Goal: Task Accomplishment & Management: Complete application form

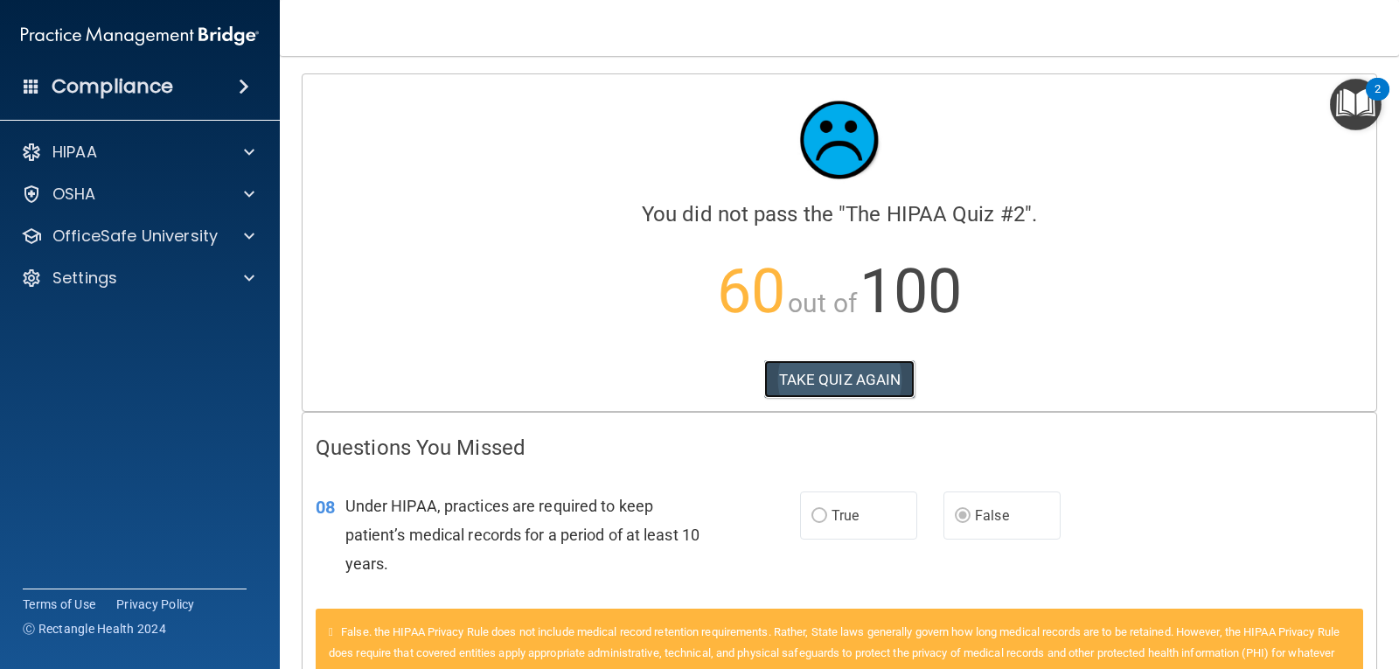
click at [823, 367] on button "TAKE QUIZ AGAIN" at bounding box center [839, 379] width 151 height 38
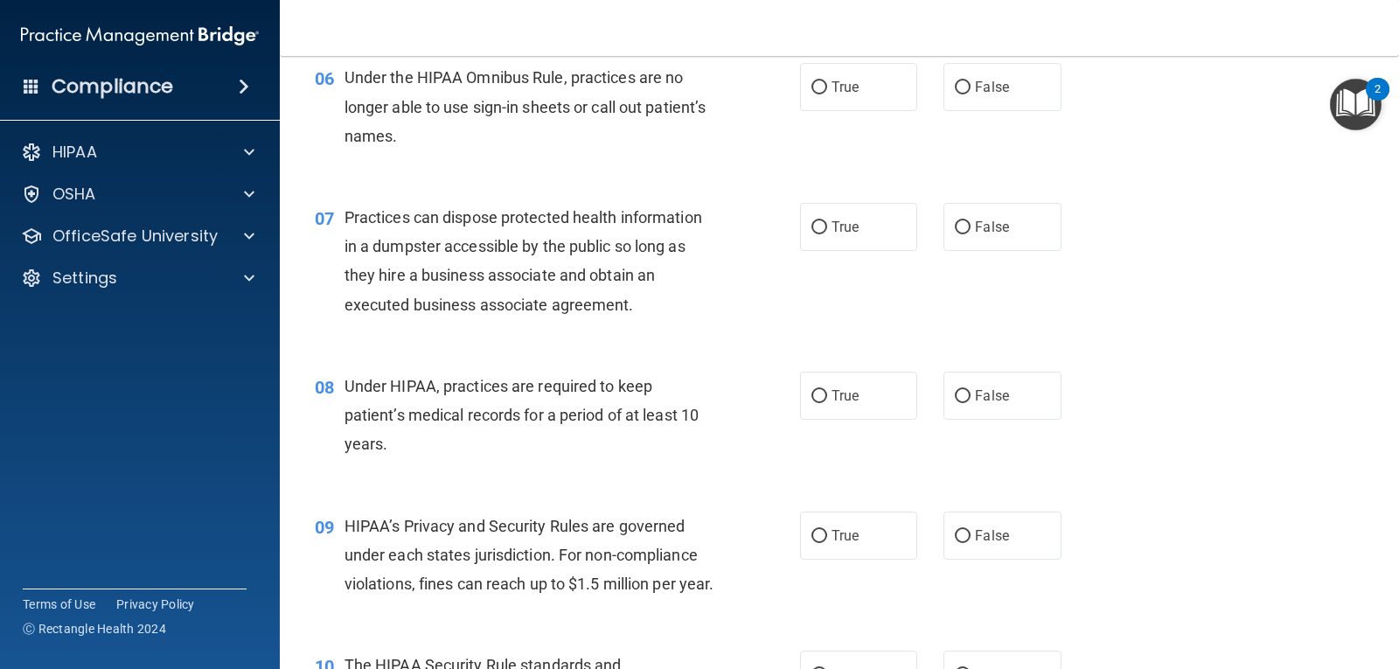
scroll to position [962, 0]
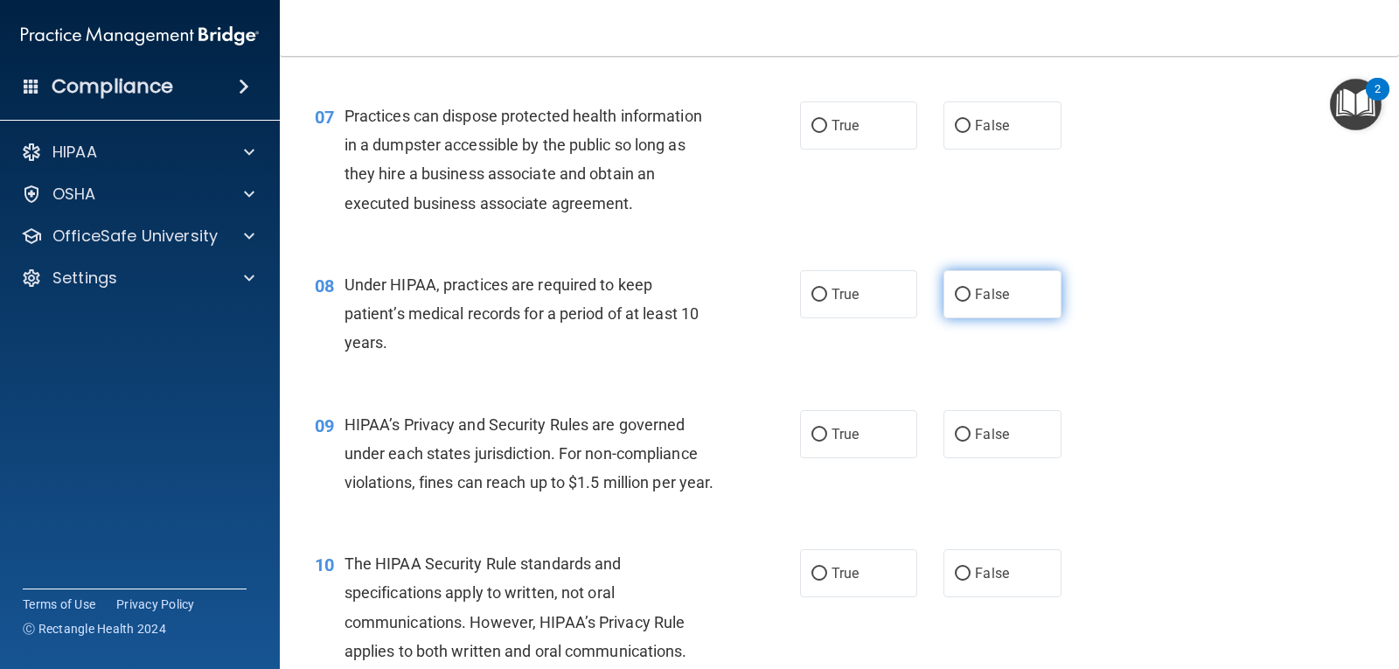
click at [994, 298] on span "False" at bounding box center [992, 294] width 34 height 17
click at [970, 298] on input "False" at bounding box center [963, 294] width 16 height 13
radio input "true"
click at [834, 280] on label "True" at bounding box center [858, 294] width 117 height 48
click at [827, 288] on input "True" at bounding box center [819, 294] width 16 height 13
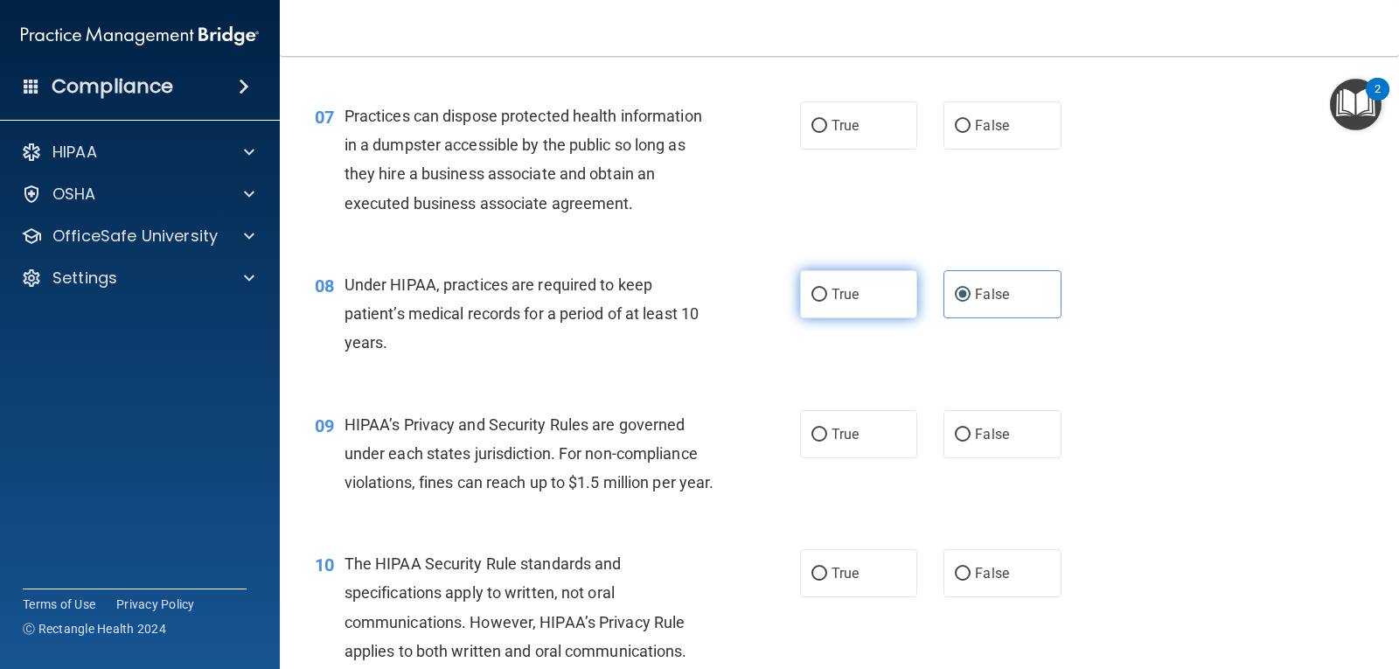
radio input "true"
click at [1009, 304] on label "False" at bounding box center [1001, 294] width 117 height 48
click at [970, 302] on input "False" at bounding box center [963, 294] width 16 height 13
radio input "true"
radio input "false"
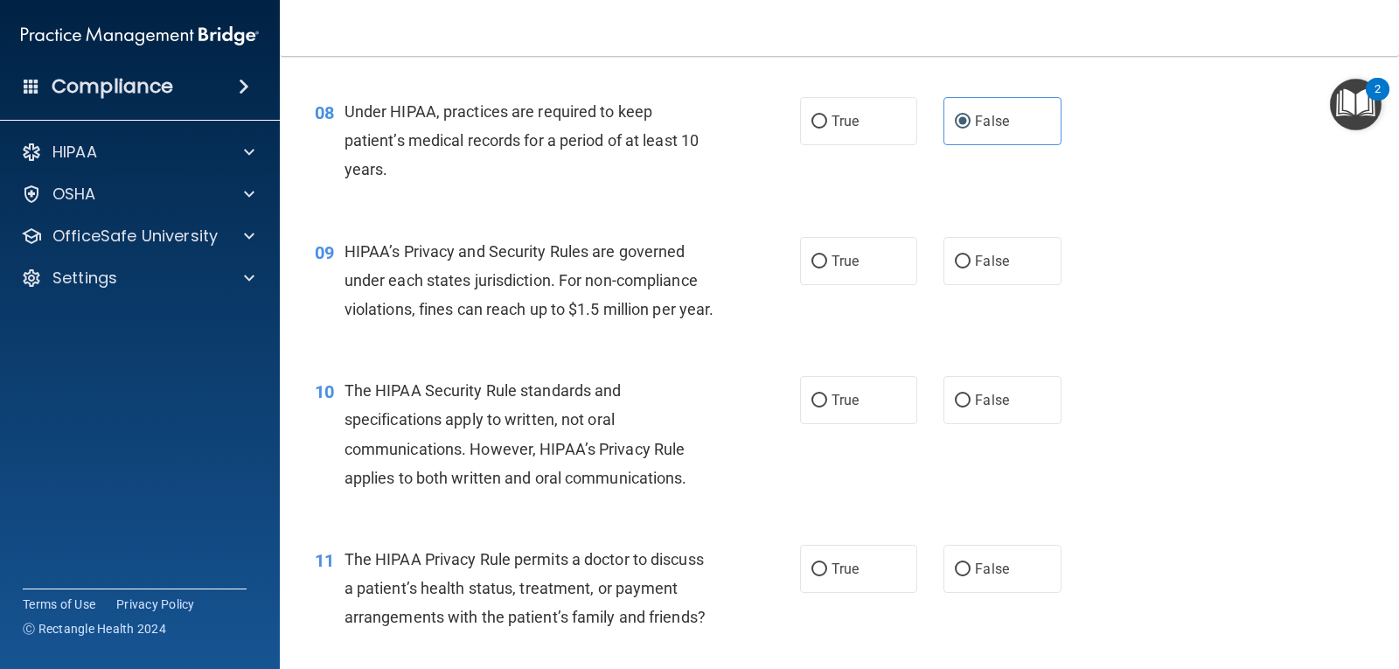
scroll to position [1136, 0]
click at [1025, 262] on label "False" at bounding box center [1001, 259] width 117 height 48
click at [970, 262] on input "False" at bounding box center [963, 260] width 16 height 13
radio input "true"
click at [831, 407] on span "True" at bounding box center [844, 398] width 27 height 17
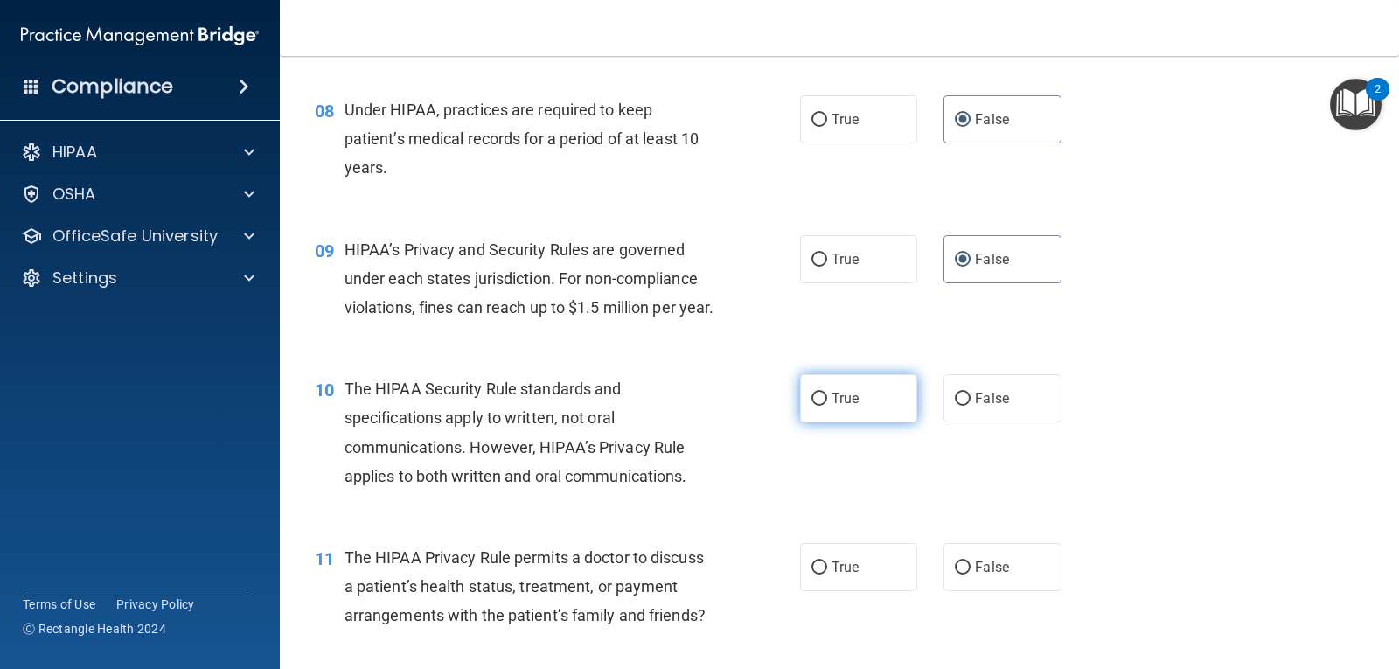
click at [827, 406] on input "True" at bounding box center [819, 399] width 16 height 13
radio input "true"
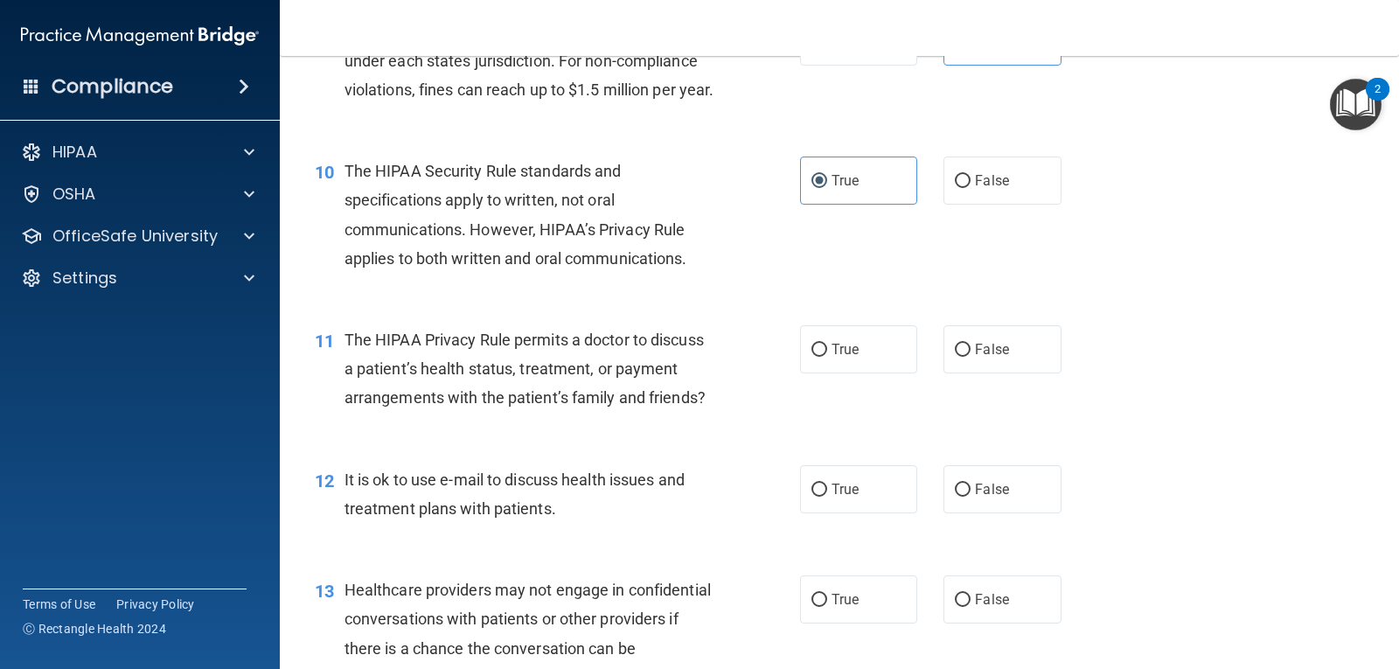
scroll to position [1399, 0]
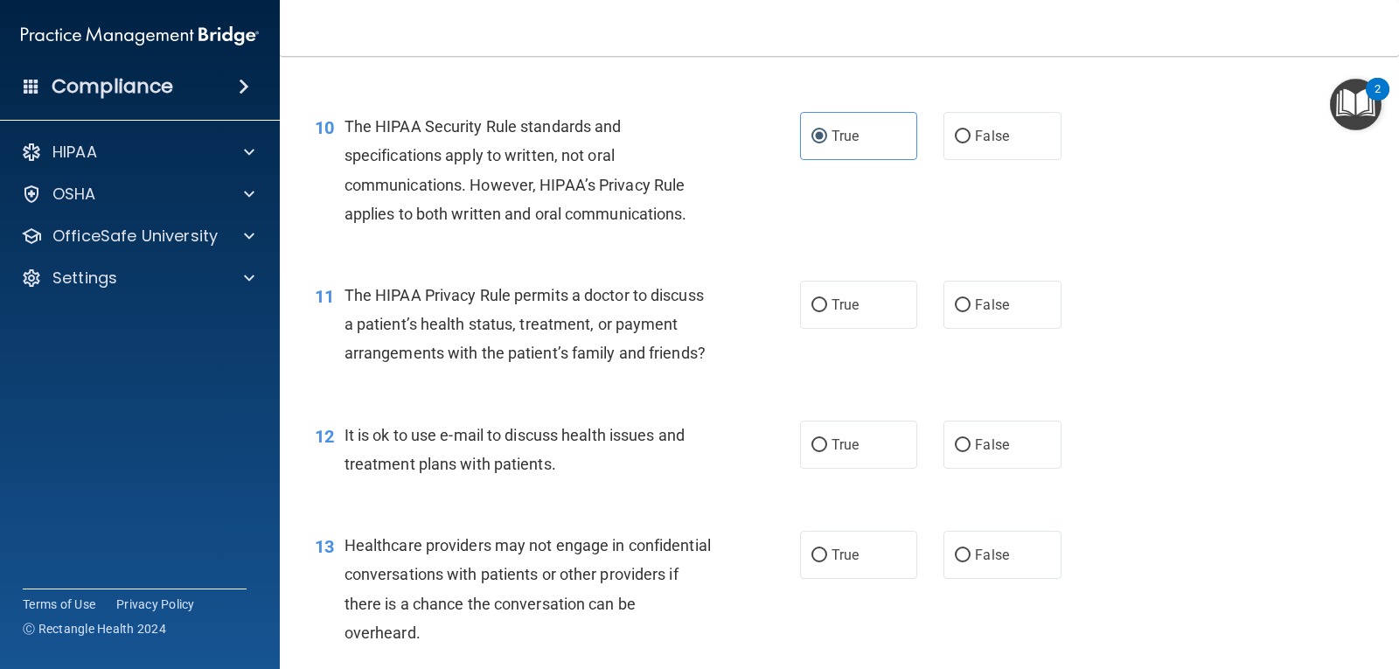
click at [871, 360] on div "11 The HIPAA Privacy Rule permits a doctor to discuss a patient’s health status…" at bounding box center [839, 329] width 1075 height 140
click at [831, 313] on span "True" at bounding box center [844, 304] width 27 height 17
click at [827, 312] on input "True" at bounding box center [819, 305] width 16 height 13
radio input "true"
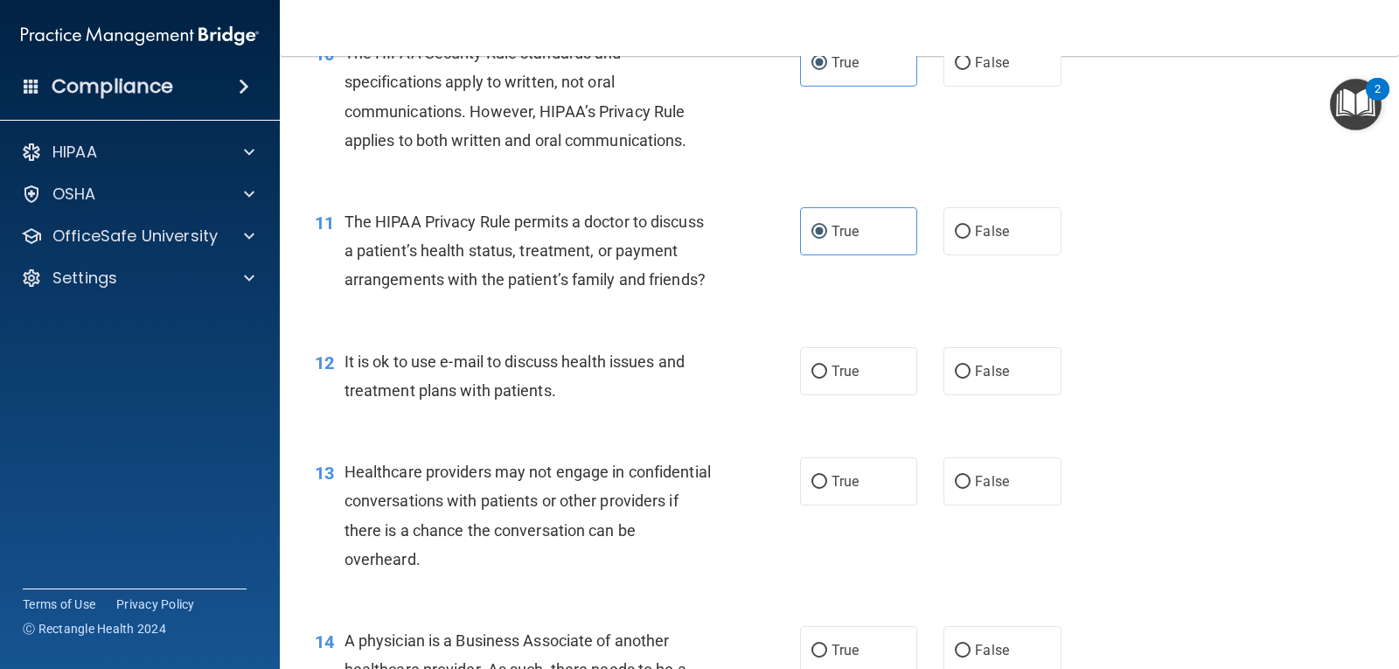
scroll to position [1661, 0]
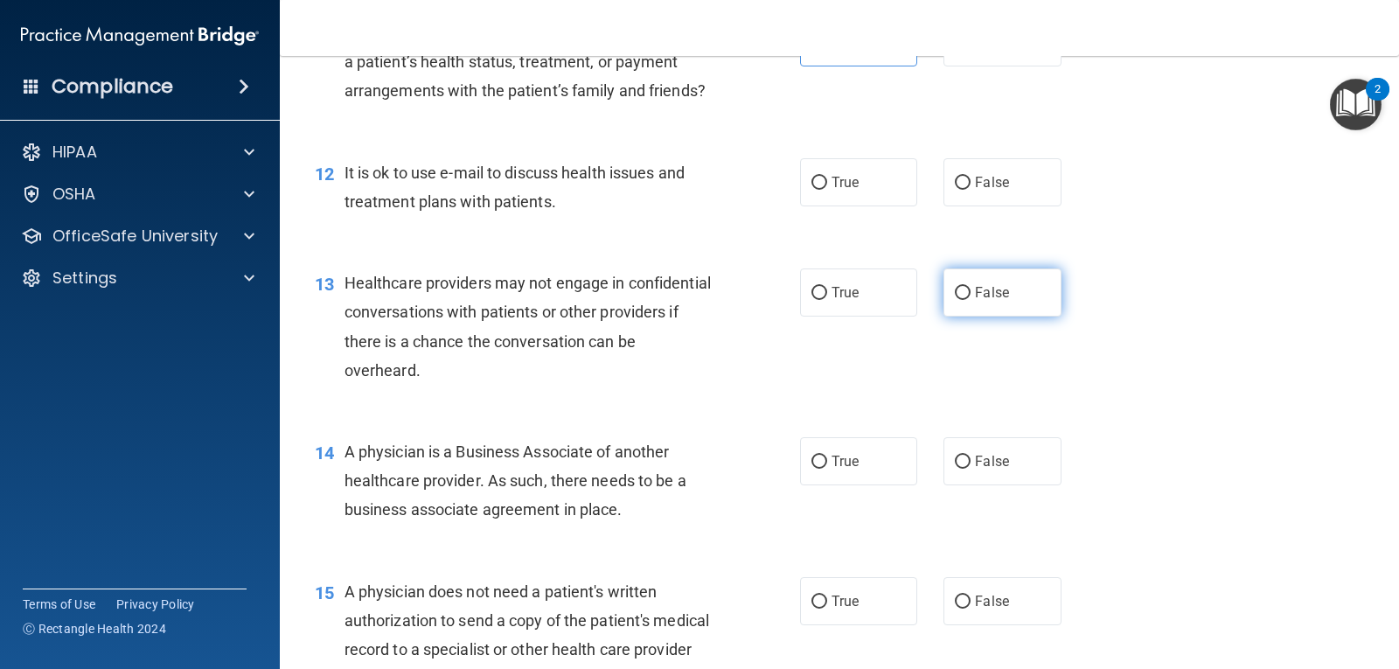
click at [989, 301] on span "False" at bounding box center [992, 292] width 34 height 17
click at [970, 300] on input "False" at bounding box center [963, 293] width 16 height 13
radio input "true"
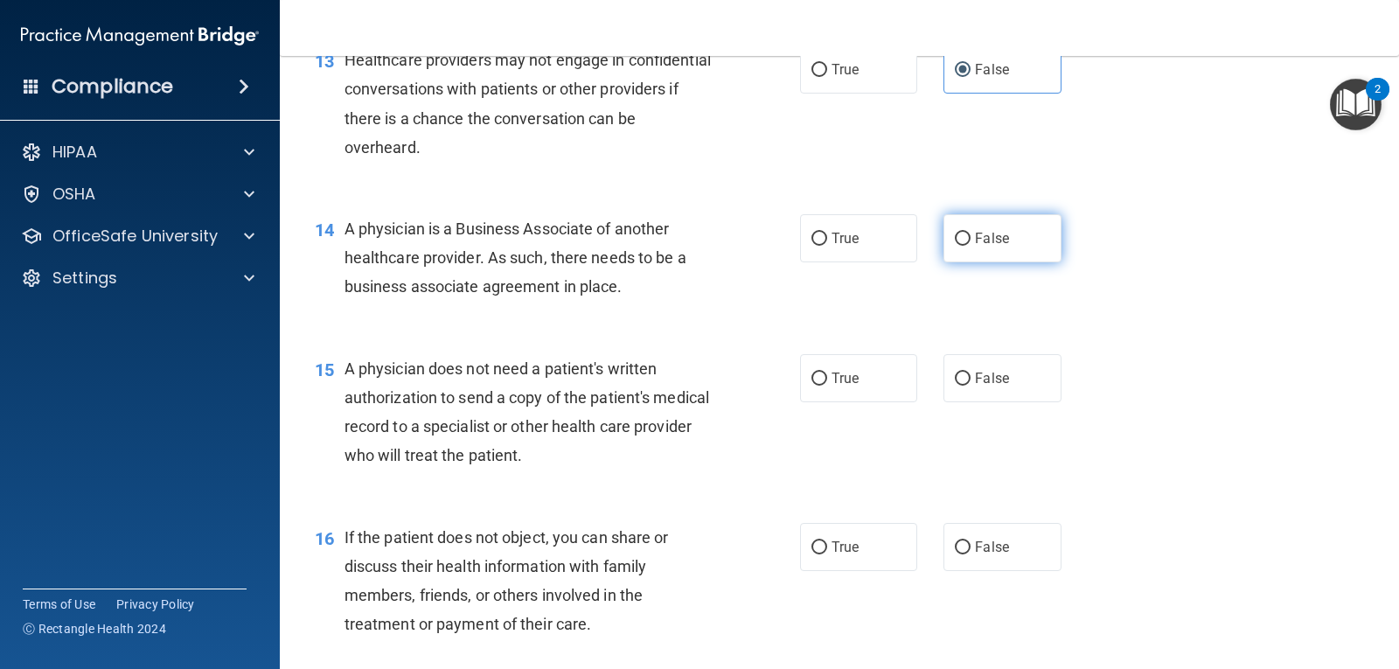
scroll to position [1923, 0]
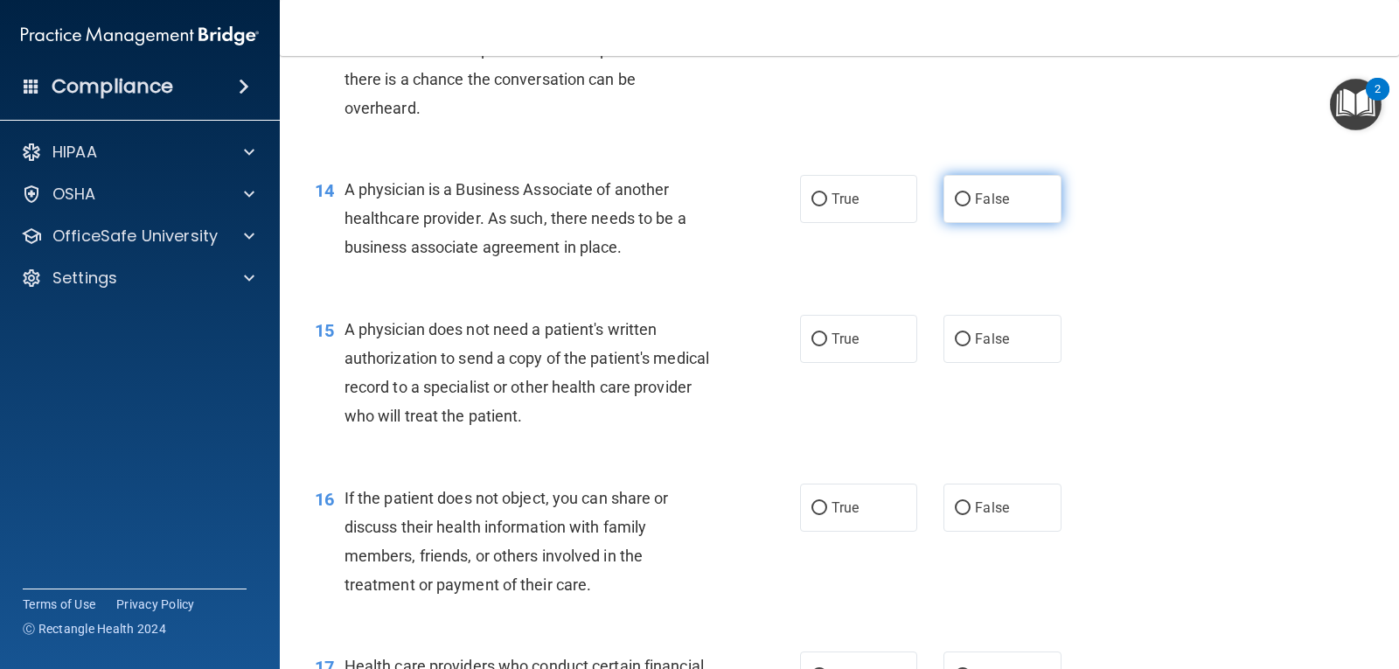
click at [956, 206] on input "False" at bounding box center [963, 199] width 16 height 13
radio input "true"
click at [865, 363] on label "True" at bounding box center [858, 339] width 117 height 48
click at [827, 346] on input "True" at bounding box center [819, 339] width 16 height 13
radio input "true"
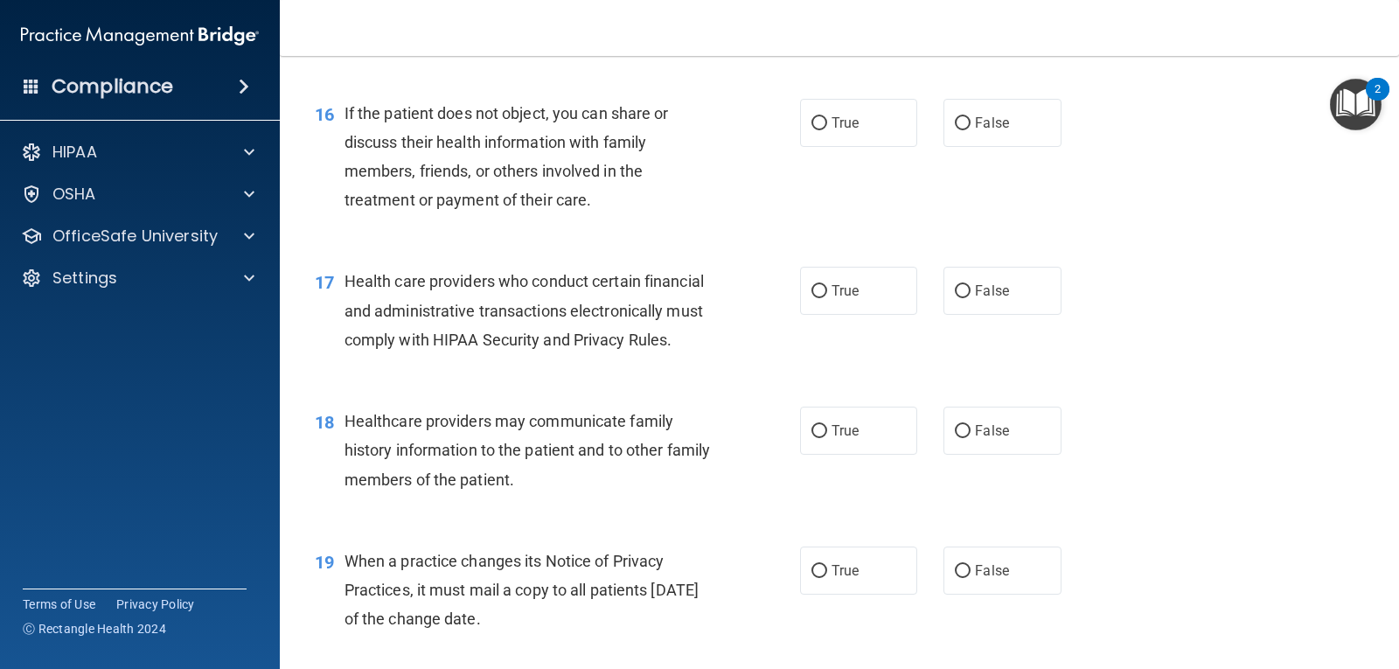
scroll to position [2360, 0]
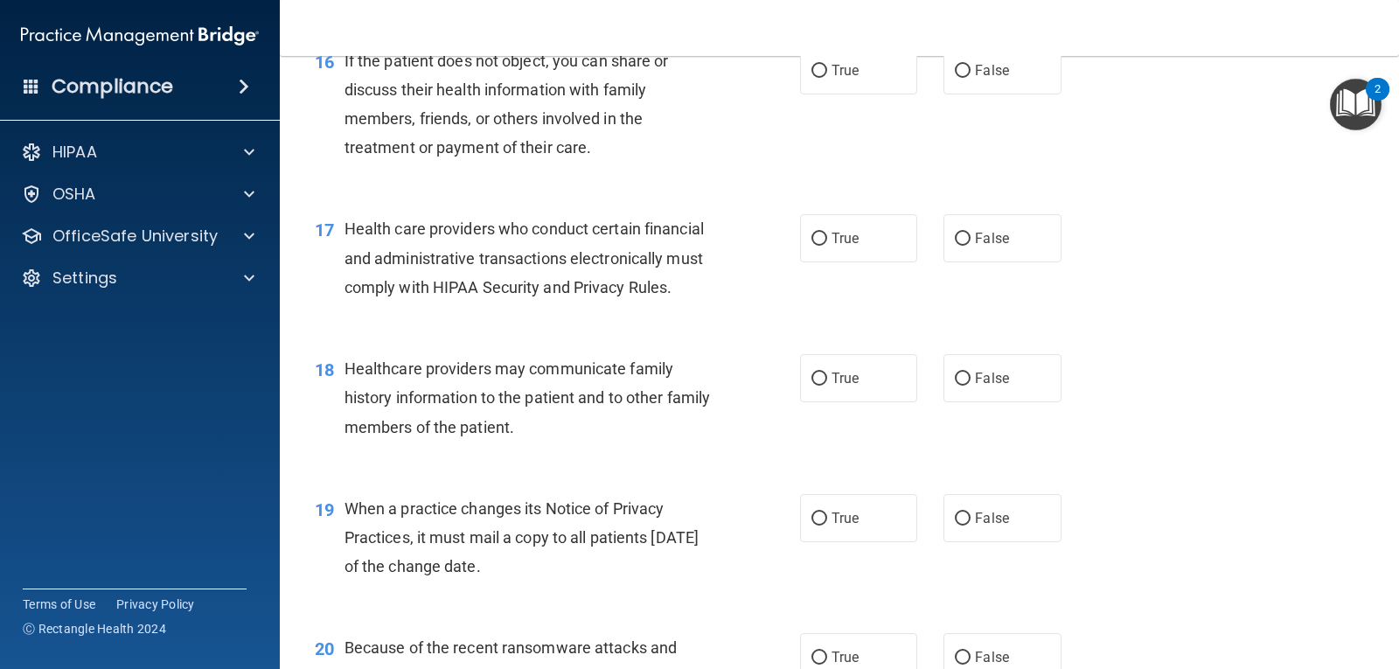
drag, startPoint x: 923, startPoint y: 417, endPoint x: 954, endPoint y: 407, distance: 32.3
click at [924, 402] on div "True False" at bounding box center [941, 378] width 282 height 48
click at [956, 386] on input "False" at bounding box center [963, 378] width 16 height 13
radio input "true"
click at [993, 542] on label "False" at bounding box center [1001, 518] width 117 height 48
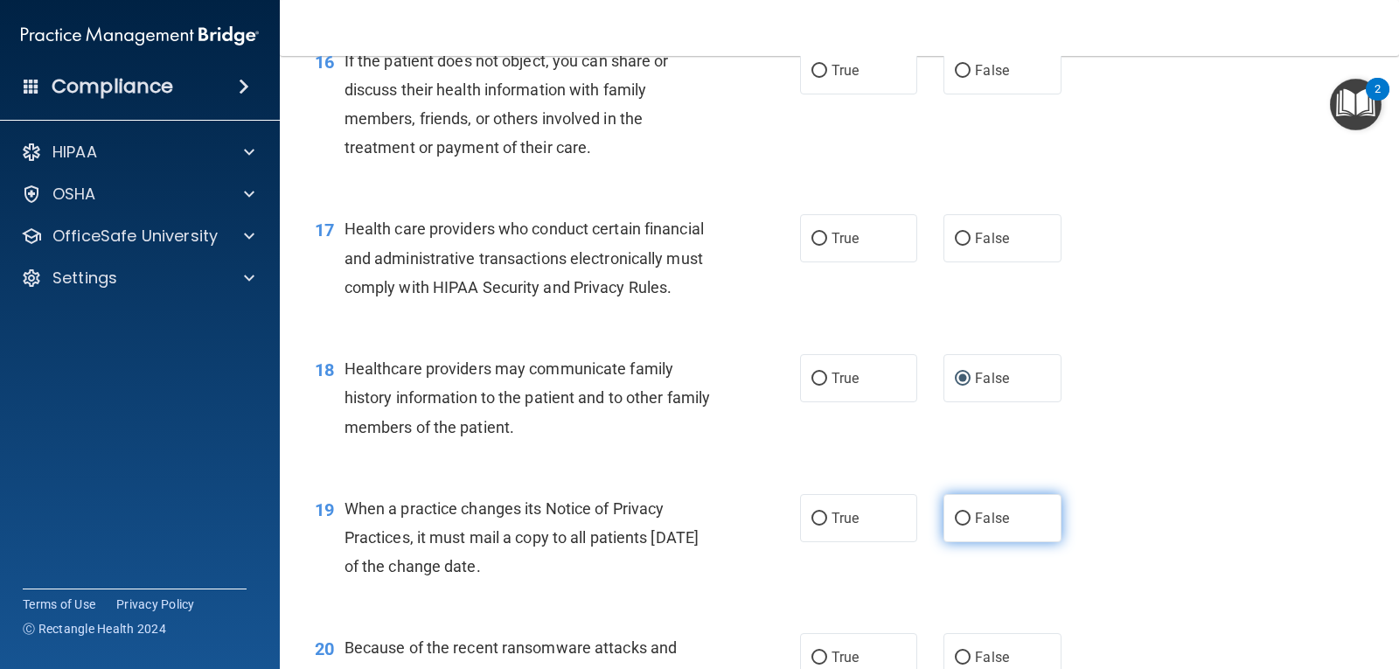
click at [970, 525] on input "False" at bounding box center [963, 518] width 16 height 13
radio input "true"
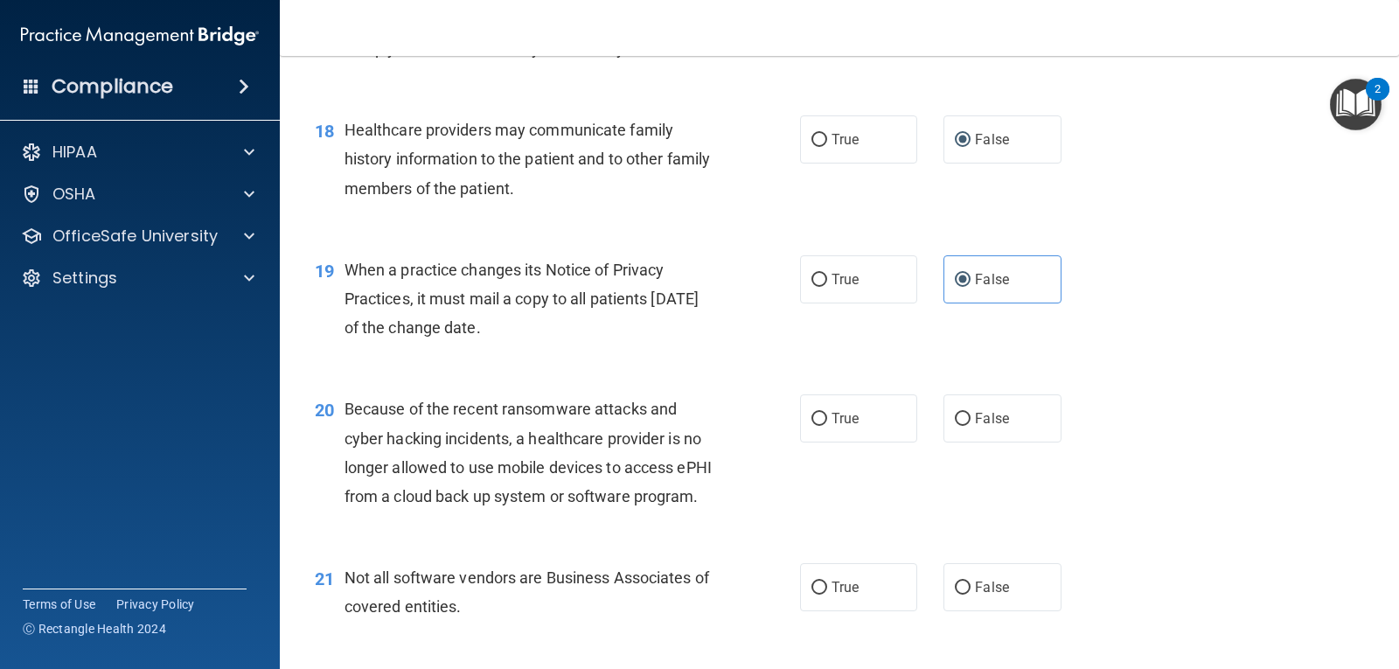
scroll to position [2623, 0]
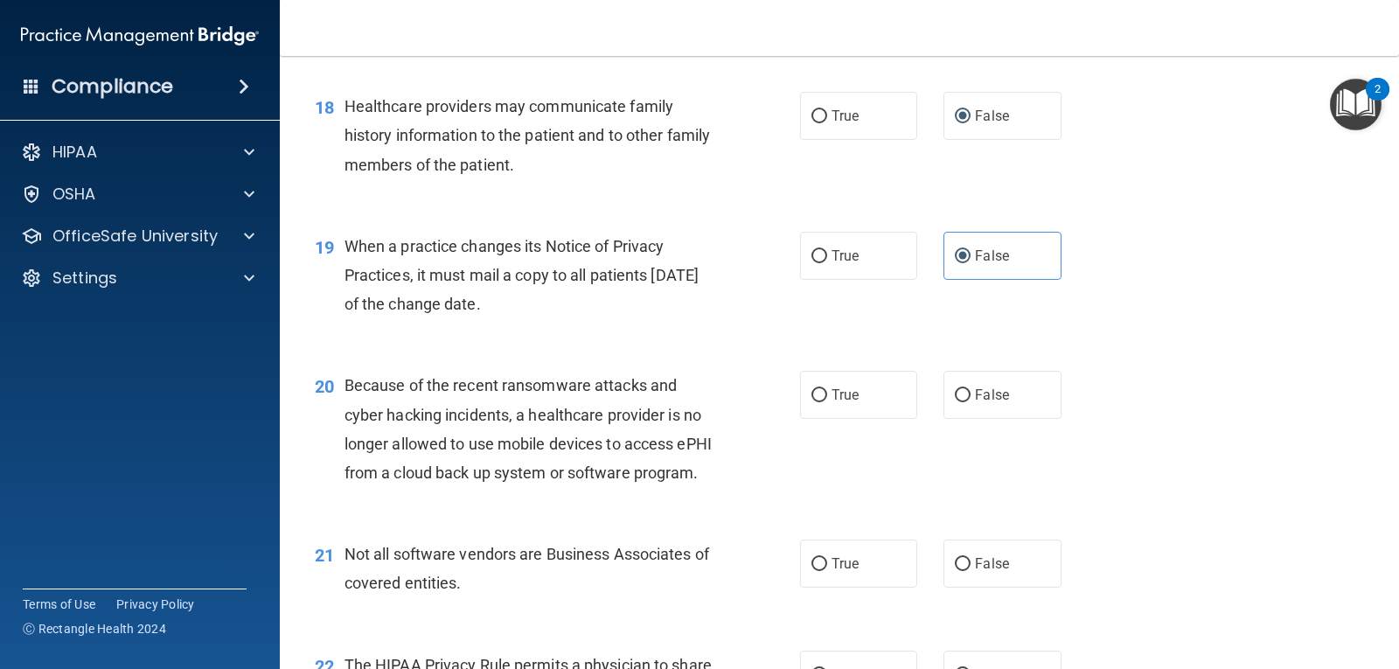
click at [1003, 392] on div "20 Because of the recent ransomware attacks and cyber hacking incidents, a heal…" at bounding box center [839, 433] width 1075 height 169
click at [1002, 404] on label "False" at bounding box center [1001, 395] width 117 height 48
click at [970, 402] on input "False" at bounding box center [963, 395] width 16 height 13
radio input "true"
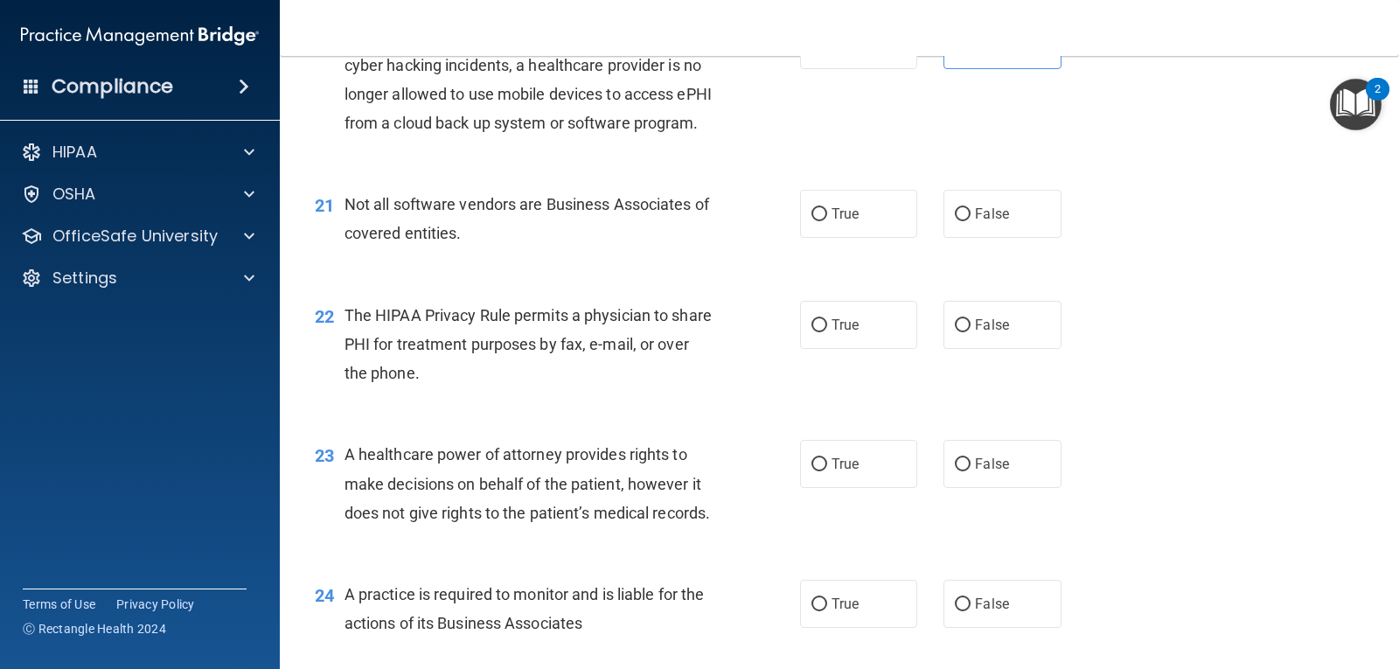
scroll to position [3147, 0]
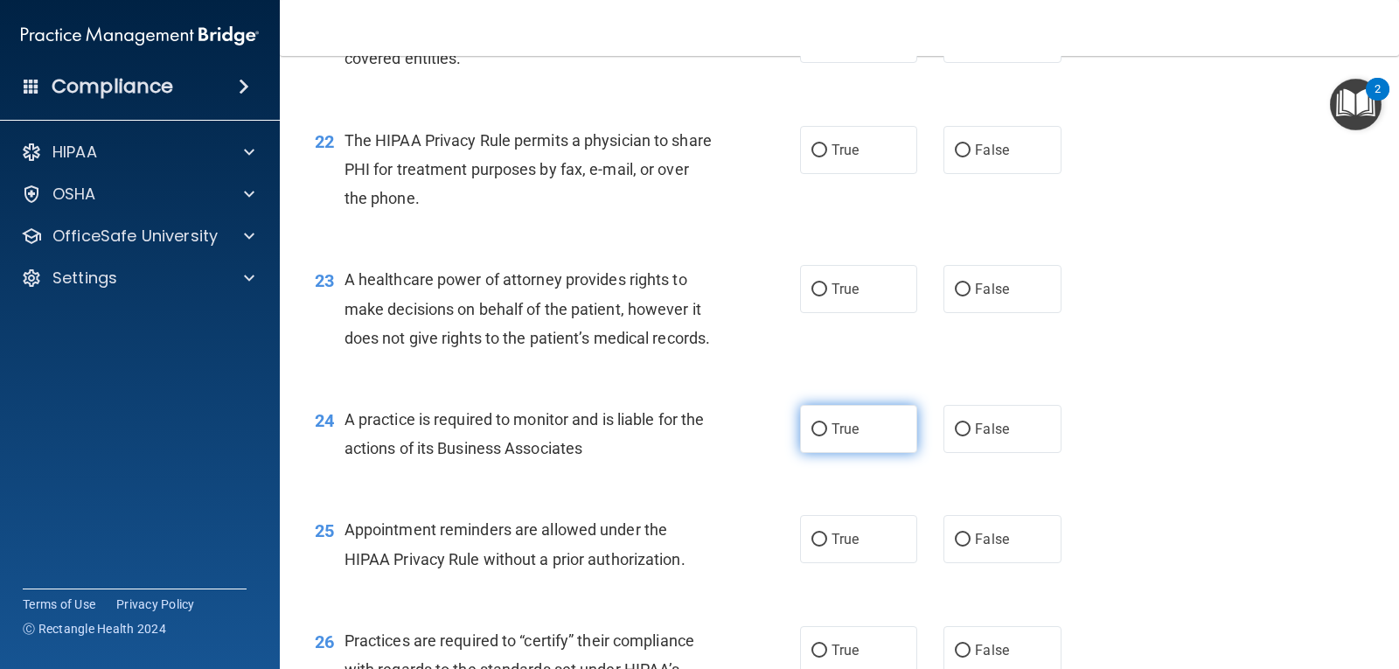
click at [847, 437] on span "True" at bounding box center [844, 429] width 27 height 17
click at [827, 436] on input "True" at bounding box center [819, 429] width 16 height 13
radio input "true"
click at [1008, 453] on label "False" at bounding box center [1001, 429] width 117 height 48
click at [970, 436] on input "False" at bounding box center [963, 429] width 16 height 13
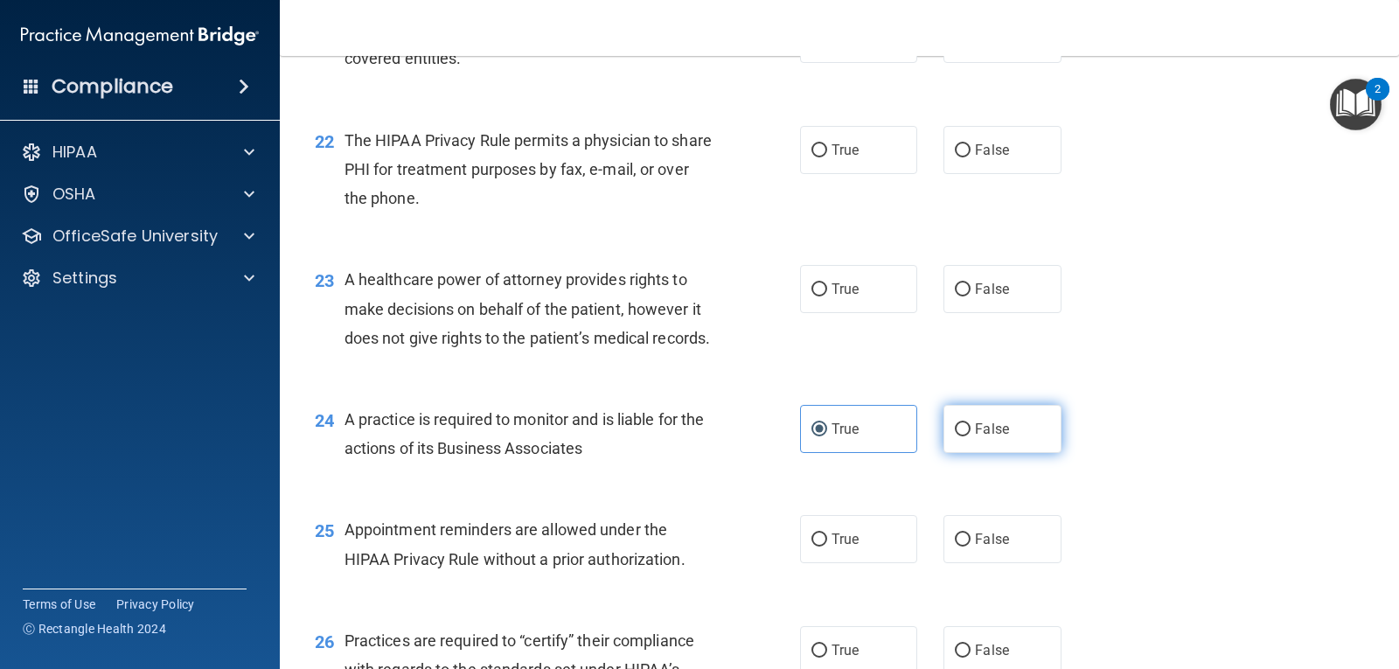
radio input "true"
radio input "false"
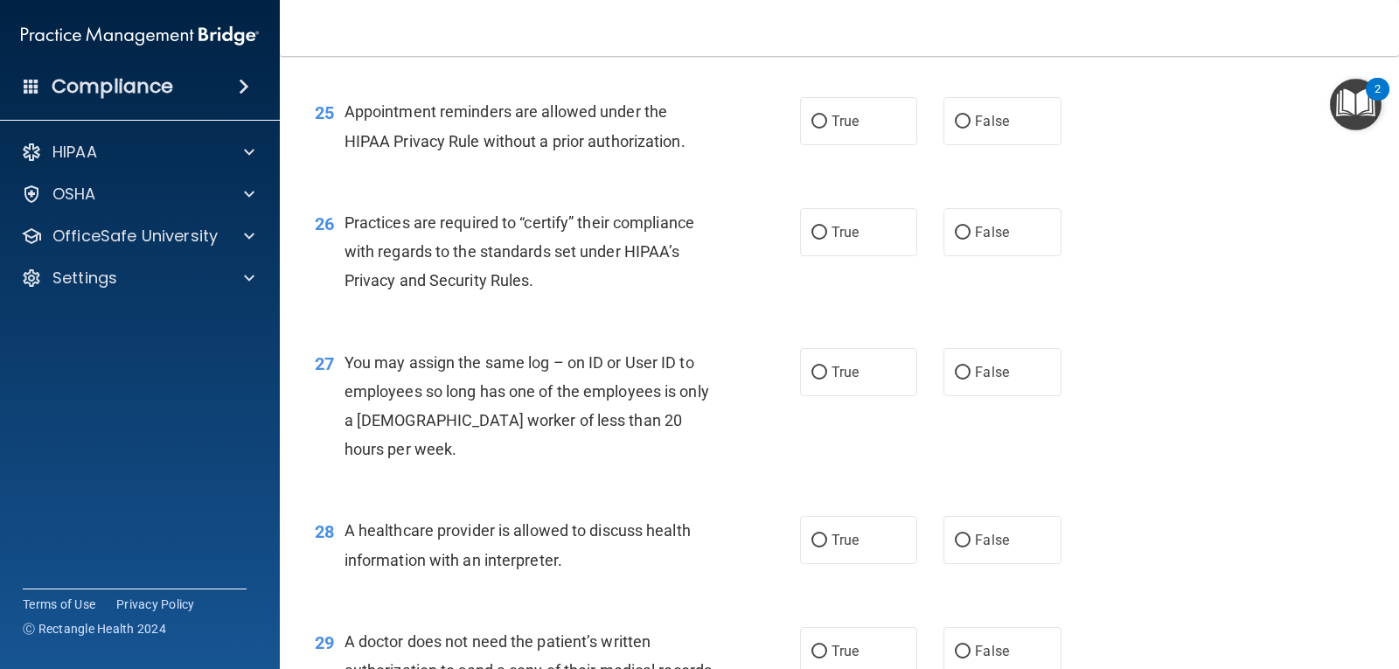
scroll to position [3584, 0]
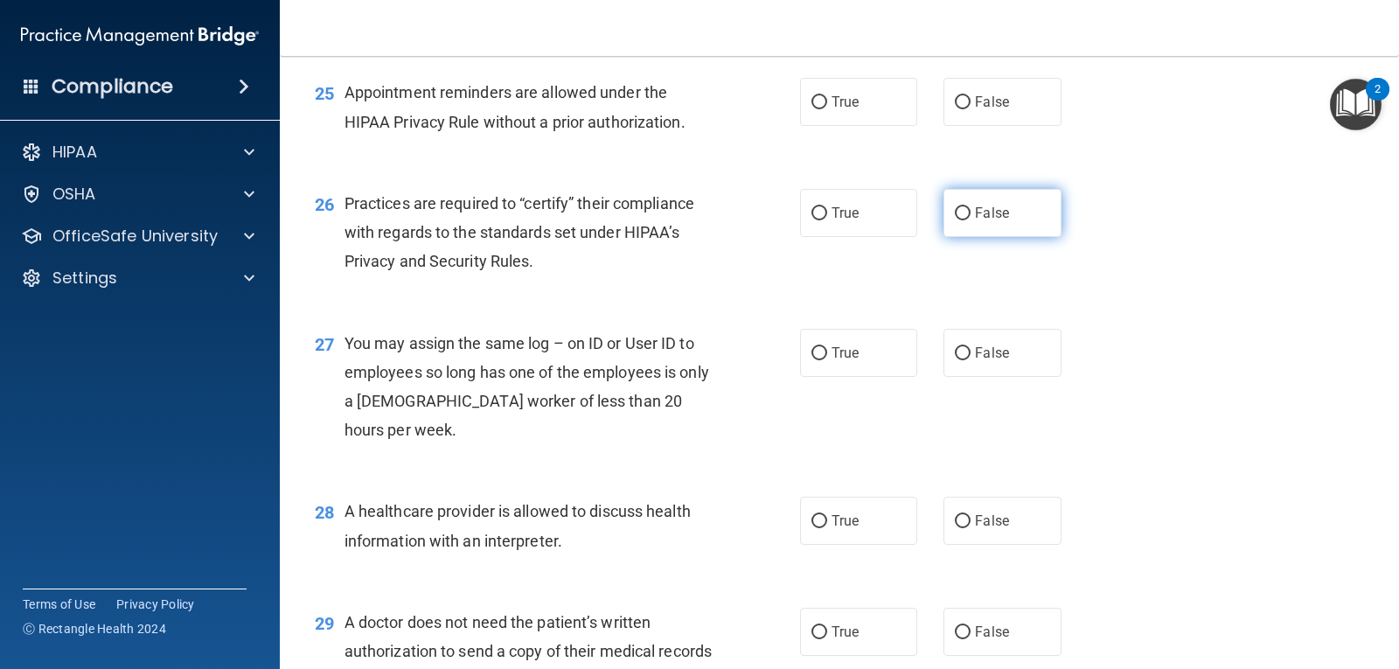
click at [984, 237] on label "False" at bounding box center [1001, 213] width 117 height 48
click at [970, 220] on input "False" at bounding box center [963, 213] width 16 height 13
radio input "true"
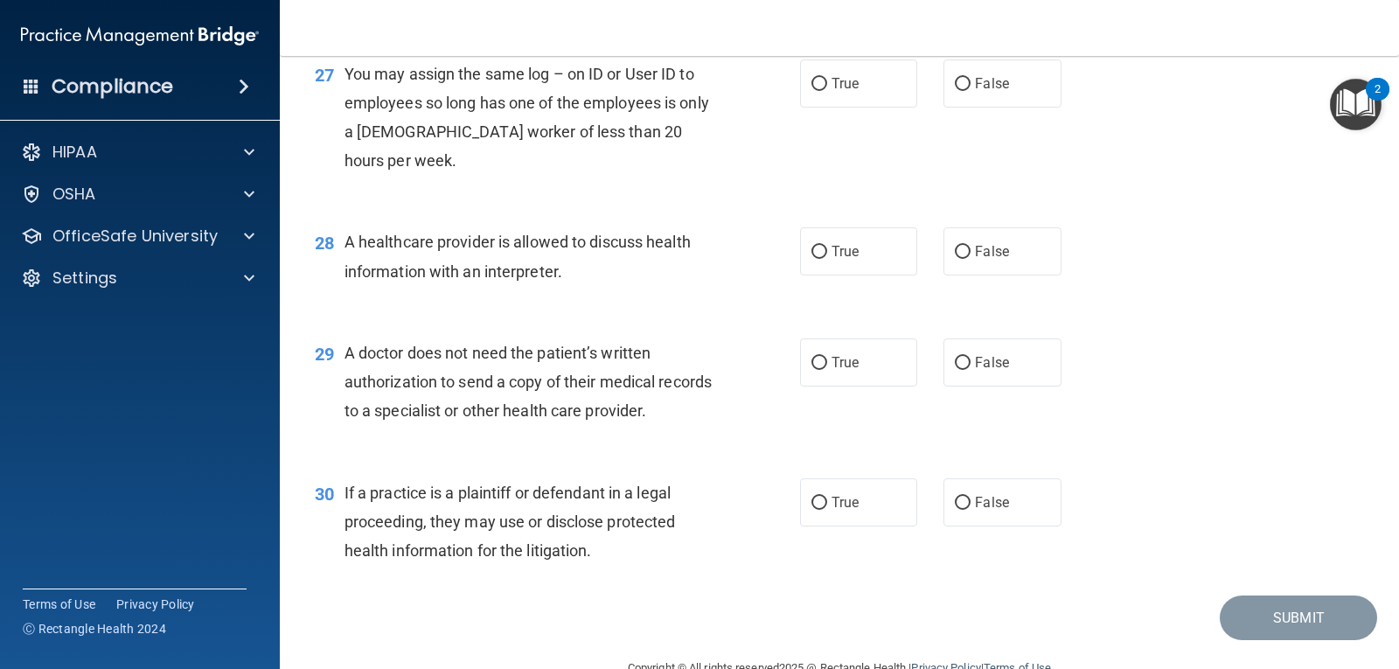
scroll to position [3981, 0]
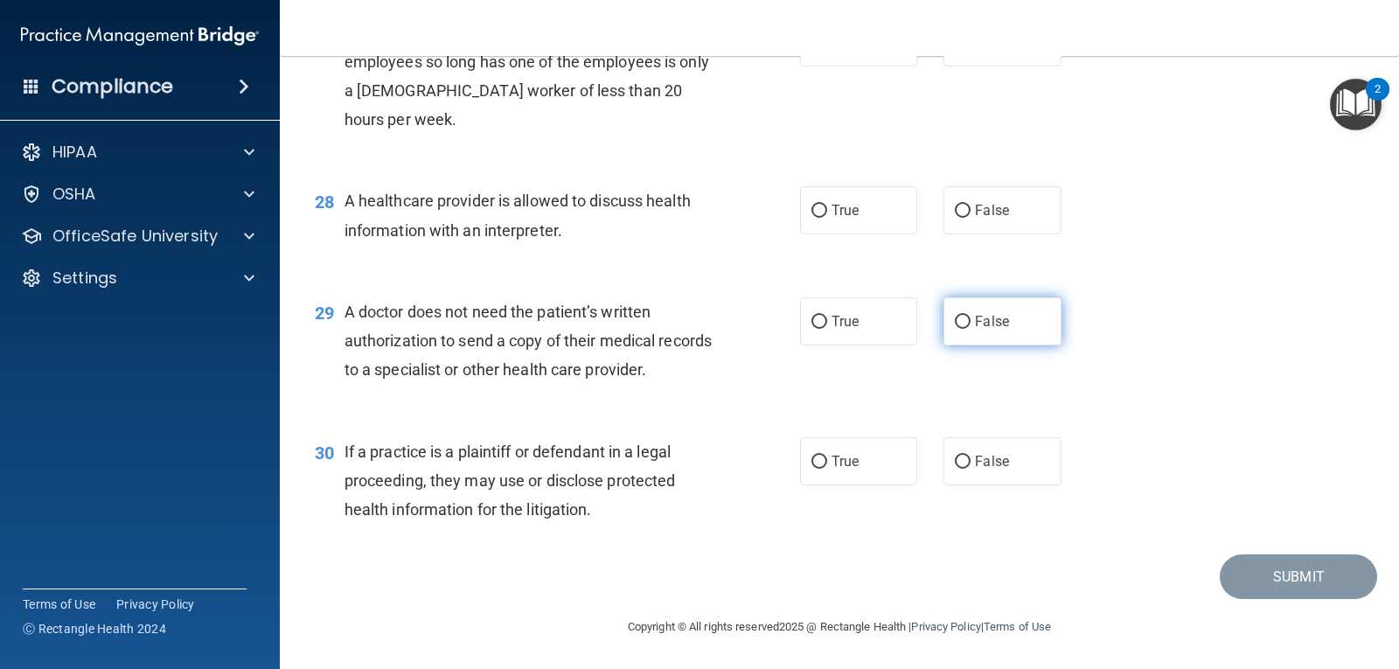
click at [958, 331] on label "False" at bounding box center [1001, 321] width 117 height 48
click at [958, 329] on input "False" at bounding box center [963, 322] width 16 height 13
radio input "true"
click at [858, 202] on label "True" at bounding box center [858, 210] width 117 height 48
click at [827, 205] on input "True" at bounding box center [819, 211] width 16 height 13
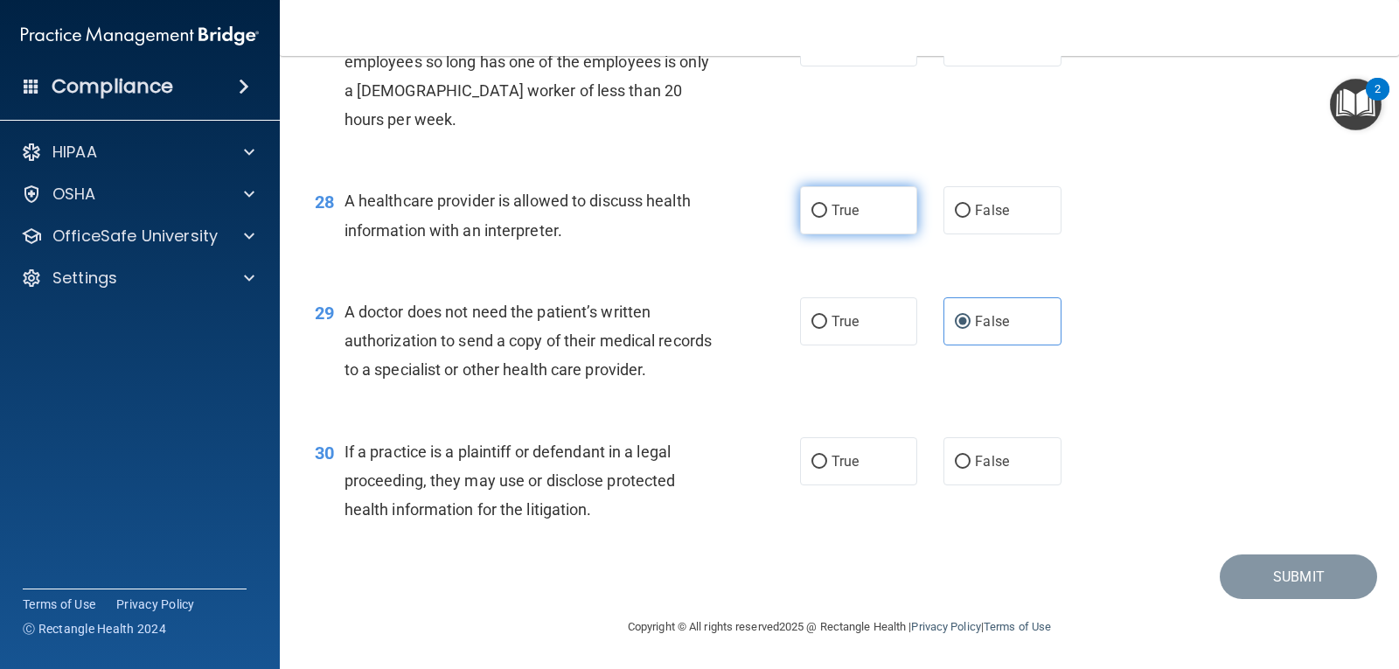
radio input "true"
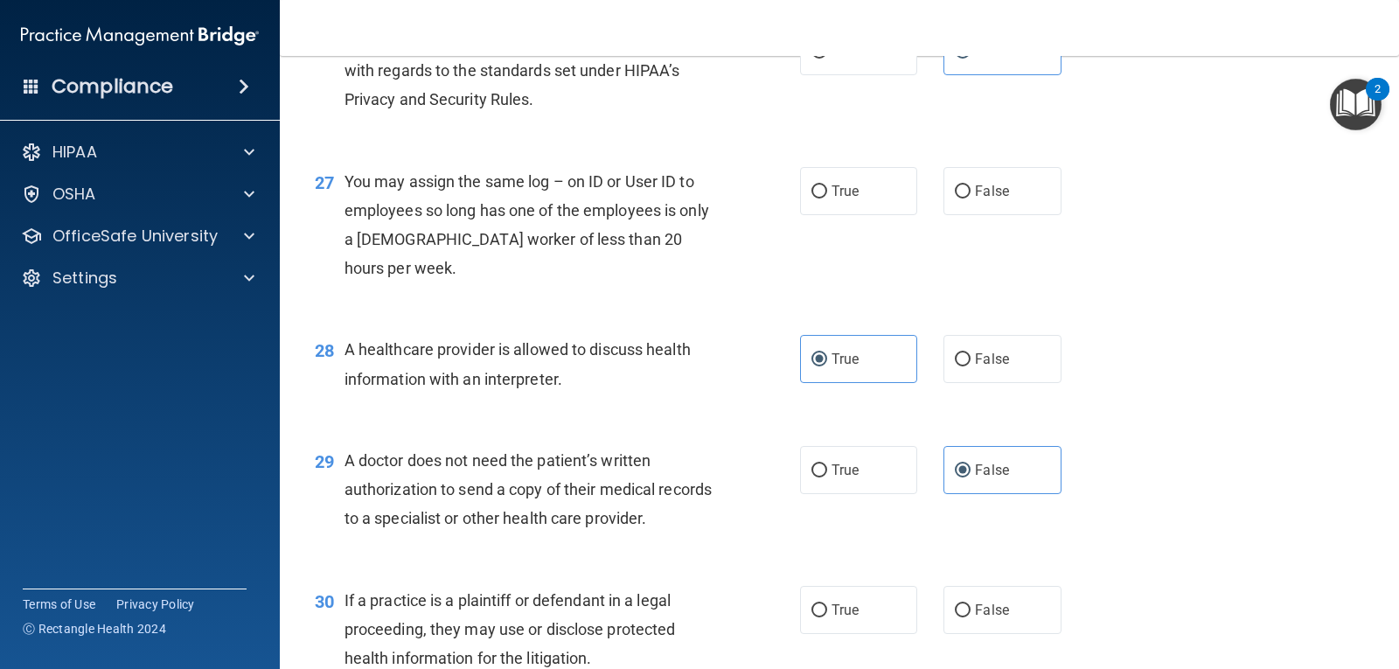
scroll to position [3719, 0]
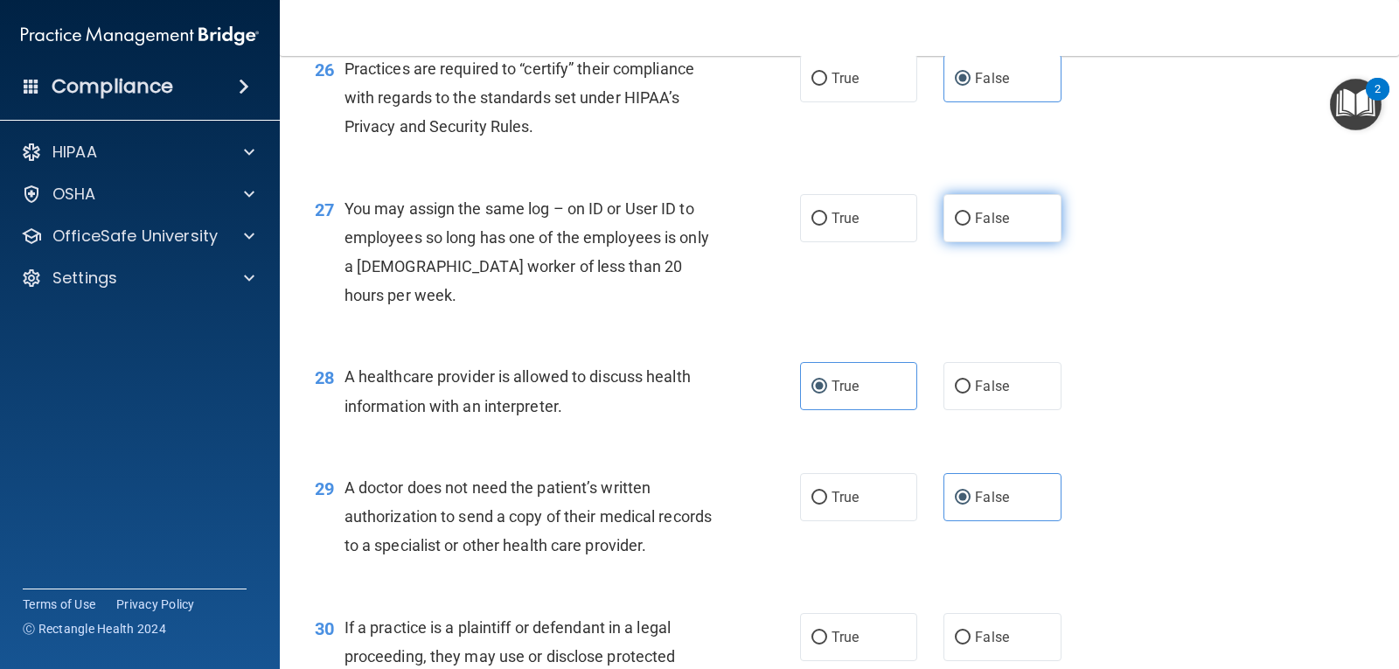
click at [957, 226] on input "False" at bounding box center [963, 218] width 16 height 13
radio input "true"
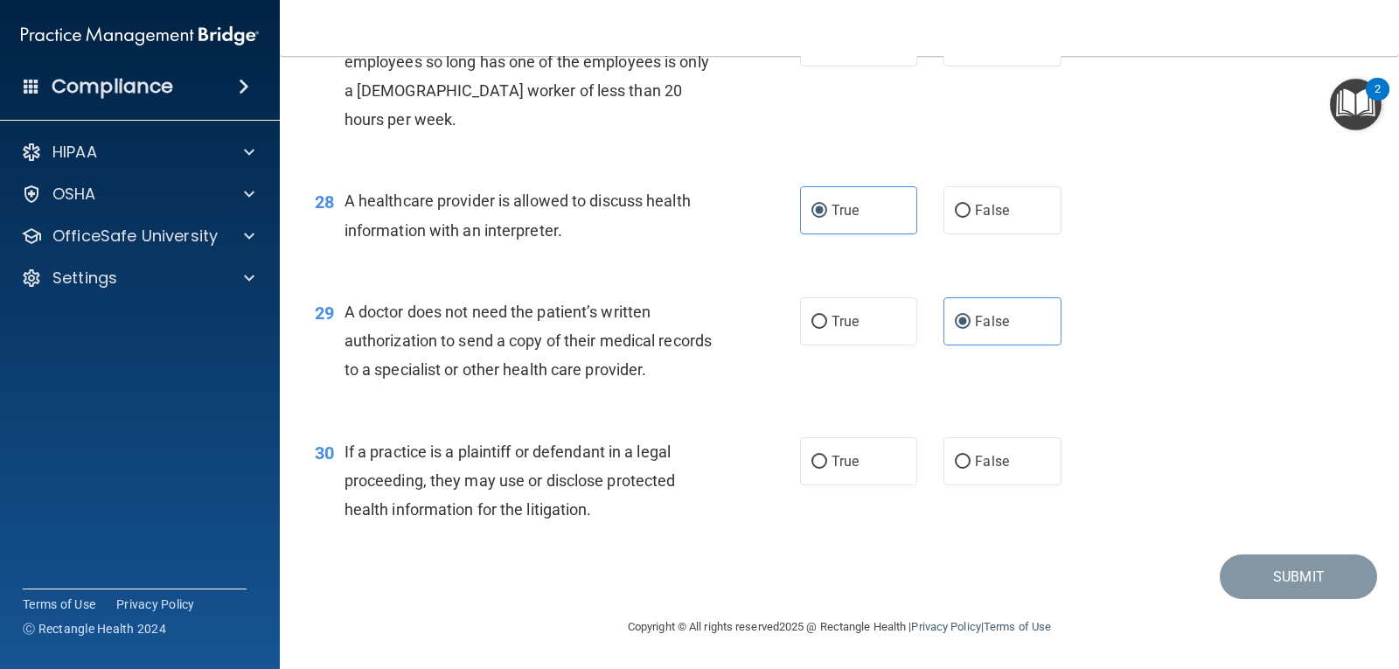
scroll to position [3981, 0]
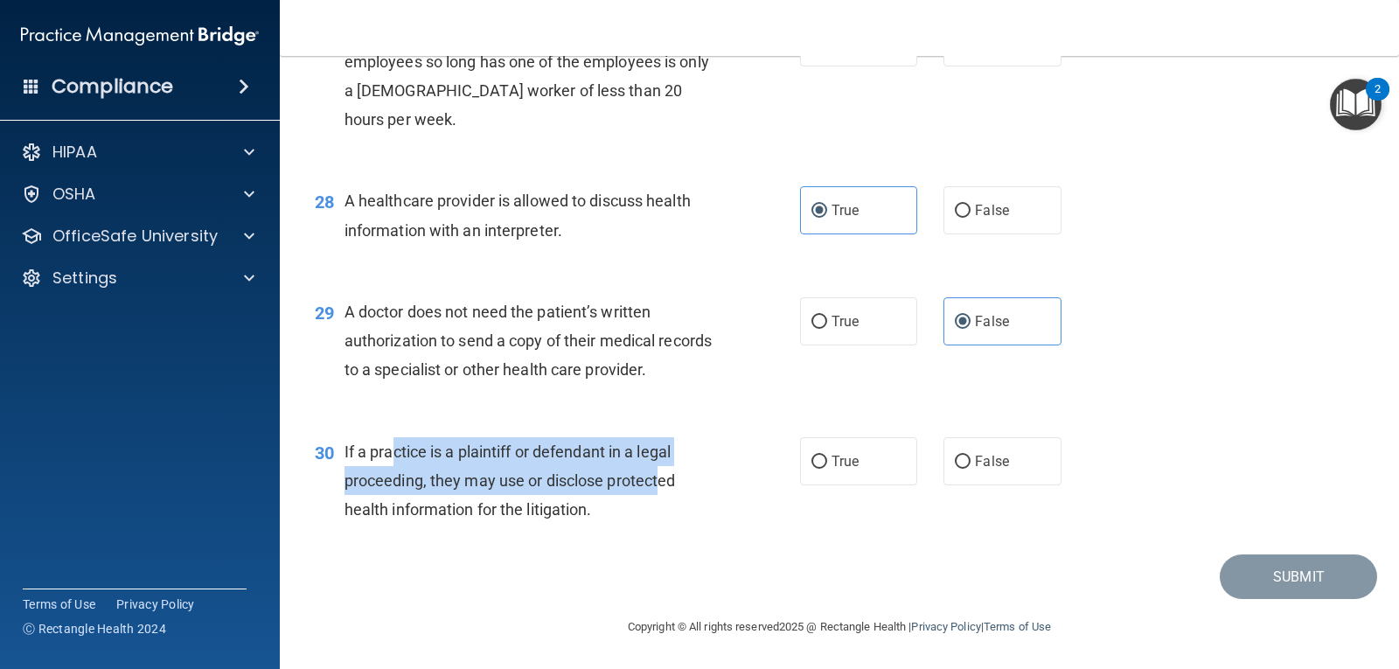
drag, startPoint x: 395, startPoint y: 441, endPoint x: 661, endPoint y: 490, distance: 270.1
click at [661, 490] on span "If a practice is a plaintiff or defendant in a legal proceeding, they may use o…" at bounding box center [509, 480] width 331 height 76
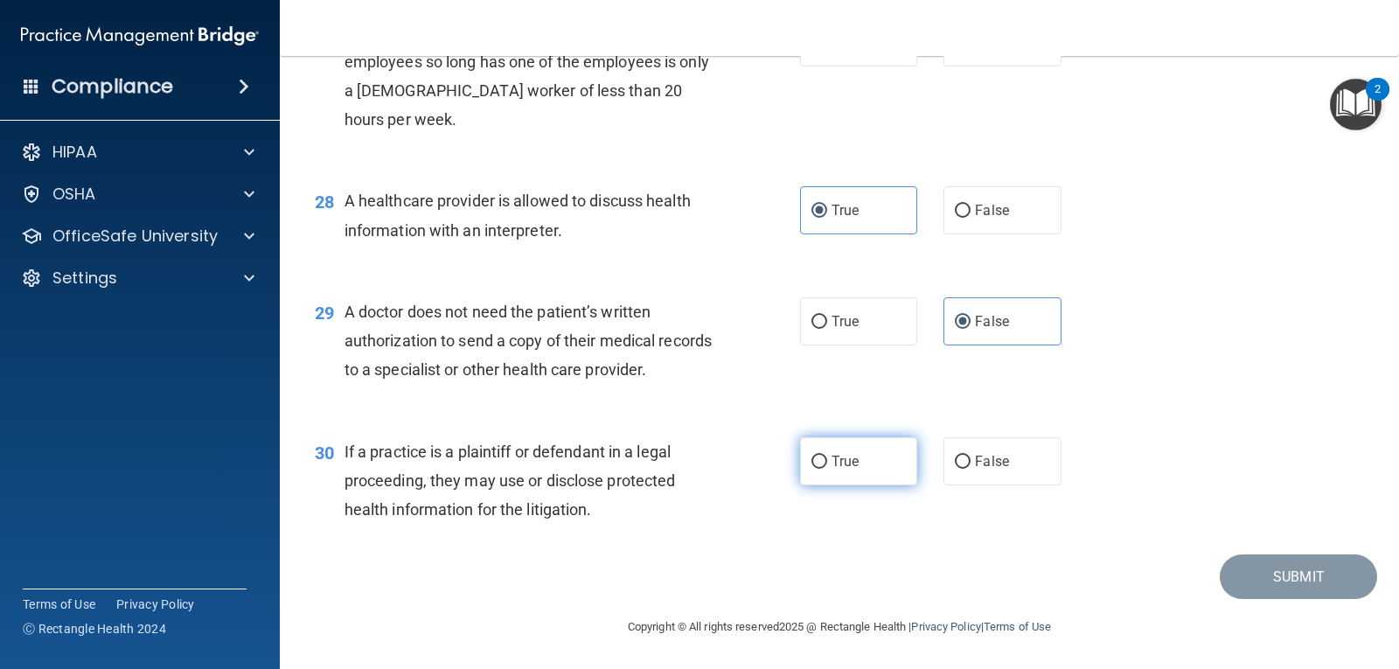
click at [800, 457] on label "True" at bounding box center [858, 461] width 117 height 48
click at [811, 457] on input "True" at bounding box center [819, 461] width 16 height 13
radio input "true"
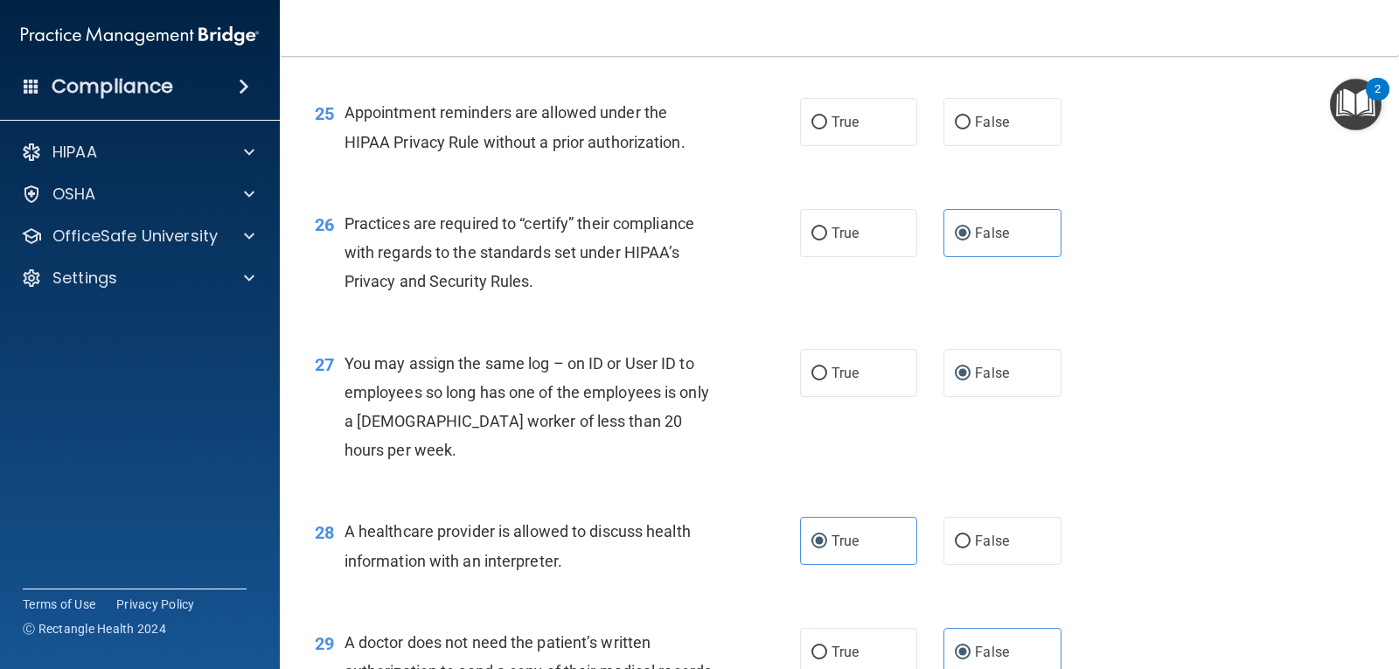
scroll to position [3544, 0]
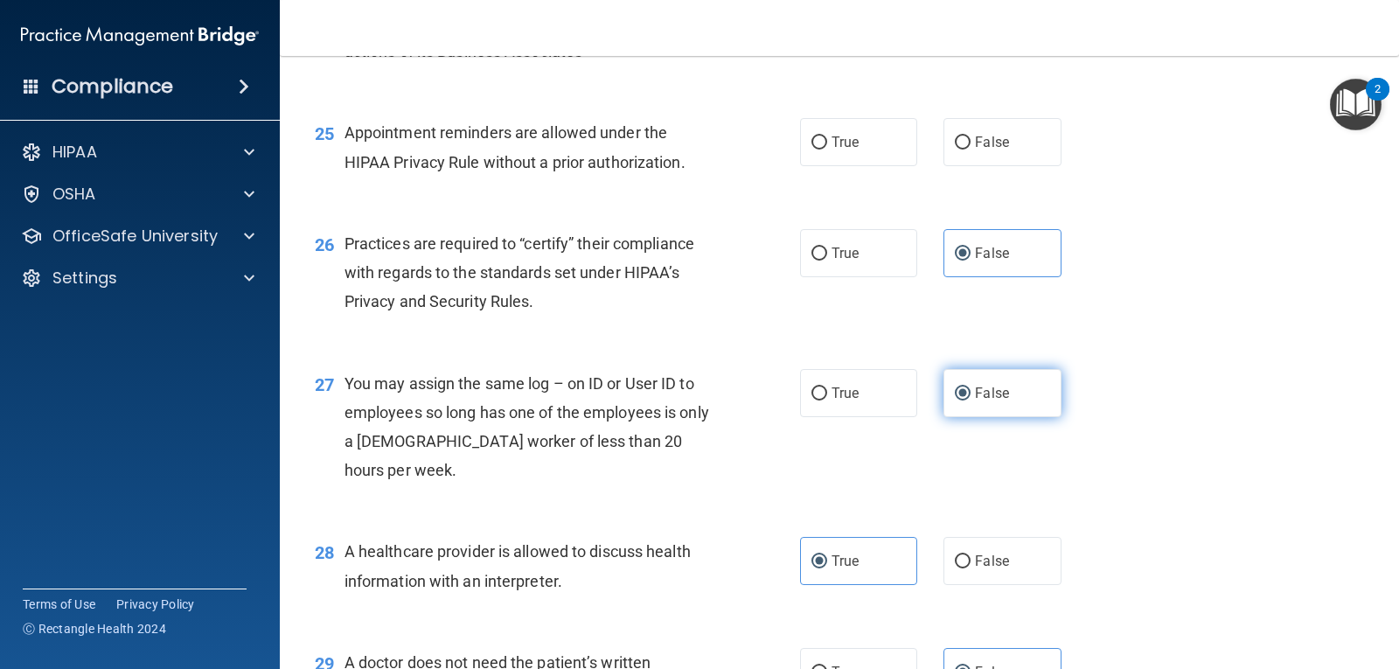
click at [1005, 417] on label "False" at bounding box center [1001, 393] width 117 height 48
click at [970, 400] on input "False" at bounding box center [963, 393] width 16 height 13
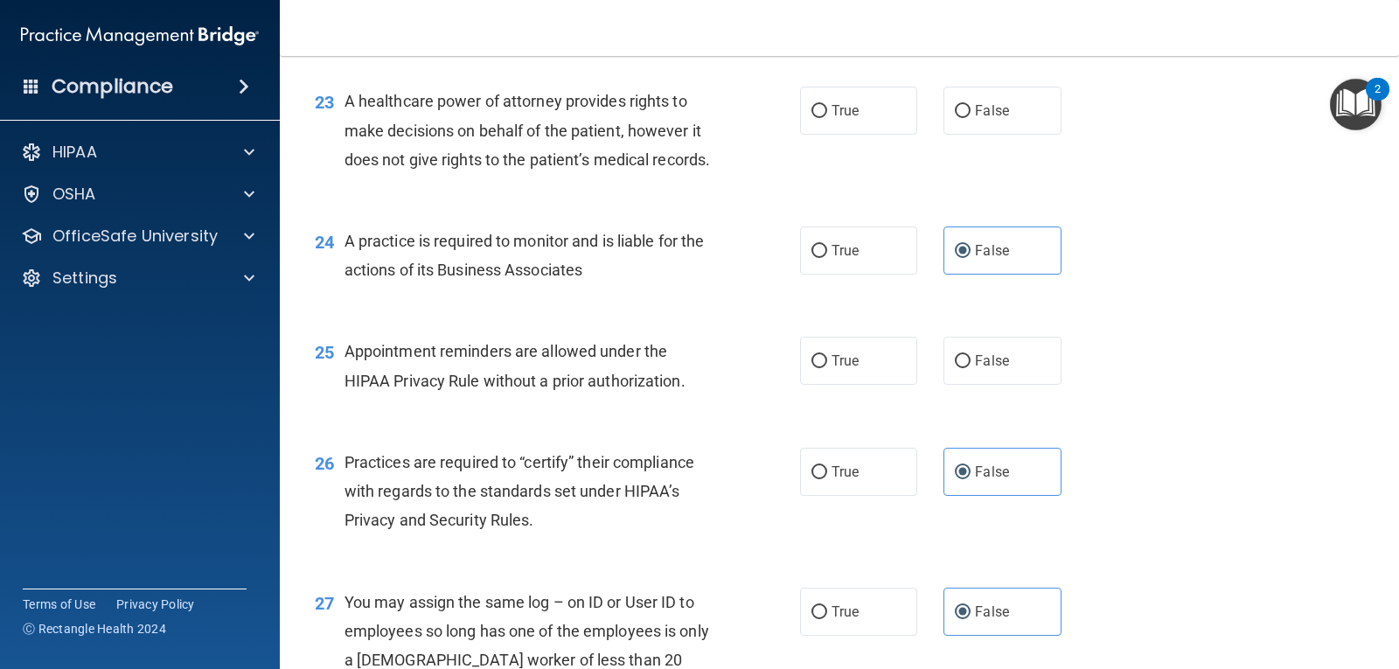
scroll to position [3282, 0]
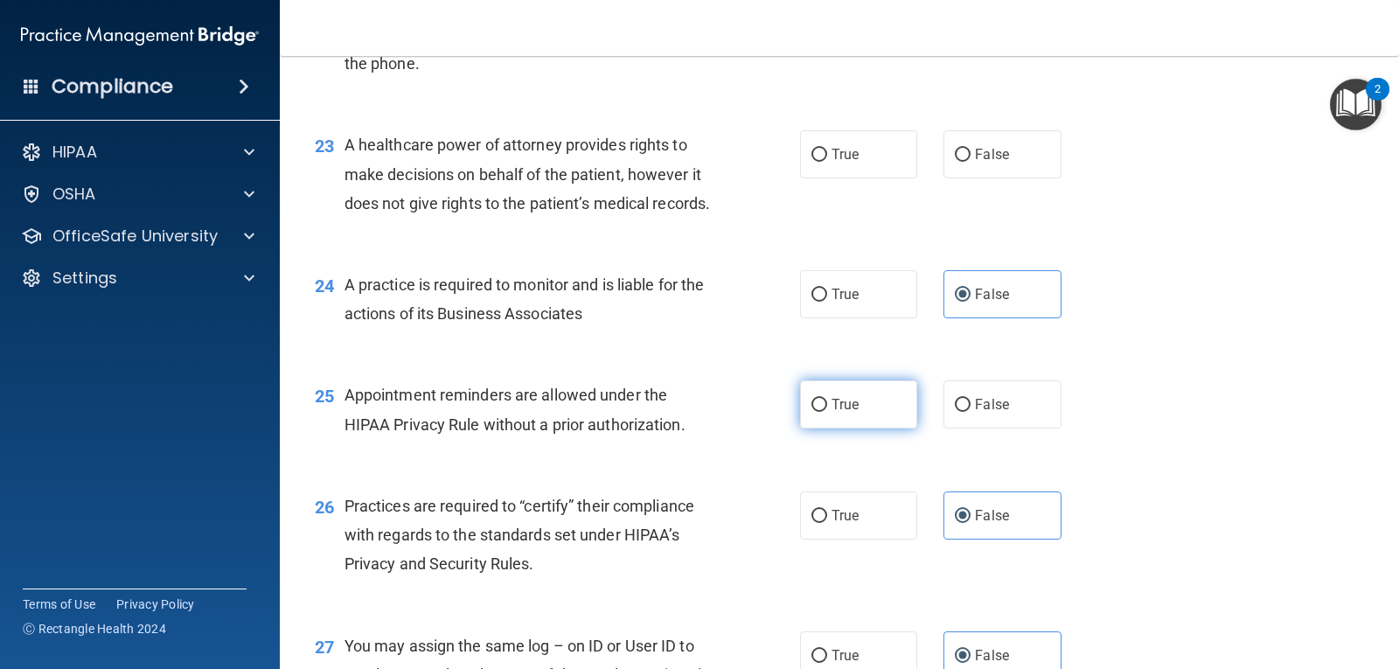
click at [849, 428] on label "True" at bounding box center [858, 404] width 117 height 48
click at [827, 412] on input "True" at bounding box center [819, 405] width 16 height 13
radio input "true"
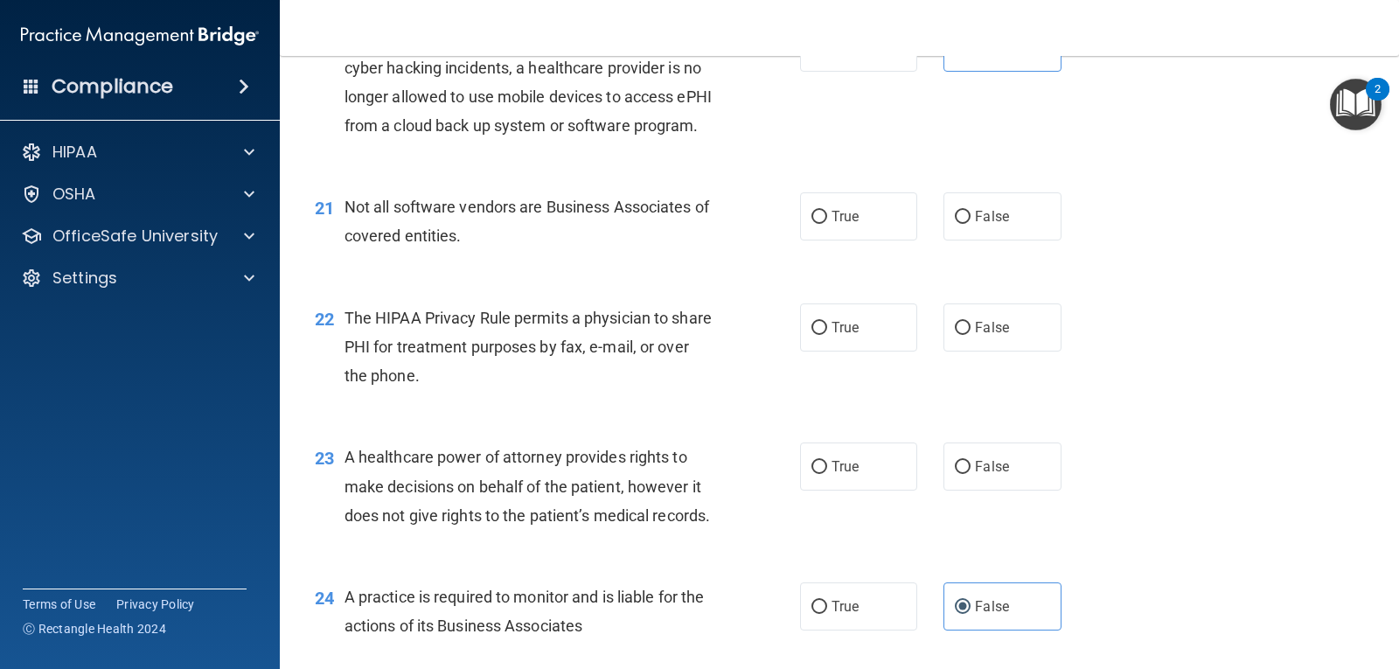
scroll to position [2932, 0]
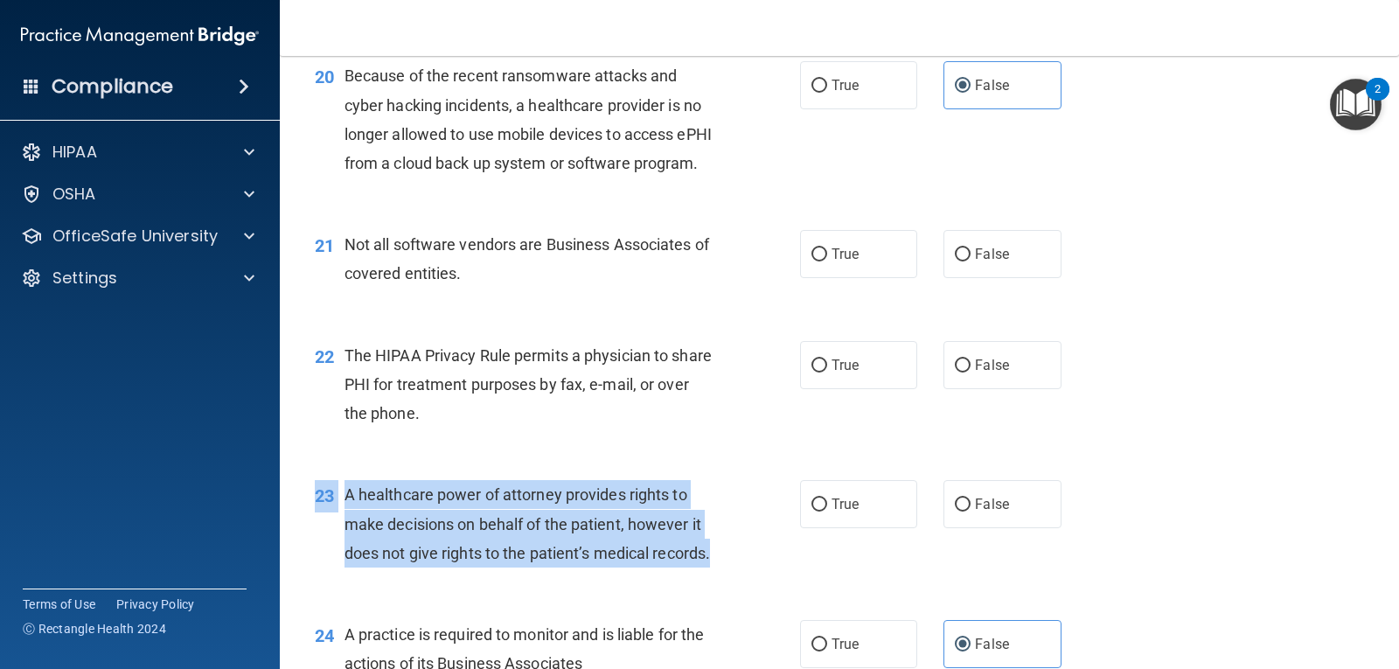
drag, startPoint x: 412, startPoint y: 525, endPoint x: 615, endPoint y: 631, distance: 229.2
click at [615, 598] on div "23 A healthcare power of attorney provides rights to make decisions on behalf o…" at bounding box center [839, 528] width 1075 height 140
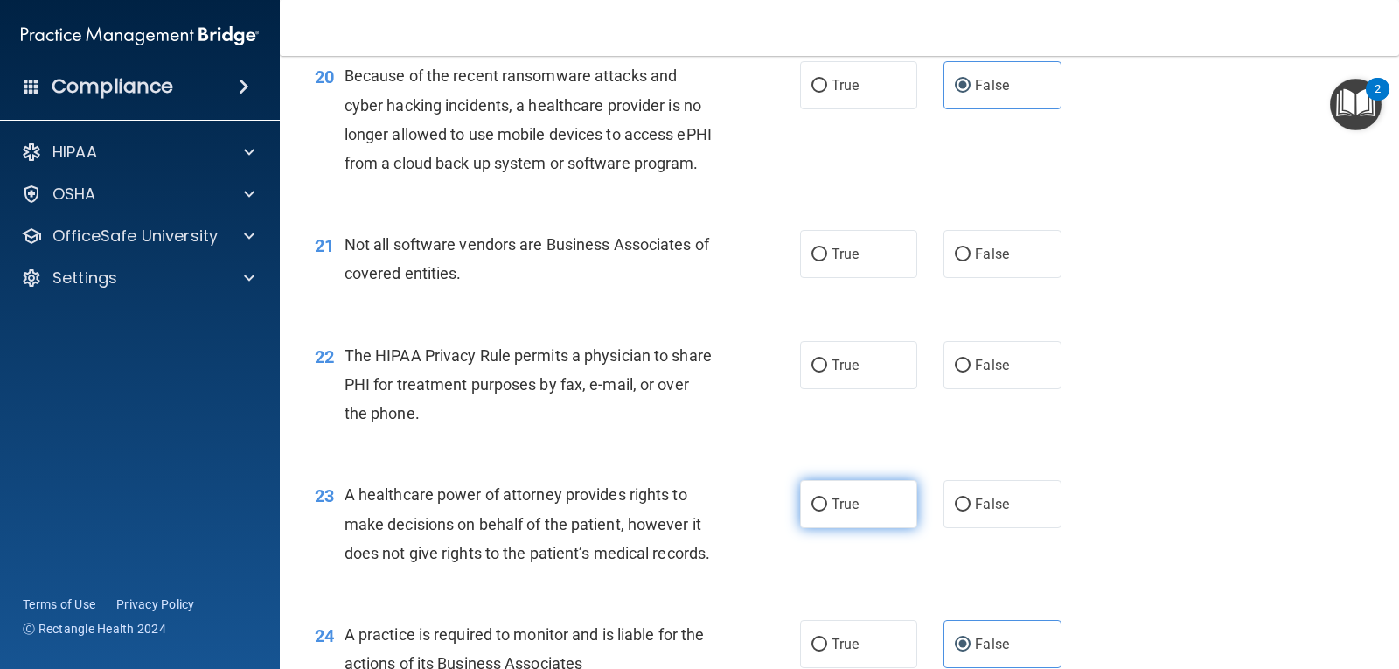
click at [824, 528] on label "True" at bounding box center [858, 504] width 117 height 48
click at [824, 511] on input "True" at bounding box center [819, 504] width 16 height 13
radio input "true"
click at [1041, 528] on label "False" at bounding box center [1001, 504] width 117 height 48
click at [970, 511] on input "False" at bounding box center [963, 504] width 16 height 13
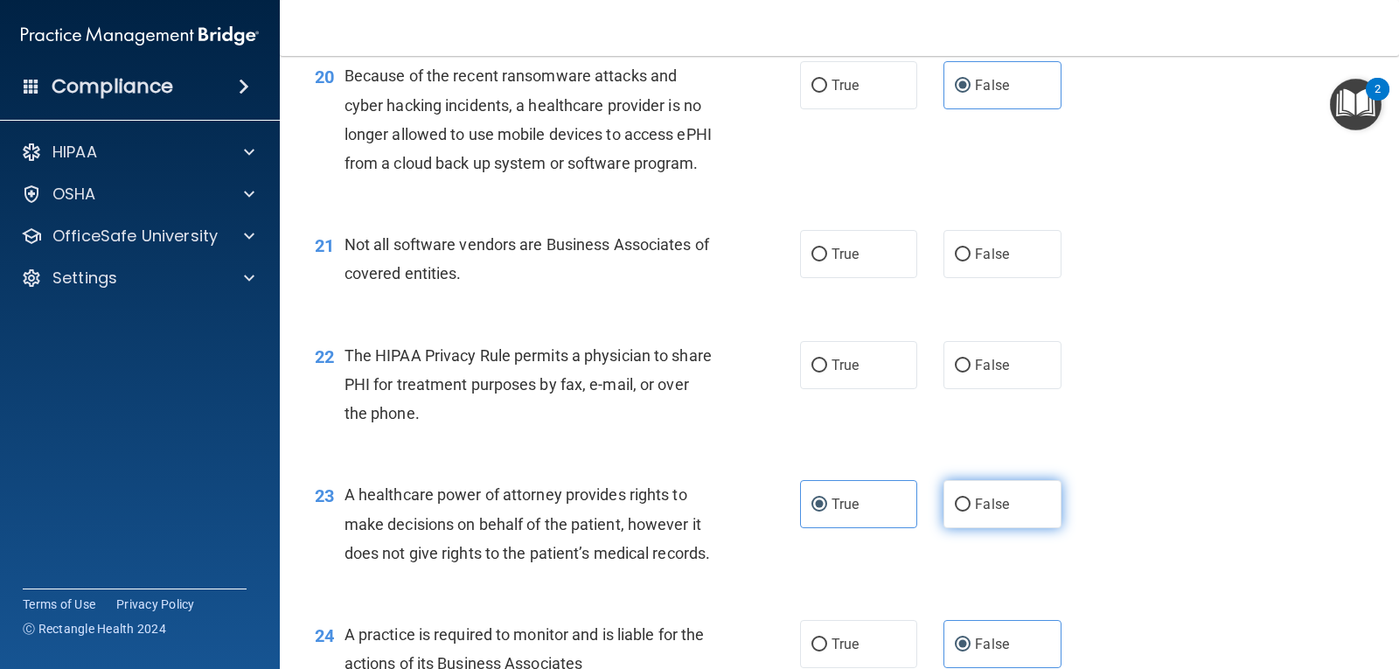
radio input "true"
radio input "false"
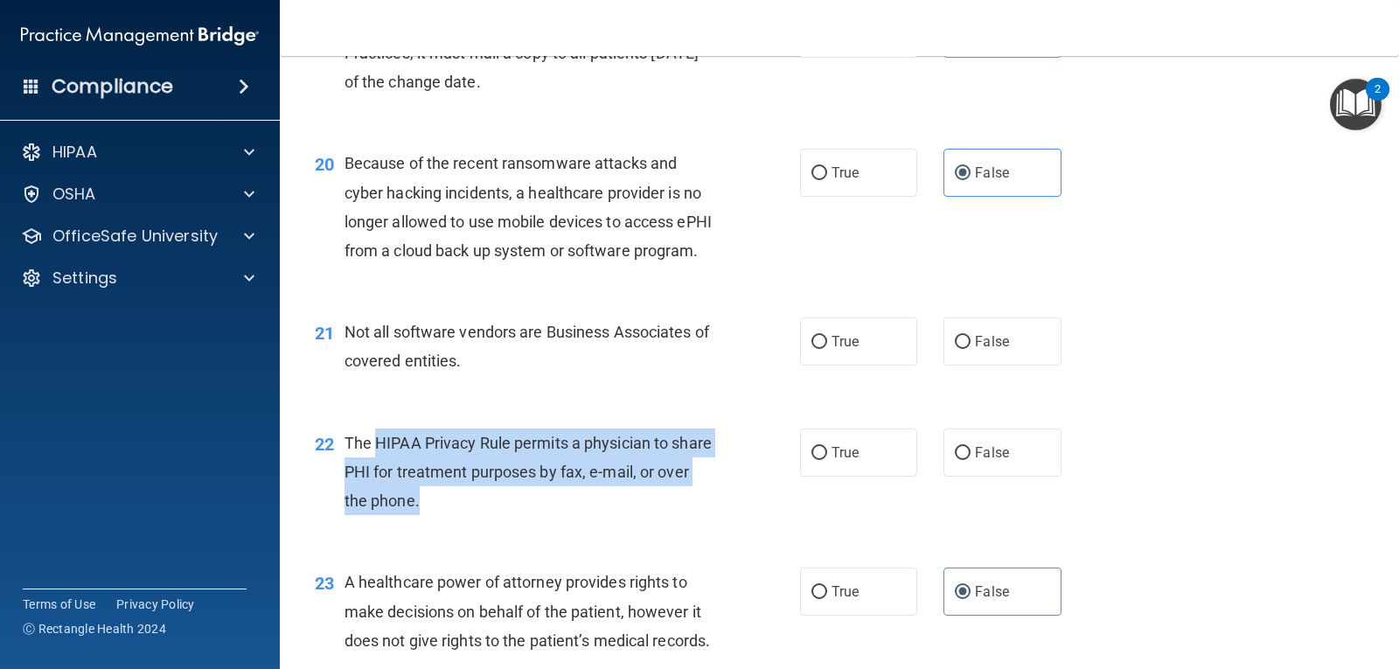
drag, startPoint x: 377, startPoint y: 496, endPoint x: 495, endPoint y: 551, distance: 130.2
click at [495, 516] on div "The HIPAA Privacy Rule permits a physician to share PHI for treatment purposes …" at bounding box center [536, 471] width 384 height 87
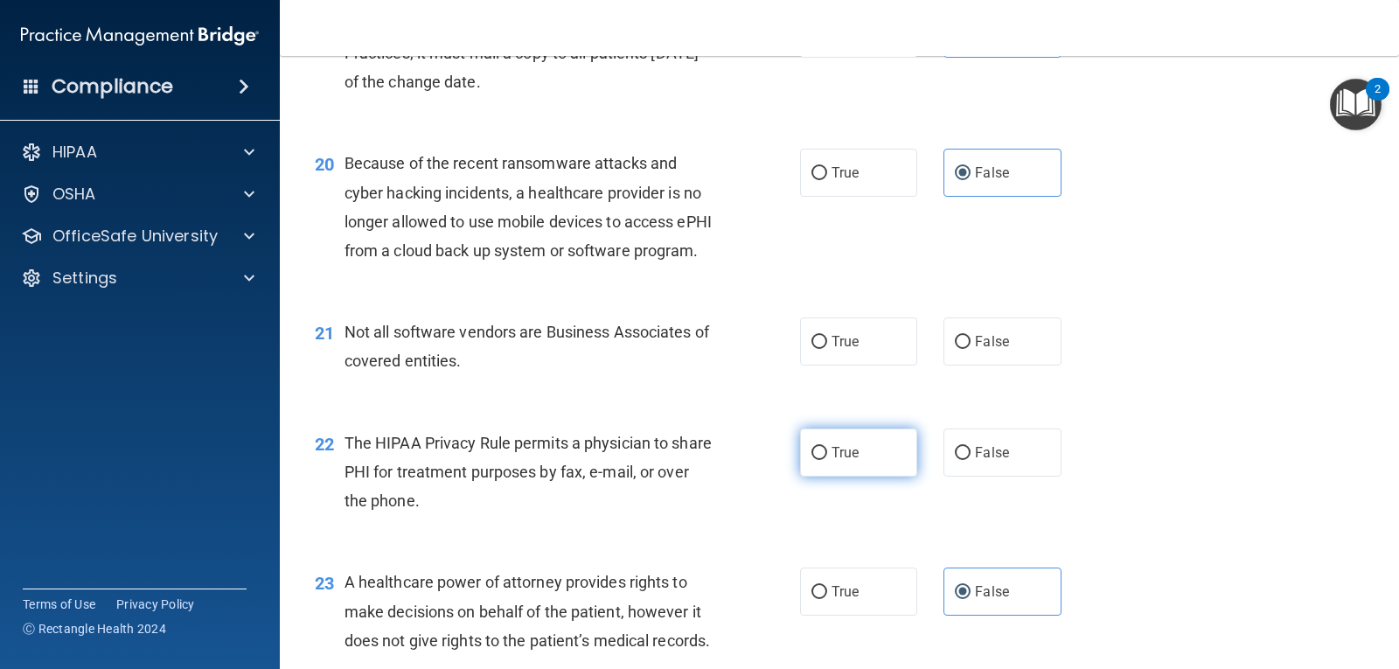
click at [837, 476] on label "True" at bounding box center [858, 452] width 117 height 48
click at [827, 460] on input "True" at bounding box center [819, 453] width 16 height 13
radio input "true"
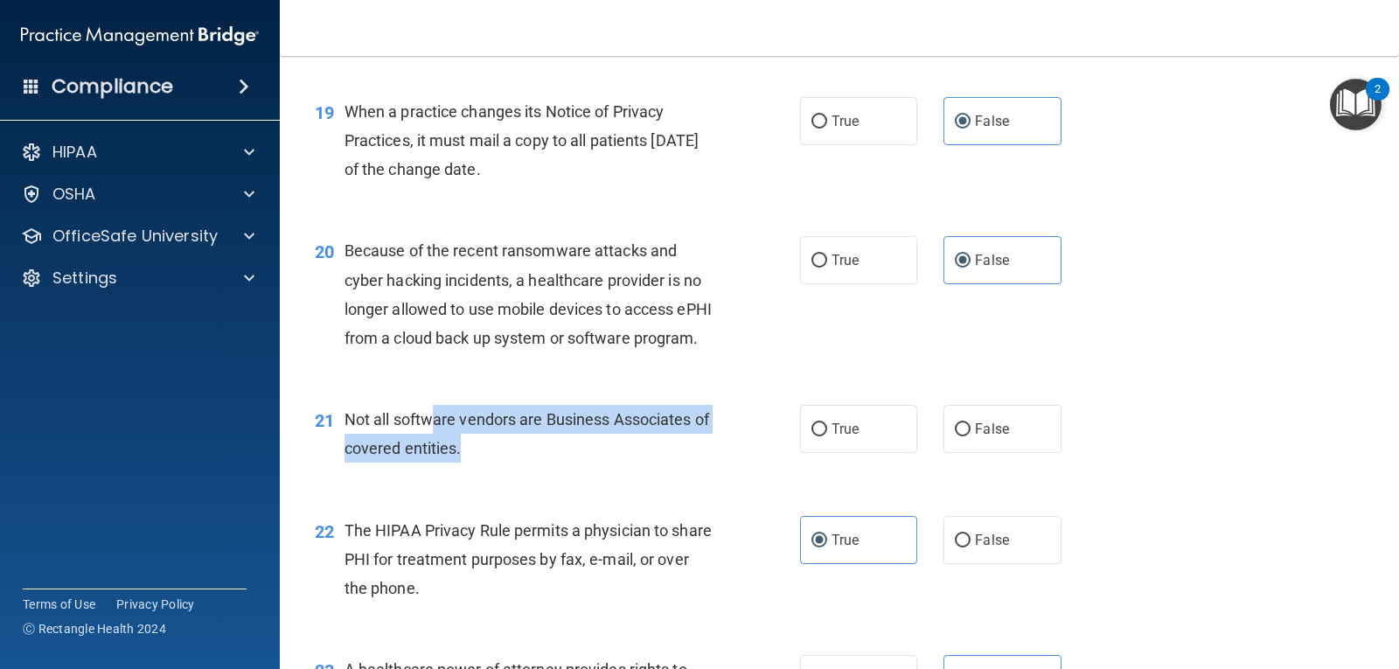
drag, startPoint x: 434, startPoint y: 469, endPoint x: 527, endPoint y: 508, distance: 100.7
click at [527, 462] on div "Not all software vendors are Business Associates of covered entities." at bounding box center [536, 434] width 384 height 58
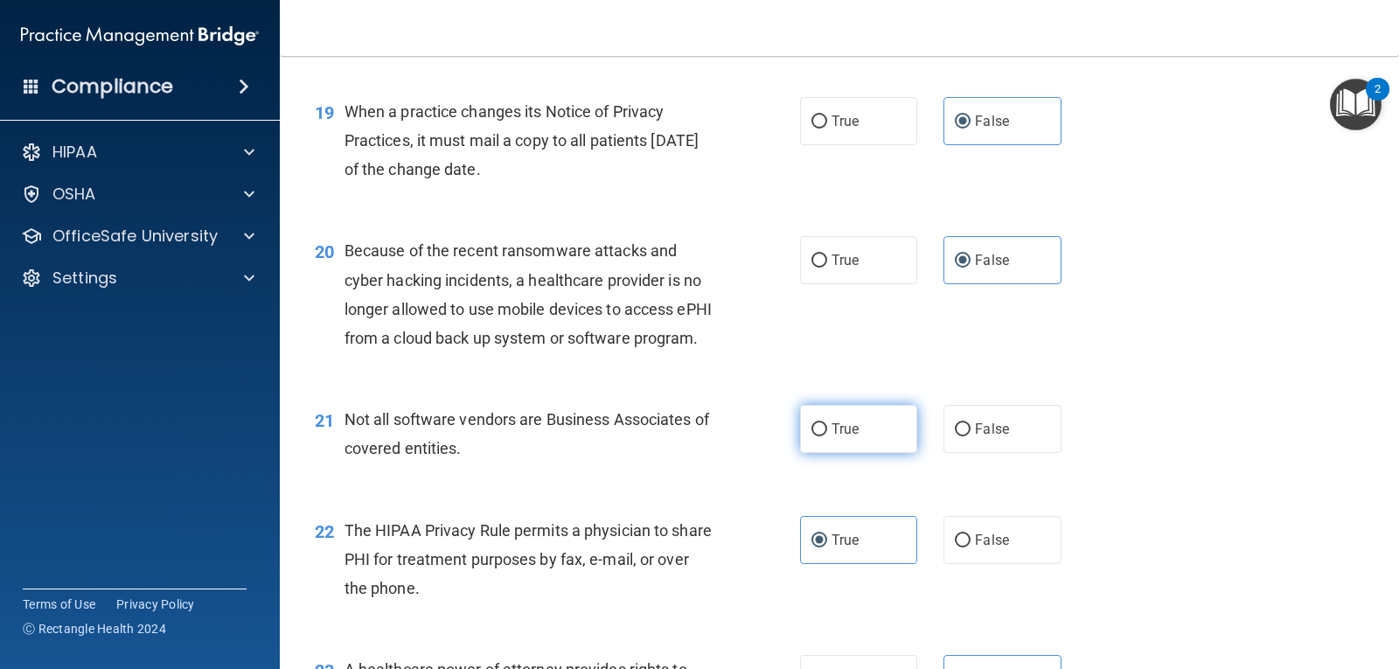
click at [824, 453] on label "True" at bounding box center [858, 429] width 117 height 48
click at [824, 436] on input "True" at bounding box center [819, 429] width 16 height 13
radio input "true"
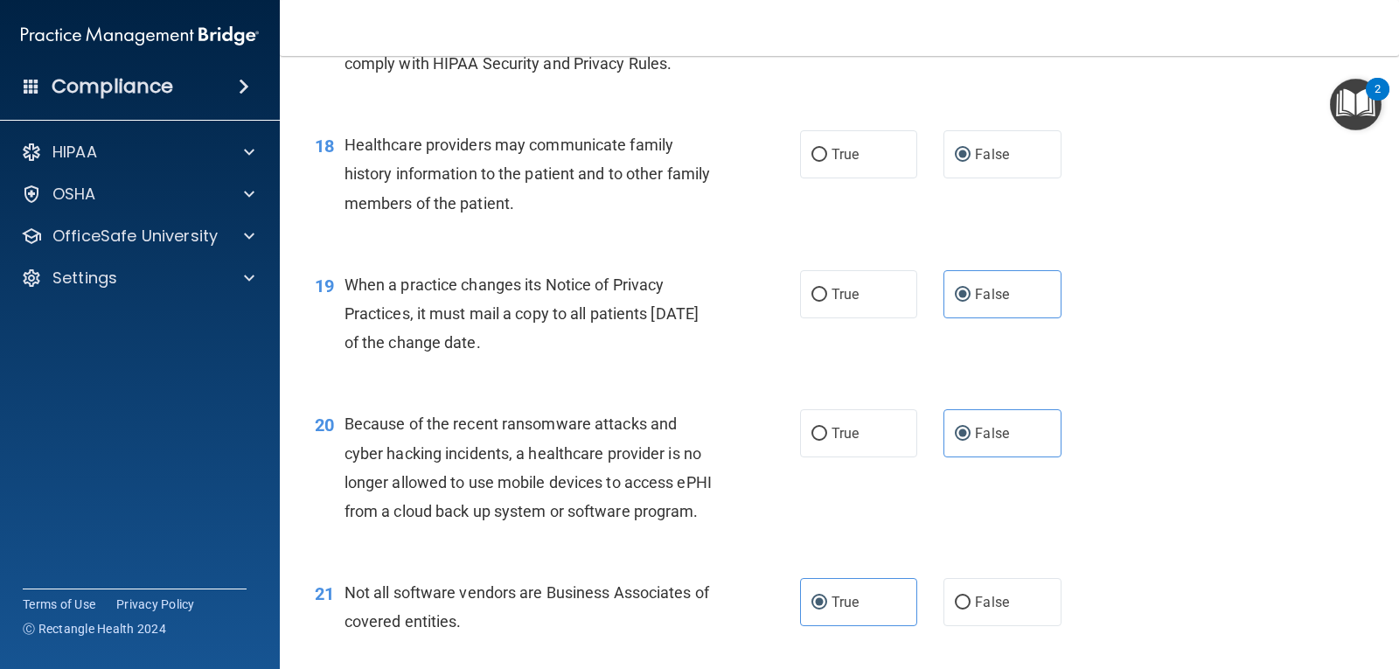
scroll to position [2582, 0]
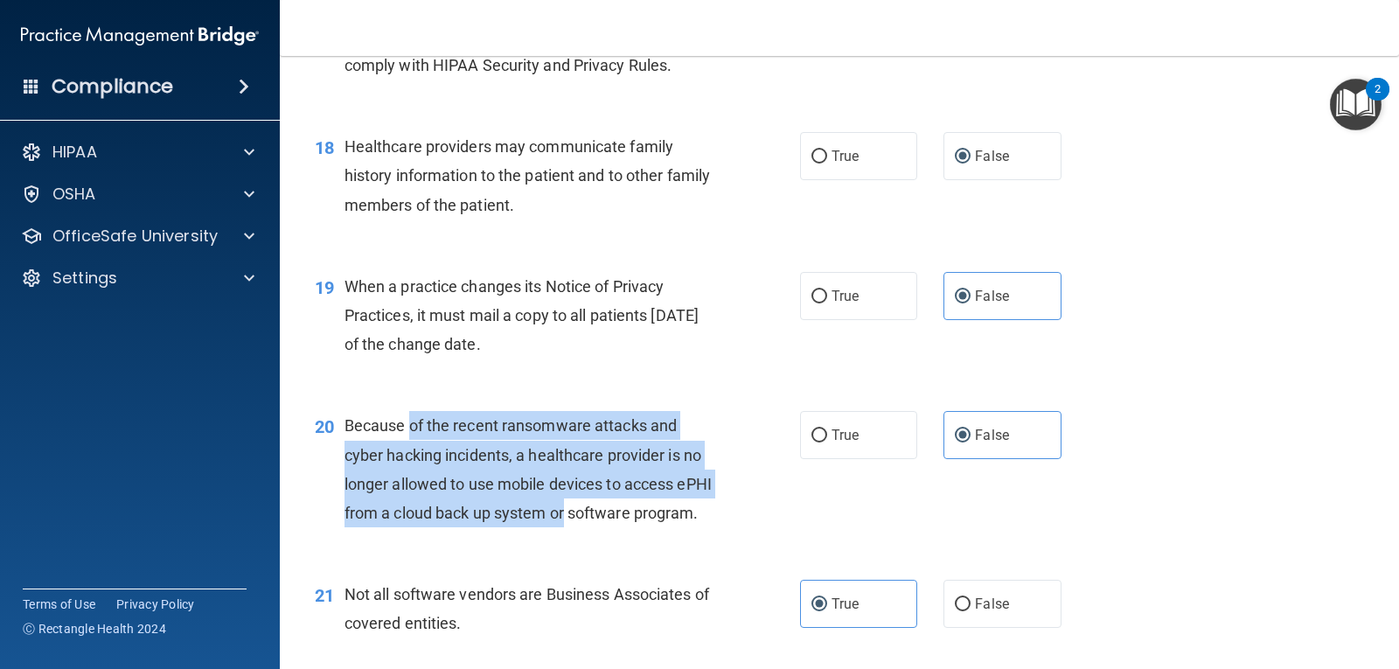
drag, startPoint x: 412, startPoint y: 455, endPoint x: 604, endPoint y: 554, distance: 216.6
click at [604, 527] on div "Because of the recent ransomware attacks and cyber hacking incidents, a healthc…" at bounding box center [536, 469] width 384 height 116
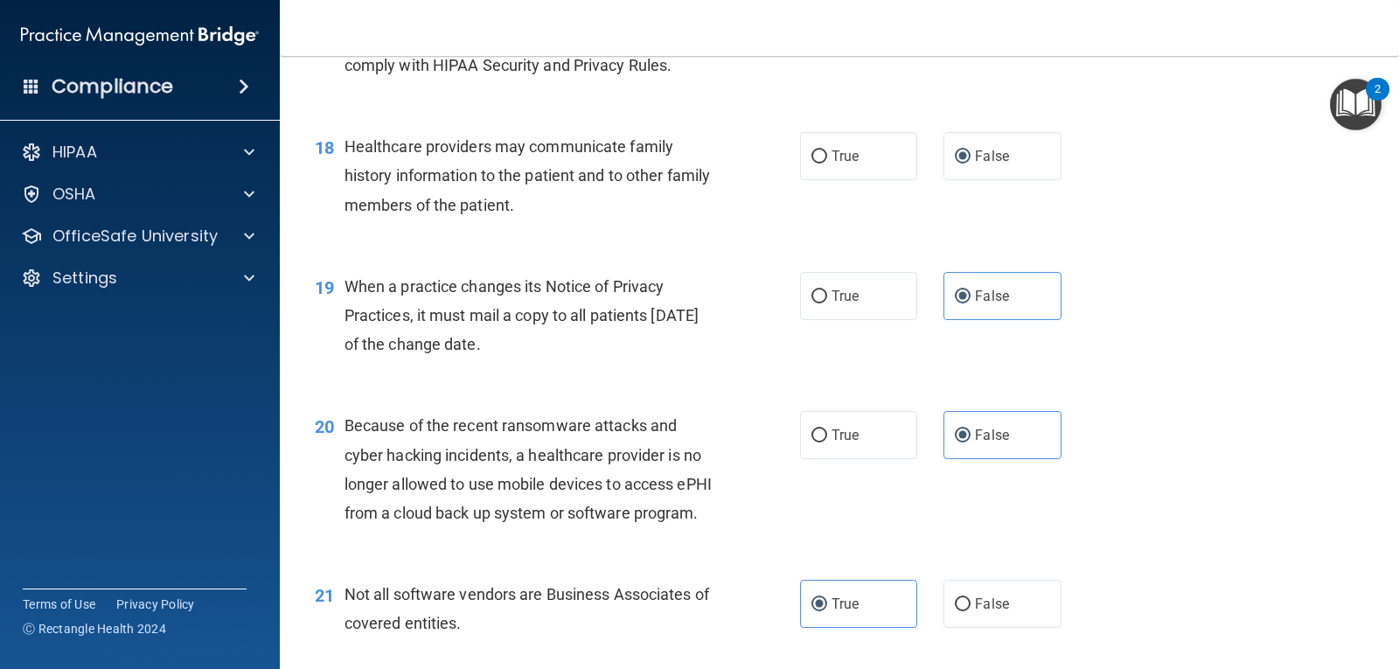
click at [804, 536] on div "20 Because of the recent ransomware attacks and cyber hacking incidents, a heal…" at bounding box center [557, 473] width 538 height 125
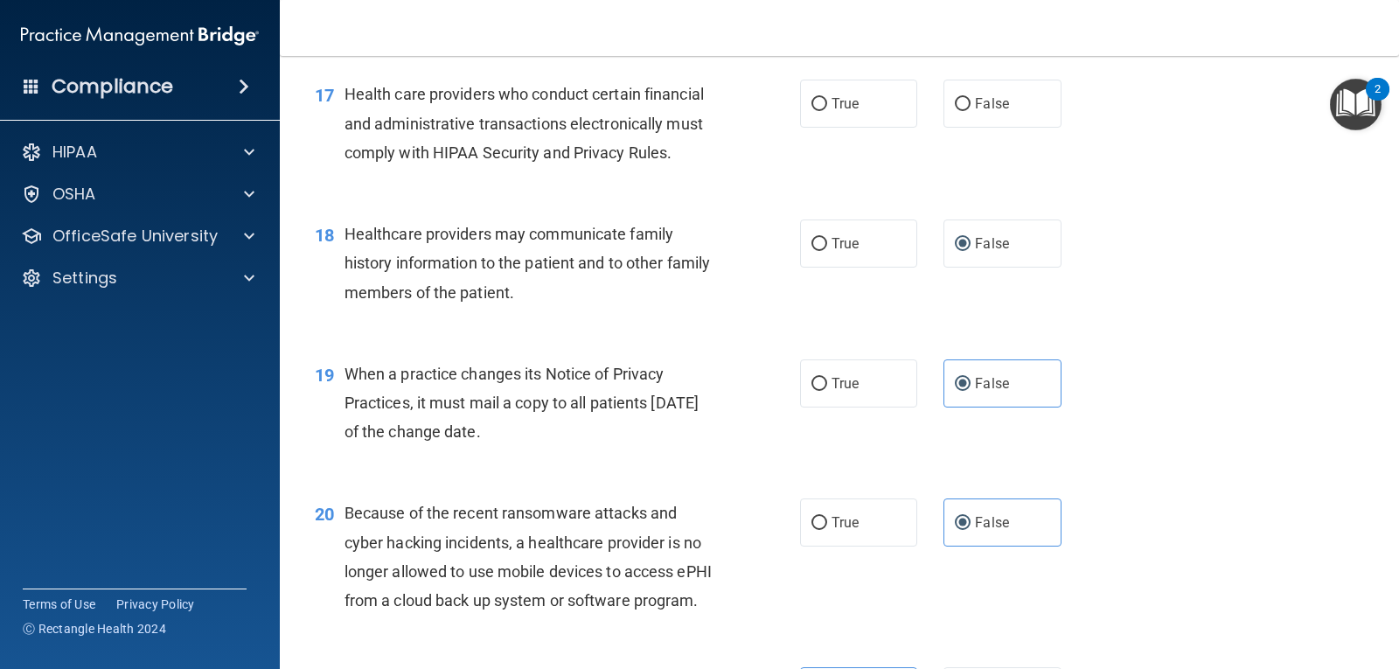
drag, startPoint x: 426, startPoint y: 395, endPoint x: 638, endPoint y: 470, distance: 225.3
click at [638, 447] on div "When a practice changes its Notice of Privacy Practices, it must mail a copy to…" at bounding box center [536, 402] width 384 height 87
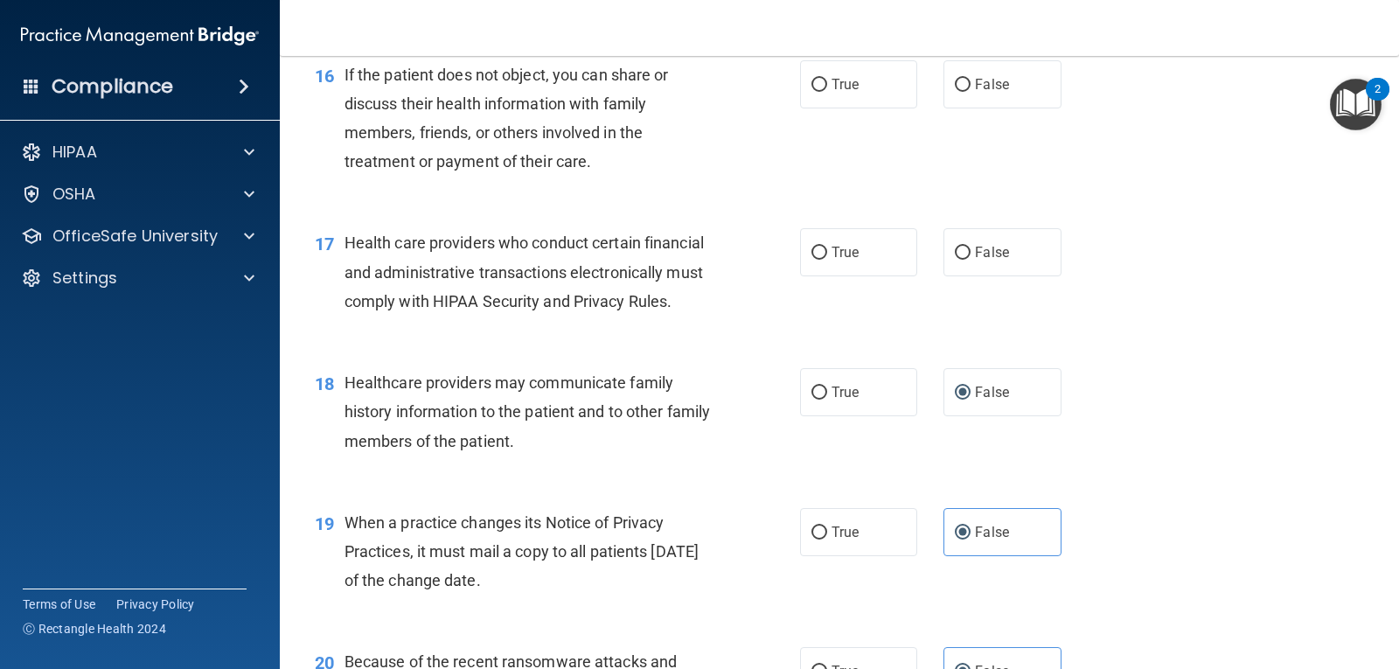
scroll to position [2320, 0]
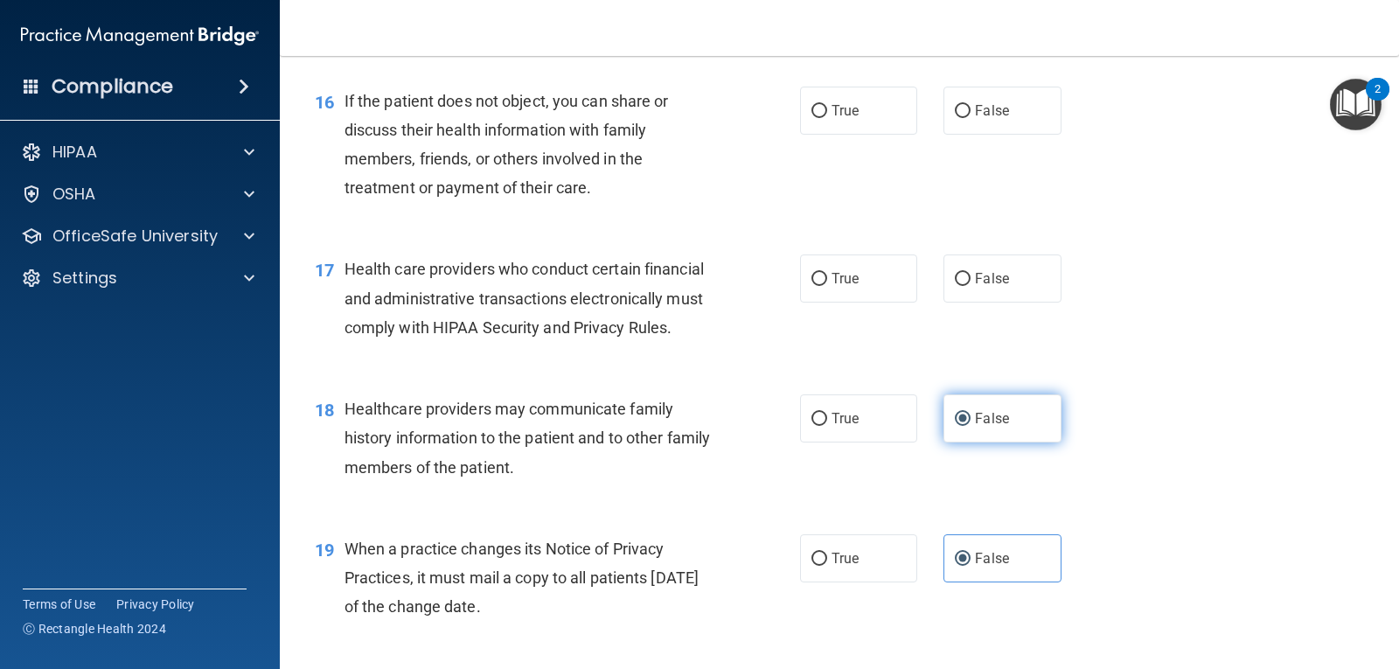
click at [943, 442] on label "False" at bounding box center [1001, 418] width 117 height 48
click at [955, 426] on input "False" at bounding box center [963, 419] width 16 height 13
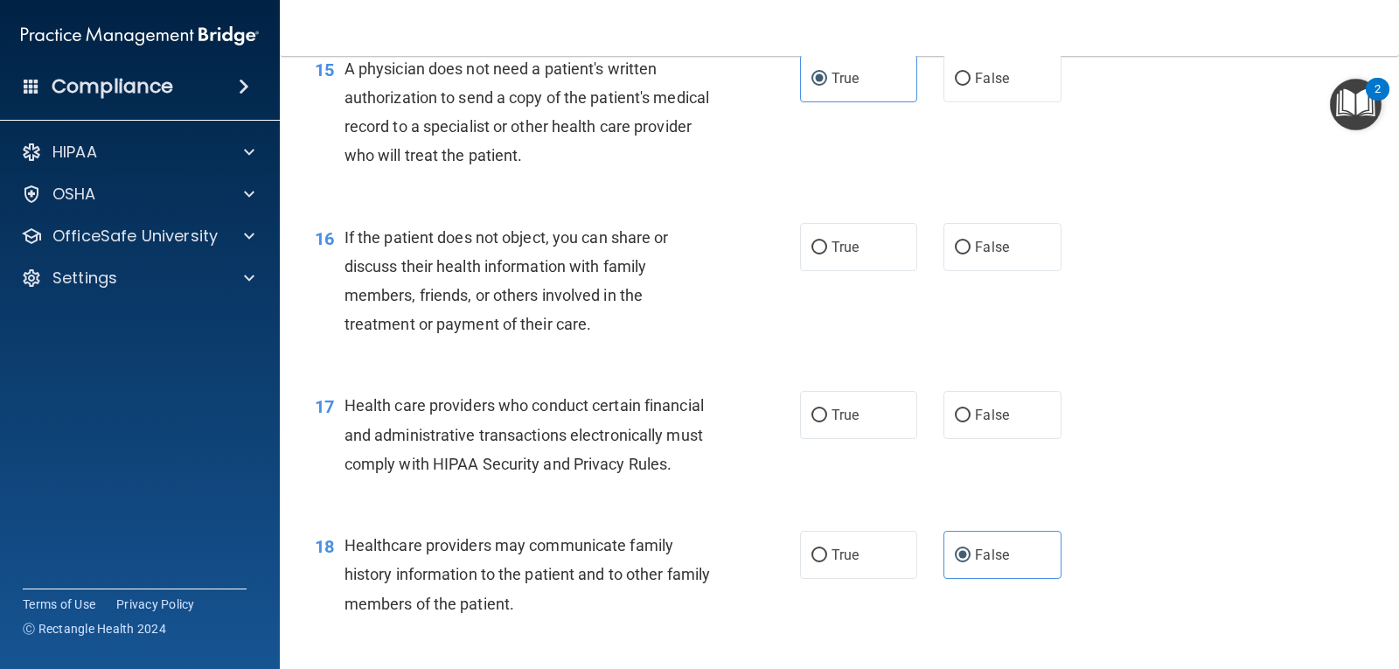
scroll to position [2145, 0]
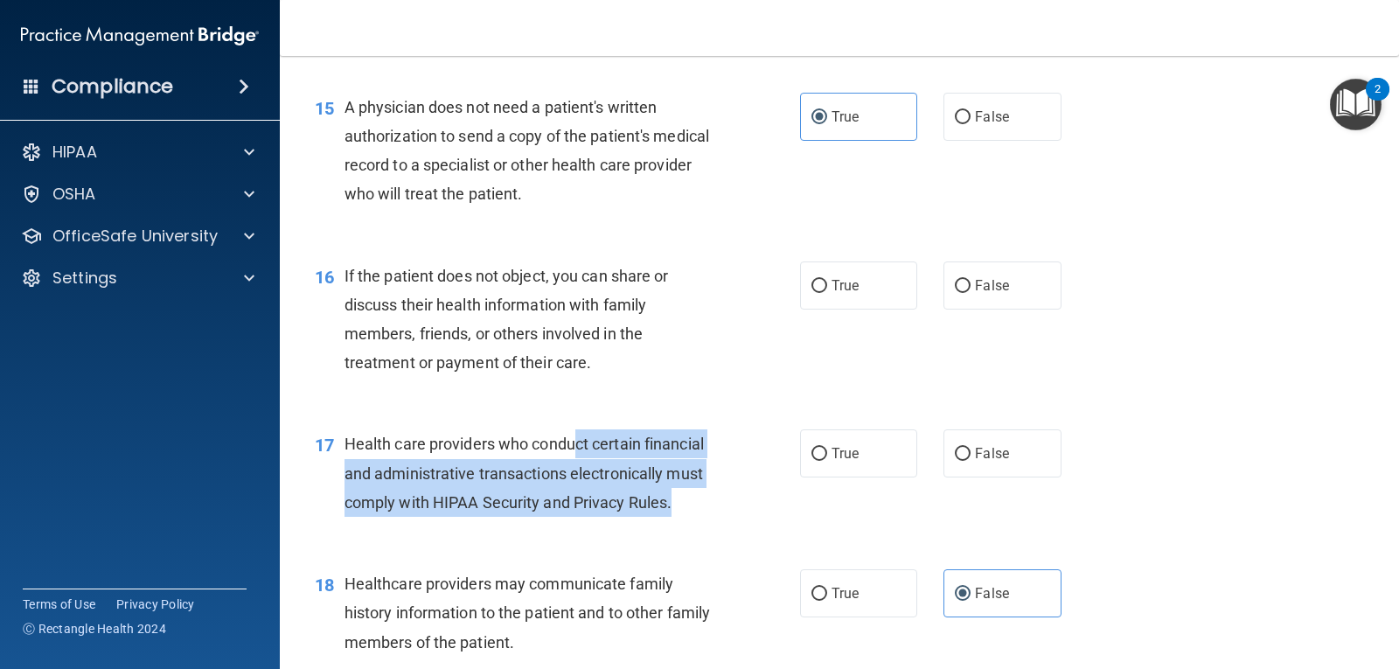
drag, startPoint x: 651, startPoint y: 495, endPoint x: 719, endPoint y: 549, distance: 87.1
click at [719, 525] on div "17 Health care providers who conduct certain financial and administrative trans…" at bounding box center [557, 477] width 538 height 96
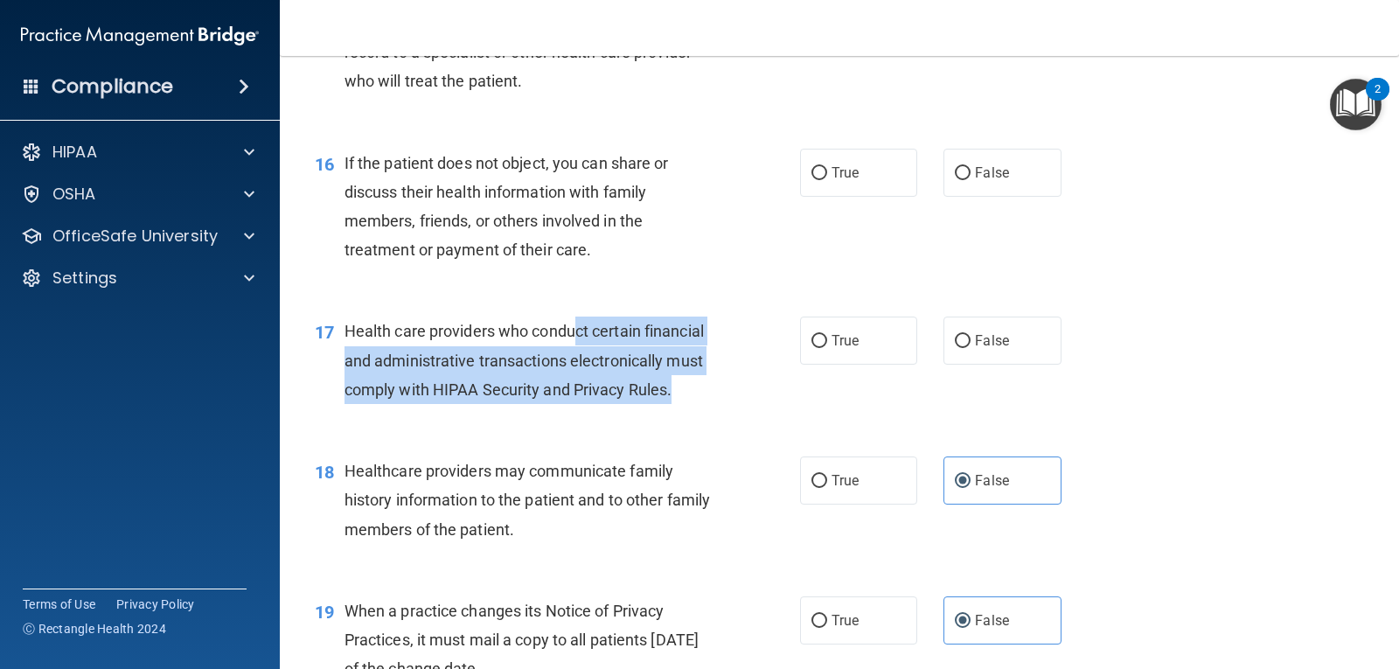
scroll to position [2273, 0]
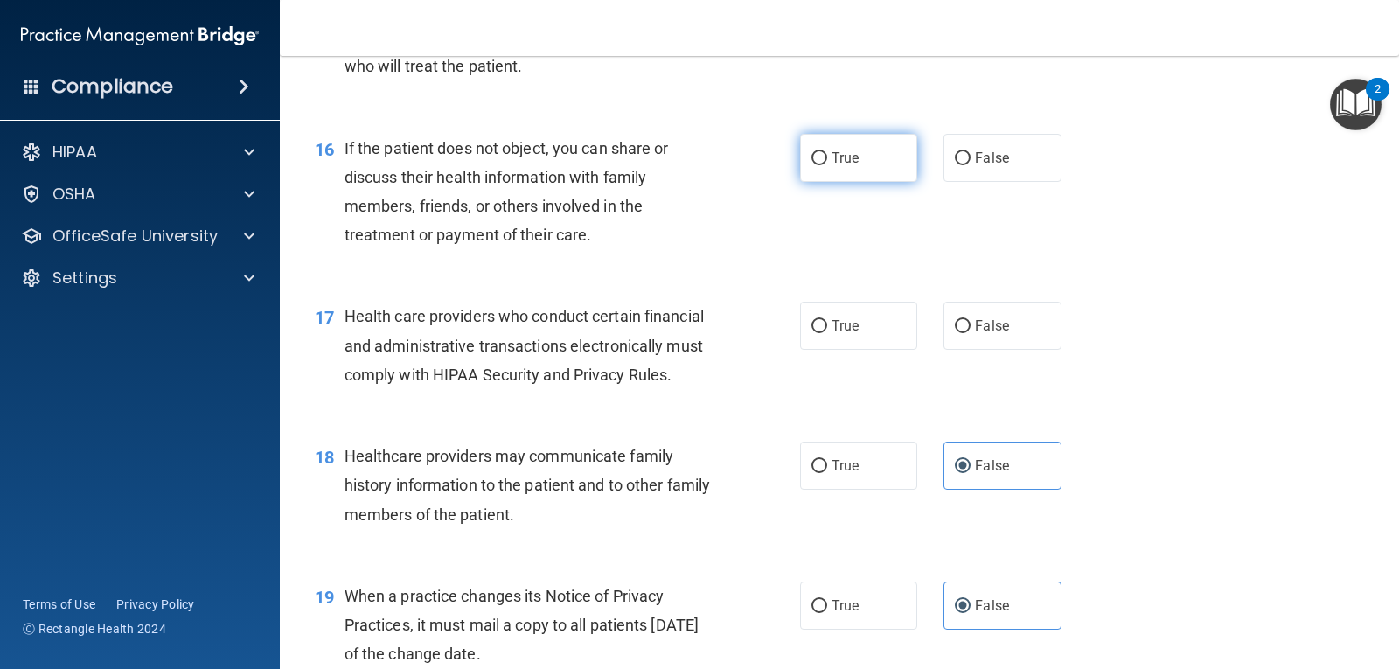
click at [861, 182] on label "True" at bounding box center [858, 158] width 117 height 48
click at [827, 165] on input "True" at bounding box center [819, 158] width 16 height 13
radio input "true"
click at [835, 350] on label "True" at bounding box center [858, 326] width 117 height 48
click at [827, 333] on input "True" at bounding box center [819, 326] width 16 height 13
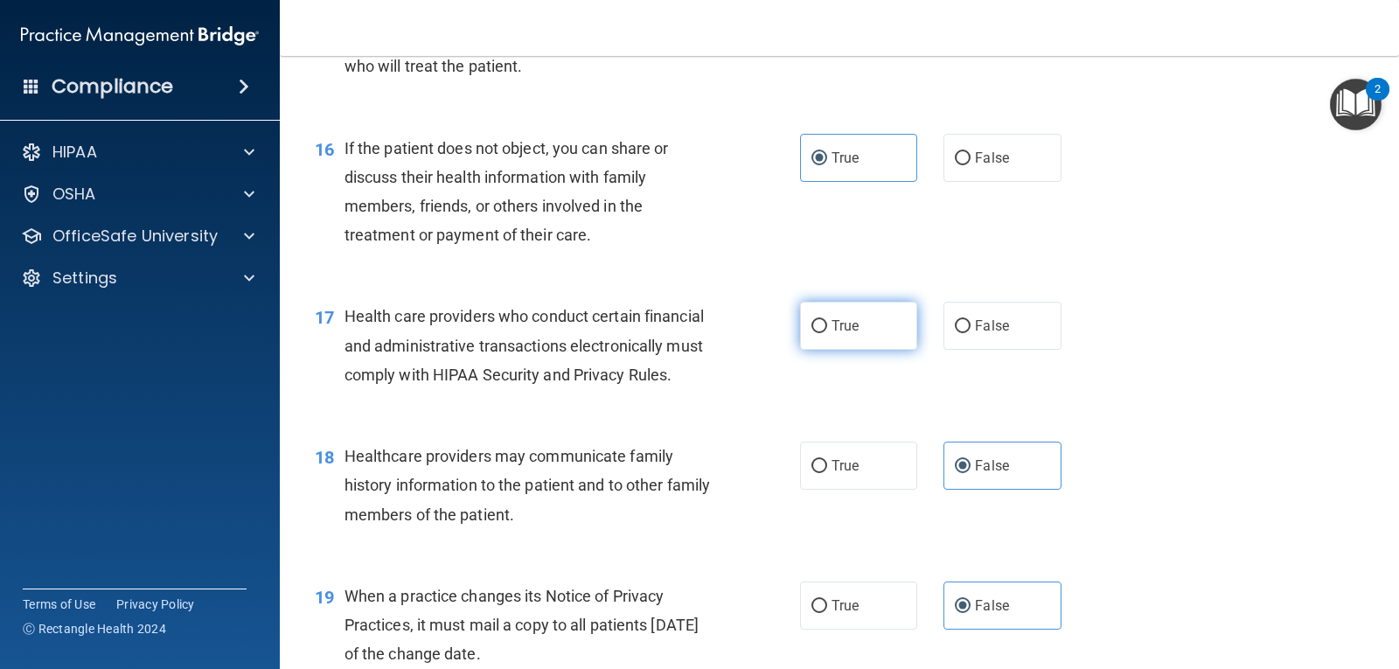
radio input "true"
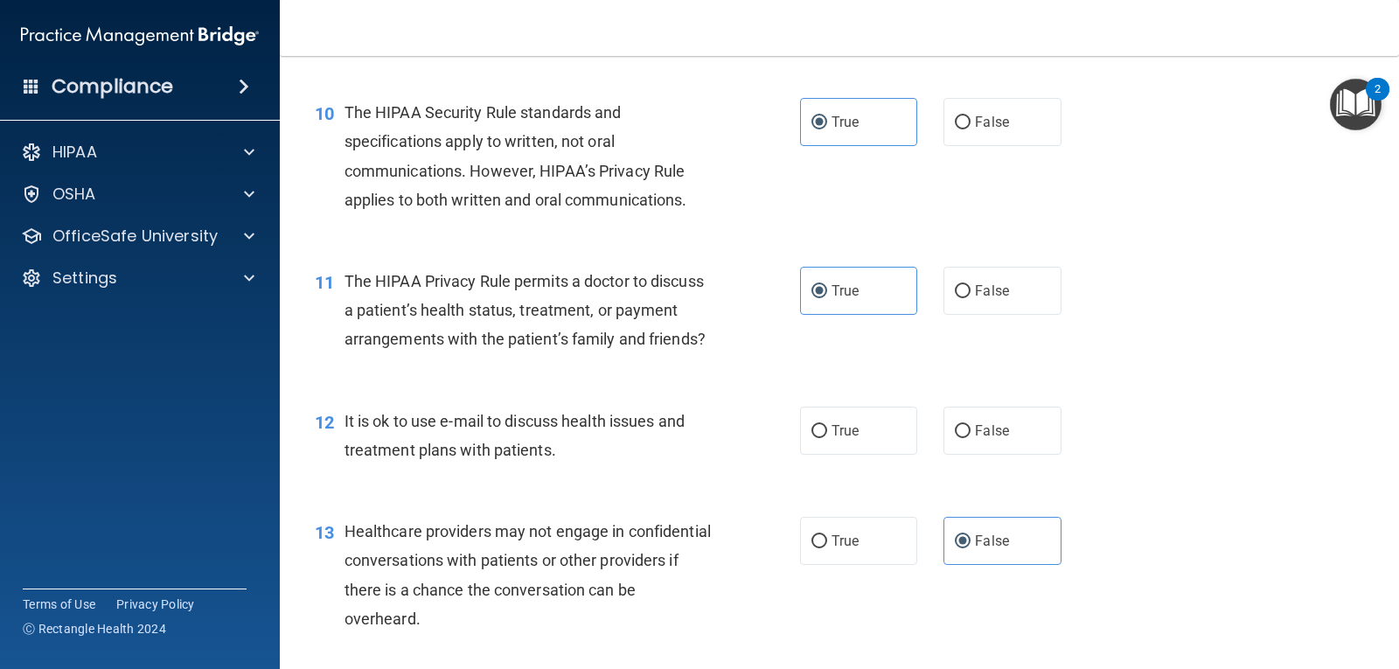
scroll to position [1399, 0]
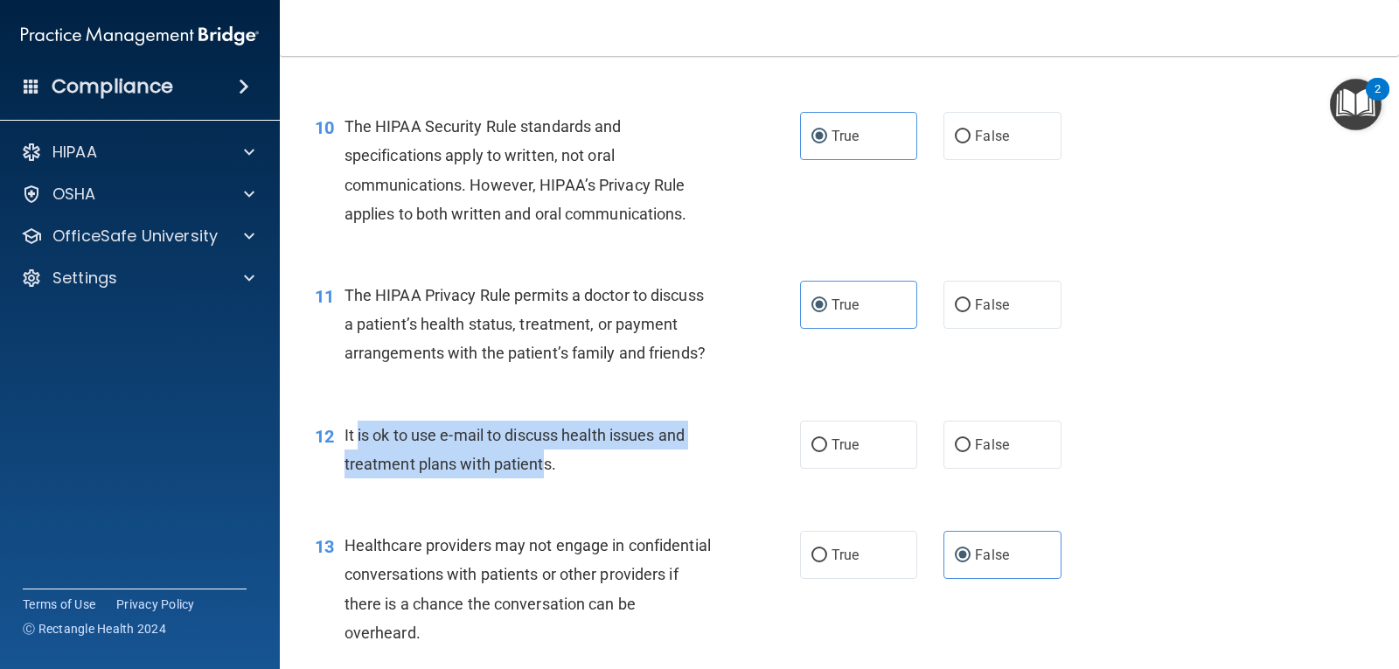
drag, startPoint x: 358, startPoint y: 458, endPoint x: 544, endPoint y: 484, distance: 187.2
click at [544, 473] on span "It is ok to use e-mail to discuss health issues and treatment plans with patien…" at bounding box center [514, 449] width 340 height 47
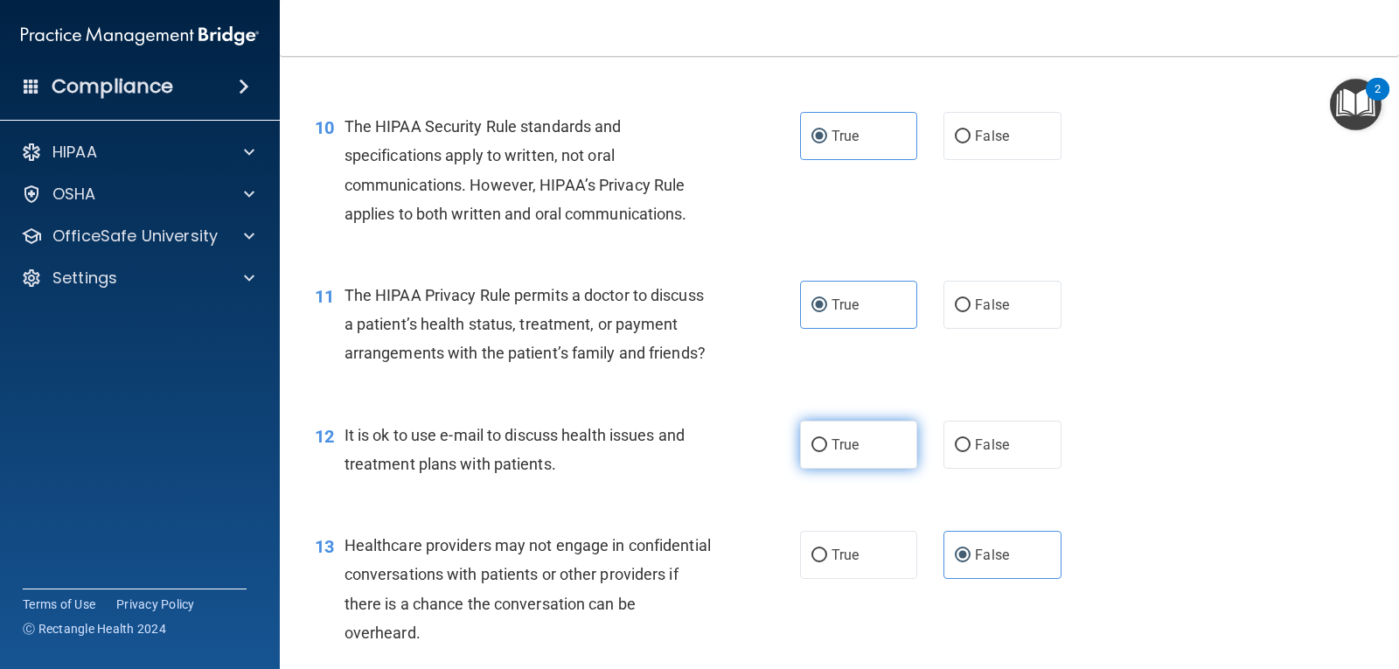
click at [831, 453] on span "True" at bounding box center [844, 444] width 27 height 17
click at [827, 452] on input "True" at bounding box center [819, 445] width 16 height 13
radio input "true"
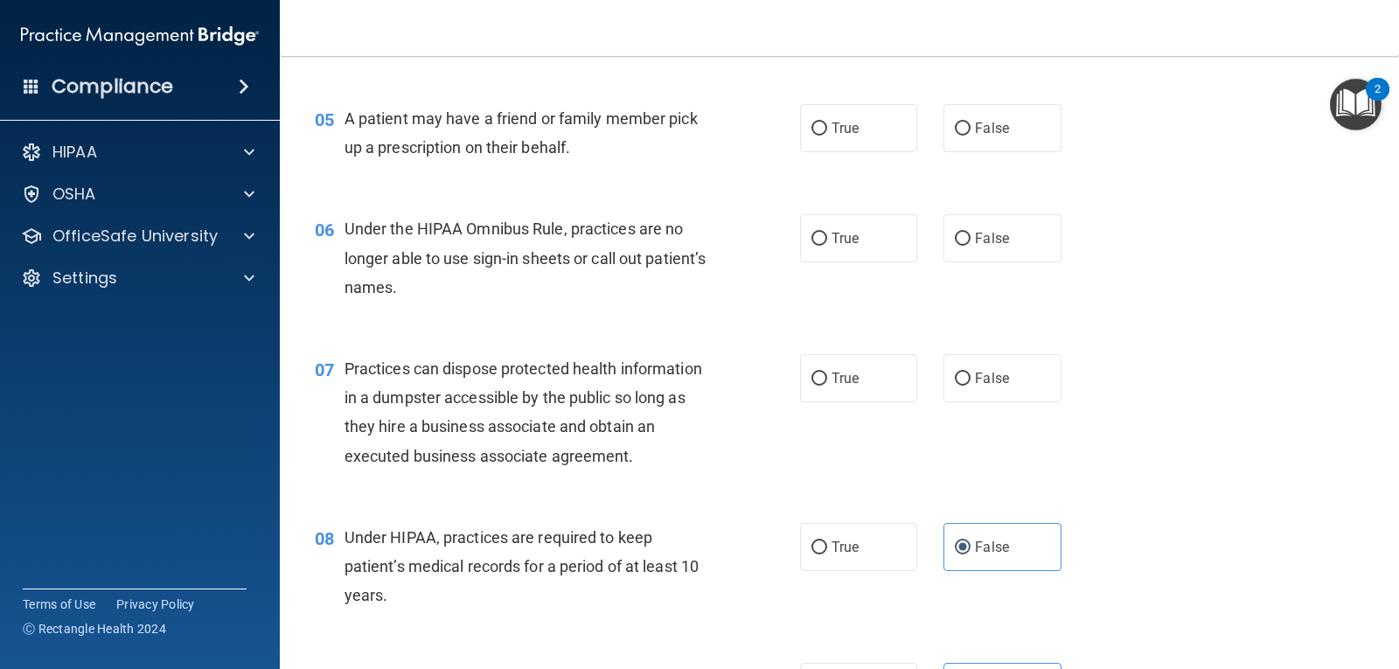
scroll to position [699, 0]
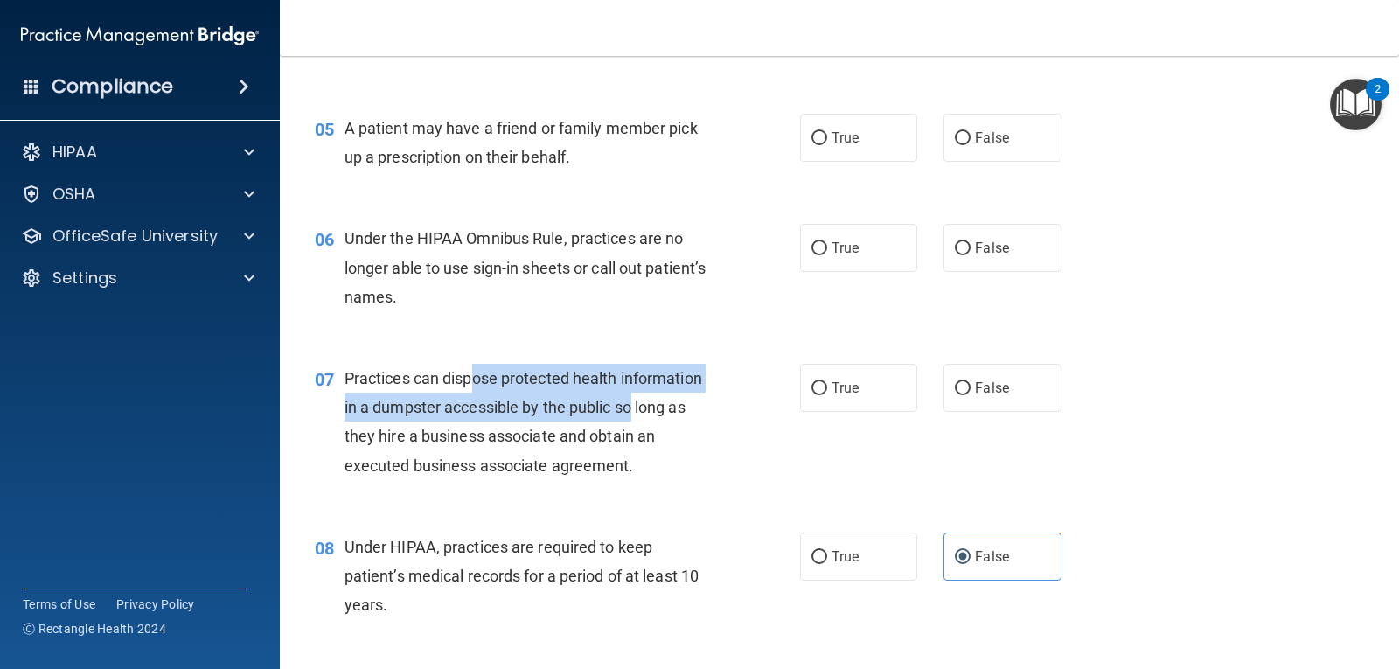
drag, startPoint x: 473, startPoint y: 387, endPoint x: 633, endPoint y: 419, distance: 163.1
click at [633, 419] on div "Practices can dispose protected health information in a dumpster accessible by …" at bounding box center [536, 422] width 384 height 116
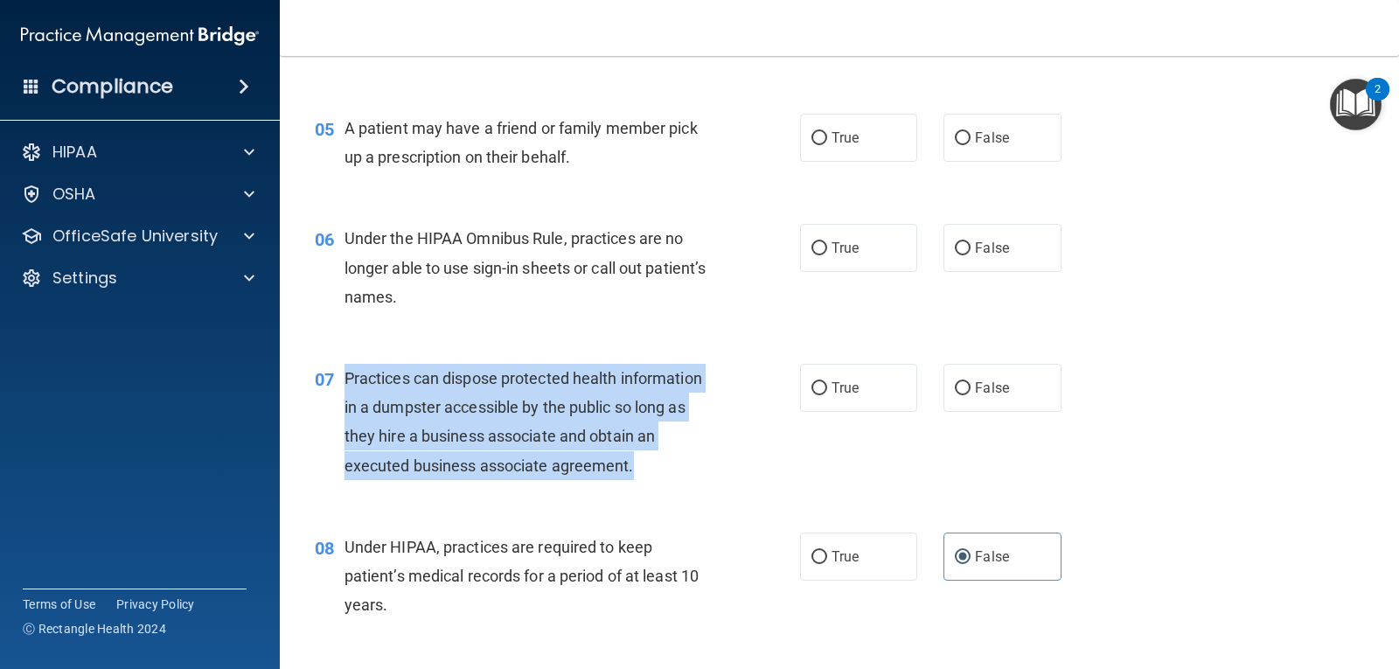
drag, startPoint x: 643, startPoint y: 471, endPoint x: 344, endPoint y: 376, distance: 313.8
click at [344, 376] on div "Practices can dispose protected health information in a dumpster accessible by …" at bounding box center [536, 422] width 384 height 116
copy span "Practices can dispose protected health information in a dumpster accessible by …"
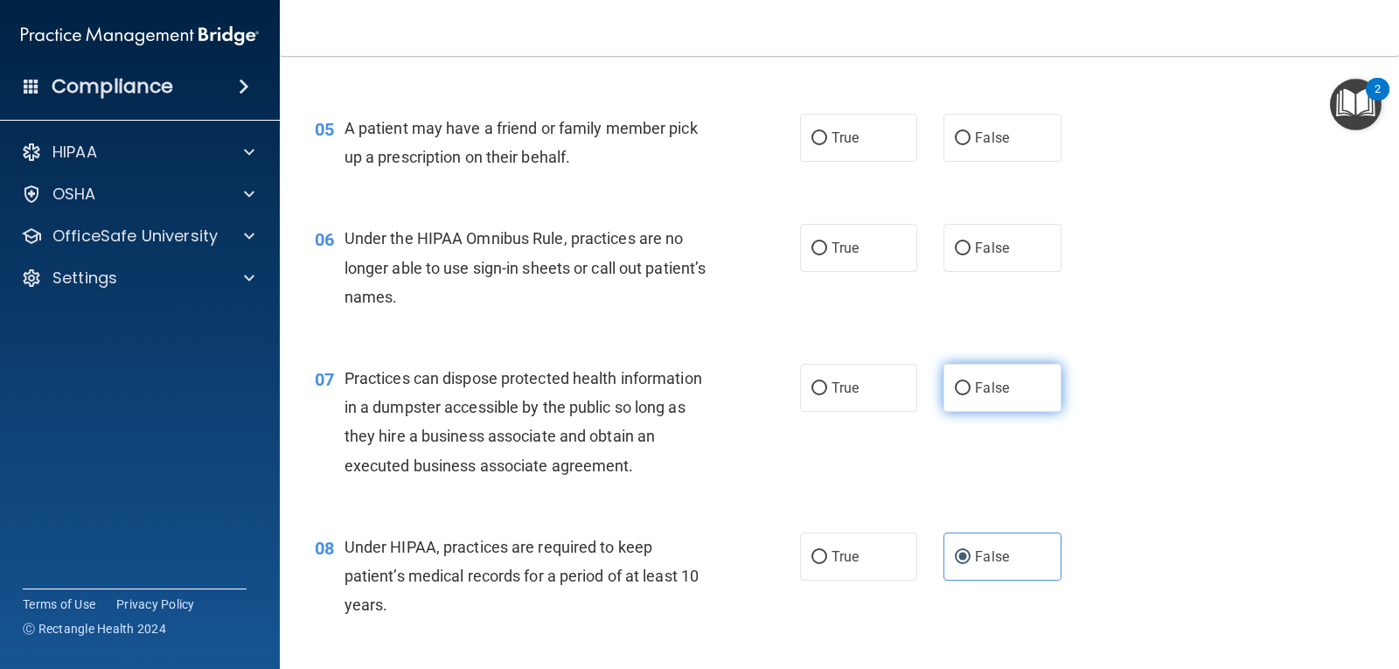
click at [987, 403] on label "False" at bounding box center [1001, 388] width 117 height 48
click at [970, 395] on input "False" at bounding box center [963, 388] width 16 height 13
radio input "true"
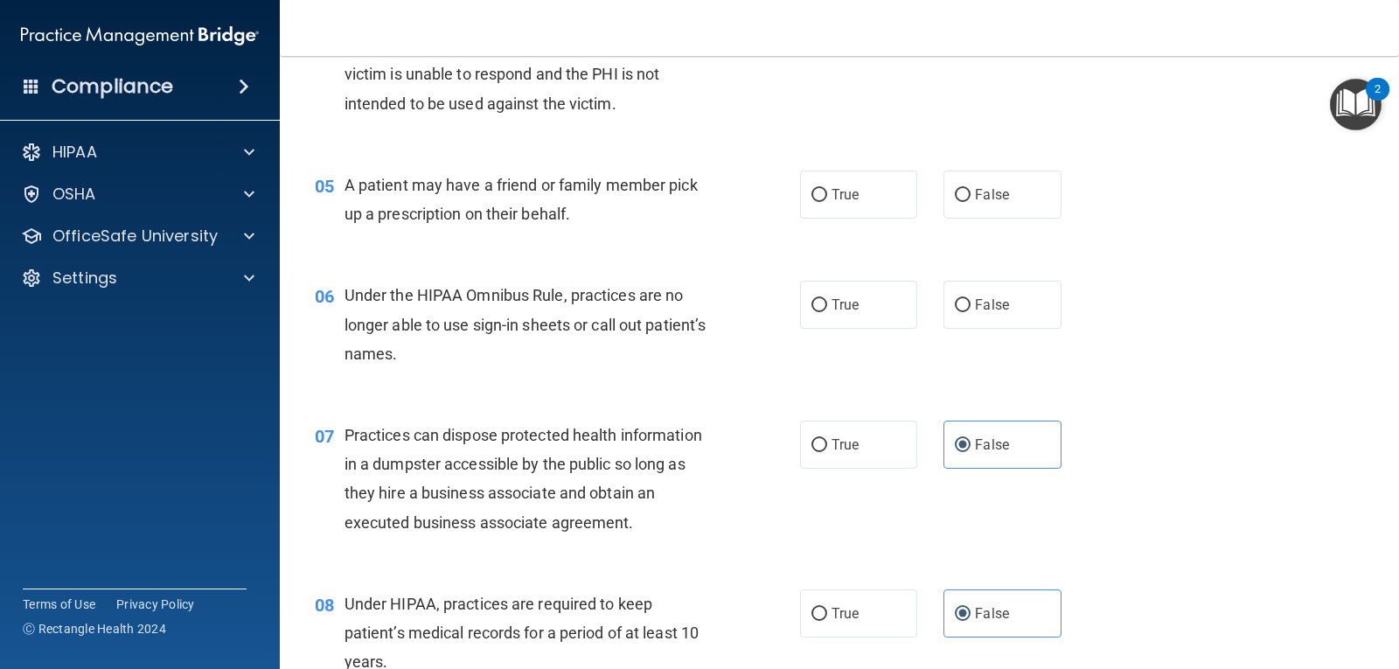
scroll to position [612, 0]
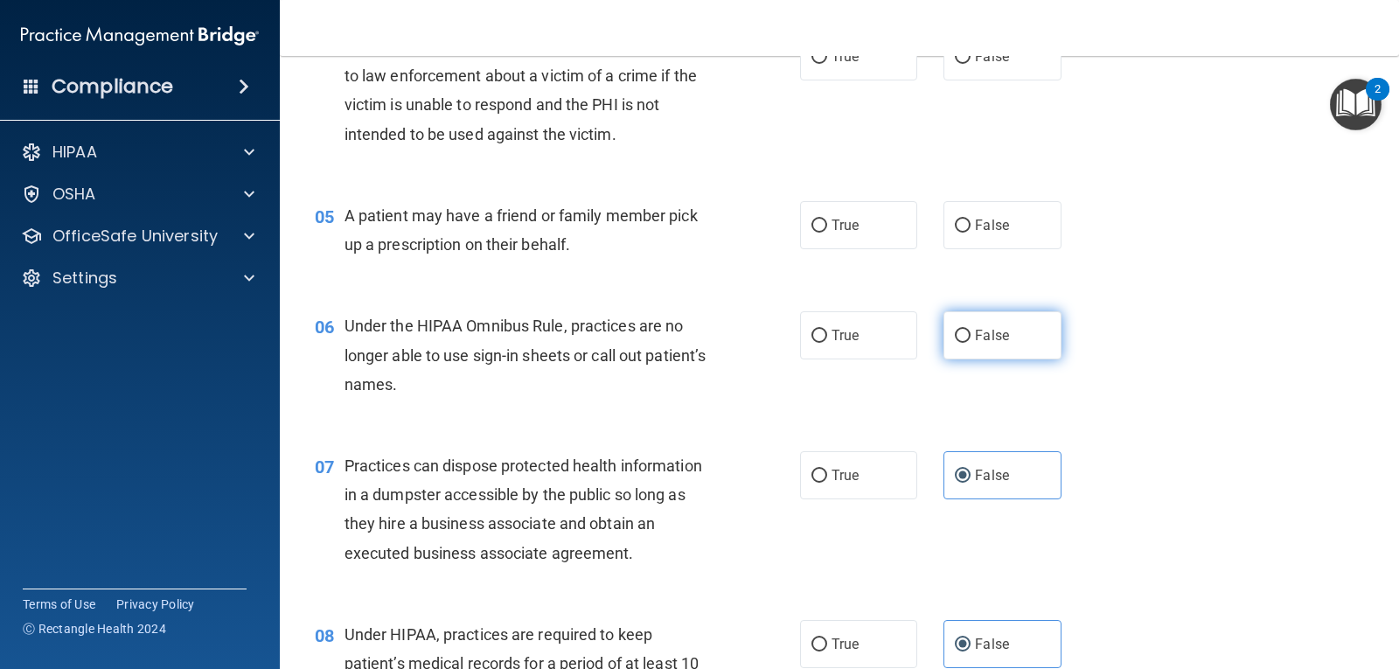
click at [978, 337] on span "False" at bounding box center [992, 335] width 34 height 17
click at [970, 337] on input "False" at bounding box center [963, 336] width 16 height 13
radio input "true"
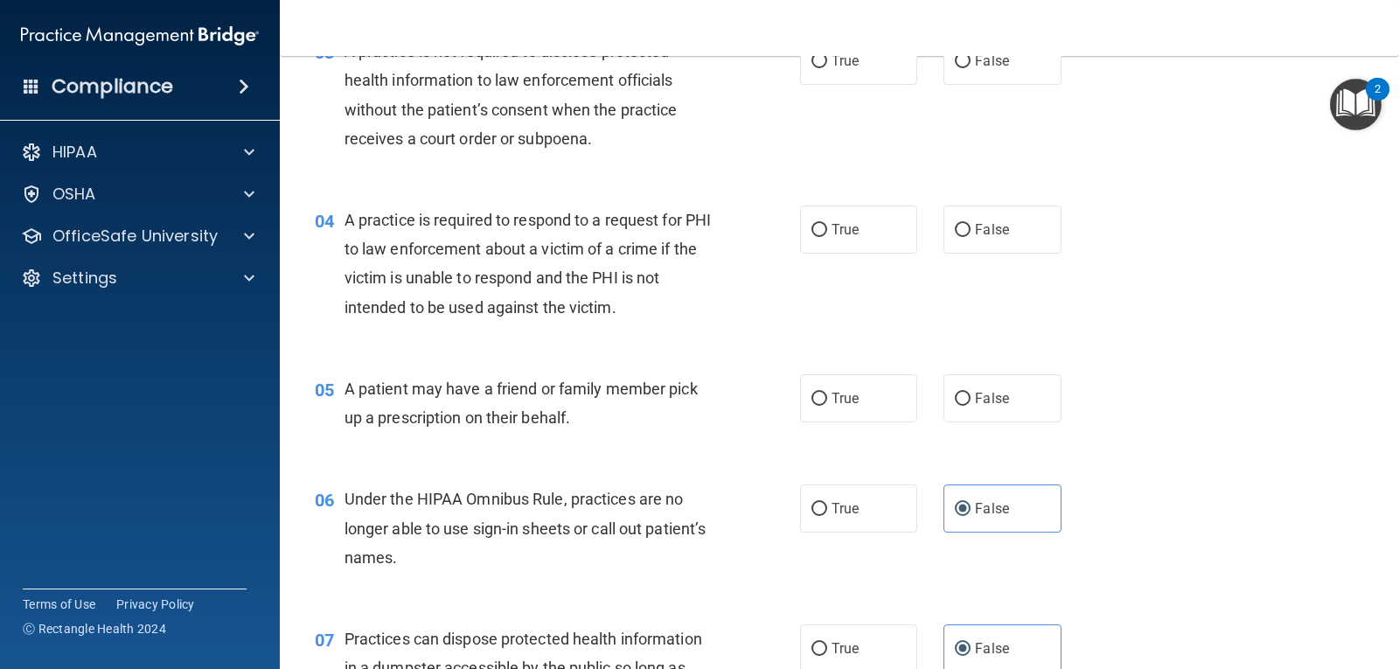
scroll to position [437, 0]
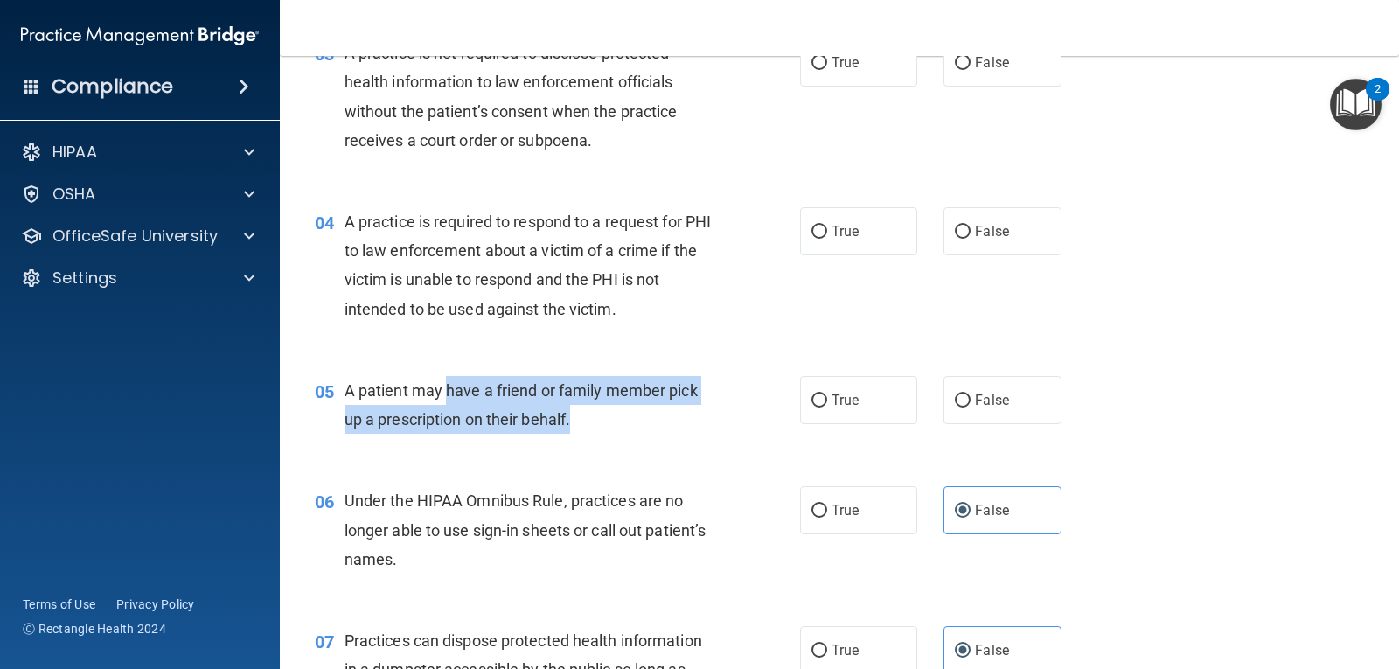
drag, startPoint x: 443, startPoint y: 391, endPoint x: 614, endPoint y: 421, distance: 173.2
click at [614, 421] on div "A patient may have a friend or family member pick up a prescription on their be…" at bounding box center [536, 405] width 384 height 58
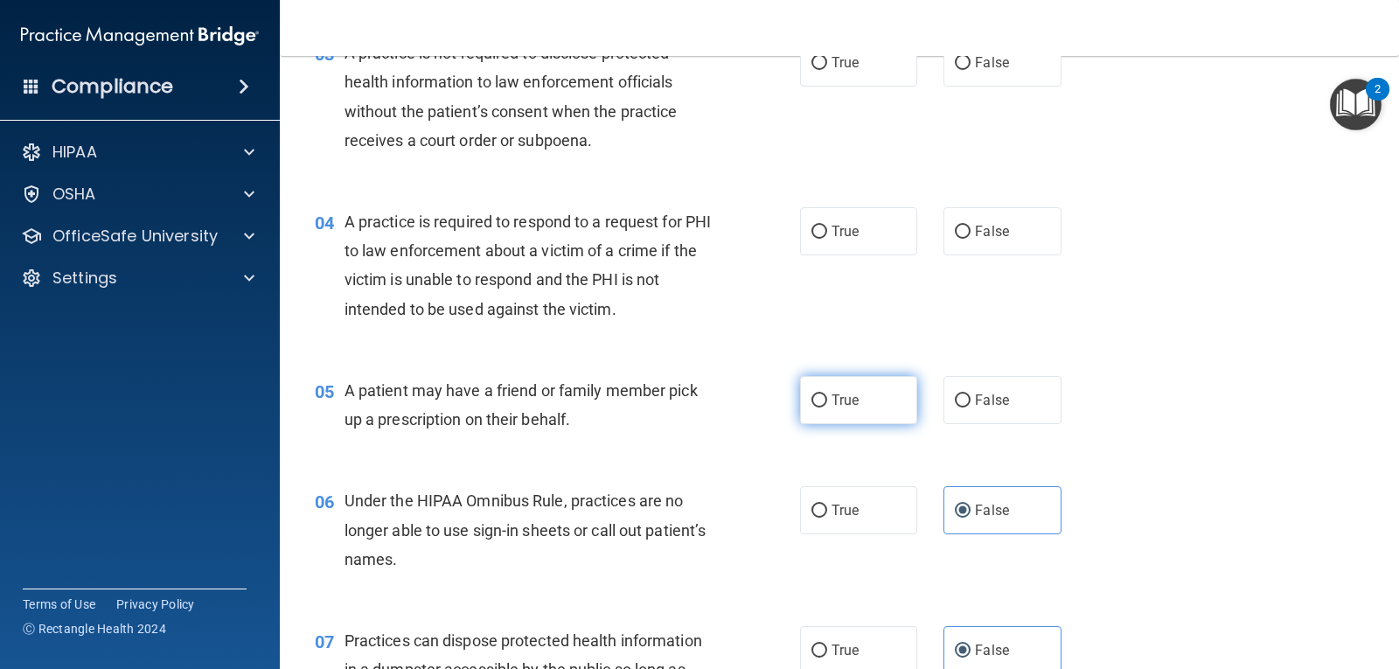
click at [837, 413] on label "True" at bounding box center [858, 400] width 117 height 48
click at [827, 407] on input "True" at bounding box center [819, 400] width 16 height 13
radio input "true"
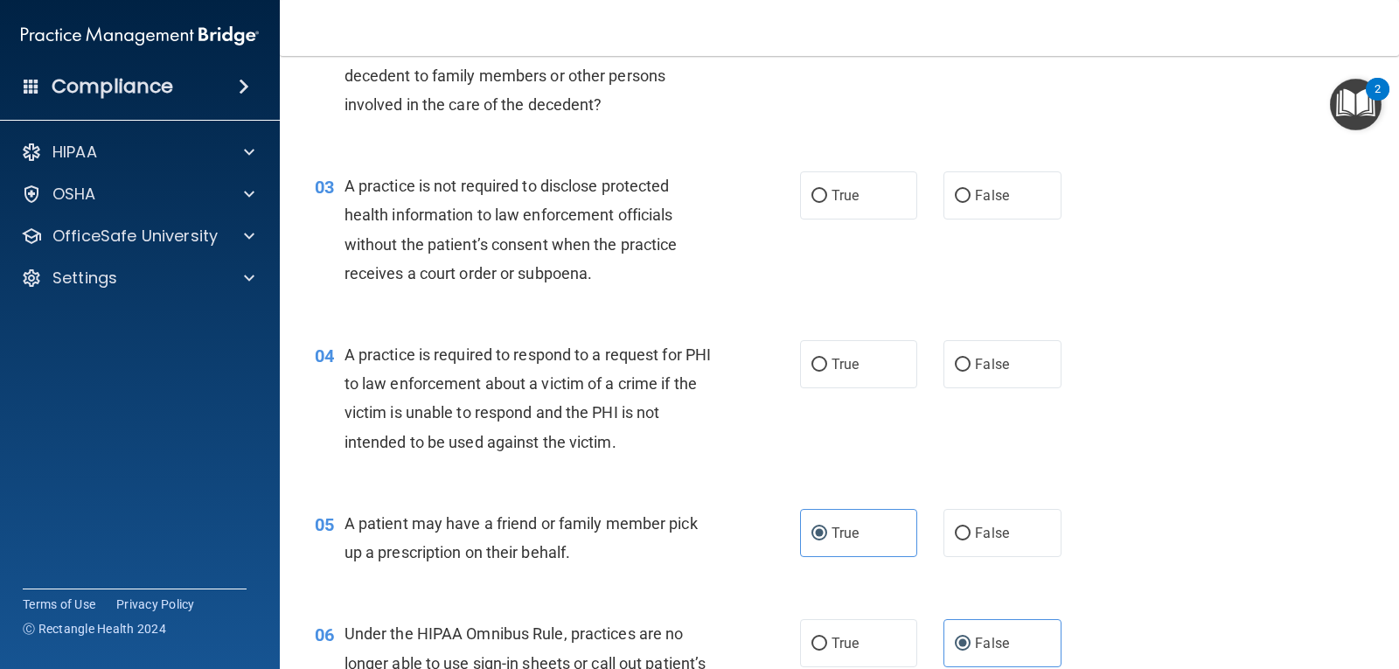
scroll to position [262, 0]
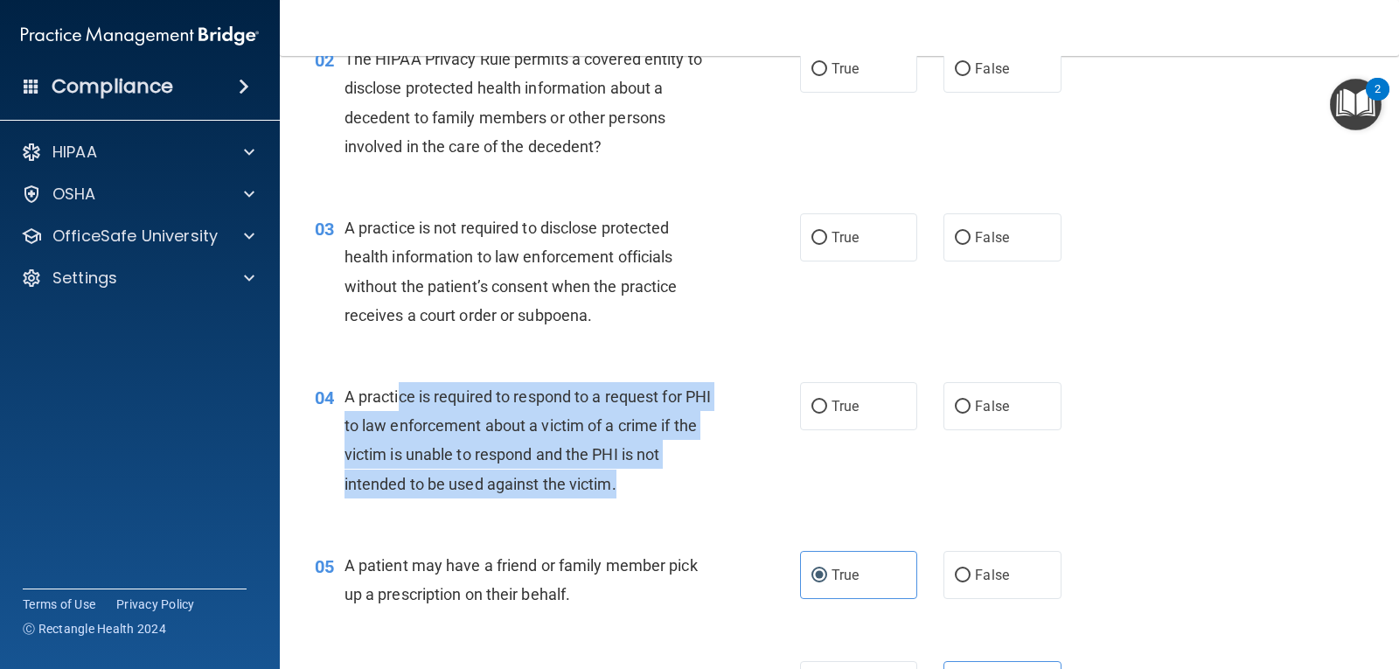
drag, startPoint x: 402, startPoint y: 409, endPoint x: 664, endPoint y: 469, distance: 269.1
click at [664, 469] on div "A practice is required to respond to a request for PHI to law enforcement about…" at bounding box center [536, 440] width 384 height 116
click at [790, 414] on div "04 A practice is required to respond to a request for PHI to law enforcement ab…" at bounding box center [557, 444] width 538 height 125
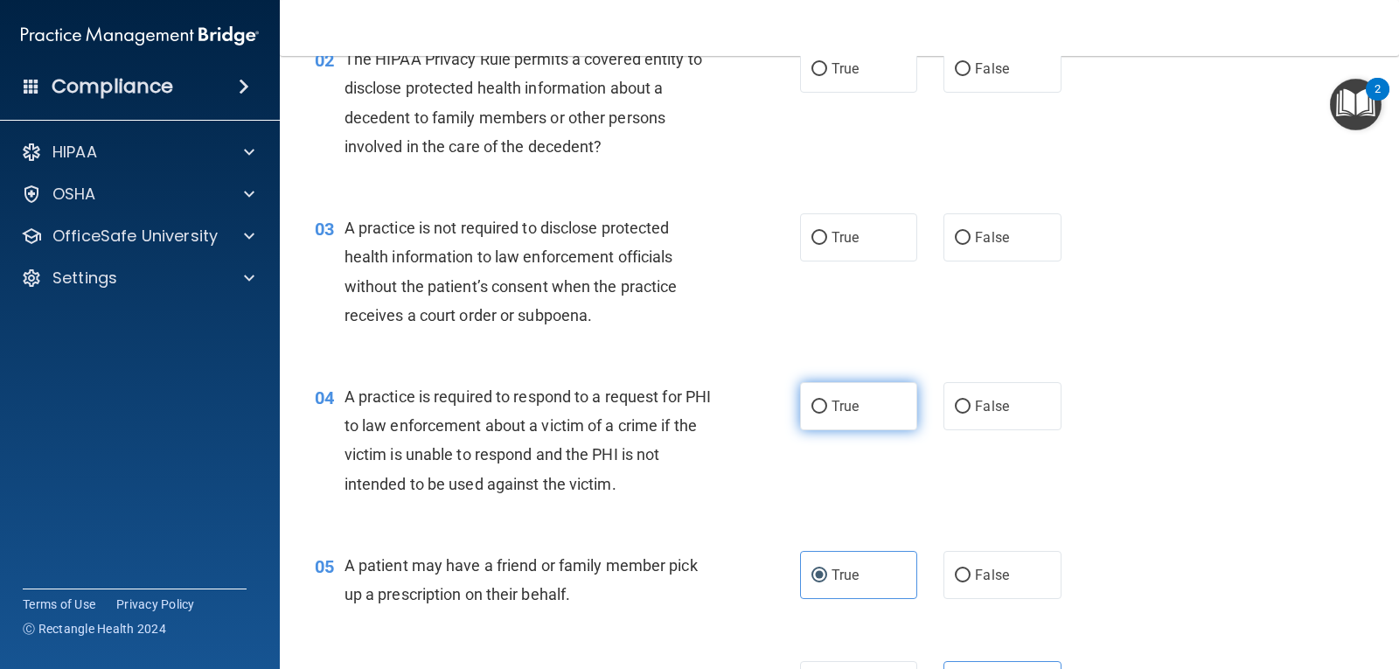
click at [817, 403] on input "True" at bounding box center [819, 406] width 16 height 13
radio input "true"
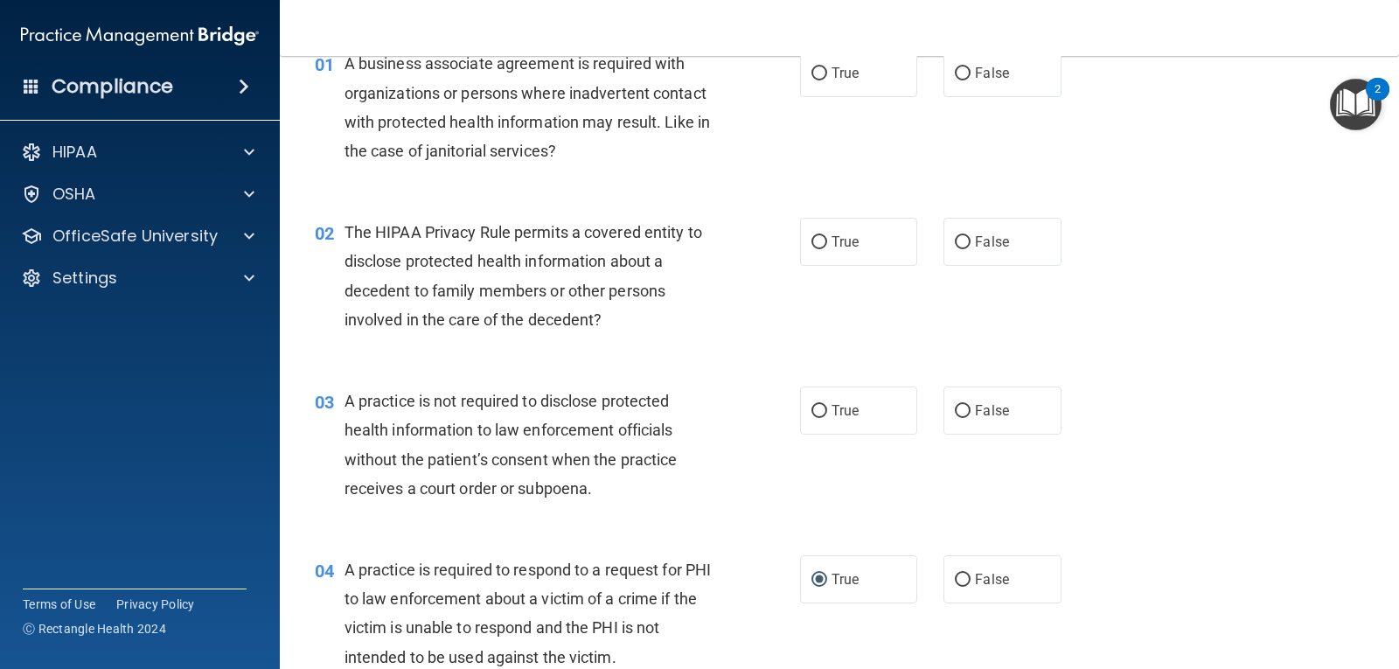
scroll to position [87, 0]
click at [998, 430] on label "False" at bounding box center [1001, 412] width 117 height 48
click at [970, 420] on input "False" at bounding box center [963, 413] width 16 height 13
radio input "true"
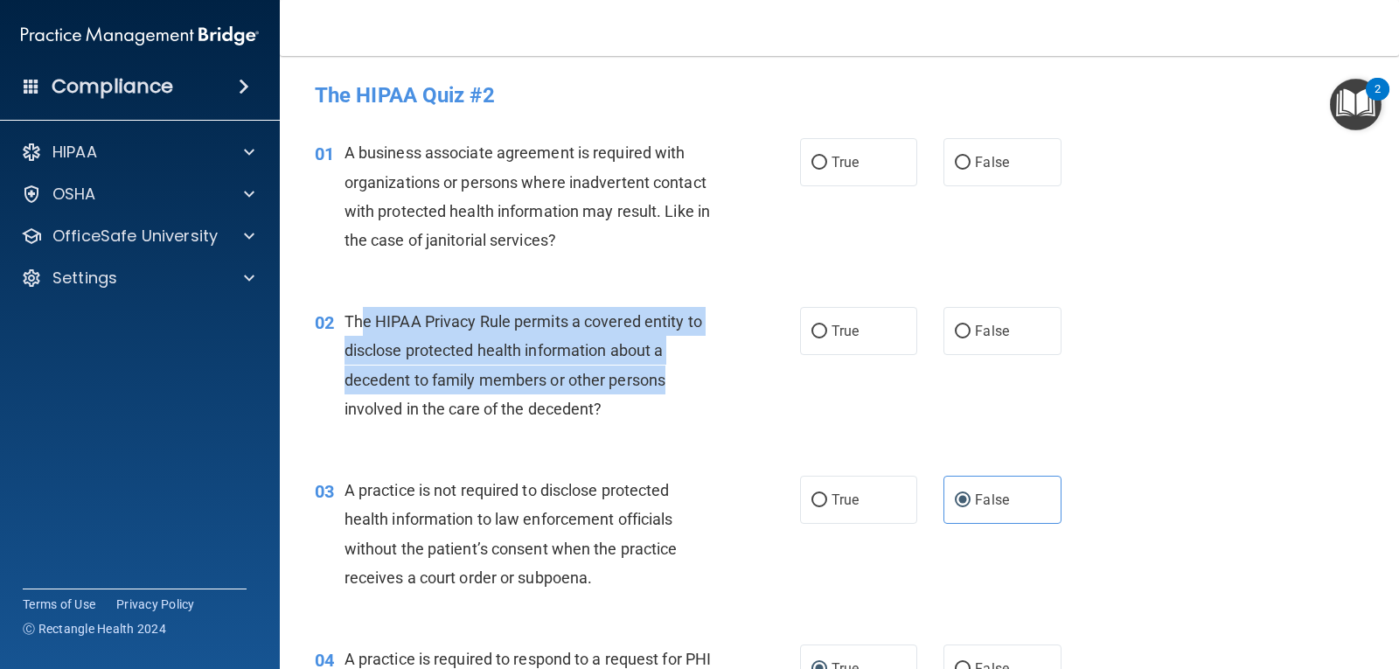
drag, startPoint x: 360, startPoint y: 319, endPoint x: 684, endPoint y: 372, distance: 327.7
click at [684, 372] on div "The HIPAA Privacy Rule permits a covered entity to disclose protected health in…" at bounding box center [536, 365] width 384 height 116
click at [775, 392] on div "02 The HIPAA Privacy Rule permits a covered entity to disclose protected health…" at bounding box center [557, 369] width 538 height 125
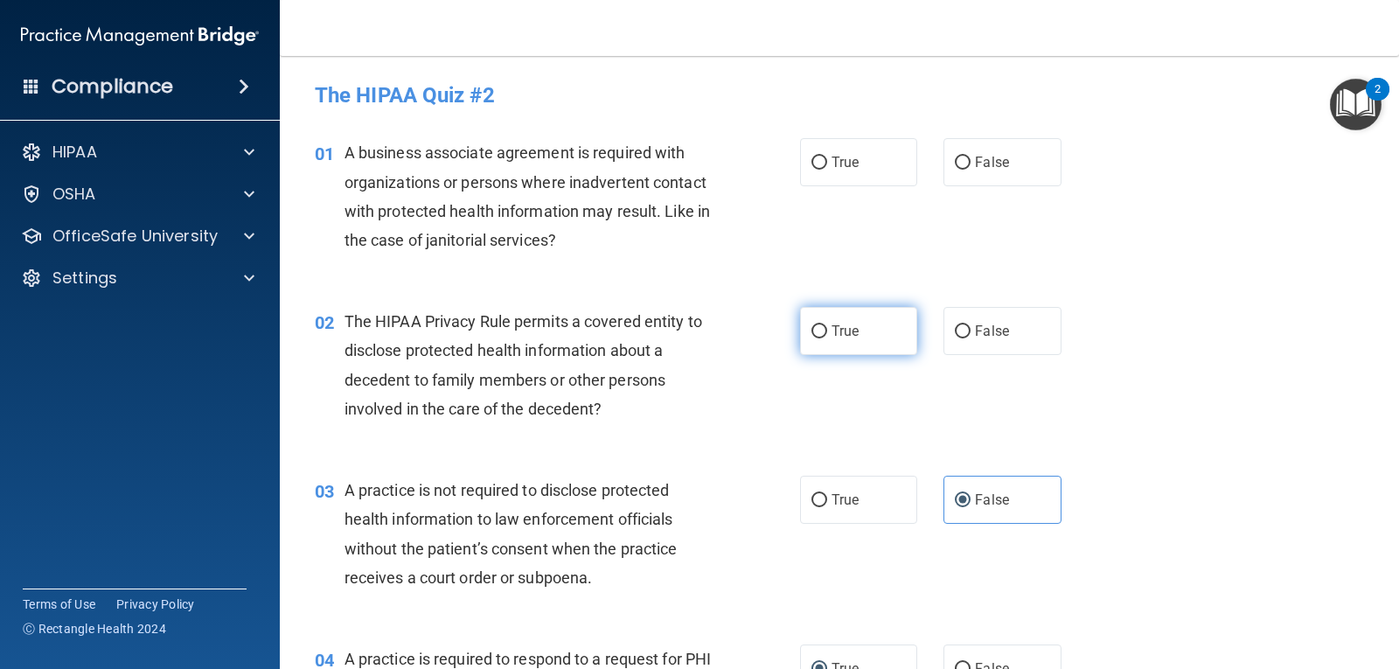
click at [845, 315] on label "True" at bounding box center [858, 331] width 117 height 48
click at [827, 325] on input "True" at bounding box center [819, 331] width 16 height 13
radio input "true"
click at [580, 347] on span "The HIPAA Privacy Rule permits a covered entity to disclose protected health in…" at bounding box center [523, 365] width 358 height 106
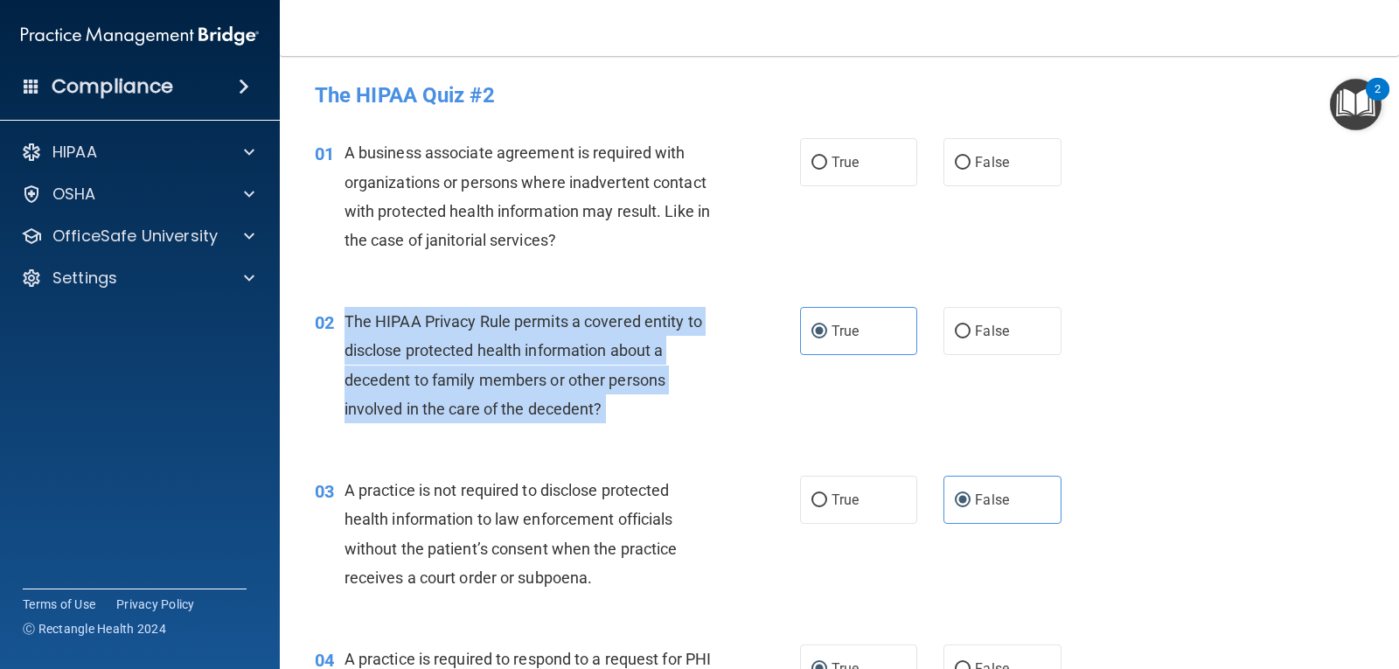
click at [580, 346] on span "The HIPAA Privacy Rule permits a covered entity to disclose protected health in…" at bounding box center [523, 365] width 358 height 106
copy ng-form "The HIPAA Privacy Rule permits a covered entity to disclose protected health in…"
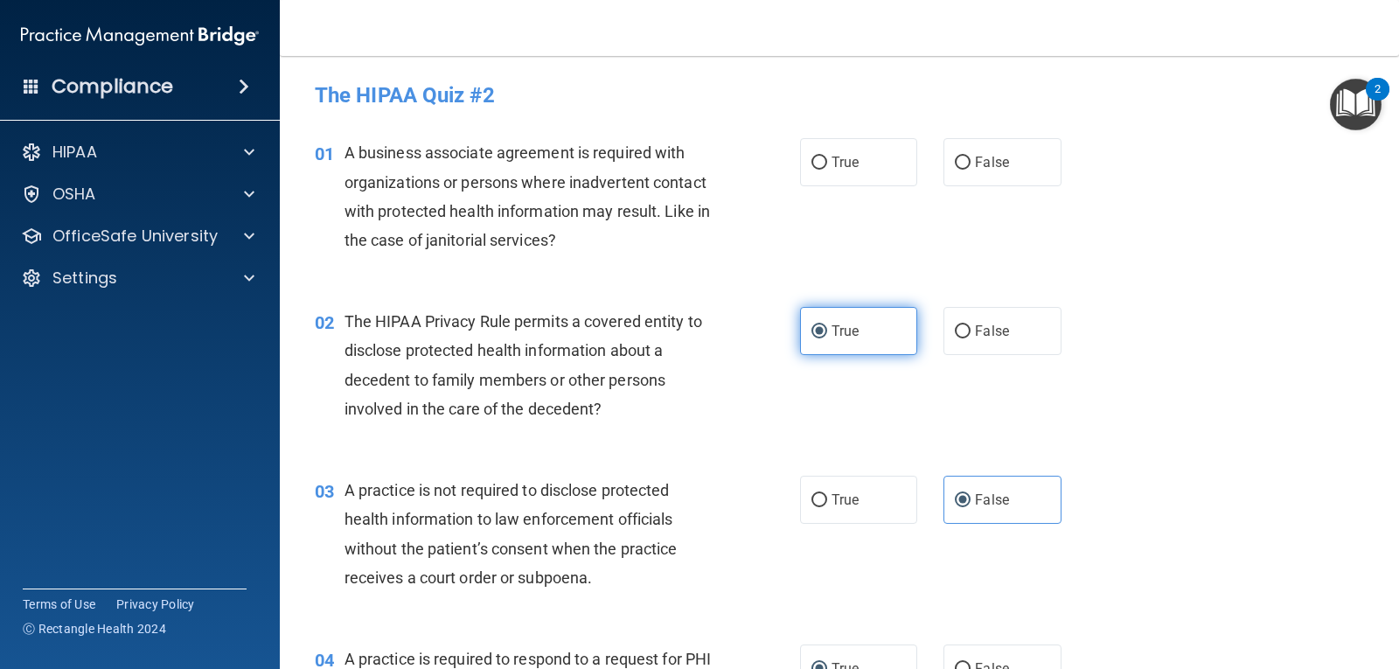
click at [856, 320] on label "True" at bounding box center [858, 331] width 117 height 48
click at [827, 325] on input "True" at bounding box center [819, 331] width 16 height 13
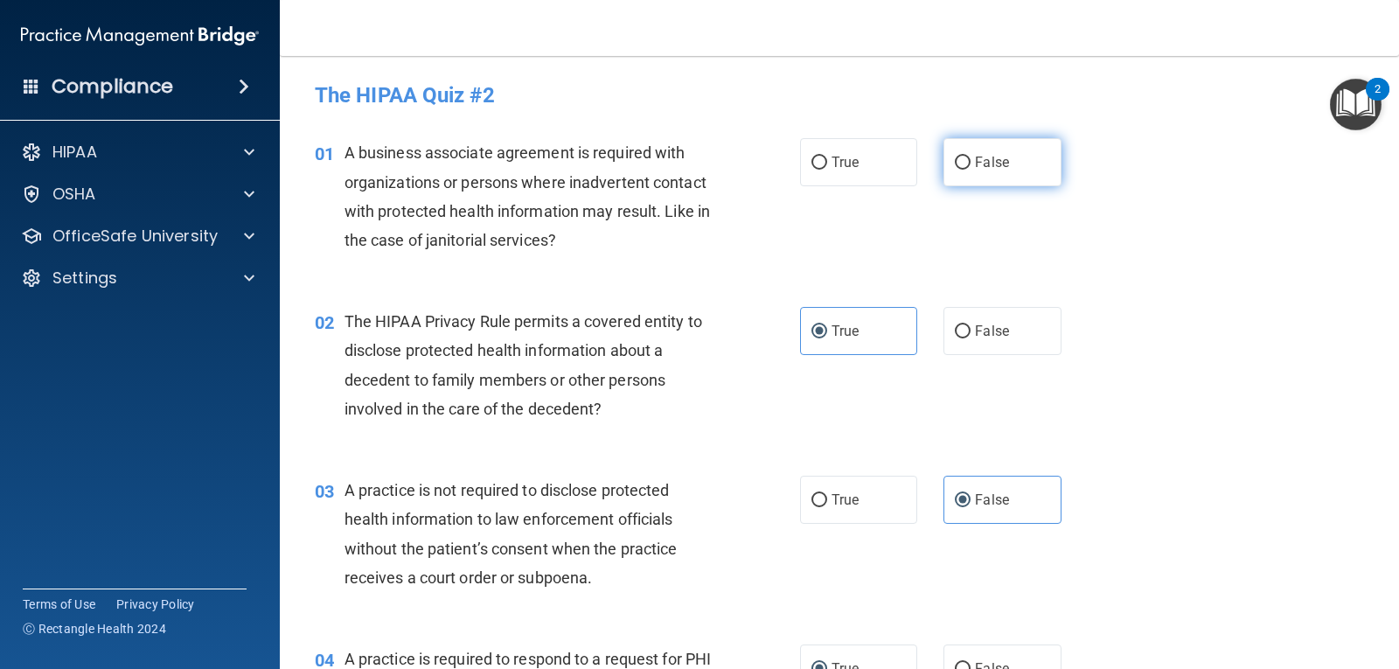
click at [943, 177] on label "False" at bounding box center [1001, 162] width 117 height 48
click at [955, 170] on input "False" at bounding box center [963, 162] width 16 height 13
radio input "true"
click at [643, 163] on div "A business associate agreement is required with organizations or persons where …" at bounding box center [536, 196] width 384 height 116
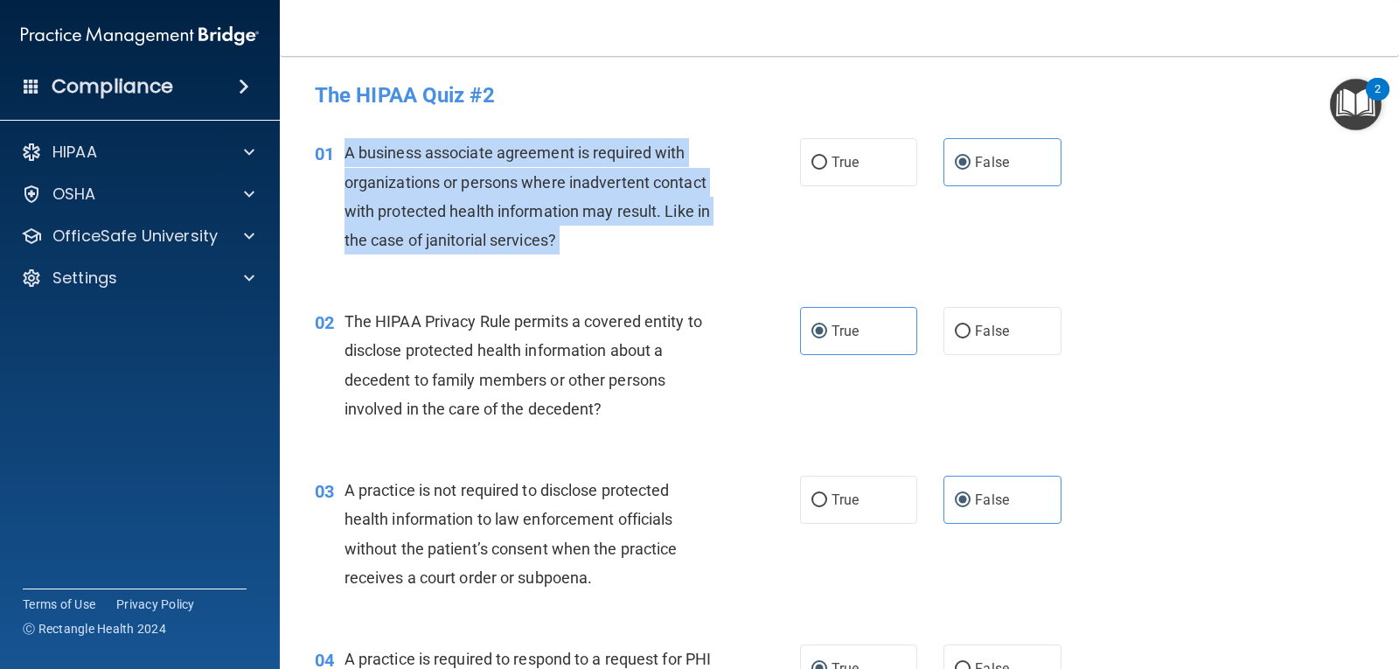
click at [643, 163] on div "A business associate agreement is required with organizations or persons where …" at bounding box center [536, 196] width 384 height 116
copy ng-form "A business associate agreement is required with organizations or persons where …"
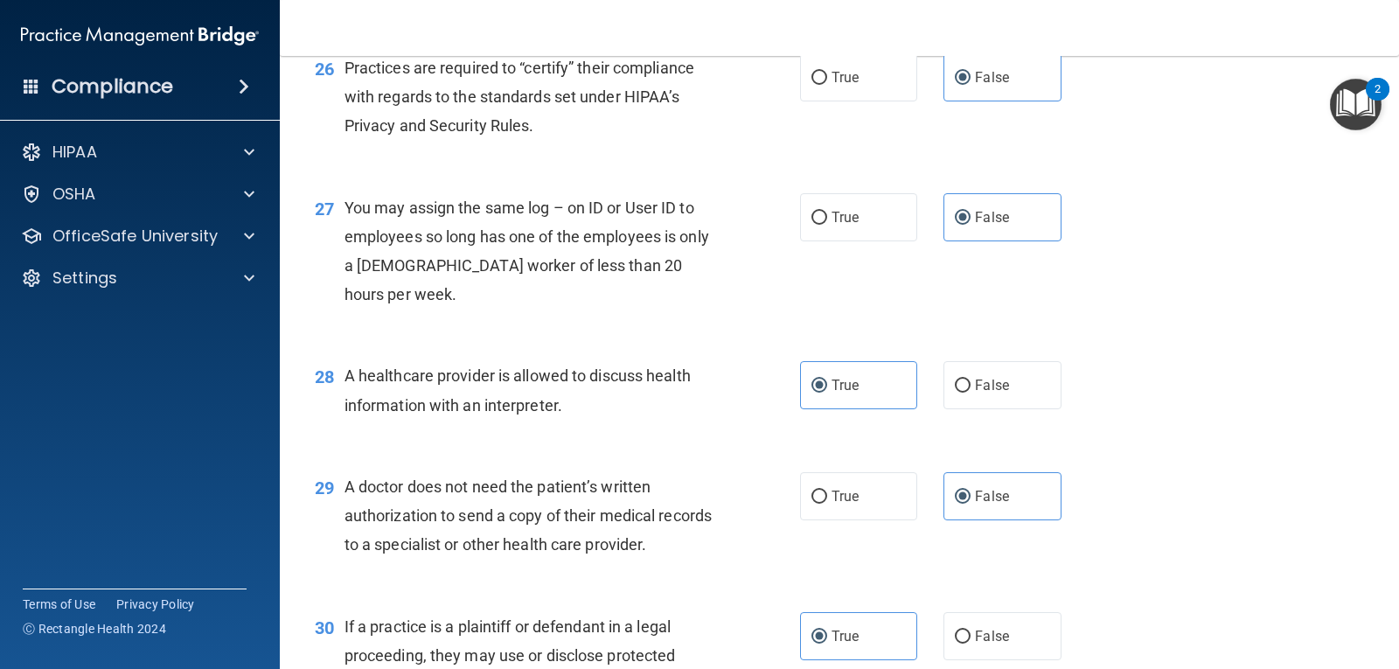
scroll to position [3981, 0]
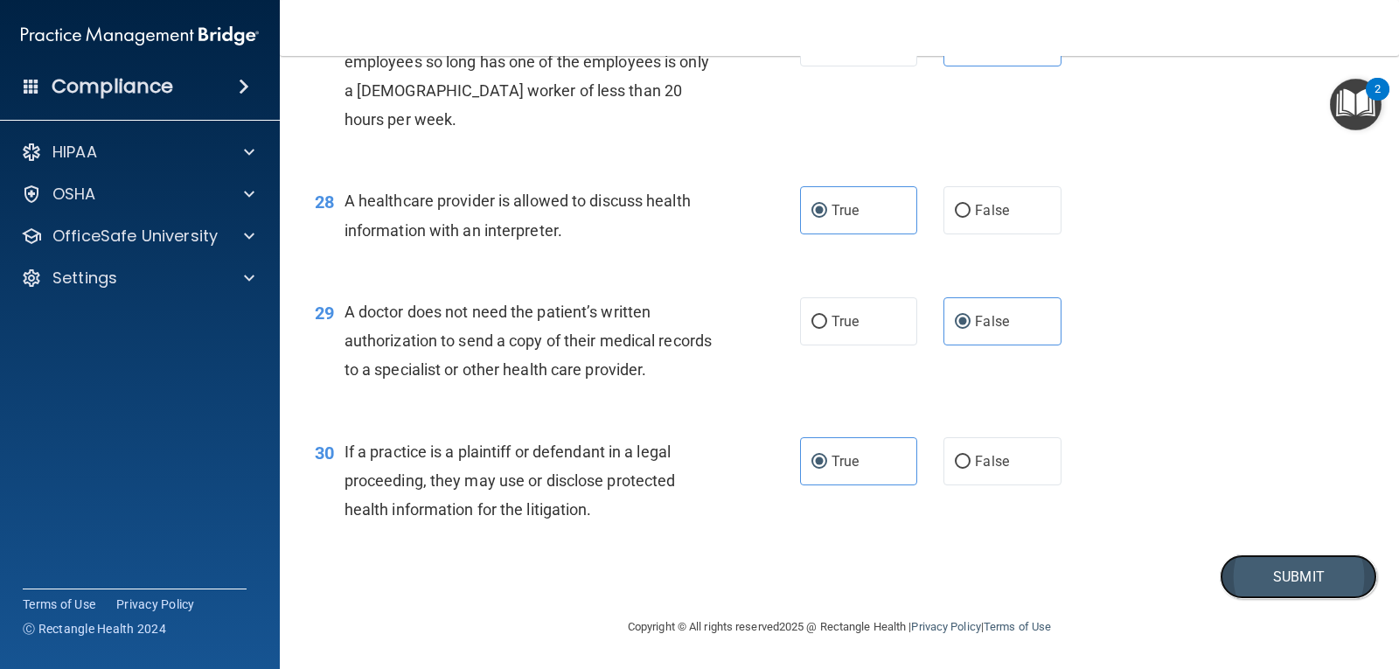
click at [1262, 579] on button "Submit" at bounding box center [1298, 576] width 157 height 45
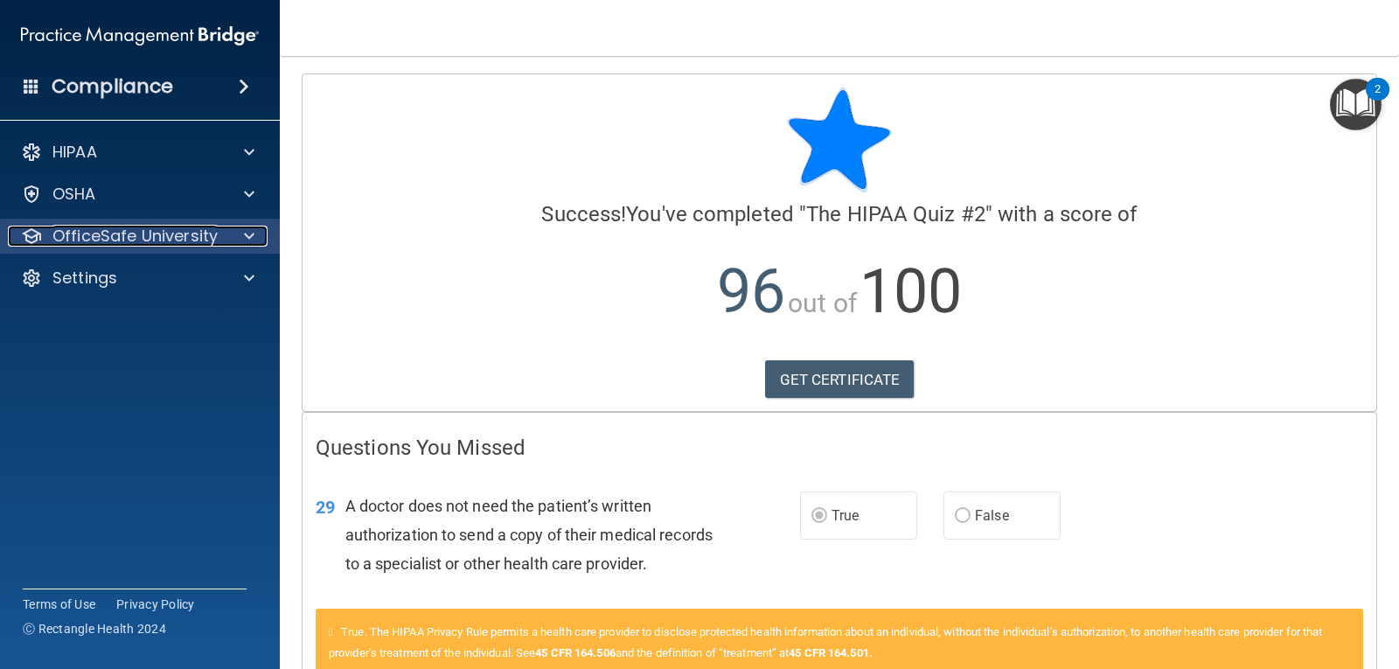
click at [219, 241] on div "OfficeSafe University" at bounding box center [116, 236] width 217 height 21
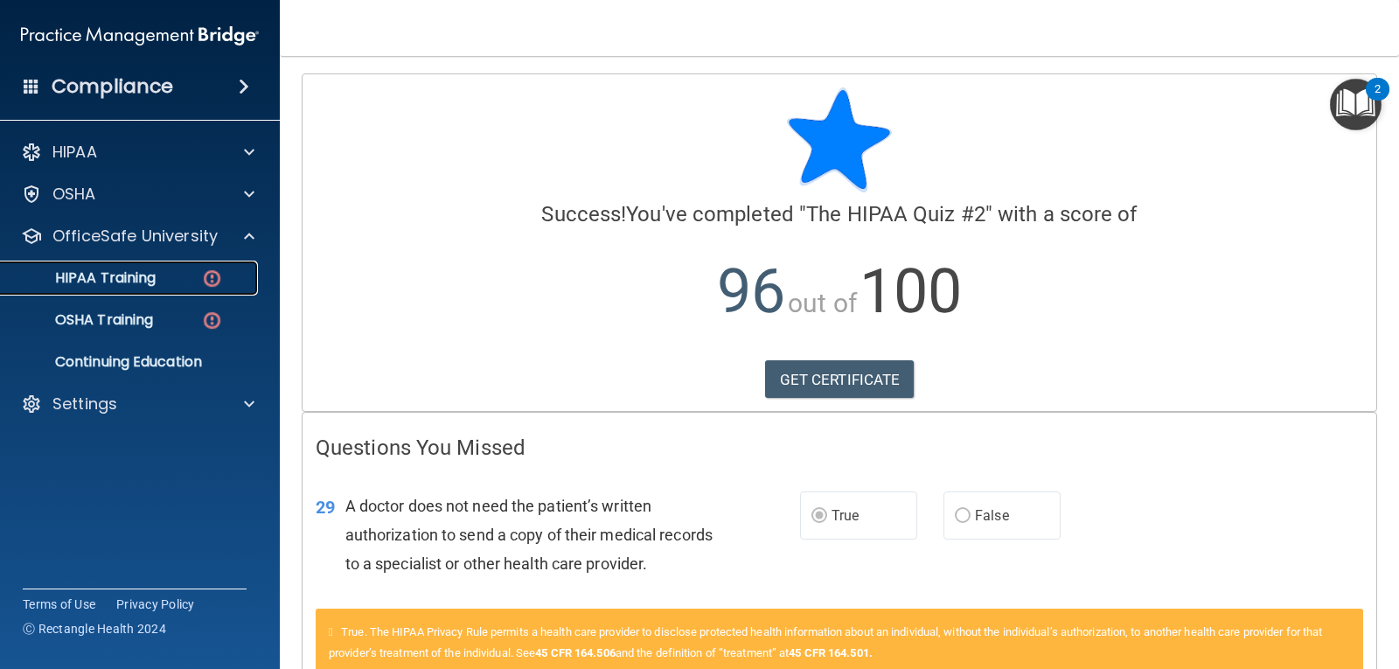
click at [139, 282] on p "HIPAA Training" at bounding box center [83, 277] width 144 height 17
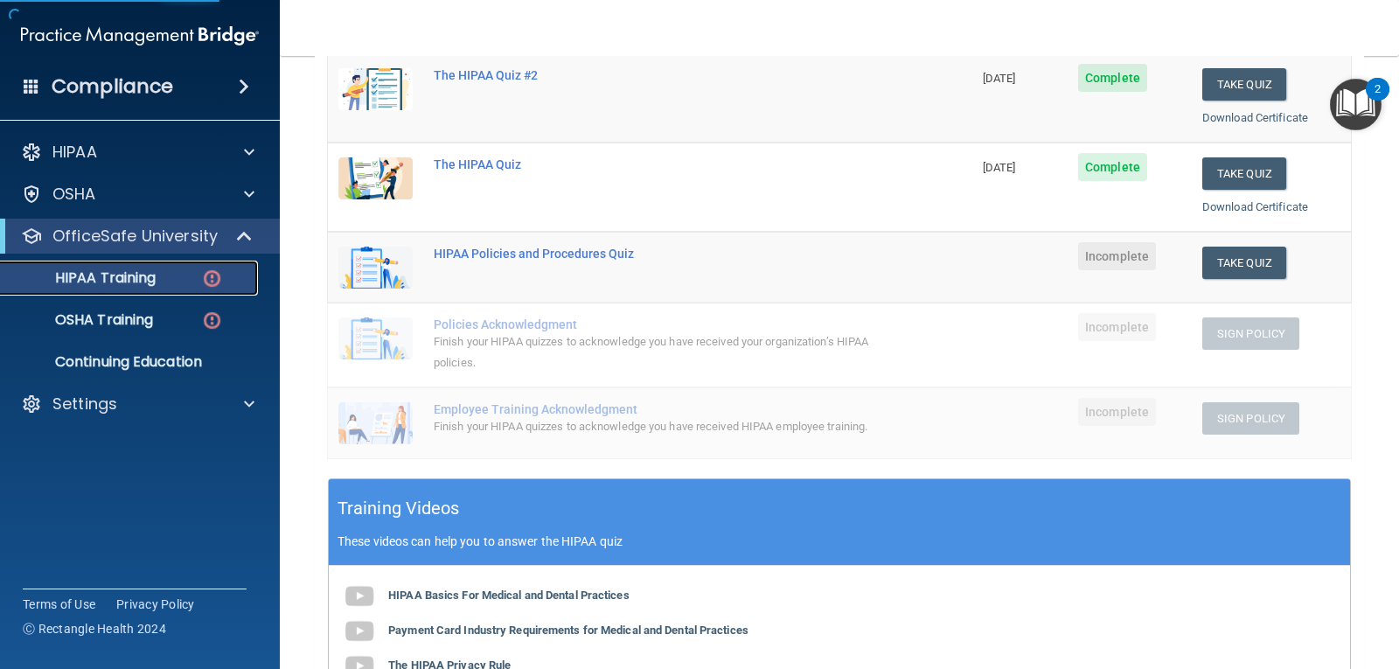
scroll to position [262, 0]
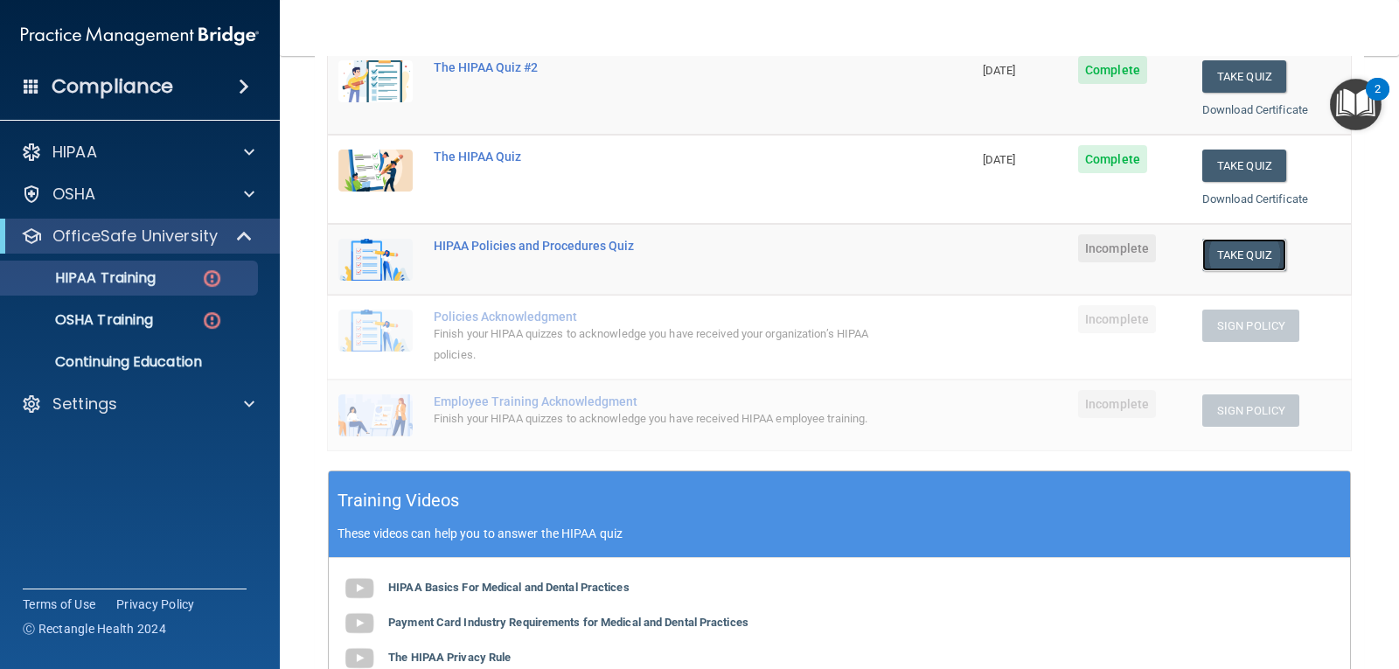
click at [1215, 251] on button "Take Quiz" at bounding box center [1244, 255] width 84 height 32
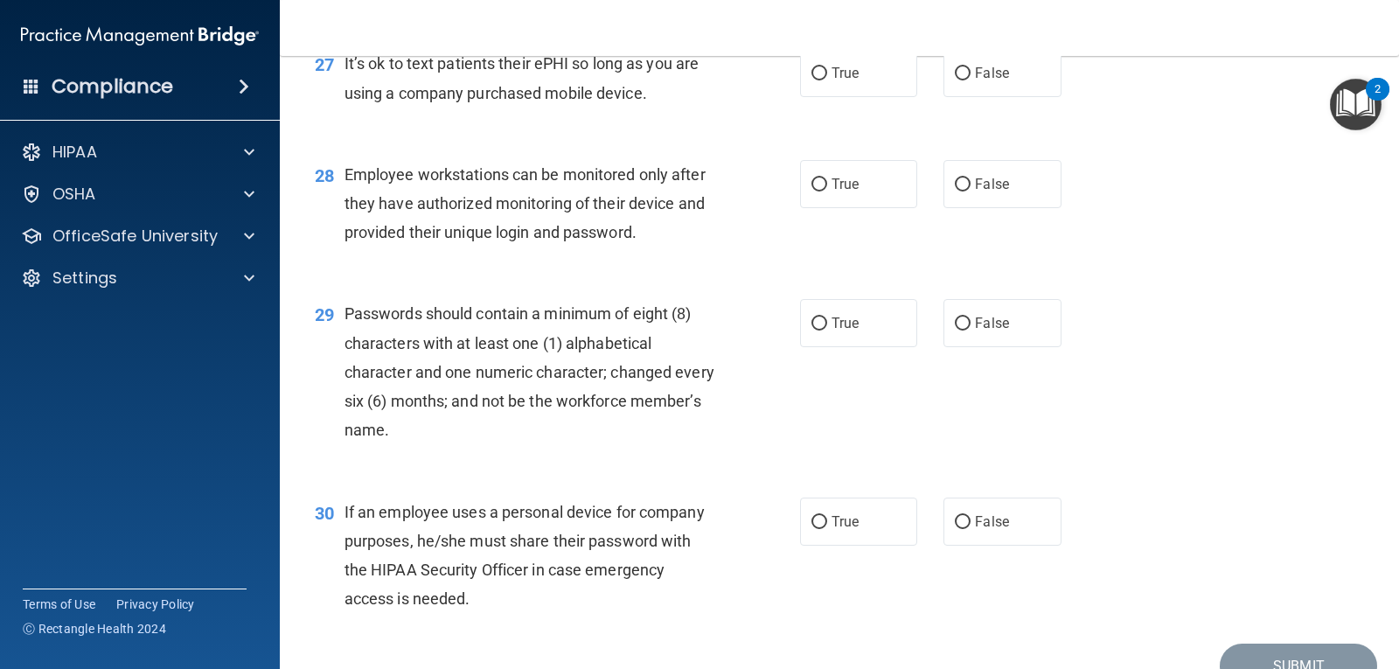
scroll to position [4359, 0]
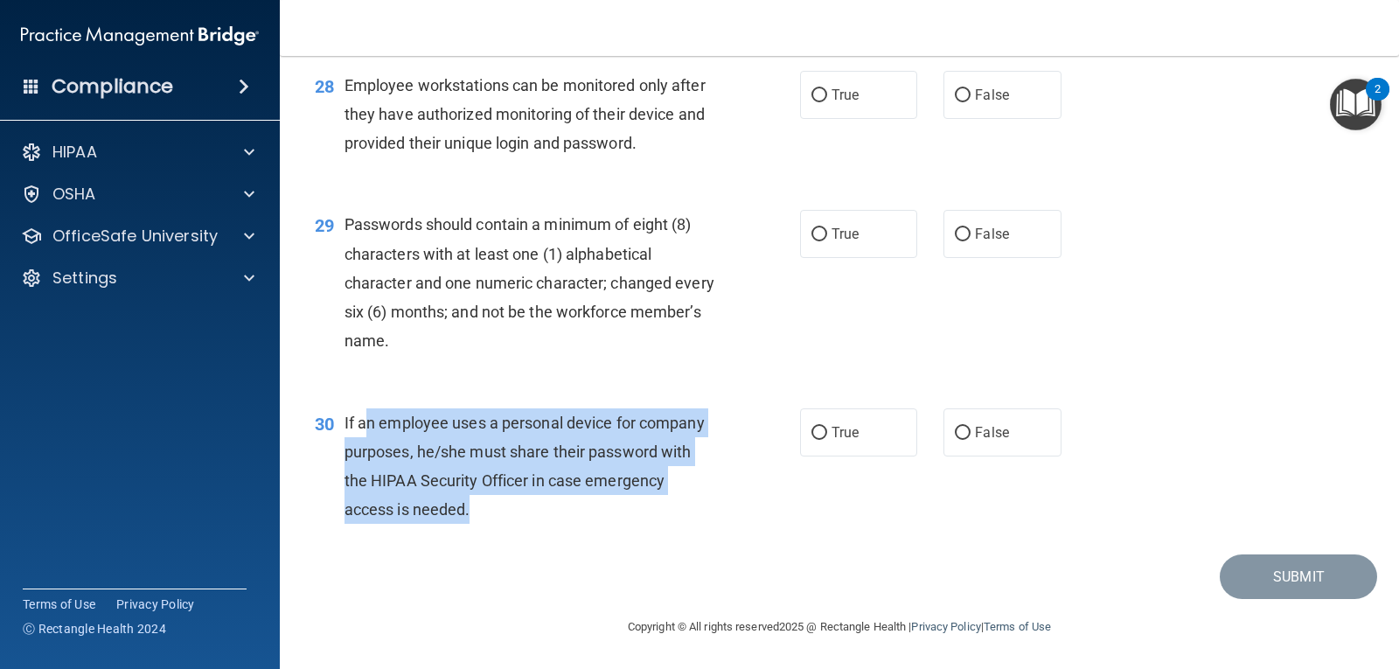
drag, startPoint x: 365, startPoint y: 424, endPoint x: 566, endPoint y: 532, distance: 227.7
click at [566, 532] on div "30 If an employee uses a personal device for company purposes, he/she must shar…" at bounding box center [557, 470] width 538 height 125
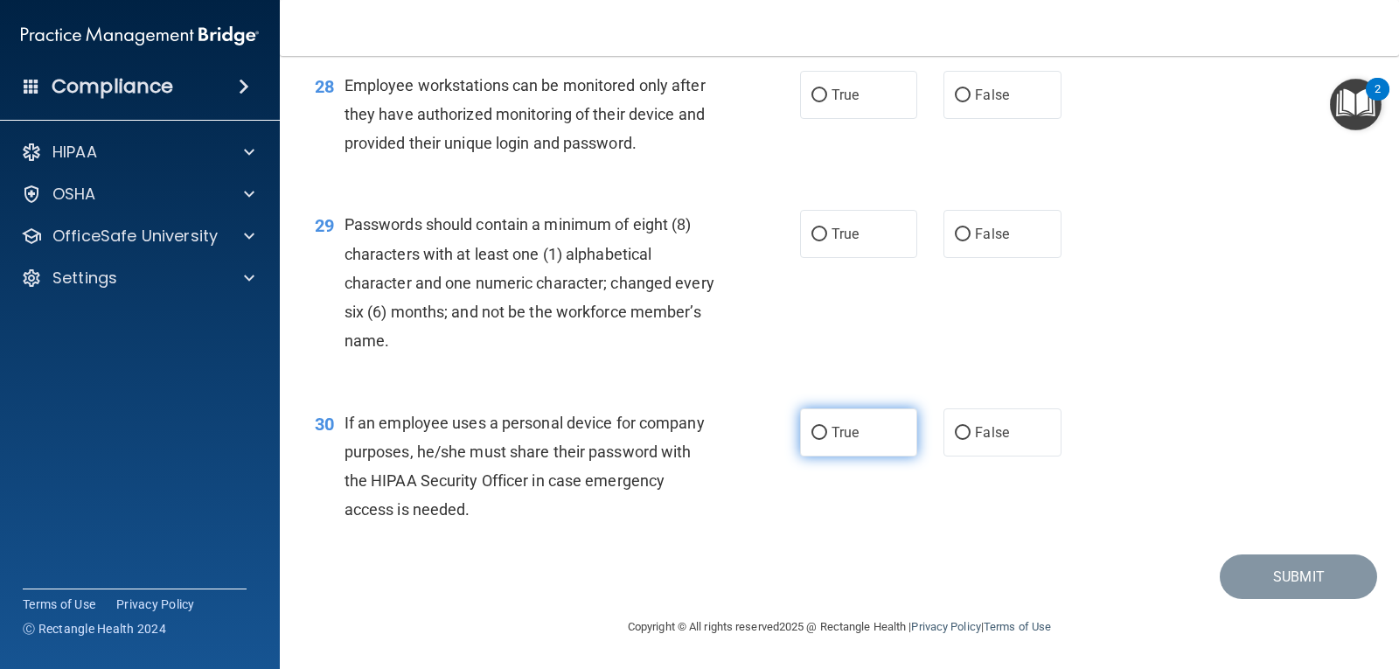
click at [851, 427] on span "True" at bounding box center [844, 432] width 27 height 17
click at [827, 427] on input "True" at bounding box center [819, 433] width 16 height 13
radio input "true"
click at [553, 449] on span "If an employee uses a personal device for company purposes, he/she must share t…" at bounding box center [524, 467] width 360 height 106
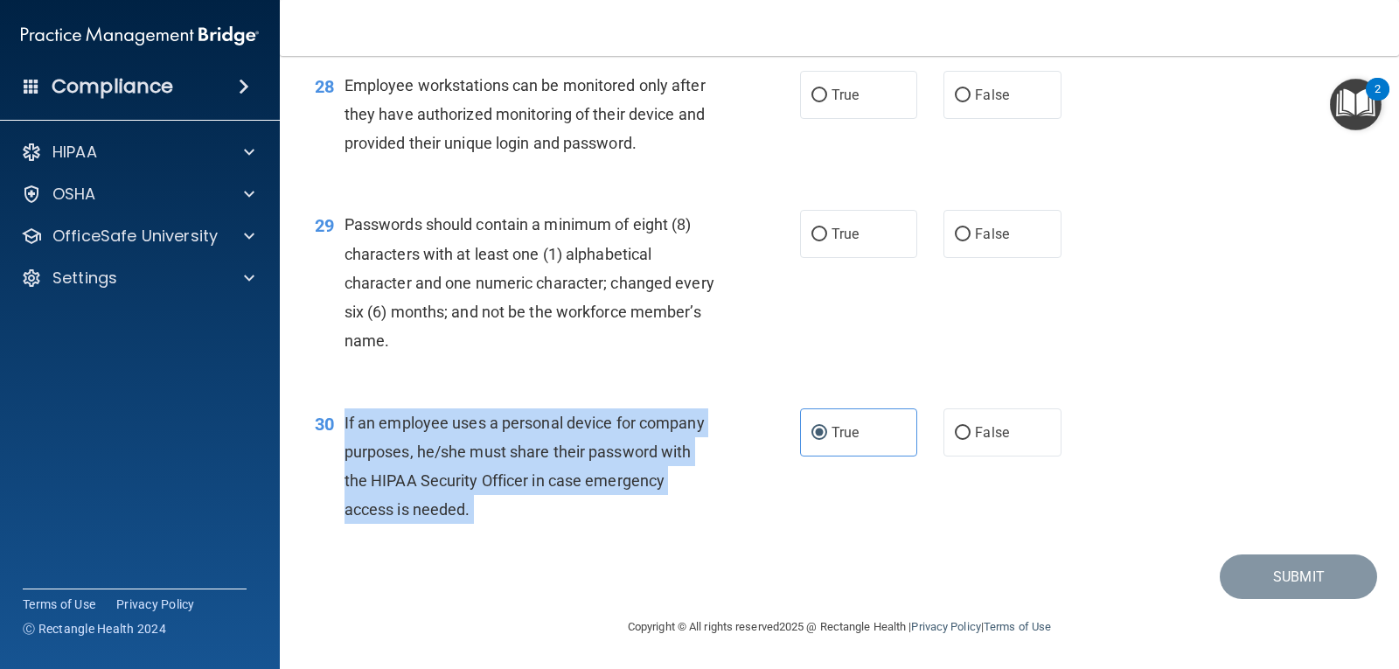
click at [553, 449] on span "If an employee uses a personal device for company purposes, he/she must share t…" at bounding box center [524, 467] width 360 height 106
copy ng-form "If an employee uses a personal device for company purposes, he/she must share t…"
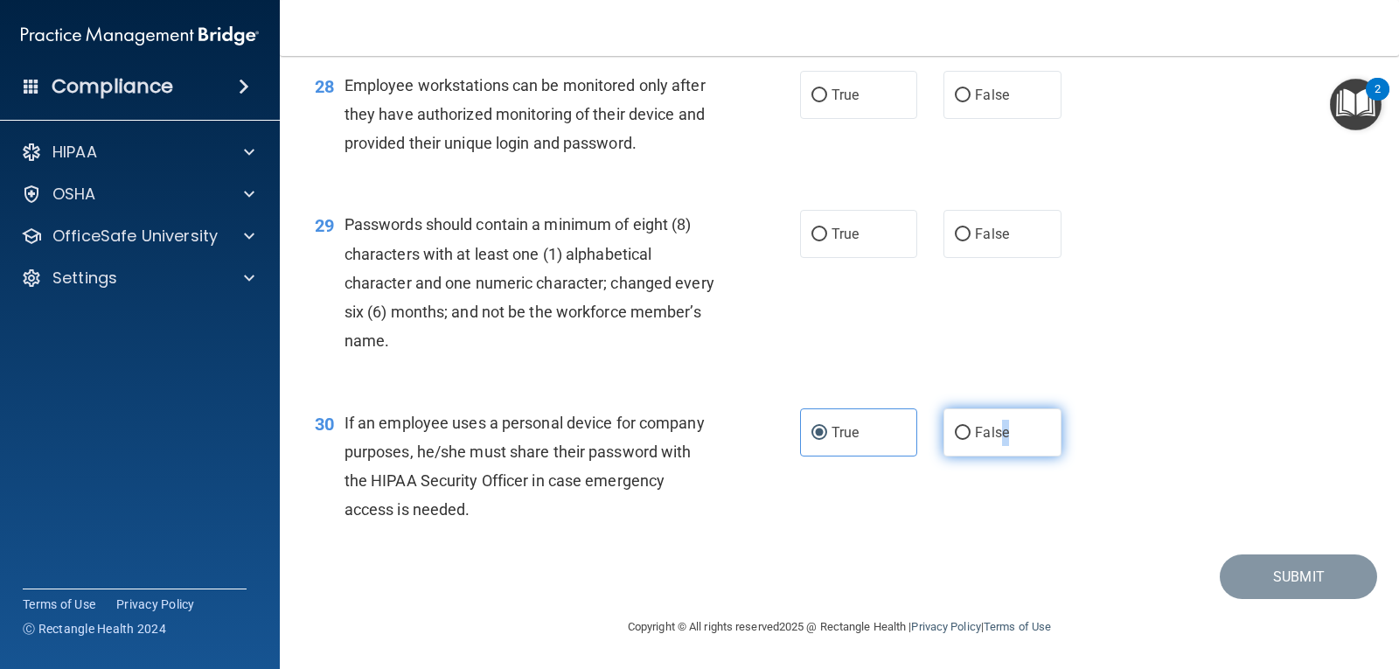
click at [997, 444] on label "False" at bounding box center [1001, 432] width 117 height 48
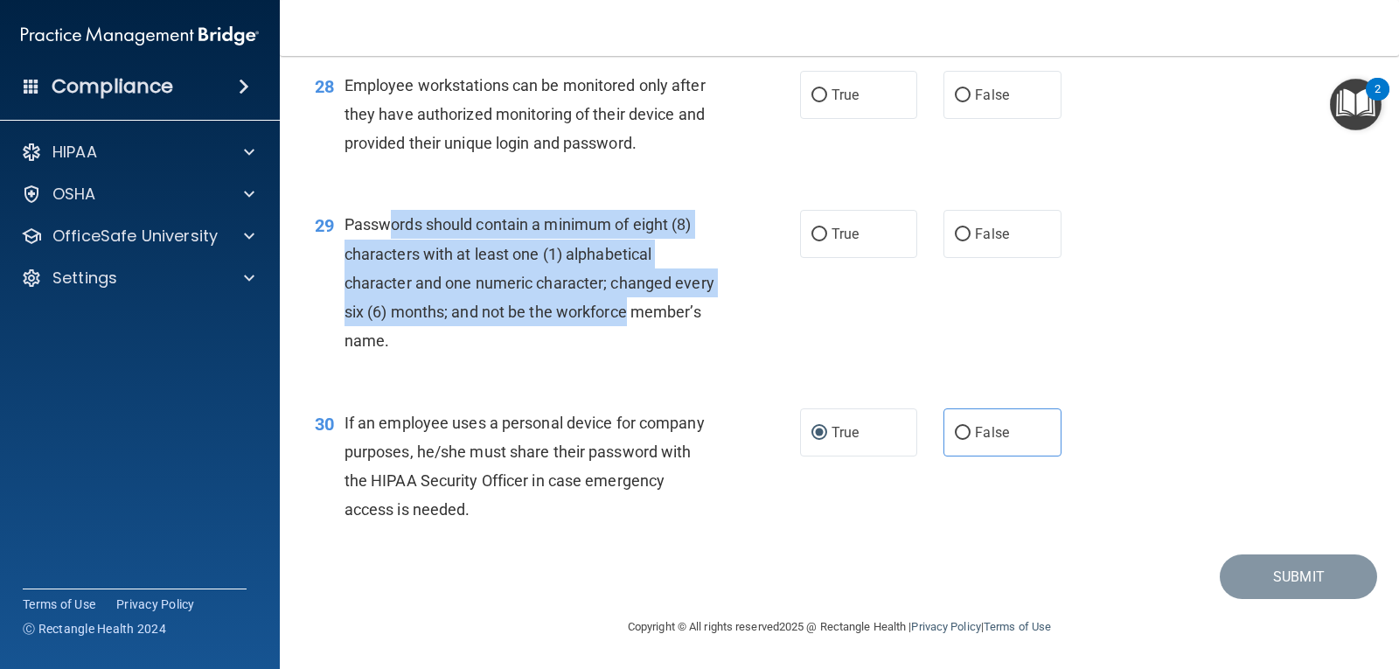
drag, startPoint x: 388, startPoint y: 213, endPoint x: 678, endPoint y: 310, distance: 305.2
click at [678, 310] on div "Passwords should contain a minimum of eight (8) characters with at least one (1…" at bounding box center [536, 282] width 384 height 145
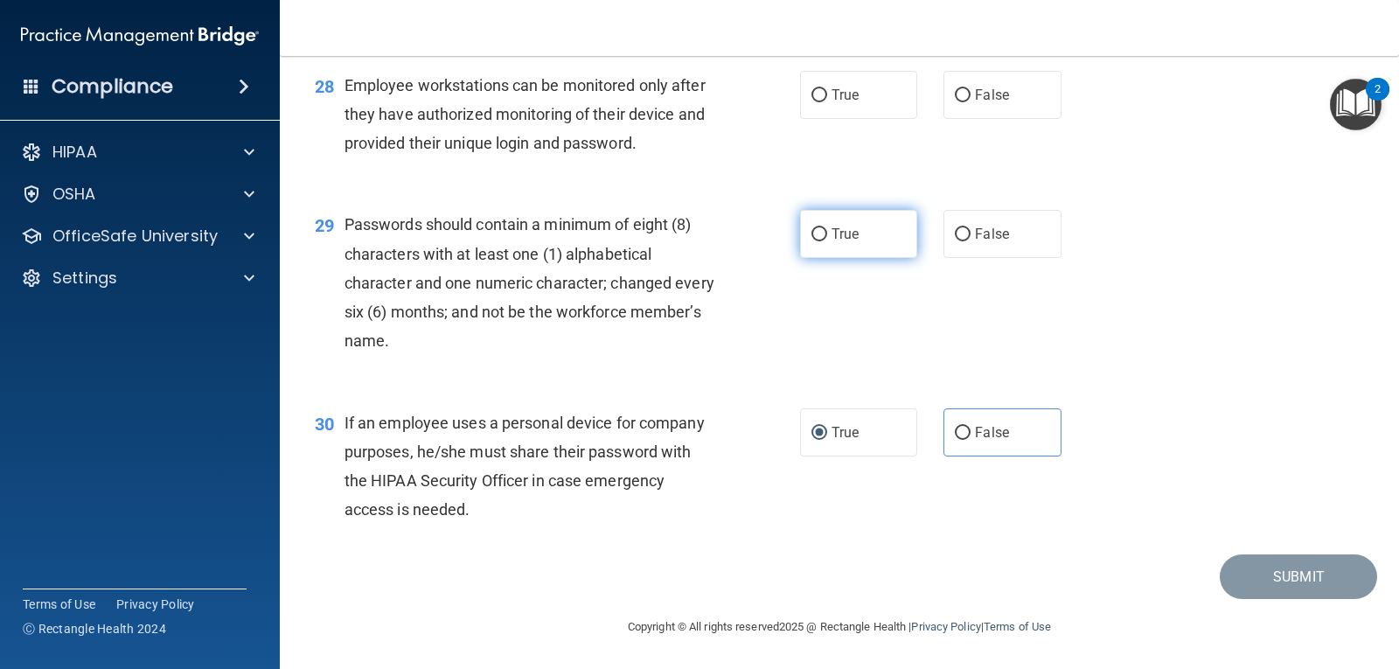
click at [845, 219] on label "True" at bounding box center [858, 234] width 117 height 48
click at [827, 228] on input "True" at bounding box center [819, 234] width 16 height 13
radio input "true"
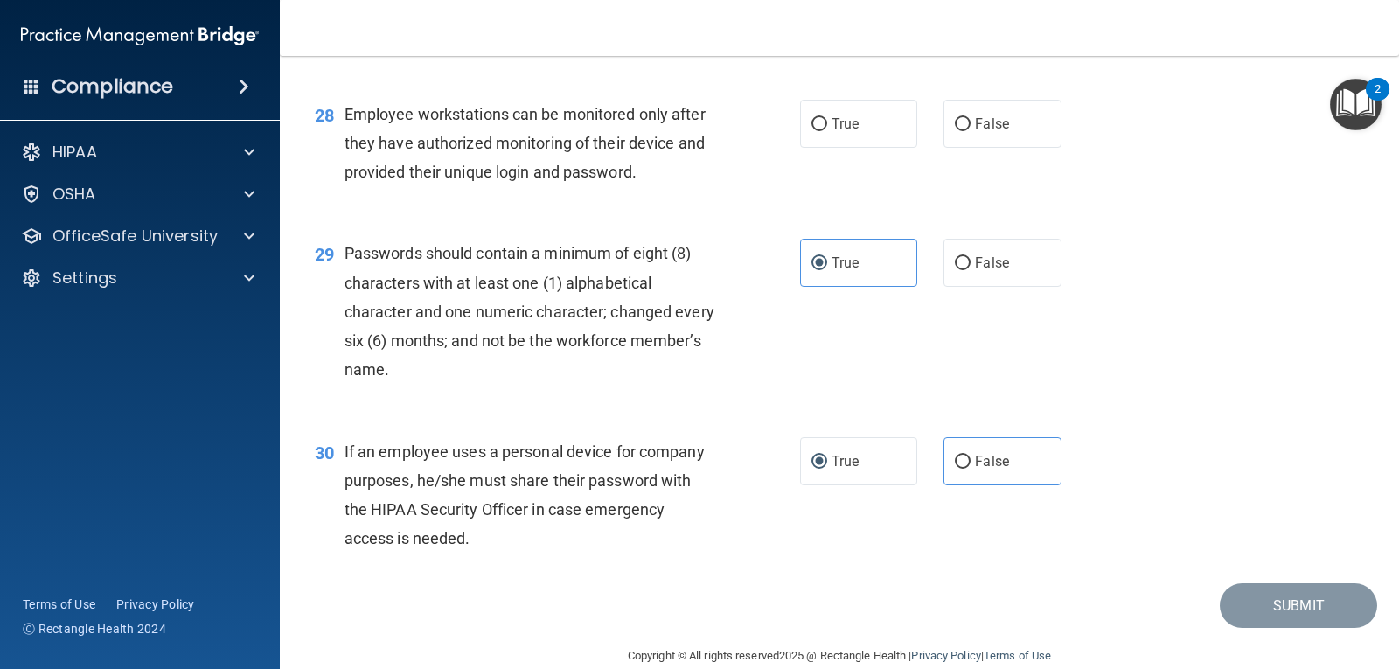
scroll to position [4271, 0]
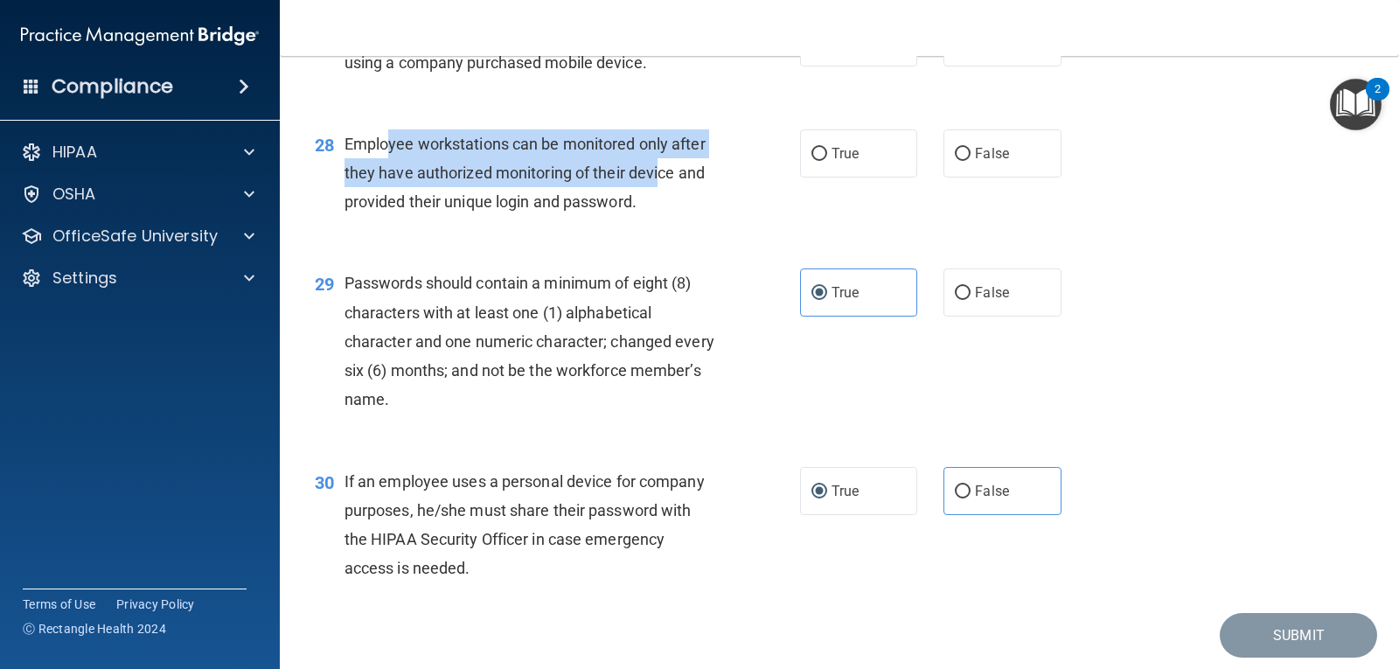
drag, startPoint x: 386, startPoint y: 163, endPoint x: 660, endPoint y: 205, distance: 277.7
click at [660, 205] on span "Employee workstations can be monitored only after they have authorized monitori…" at bounding box center [524, 173] width 361 height 76
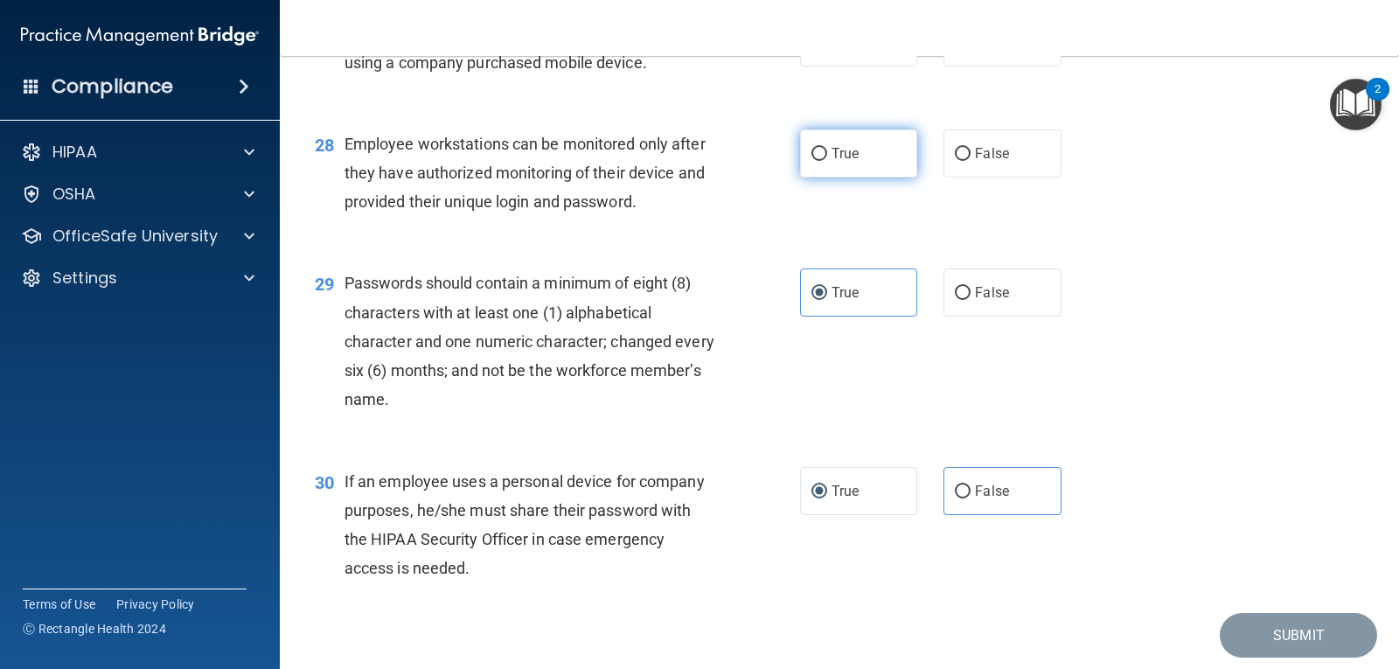
drag, startPoint x: 839, startPoint y: 185, endPoint x: 803, endPoint y: 194, distance: 37.7
click at [839, 162] on span "True" at bounding box center [844, 153] width 27 height 17
click at [827, 161] on input "True" at bounding box center [819, 154] width 16 height 13
radio input "true"
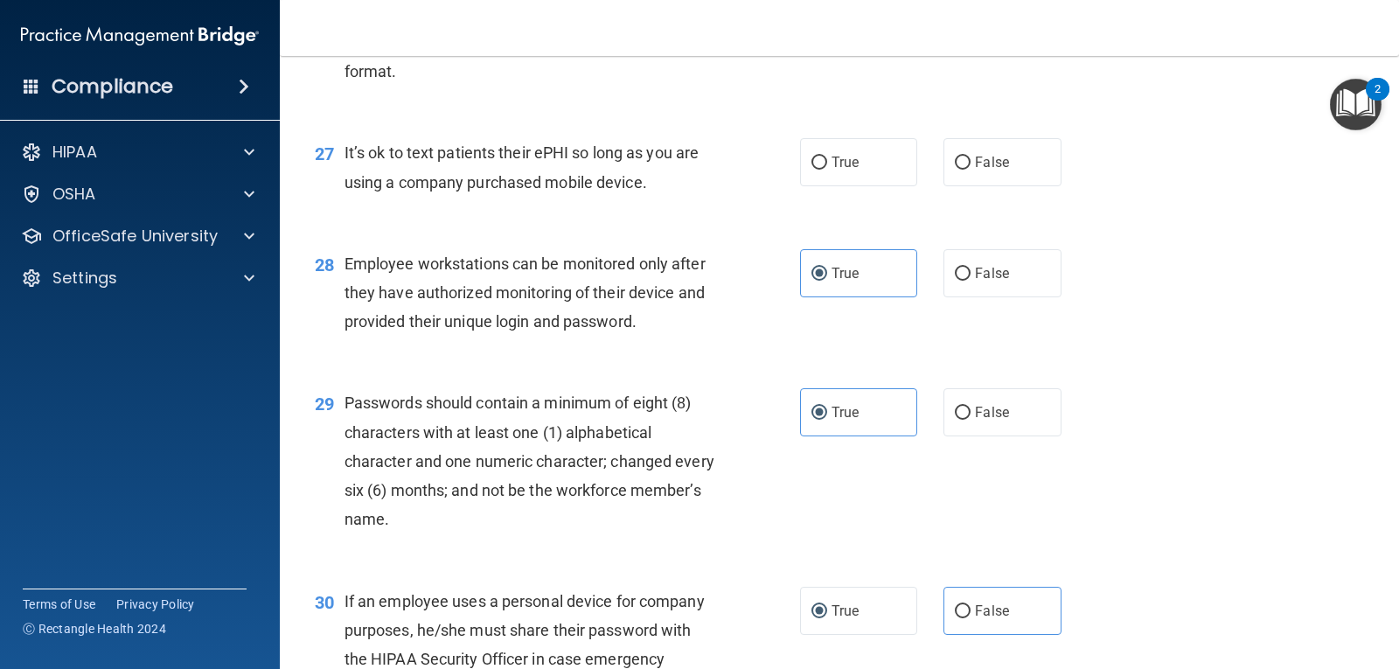
scroll to position [4097, 0]
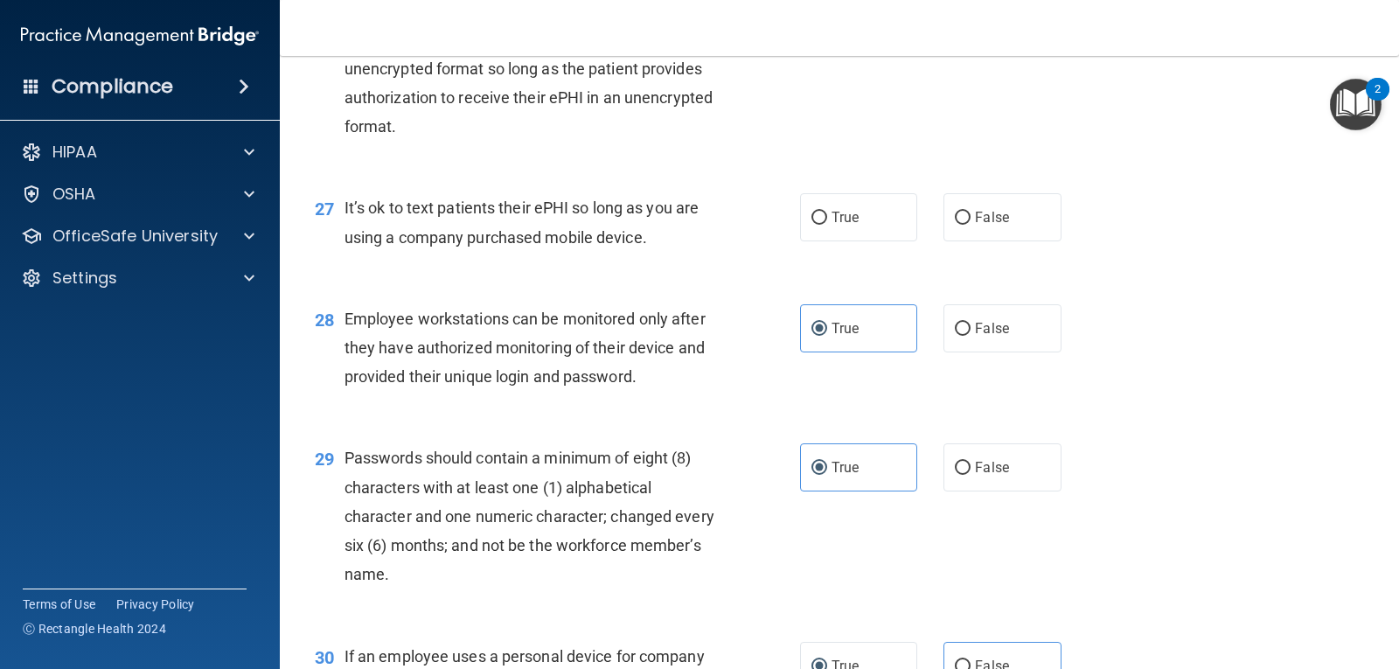
drag, startPoint x: 342, startPoint y: 237, endPoint x: 649, endPoint y: 272, distance: 308.8
click at [649, 260] on div "27 It’s ok to text patients their ePHI so long as you are using a company purch…" at bounding box center [557, 226] width 538 height 66
copy div "It’s ok to text patients their ePHI so long as you are using a company purchase…"
click at [858, 237] on label "True" at bounding box center [858, 217] width 117 height 48
click at [827, 225] on input "True" at bounding box center [819, 218] width 16 height 13
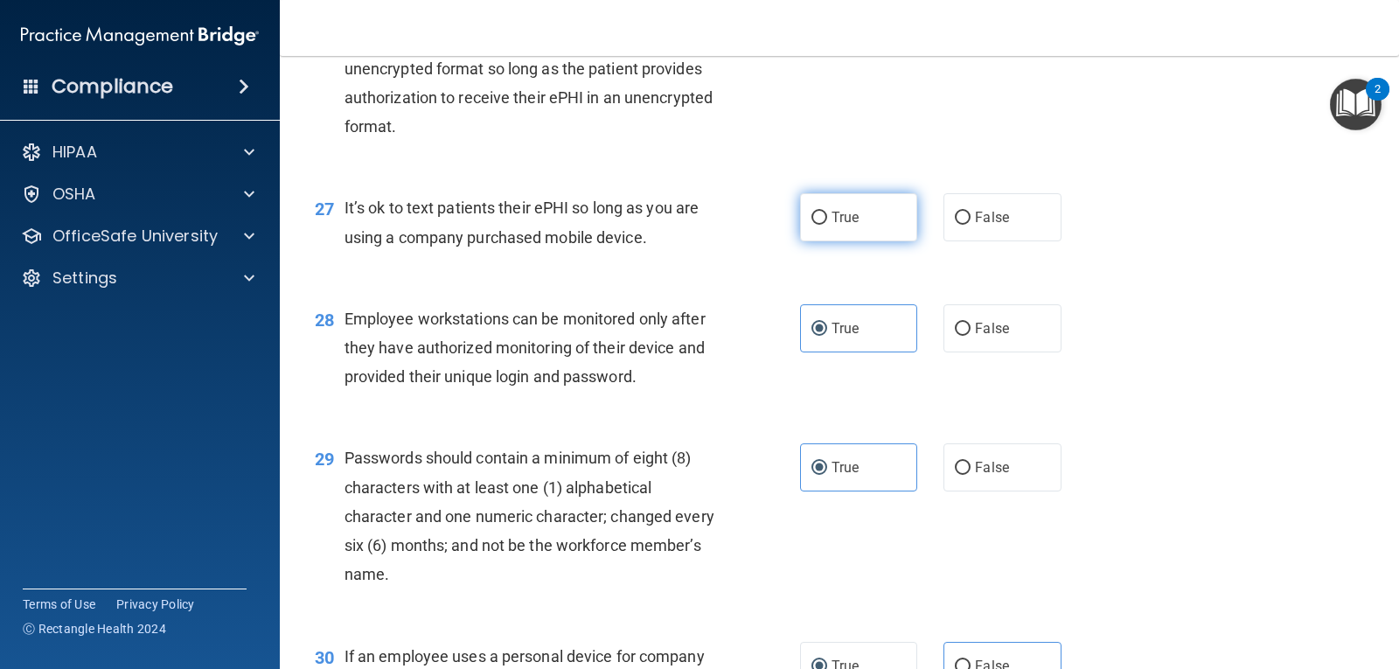
radio input "true"
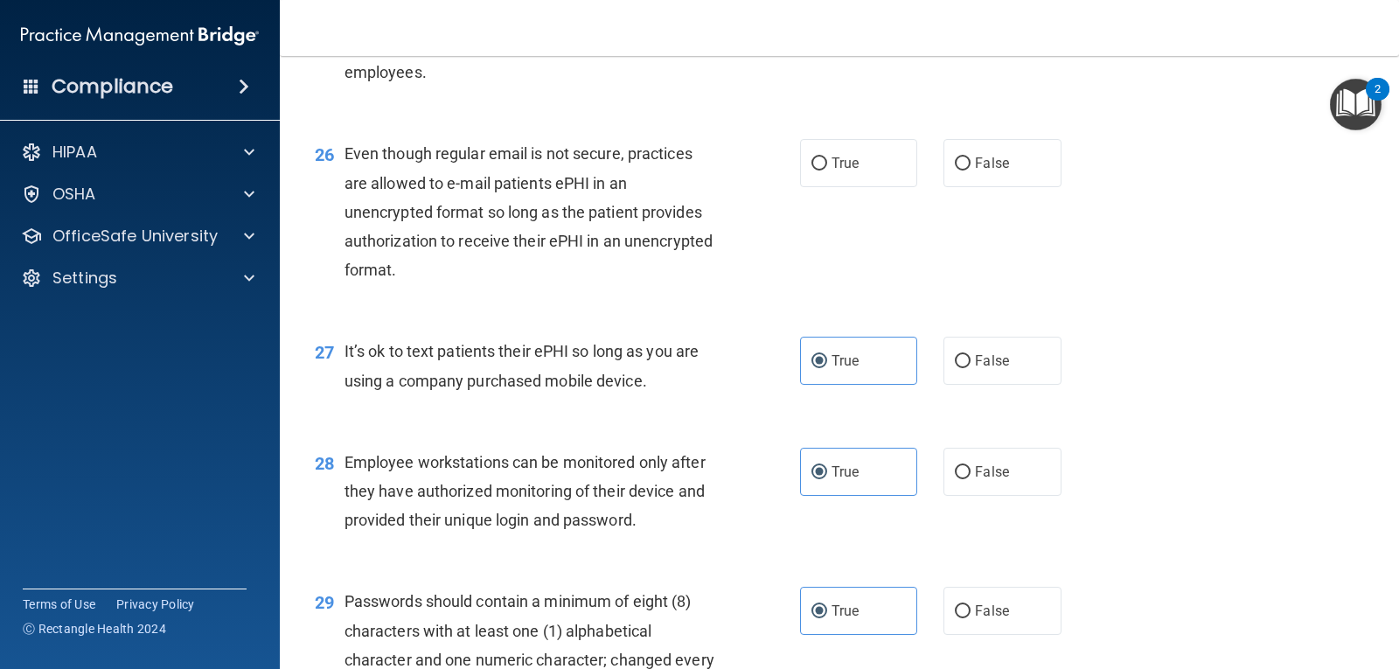
scroll to position [3922, 0]
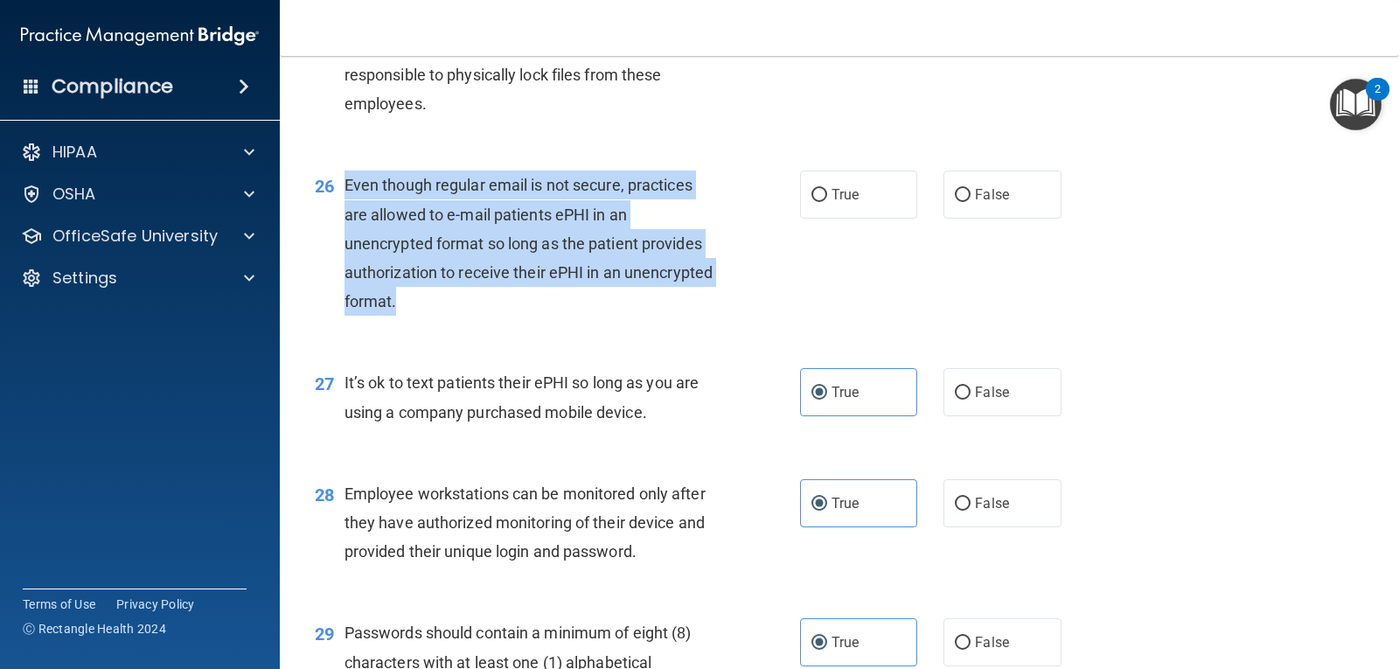
drag, startPoint x: 347, startPoint y: 212, endPoint x: 671, endPoint y: 347, distance: 351.2
click at [671, 324] on div "26 Even though regular email is not secure, practices are allowed to e-mail pat…" at bounding box center [557, 247] width 538 height 154
click at [659, 244] on div "Even though regular email is not secure, practices are allowed to e-mail patien…" at bounding box center [536, 242] width 384 height 145
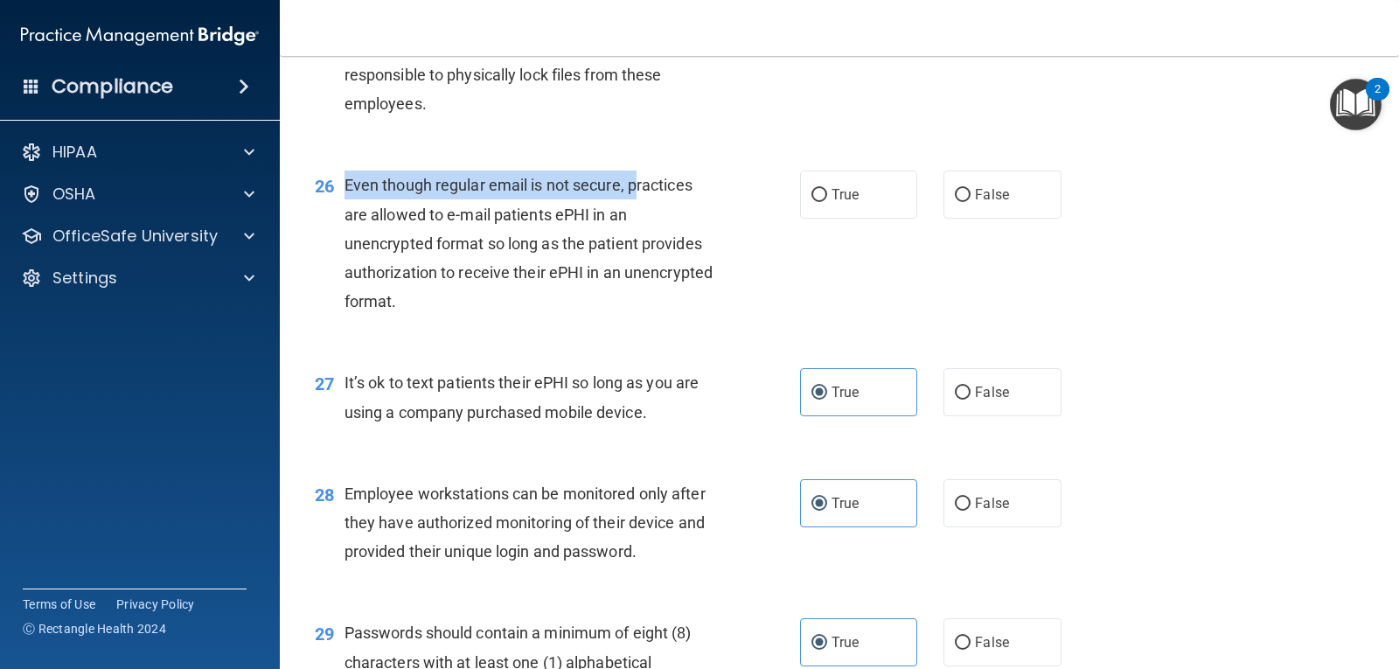
drag, startPoint x: 344, startPoint y: 206, endPoint x: 633, endPoint y: 209, distance: 288.5
click at [633, 209] on span "Even though regular email is not secure, practices are allowed to e-mail patien…" at bounding box center [528, 243] width 368 height 135
click at [433, 200] on div "Even though regular email is not secure, practices are allowed to e-mail patien…" at bounding box center [536, 242] width 384 height 145
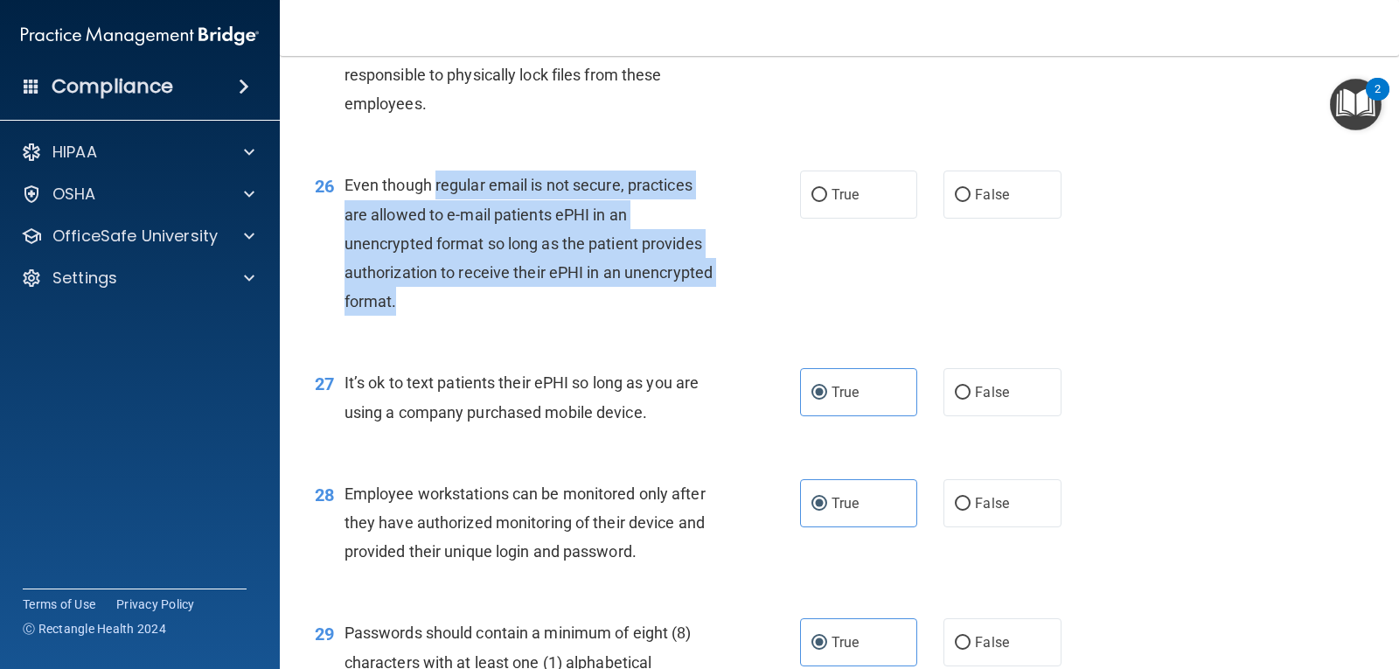
drag, startPoint x: 434, startPoint y: 211, endPoint x: 634, endPoint y: 330, distance: 232.5
click at [634, 316] on div "Even though regular email is not secure, practices are allowed to e-mail patien…" at bounding box center [536, 242] width 384 height 145
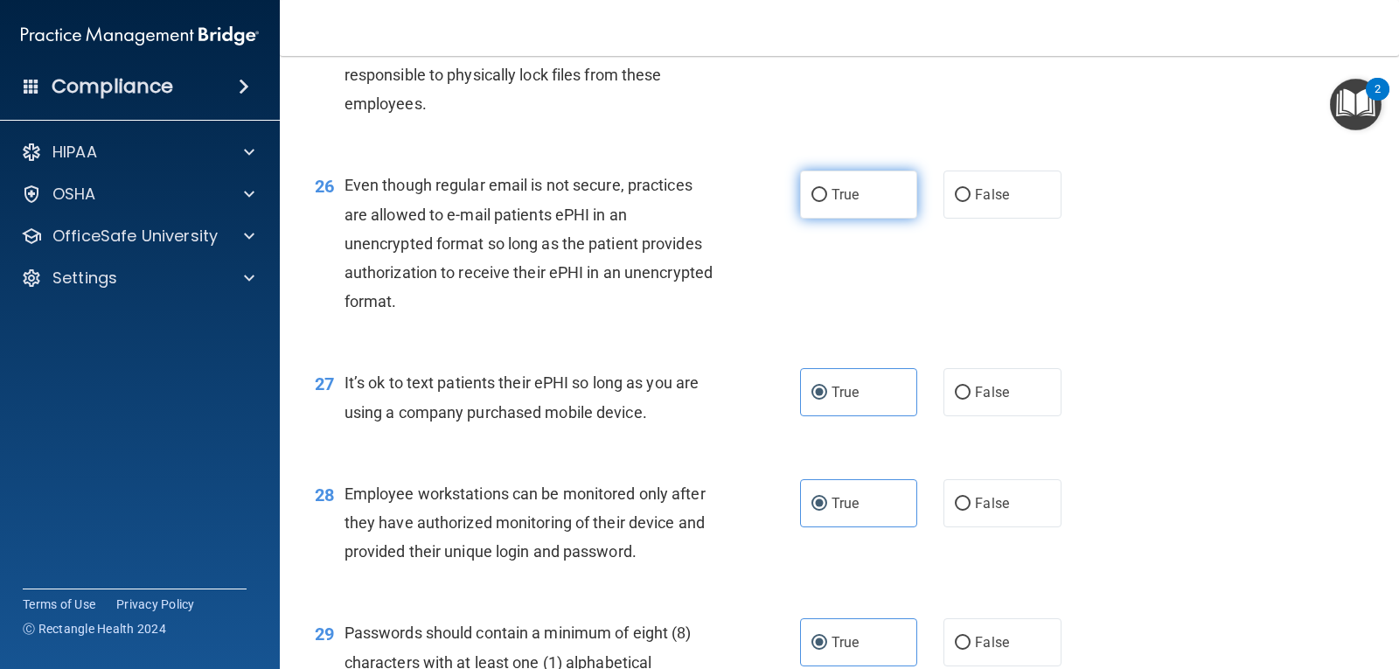
click at [893, 219] on label "True" at bounding box center [858, 194] width 117 height 48
click at [827, 202] on input "True" at bounding box center [819, 195] width 16 height 13
radio input "true"
click at [648, 297] on div "Even though regular email is not secure, practices are allowed to e-mail patien…" at bounding box center [536, 242] width 384 height 145
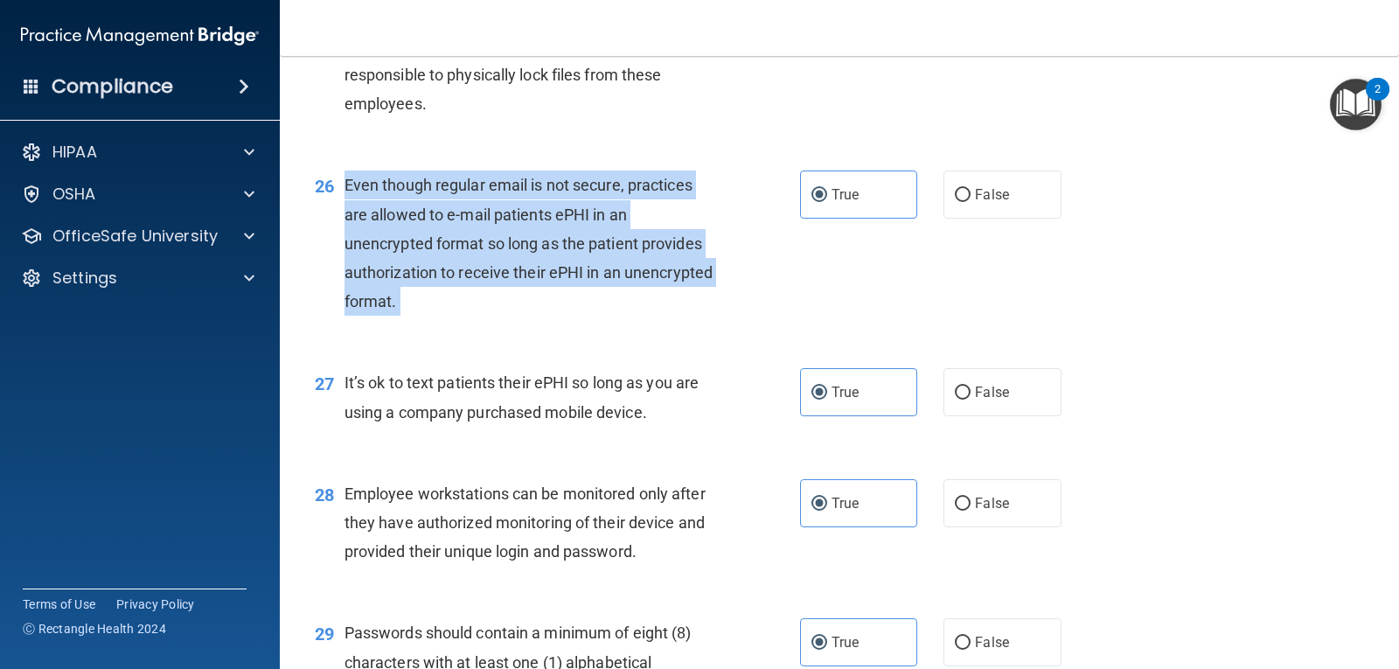
click at [648, 297] on div "Even though regular email is not secure, practices are allowed to e-mail patien…" at bounding box center [536, 242] width 384 height 145
copy ng-form "Even though regular email is not secure, practices are allowed to e-mail patien…"
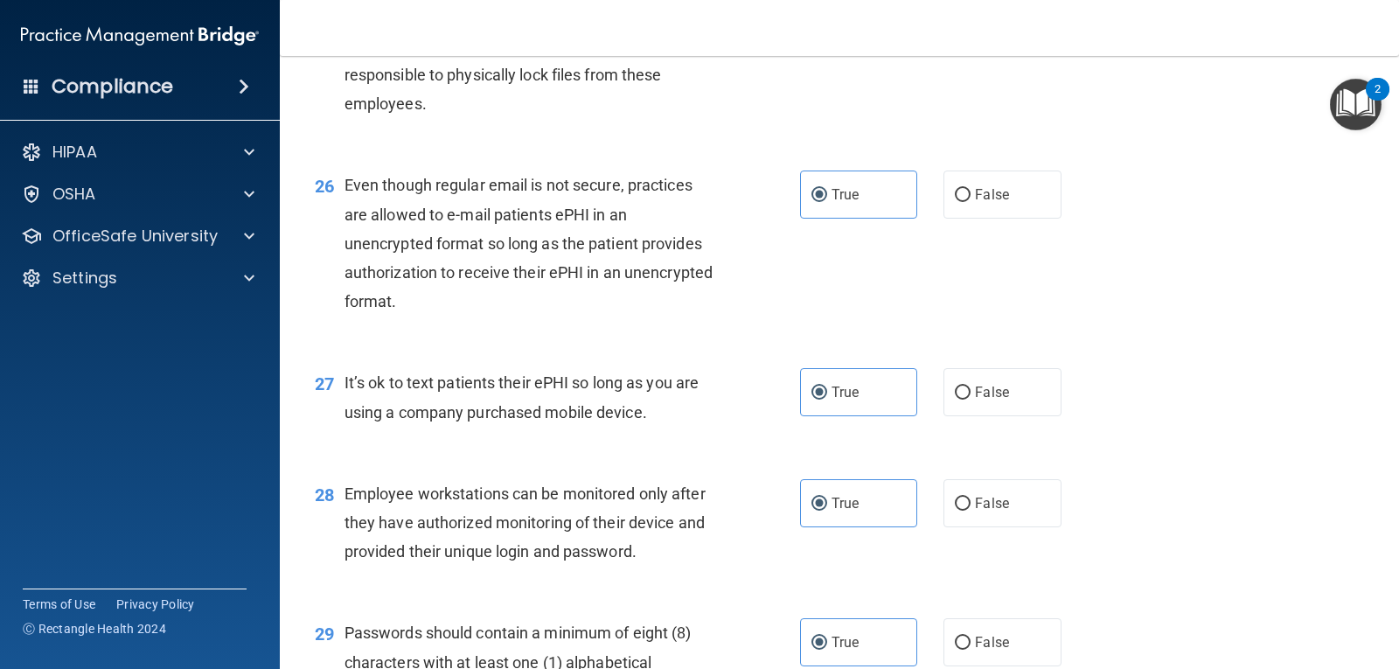
click at [619, 402] on span "It’s ok to text patients their ePHI so long as you are using a company purchase…" at bounding box center [521, 396] width 354 height 47
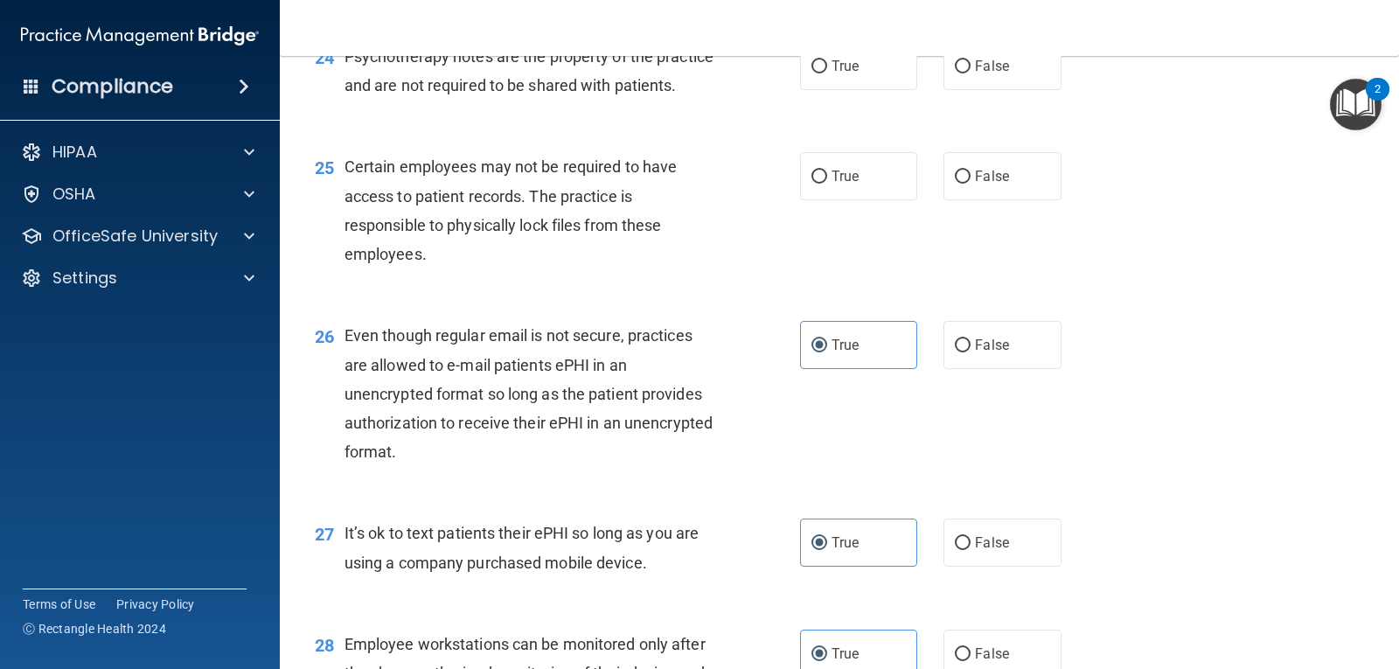
scroll to position [3747, 0]
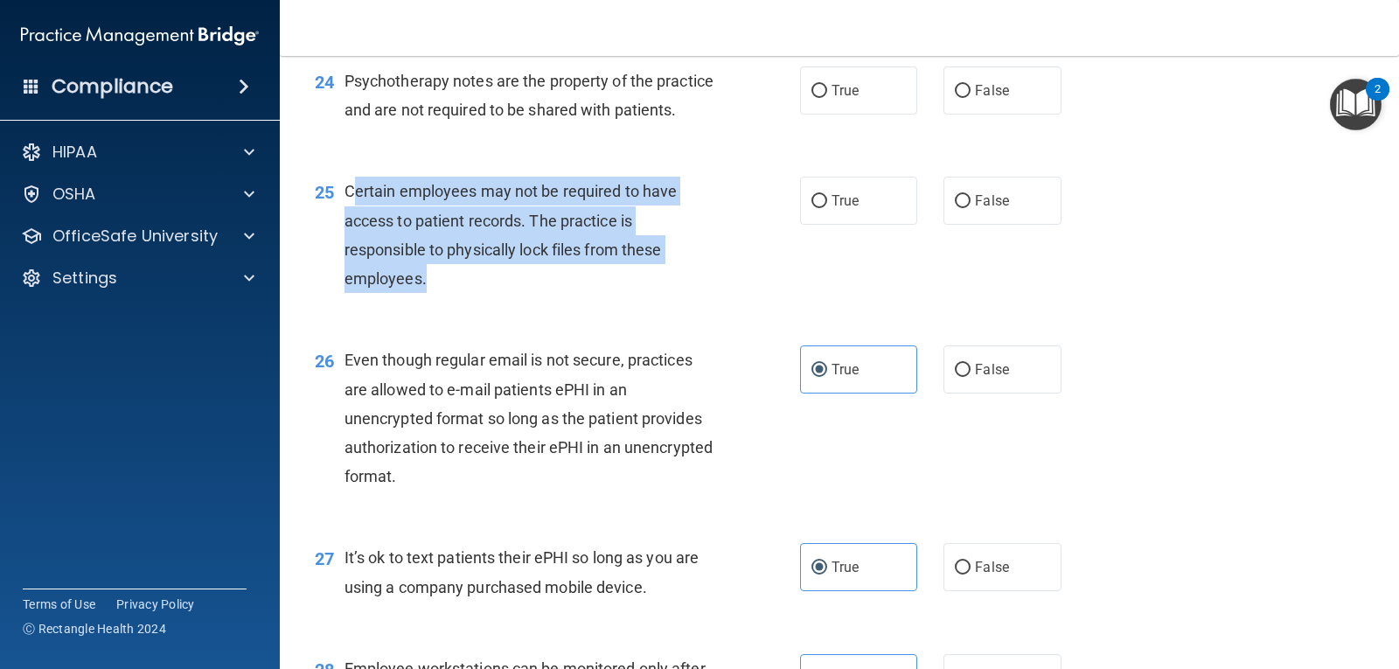
drag, startPoint x: 351, startPoint y: 219, endPoint x: 499, endPoint y: 317, distance: 177.7
click at [499, 293] on div "Certain employees may not be required to have access to patient records. The pr…" at bounding box center [536, 235] width 384 height 116
click at [371, 217] on span "Certain employees may not be required to have access to patient records. The pr…" at bounding box center [510, 235] width 333 height 106
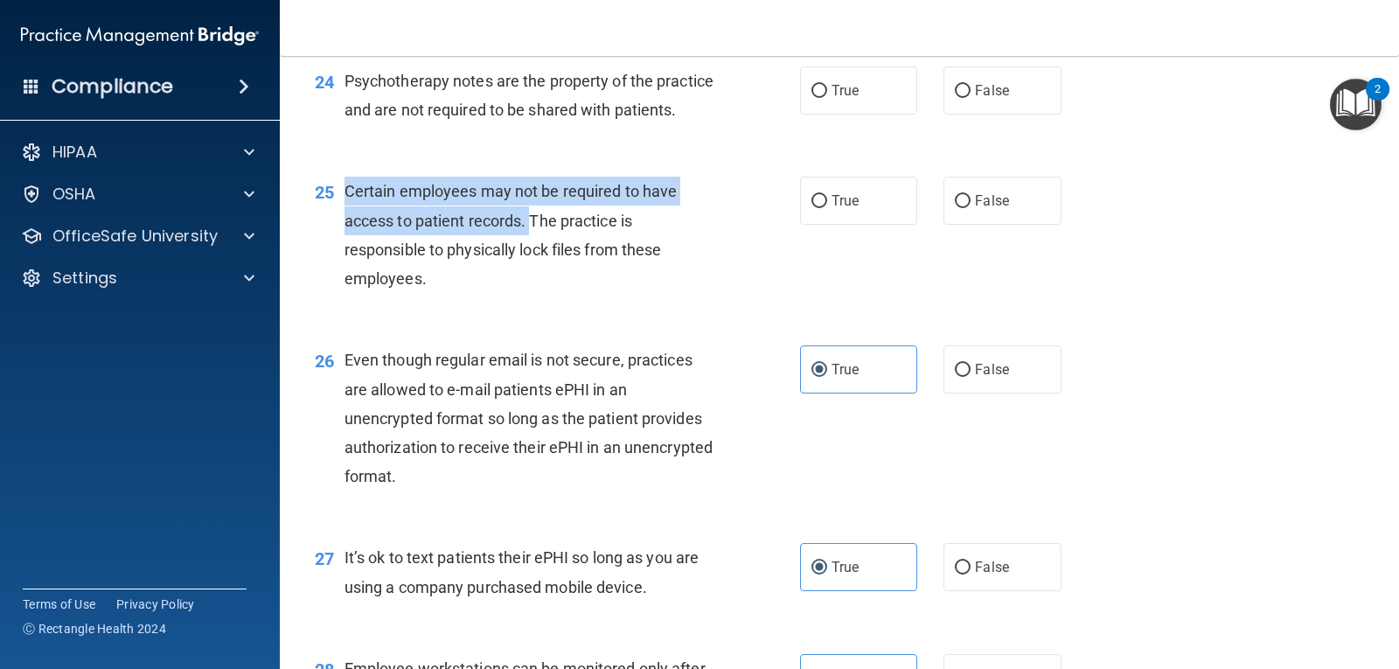
drag, startPoint x: 345, startPoint y: 216, endPoint x: 532, endPoint y: 252, distance: 189.6
click at [532, 252] on span "Certain employees may not be required to have access to patient records. The pr…" at bounding box center [510, 235] width 333 height 106
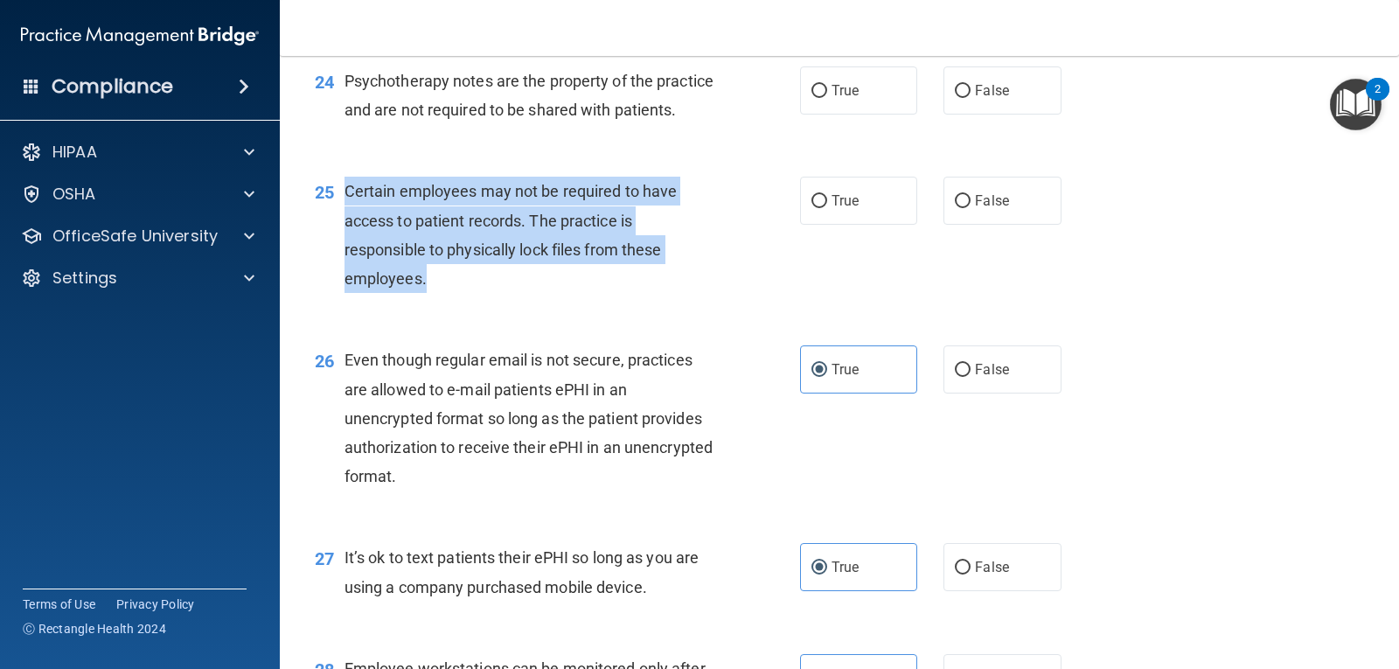
drag, startPoint x: 455, startPoint y: 311, endPoint x: 346, endPoint y: 222, distance: 140.4
click at [346, 222] on div "Certain employees may not be required to have access to patient records. The pr…" at bounding box center [536, 235] width 384 height 116
copy span "Certain employees may not be required to have access to patient records. The pr…"
click at [820, 208] on input "True" at bounding box center [819, 201] width 16 height 13
radio input "true"
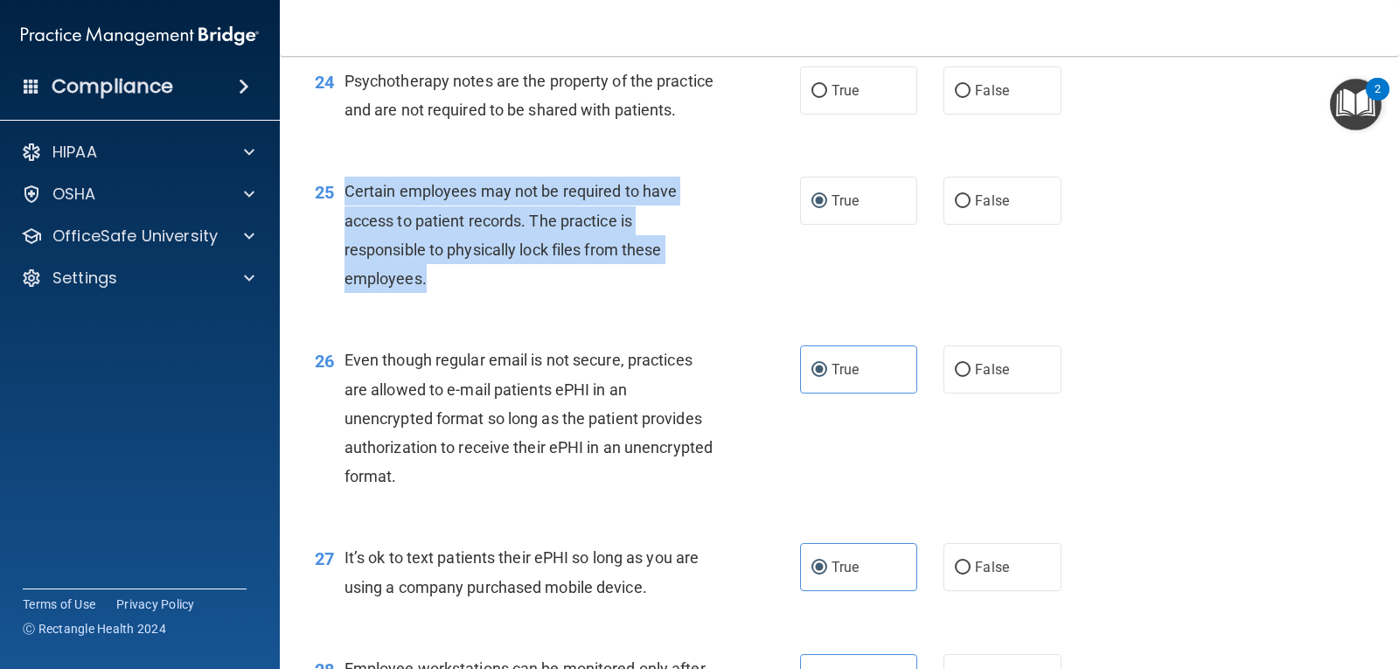
click at [548, 293] on div "Certain employees may not be required to have access to patient records. The pr…" at bounding box center [536, 235] width 384 height 116
click at [541, 223] on span "Certain employees may not be required to have access to patient records. The pr…" at bounding box center [510, 235] width 333 height 106
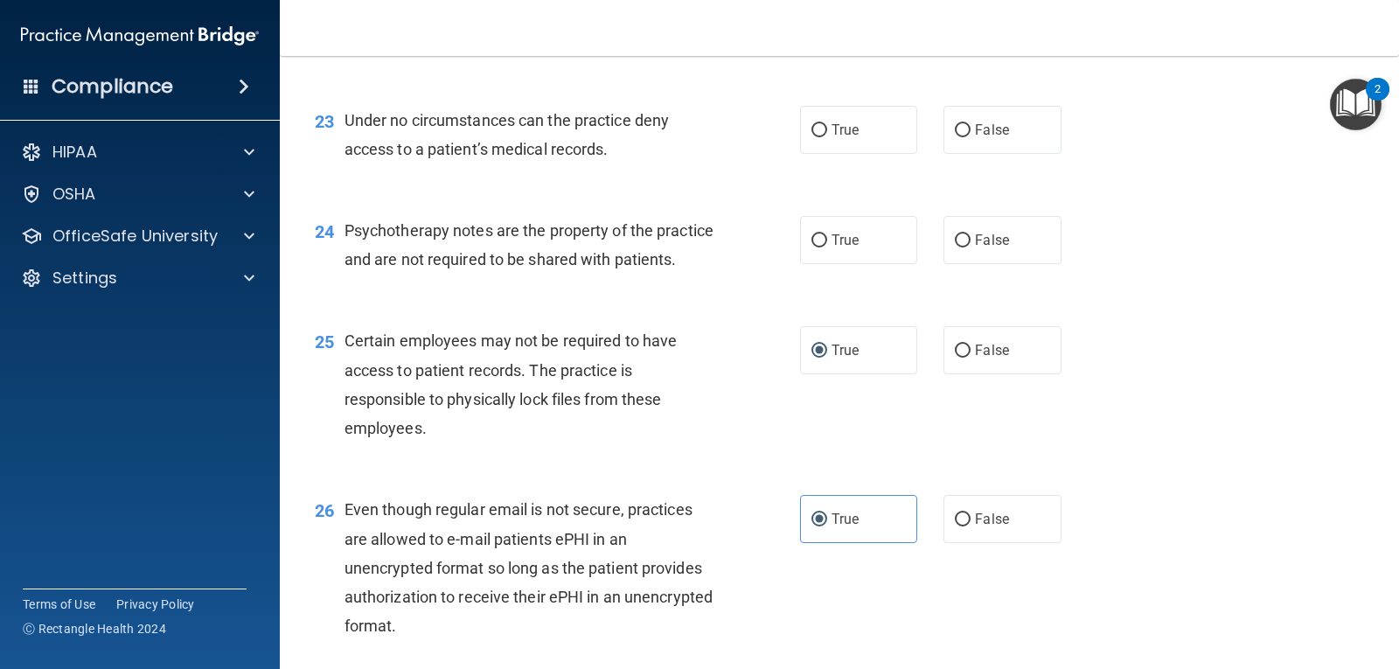
scroll to position [3572, 0]
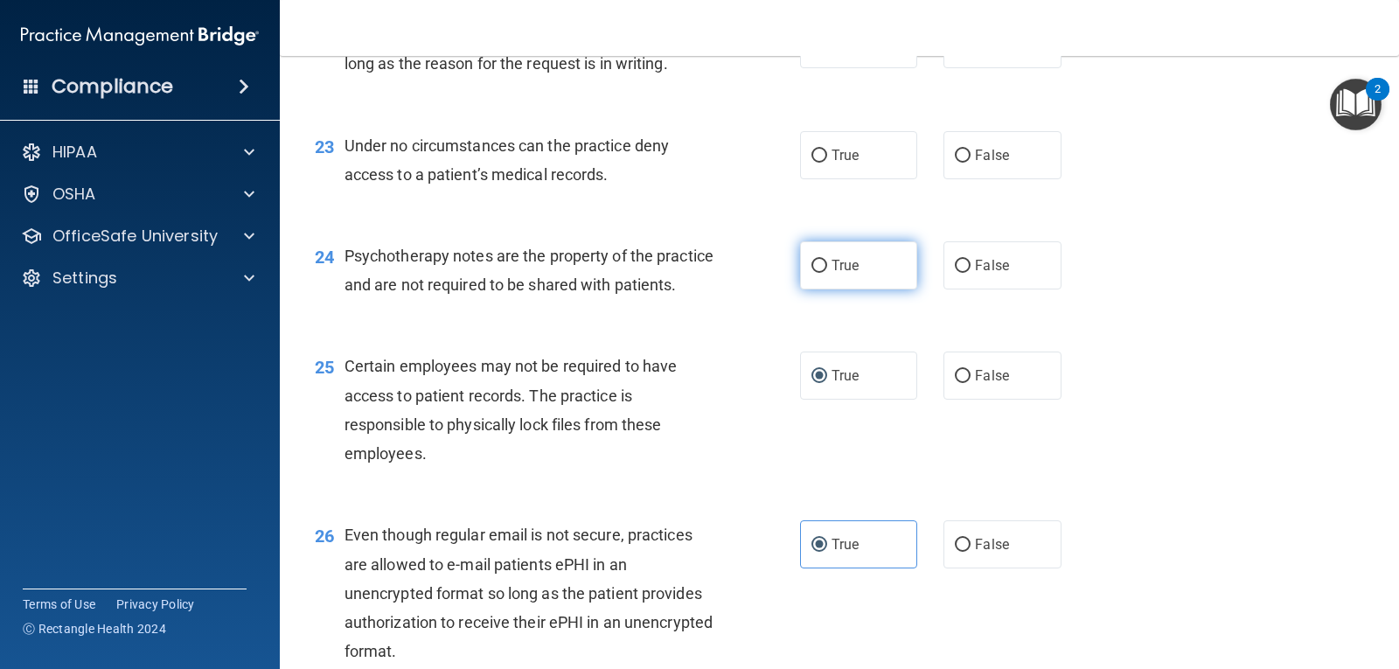
click at [840, 262] on span "True" at bounding box center [844, 265] width 27 height 17
click at [827, 262] on input "True" at bounding box center [819, 266] width 16 height 13
radio input "true"
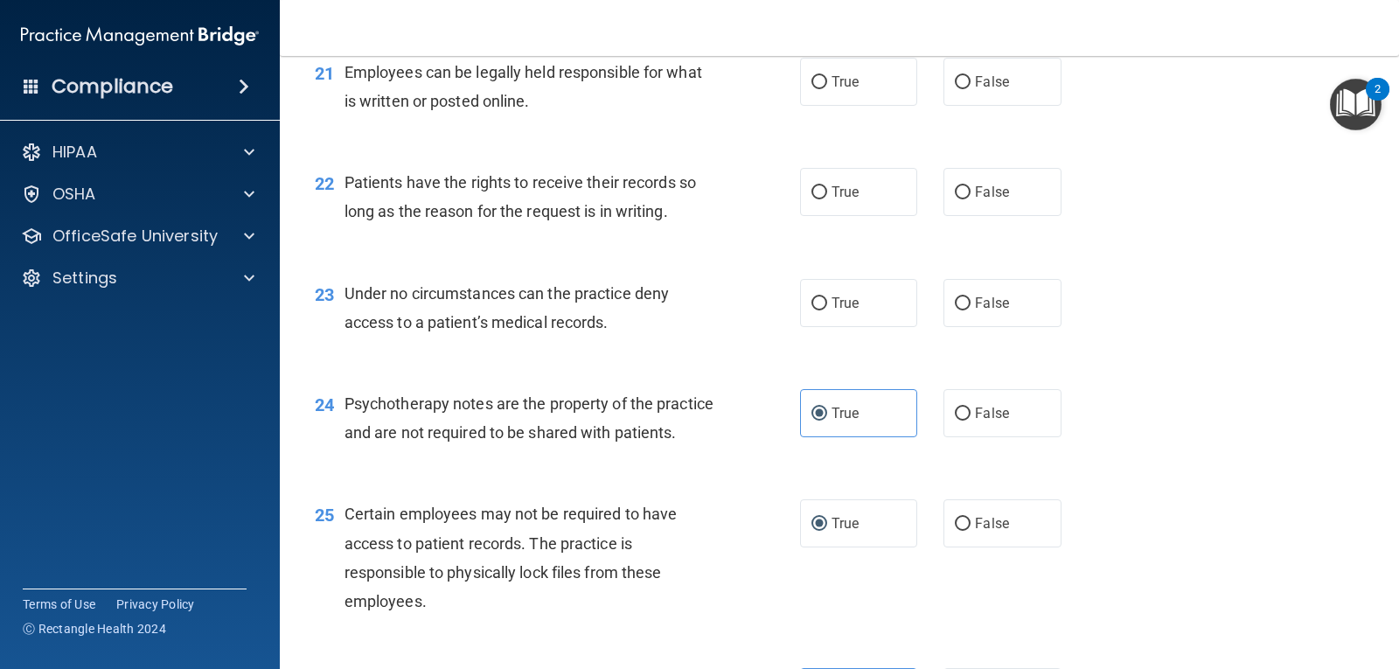
scroll to position [3397, 0]
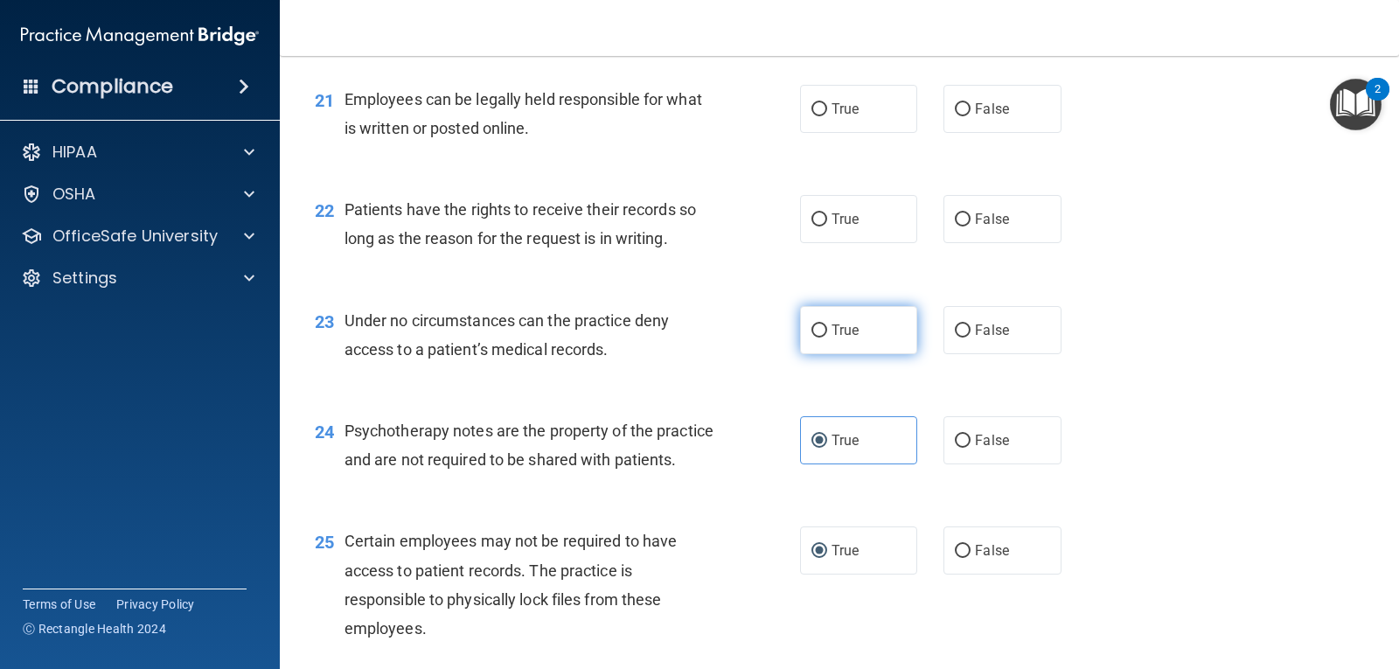
click at [858, 317] on label "True" at bounding box center [858, 330] width 117 height 48
click at [827, 324] on input "True" at bounding box center [819, 330] width 16 height 13
radio input "true"
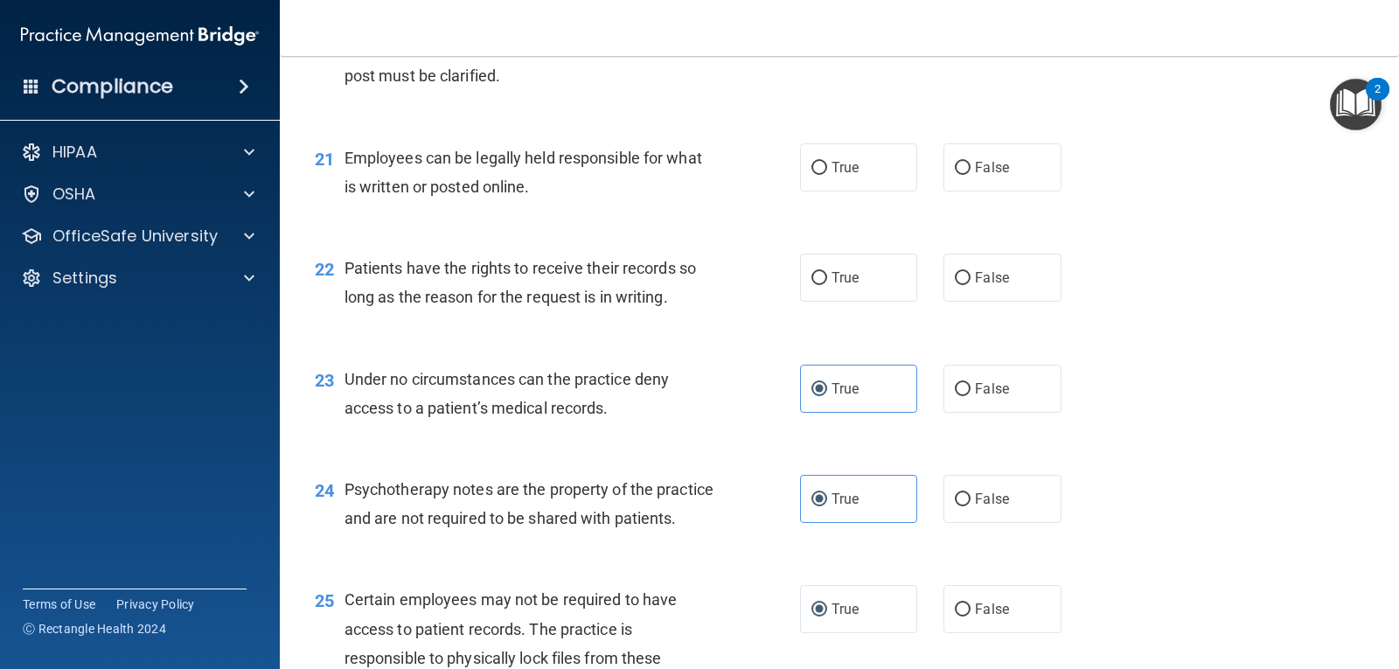
scroll to position [3310, 0]
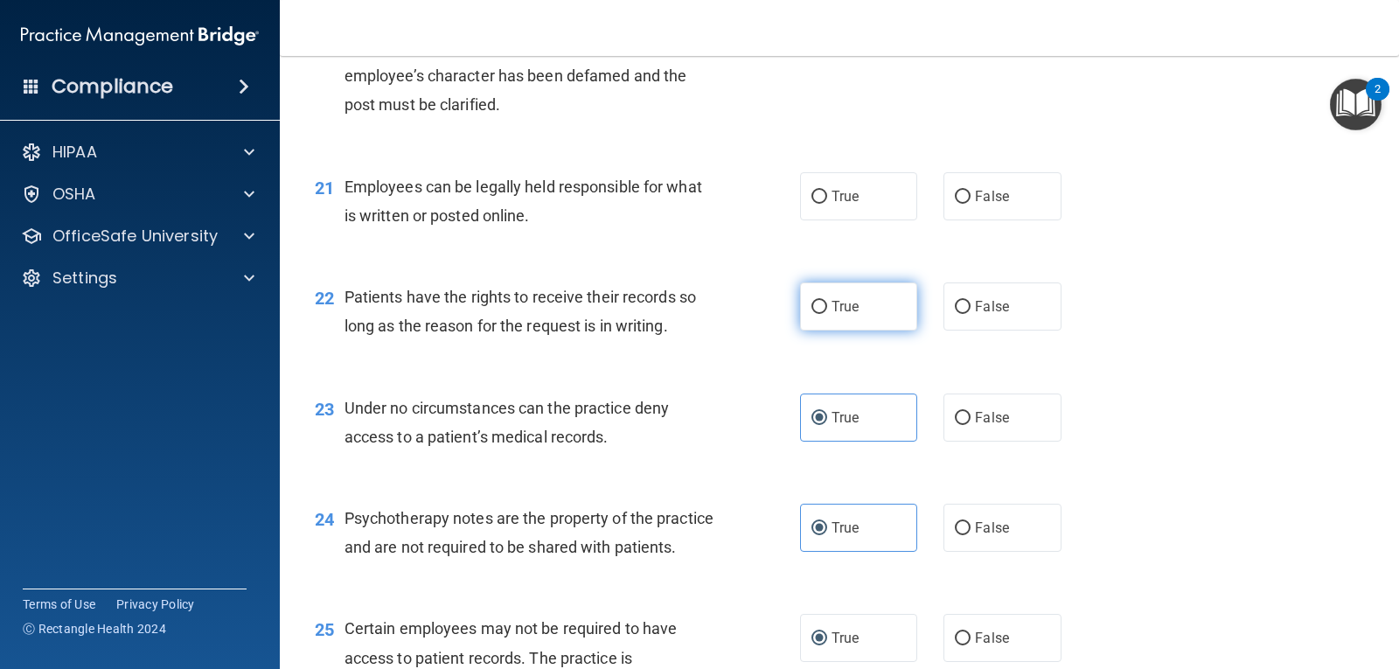
click at [840, 306] on span "True" at bounding box center [844, 306] width 27 height 17
click at [827, 306] on input "True" at bounding box center [819, 307] width 16 height 13
radio input "true"
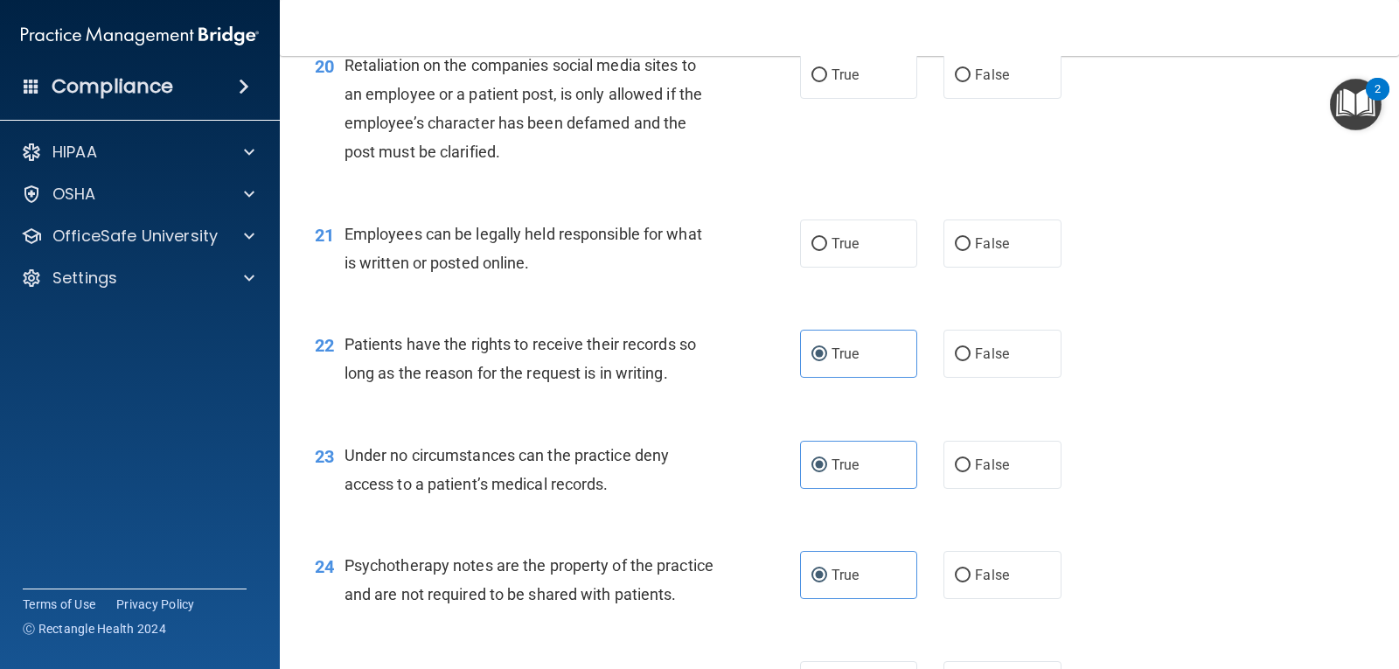
scroll to position [3222, 0]
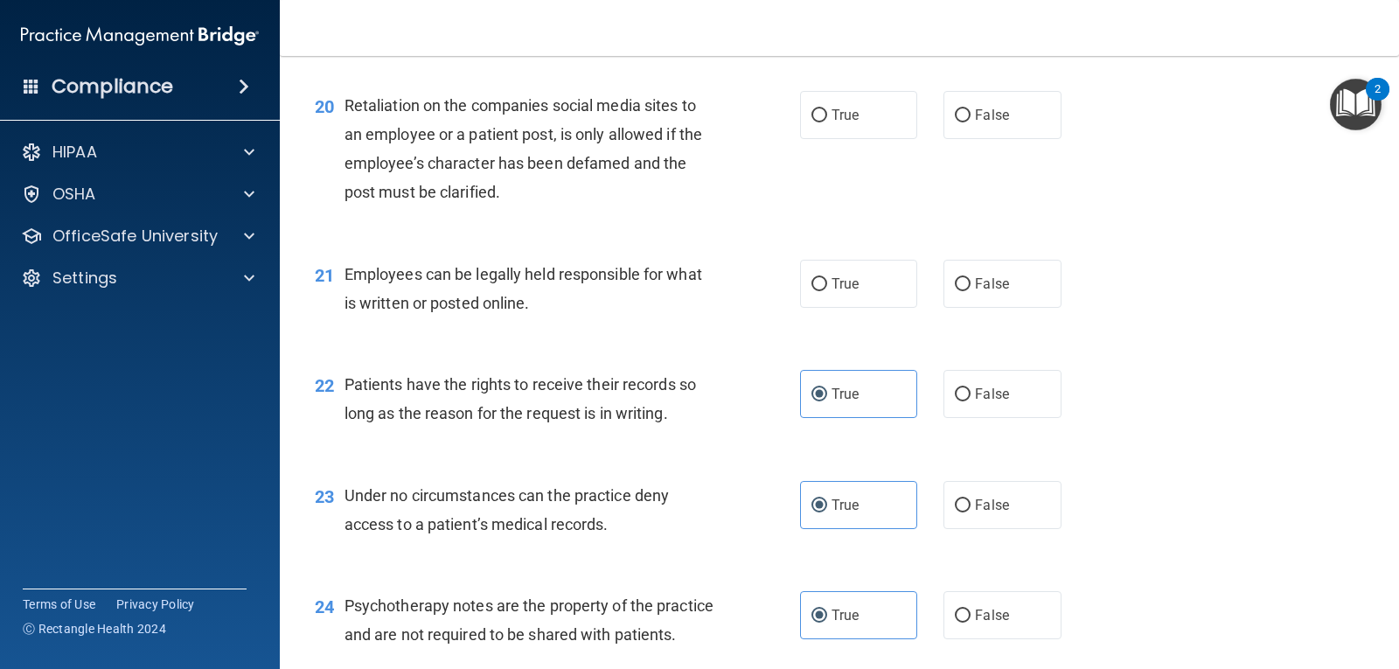
click at [641, 394] on div "Patients have the rights to receive their records so long as the reason for the…" at bounding box center [536, 399] width 384 height 58
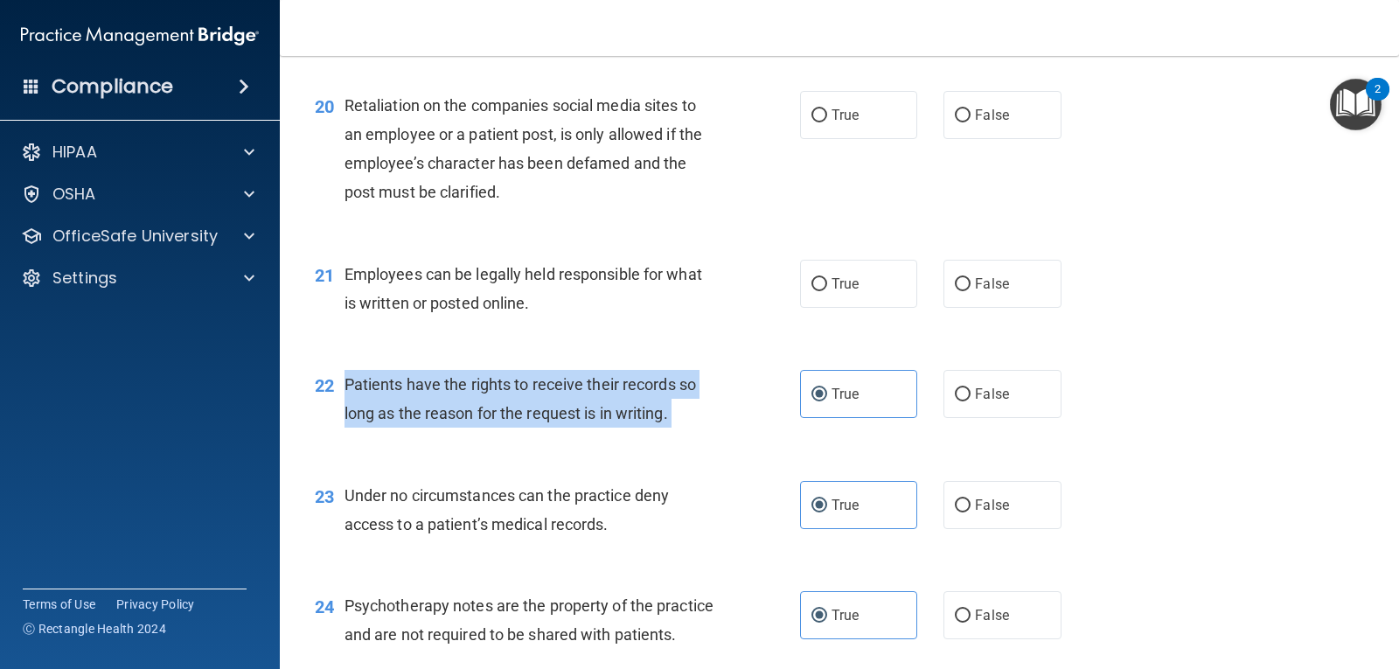
click at [641, 394] on div "Patients have the rights to receive their records so long as the reason for the…" at bounding box center [536, 399] width 384 height 58
copy ng-form "Patients have the rights to receive their records so long as the reason for the…"
click at [657, 375] on span "Patients have the rights to receive their records so long as the reason for the…" at bounding box center [519, 398] width 351 height 47
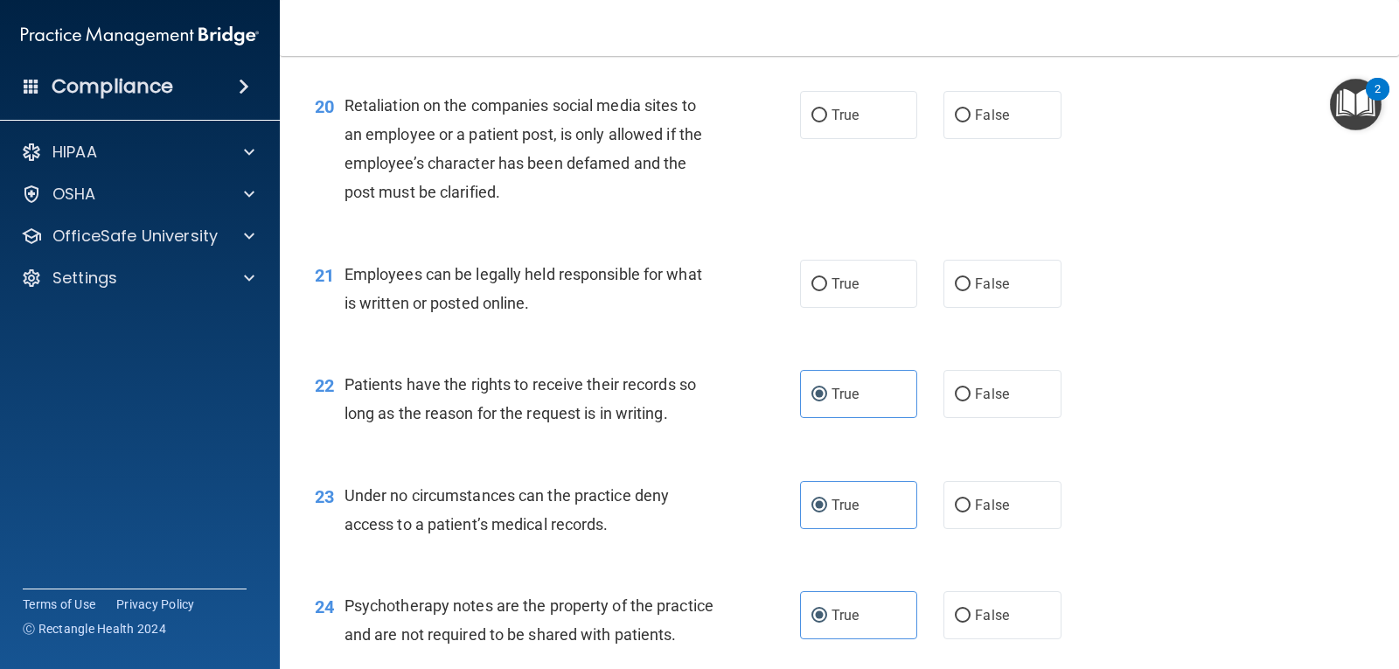
scroll to position [3135, 0]
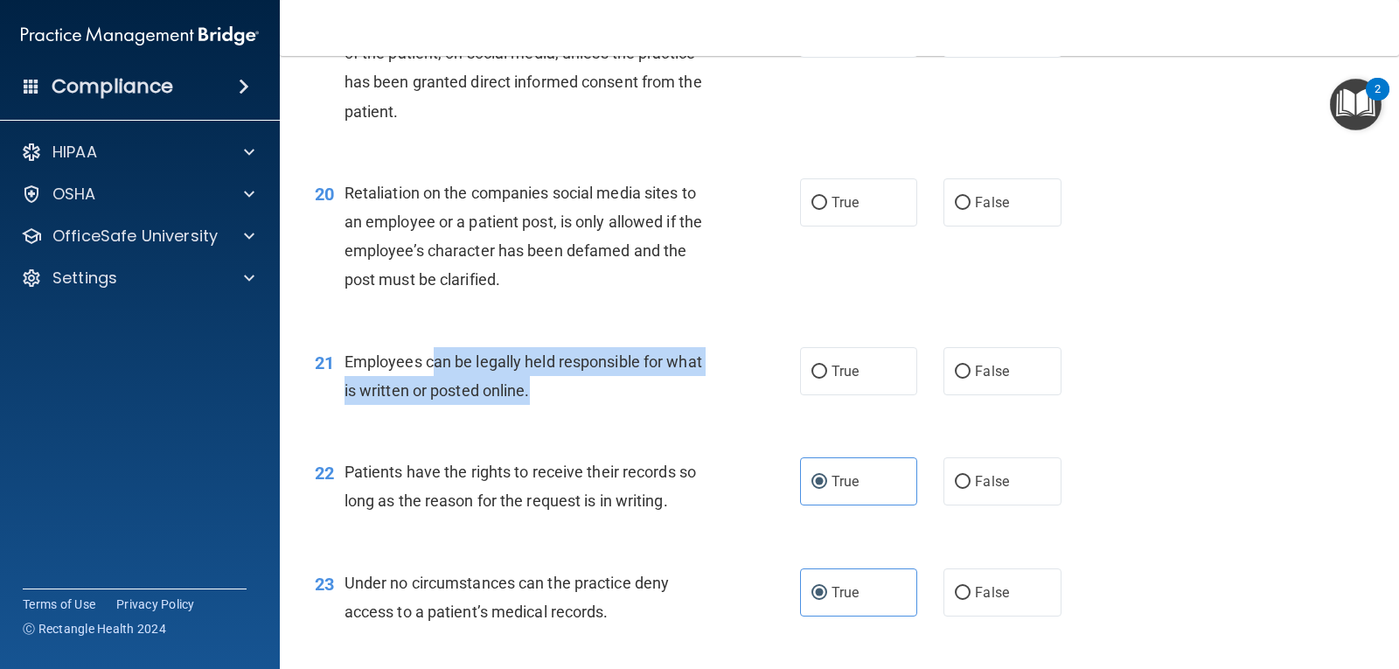
drag, startPoint x: 442, startPoint y: 360, endPoint x: 544, endPoint y: 381, distance: 103.6
click at [544, 381] on div "Employees can be legally held responsible for what is written or posted online." at bounding box center [536, 376] width 384 height 58
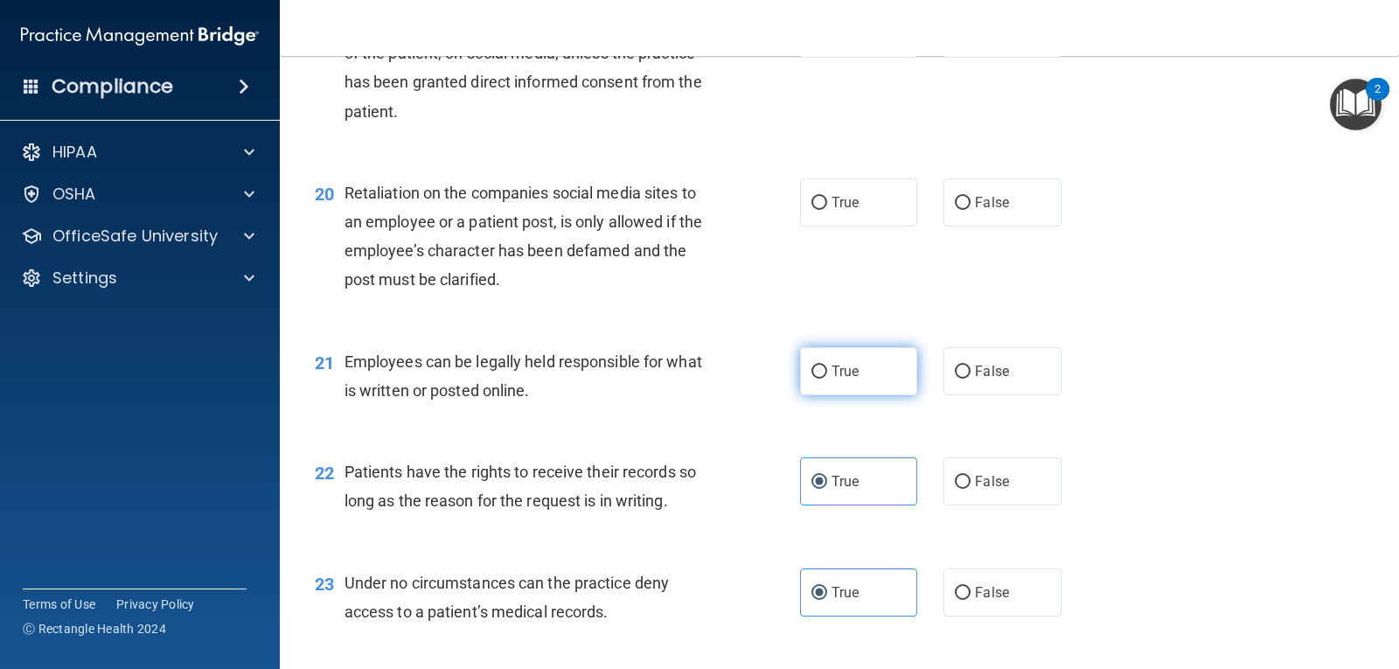
click at [821, 358] on label "True" at bounding box center [858, 371] width 117 height 48
click at [821, 365] on input "True" at bounding box center [819, 371] width 16 height 13
radio input "true"
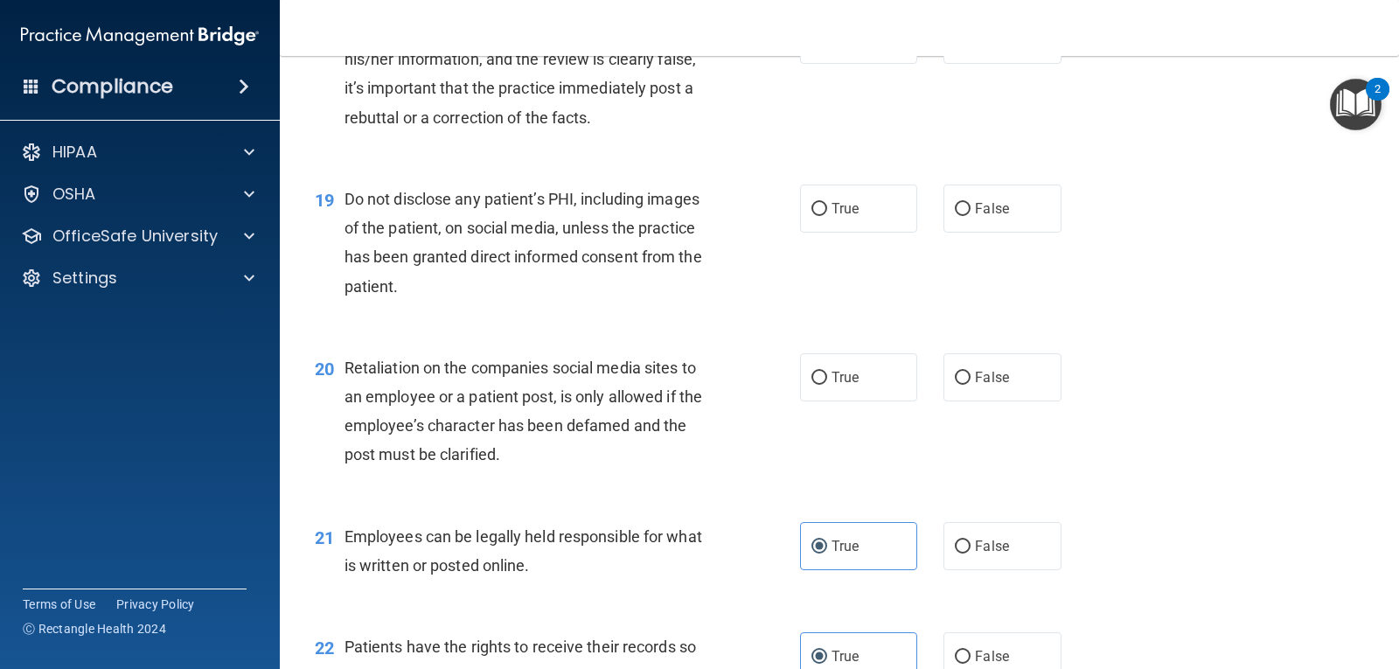
scroll to position [2873, 0]
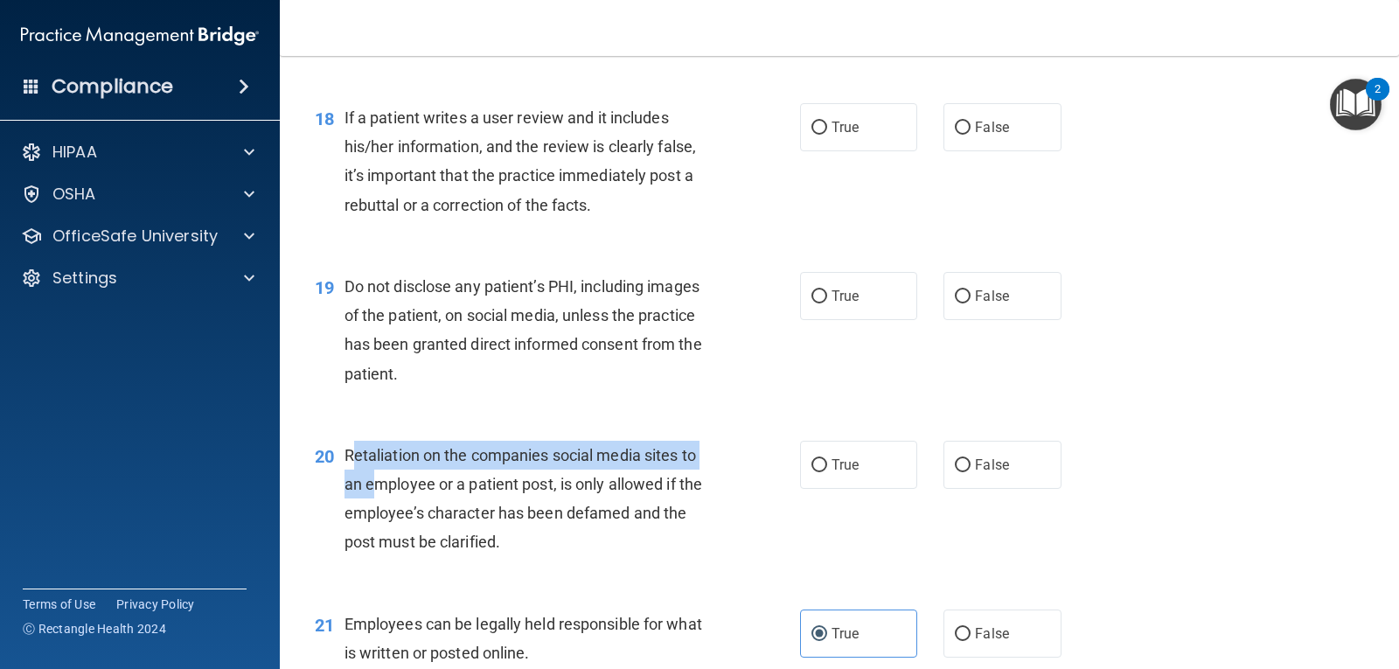
drag, startPoint x: 358, startPoint y: 465, endPoint x: 378, endPoint y: 478, distance: 23.3
click at [378, 478] on div "Retaliation on the companies social media sites to an employee or a patient pos…" at bounding box center [536, 499] width 384 height 116
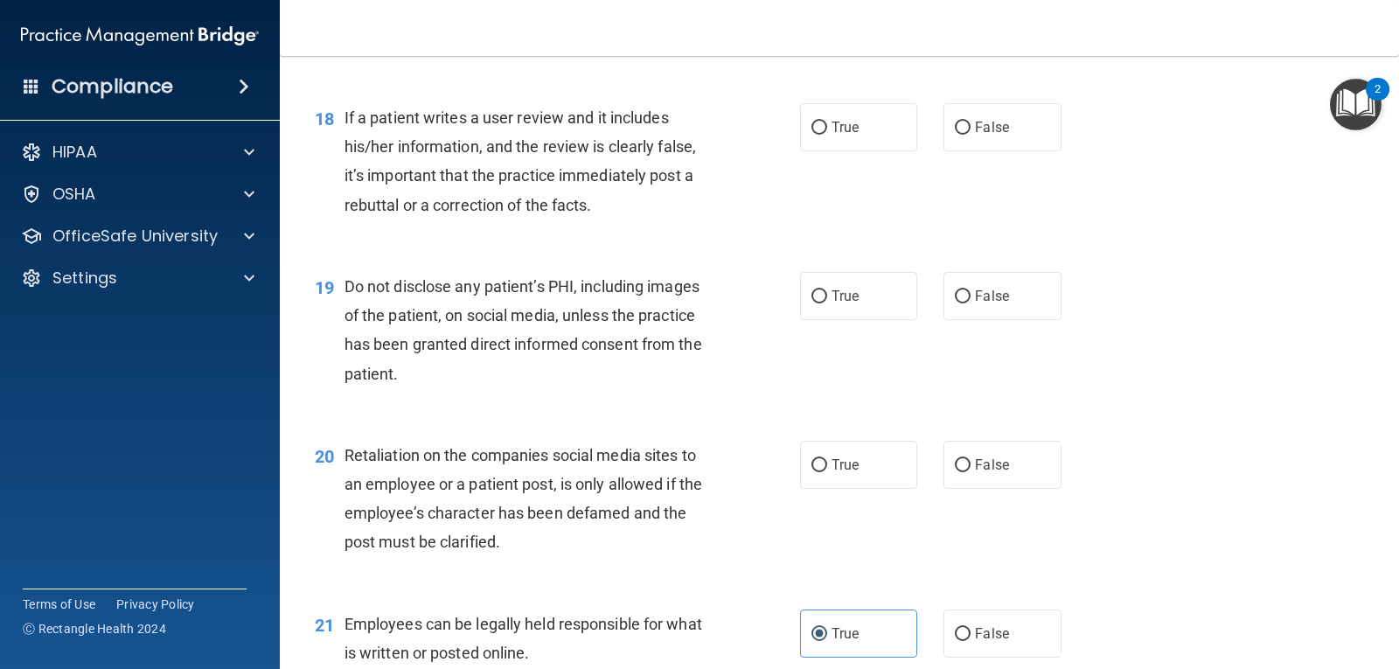
click at [412, 511] on span "Retaliation on the companies social media sites to an employee or a patient pos…" at bounding box center [523, 499] width 358 height 106
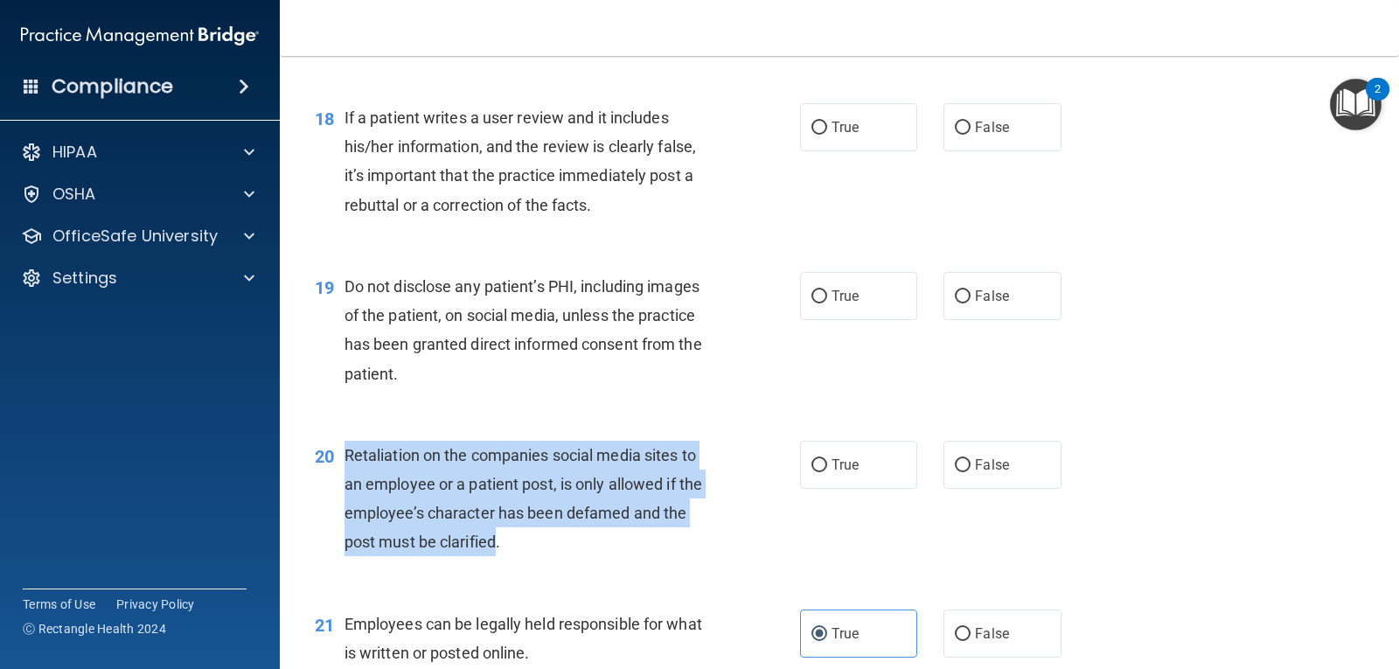
drag, startPoint x: 497, startPoint y: 539, endPoint x: 344, endPoint y: 448, distance: 176.8
click at [344, 448] on span "Retaliation on the companies social media sites to an employee or a patient pos…" at bounding box center [523, 499] width 358 height 106
copy span "Retaliation on the companies social media sites to an employee or a patient pos…"
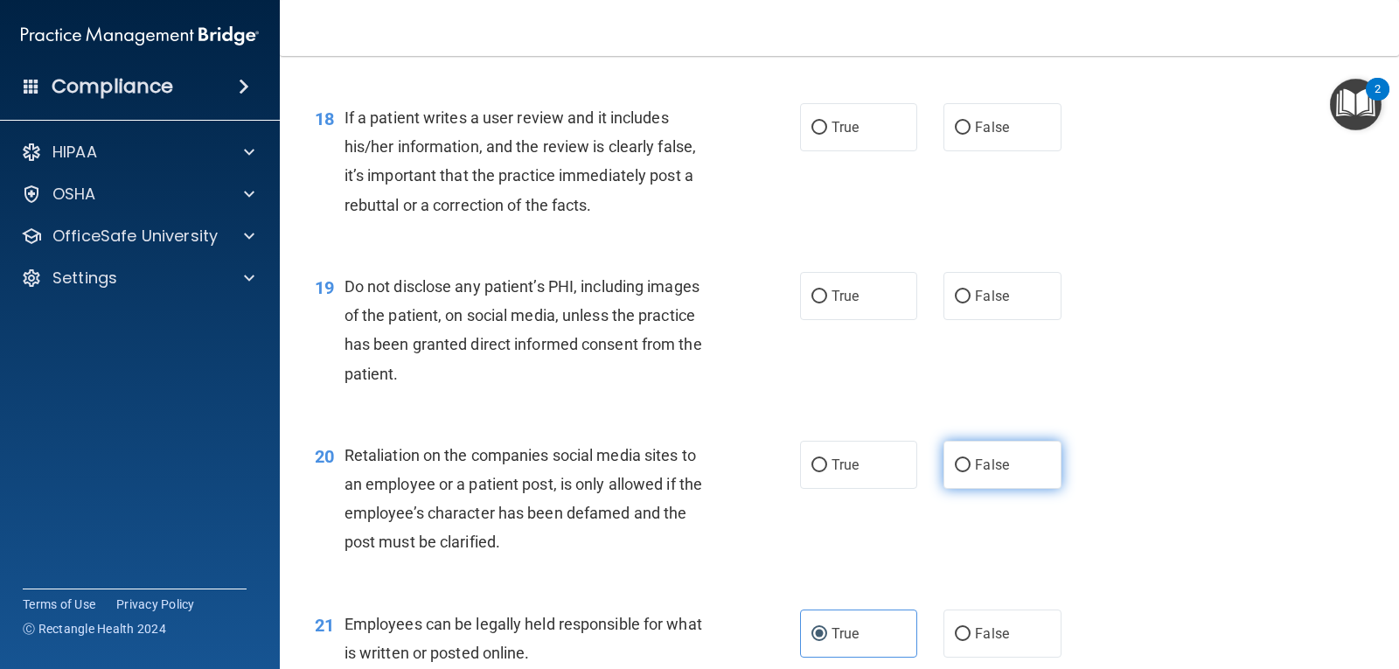
drag, startPoint x: 992, startPoint y: 460, endPoint x: 980, endPoint y: 450, distance: 15.6
click at [991, 460] on span "False" at bounding box center [992, 464] width 34 height 17
click at [970, 460] on input "False" at bounding box center [963, 465] width 16 height 13
radio input "true"
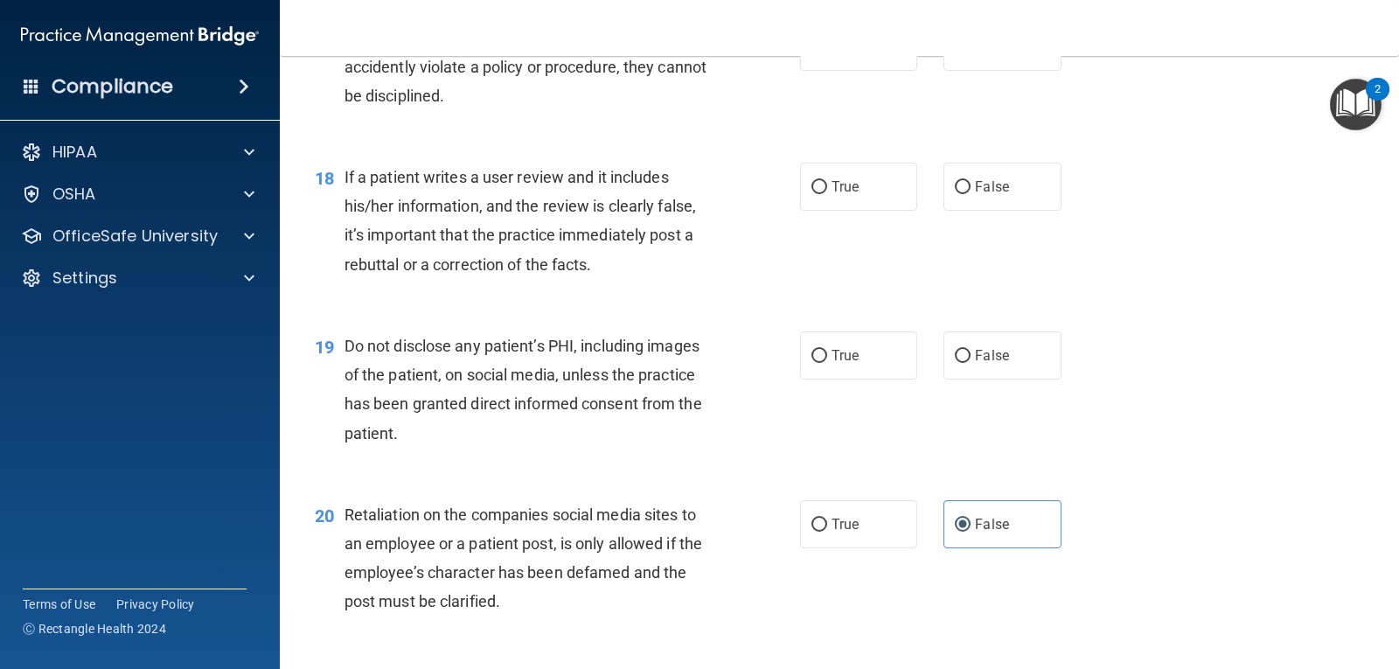
scroll to position [2785, 0]
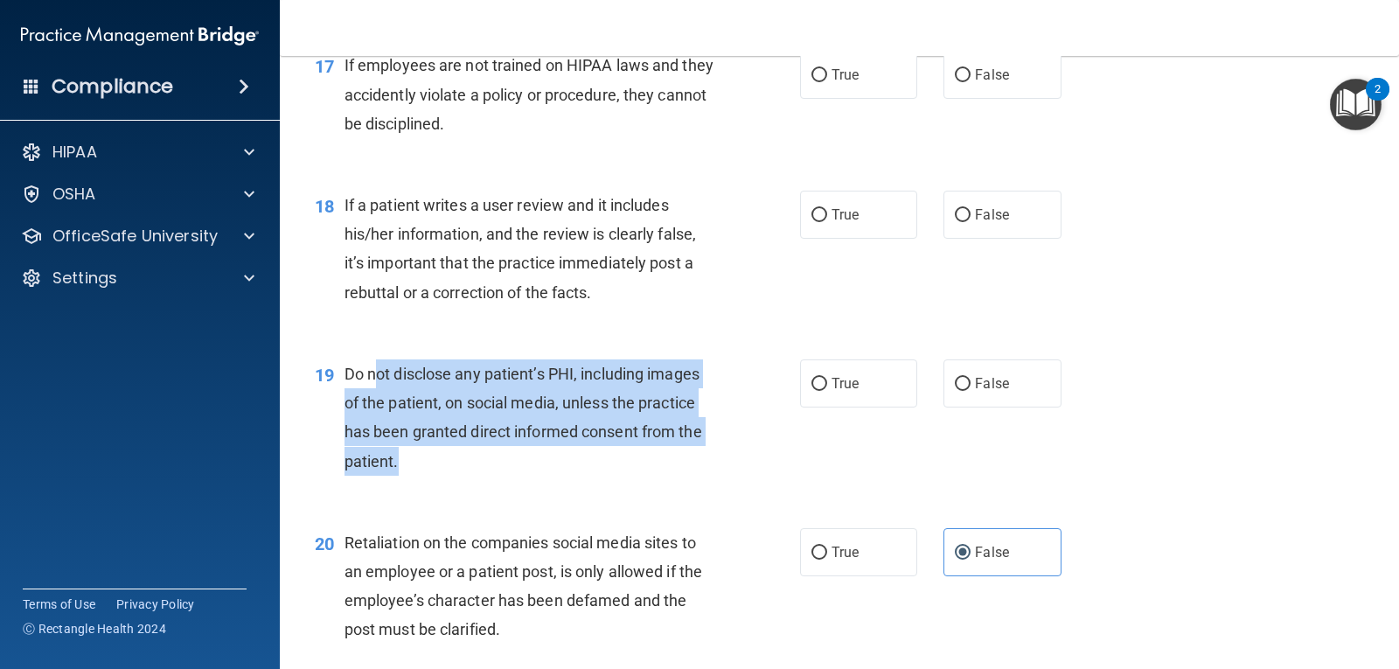
drag, startPoint x: 372, startPoint y: 360, endPoint x: 507, endPoint y: 454, distance: 163.9
click at [507, 454] on div "Do not disclose any patient’s PHI, including images of the patient, on social m…" at bounding box center [536, 417] width 384 height 116
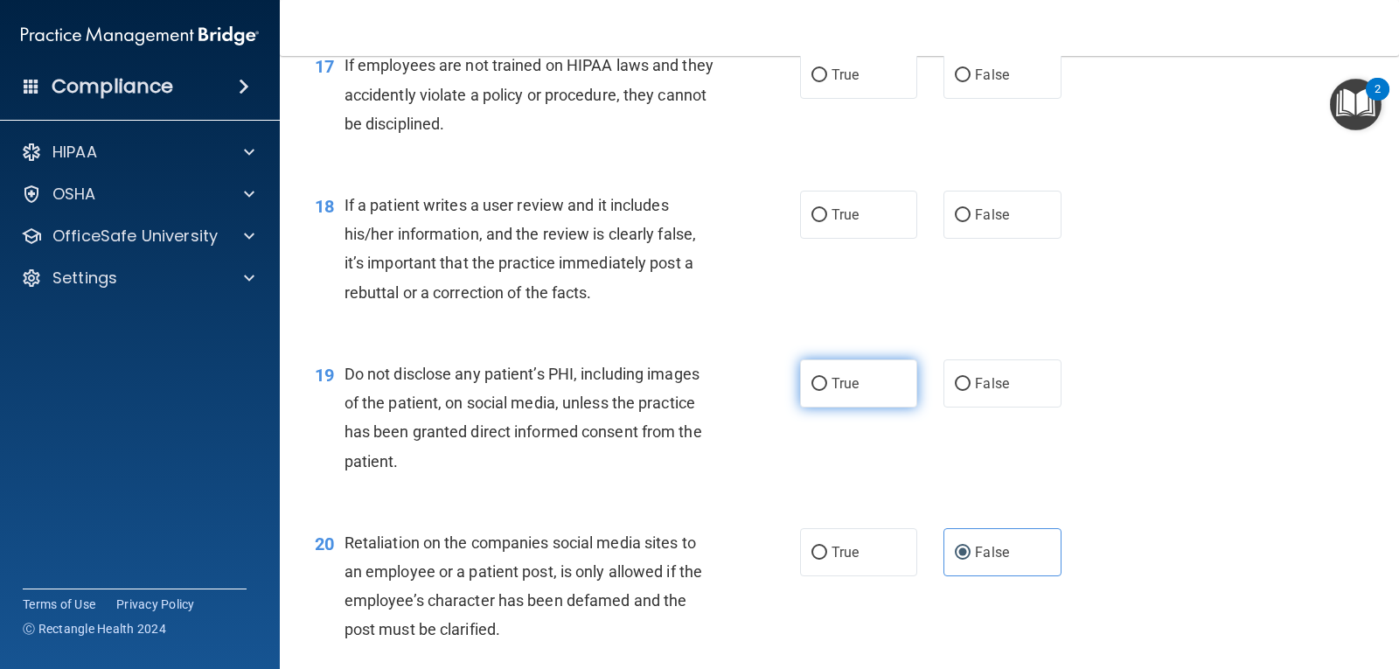
click at [803, 381] on label "True" at bounding box center [858, 383] width 117 height 48
click at [811, 381] on input "True" at bounding box center [819, 384] width 16 height 13
radio input "true"
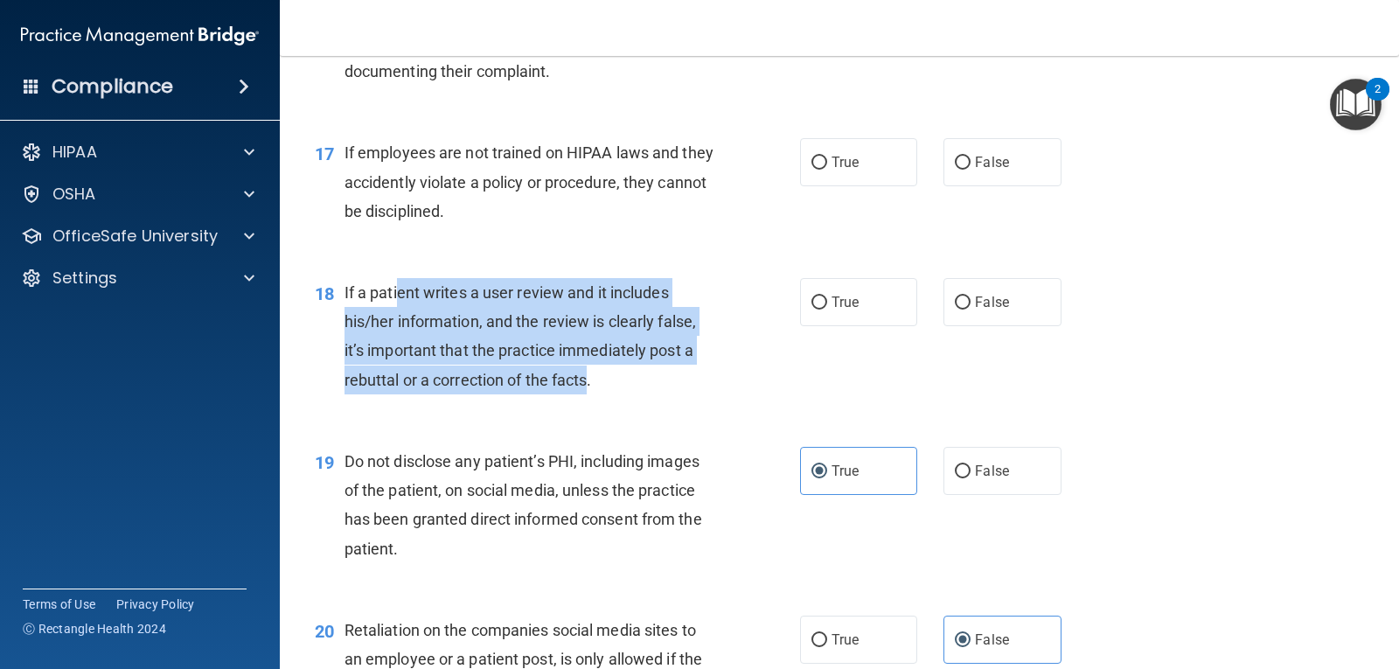
drag, startPoint x: 401, startPoint y: 291, endPoint x: 589, endPoint y: 380, distance: 208.0
click at [589, 379] on span "If a patient writes a user review and it includes his/her information, and the …" at bounding box center [519, 336] width 351 height 106
drag, startPoint x: 348, startPoint y: 288, endPoint x: 525, endPoint y: 370, distance: 195.6
click at [525, 370] on span "If a patient writes a user review and it includes his/her information, and the …" at bounding box center [519, 336] width 351 height 106
drag, startPoint x: 344, startPoint y: 286, endPoint x: 598, endPoint y: 394, distance: 276.5
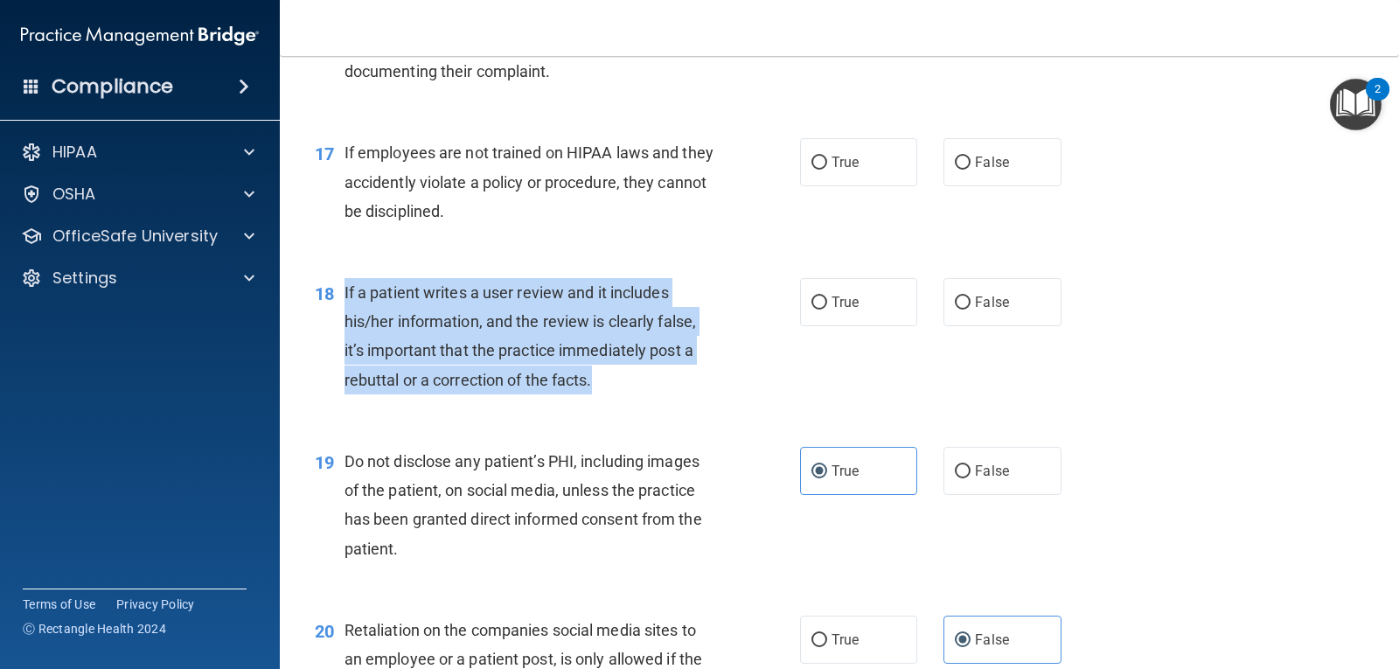
click at [598, 394] on div "18 If a patient writes a user review and it includes his/her information, and t…" at bounding box center [557, 340] width 538 height 125
copy span "If a patient writes a user review and it includes his/her information, and the …"
click at [955, 303] on input "False" at bounding box center [963, 302] width 16 height 13
radio input "true"
click at [584, 351] on span "If a patient writes a user review and it includes his/her information, and the …" at bounding box center [519, 336] width 351 height 106
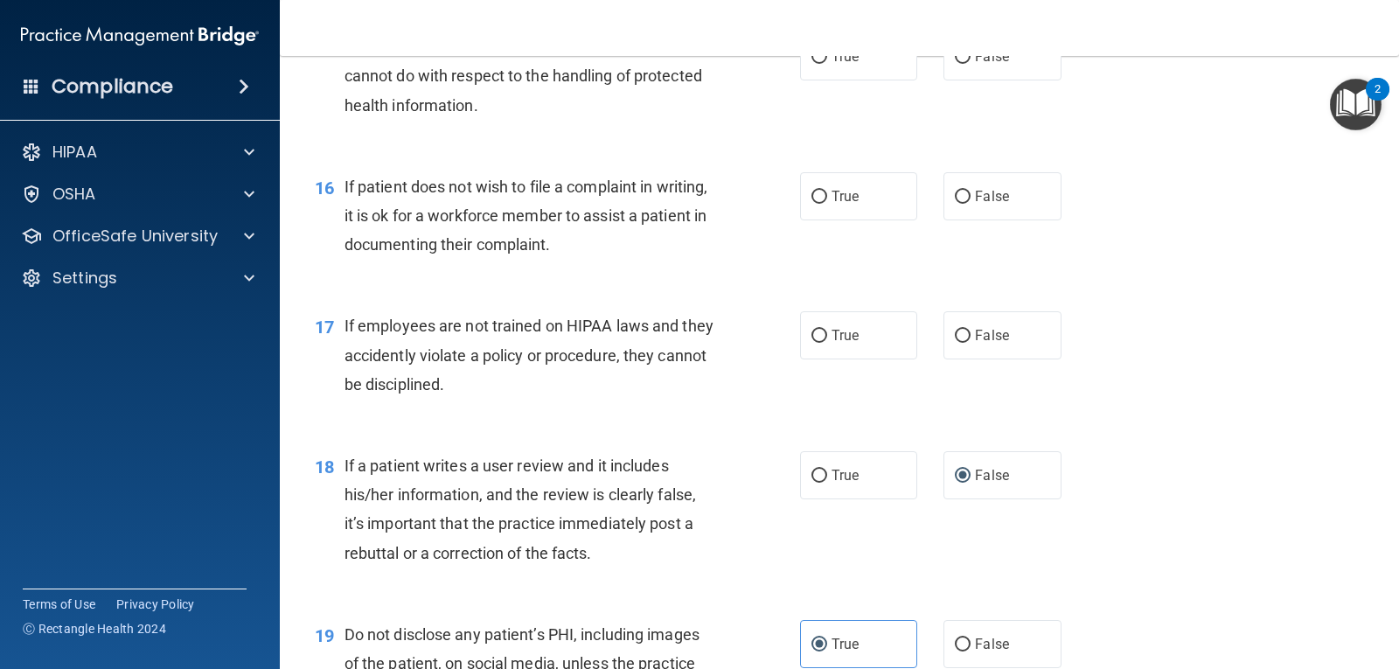
scroll to position [2523, 0]
click at [511, 351] on span "If employees are not trained on HIPAA laws and they accidently violate a policy…" at bounding box center [528, 356] width 369 height 76
click at [1013, 466] on label "False" at bounding box center [1001, 477] width 117 height 48
click at [970, 471] on input "False" at bounding box center [963, 477] width 16 height 13
click at [975, 343] on span "False" at bounding box center [992, 337] width 34 height 17
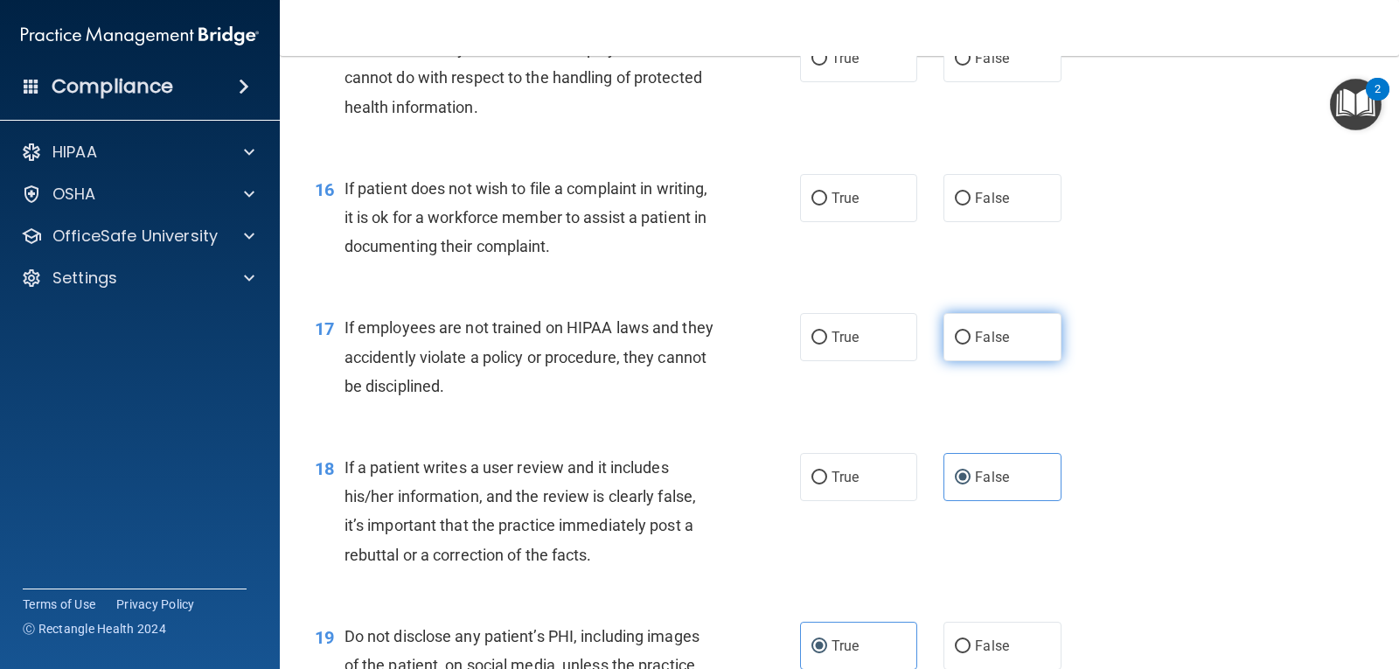
click at [970, 343] on input "False" at bounding box center [963, 337] width 16 height 13
radio input "true"
click at [674, 346] on span "If employees are not trained on HIPAA laws and they accidently violate a policy…" at bounding box center [528, 356] width 369 height 76
click at [666, 346] on span "If employees are not trained on HIPAA laws and they accidently violate a policy…" at bounding box center [528, 356] width 369 height 76
click at [668, 346] on span "If employees are not trained on HIPAA laws and they accidently violate a policy…" at bounding box center [528, 356] width 369 height 76
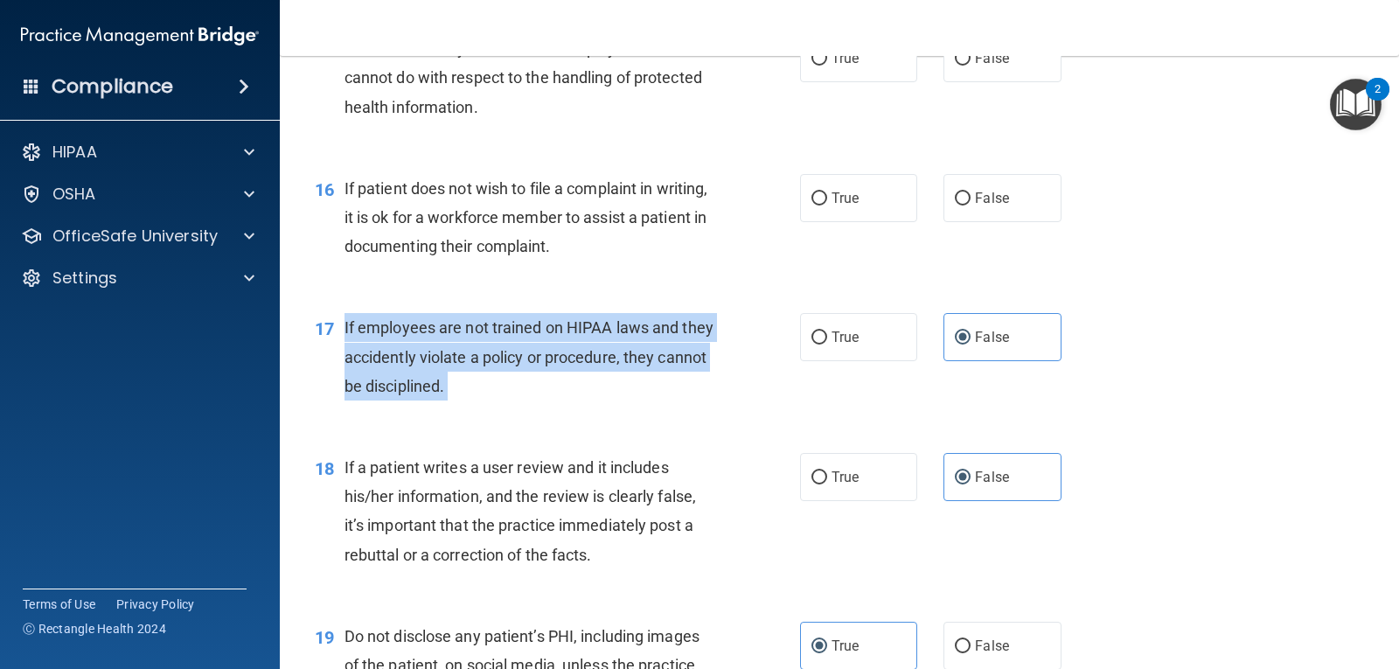
click at [668, 347] on span "If employees are not trained on HIPAA laws and they accidently violate a policy…" at bounding box center [528, 356] width 369 height 76
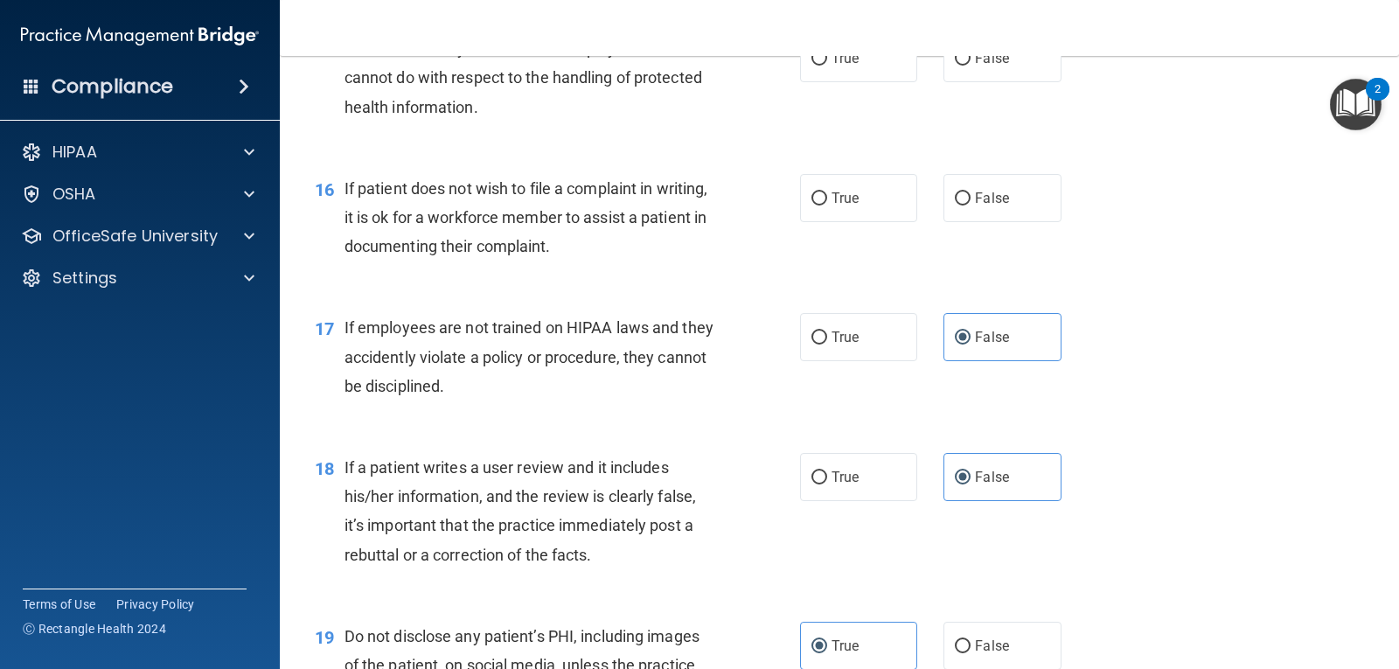
click at [694, 425] on div "17 If employees are not trained on HIPAA laws and they accidently violate a pol…" at bounding box center [839, 361] width 1075 height 140
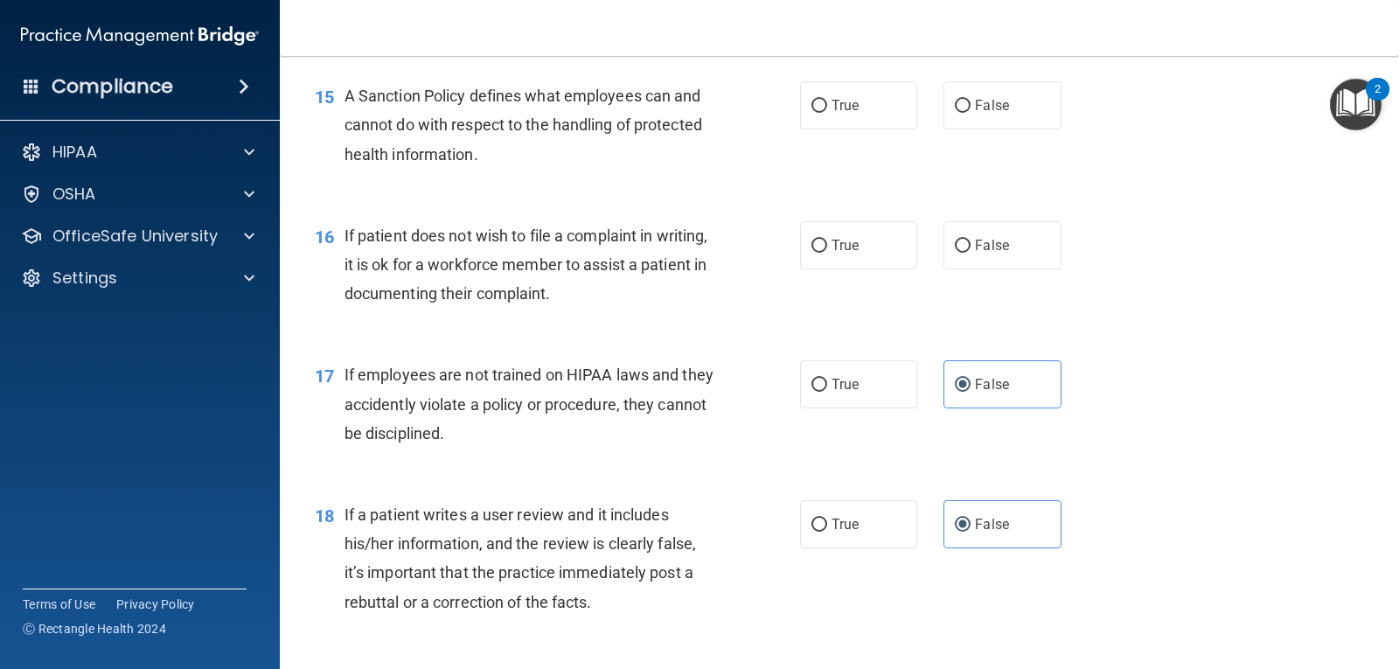
scroll to position [2436, 0]
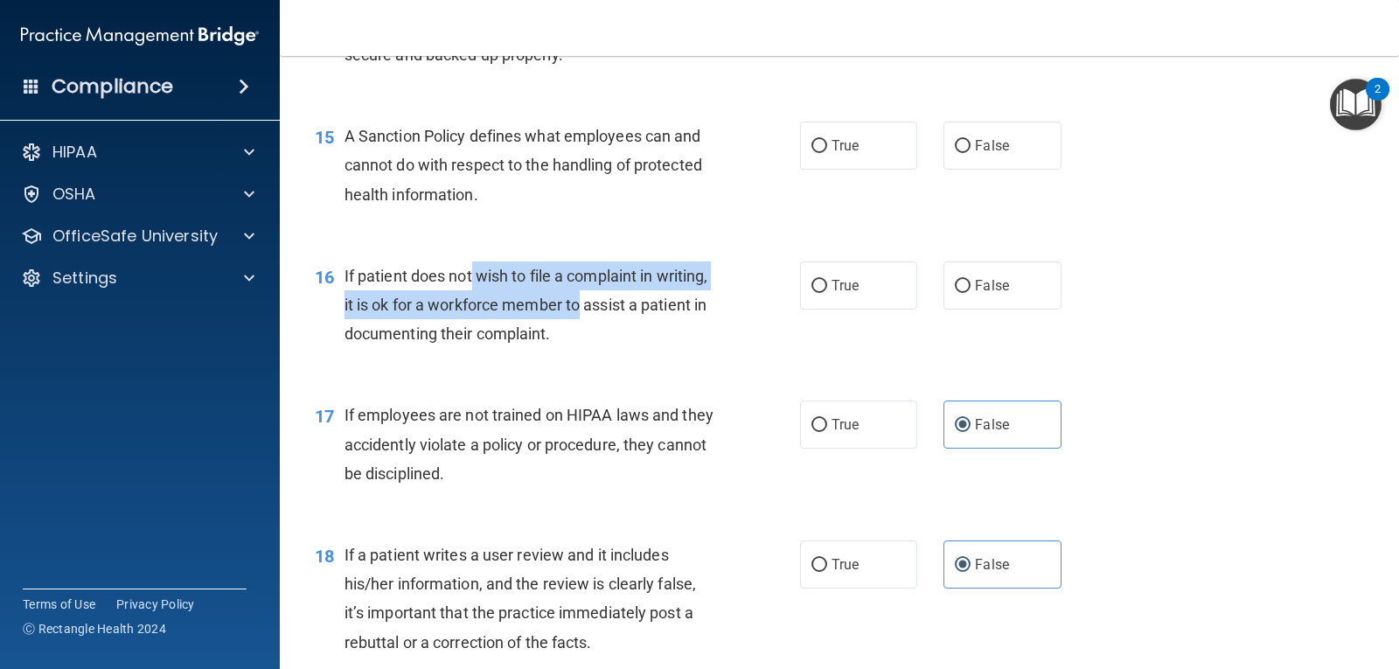
drag, startPoint x: 496, startPoint y: 272, endPoint x: 637, endPoint y: 302, distance: 144.9
click at [637, 302] on span "If patient does not wish to file a complaint in writing, it is ok for a workfor…" at bounding box center [526, 305] width 364 height 76
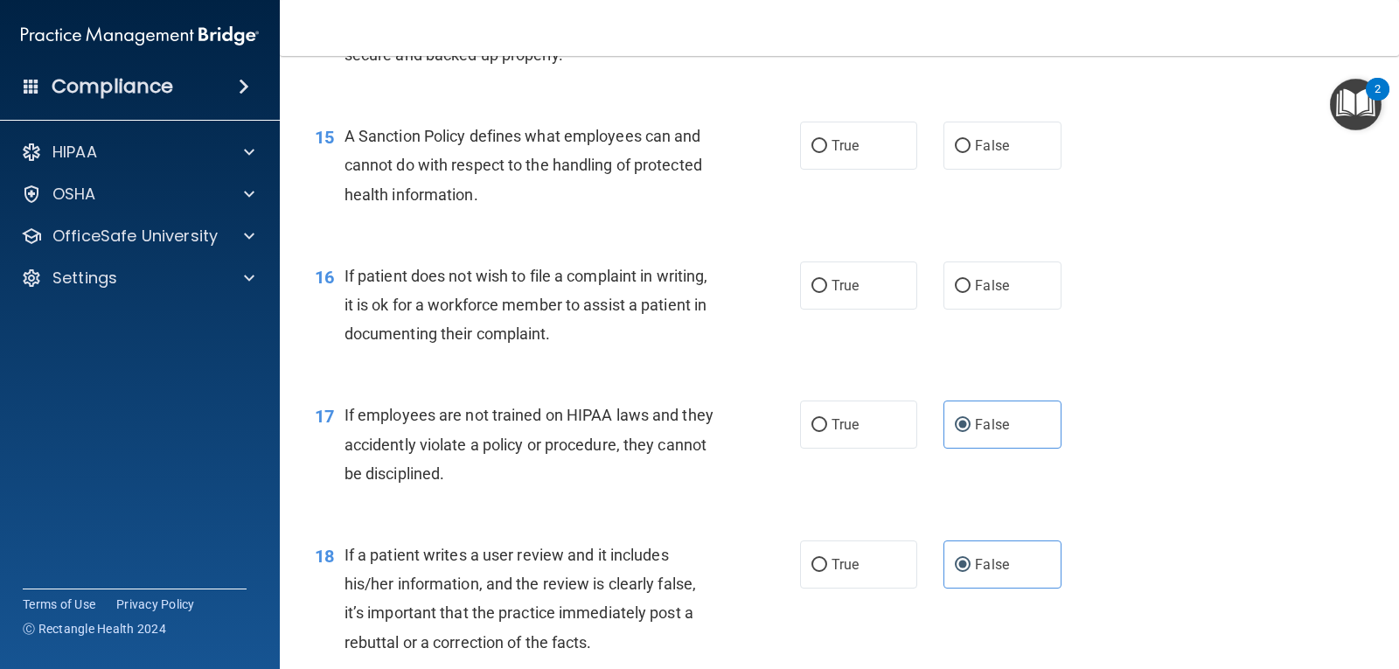
click at [611, 407] on span "If employees are not trained on HIPAA laws and they accidently violate a policy…" at bounding box center [528, 444] width 369 height 76
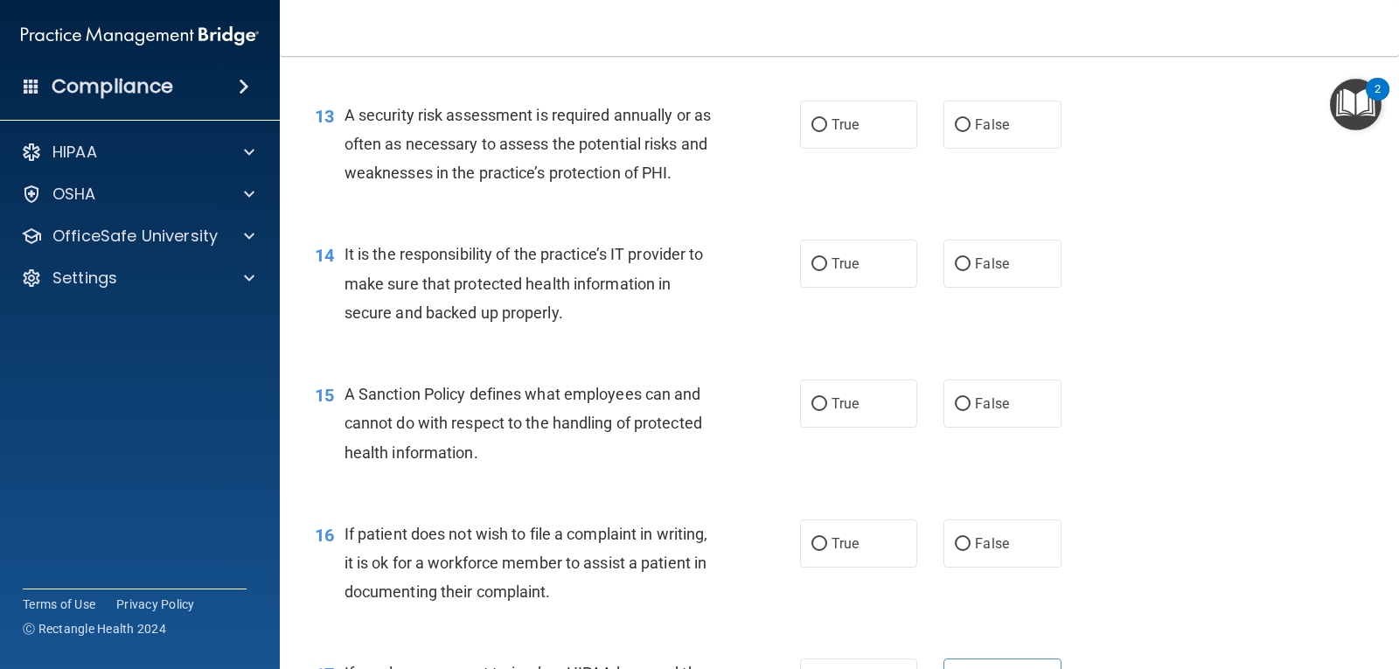
scroll to position [2173, 0]
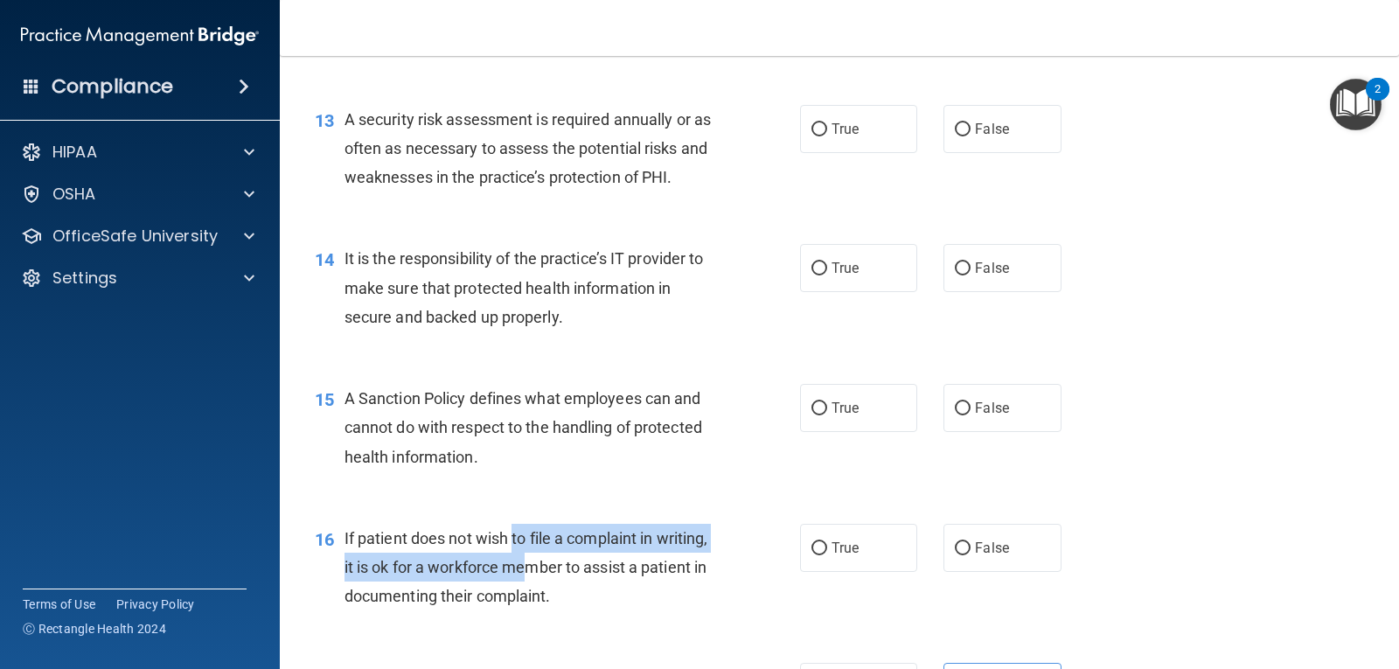
drag, startPoint x: 511, startPoint y: 549, endPoint x: 584, endPoint y: 577, distance: 77.8
click at [584, 577] on div "If patient does not wish to file a complaint in writing, it is ok for a workfor…" at bounding box center [536, 567] width 384 height 87
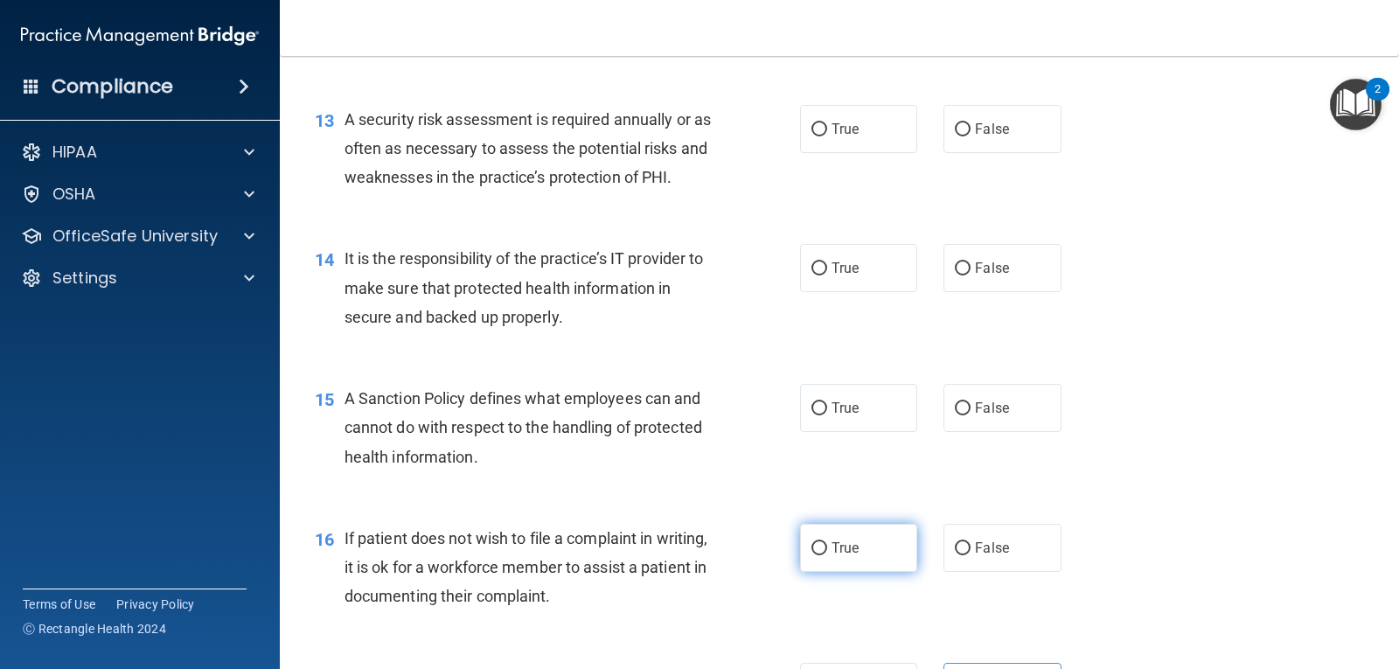
click at [887, 542] on label "True" at bounding box center [858, 548] width 117 height 48
click at [827, 542] on input "True" at bounding box center [819, 548] width 16 height 13
radio input "true"
click at [556, 561] on span "If patient does not wish to file a complaint in writing, it is ok for a workfor…" at bounding box center [526, 567] width 364 height 76
click at [555, 561] on span "If patient does not wish to file a complaint in writing, it is ok for a workfor…" at bounding box center [526, 567] width 364 height 76
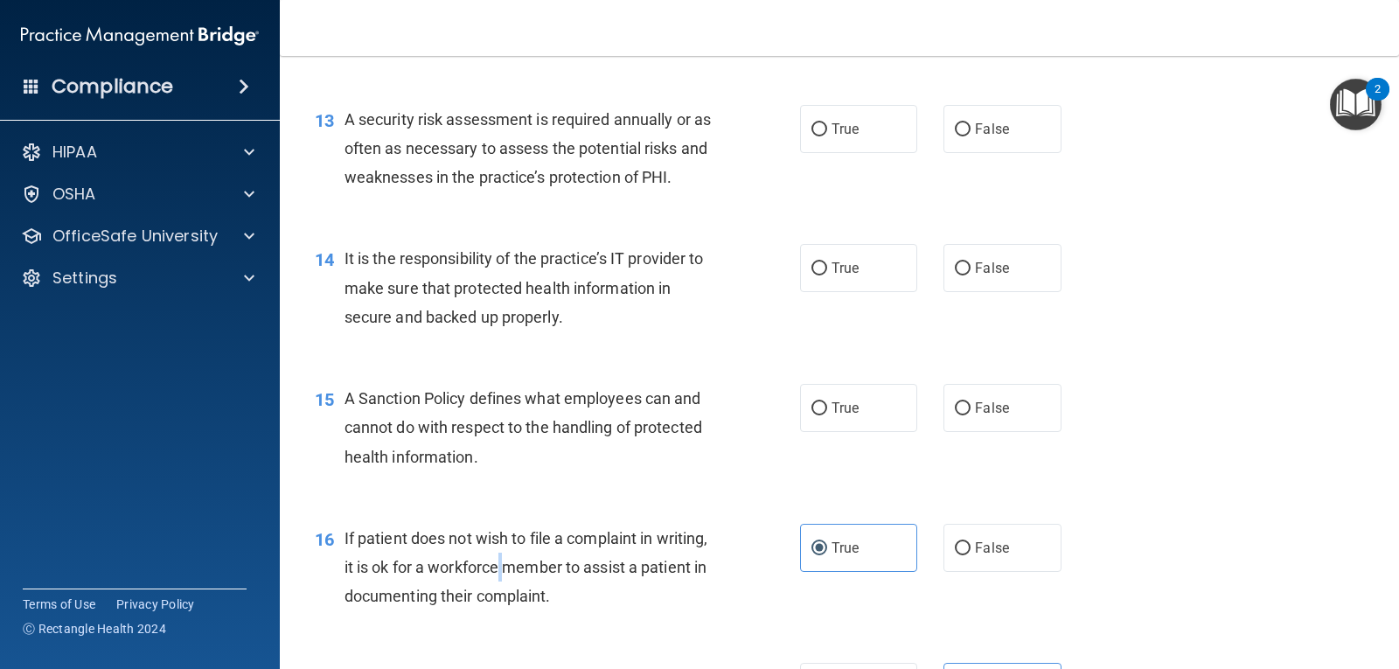
click at [555, 560] on span "If patient does not wish to file a complaint in writing, it is ok for a workfor…" at bounding box center [526, 567] width 364 height 76
click at [547, 542] on span "If patient does not wish to file a complaint in writing, it is ok for a workfor…" at bounding box center [526, 567] width 364 height 76
click at [548, 542] on span "If patient does not wish to file a complaint in writing, it is ok for a workfor…" at bounding box center [526, 567] width 364 height 76
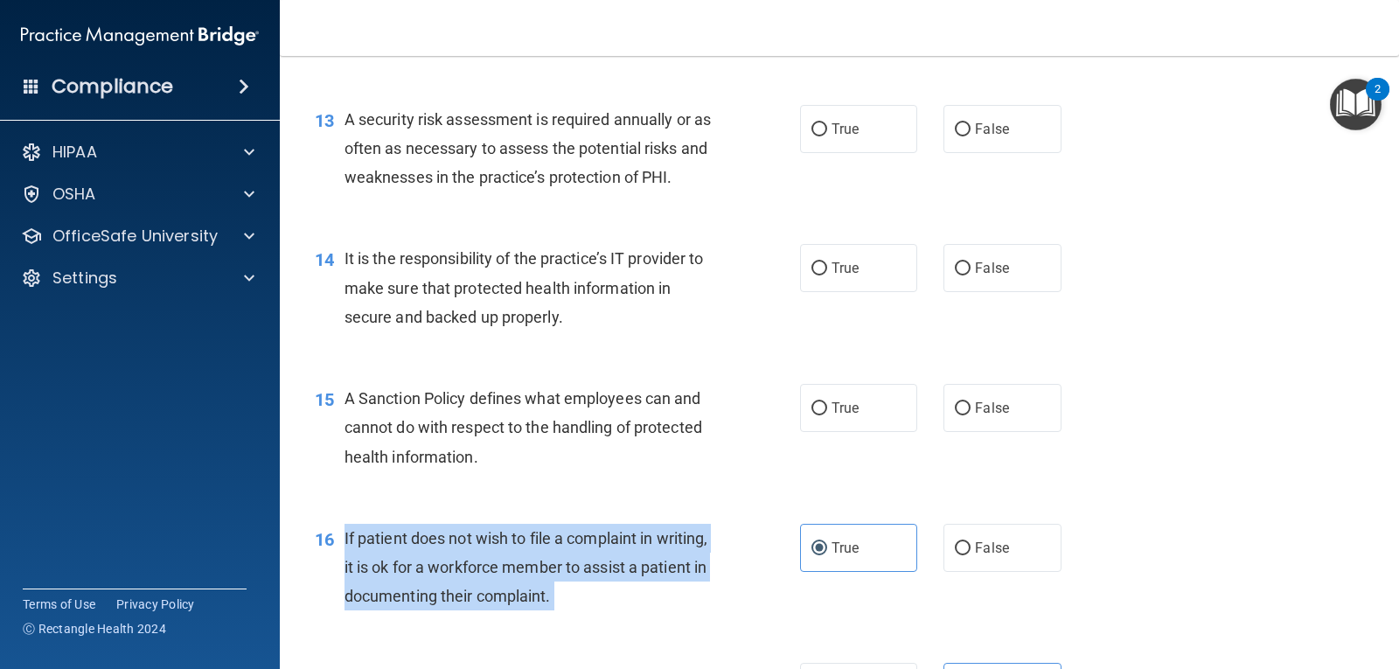
click at [548, 542] on span "If patient does not wish to file a complaint in writing, it is ok for a workfor…" at bounding box center [526, 567] width 364 height 76
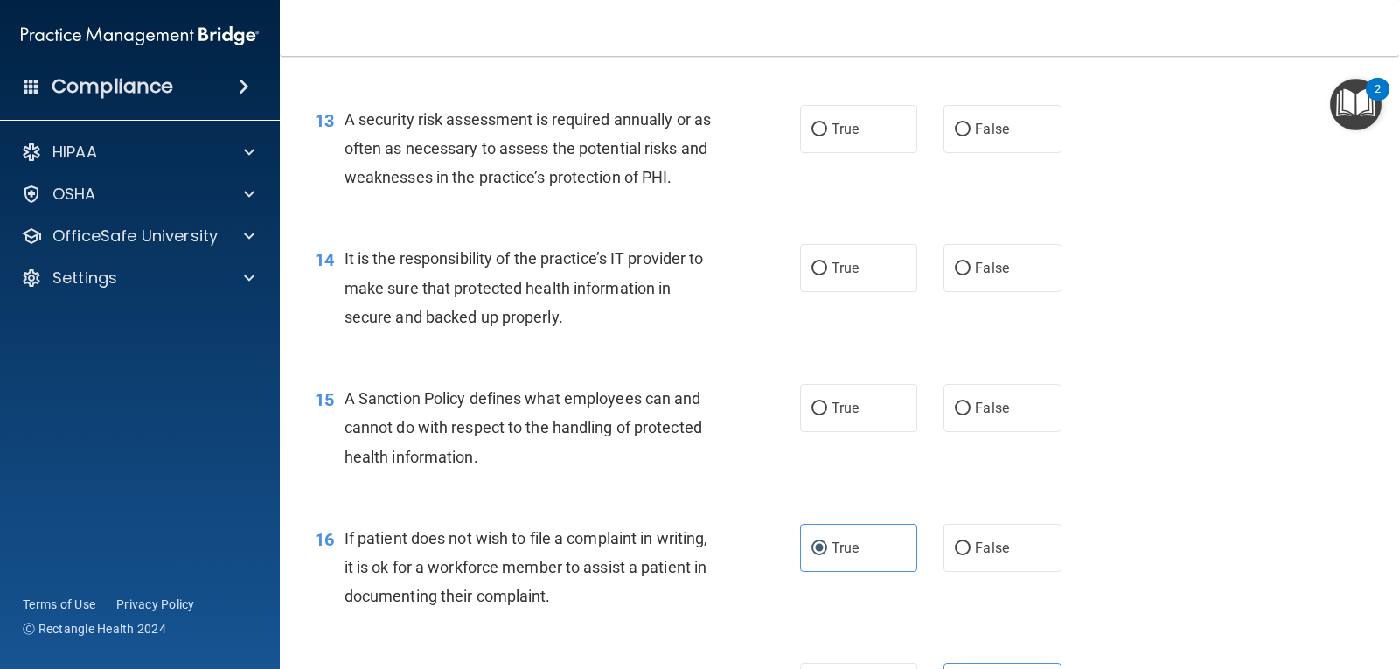
click at [639, 397] on span "A Sanction Policy defines what employees can and cannot do with respect to the …" at bounding box center [523, 427] width 358 height 76
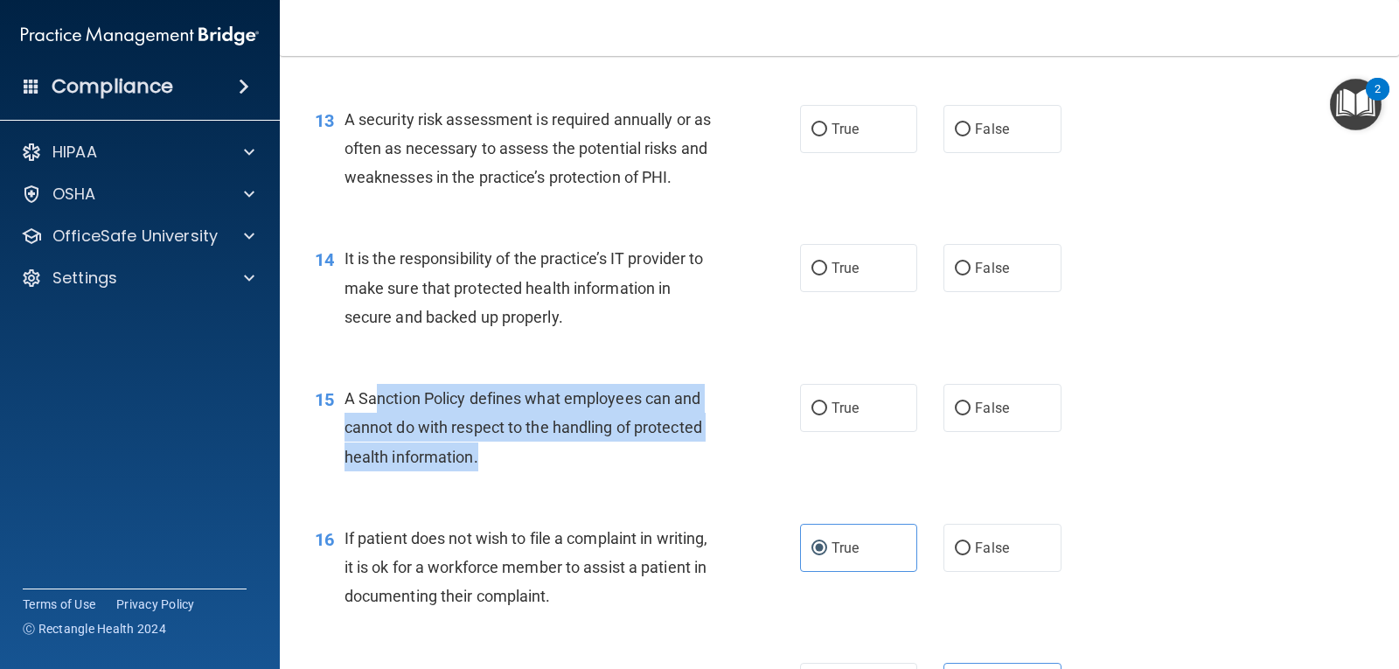
drag, startPoint x: 373, startPoint y: 393, endPoint x: 532, endPoint y: 453, distance: 170.2
click at [532, 453] on div "A Sanction Policy defines what employees can and cannot do with respect to the …" at bounding box center [536, 427] width 384 height 87
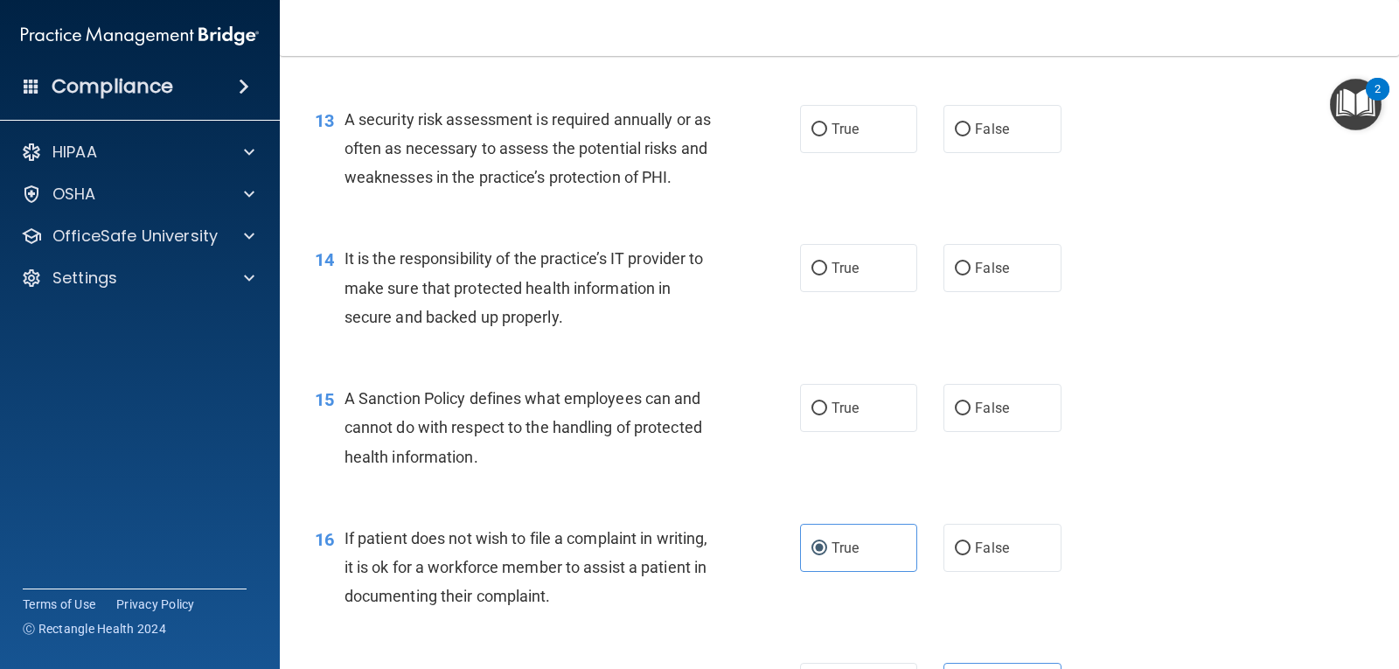
click at [364, 396] on span "A Sanction Policy defines what employees can and cannot do with respect to the …" at bounding box center [523, 427] width 358 height 76
drag, startPoint x: 364, startPoint y: 396, endPoint x: 452, endPoint y: 408, distance: 89.1
click at [452, 408] on div "A Sanction Policy defines what employees can and cannot do with respect to the …" at bounding box center [536, 427] width 384 height 87
click at [815, 402] on input "True" at bounding box center [819, 408] width 16 height 13
radio input "true"
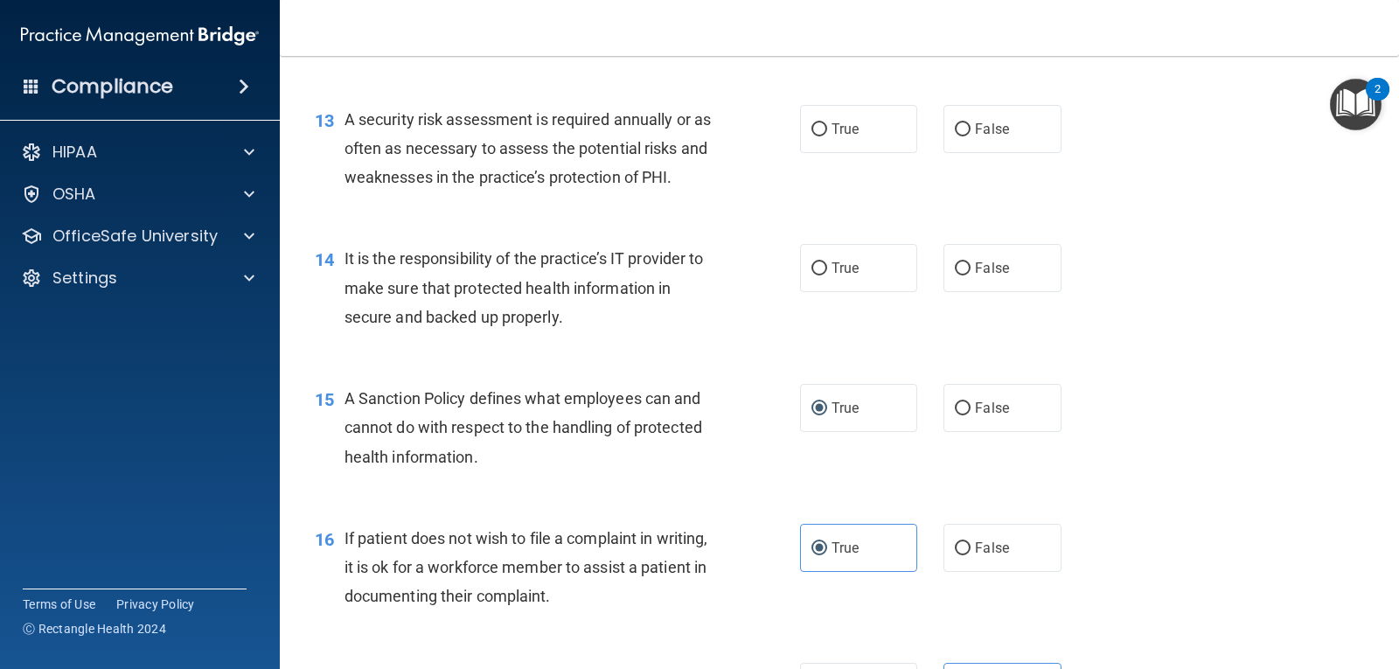
drag, startPoint x: 587, startPoint y: 266, endPoint x: 580, endPoint y: 254, distance: 14.1
click at [587, 263] on span "It is the responsibility of the practice’s IT provider to make sure that protec…" at bounding box center [523, 287] width 359 height 76
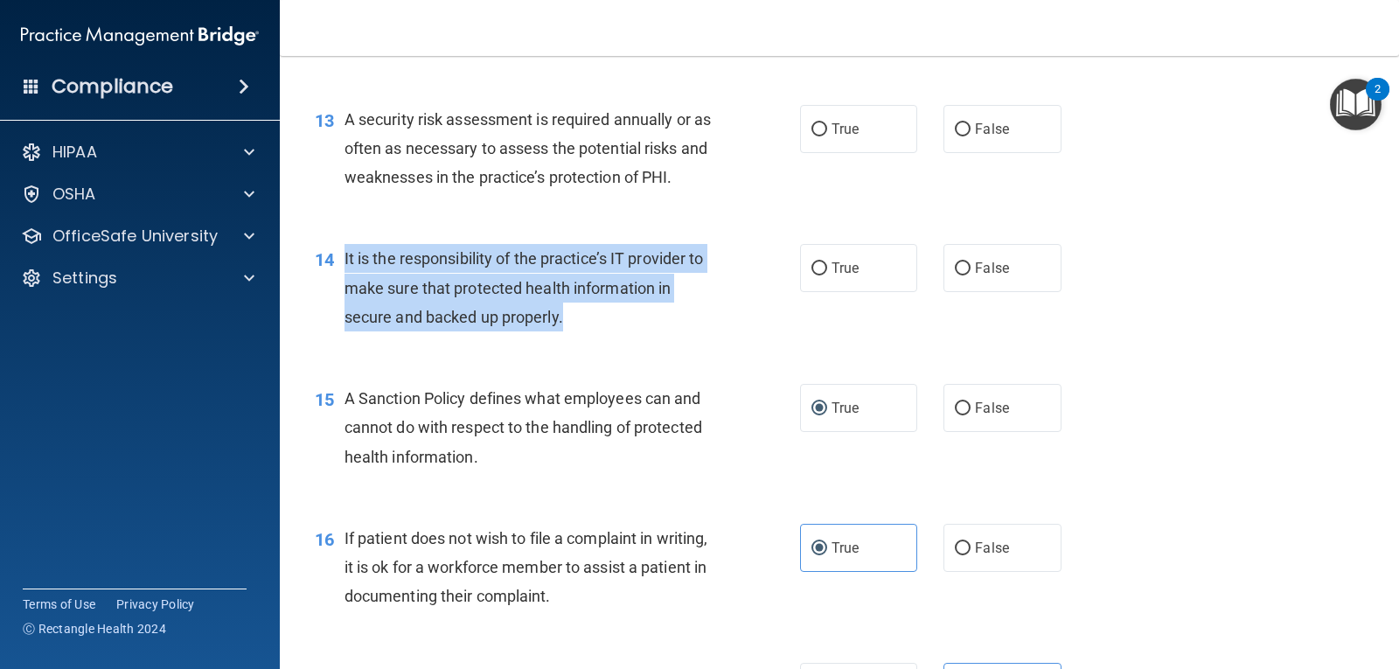
drag, startPoint x: 340, startPoint y: 256, endPoint x: 562, endPoint y: 306, distance: 227.6
click at [567, 309] on div "14 It is the responsibility of the practice’s IT provider to make sure that pro…" at bounding box center [557, 292] width 538 height 96
click at [817, 268] on input "True" at bounding box center [819, 268] width 16 height 13
radio input "true"
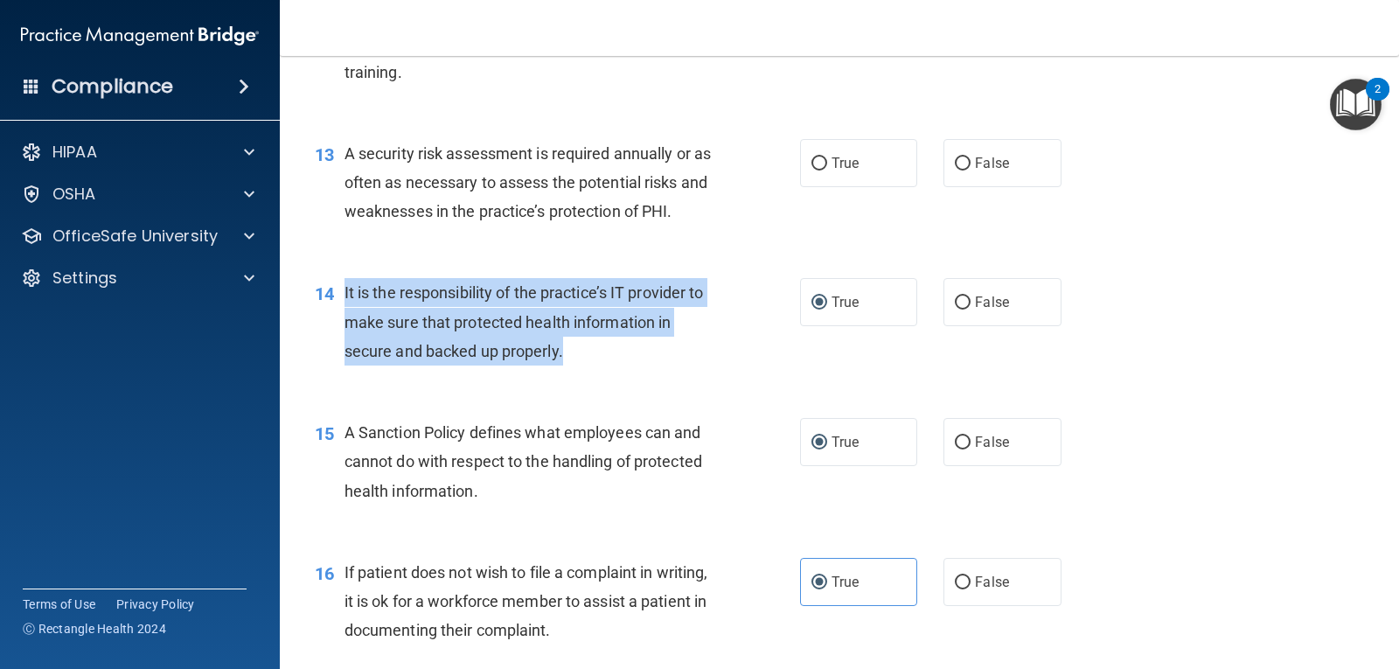
scroll to position [2086, 0]
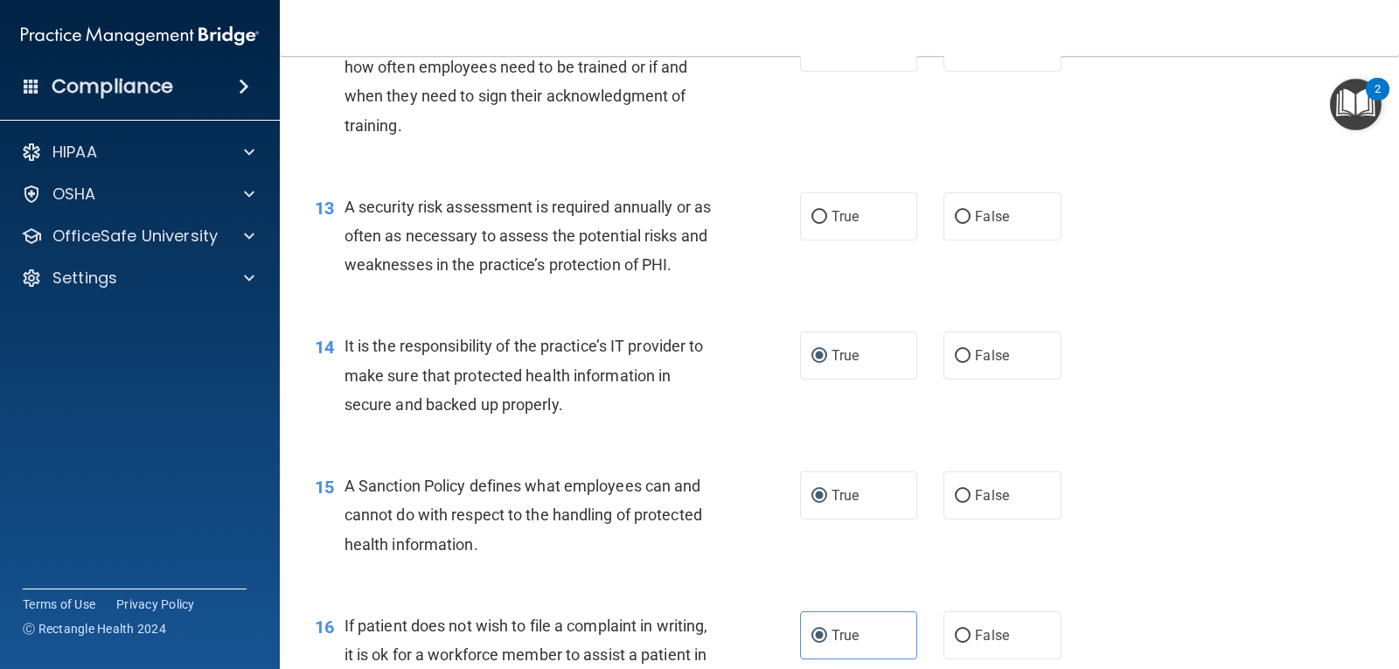
click at [536, 264] on span "A security risk assessment is required annually or as often as necessary to ass…" at bounding box center [527, 236] width 366 height 76
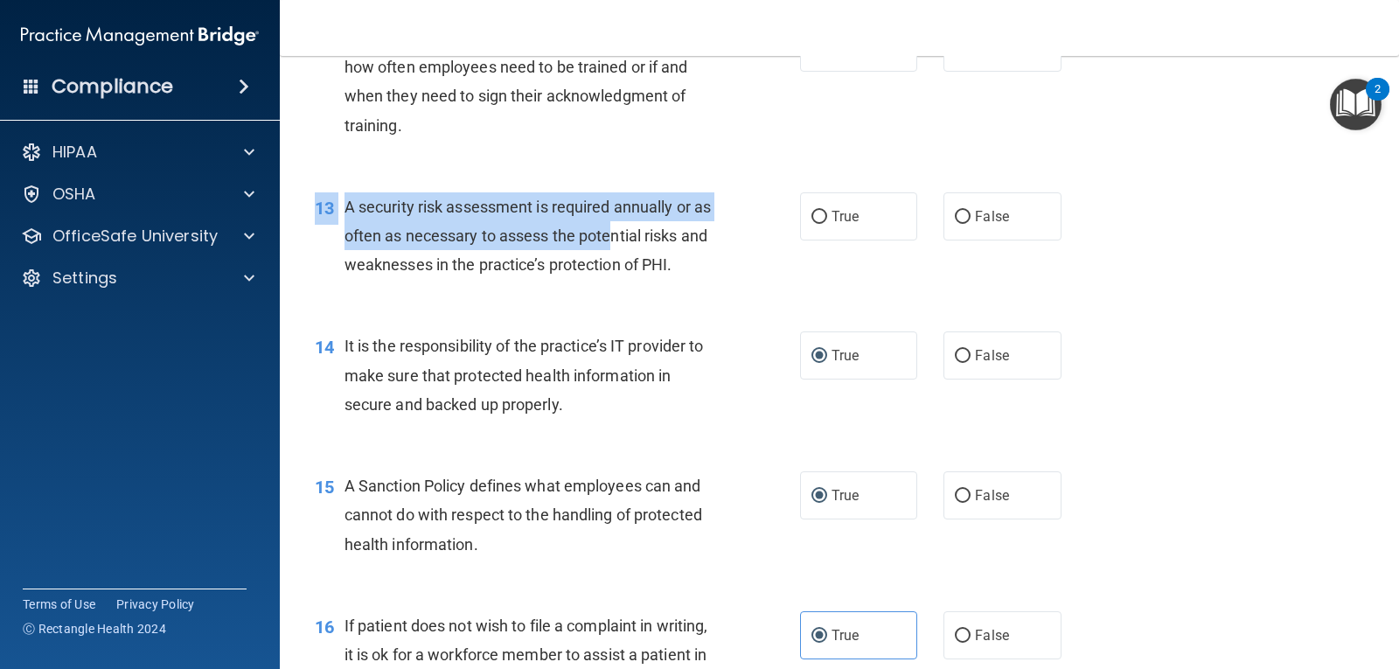
drag, startPoint x: 414, startPoint y: 191, endPoint x: 632, endPoint y: 238, distance: 222.7
click at [632, 238] on div "13 A security risk assessment is required annually or as often as necessary to …" at bounding box center [839, 240] width 1075 height 140
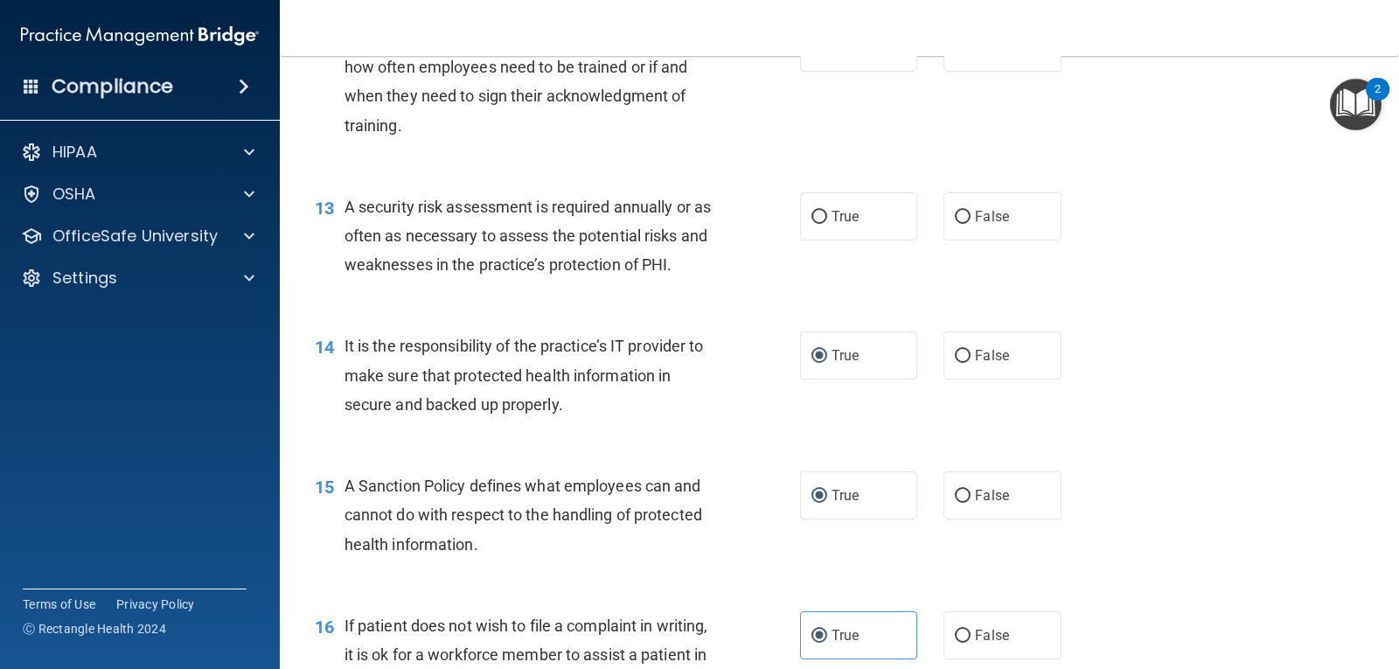
click at [644, 254] on div "A security risk assessment is required annually or as often as necessary to ass…" at bounding box center [536, 235] width 384 height 87
click at [702, 268] on span "A security risk assessment is required annually or as often as necessary to ass…" at bounding box center [527, 236] width 366 height 76
click at [842, 218] on span "True" at bounding box center [844, 216] width 27 height 17
click at [827, 218] on input "True" at bounding box center [819, 217] width 16 height 13
radio input "true"
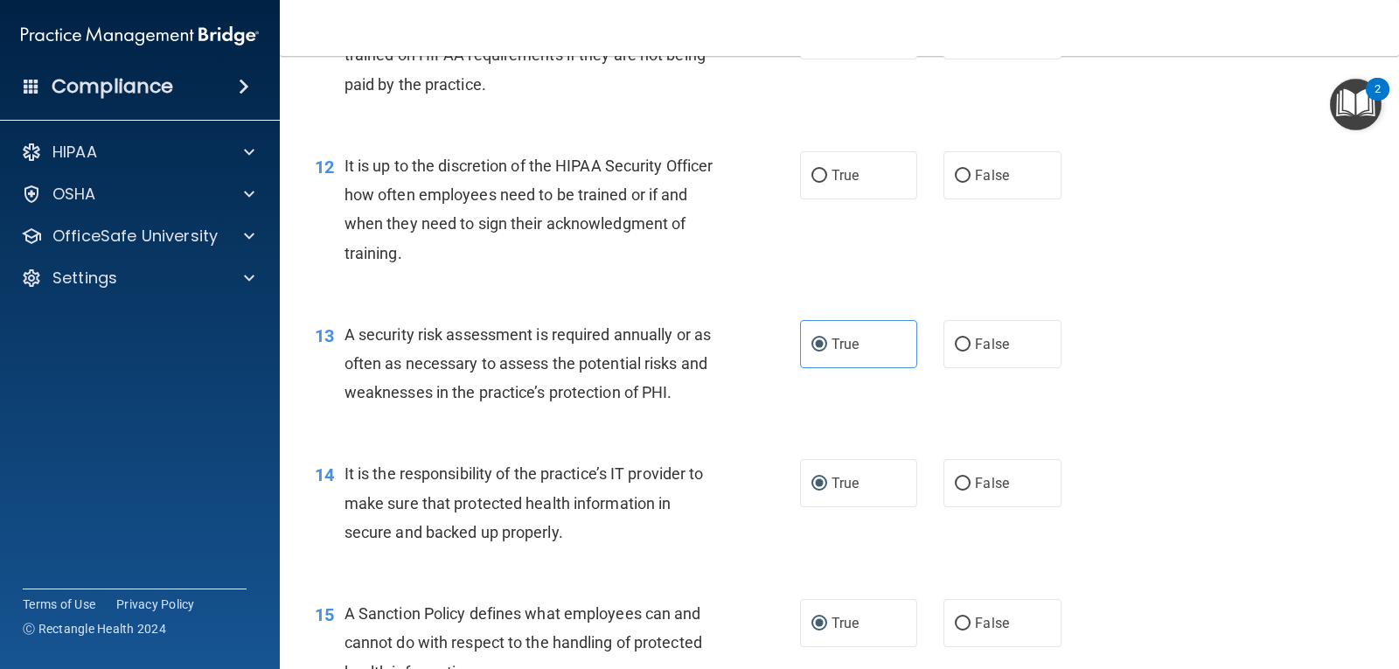
scroll to position [1911, 0]
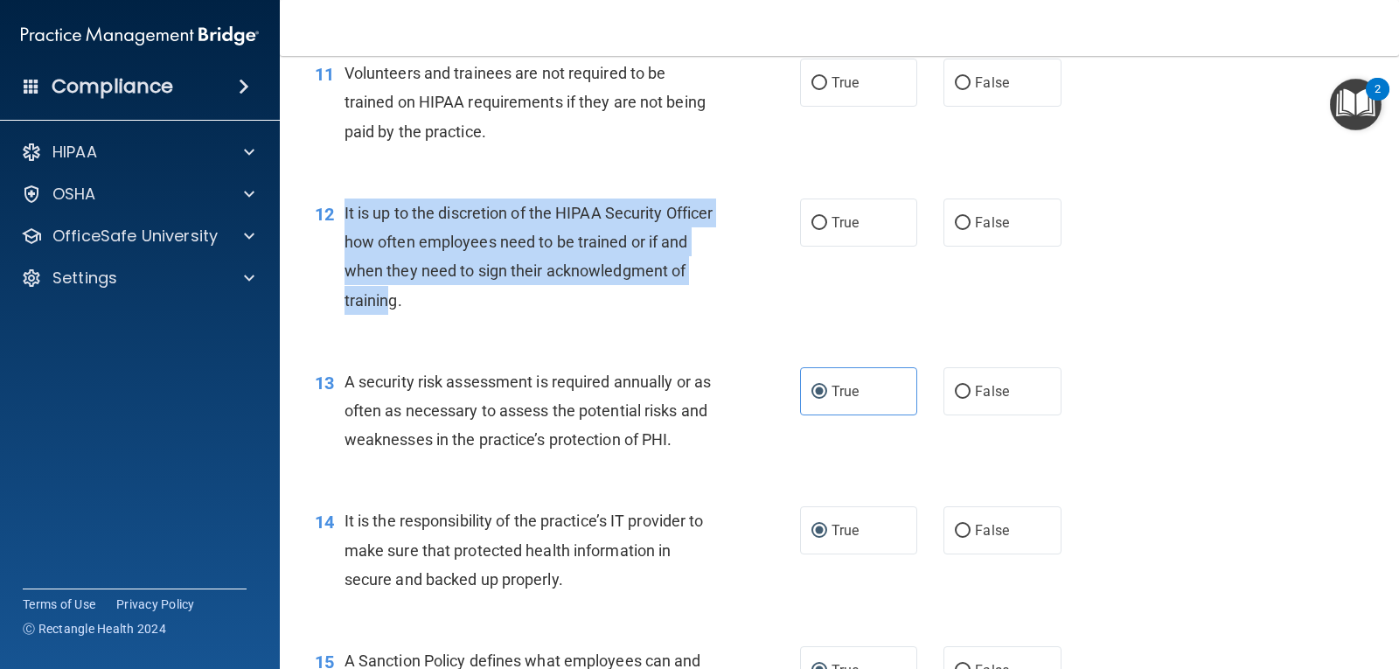
drag, startPoint x: 337, startPoint y: 205, endPoint x: 537, endPoint y: 307, distance: 223.6
click at [537, 307] on div "12 It is up to the discretion of the HIPAA Security Officer how often employees…" at bounding box center [557, 260] width 538 height 125
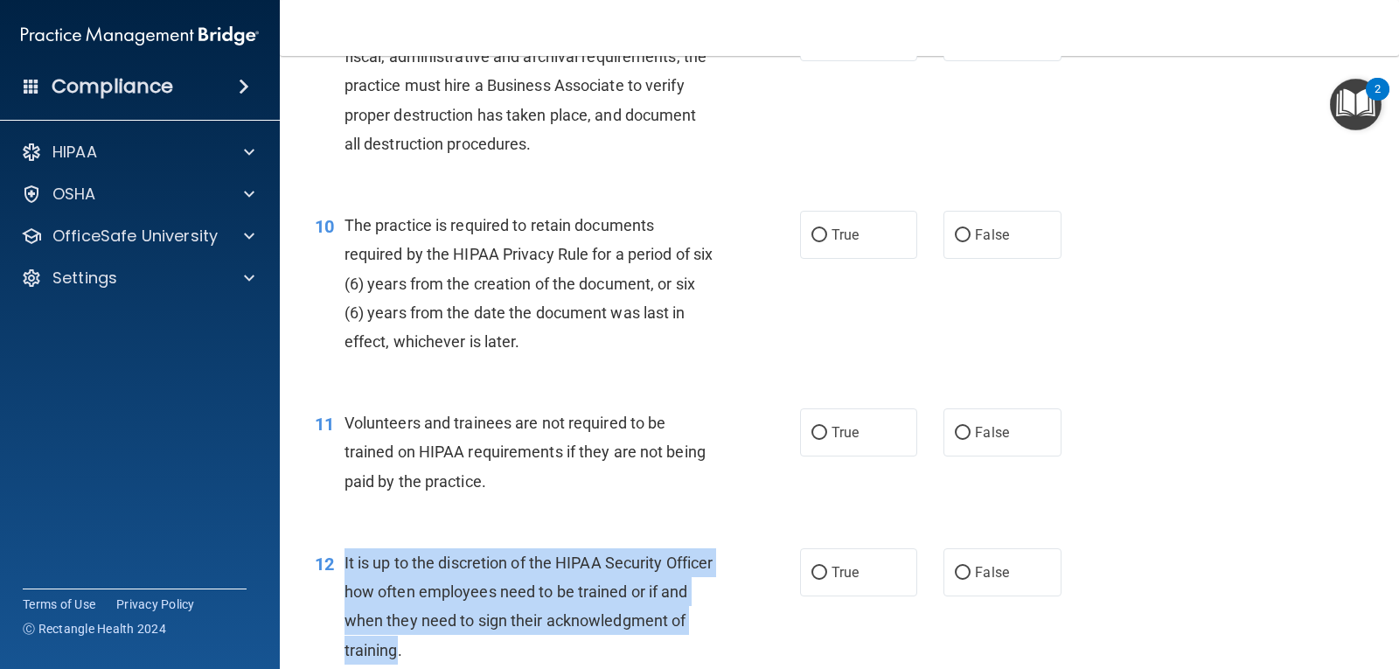
scroll to position [1649, 0]
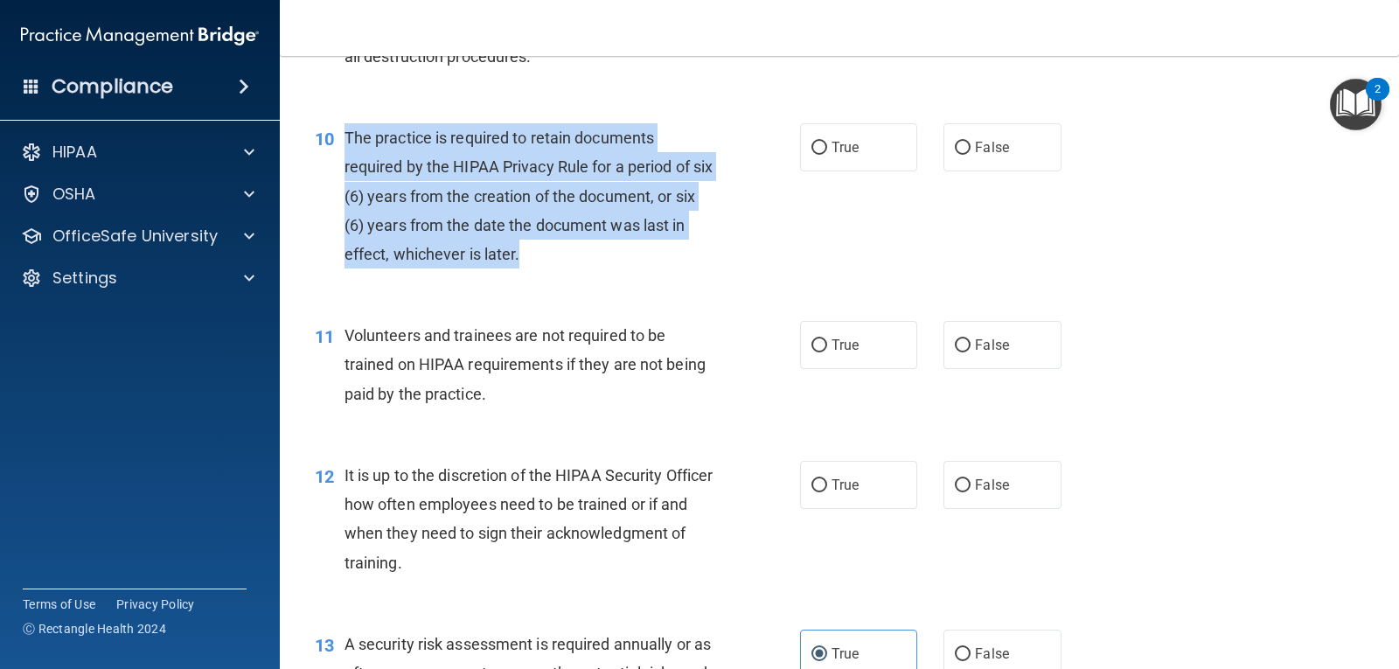
drag, startPoint x: 558, startPoint y: 254, endPoint x: 337, endPoint y: 129, distance: 253.6
click at [337, 129] on div "10 The practice is required to retain documents required by the HIPAA Privacy R…" at bounding box center [557, 200] width 538 height 154
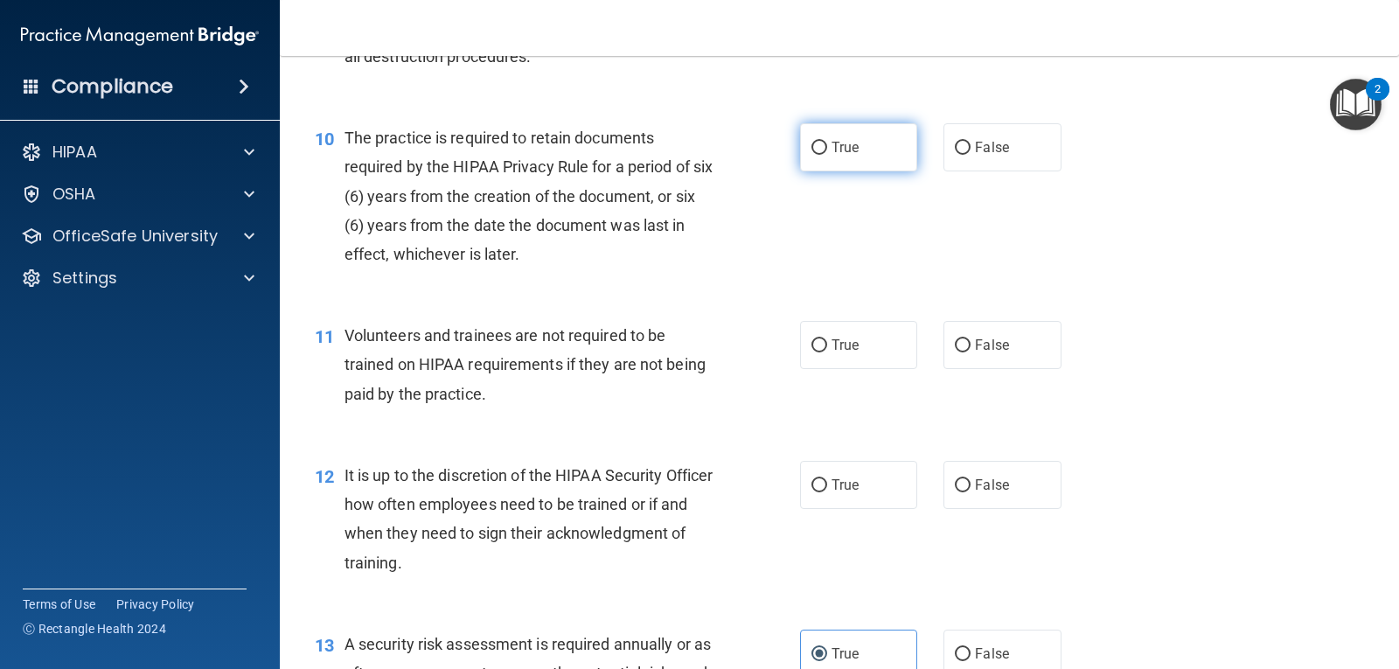
click at [836, 155] on label "True" at bounding box center [858, 147] width 117 height 48
click at [827, 155] on input "True" at bounding box center [819, 148] width 16 height 13
radio input "true"
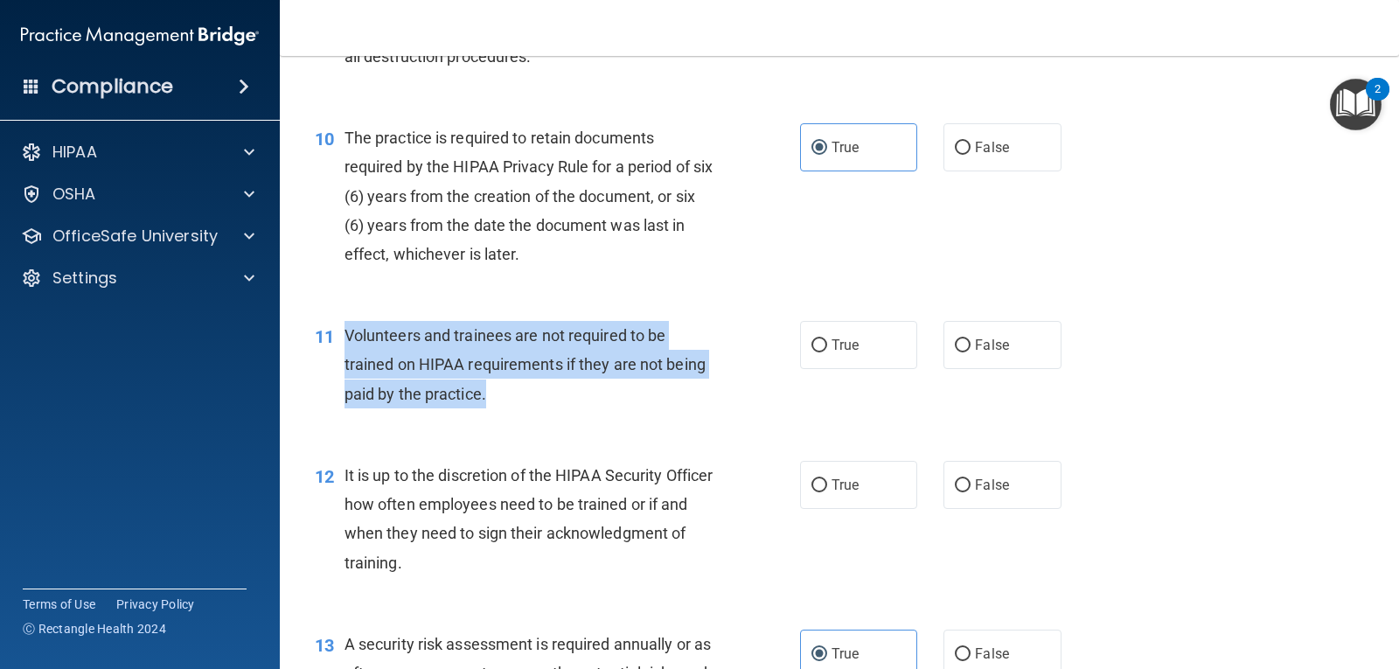
drag, startPoint x: 492, startPoint y: 386, endPoint x: 342, endPoint y: 336, distance: 158.4
click at [342, 336] on div "11 Volunteers and trainees are not required to be trained on HIPAA requirements…" at bounding box center [557, 369] width 538 height 96
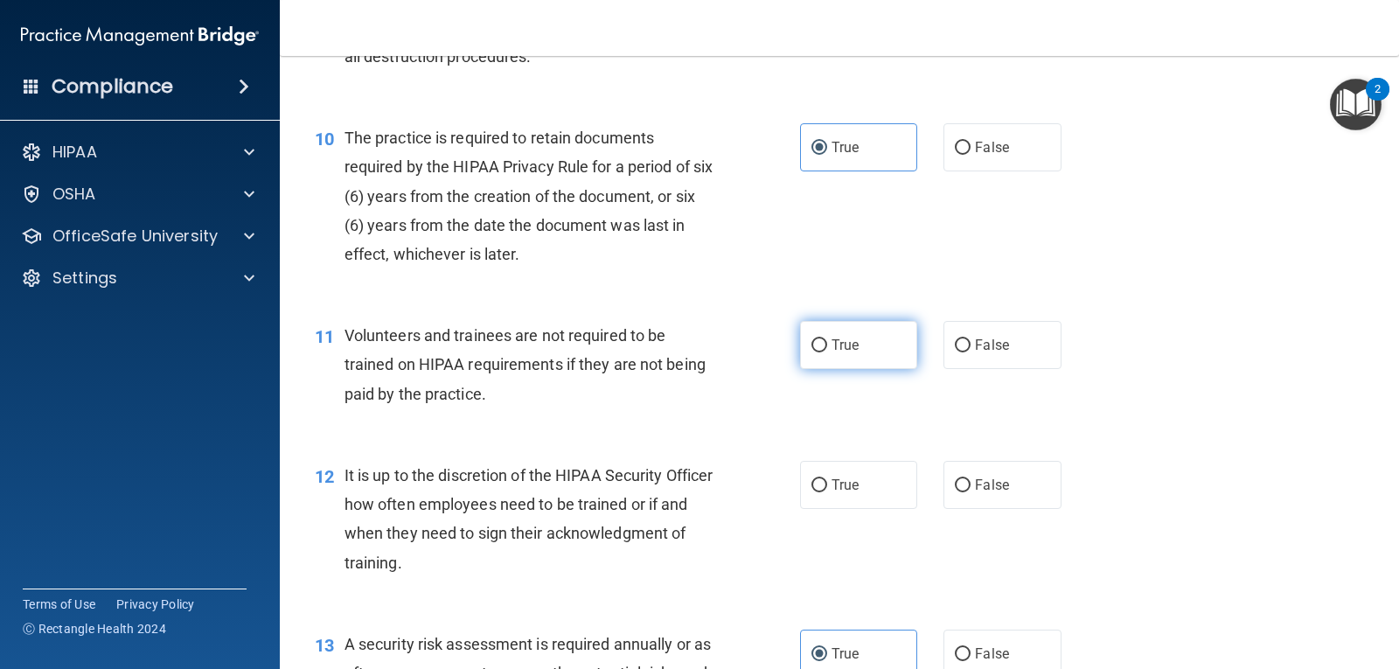
click at [879, 358] on label "True" at bounding box center [858, 345] width 117 height 48
click at [827, 352] on input "True" at bounding box center [819, 345] width 16 height 13
radio input "true"
click at [1002, 375] on div "11 Volunteers and trainees are not required to be trained on HIPAA requirements…" at bounding box center [839, 369] width 1075 height 140
drag, startPoint x: 990, startPoint y: 365, endPoint x: 992, endPoint y: 354, distance: 11.7
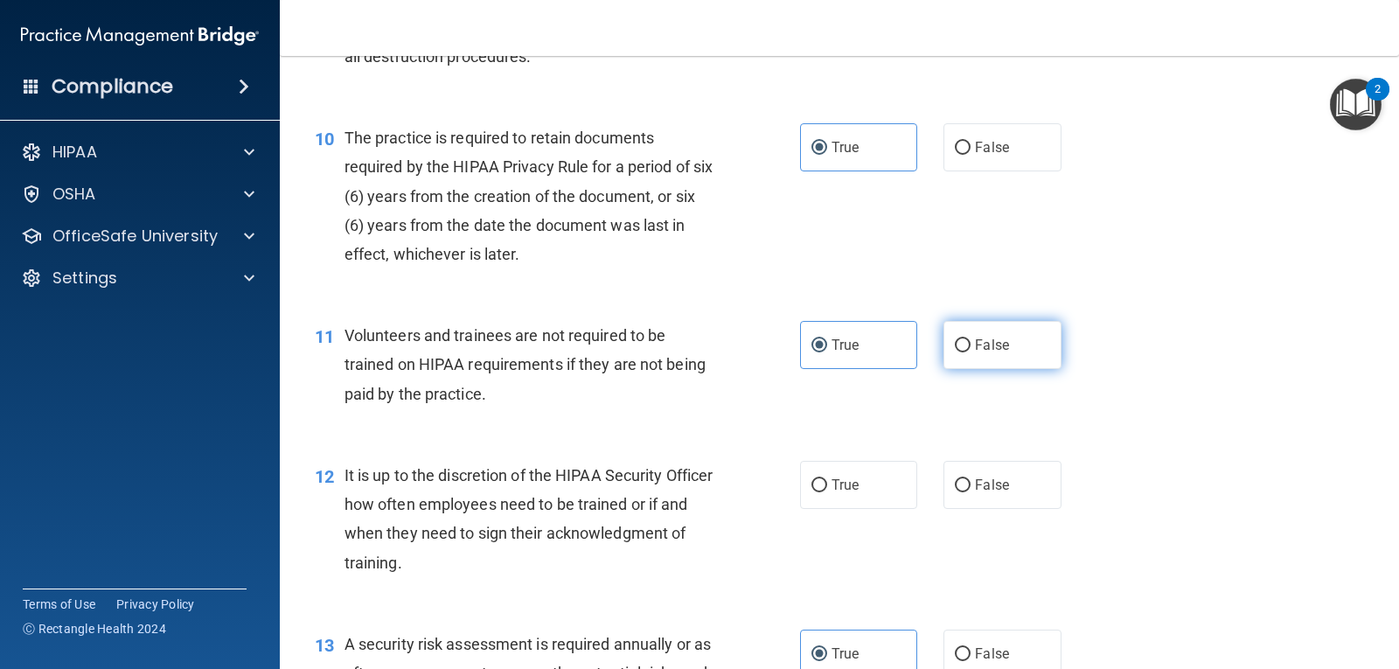
click at [992, 354] on label "False" at bounding box center [1001, 345] width 117 height 48
click at [970, 352] on input "False" at bounding box center [963, 345] width 16 height 13
radio input "true"
radio input "false"
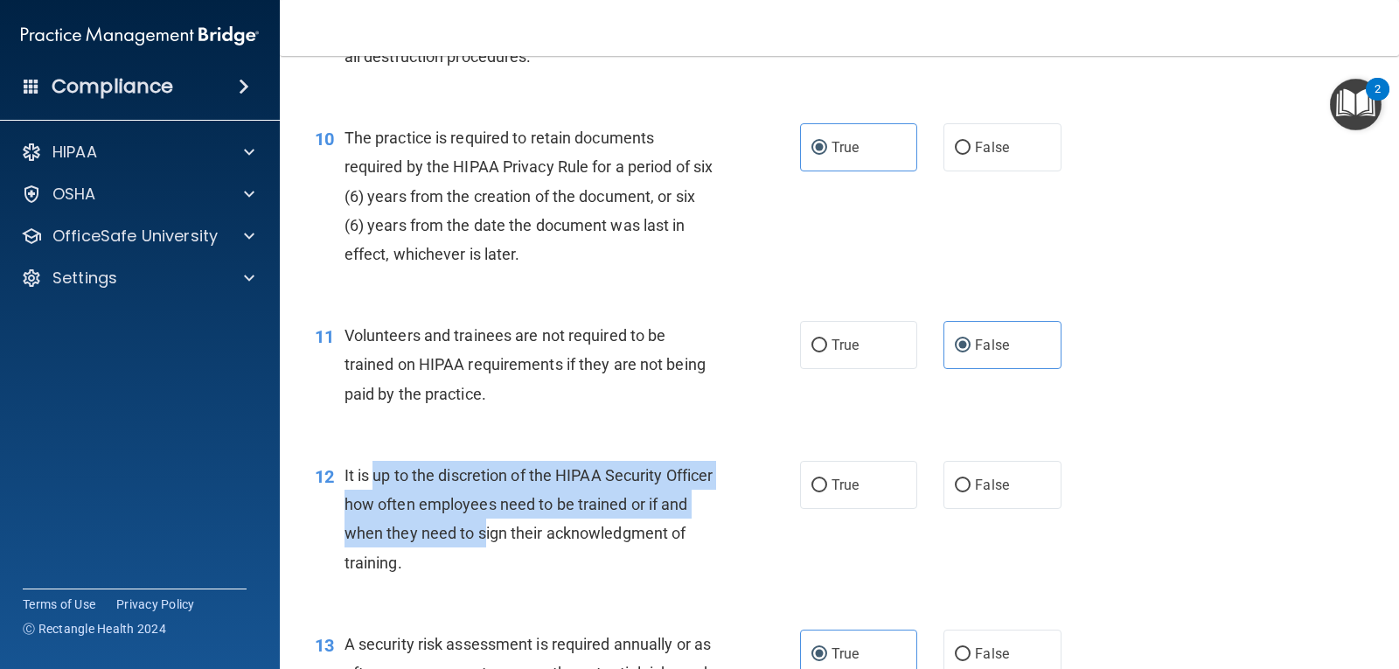
drag, startPoint x: 374, startPoint y: 472, endPoint x: 525, endPoint y: 541, distance: 165.5
click at [525, 541] on span "It is up to the discretion of the HIPAA Security Officer how often employees ne…" at bounding box center [528, 519] width 369 height 106
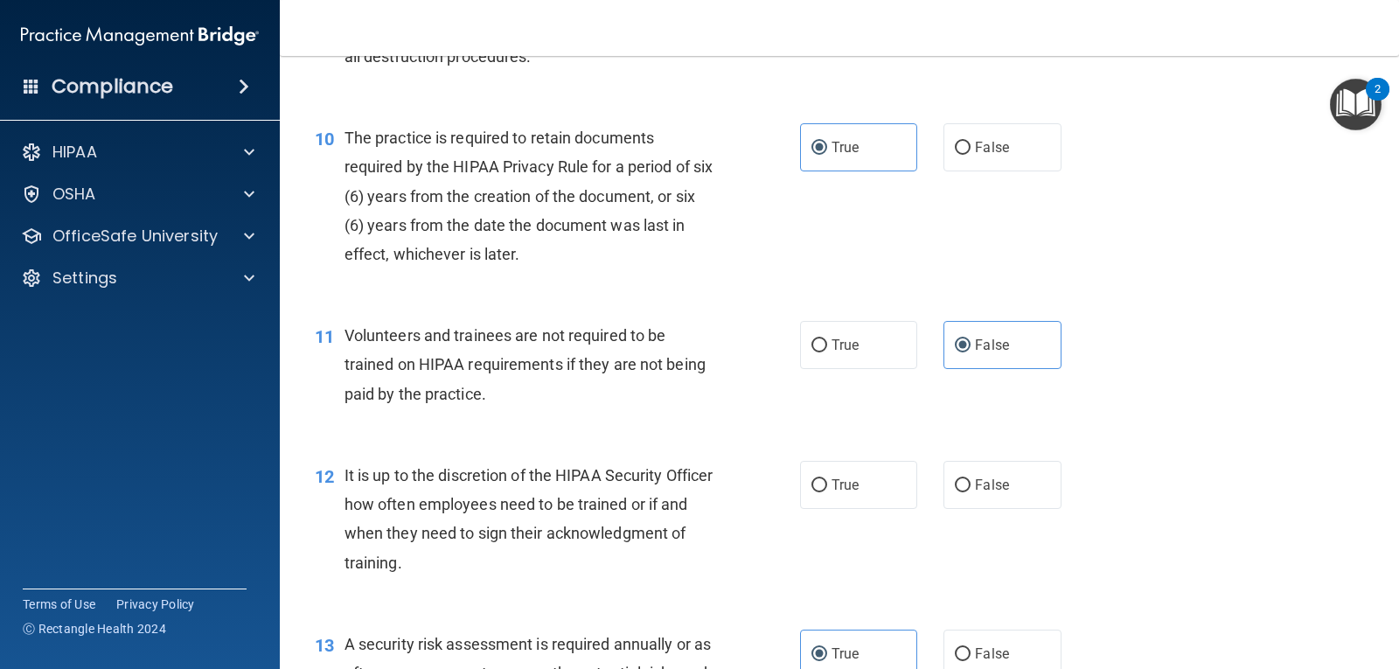
click at [563, 554] on div "It is up to the discretion of the HIPAA Security Officer how often employees ne…" at bounding box center [536, 519] width 384 height 116
click at [976, 514] on div "12 It is up to the discretion of the HIPAA Security Officer how often employees…" at bounding box center [839, 523] width 1075 height 169
click at [974, 503] on label "False" at bounding box center [1001, 485] width 117 height 48
click at [970, 492] on input "False" at bounding box center [963, 485] width 16 height 13
radio input "true"
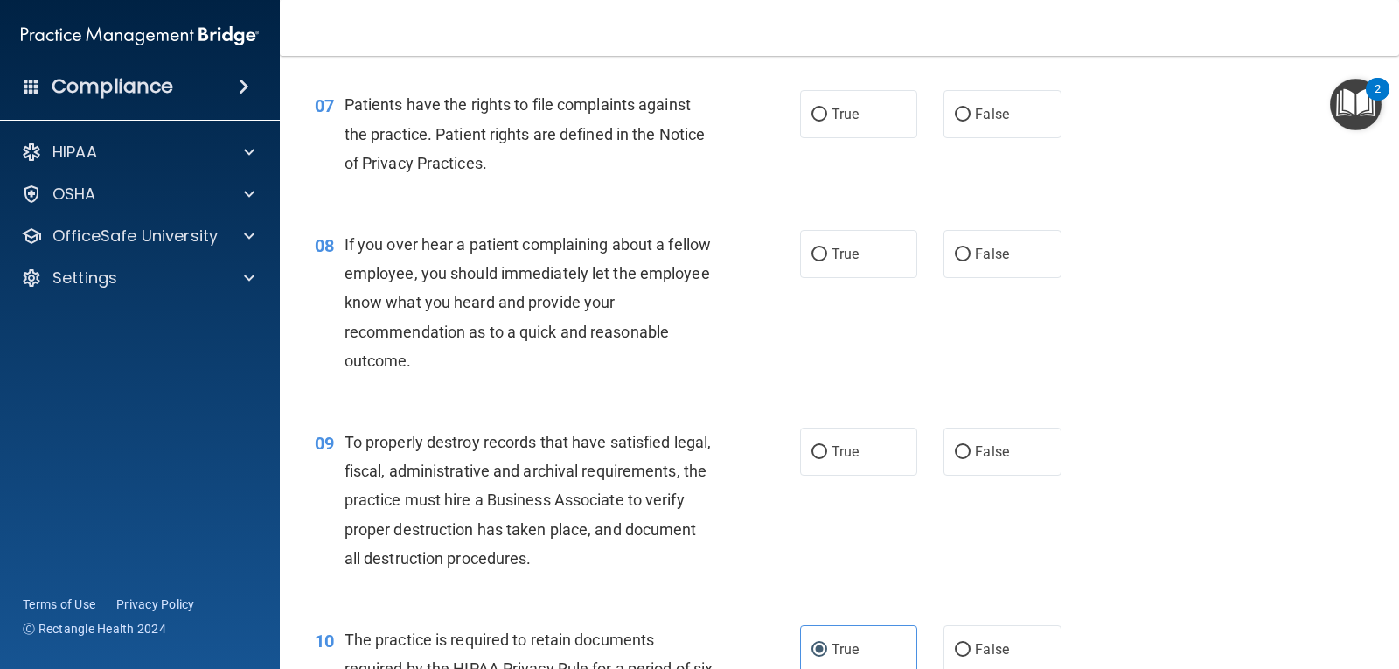
scroll to position [1124, 0]
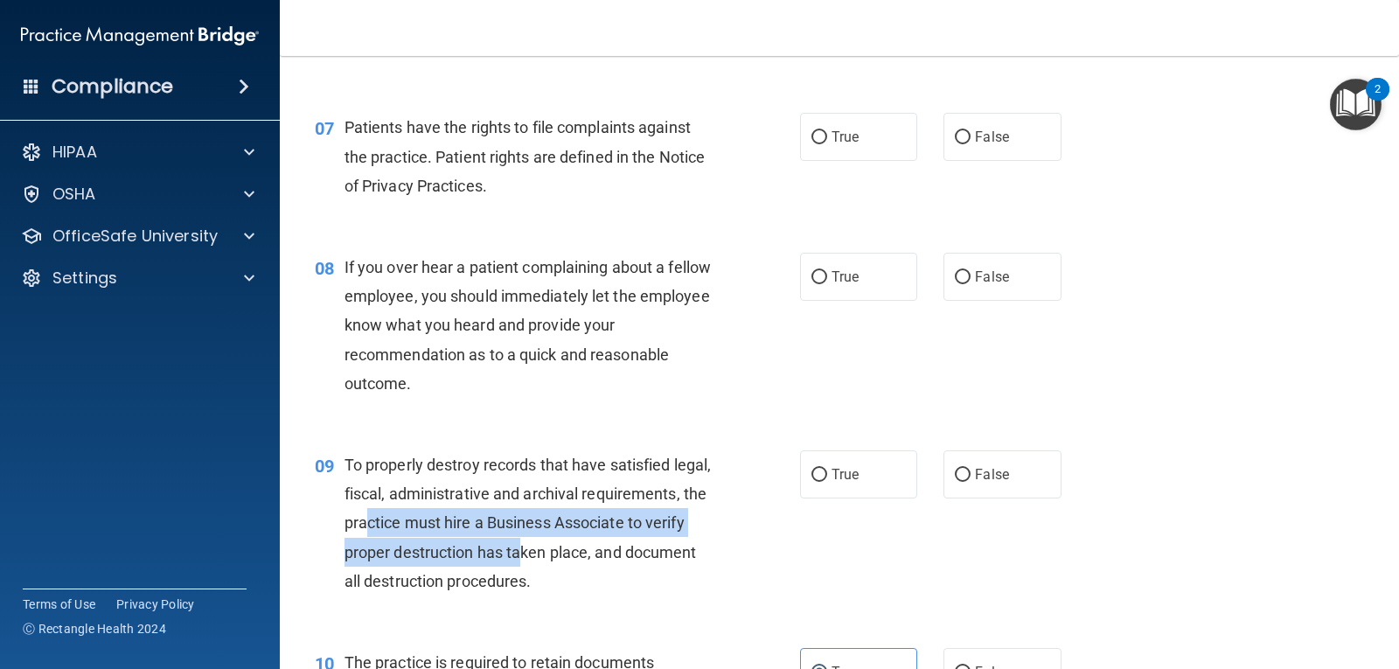
drag, startPoint x: 490, startPoint y: 525, endPoint x: 655, endPoint y: 555, distance: 167.0
click at [655, 555] on span "To properly destroy records that have satisfied legal, fiscal, administrative a…" at bounding box center [527, 522] width 366 height 135
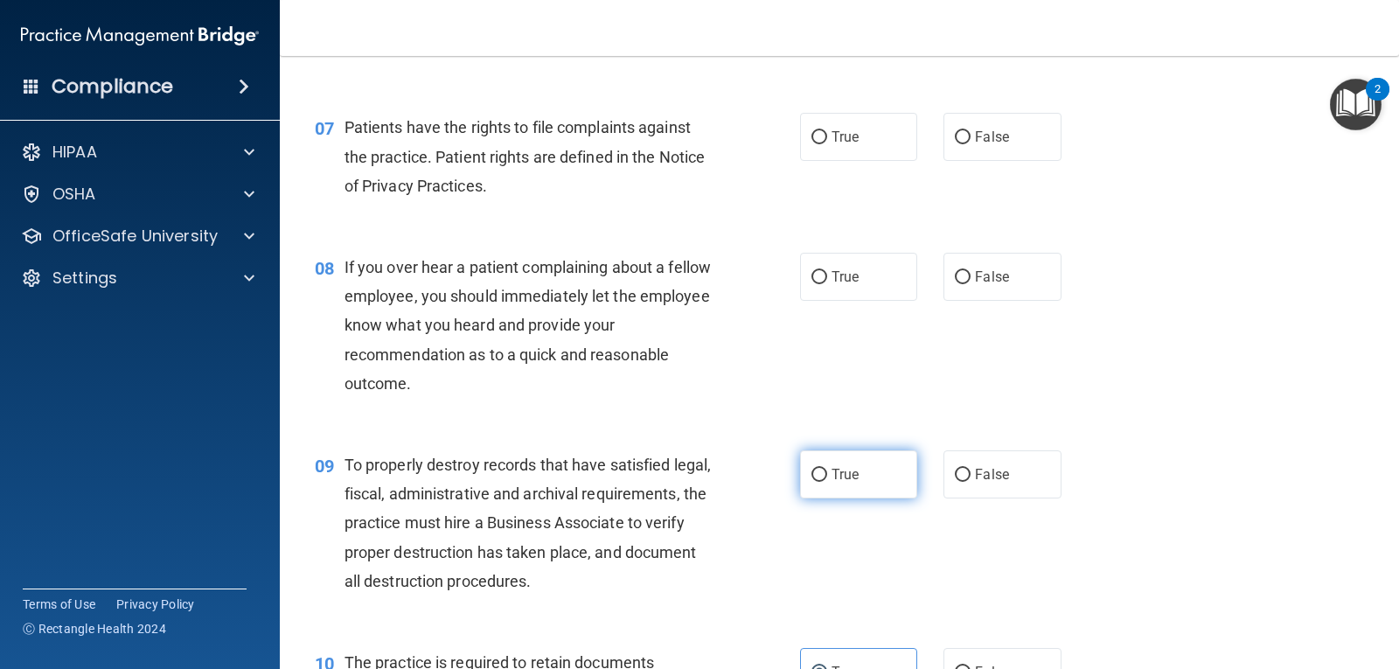
click at [848, 483] on label "True" at bounding box center [858, 474] width 117 height 48
click at [827, 482] on input "True" at bounding box center [819, 475] width 16 height 13
radio input "true"
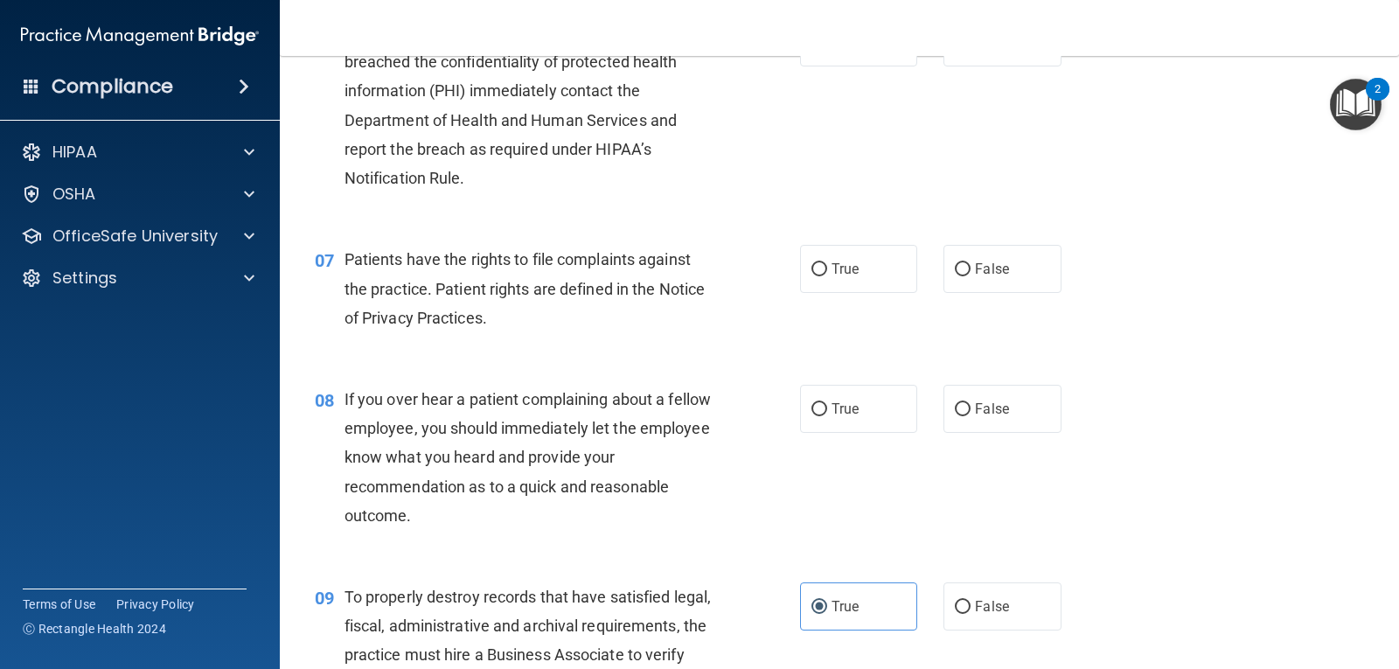
scroll to position [949, 0]
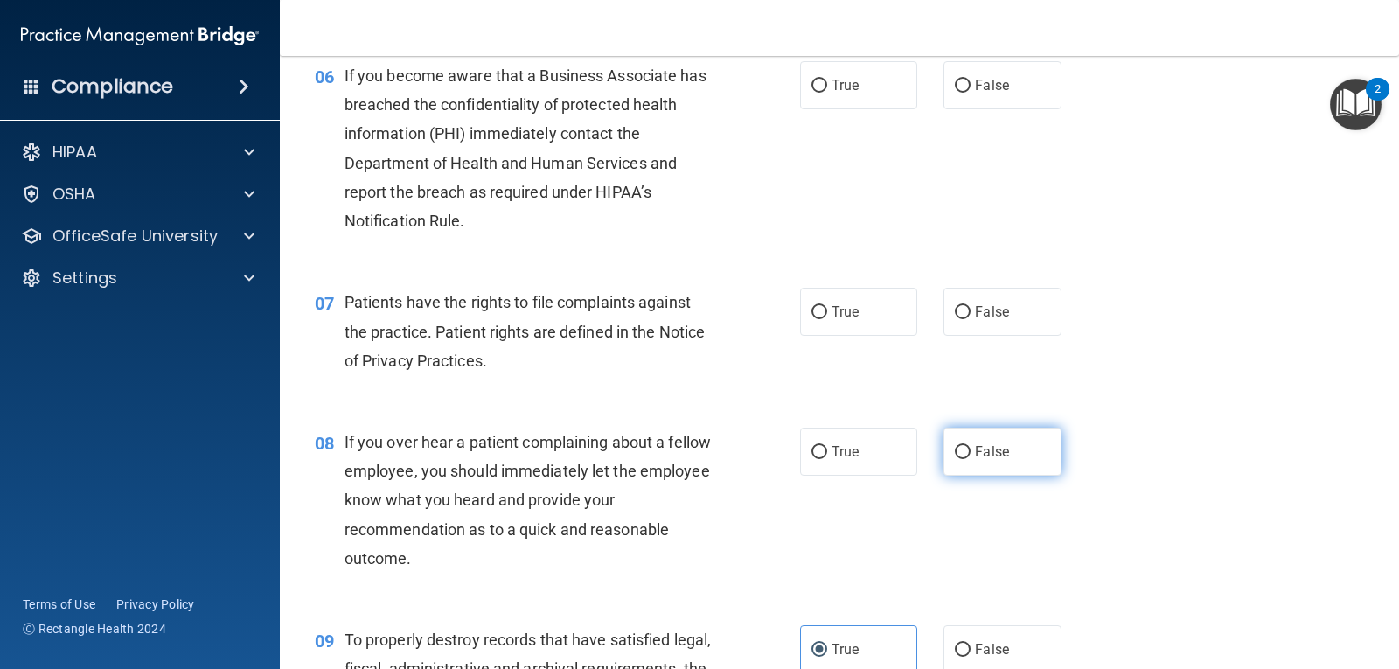
click at [967, 469] on label "False" at bounding box center [1001, 451] width 117 height 48
click at [967, 459] on input "False" at bounding box center [963, 452] width 16 height 13
radio input "true"
click at [570, 539] on div "If you over hear a patient complaining about a fellow employee, you should imme…" at bounding box center [536, 499] width 384 height 145
click at [595, 536] on span "If you over hear a patient complaining about a fellow employee, you should imme…" at bounding box center [527, 500] width 366 height 135
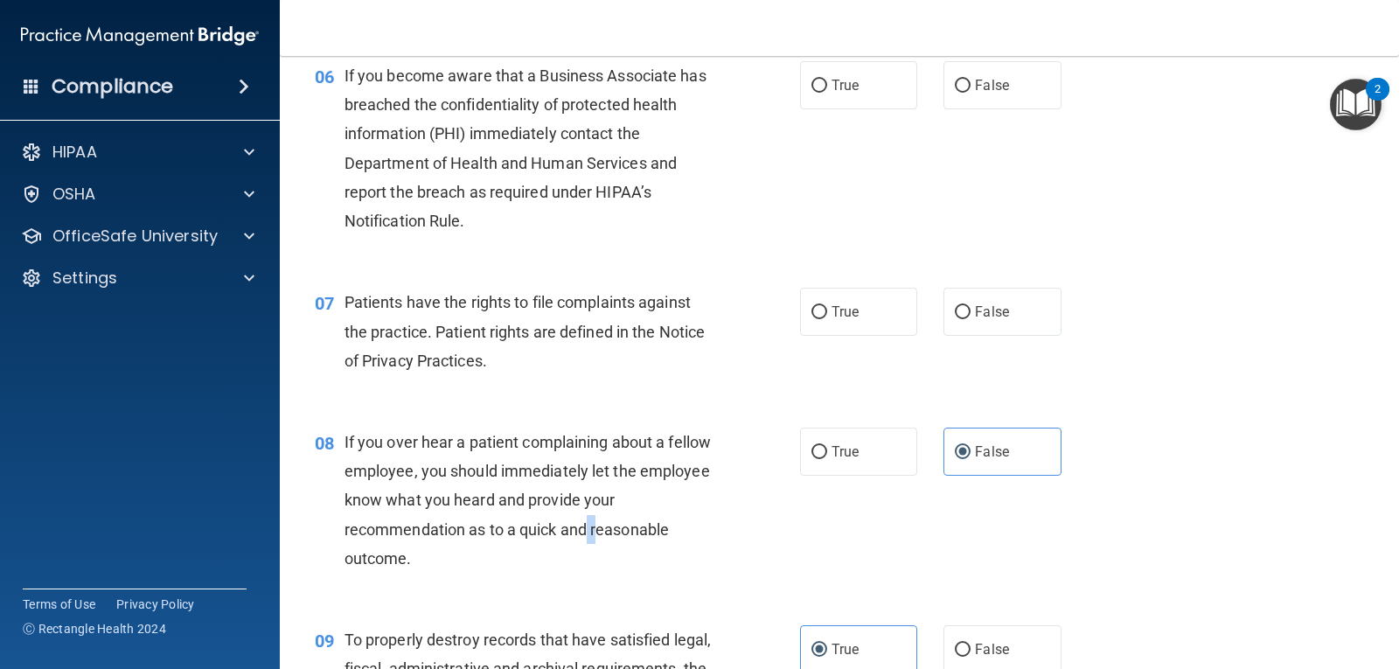
click at [601, 533] on span "If you over hear a patient complaining about a fellow employee, you should imme…" at bounding box center [527, 500] width 366 height 135
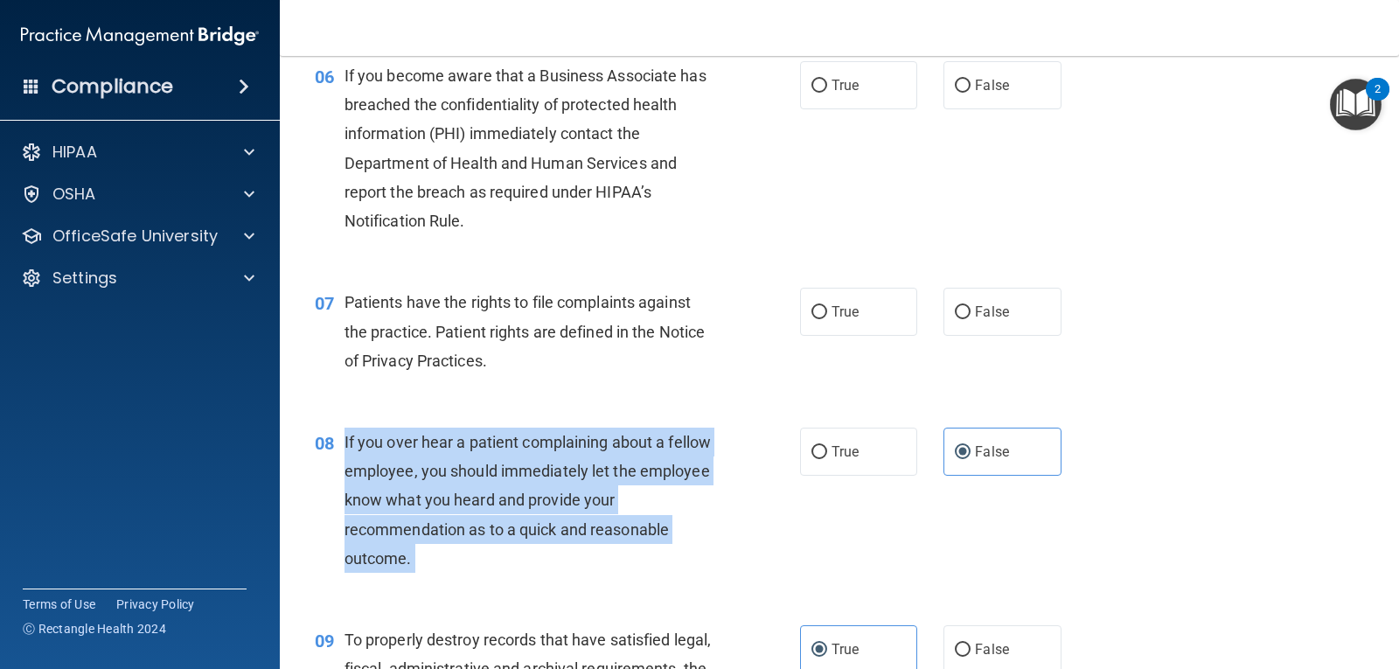
click at [601, 533] on span "If you over hear a patient complaining about a fellow employee, you should imme…" at bounding box center [527, 500] width 366 height 135
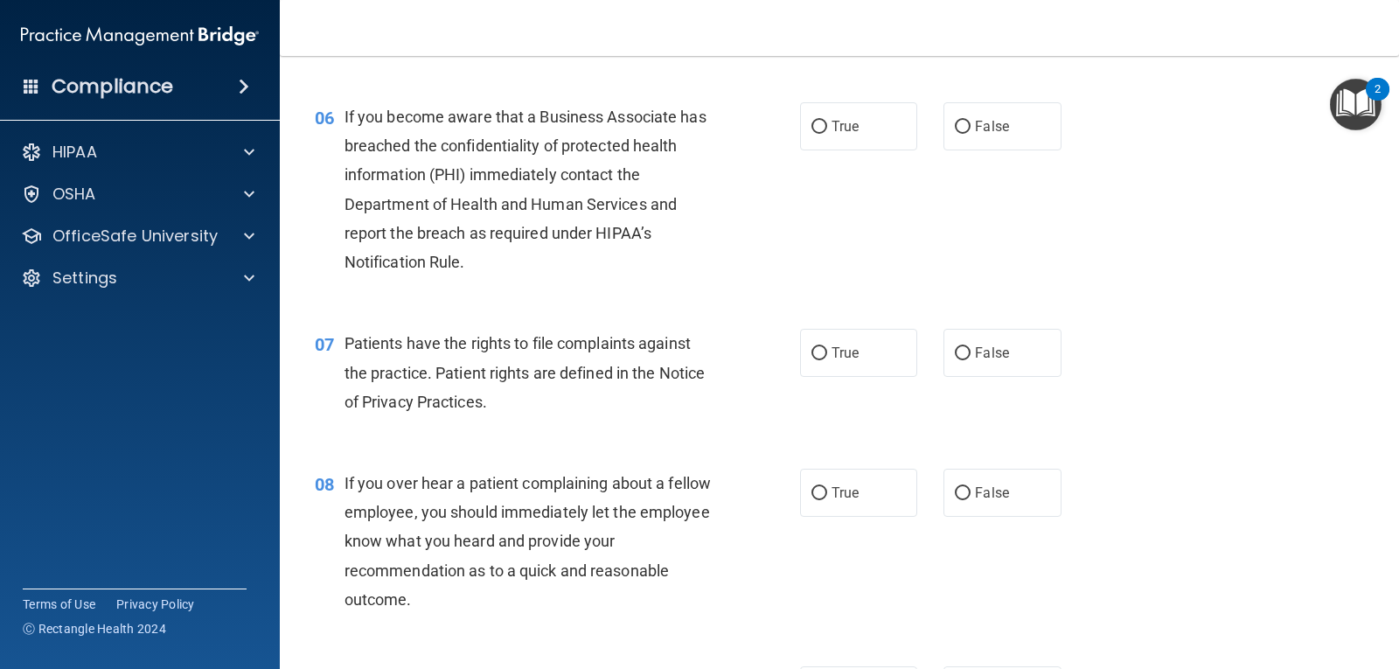
scroll to position [949, 0]
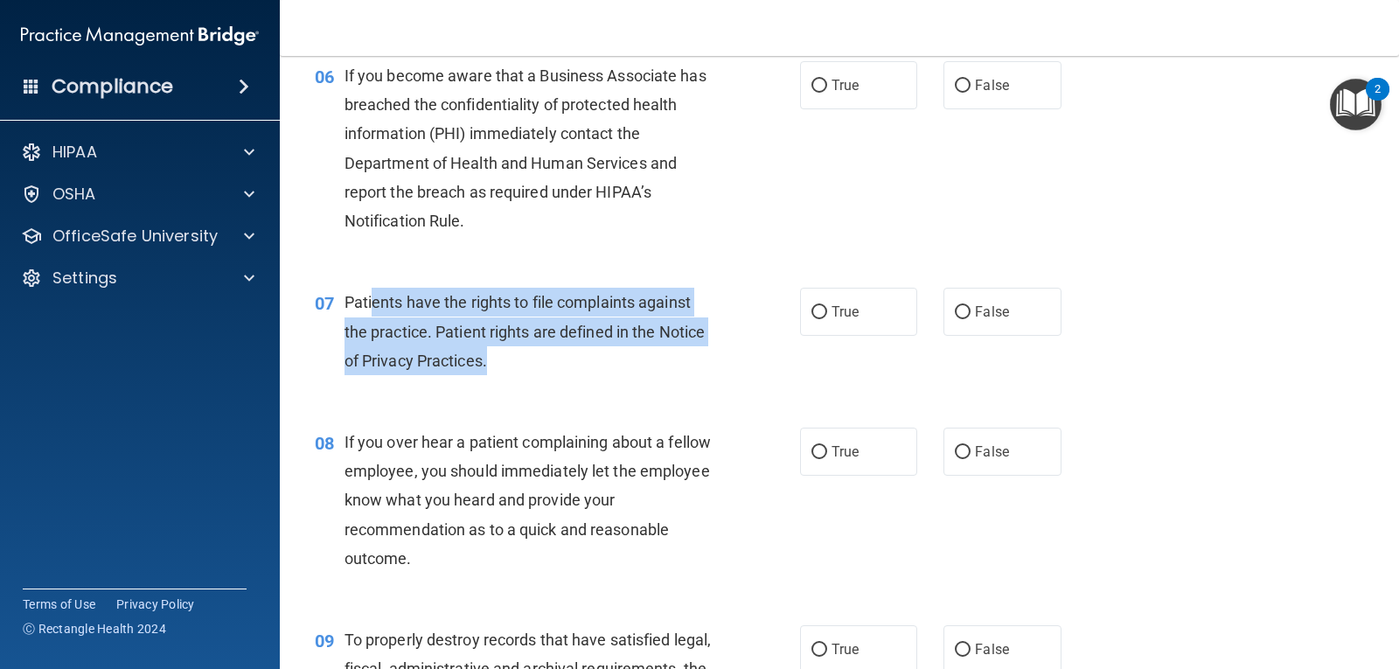
drag, startPoint x: 432, startPoint y: 320, endPoint x: 577, endPoint y: 375, distance: 155.2
click at [573, 372] on div "Patients have the rights to file complaints against the practice. Patient right…" at bounding box center [536, 331] width 384 height 87
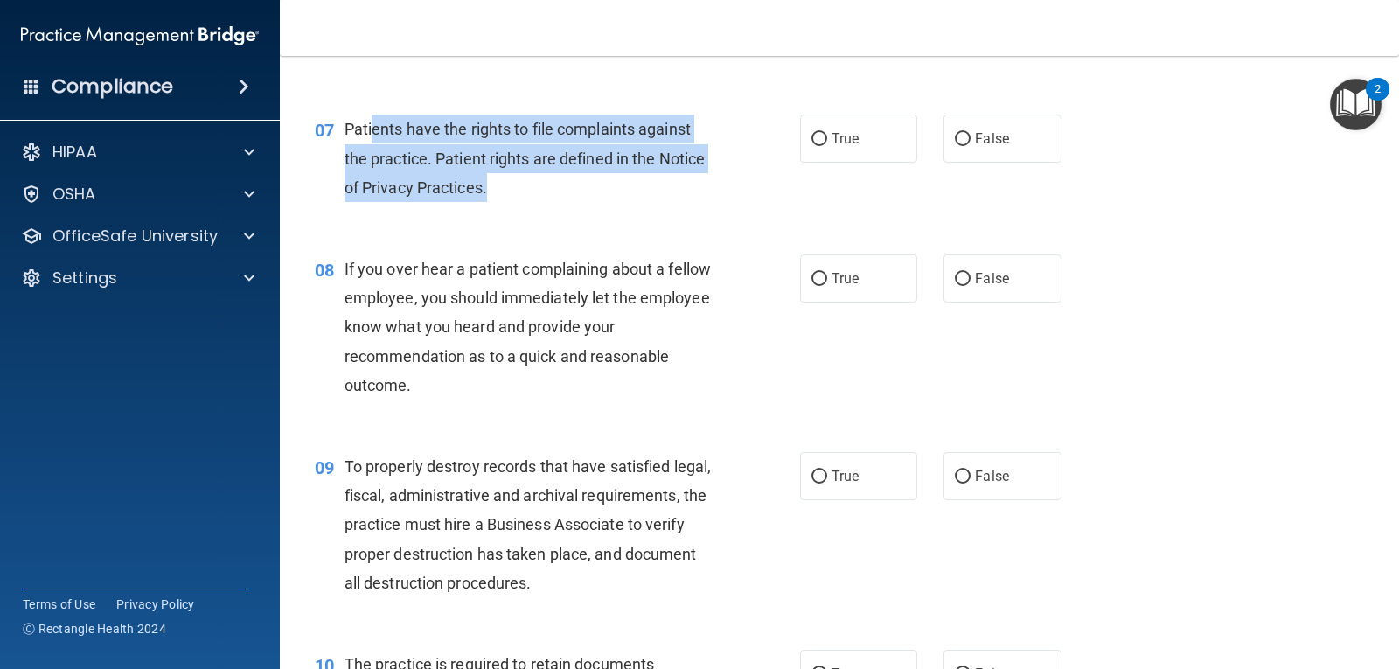
scroll to position [1124, 0]
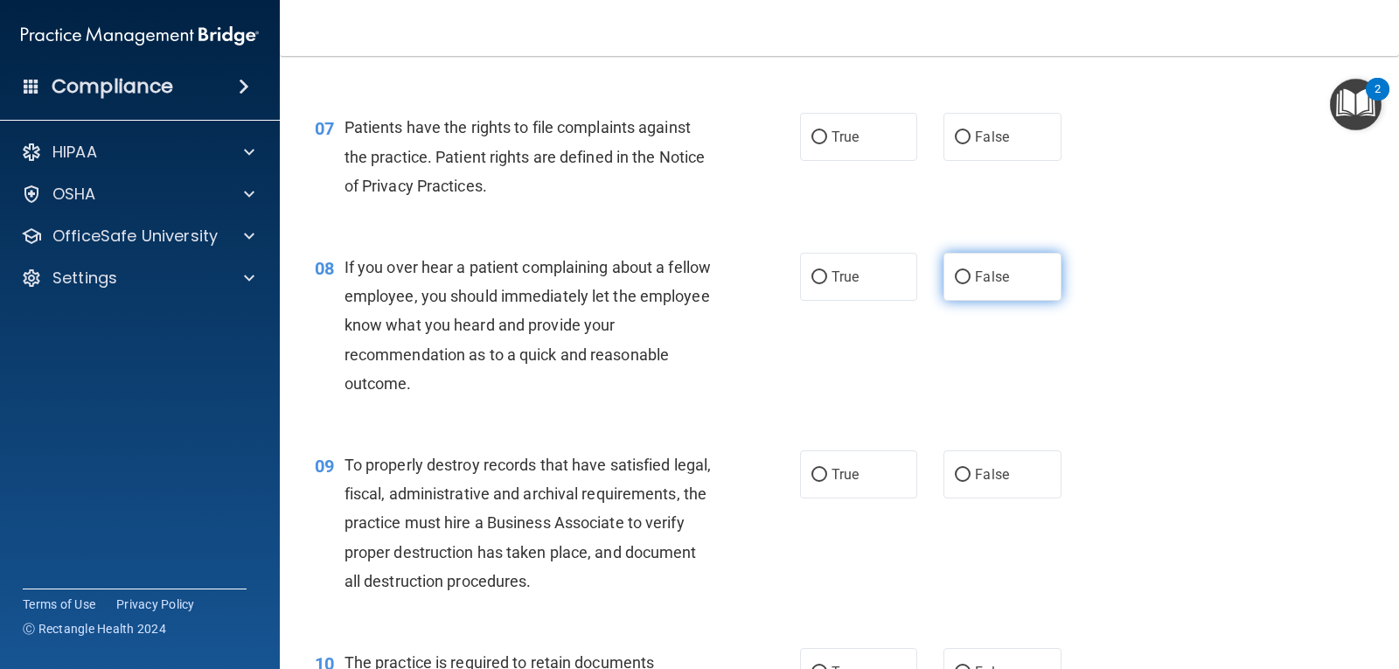
click at [1001, 275] on label "False" at bounding box center [1001, 277] width 117 height 48
click at [970, 275] on input "False" at bounding box center [963, 277] width 16 height 13
radio input "true"
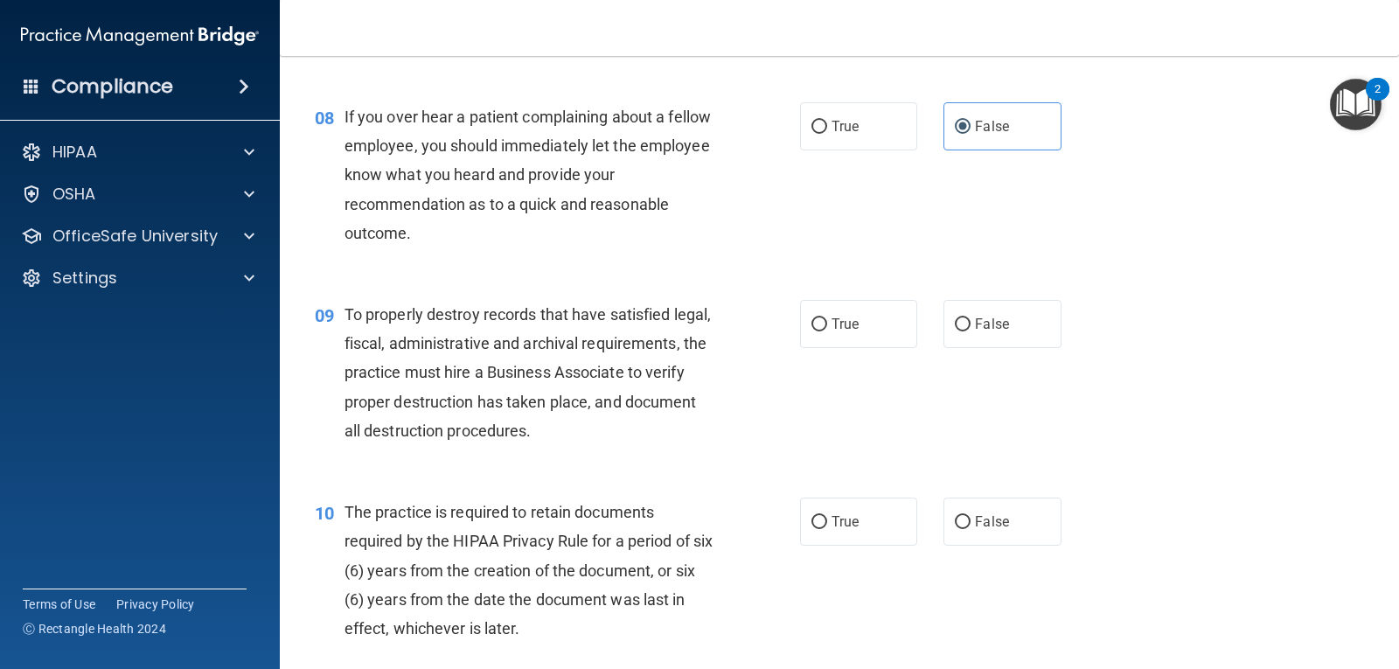
scroll to position [1299, 0]
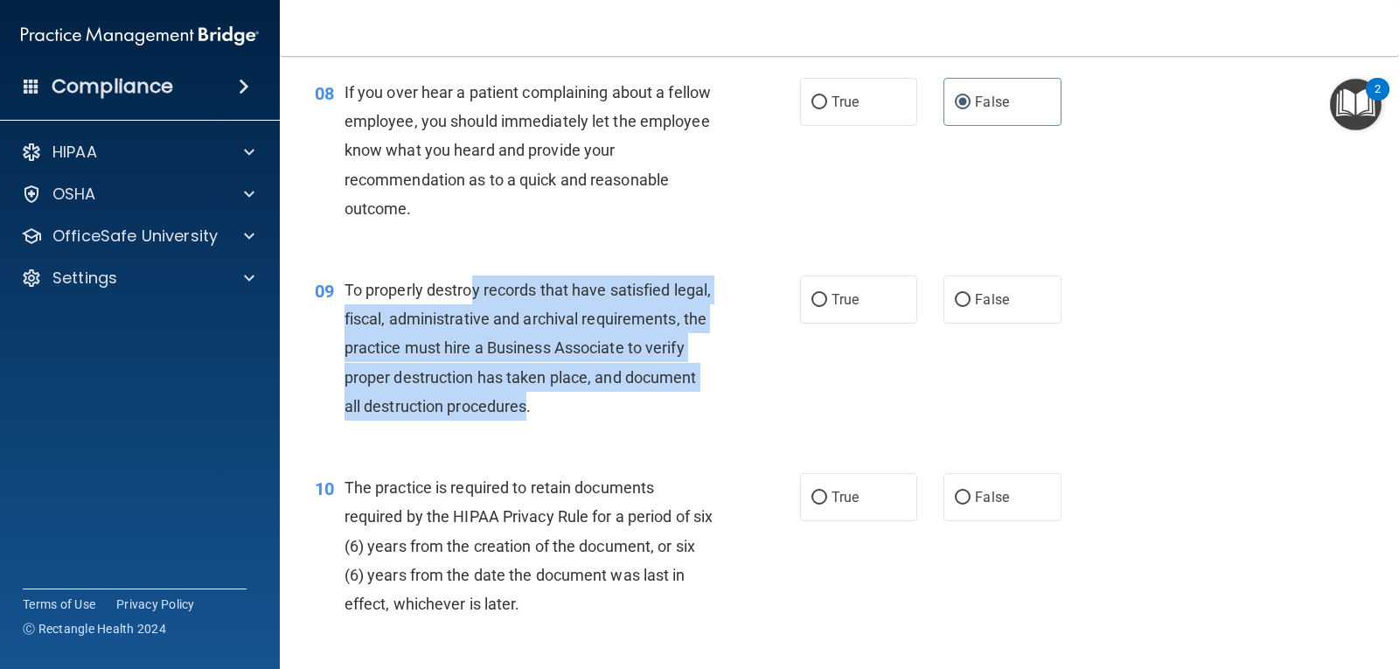
drag, startPoint x: 473, startPoint y: 295, endPoint x: 689, endPoint y: 399, distance: 239.3
click at [689, 399] on div "To properly destroy records that have satisfied legal, fiscal, administrative a…" at bounding box center [536, 347] width 384 height 145
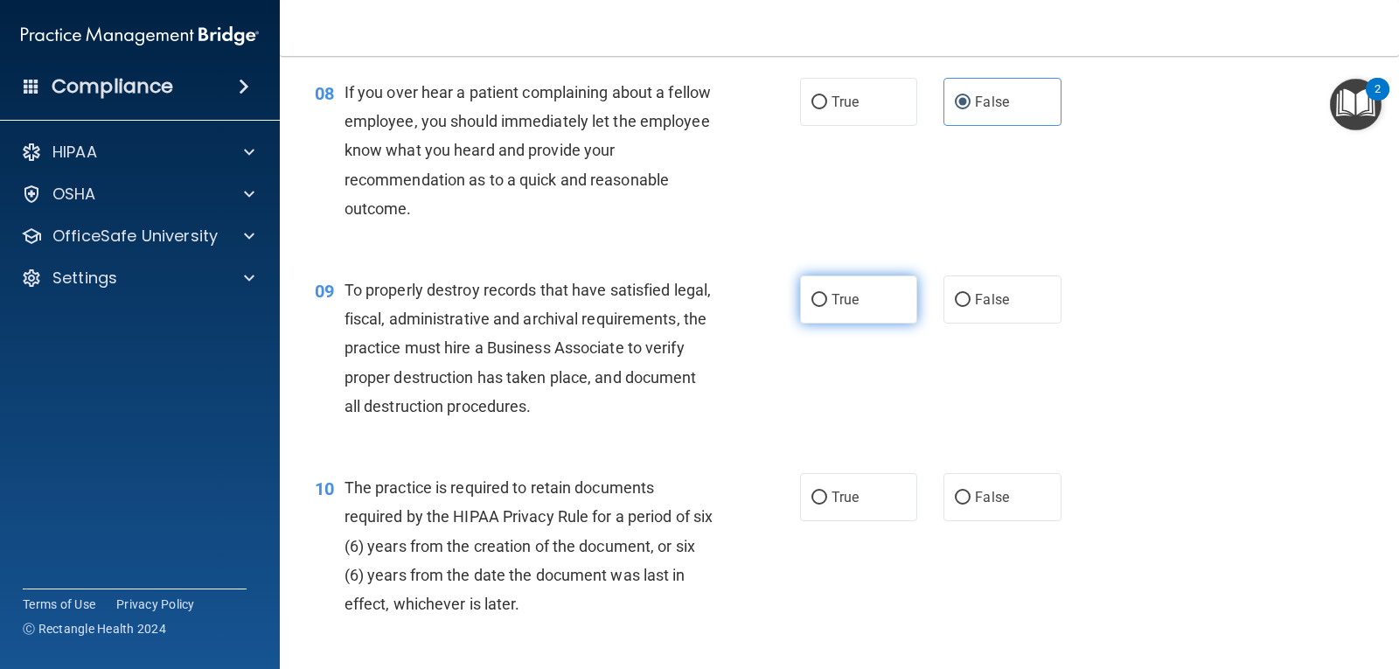
click at [866, 316] on label "True" at bounding box center [858, 299] width 117 height 48
click at [827, 307] on input "True" at bounding box center [819, 300] width 16 height 13
radio input "true"
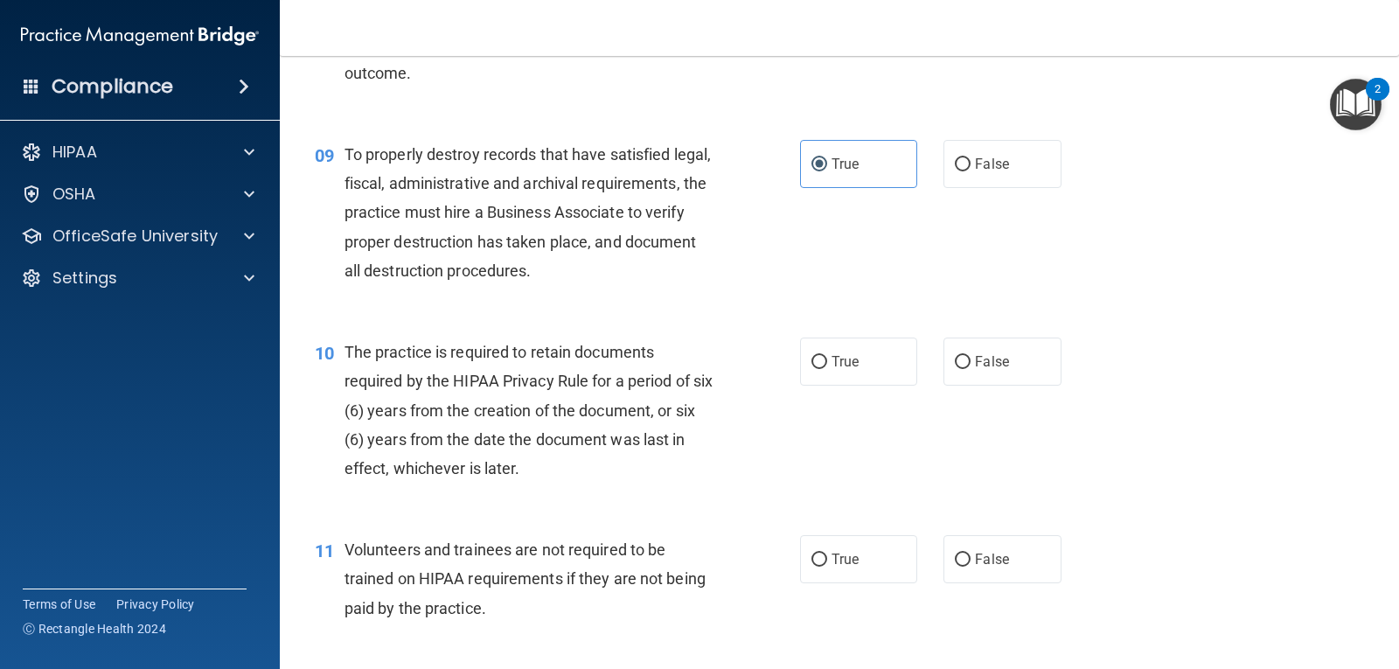
scroll to position [1474, 0]
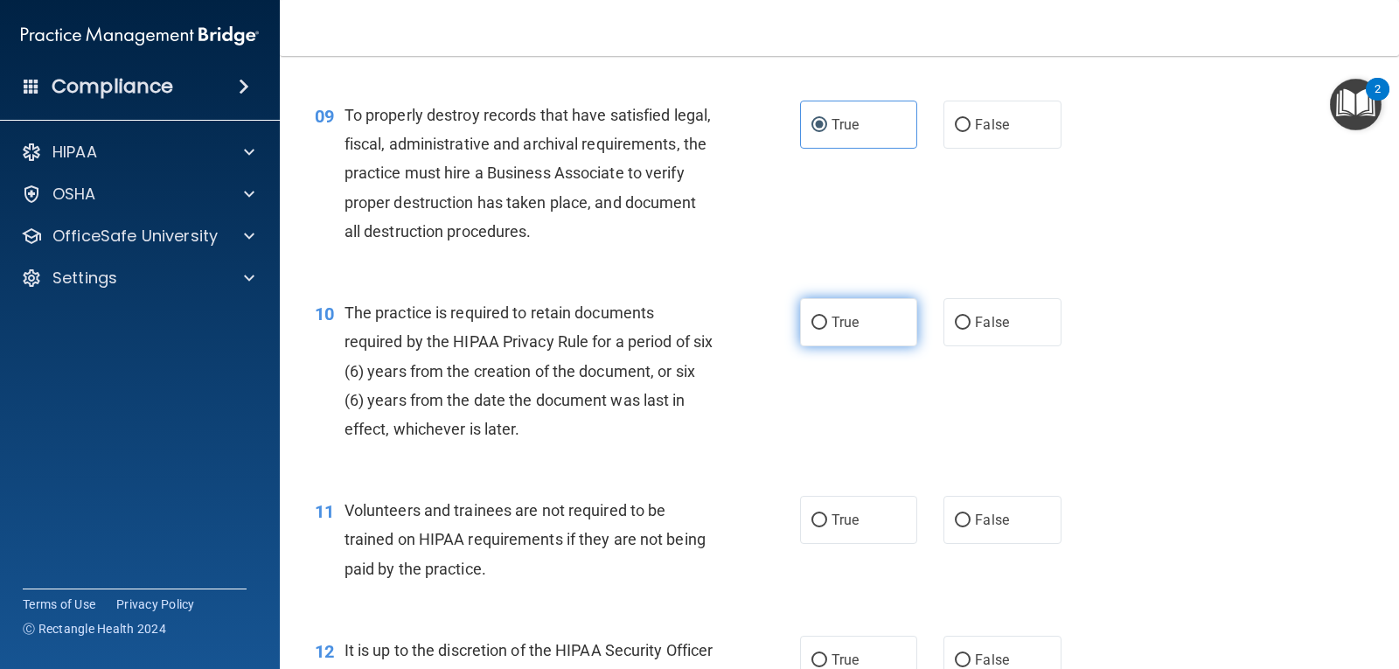
drag, startPoint x: 867, startPoint y: 288, endPoint x: 858, endPoint y: 329, distance: 42.2
click at [859, 323] on div "10 The practice is required to retain documents required by the HIPAA Privacy R…" at bounding box center [839, 375] width 1075 height 198
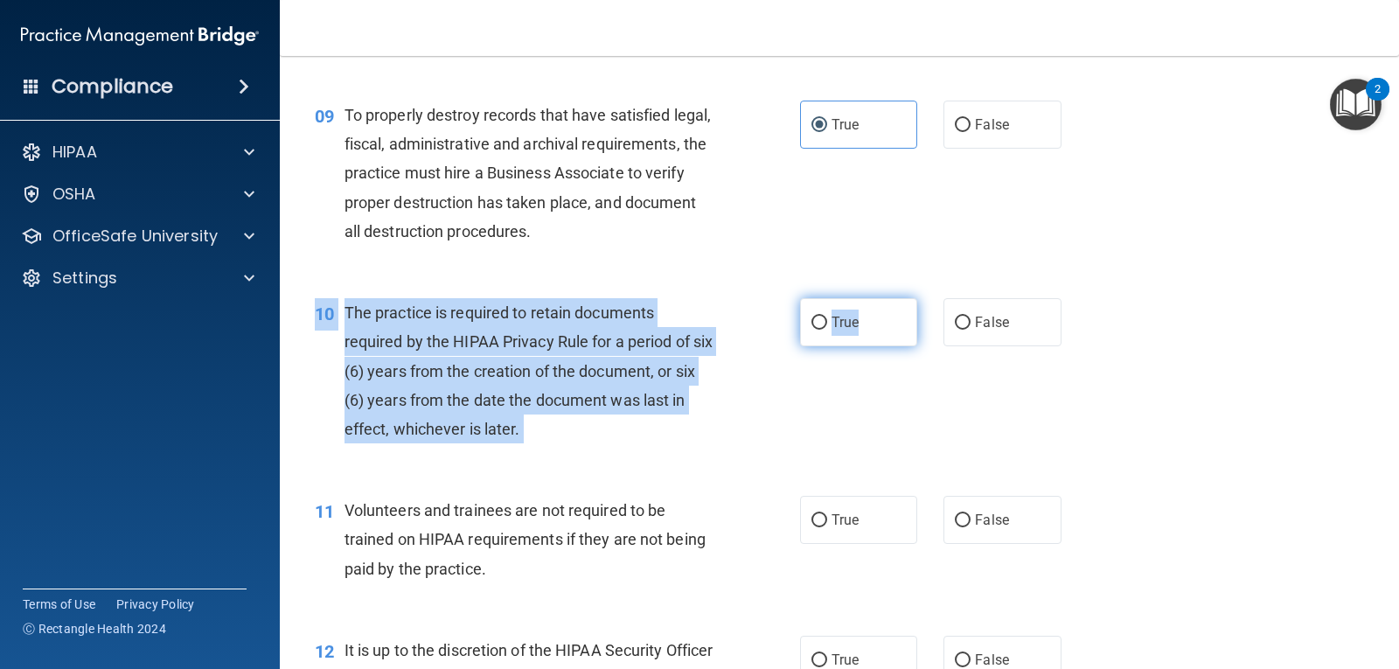
click at [857, 329] on label "True" at bounding box center [858, 322] width 117 height 48
click at [827, 329] on input "True" at bounding box center [819, 322] width 16 height 13
radio input "true"
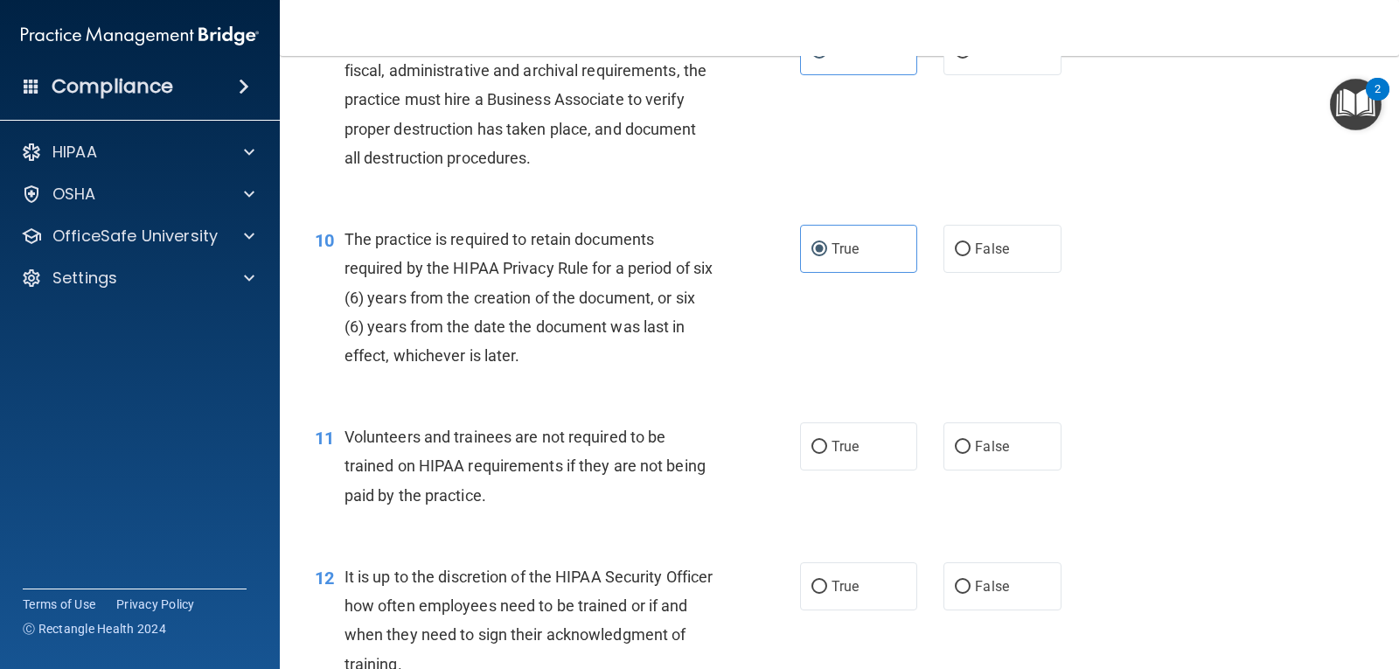
scroll to position [1736, 0]
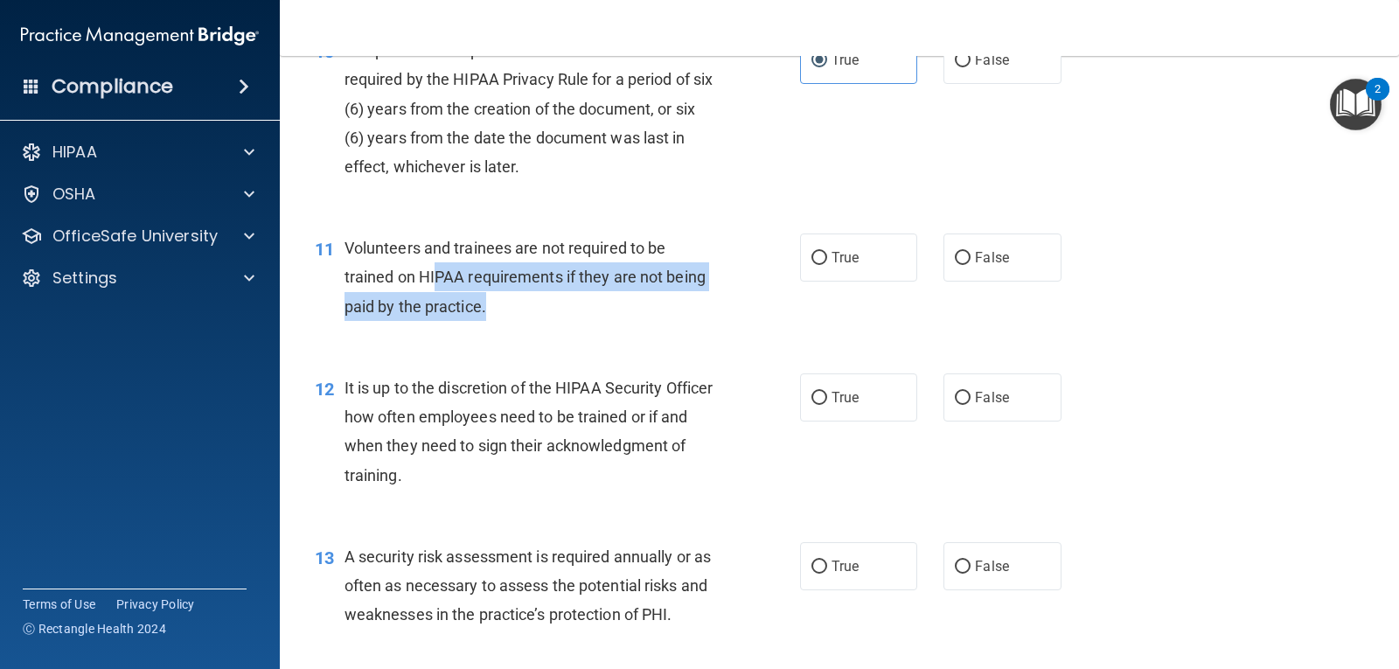
drag, startPoint x: 437, startPoint y: 264, endPoint x: 615, endPoint y: 314, distance: 185.2
click at [615, 314] on div "Volunteers and trainees are not required to be trained on HIPAA requirements if…" at bounding box center [536, 276] width 384 height 87
click at [585, 291] on div "Volunteers and trainees are not required to be trained on HIPAA requirements if…" at bounding box center [536, 276] width 384 height 87
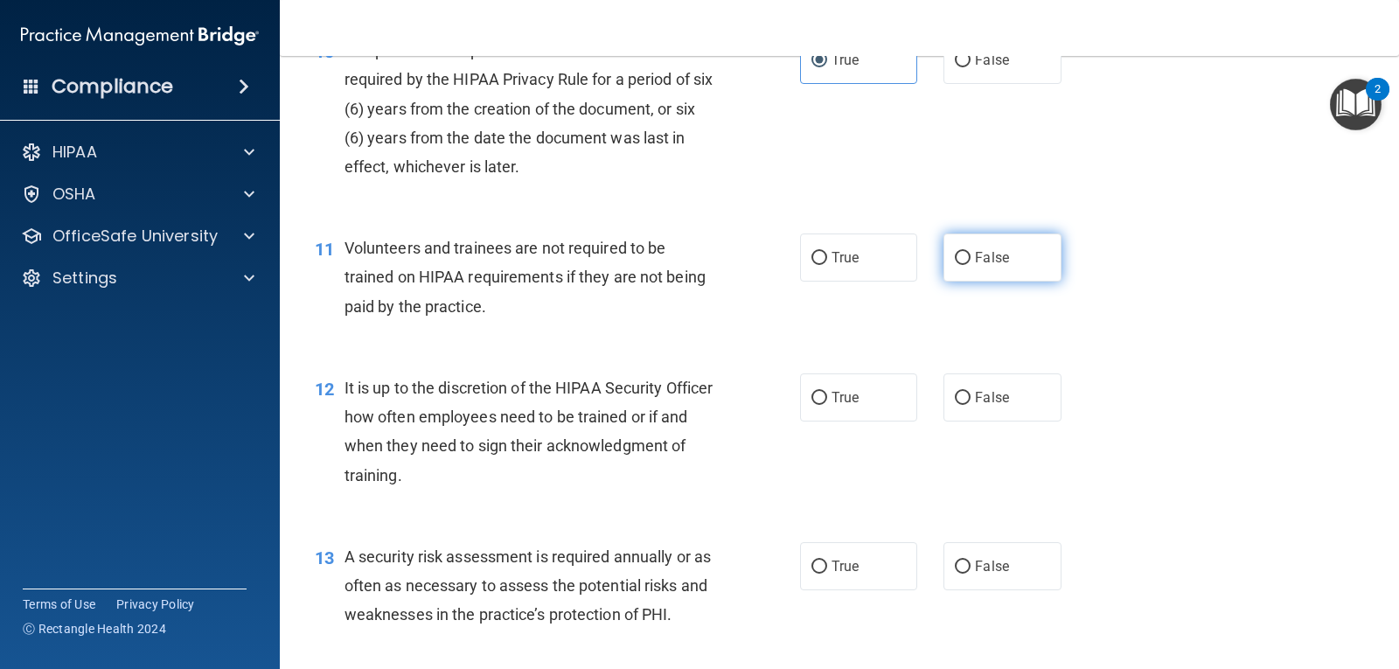
click at [982, 272] on label "False" at bounding box center [1001, 257] width 117 height 48
click at [970, 265] on input "False" at bounding box center [963, 258] width 16 height 13
radio input "true"
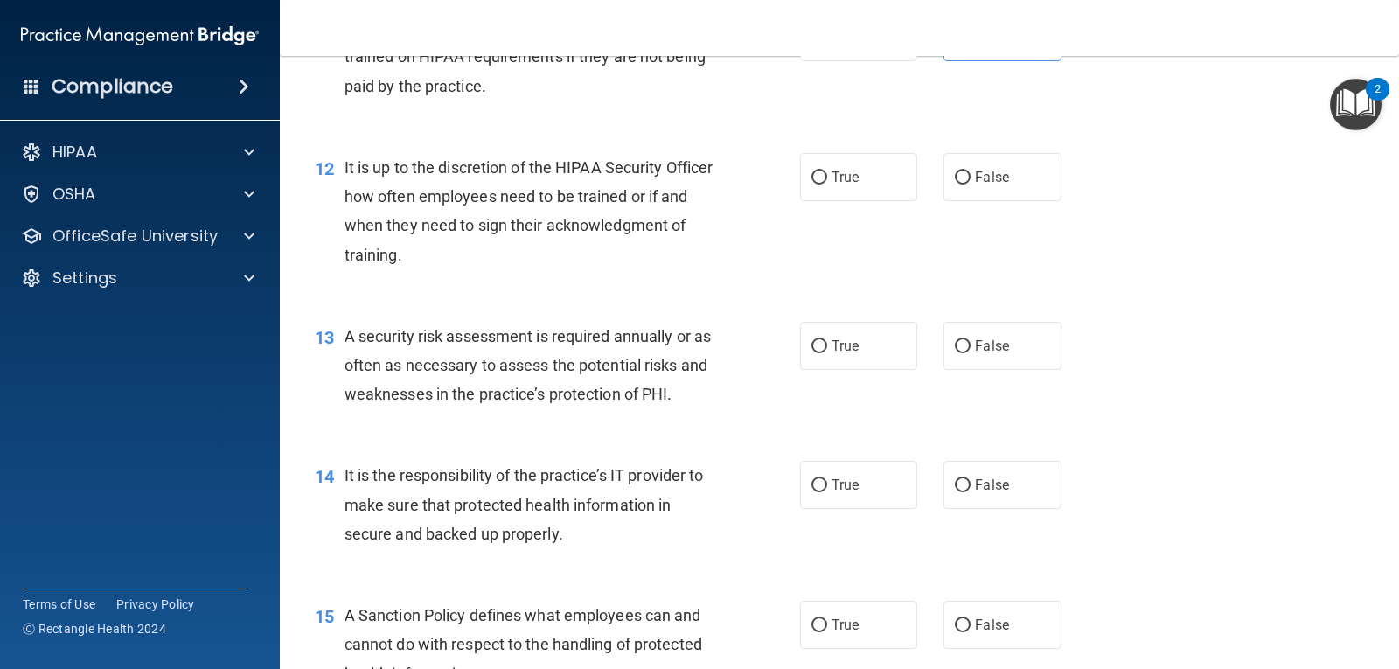
scroll to position [1998, 0]
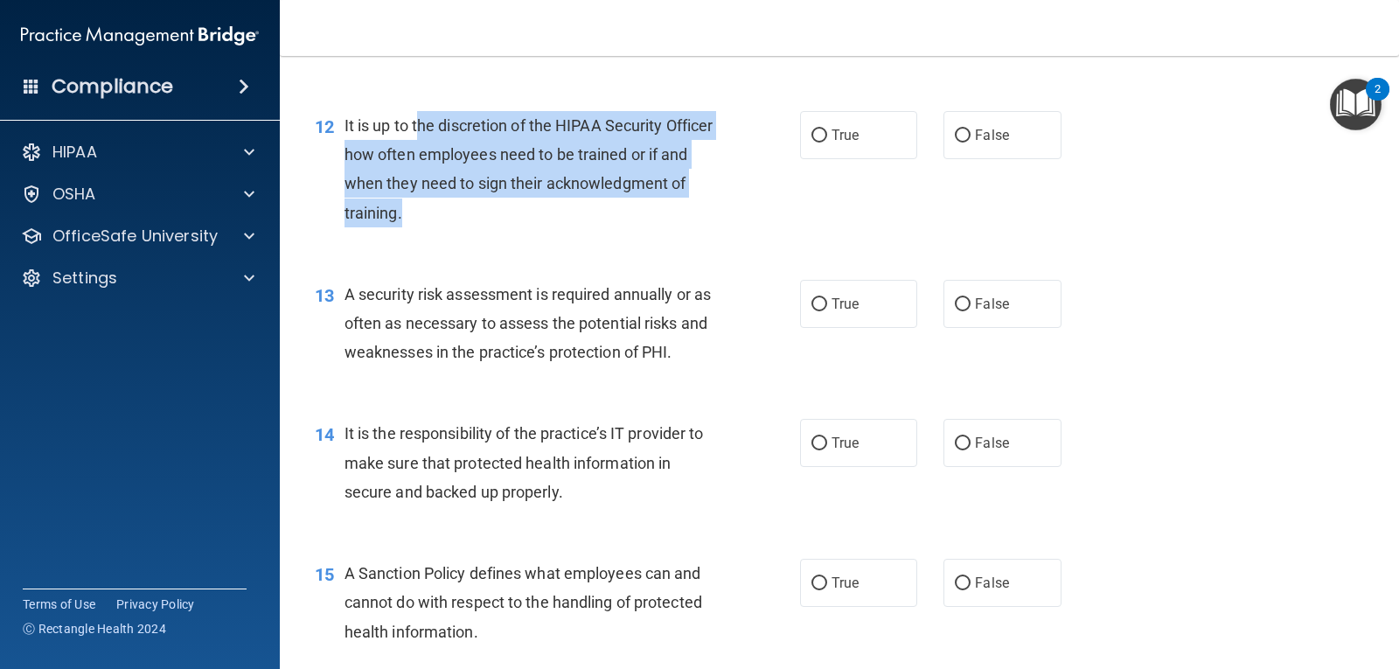
drag, startPoint x: 451, startPoint y: 125, endPoint x: 593, endPoint y: 218, distance: 169.2
click at [593, 218] on div "It is up to the discretion of the HIPAA Security Officer how often employees ne…" at bounding box center [536, 169] width 384 height 116
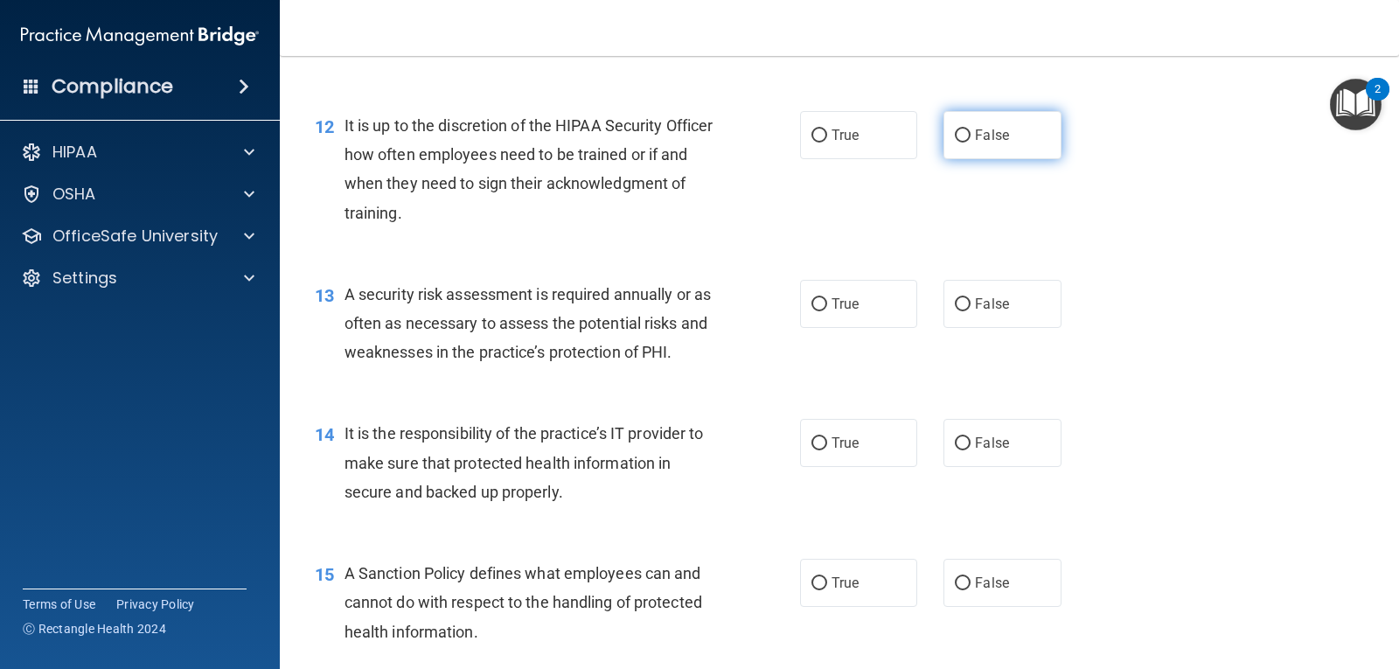
click at [975, 136] on span "False" at bounding box center [992, 135] width 34 height 17
click at [970, 136] on input "False" at bounding box center [963, 135] width 16 height 13
radio input "true"
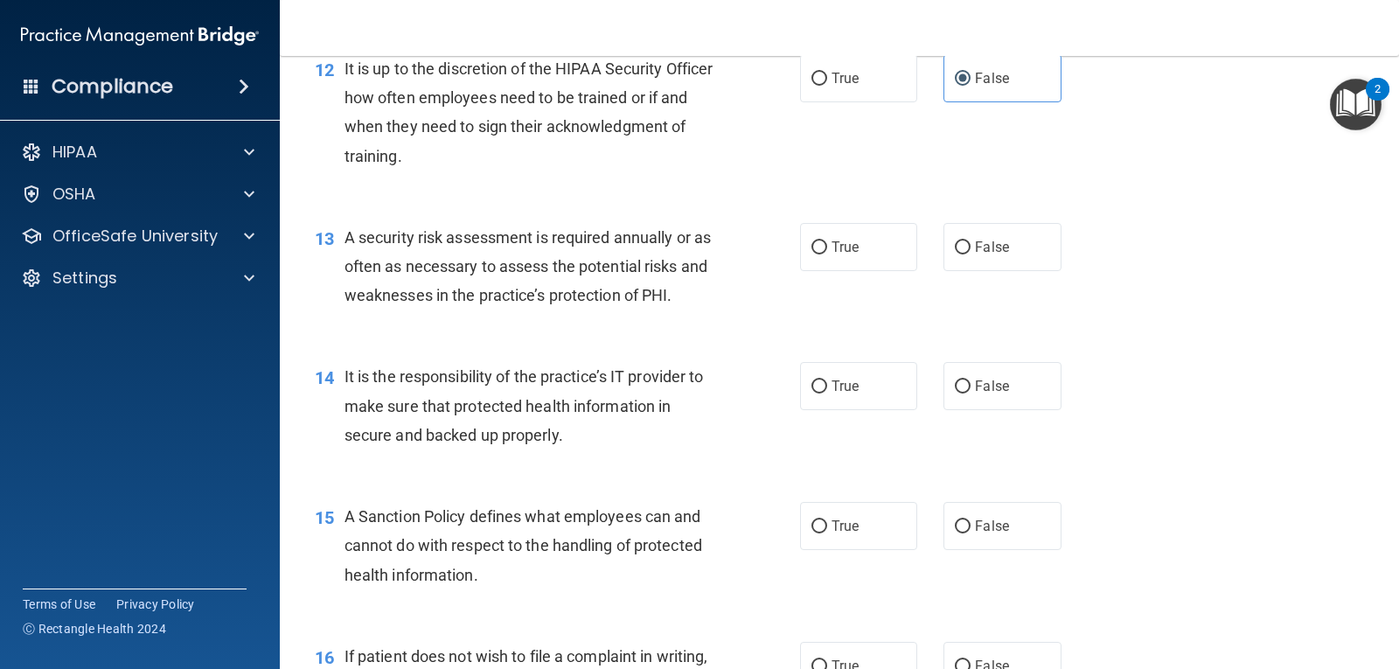
scroll to position [2086, 0]
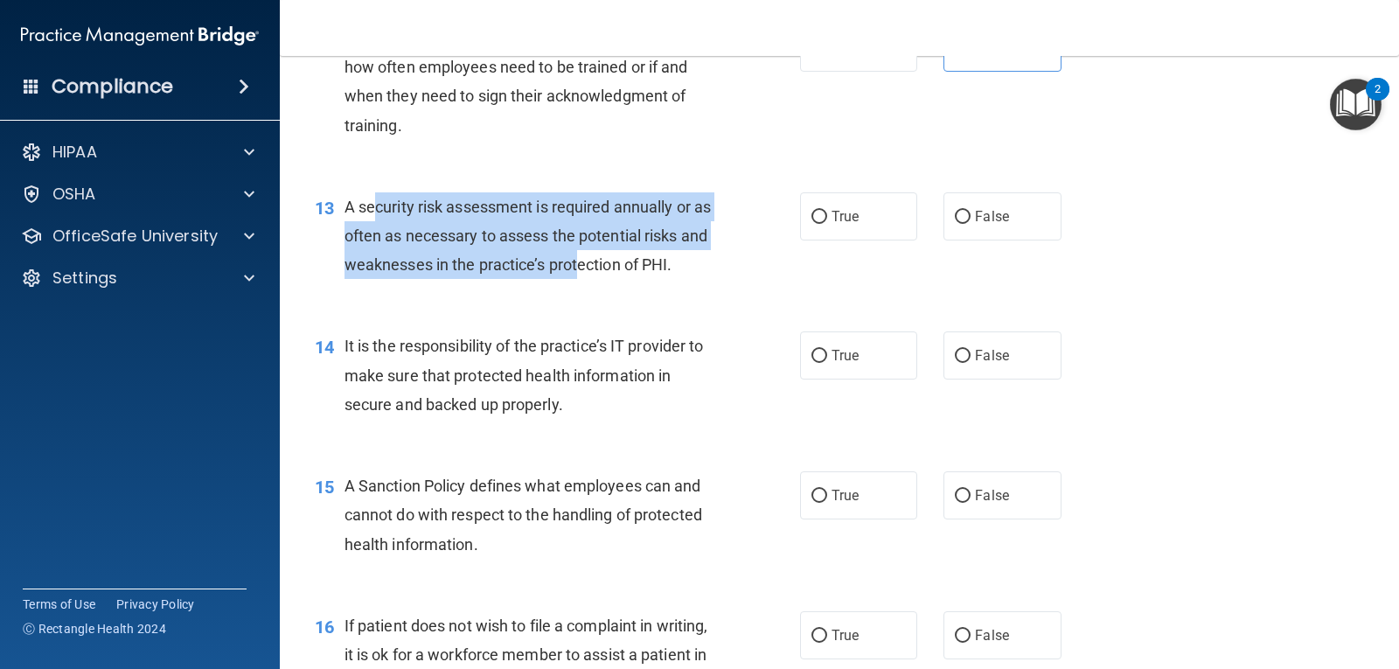
drag, startPoint x: 374, startPoint y: 212, endPoint x: 608, endPoint y: 261, distance: 239.4
click at [608, 261] on span "A security risk assessment is required annually or as often as necessary to ass…" at bounding box center [527, 236] width 366 height 76
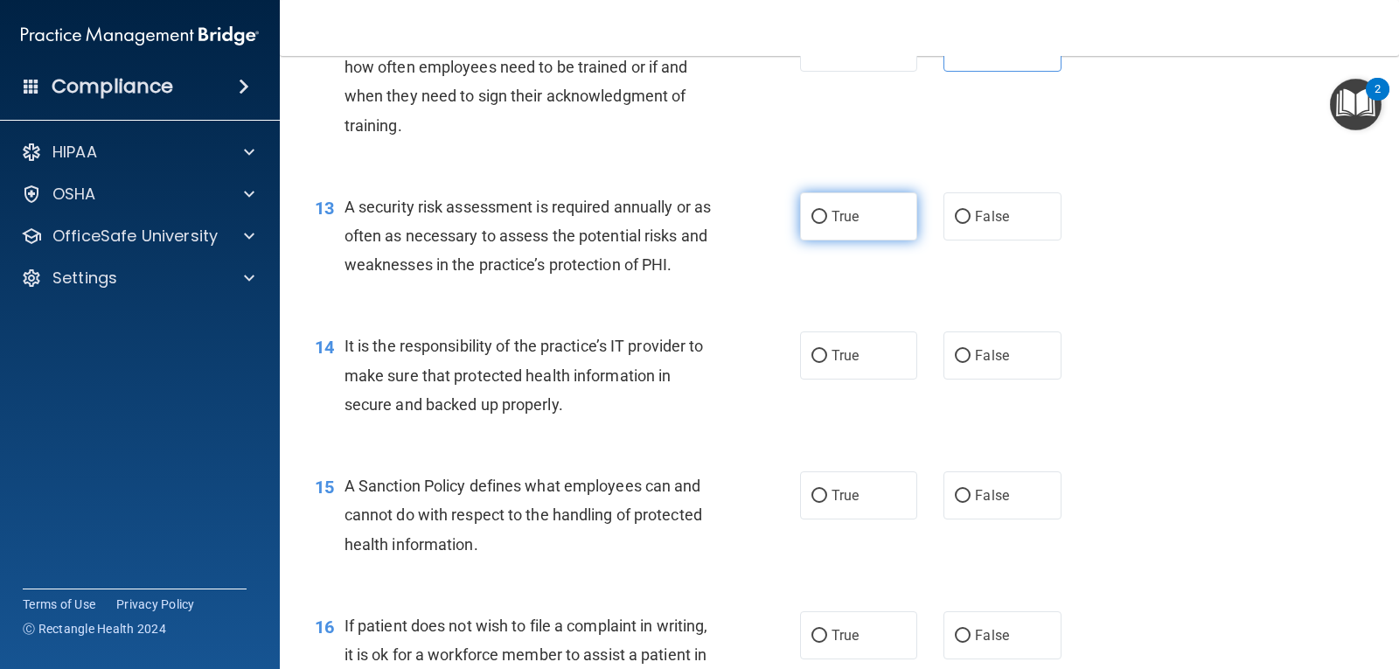
click at [879, 227] on label "True" at bounding box center [858, 216] width 117 height 48
click at [827, 224] on input "True" at bounding box center [819, 217] width 16 height 13
radio input "true"
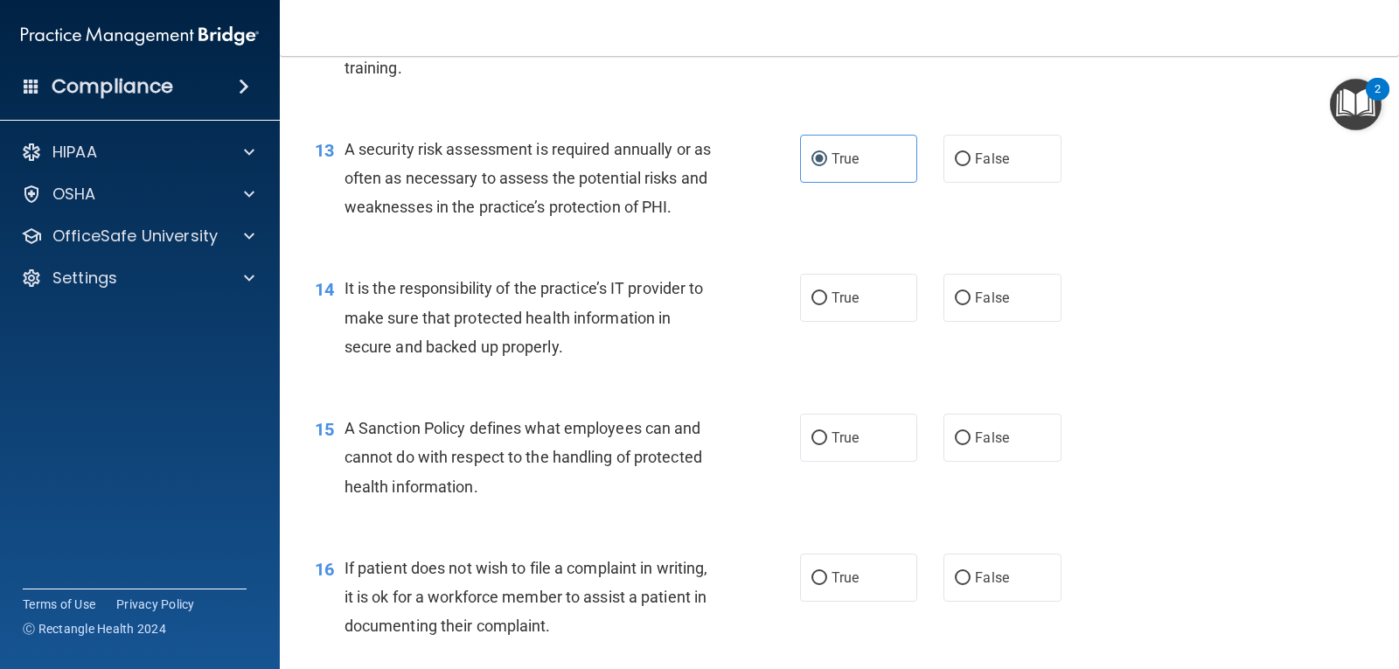
scroll to position [2173, 0]
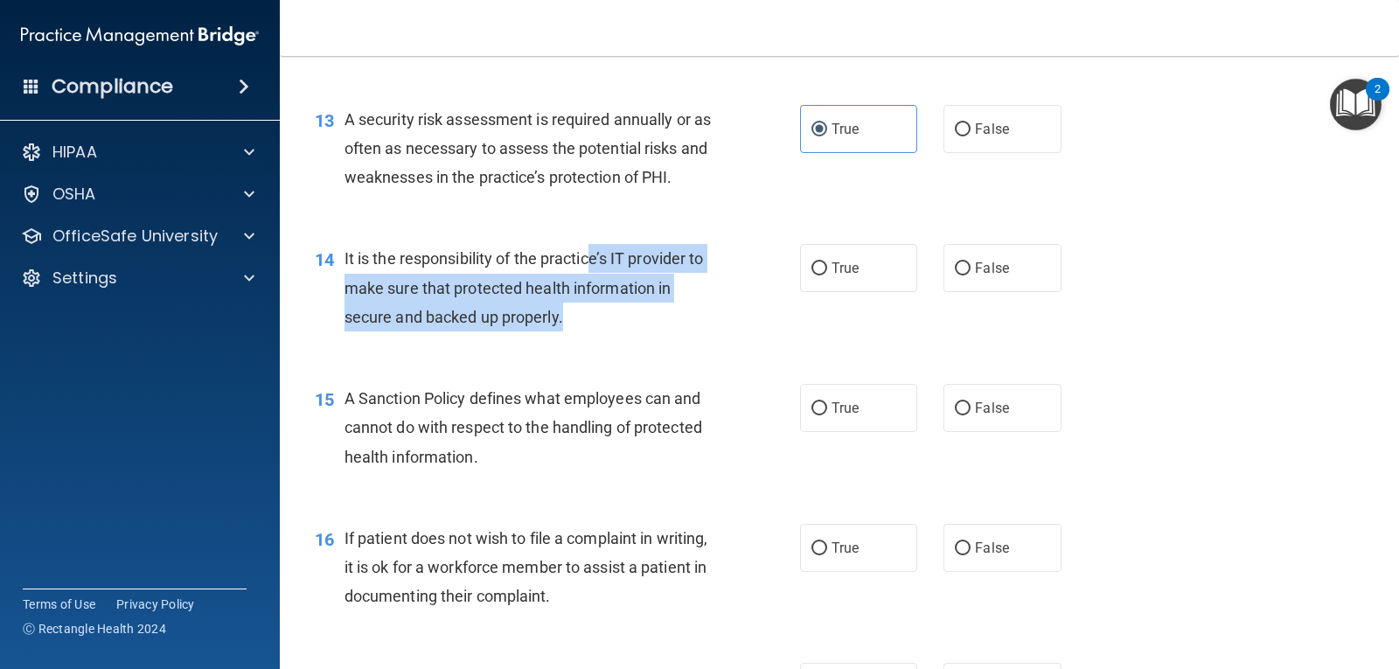
drag, startPoint x: 595, startPoint y: 253, endPoint x: 689, endPoint y: 319, distance: 114.7
click at [689, 319] on div "It is the responsibility of the practice’s IT provider to make sure that protec…" at bounding box center [536, 287] width 384 height 87
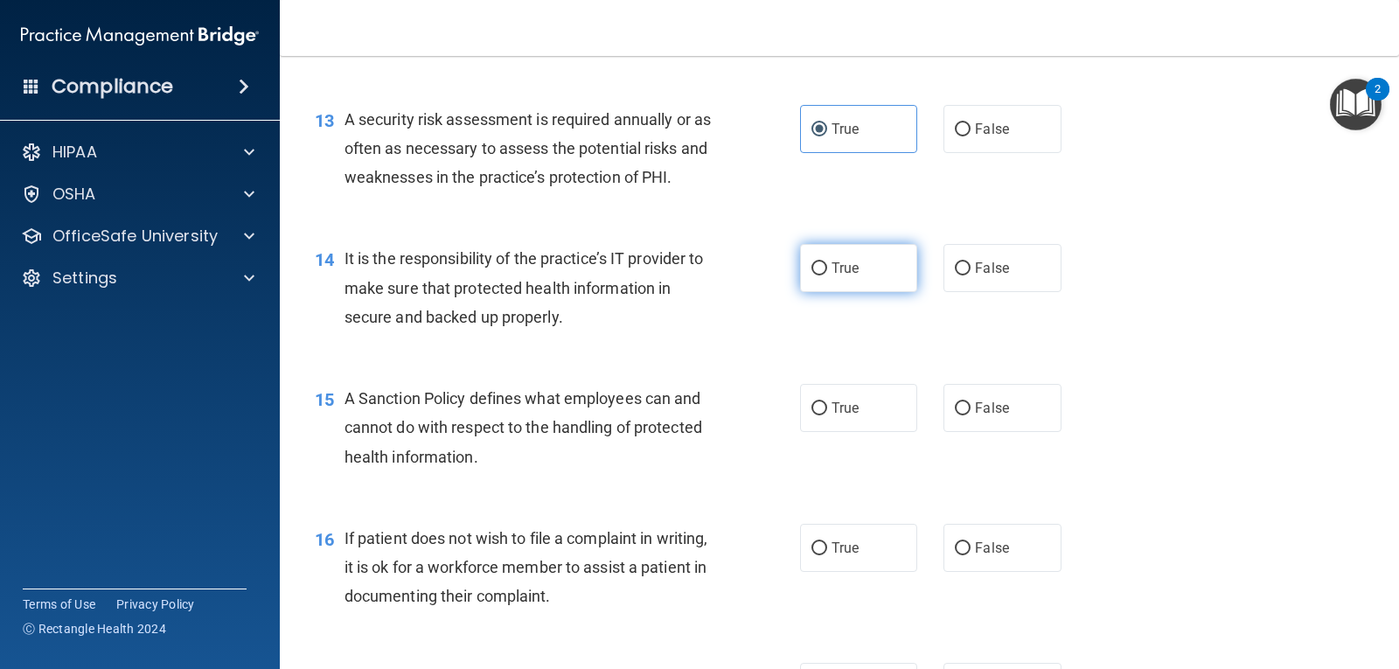
click at [859, 261] on label "True" at bounding box center [858, 268] width 117 height 48
click at [827, 262] on input "True" at bounding box center [819, 268] width 16 height 13
radio input "true"
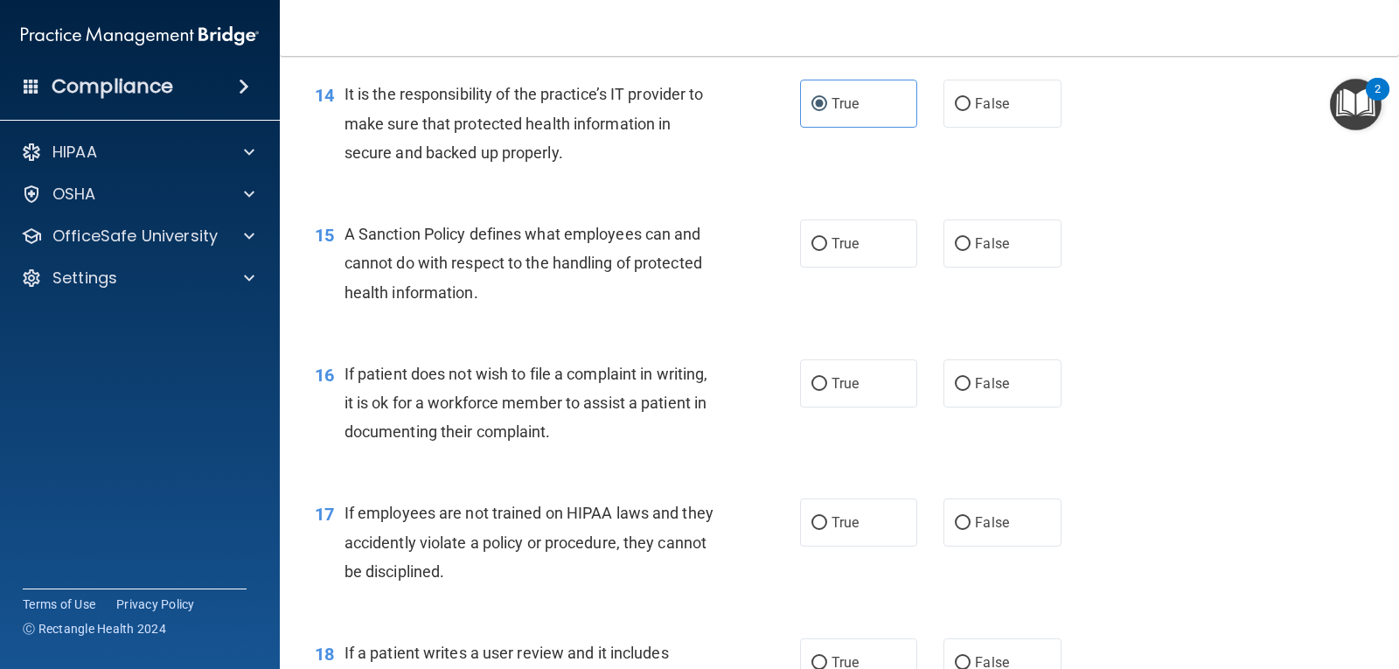
scroll to position [2348, 0]
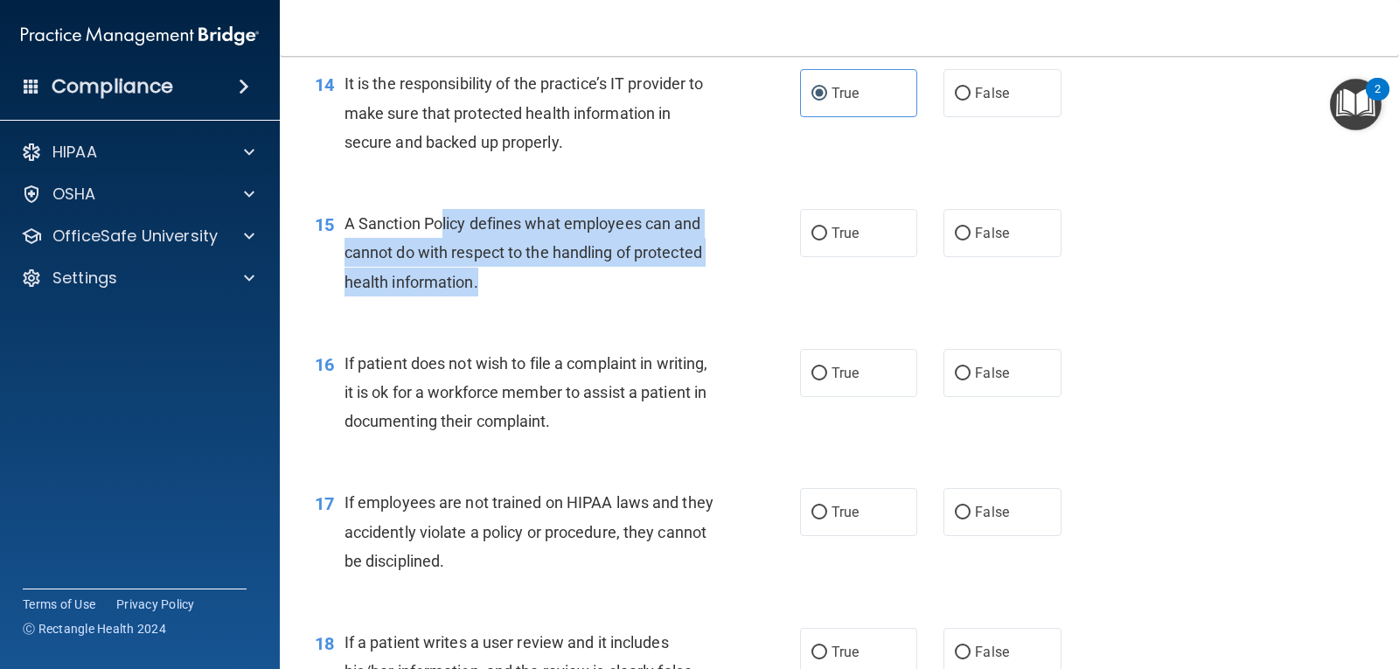
drag, startPoint x: 448, startPoint y: 226, endPoint x: 630, endPoint y: 278, distance: 190.1
click at [630, 278] on div "A Sanction Policy defines what employees can and cannot do with respect to the …" at bounding box center [536, 252] width 384 height 87
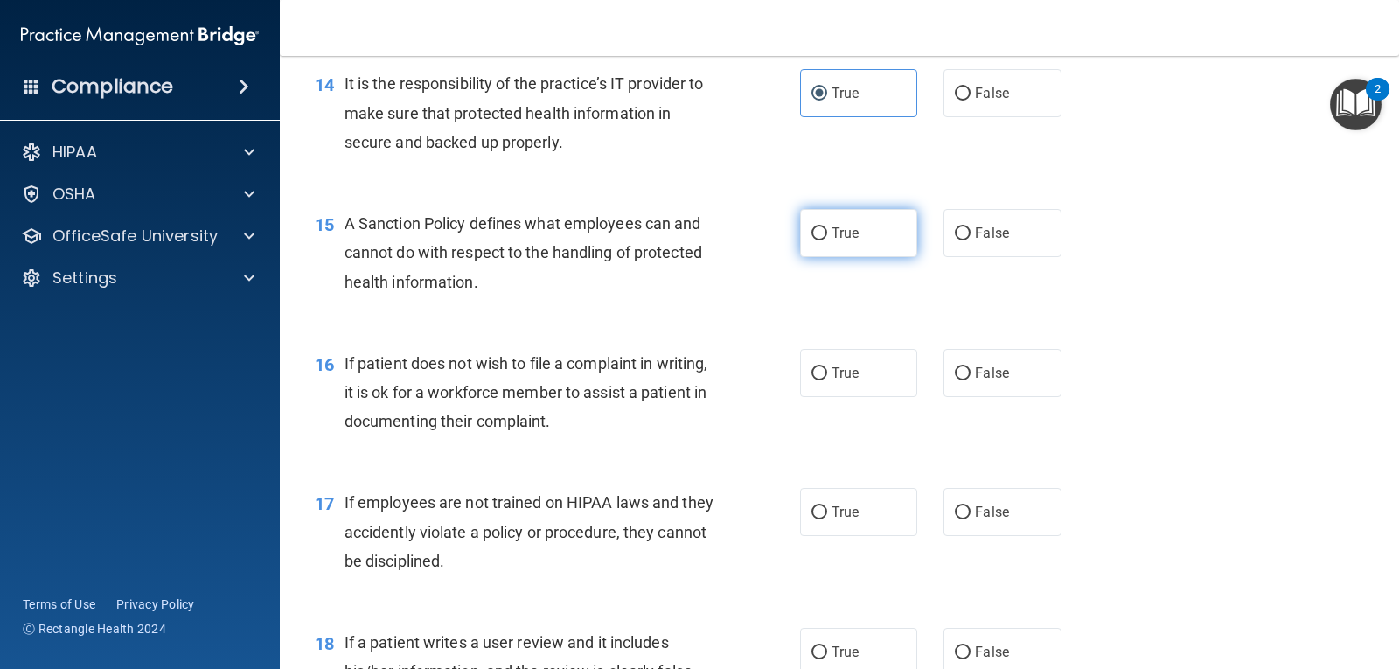
click at [852, 249] on label "True" at bounding box center [858, 233] width 117 height 48
click at [827, 240] on input "True" at bounding box center [819, 233] width 16 height 13
radio input "true"
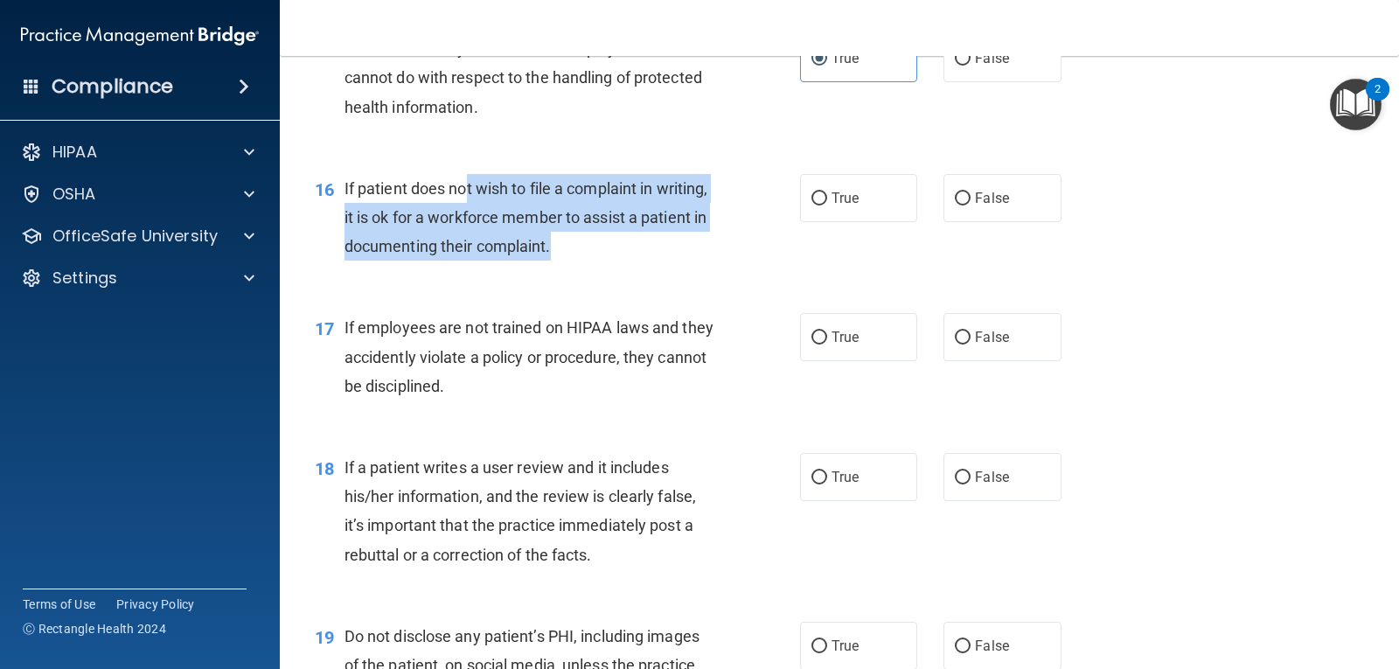
drag, startPoint x: 464, startPoint y: 195, endPoint x: 641, endPoint y: 257, distance: 187.2
click at [641, 257] on div "If patient does not wish to file a complaint in writing, it is ok for a workfor…" at bounding box center [536, 217] width 384 height 87
click at [816, 199] on input "True" at bounding box center [819, 198] width 16 height 13
radio input "true"
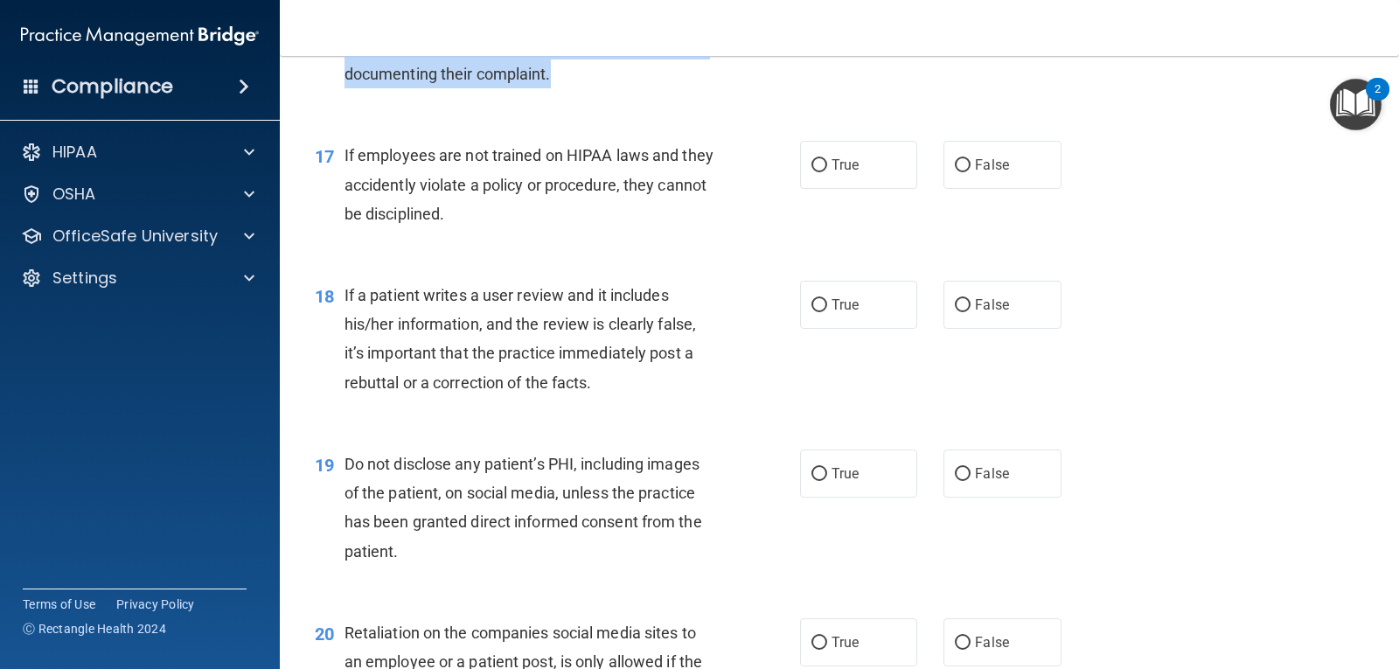
scroll to position [2698, 0]
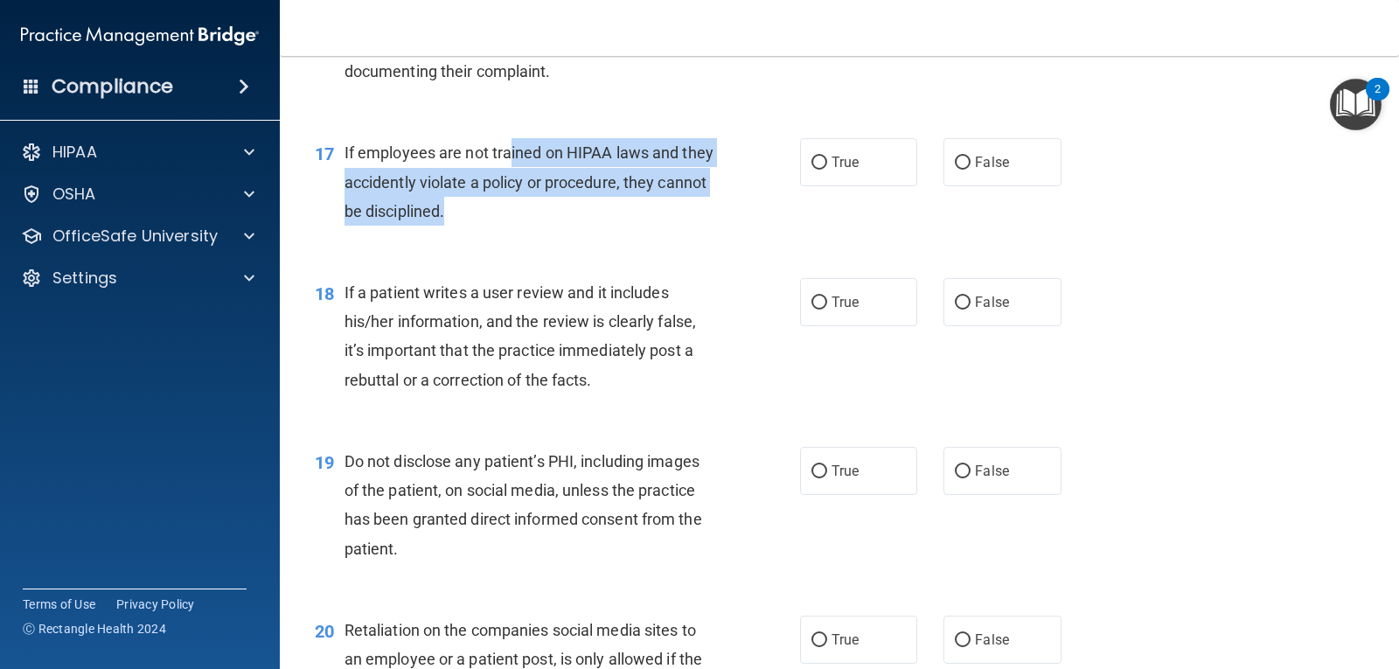
drag, startPoint x: 510, startPoint y: 146, endPoint x: 597, endPoint y: 206, distance: 106.2
click at [597, 206] on div "If employees are not trained on HIPAA laws and they accidently violate a policy…" at bounding box center [536, 181] width 384 height 87
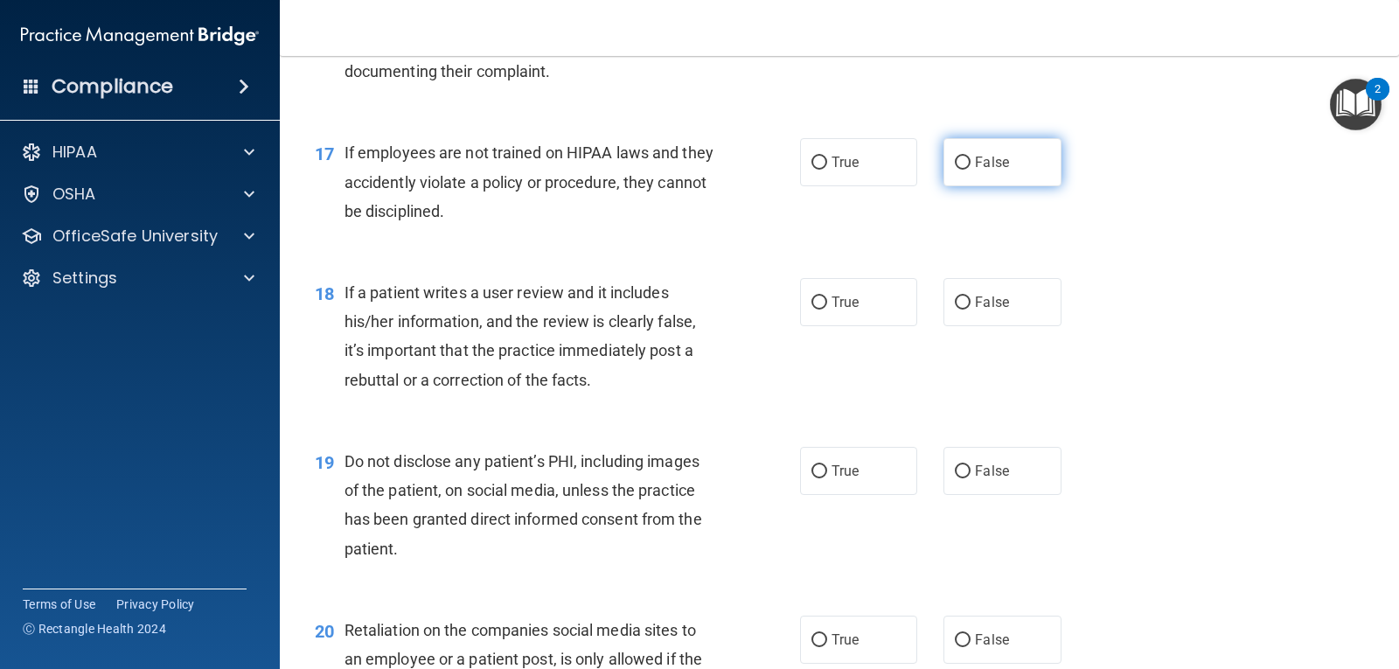
click at [1009, 179] on label "False" at bounding box center [1001, 162] width 117 height 48
click at [970, 170] on input "False" at bounding box center [963, 162] width 16 height 13
radio input "true"
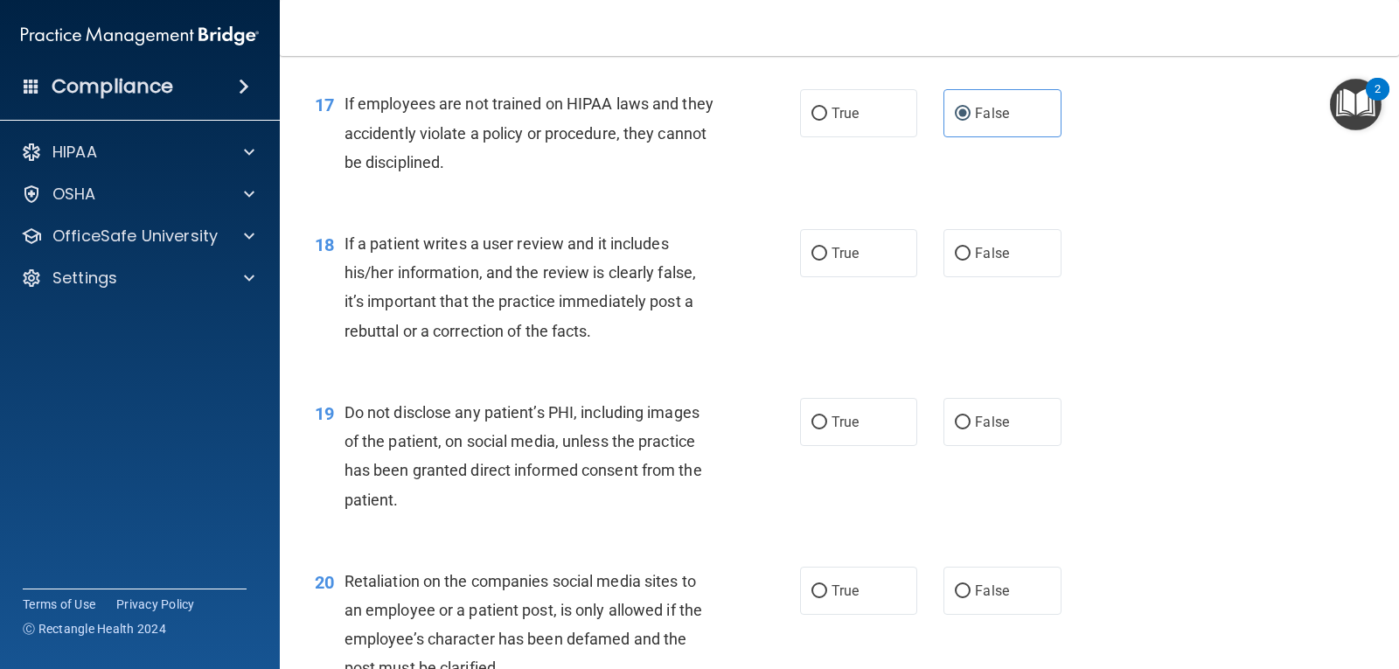
scroll to position [2873, 0]
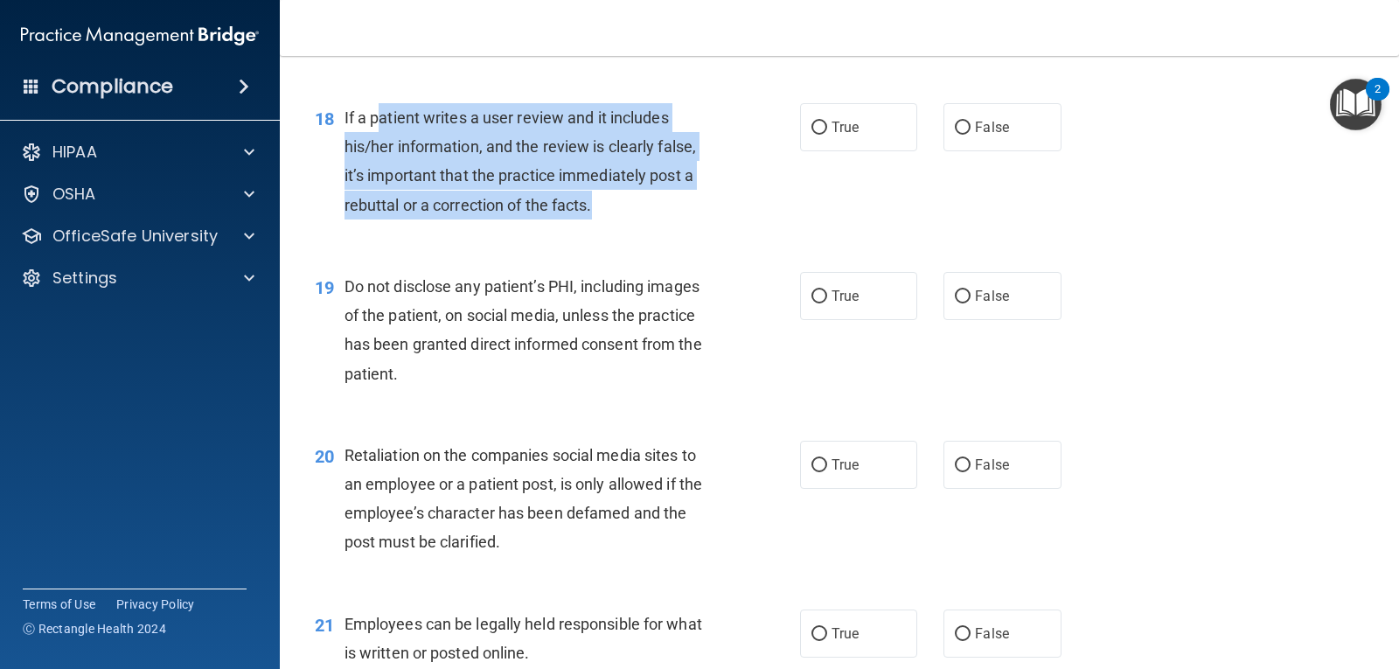
drag, startPoint x: 376, startPoint y: 126, endPoint x: 612, endPoint y: 211, distance: 250.8
click at [612, 211] on div "If a patient writes a user review and it includes his/her information, and the …" at bounding box center [536, 161] width 384 height 116
click at [955, 125] on input "False" at bounding box center [963, 128] width 16 height 13
radio input "true"
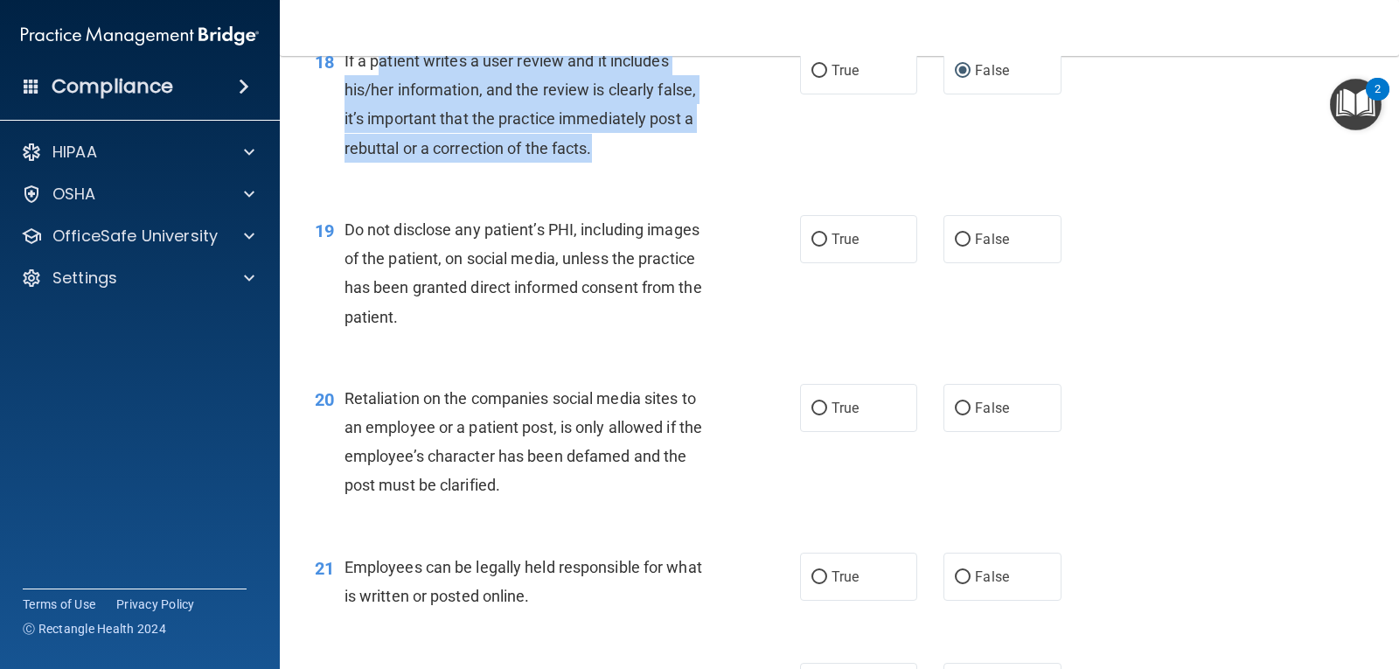
scroll to position [2960, 0]
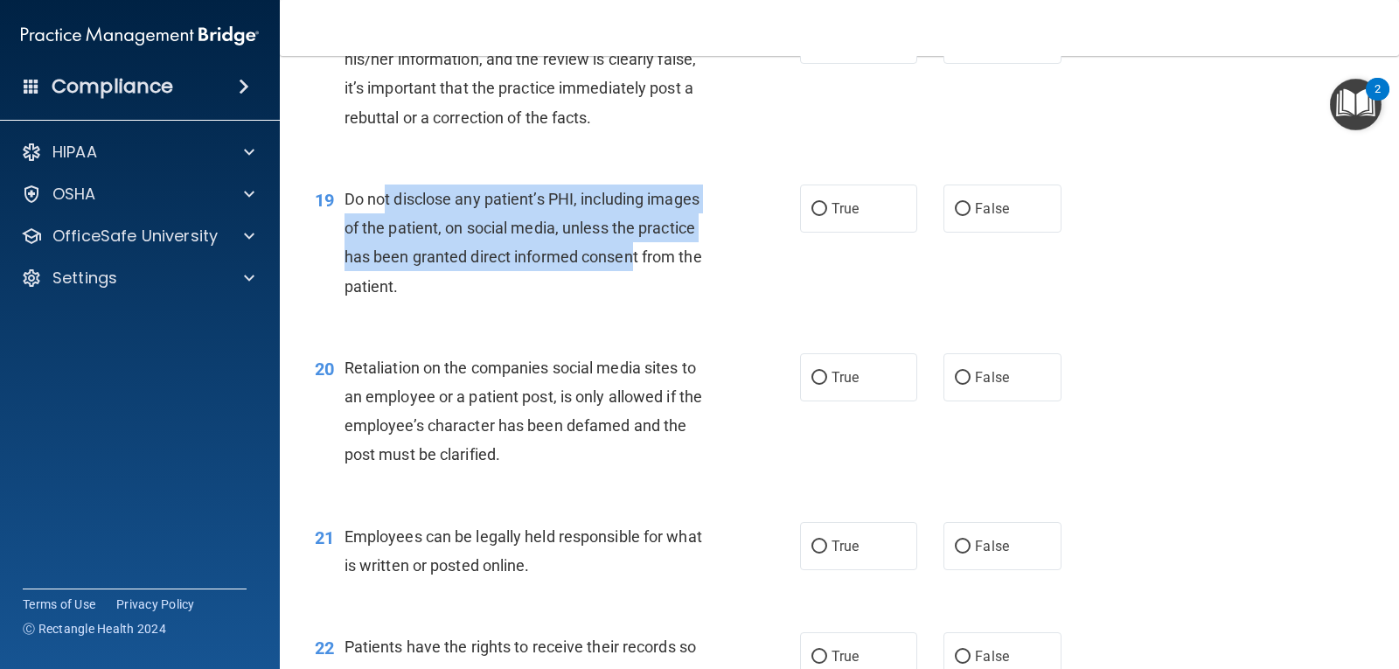
drag, startPoint x: 437, startPoint y: 191, endPoint x: 635, endPoint y: 271, distance: 213.0
click at [635, 271] on div "Do not disclose any patient’s PHI, including images of the patient, on social m…" at bounding box center [536, 242] width 384 height 116
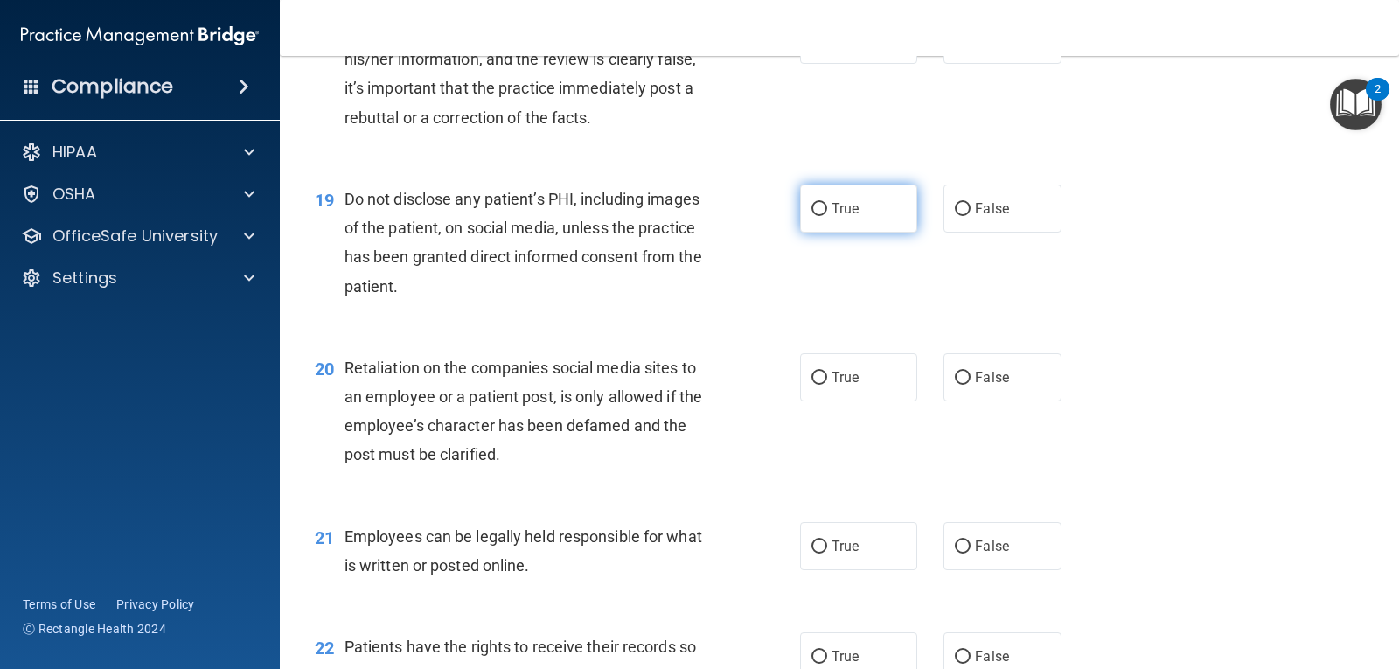
click at [828, 220] on label "True" at bounding box center [858, 208] width 117 height 48
click at [827, 216] on input "True" at bounding box center [819, 209] width 16 height 13
radio input "true"
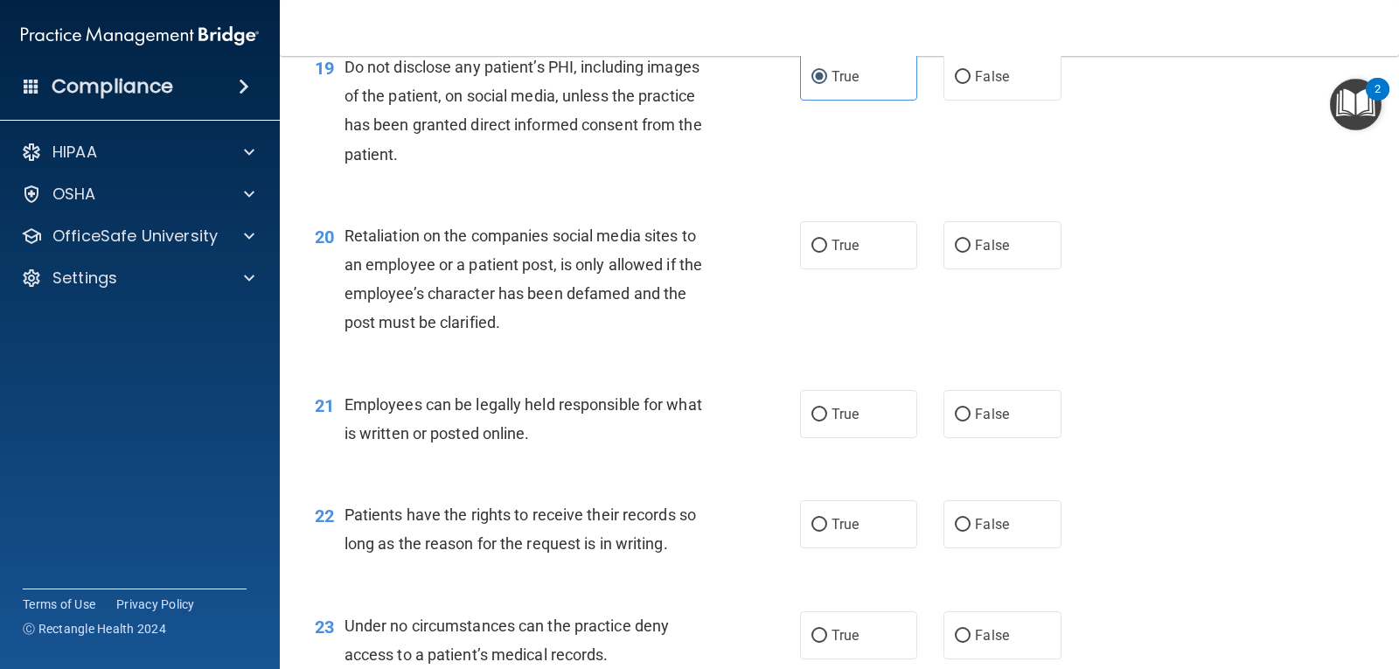
scroll to position [3135, 0]
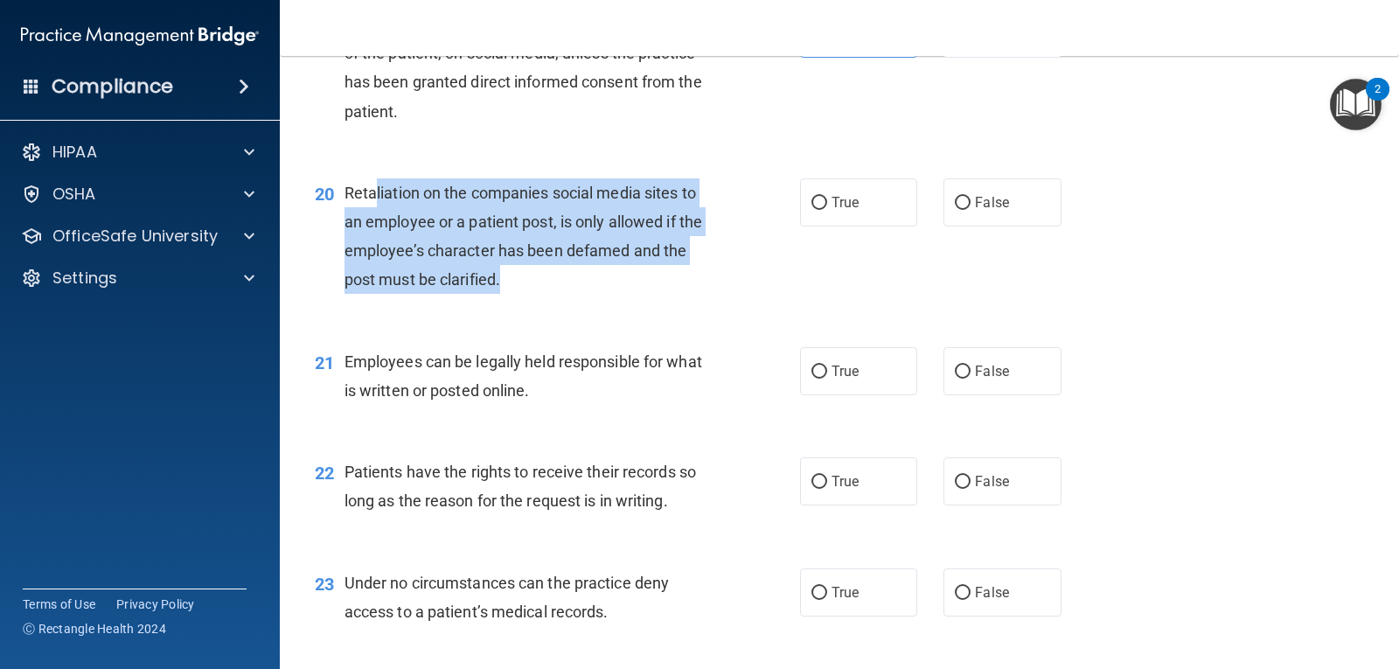
drag, startPoint x: 373, startPoint y: 191, endPoint x: 589, endPoint y: 289, distance: 237.5
click at [587, 289] on div "Retaliation on the companies social media sites to an employee or a patient pos…" at bounding box center [536, 236] width 384 height 116
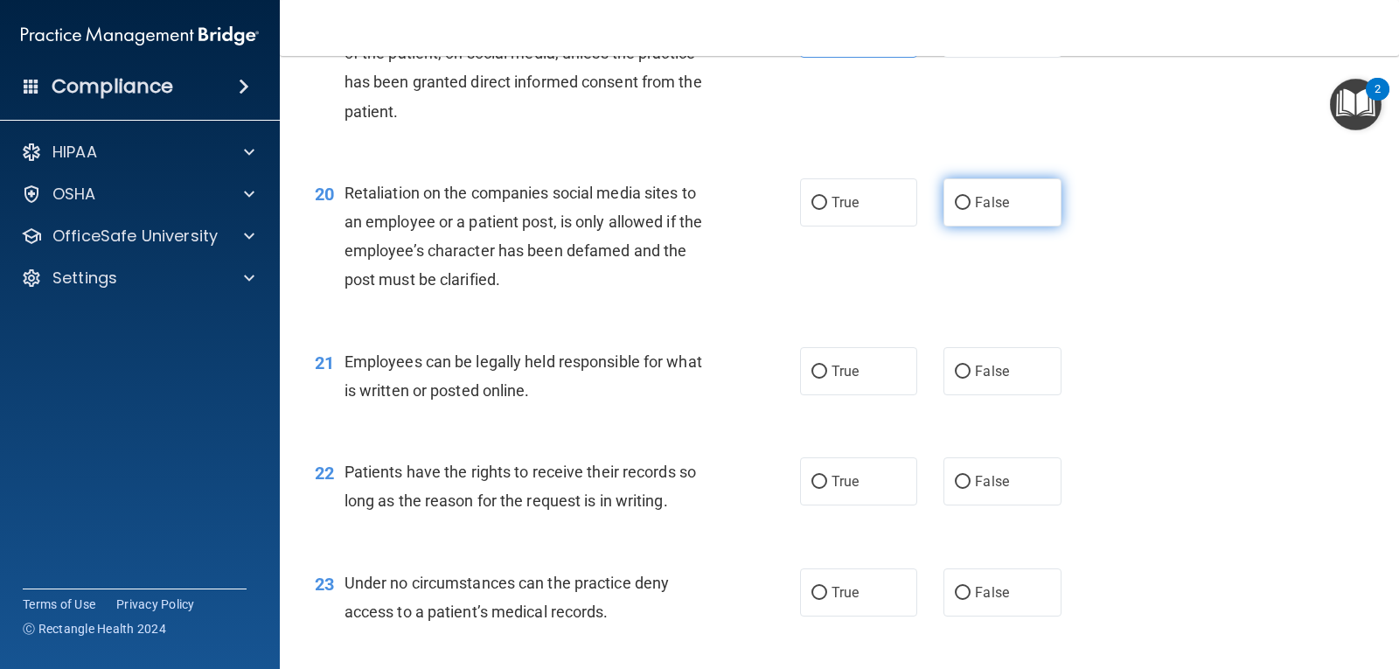
click at [1006, 207] on label "False" at bounding box center [1001, 202] width 117 height 48
click at [970, 207] on input "False" at bounding box center [963, 203] width 16 height 13
radio input "true"
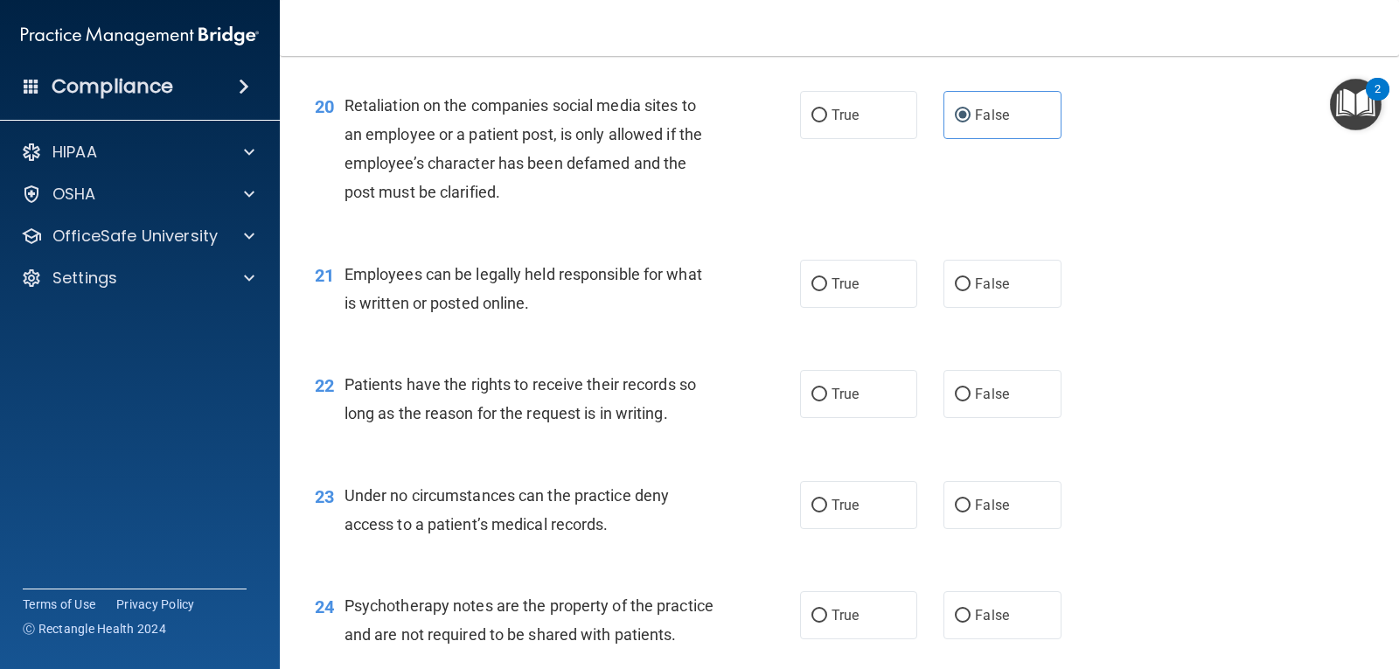
scroll to position [3310, 0]
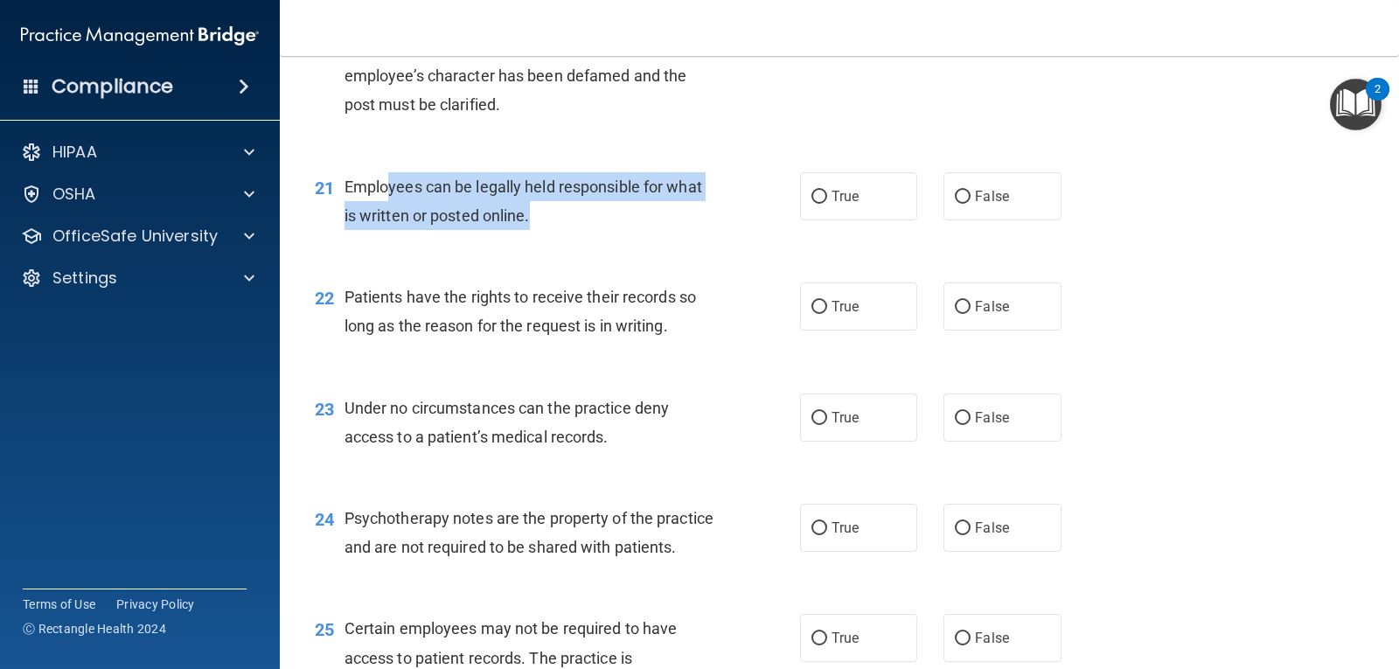
drag, startPoint x: 385, startPoint y: 187, endPoint x: 545, endPoint y: 224, distance: 164.1
click at [545, 224] on div "Employees can be legally held responsible for what is written or posted online." at bounding box center [536, 201] width 384 height 58
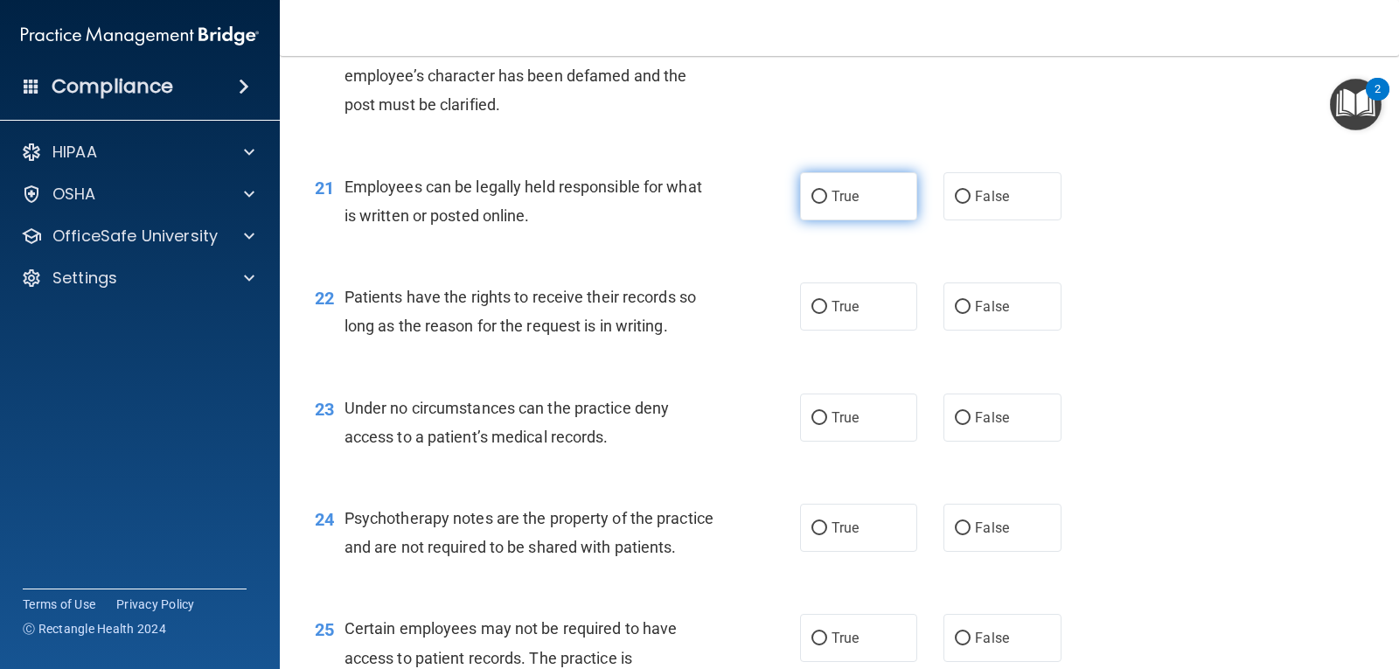
click at [857, 195] on label "True" at bounding box center [858, 196] width 117 height 48
click at [827, 195] on input "True" at bounding box center [819, 197] width 16 height 13
radio input "true"
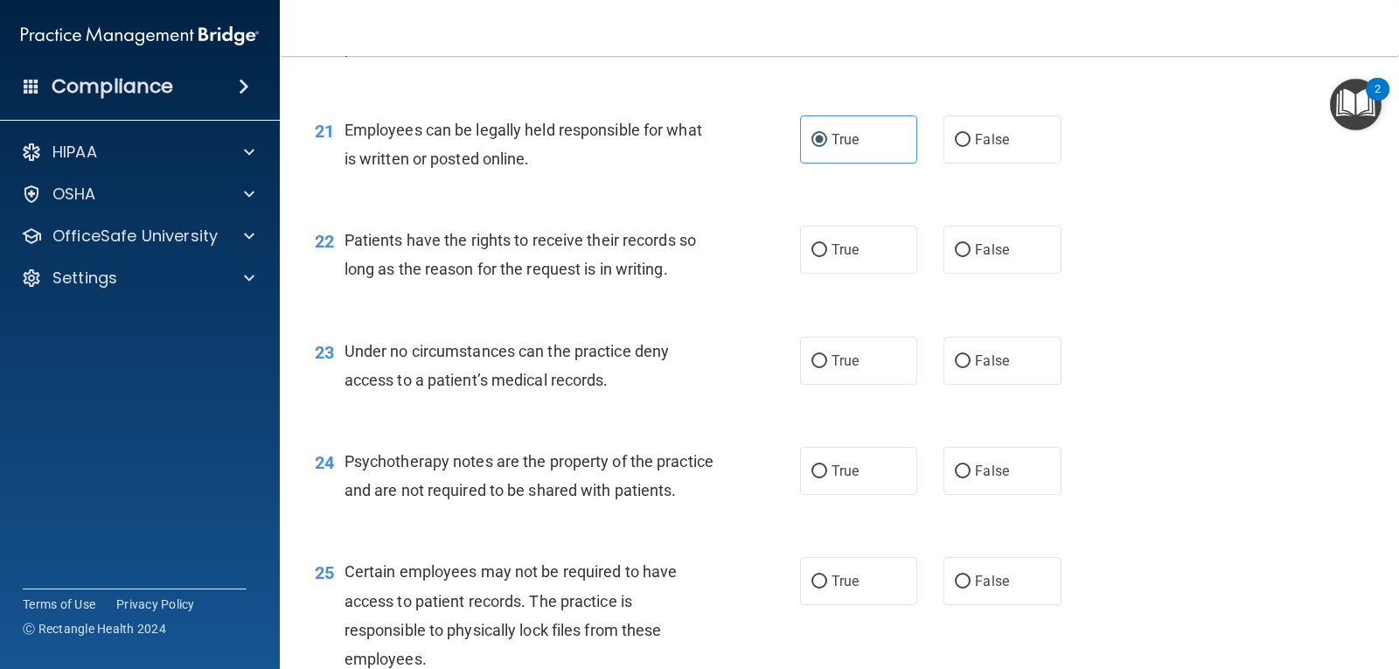
scroll to position [3397, 0]
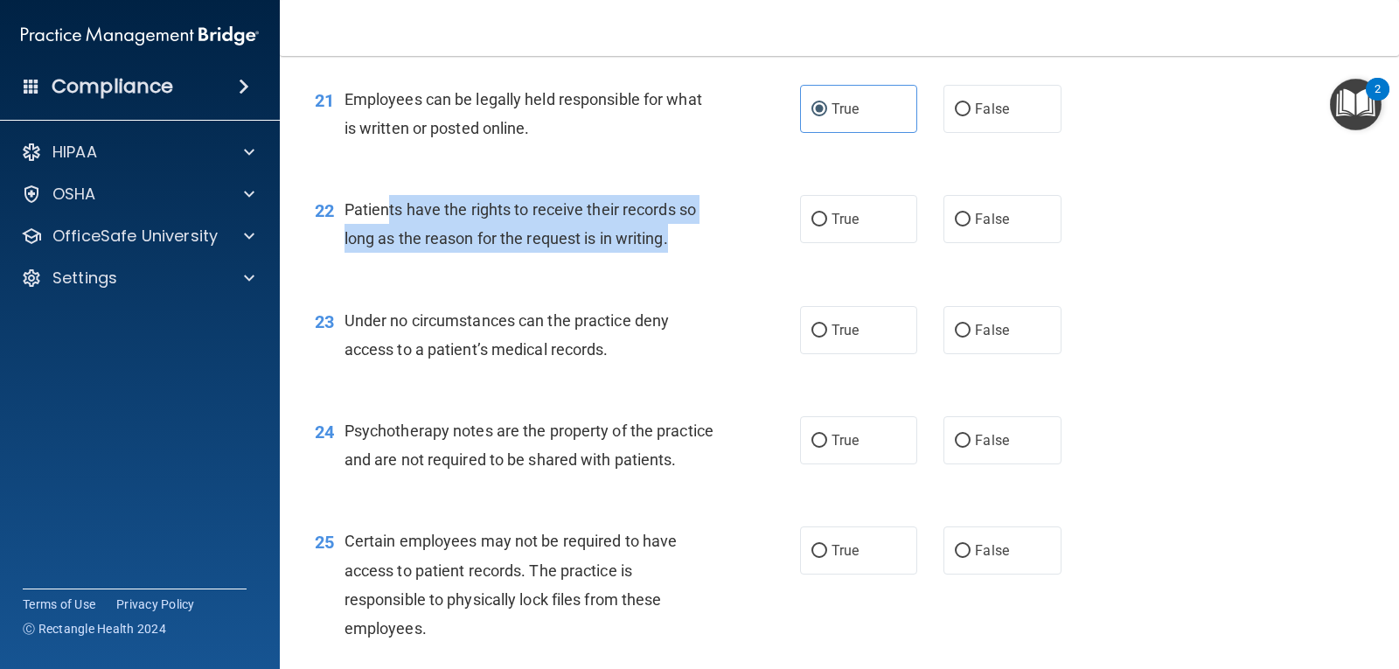
drag, startPoint x: 389, startPoint y: 201, endPoint x: 680, endPoint y: 232, distance: 292.7
click at [680, 232] on div "Patients have the rights to receive their records so long as the reason for the…" at bounding box center [536, 224] width 384 height 58
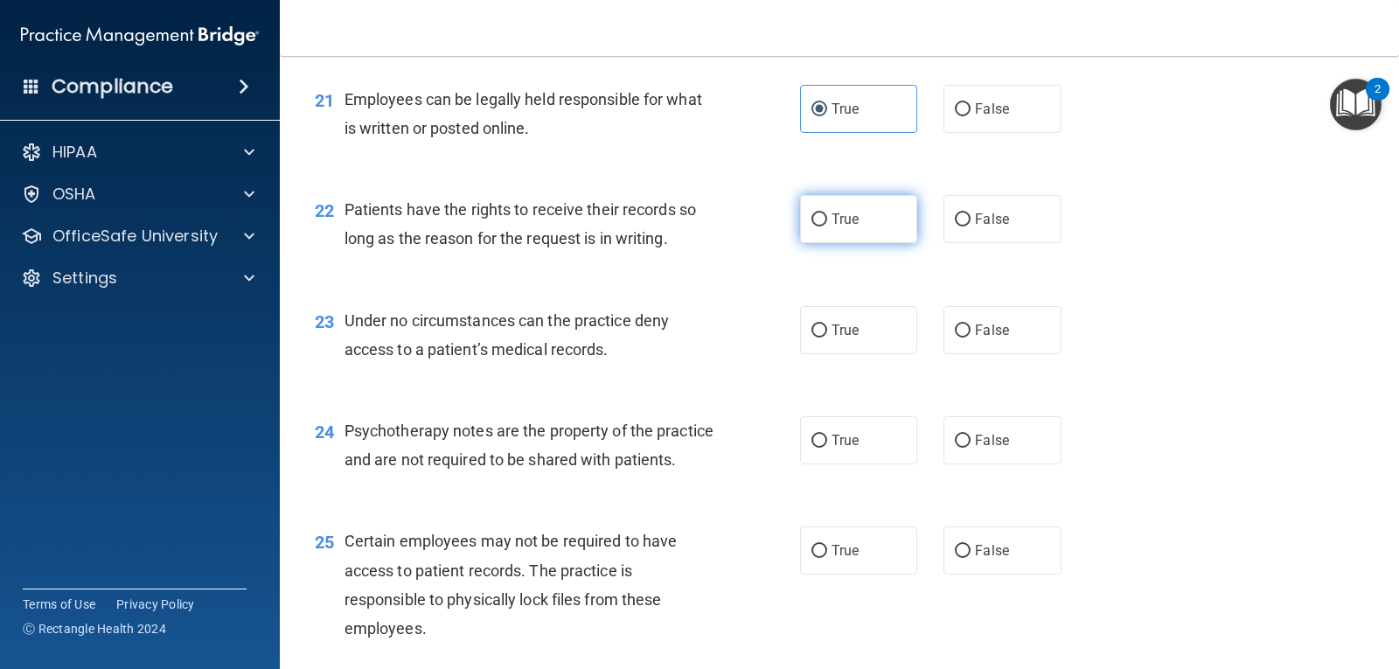
click at [878, 215] on label "True" at bounding box center [858, 219] width 117 height 48
click at [827, 215] on input "True" at bounding box center [819, 219] width 16 height 13
radio input "true"
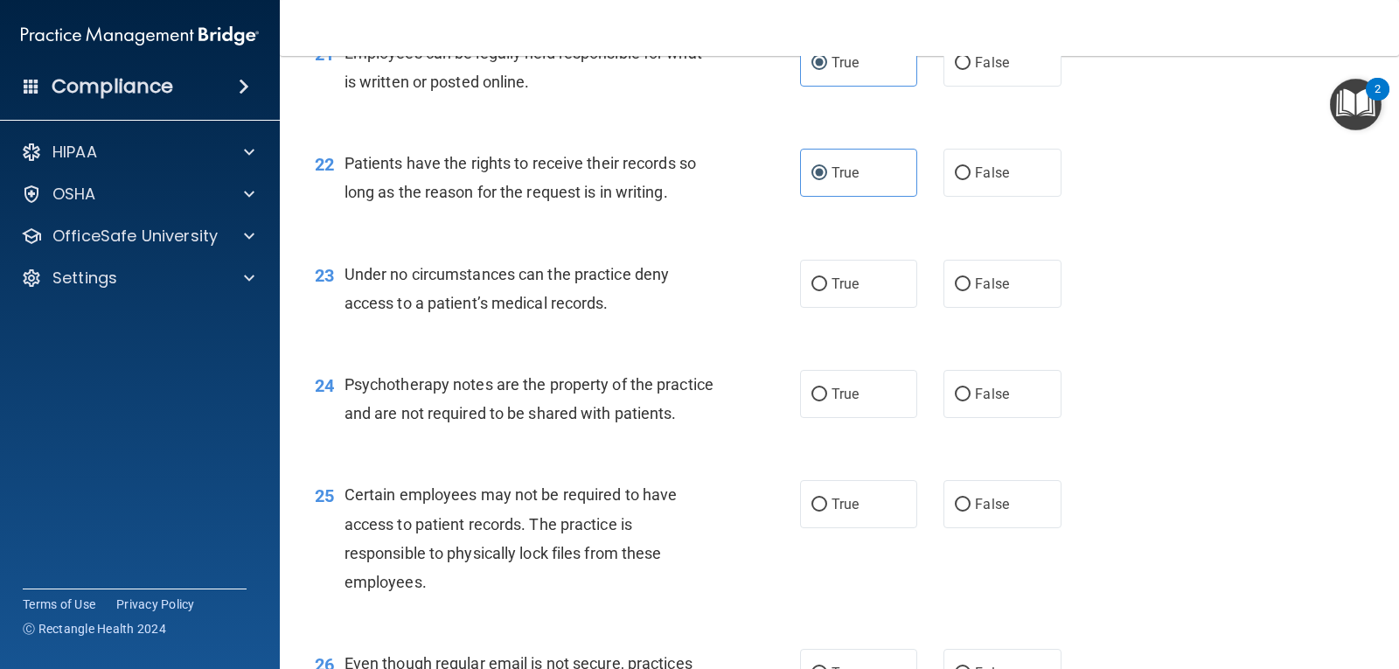
scroll to position [3485, 0]
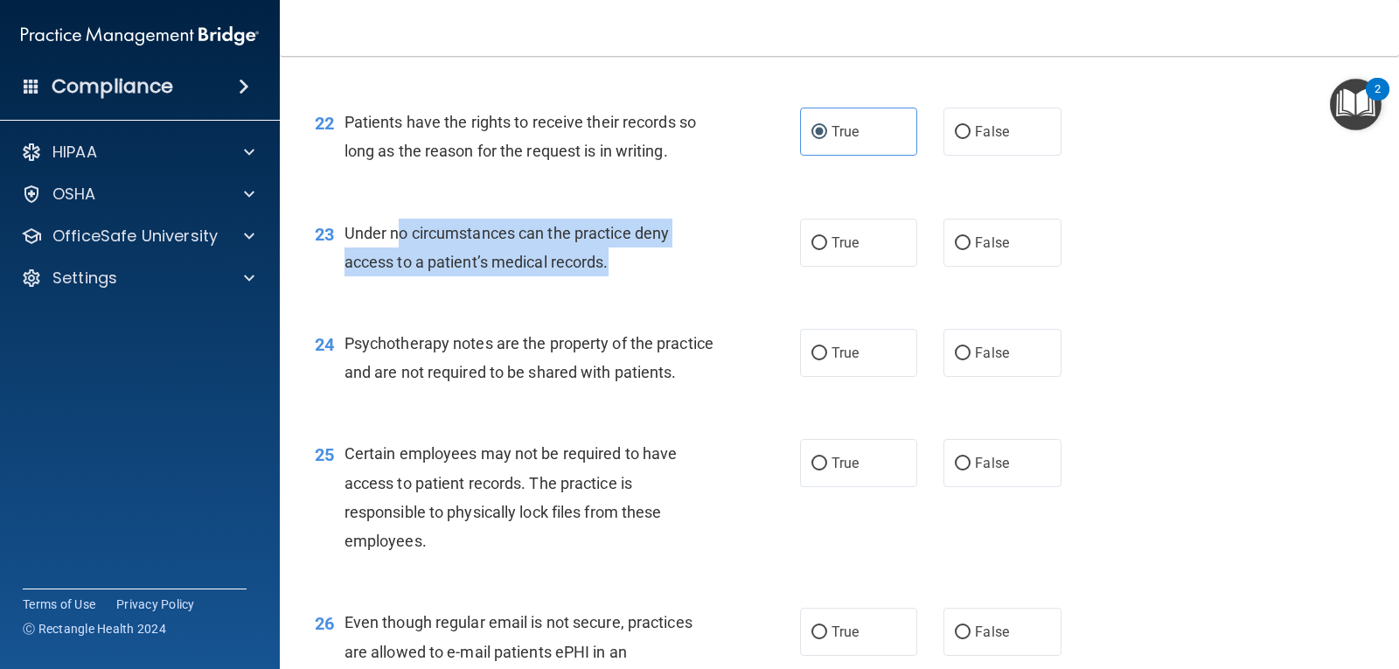
drag, startPoint x: 397, startPoint y: 233, endPoint x: 628, endPoint y: 267, distance: 233.3
click at [628, 267] on div "Under no circumstances can the practice deny access to a patient’s medical reco…" at bounding box center [536, 248] width 384 height 58
click at [955, 240] on input "False" at bounding box center [963, 243] width 16 height 13
radio input "true"
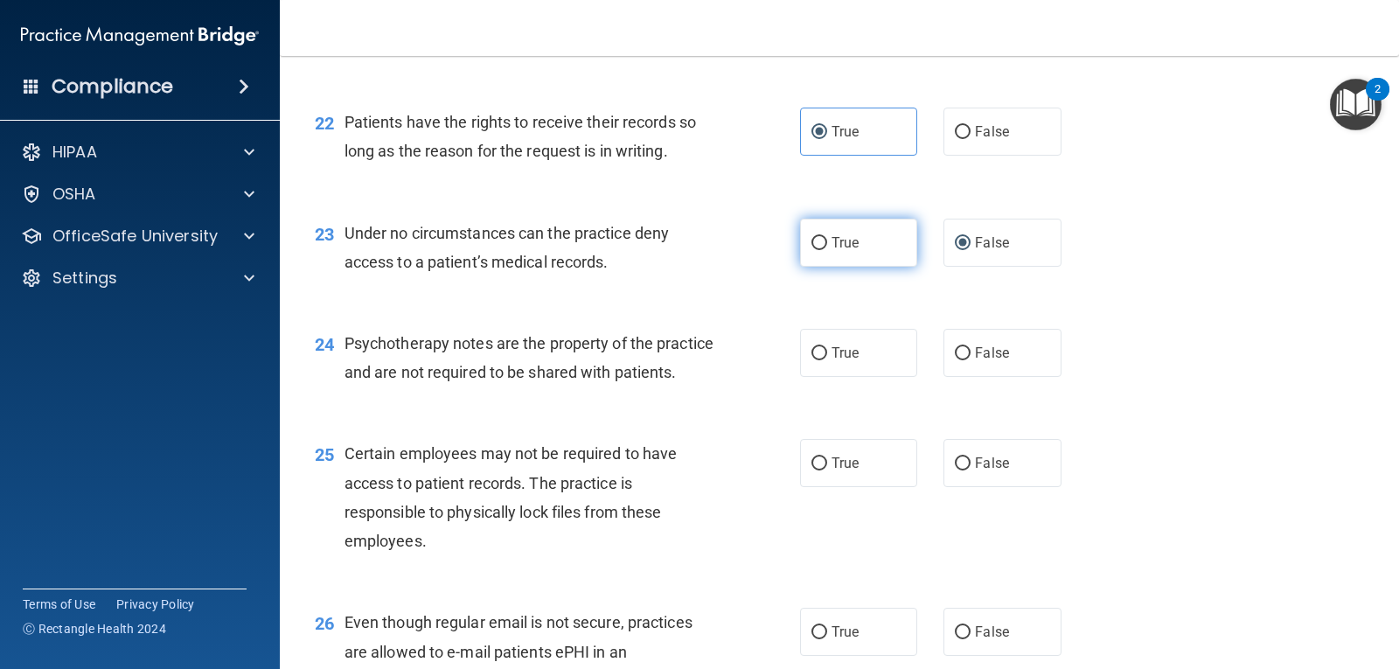
click at [866, 241] on label "True" at bounding box center [858, 243] width 117 height 48
click at [827, 241] on input "True" at bounding box center [819, 243] width 16 height 13
radio input "true"
click at [405, 256] on span "Under no circumstances can the practice deny access to a patient’s medical reco…" at bounding box center [506, 247] width 324 height 47
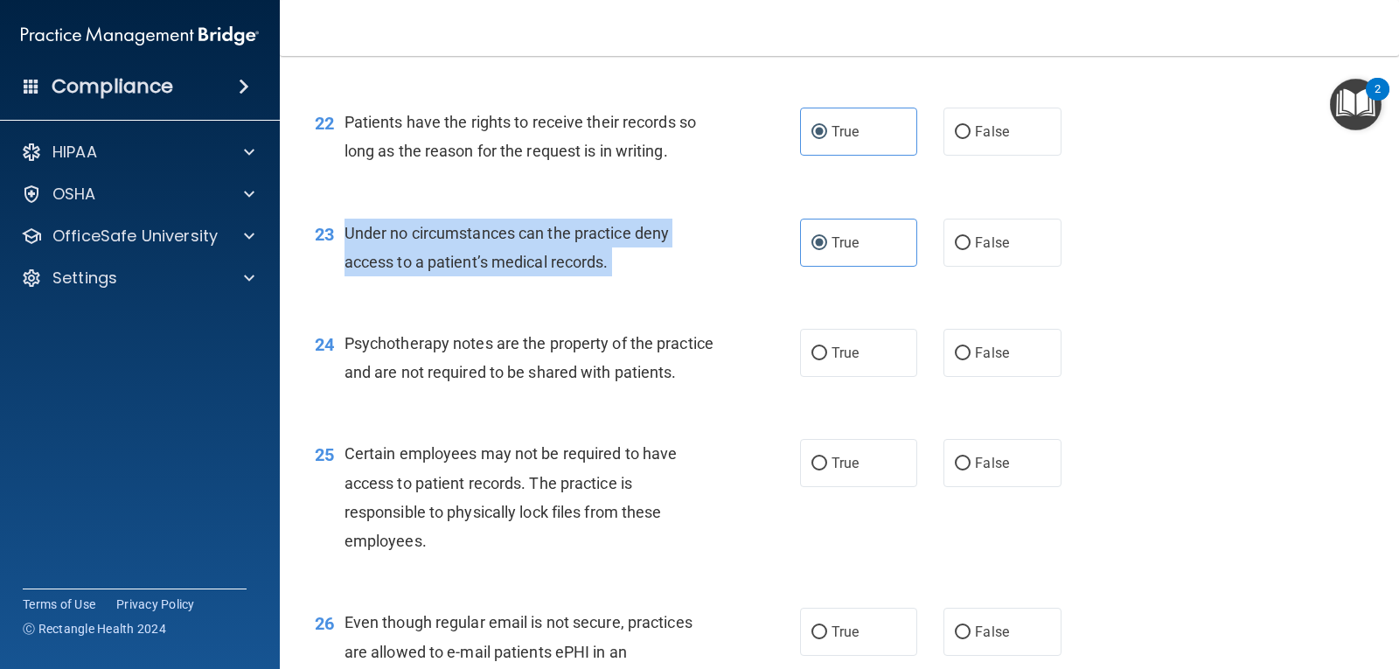
click at [405, 256] on span "Under no circumstances can the practice deny access to a patient’s medical reco…" at bounding box center [506, 247] width 324 height 47
copy ng-form "Under no circumstances can the practice deny access to a patient’s medical reco…"
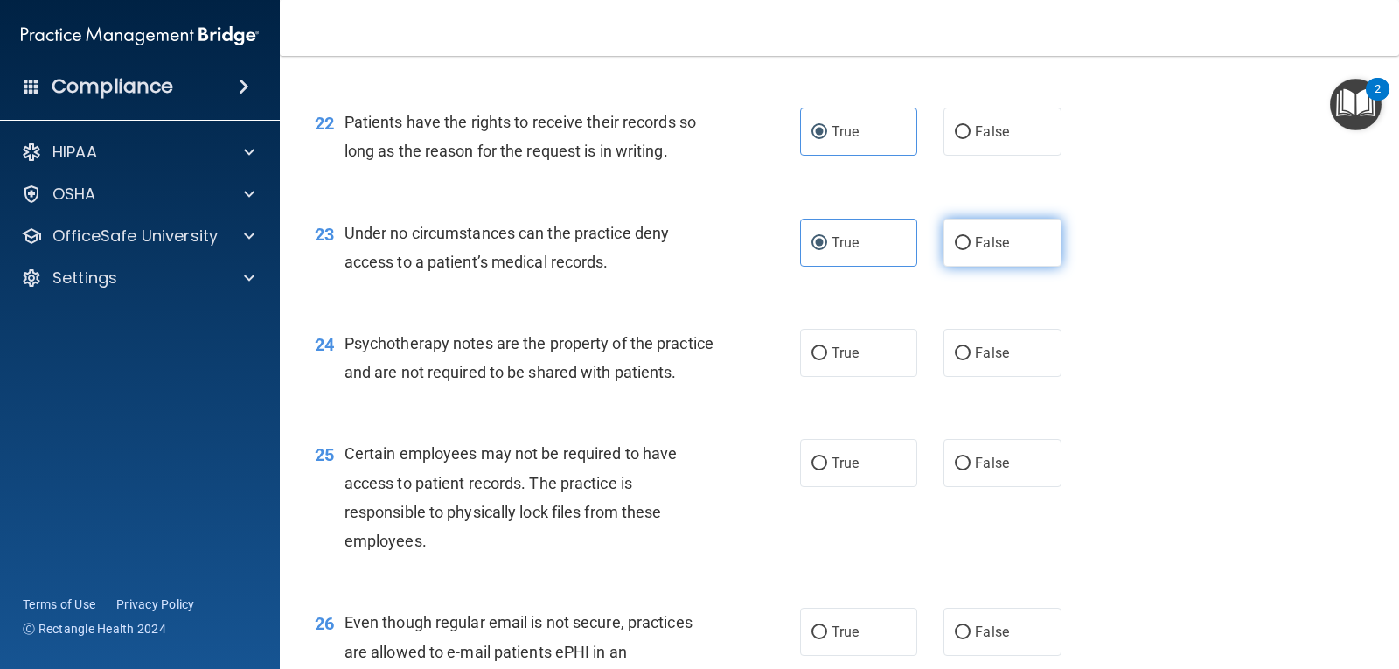
click at [976, 262] on label "False" at bounding box center [1001, 243] width 117 height 48
click at [970, 250] on input "False" at bounding box center [963, 243] width 16 height 13
radio input "true"
radio input "false"
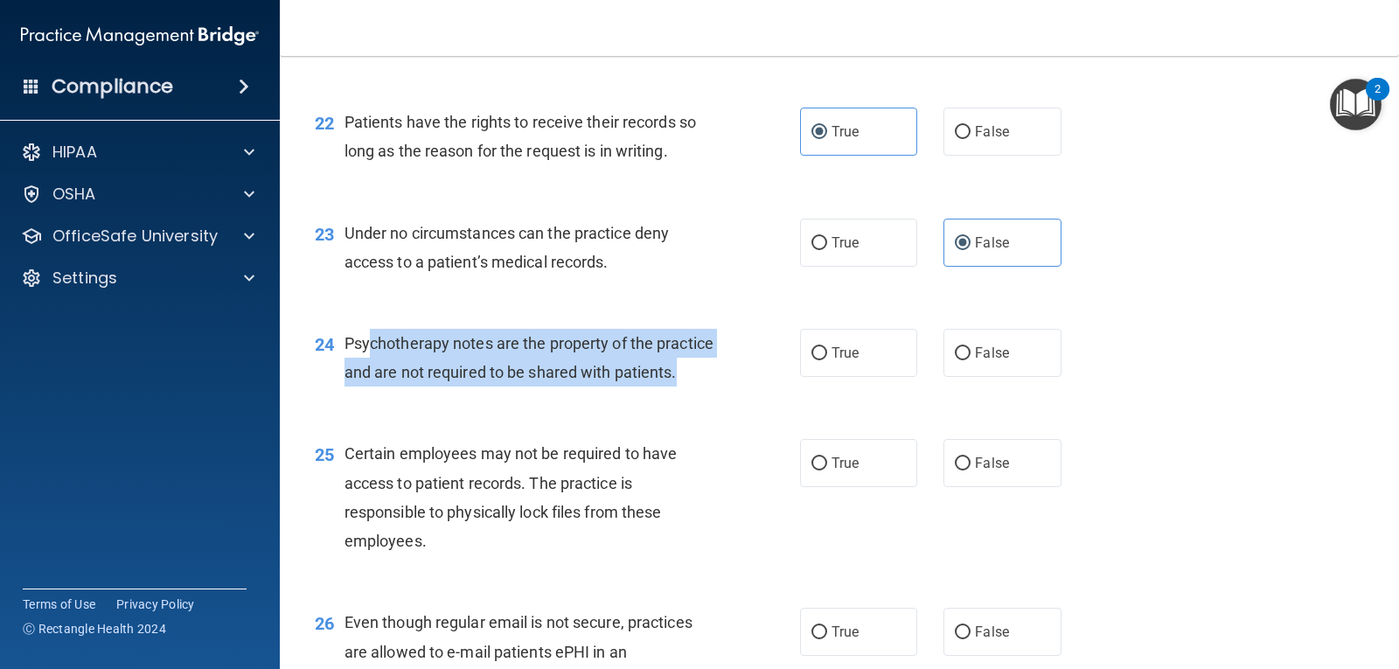
drag, startPoint x: 372, startPoint y: 332, endPoint x: 608, endPoint y: 393, distance: 243.8
click at [608, 386] on div "Psychotherapy notes are the property of the practice and are not required to be…" at bounding box center [536, 358] width 384 height 58
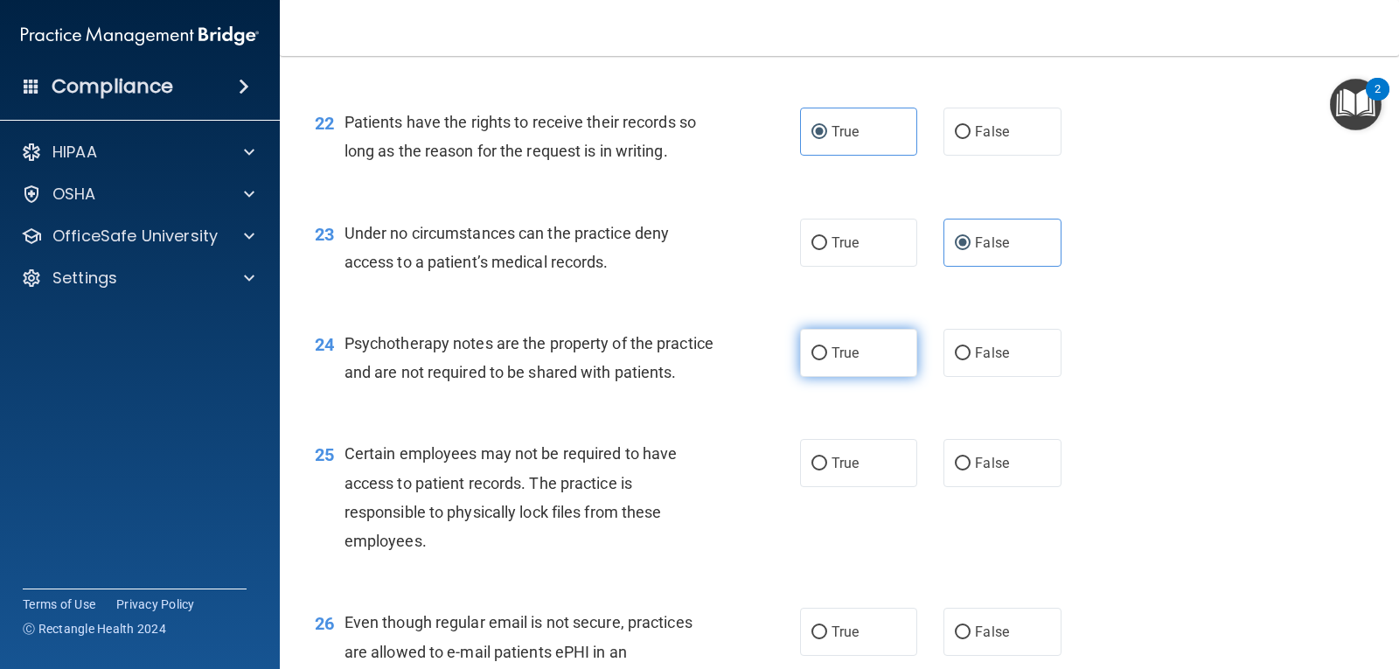
click at [832, 355] on span "True" at bounding box center [844, 352] width 27 height 17
click at [827, 355] on input "True" at bounding box center [819, 353] width 16 height 13
radio input "true"
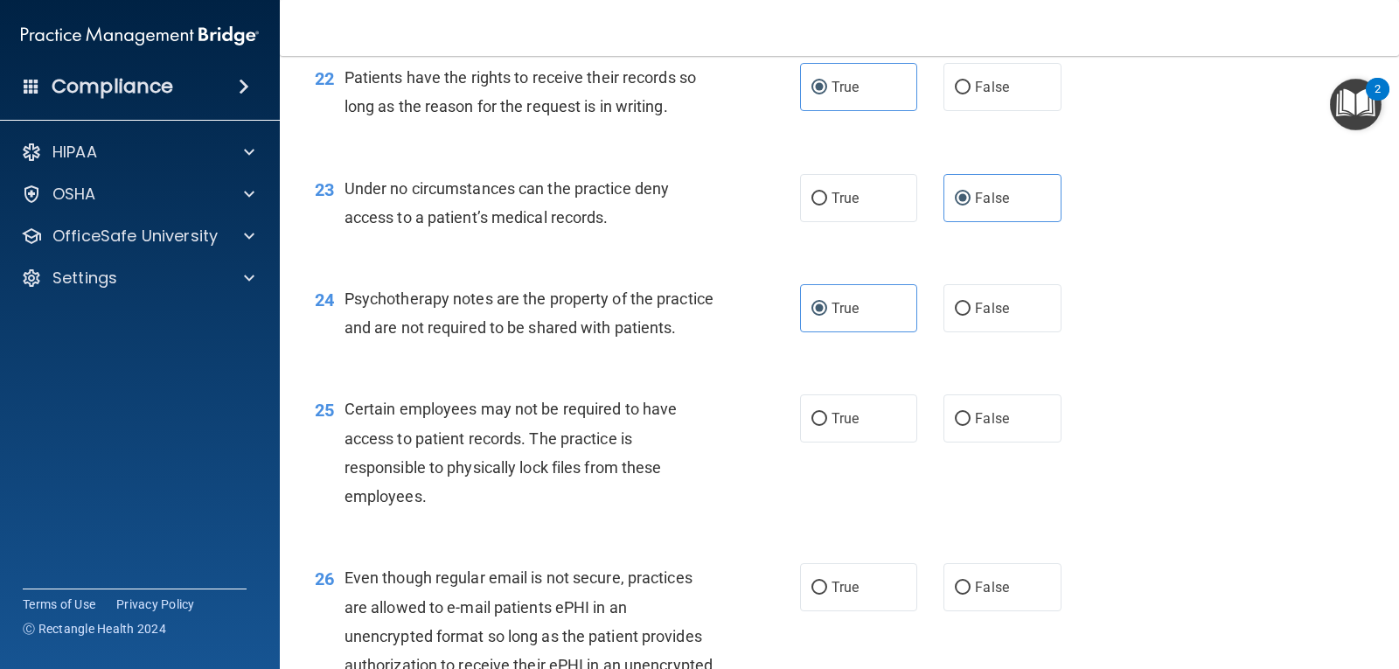
scroll to position [3660, 0]
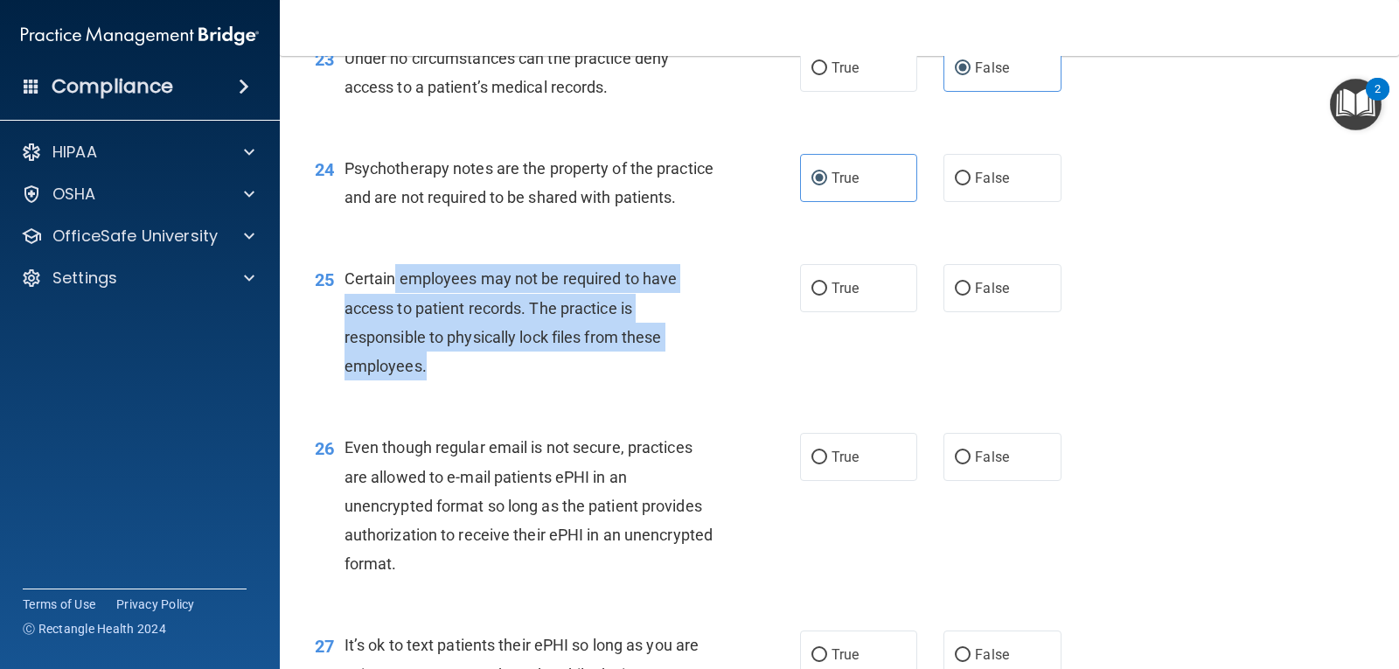
drag, startPoint x: 471, startPoint y: 313, endPoint x: 636, endPoint y: 396, distance: 184.9
click at [636, 380] on div "Certain employees may not be required to have access to patient records. The pr…" at bounding box center [536, 322] width 384 height 116
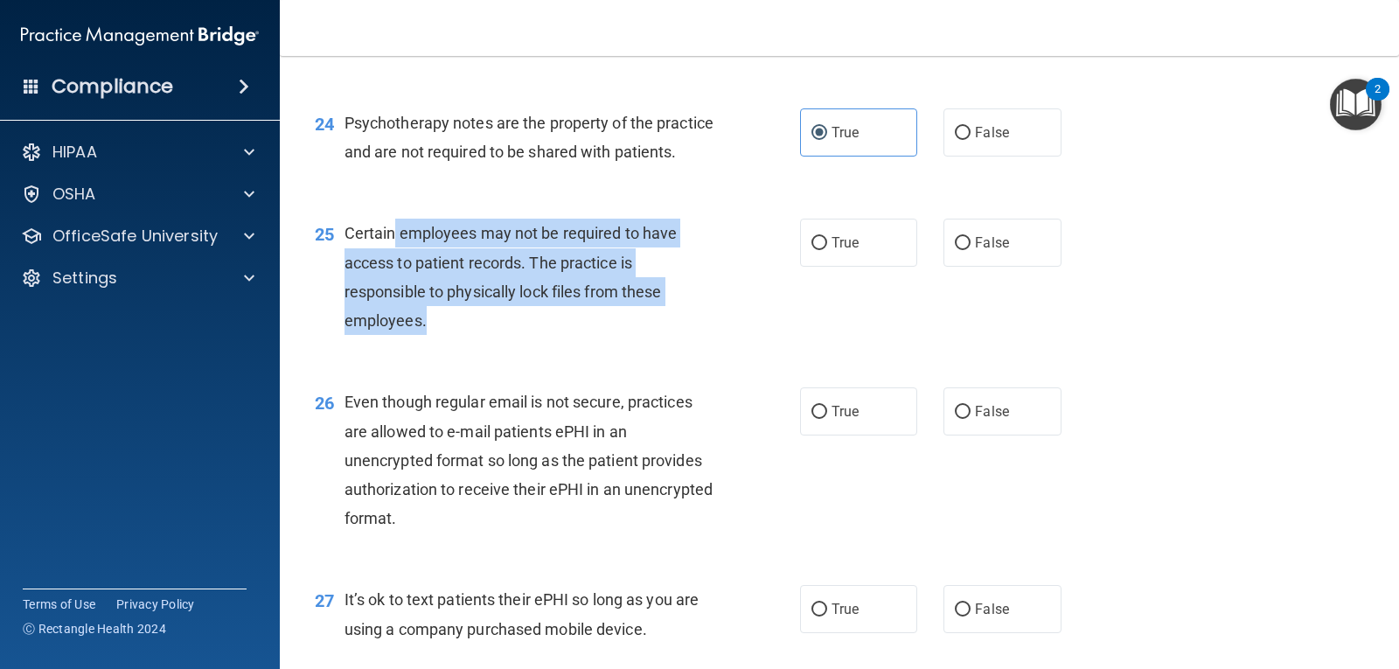
scroll to position [3747, 0]
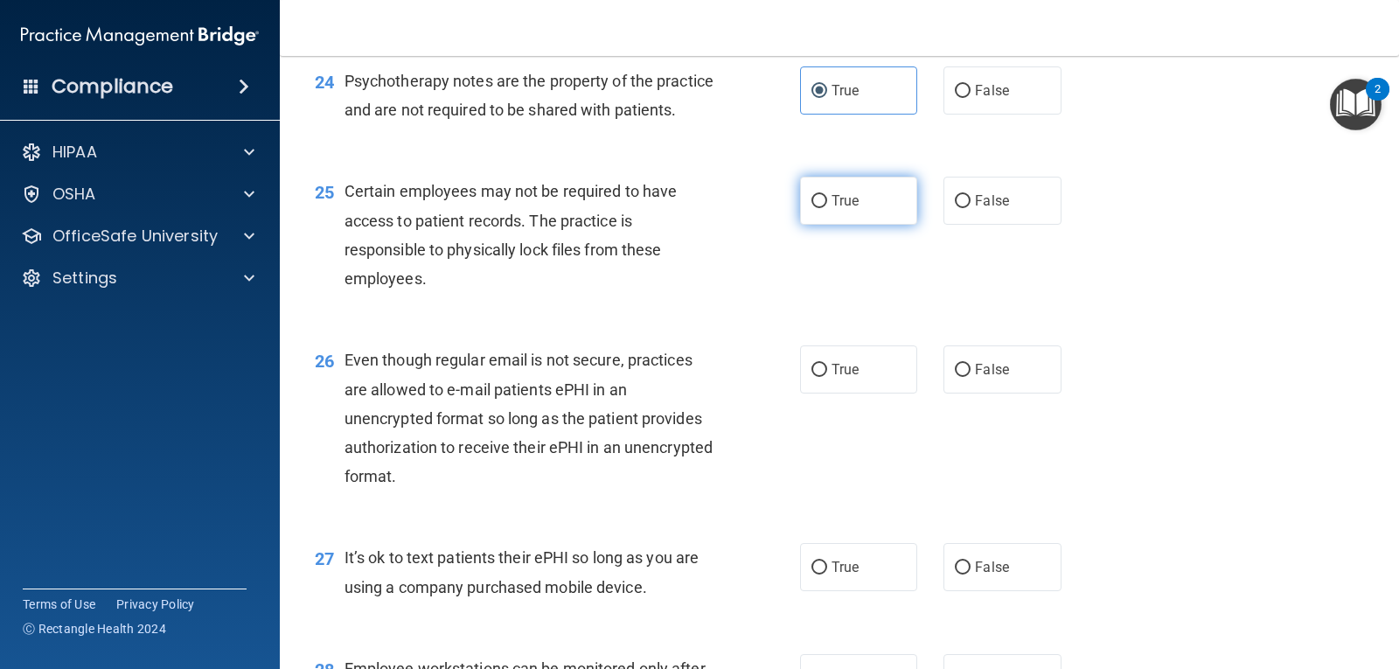
click at [880, 225] on label "True" at bounding box center [858, 201] width 117 height 48
click at [827, 208] on input "True" at bounding box center [819, 201] width 16 height 13
radio input "true"
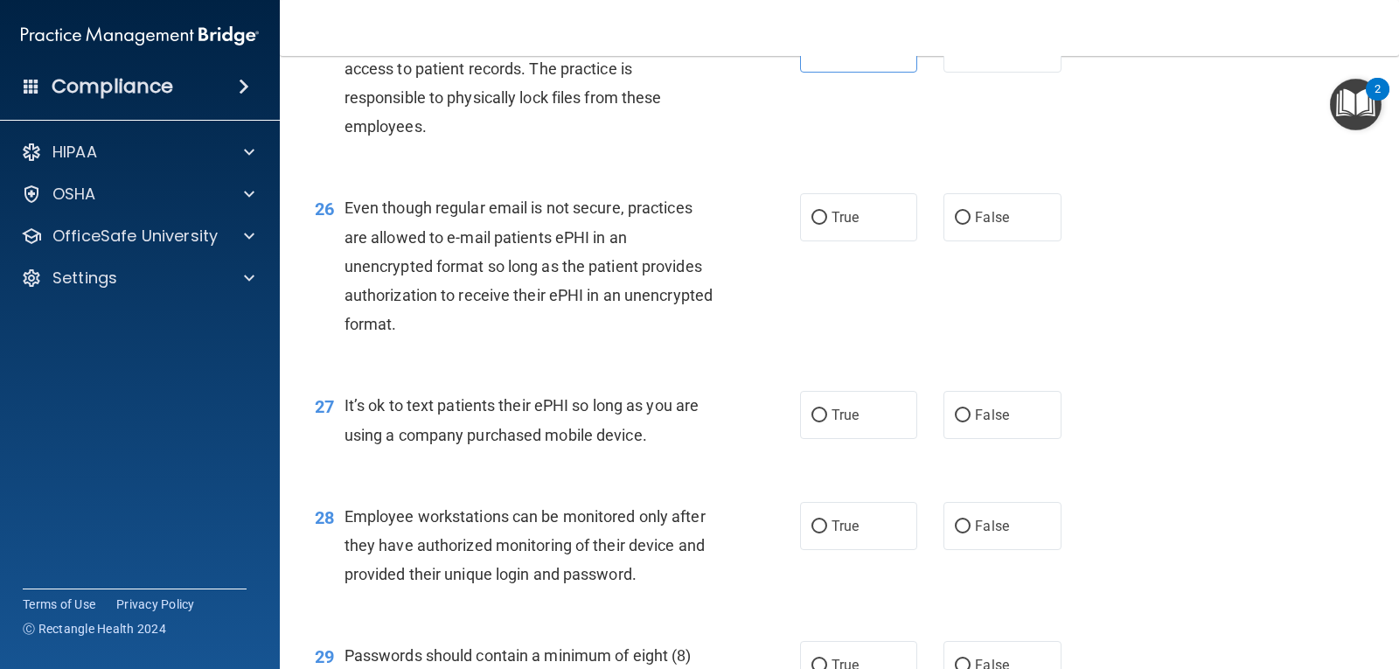
scroll to position [3922, 0]
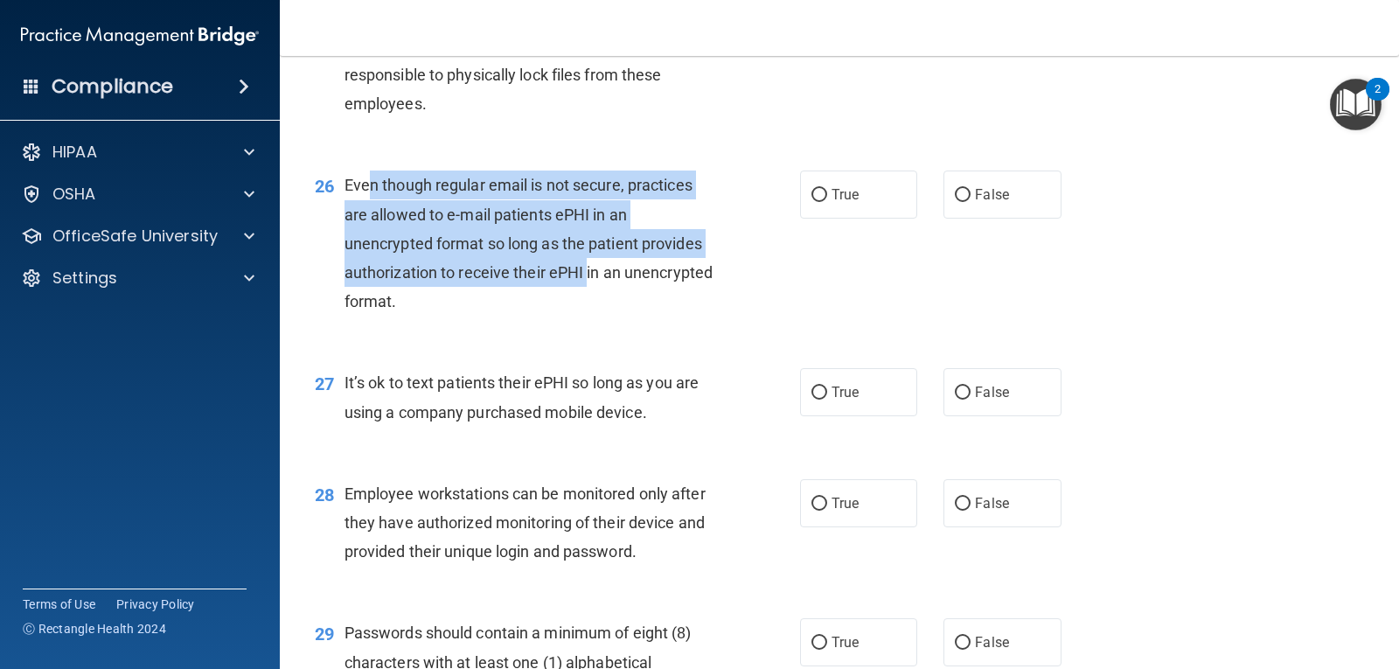
drag, startPoint x: 371, startPoint y: 227, endPoint x: 587, endPoint y: 316, distance: 234.1
click at [587, 316] on div "Even though regular email is not secure, practices are allowed to e-mail patien…" at bounding box center [536, 242] width 384 height 145
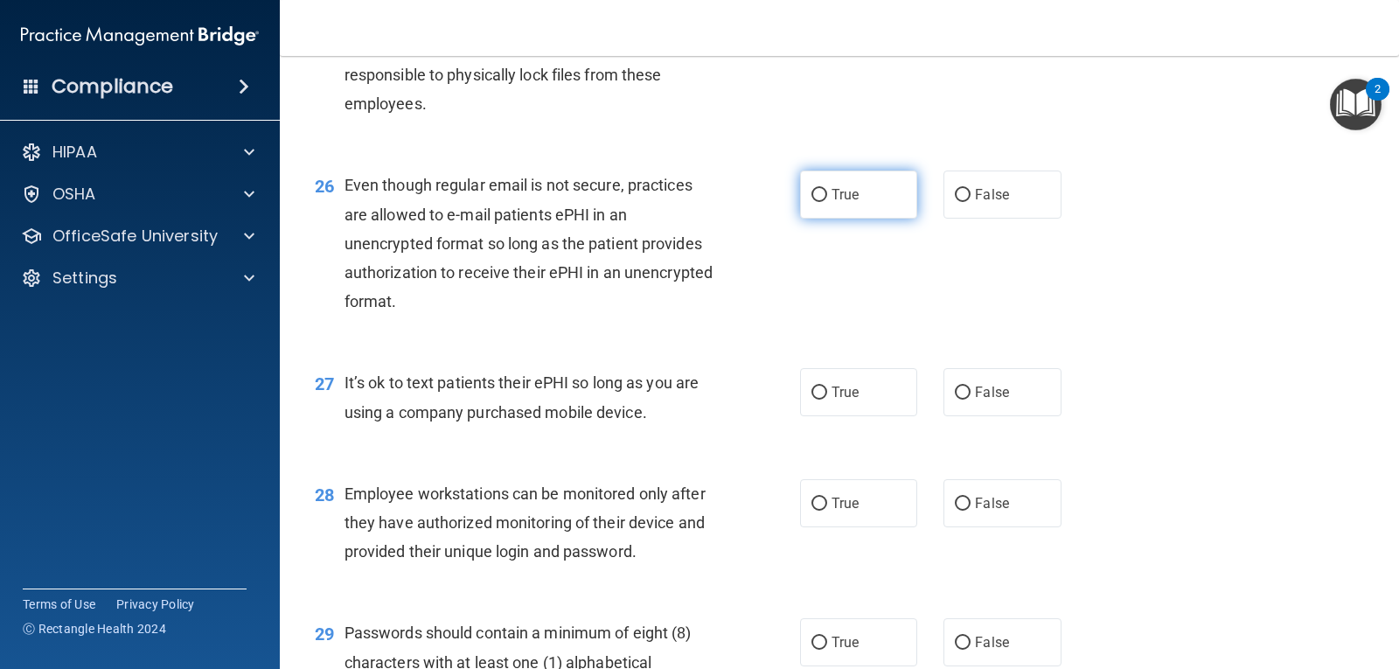
click at [824, 212] on label "True" at bounding box center [858, 194] width 117 height 48
click at [824, 202] on input "True" at bounding box center [819, 195] width 16 height 13
radio input "true"
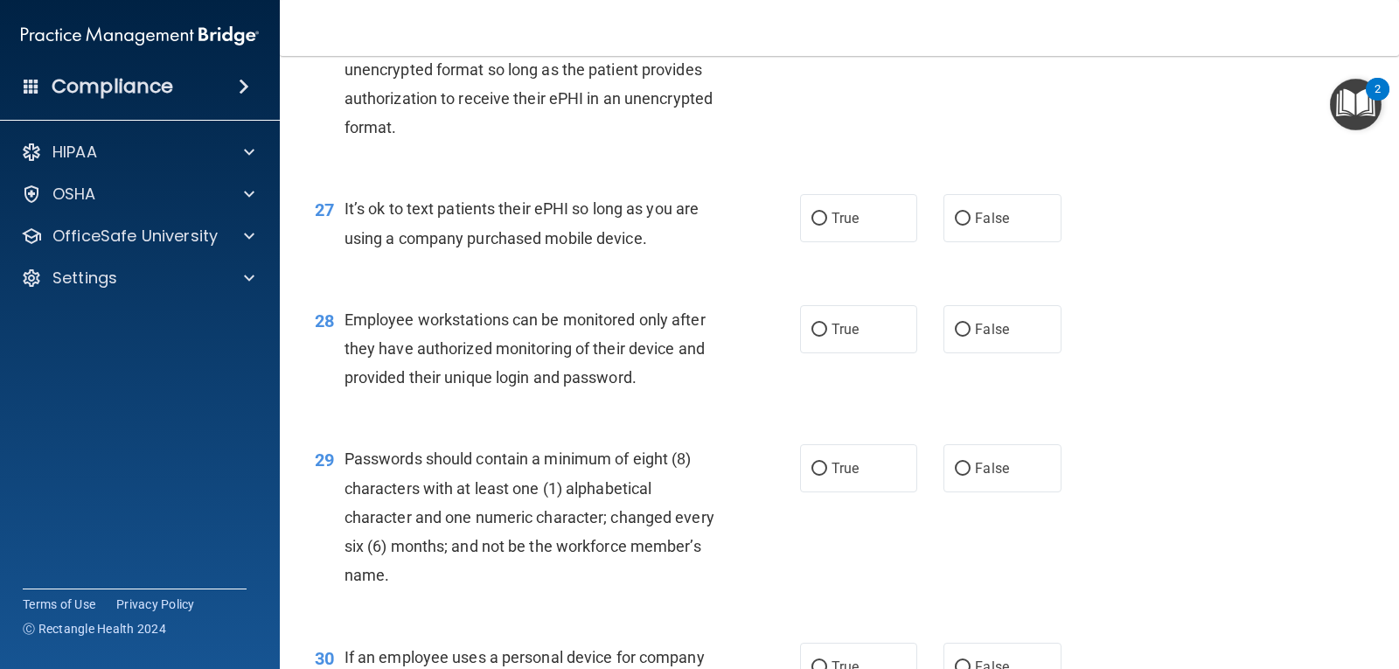
scroll to position [4097, 0]
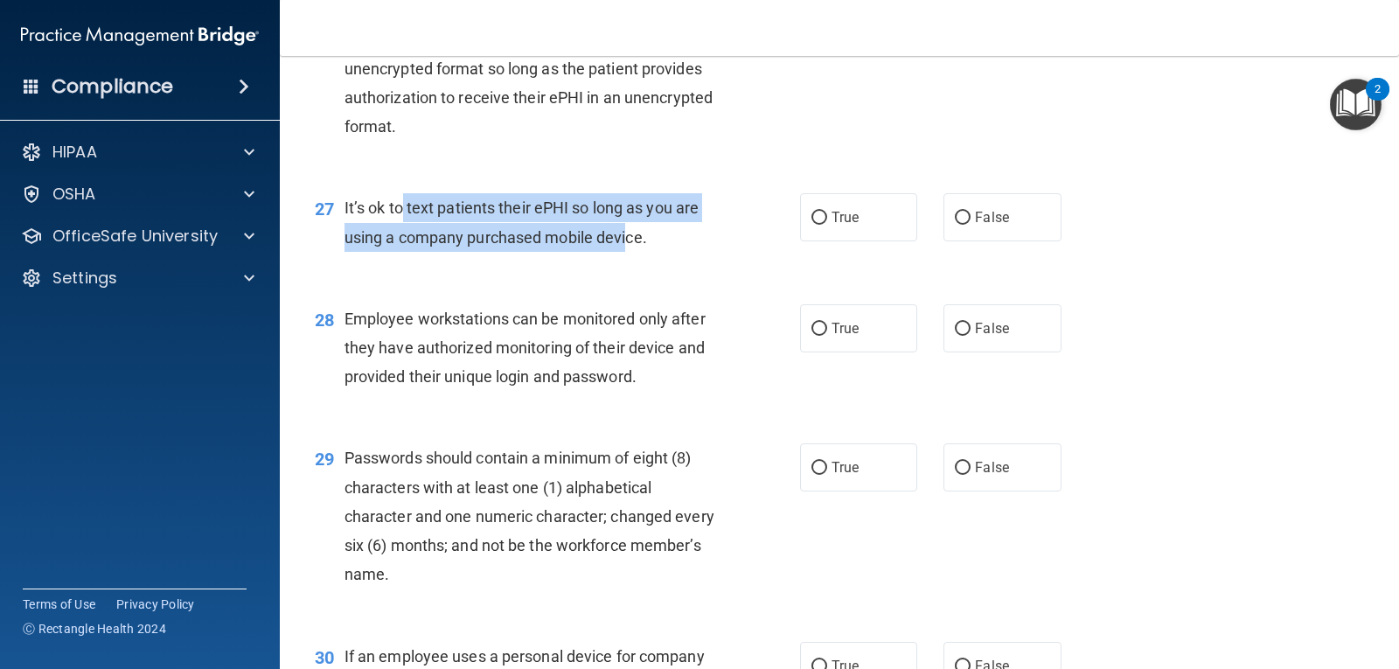
drag, startPoint x: 395, startPoint y: 245, endPoint x: 625, endPoint y: 267, distance: 231.0
click at [625, 246] on span "It’s ok to text patients their ePHI so long as you are using a company purchase…" at bounding box center [521, 221] width 354 height 47
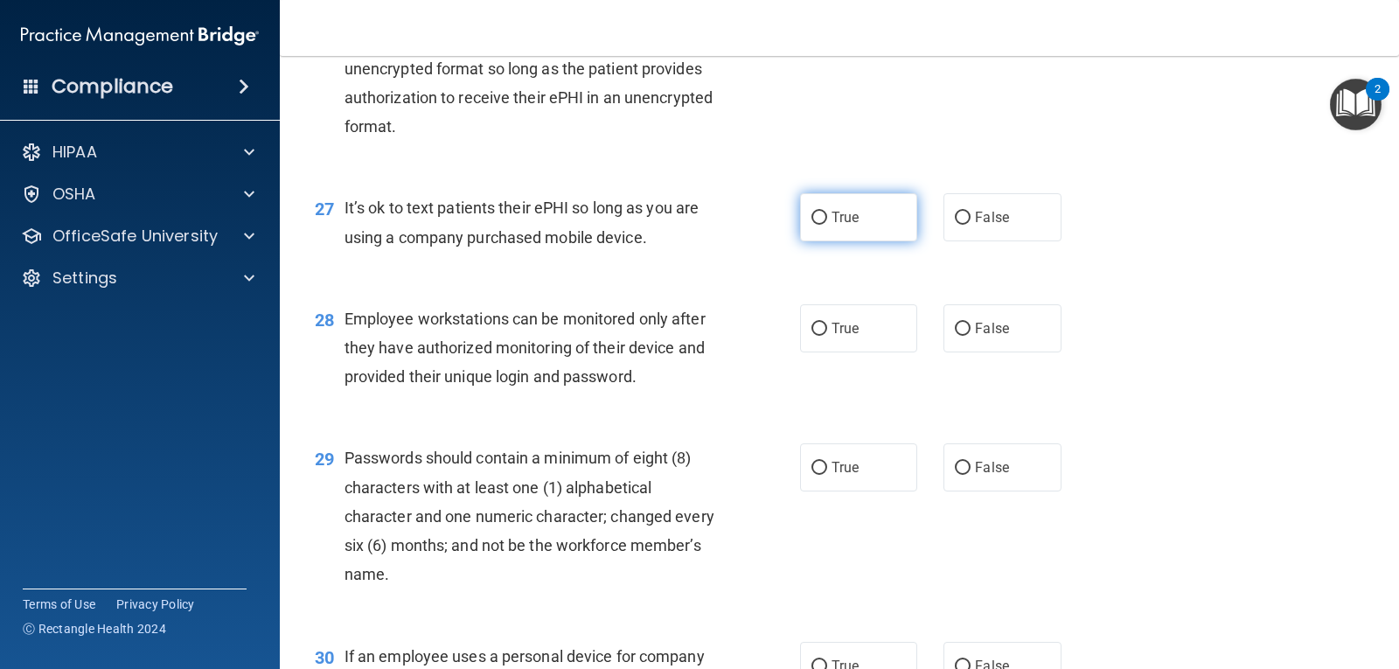
click at [858, 241] on label "True" at bounding box center [858, 217] width 117 height 48
click at [827, 225] on input "True" at bounding box center [819, 218] width 16 height 13
radio input "true"
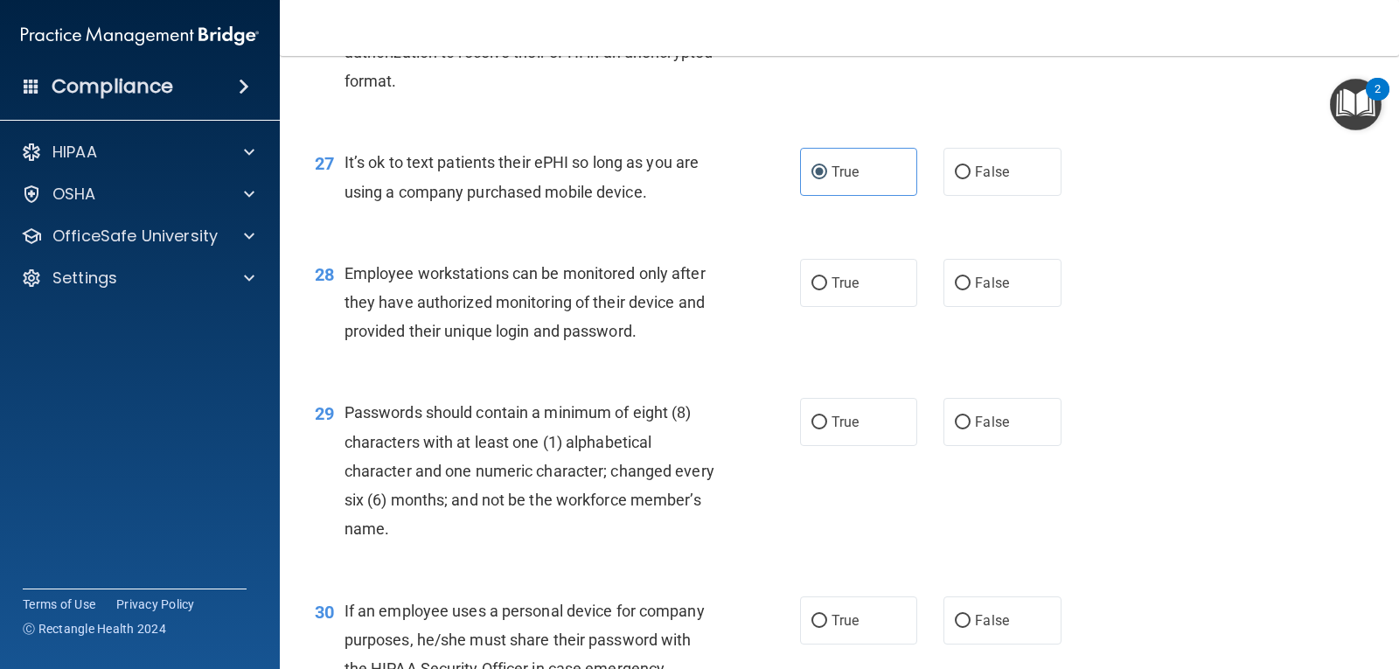
scroll to position [4184, 0]
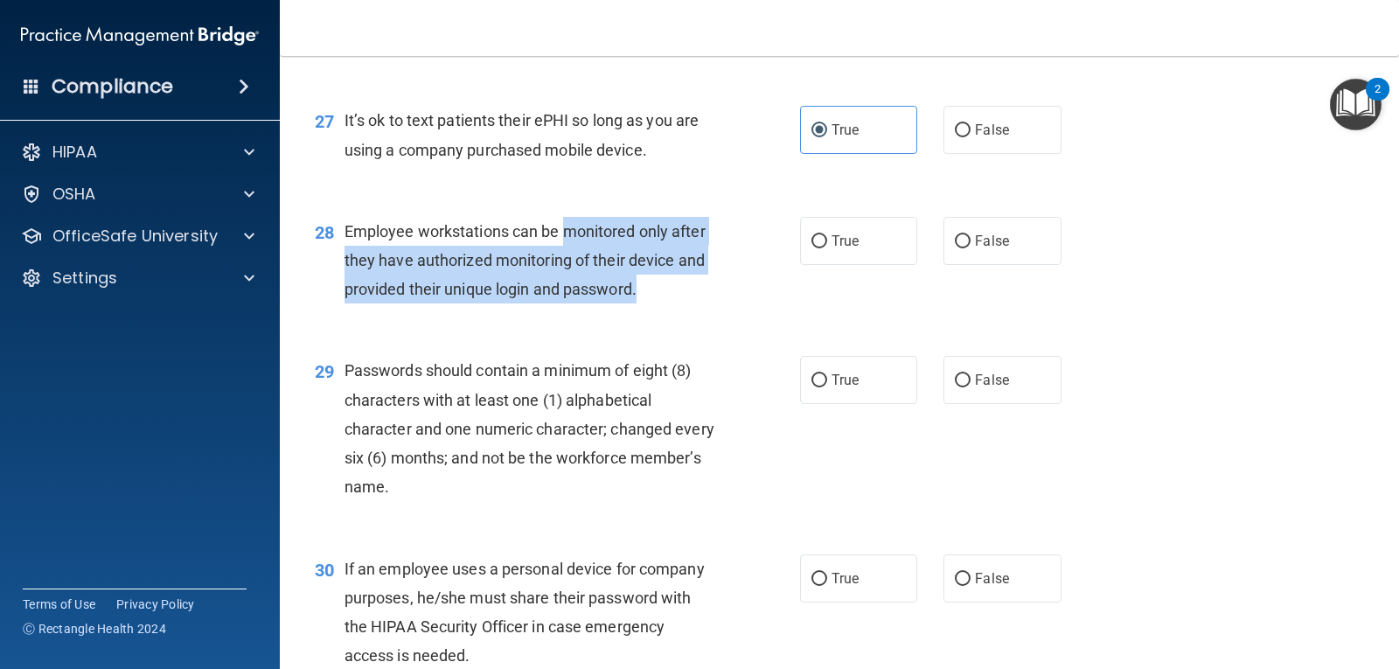
drag, startPoint x: 566, startPoint y: 264, endPoint x: 679, endPoint y: 335, distance: 133.9
click at [679, 313] on div "28 Employee workstations can be monitored only after they have authorized monit…" at bounding box center [557, 265] width 538 height 96
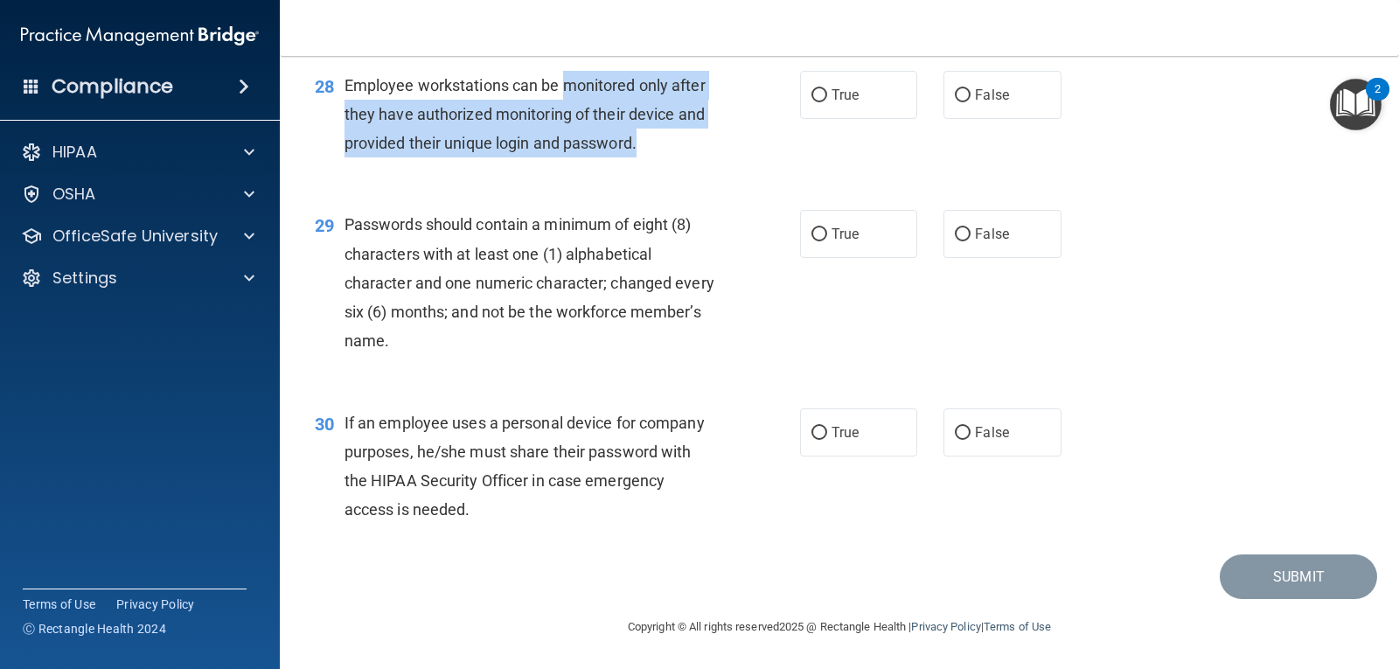
scroll to position [4359, 0]
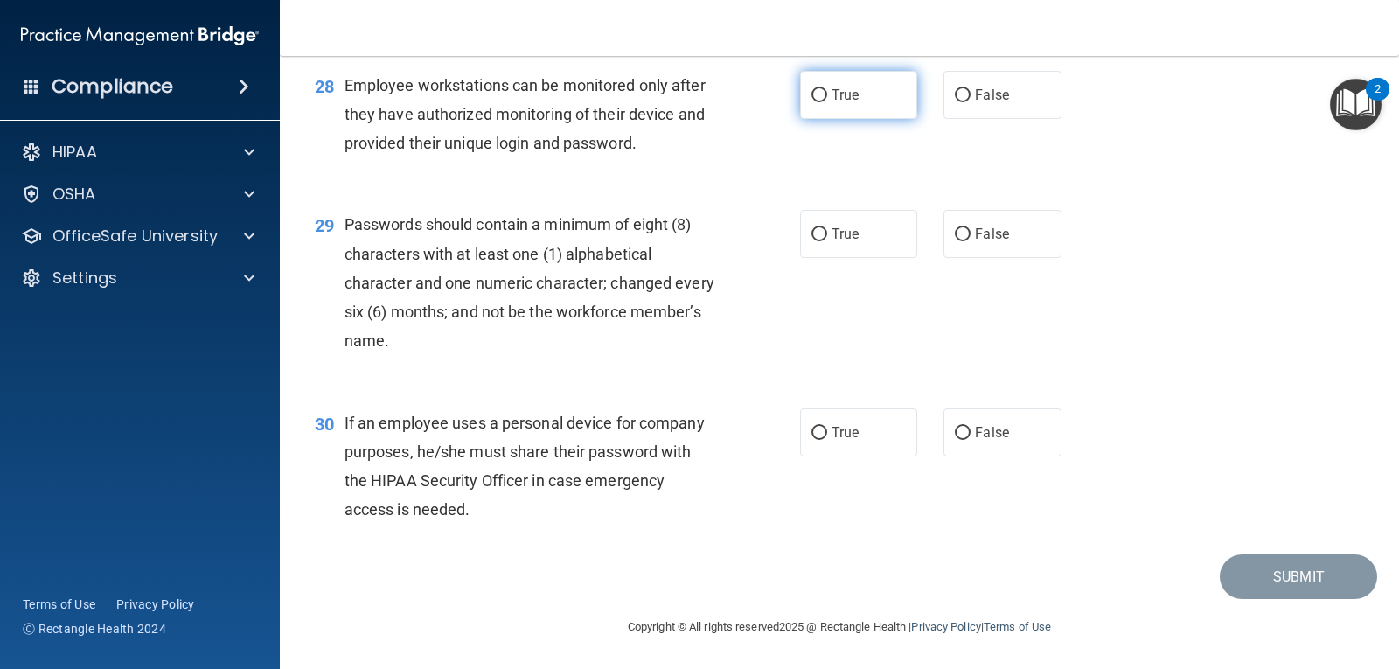
click at [854, 103] on label "True" at bounding box center [858, 95] width 117 height 48
click at [827, 102] on input "True" at bounding box center [819, 95] width 16 height 13
radio input "true"
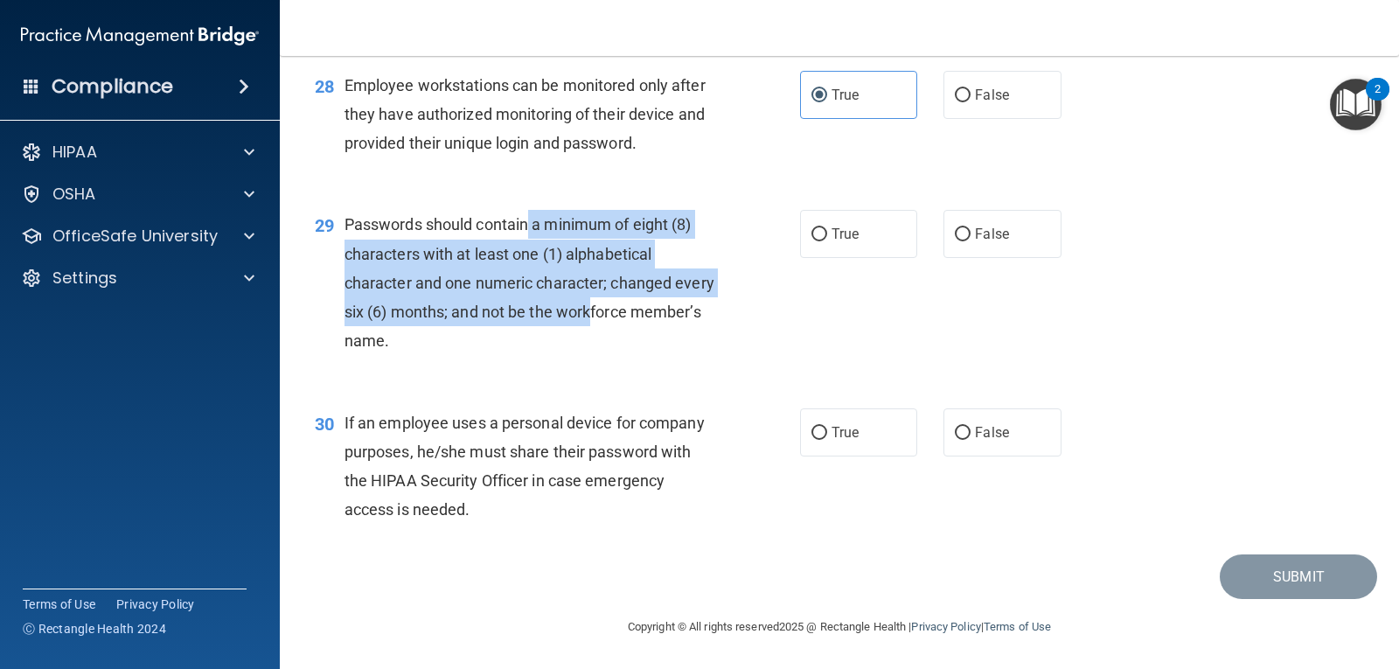
drag, startPoint x: 529, startPoint y: 215, endPoint x: 636, endPoint y: 306, distance: 140.8
click at [636, 306] on span "Passwords should contain a minimum of eight (8) characters with at least one (1…" at bounding box center [529, 282] width 370 height 135
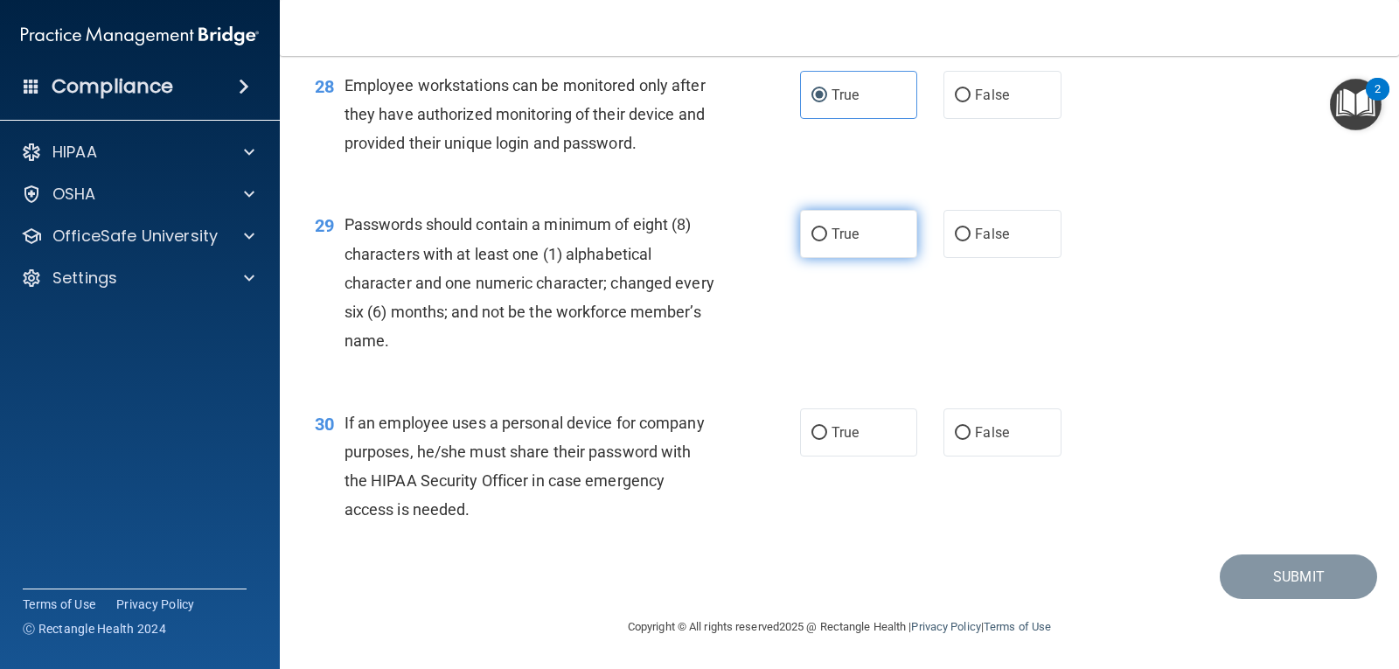
click at [864, 227] on label "True" at bounding box center [858, 234] width 117 height 48
click at [827, 228] on input "True" at bounding box center [819, 234] width 16 height 13
radio input "true"
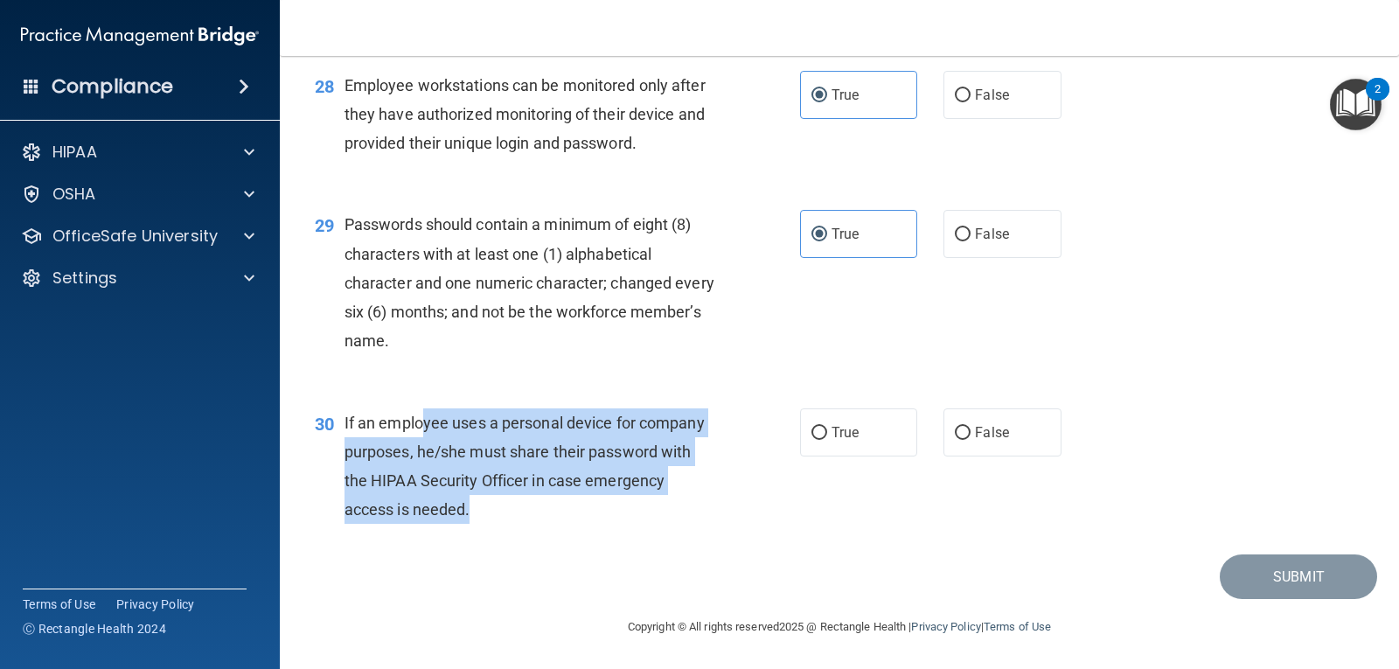
drag, startPoint x: 427, startPoint y: 413, endPoint x: 641, endPoint y: 516, distance: 237.7
click at [632, 521] on div "If an employee uses a personal device for company purposes, he/she must share t…" at bounding box center [536, 466] width 384 height 116
click at [960, 431] on input "False" at bounding box center [963, 433] width 16 height 13
radio input "true"
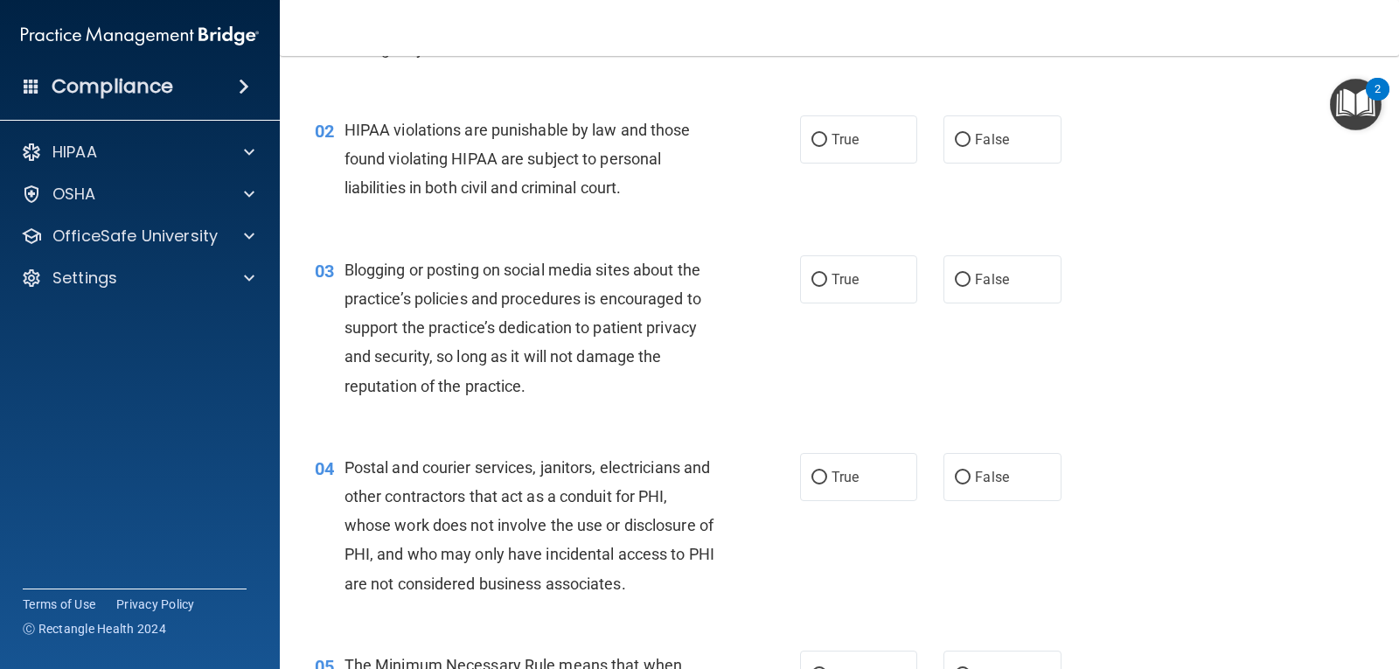
scroll to position [0, 0]
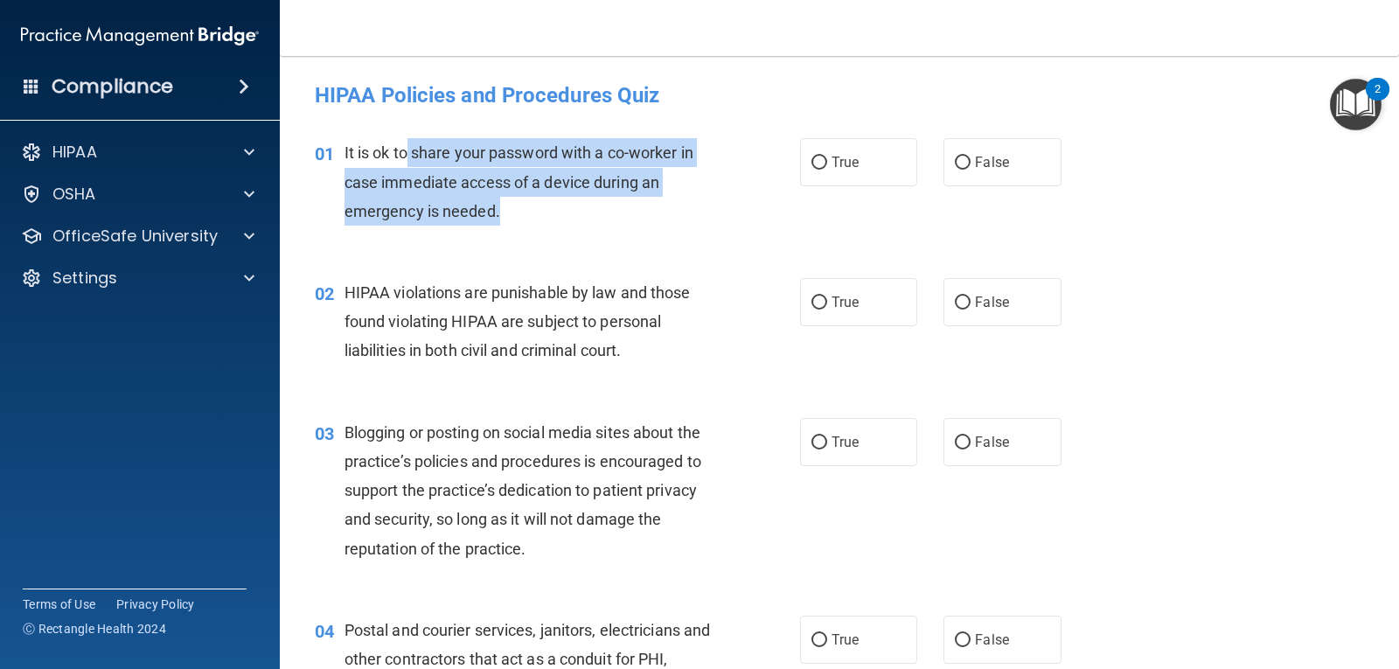
drag, startPoint x: 410, startPoint y: 142, endPoint x: 726, endPoint y: 229, distance: 327.5
click at [725, 229] on div "01 It is ok to share your password with a co-worker in case immediate access of…" at bounding box center [557, 186] width 538 height 96
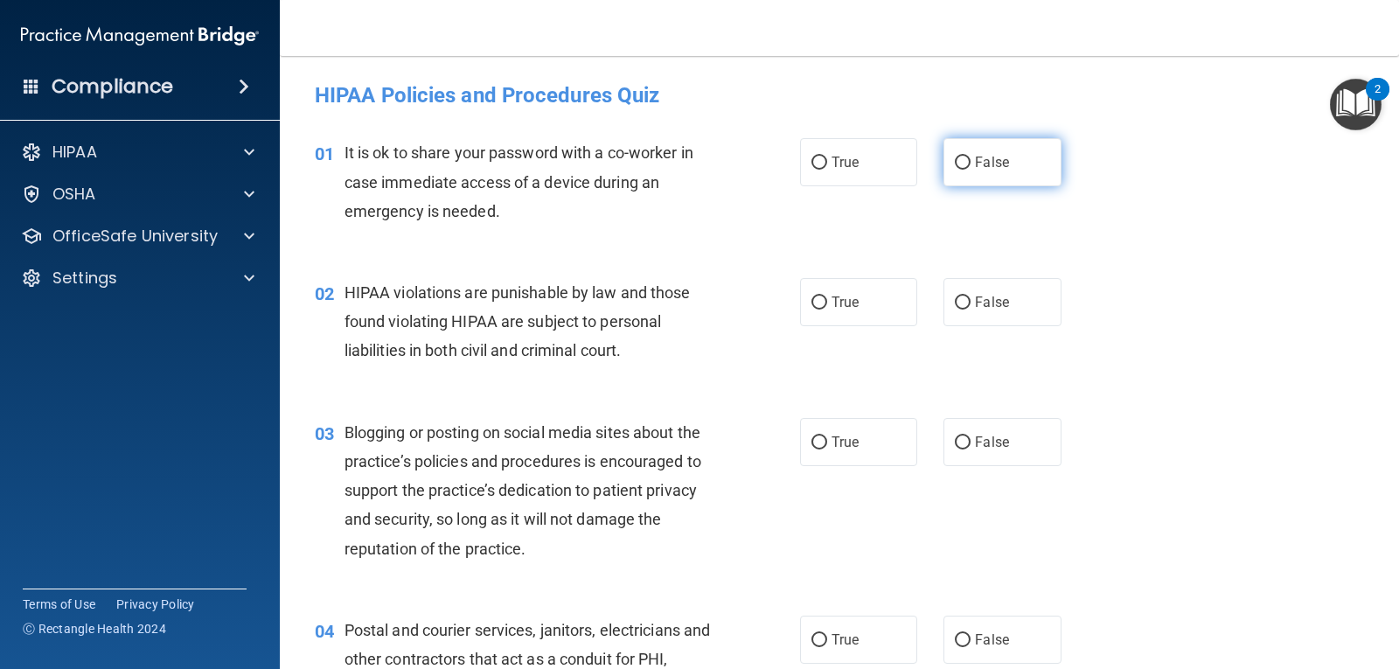
click at [1006, 163] on label "False" at bounding box center [1001, 162] width 117 height 48
click at [970, 163] on input "False" at bounding box center [963, 162] width 16 height 13
radio input "true"
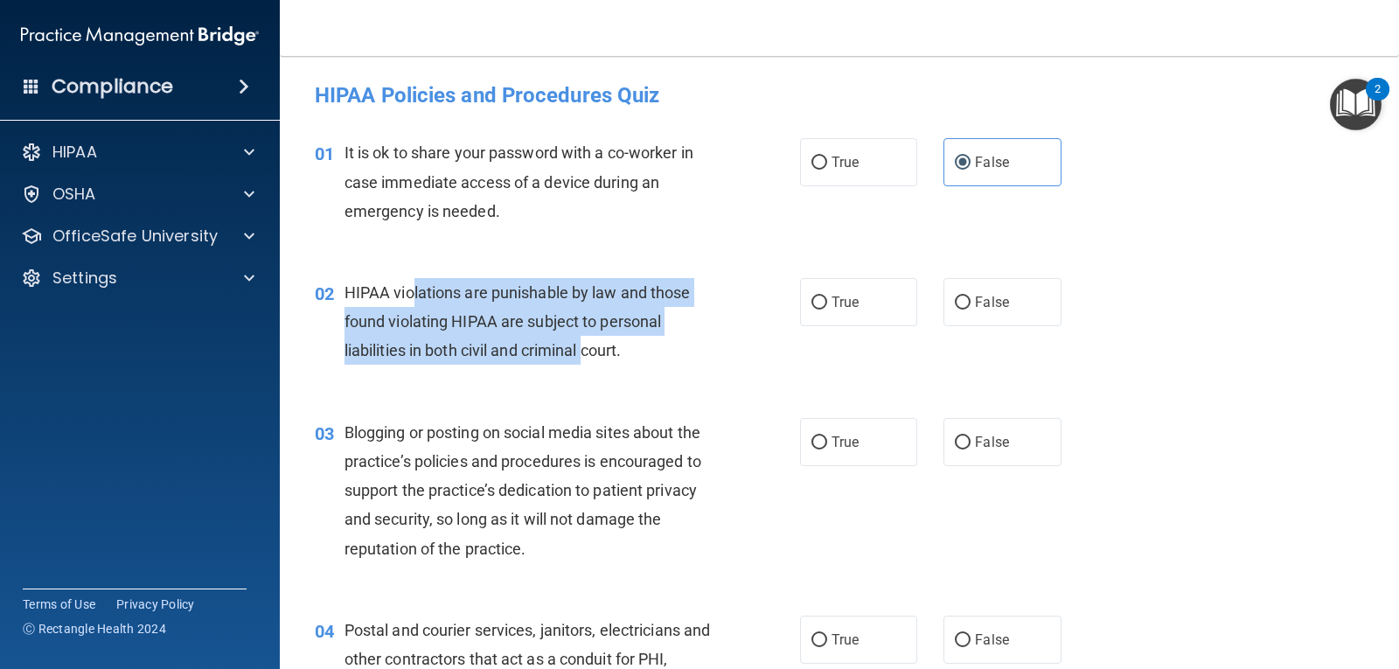
drag, startPoint x: 413, startPoint y: 288, endPoint x: 640, endPoint y: 342, distance: 233.7
click at [587, 344] on span "HIPAA violations are punishable by law and those found violating HIPAA are subj…" at bounding box center [517, 321] width 346 height 76
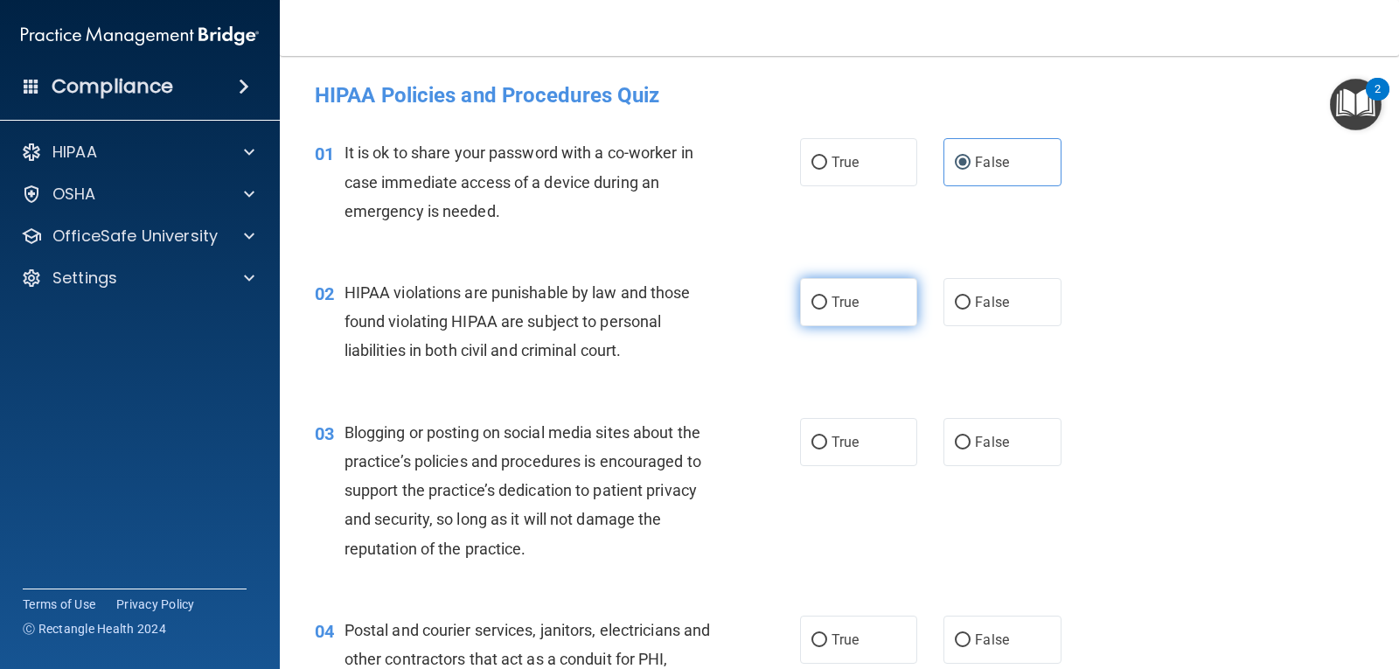
click at [863, 290] on label "True" at bounding box center [858, 302] width 117 height 48
click at [827, 296] on input "True" at bounding box center [819, 302] width 16 height 13
radio input "true"
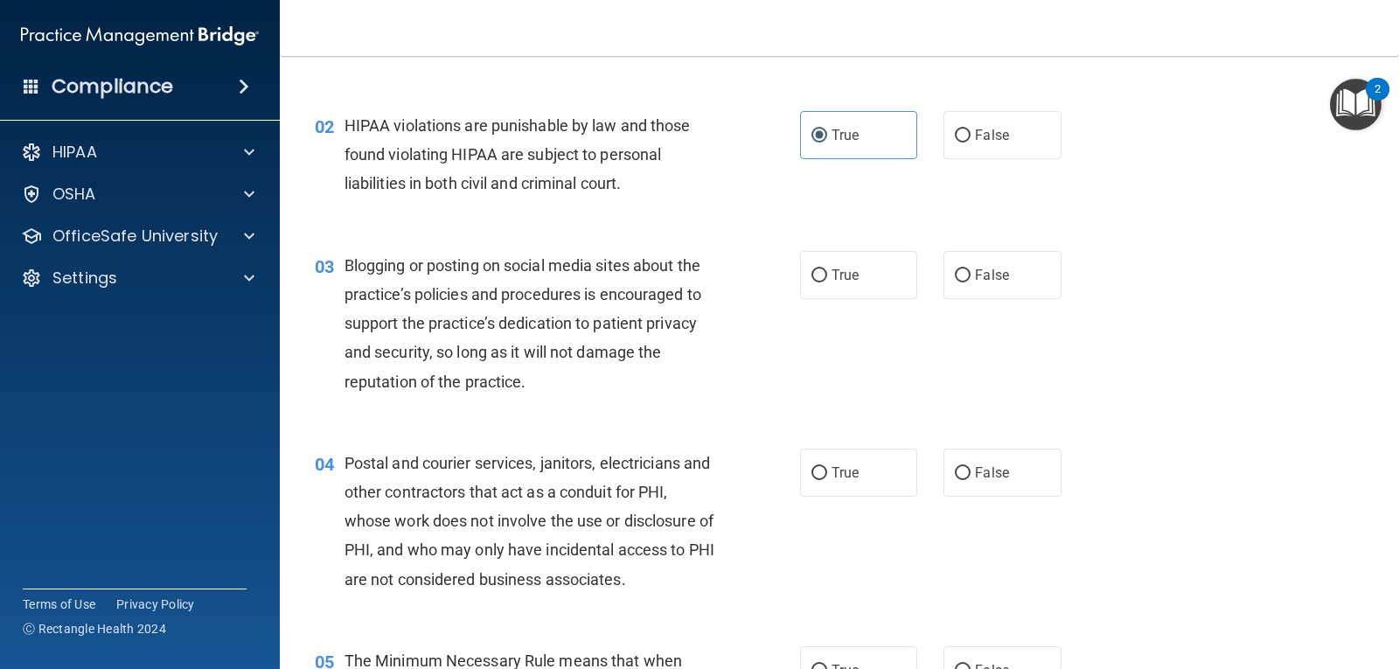
scroll to position [175, 0]
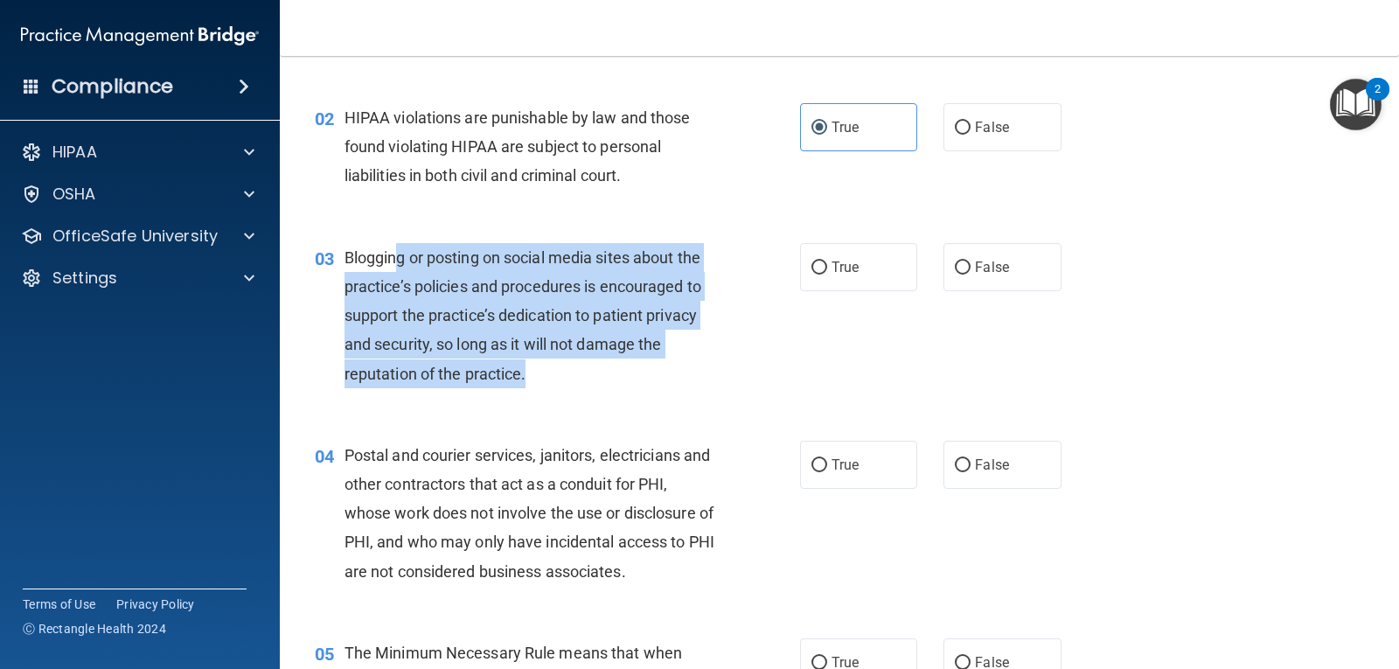
drag, startPoint x: 396, startPoint y: 245, endPoint x: 642, endPoint y: 365, distance: 273.3
click at [642, 365] on div "Blogging or posting on social media sites about the practice’s policies and pro…" at bounding box center [536, 315] width 384 height 145
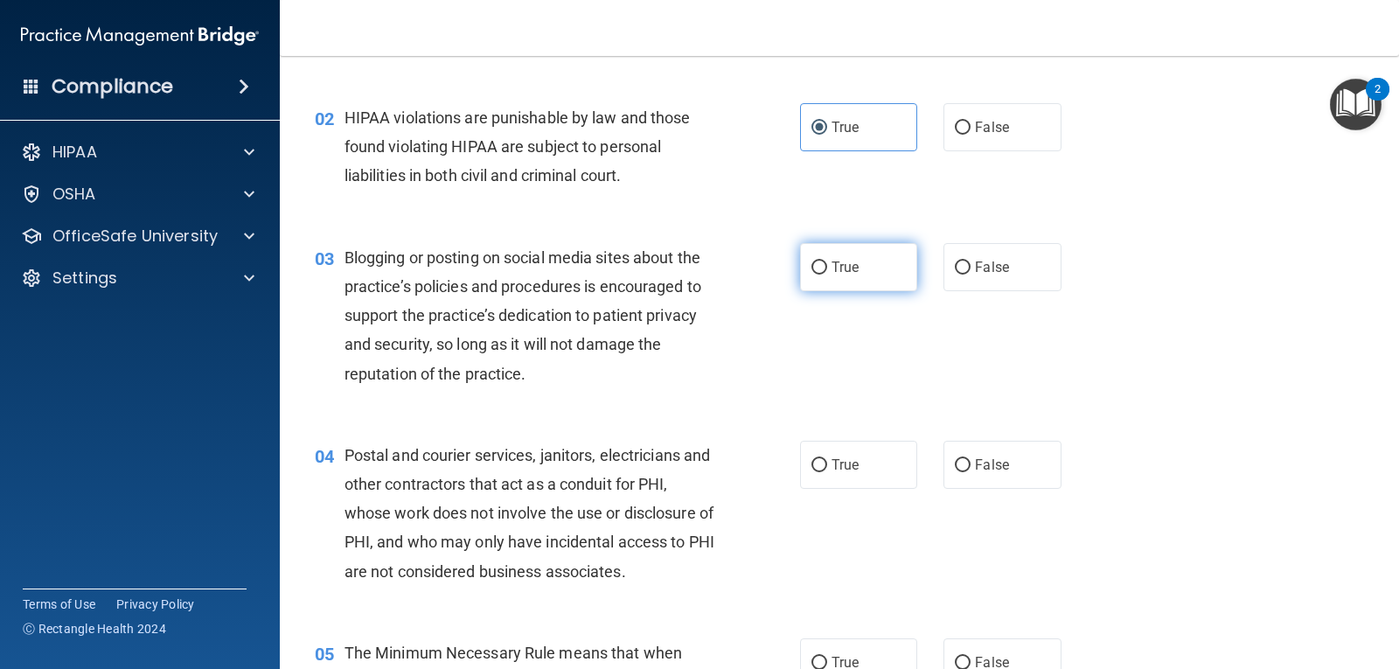
click at [863, 271] on label "True" at bounding box center [858, 267] width 117 height 48
click at [827, 271] on input "True" at bounding box center [819, 267] width 16 height 13
radio input "true"
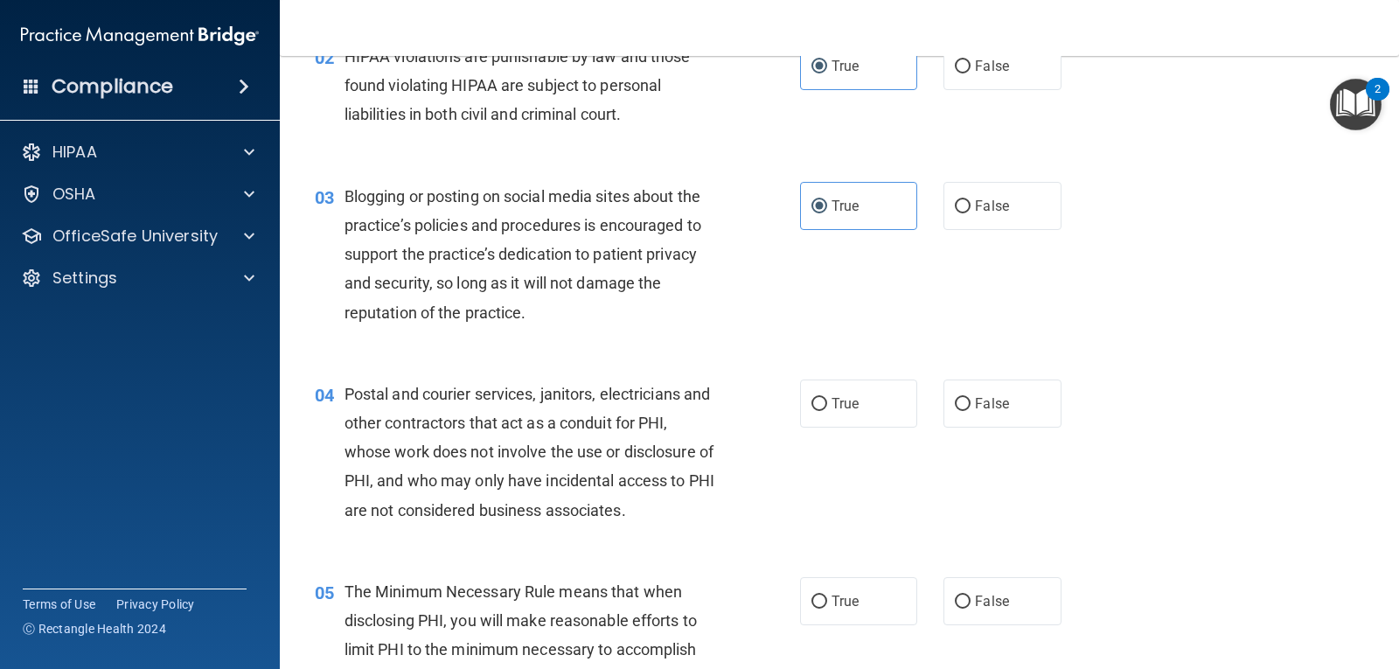
scroll to position [262, 0]
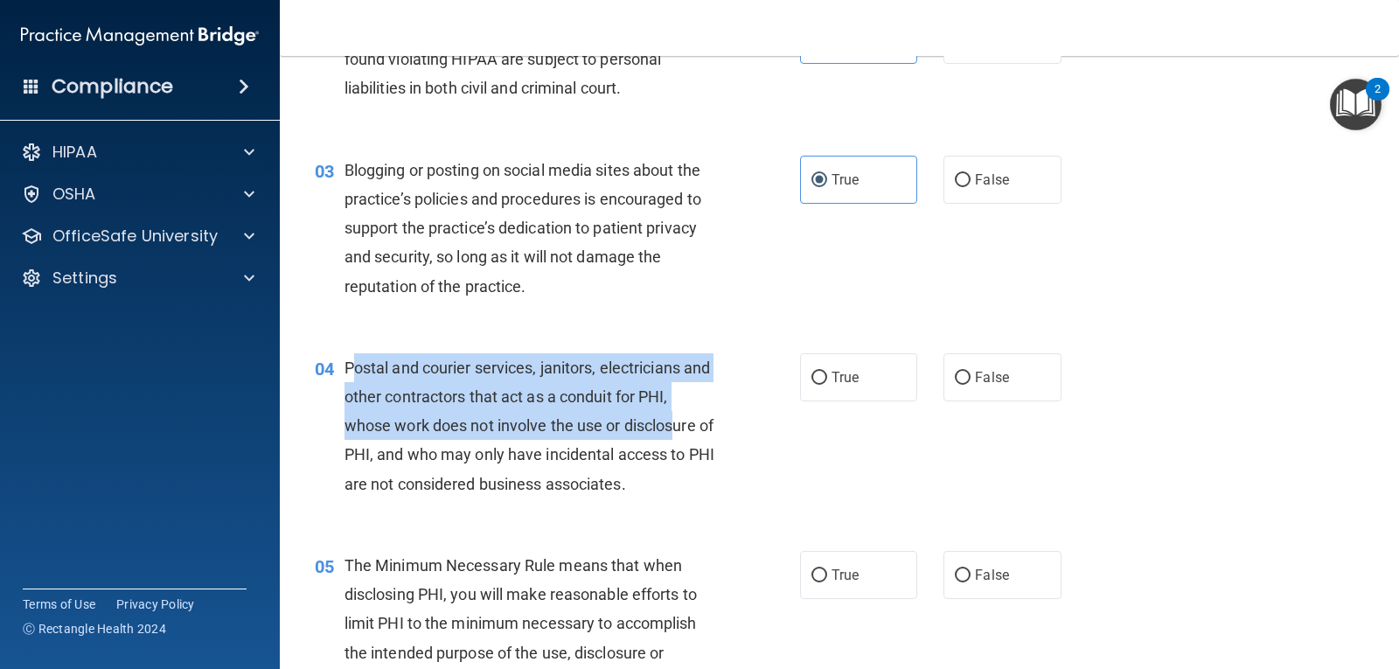
drag, startPoint x: 354, startPoint y: 365, endPoint x: 674, endPoint y: 415, distance: 324.0
click at [674, 415] on span "Postal and courier services, janitors, electricians and other contractors that …" at bounding box center [529, 425] width 370 height 135
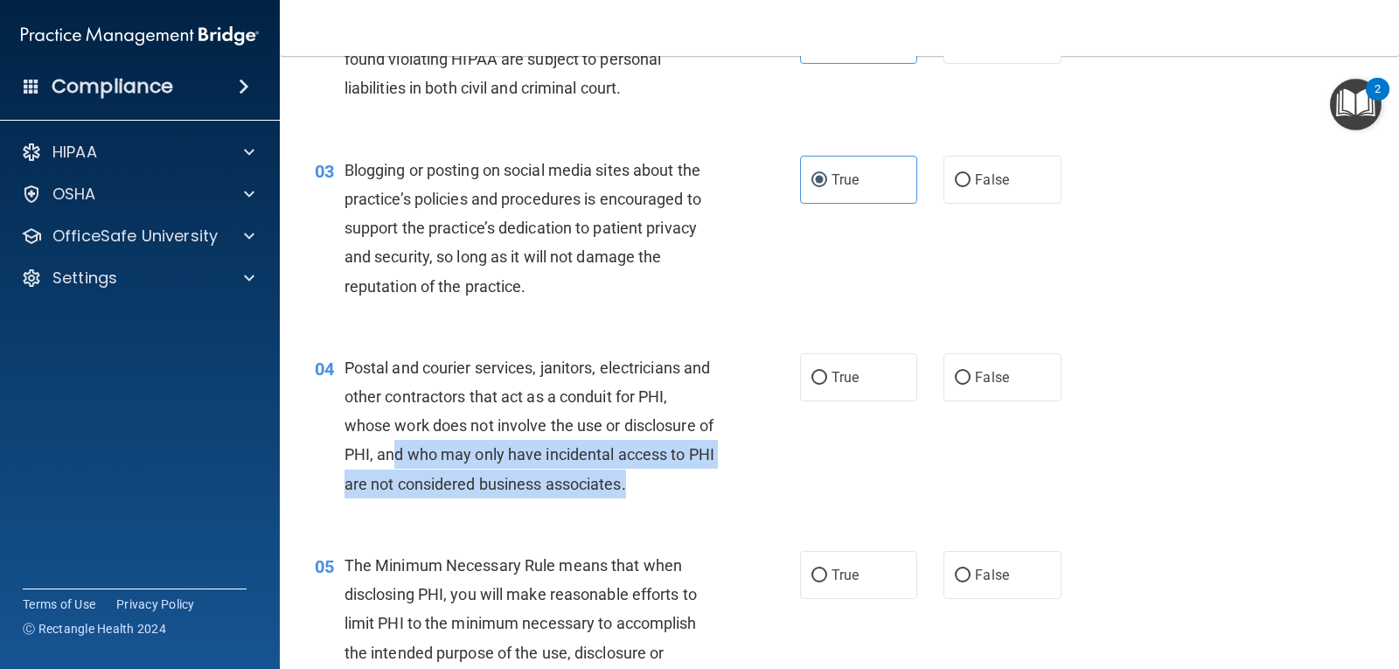
drag, startPoint x: 412, startPoint y: 453, endPoint x: 682, endPoint y: 486, distance: 272.2
click at [682, 486] on div "Postal and courier services, janitors, electricians and other contractors that …" at bounding box center [536, 425] width 384 height 145
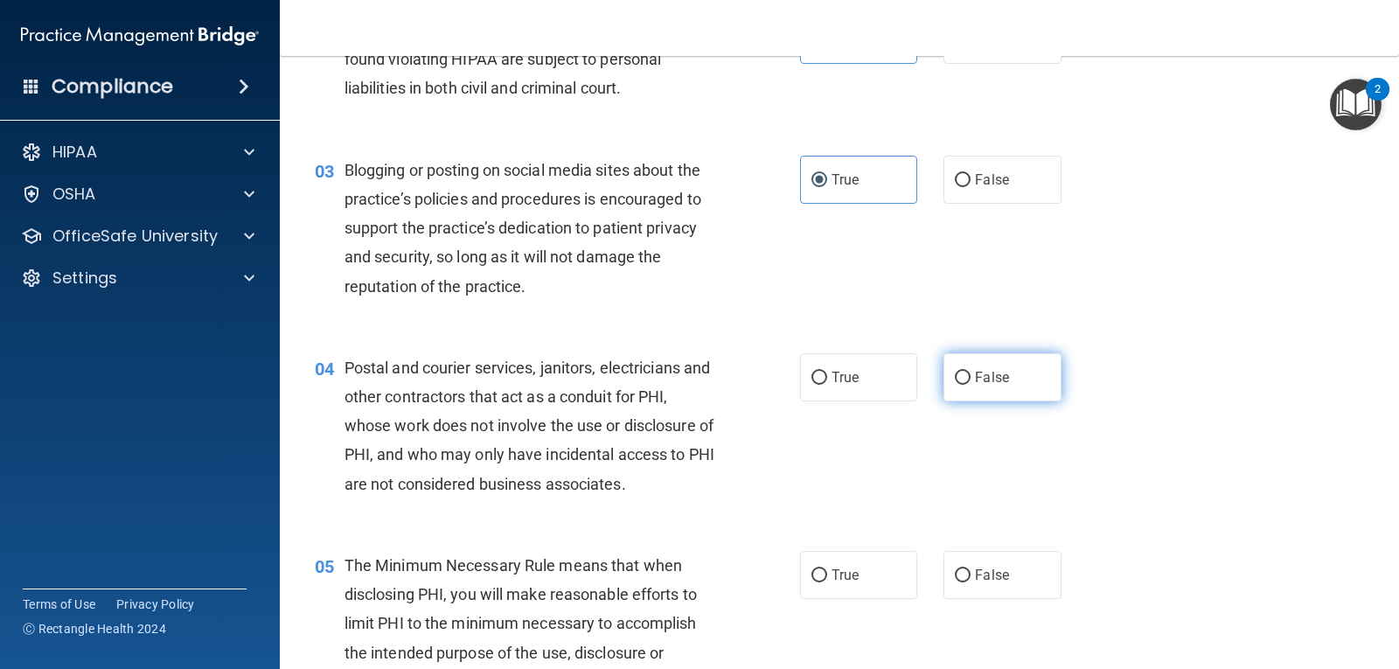
click at [1001, 366] on label "False" at bounding box center [1001, 377] width 117 height 48
click at [970, 372] on input "False" at bounding box center [963, 378] width 16 height 13
radio input "true"
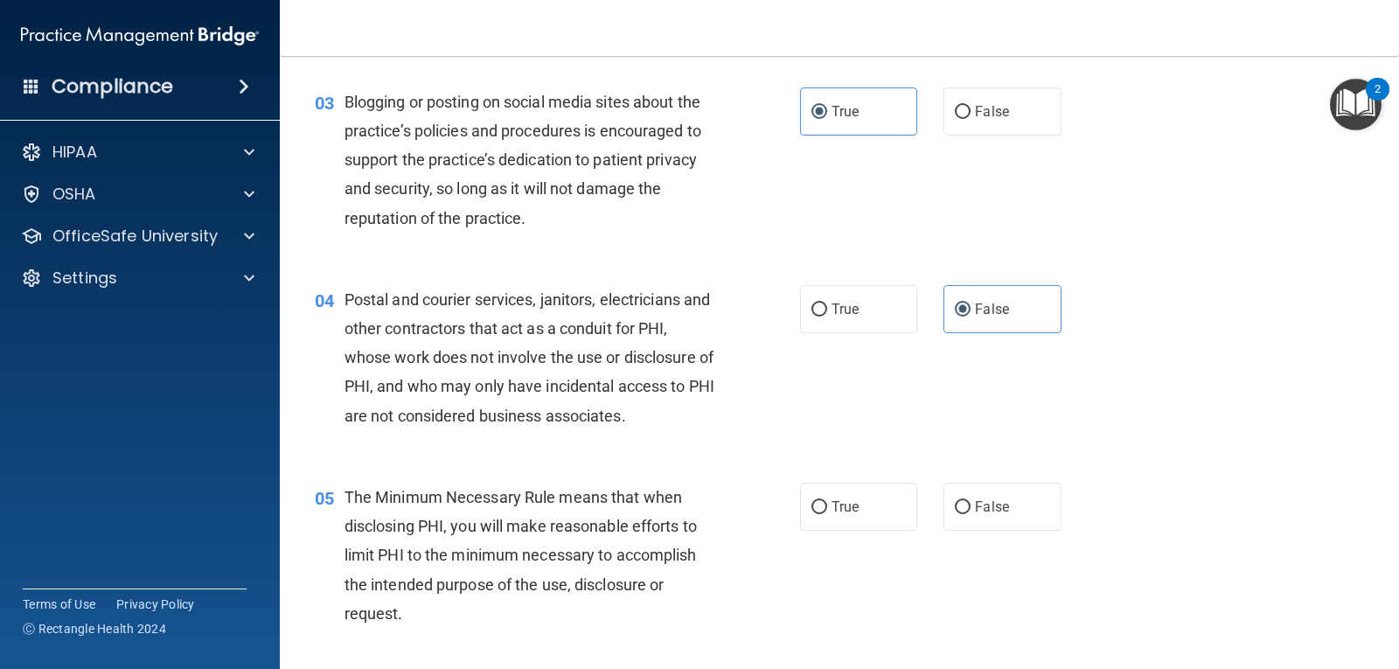
scroll to position [525, 0]
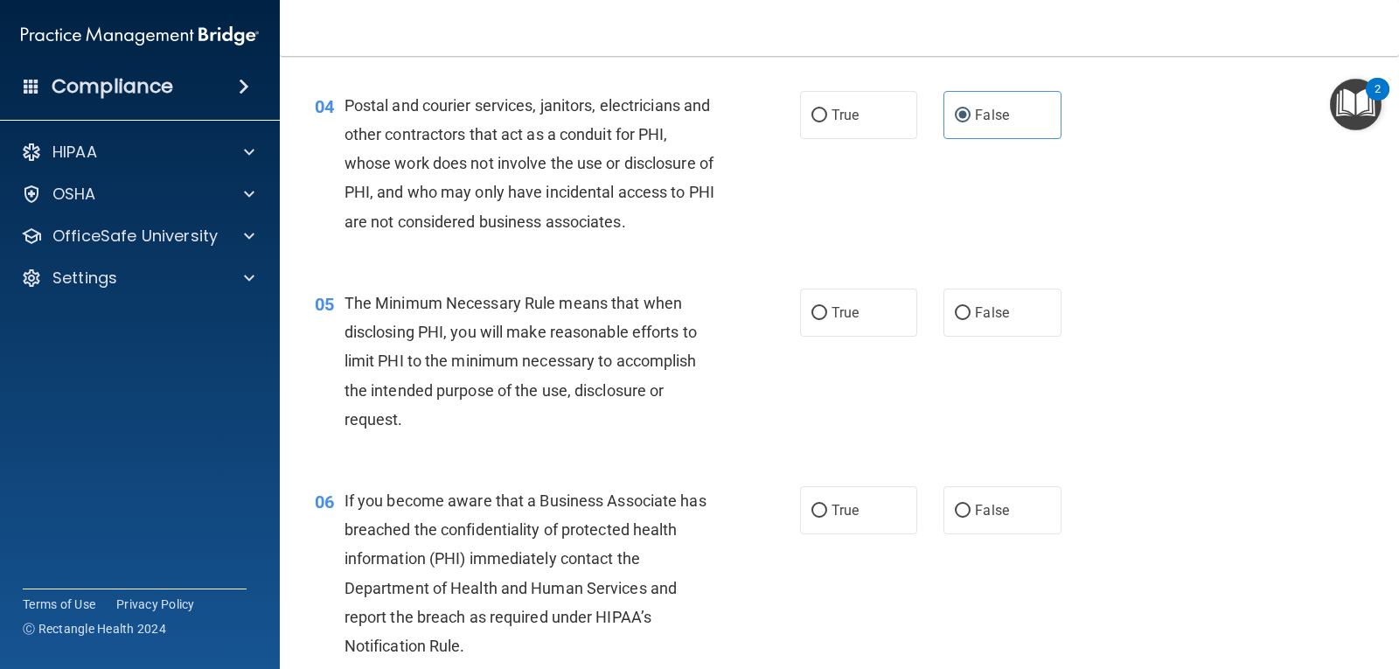
click at [470, 154] on span "Postal and courier services, janitors, electricians and other contractors that …" at bounding box center [529, 163] width 370 height 135
click at [469, 153] on span "Postal and courier services, janitors, electricians and other contractors that …" at bounding box center [529, 163] width 370 height 135
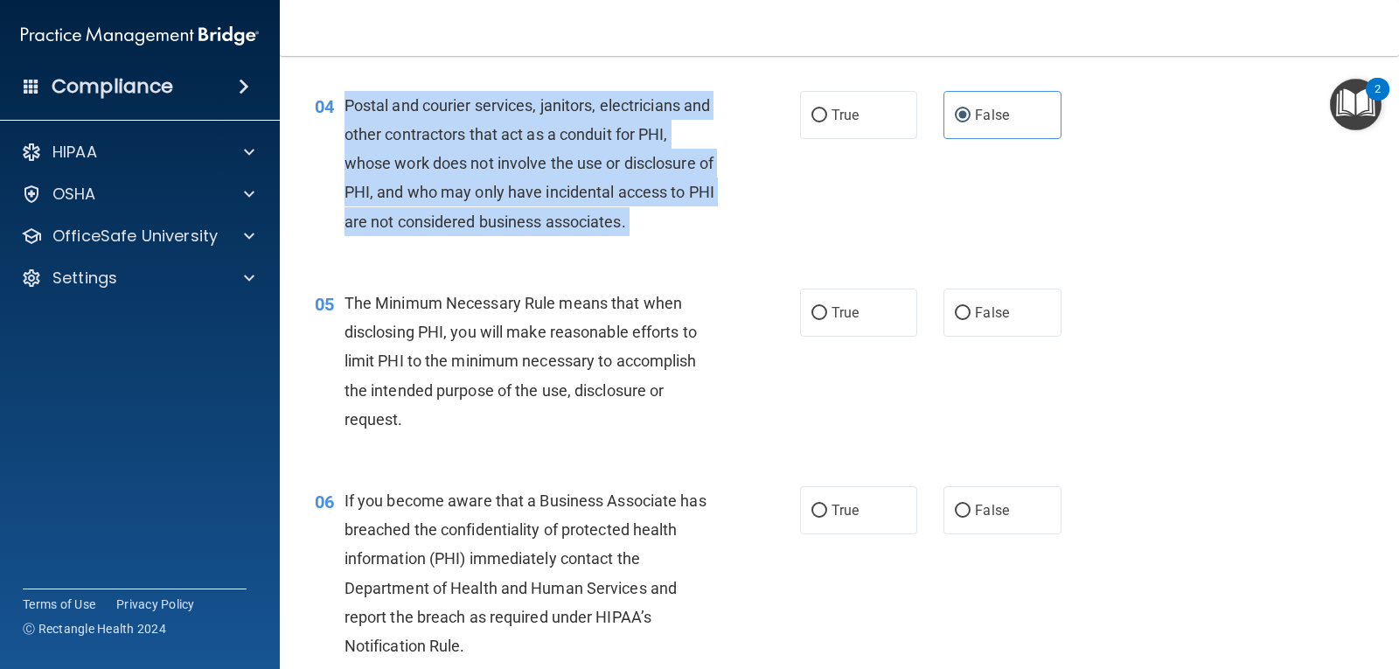
click at [469, 153] on span "Postal and courier services, janitors, electricians and other contractors that …" at bounding box center [529, 163] width 370 height 135
click at [469, 152] on div "Postal and courier services, janitors, electricians and other contractors that …" at bounding box center [536, 163] width 384 height 145
copy ng-form "Postal and courier services, janitors, electricians and other contractors that …"
click at [464, 220] on span "Postal and courier services, janitors, electricians and other contractors that …" at bounding box center [529, 163] width 370 height 135
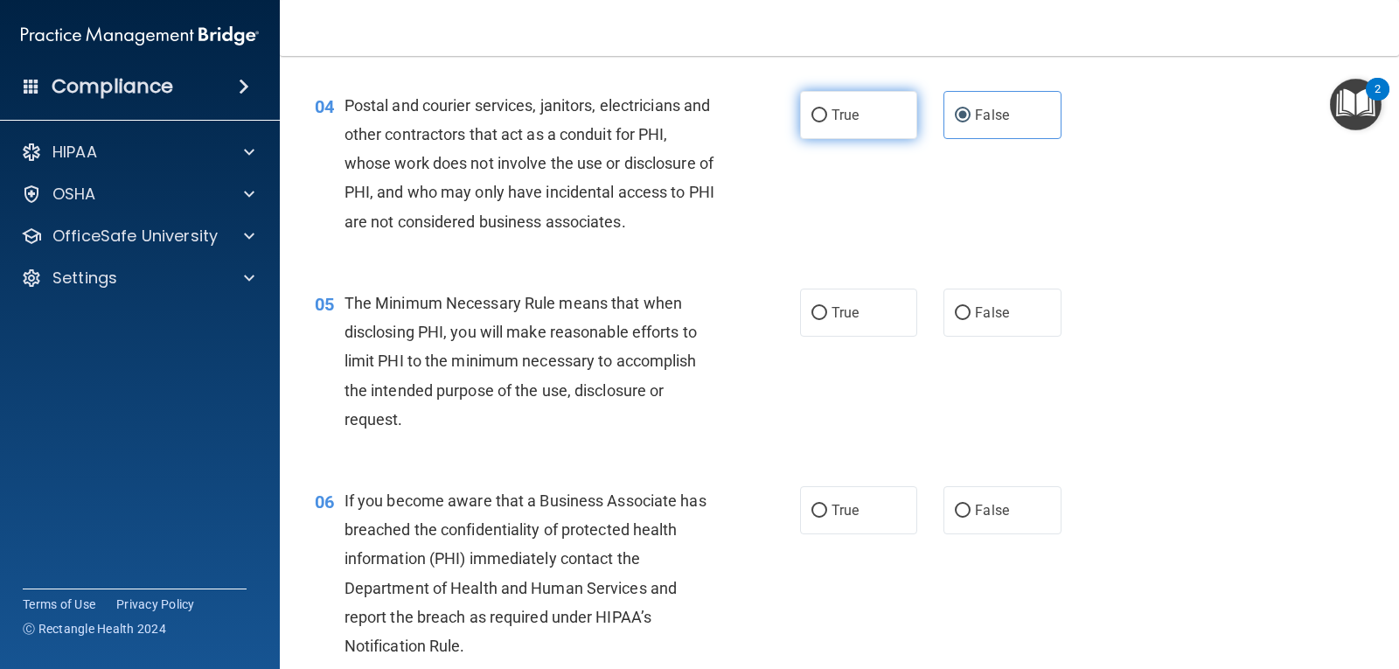
click at [850, 105] on label "True" at bounding box center [858, 115] width 117 height 48
click at [827, 109] on input "True" at bounding box center [819, 115] width 16 height 13
radio input "true"
radio input "false"
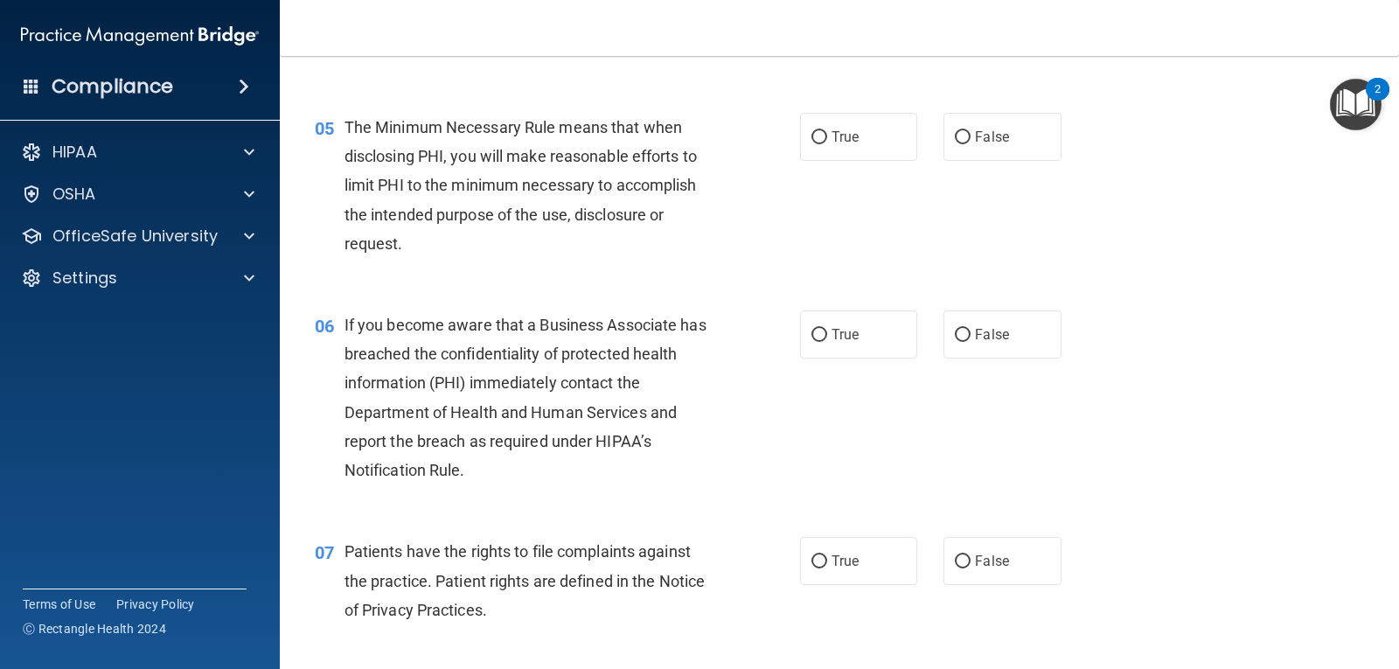
scroll to position [699, 0]
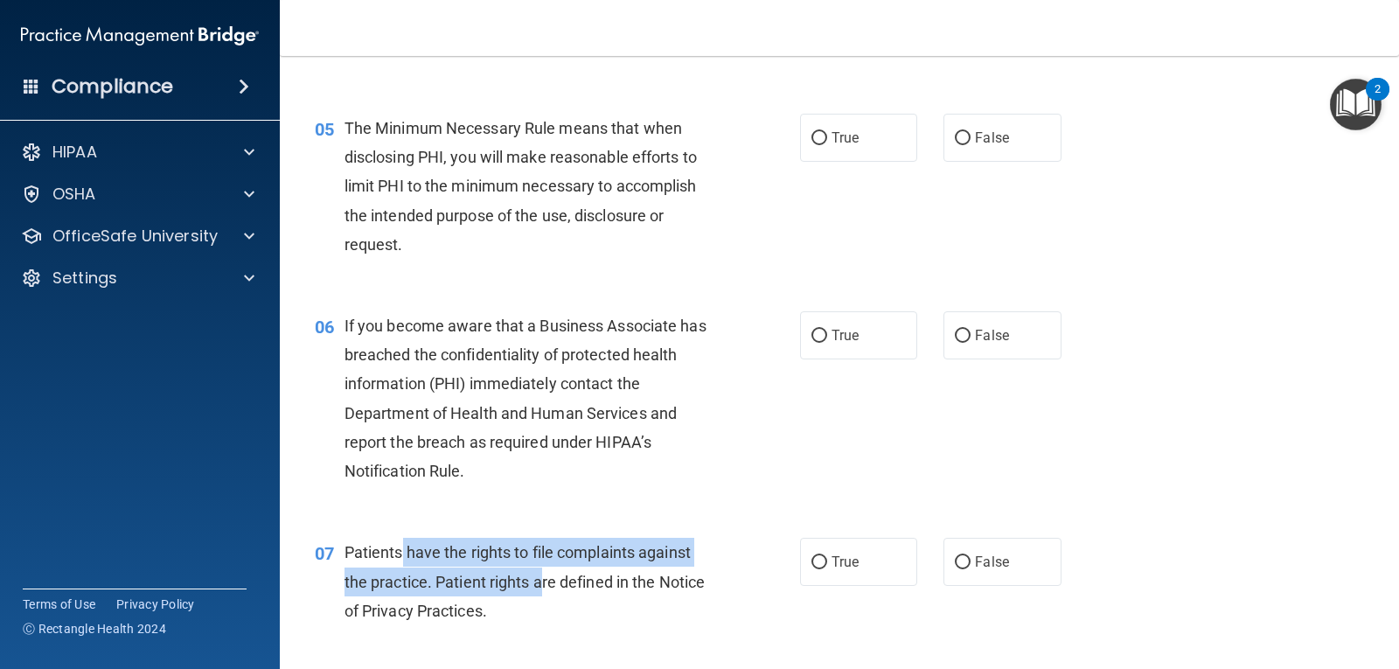
drag, startPoint x: 403, startPoint y: 546, endPoint x: 539, endPoint y: 582, distance: 141.0
click at [539, 582] on span "Patients have the rights to file complaints against the practice. Patient right…" at bounding box center [524, 581] width 360 height 76
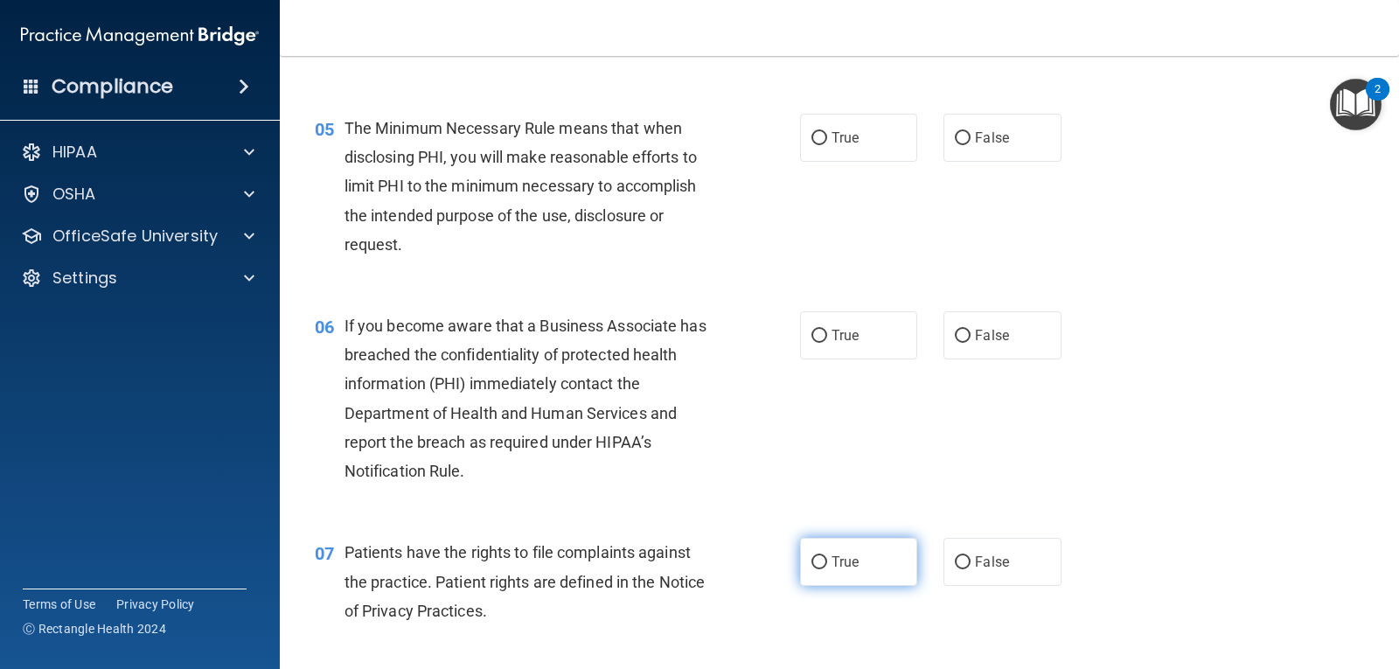
click at [831, 566] on span "True" at bounding box center [844, 561] width 27 height 17
click at [827, 566] on input "True" at bounding box center [819, 562] width 16 height 13
radio input "true"
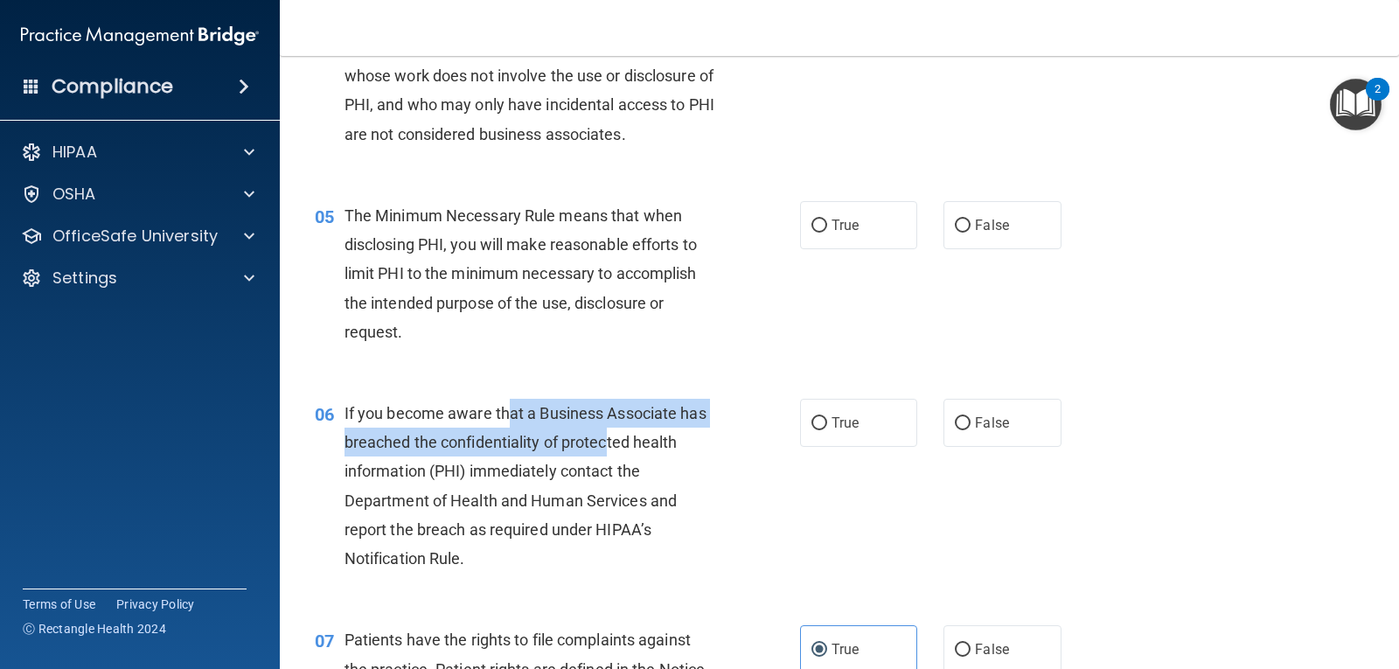
drag, startPoint x: 511, startPoint y: 402, endPoint x: 605, endPoint y: 444, distance: 102.5
click at [605, 444] on span "If you become aware that a Business Associate has breached the confidentiality …" at bounding box center [525, 485] width 362 height 163
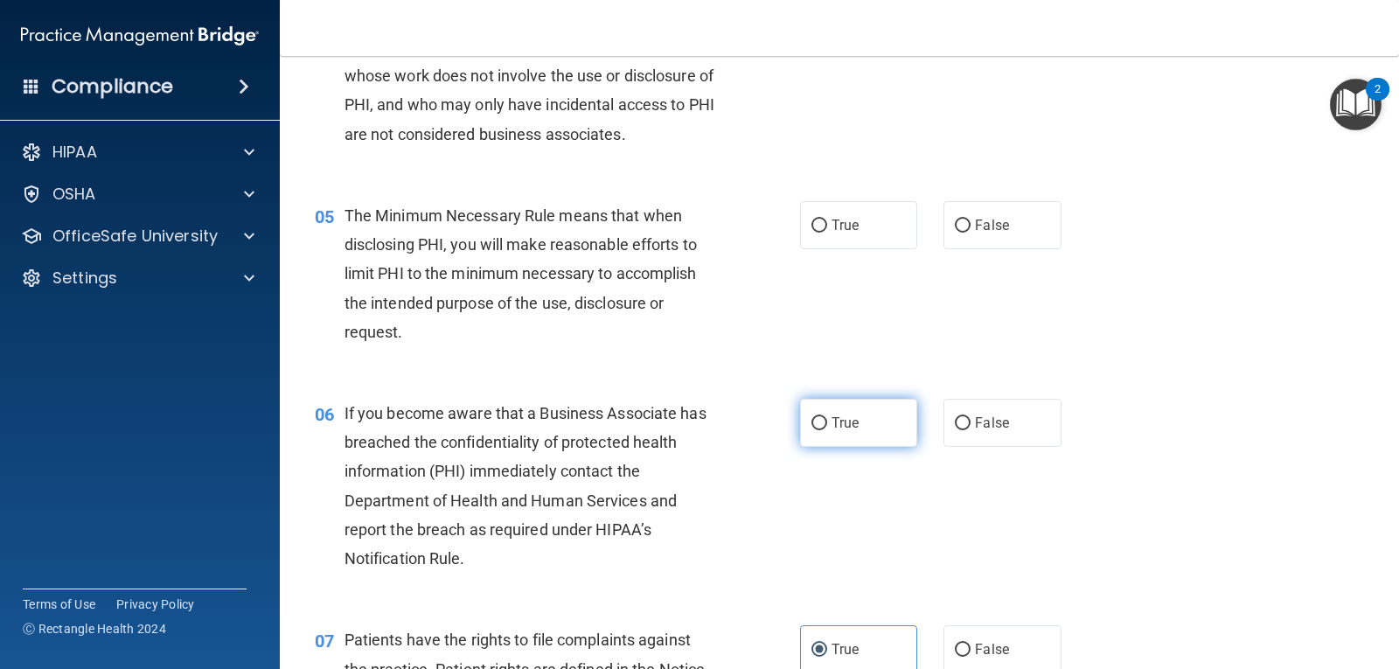
click at [853, 427] on label "True" at bounding box center [858, 423] width 117 height 48
click at [827, 427] on input "True" at bounding box center [819, 423] width 16 height 13
radio input "true"
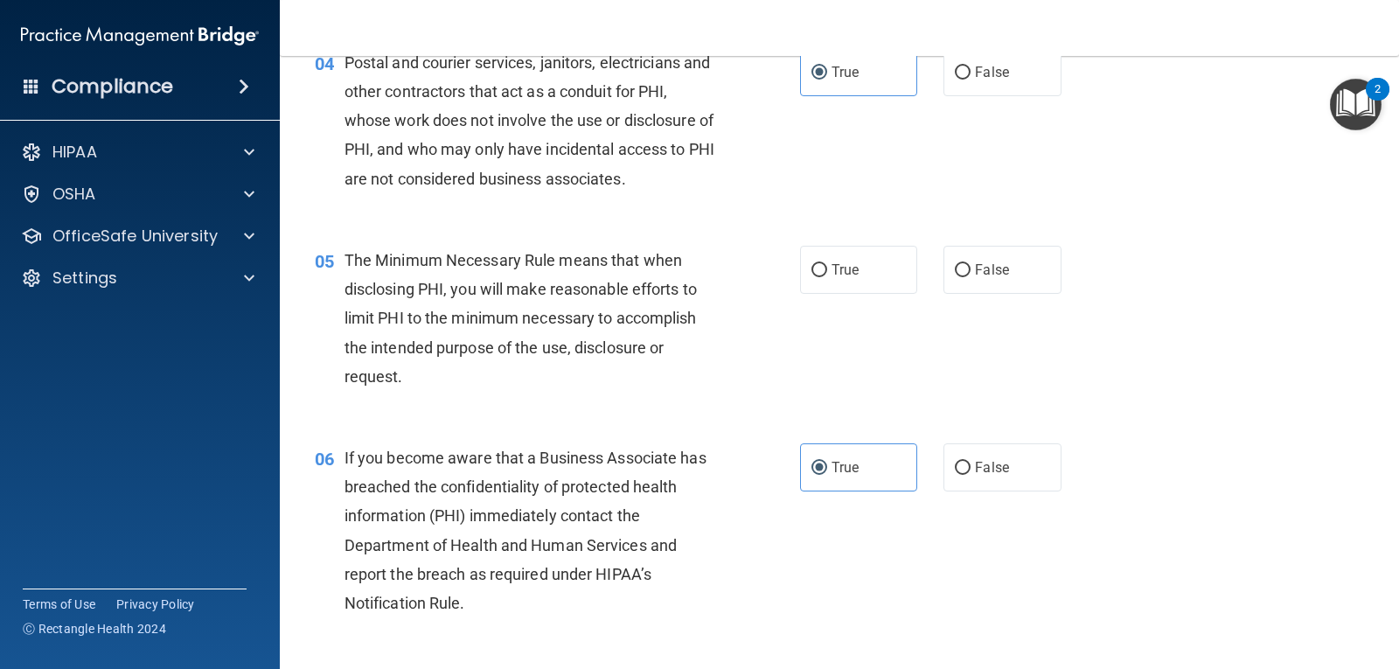
scroll to position [525, 0]
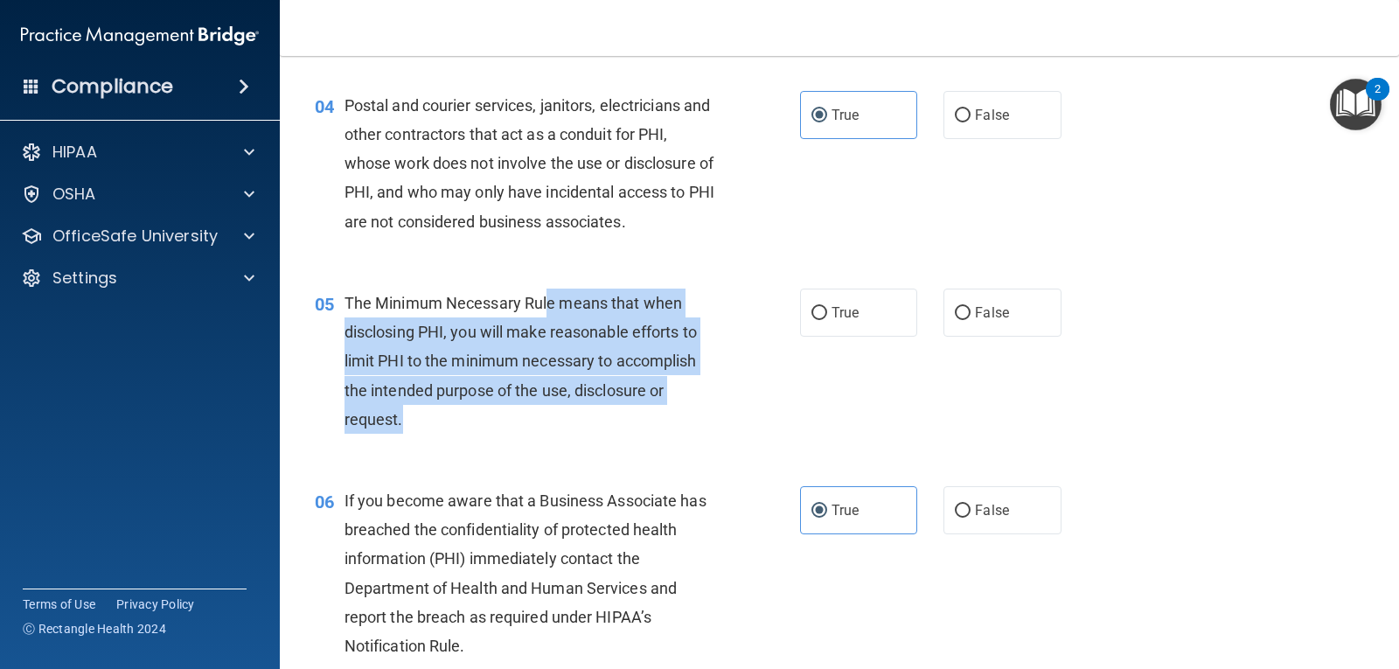
drag, startPoint x: 549, startPoint y: 297, endPoint x: 725, endPoint y: 407, distance: 206.9
click at [730, 407] on div "05 The Minimum Necessary Rule means that when disclosing PHI, you will make rea…" at bounding box center [557, 365] width 538 height 154
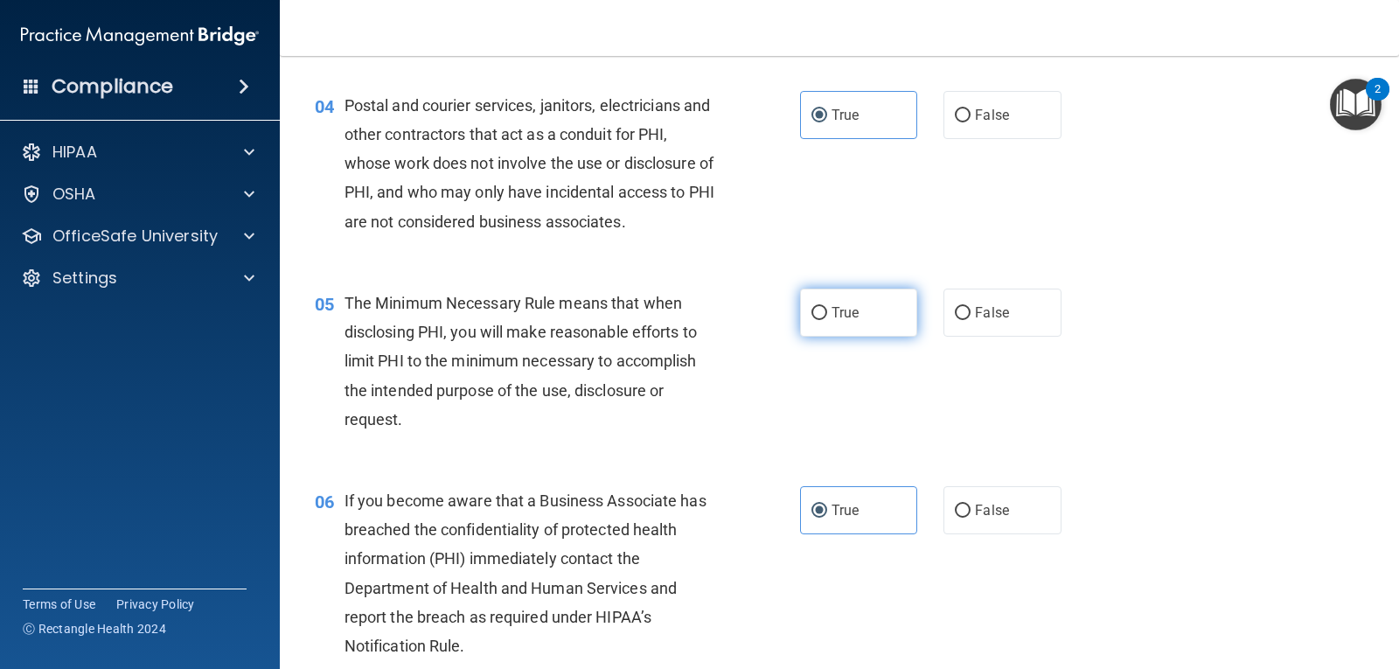
click at [833, 309] on span "True" at bounding box center [844, 312] width 27 height 17
click at [827, 309] on input "True" at bounding box center [819, 313] width 16 height 13
radio input "true"
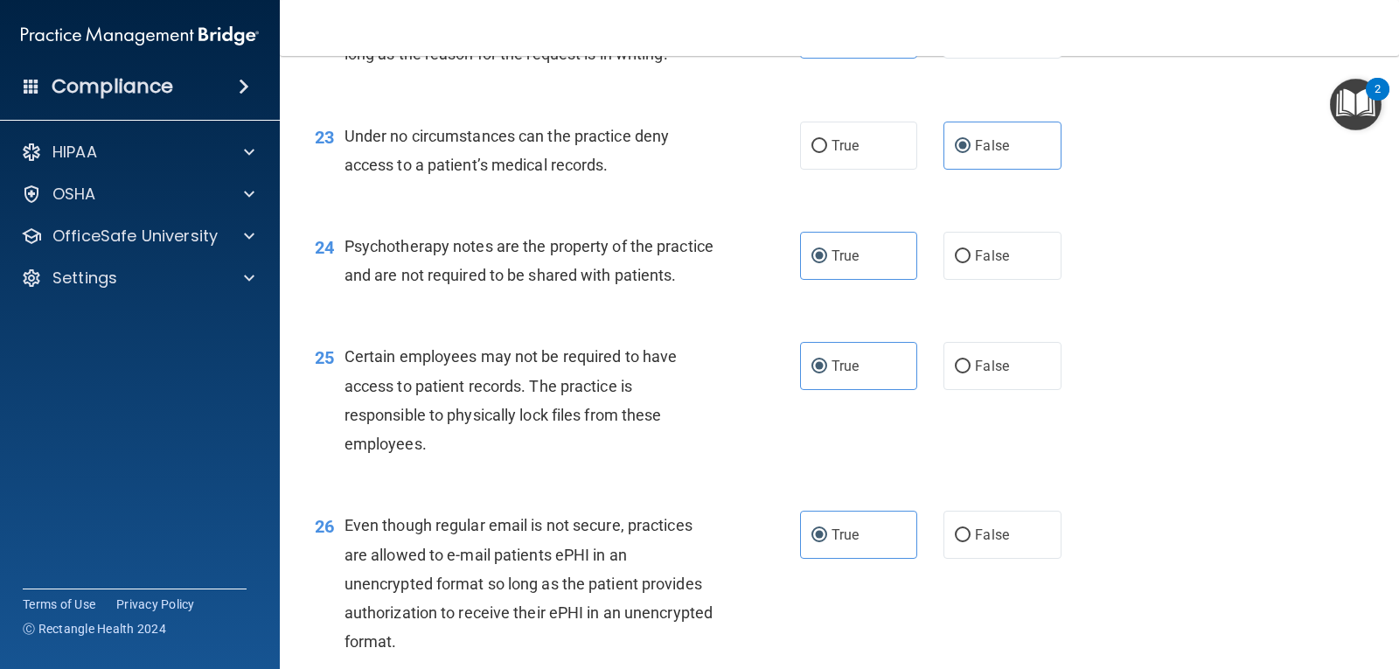
scroll to position [4359, 0]
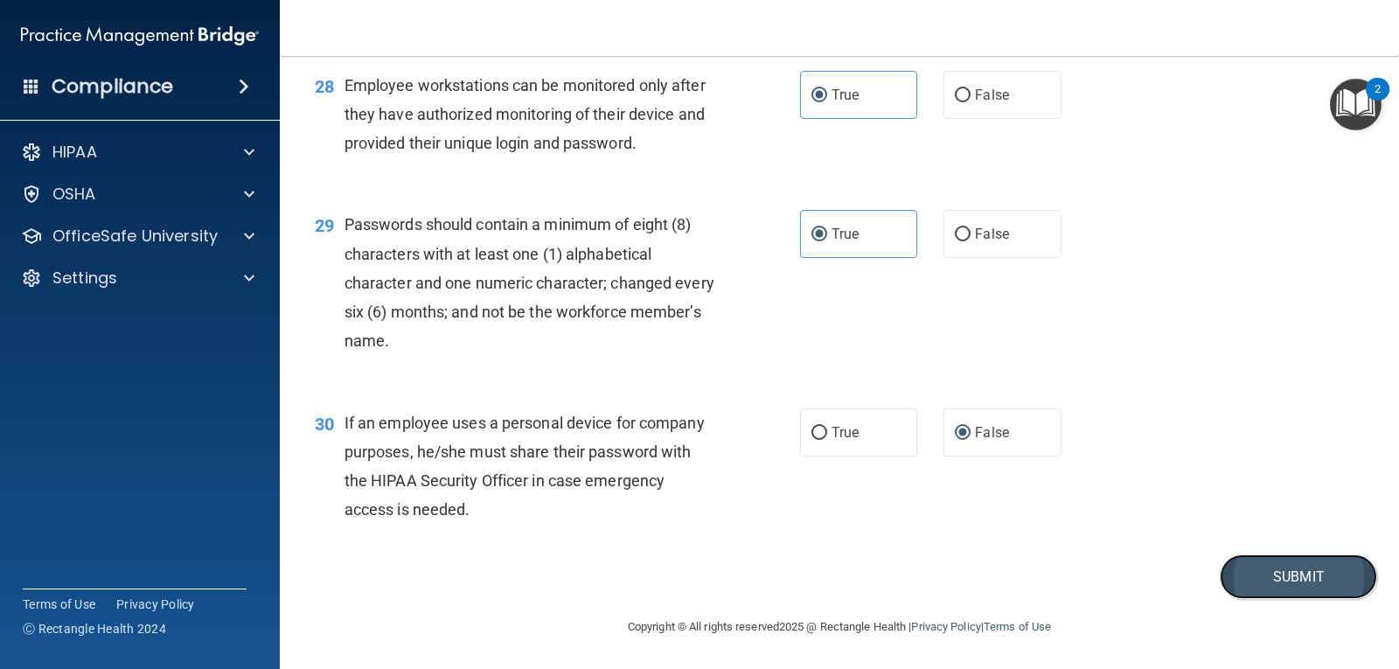
click at [1262, 571] on button "Submit" at bounding box center [1298, 576] width 157 height 45
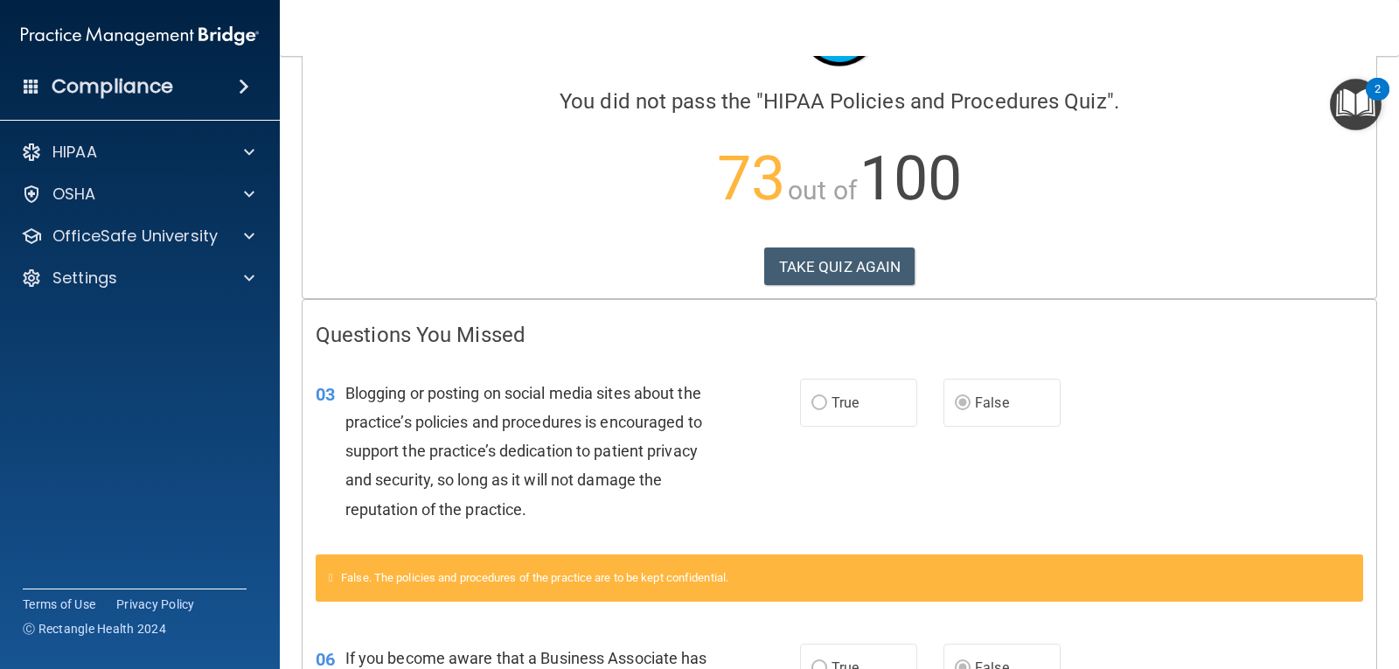
scroll to position [87, 0]
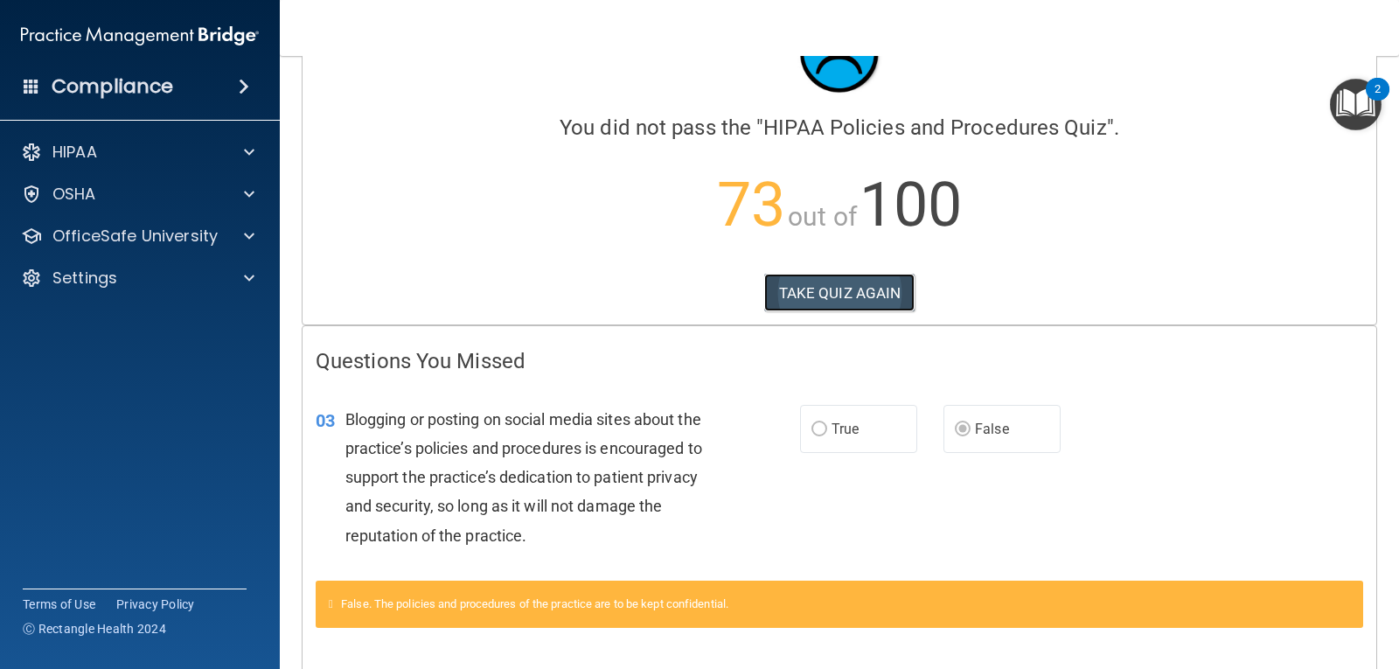
click at [796, 291] on button "TAKE QUIZ AGAIN" at bounding box center [839, 293] width 151 height 38
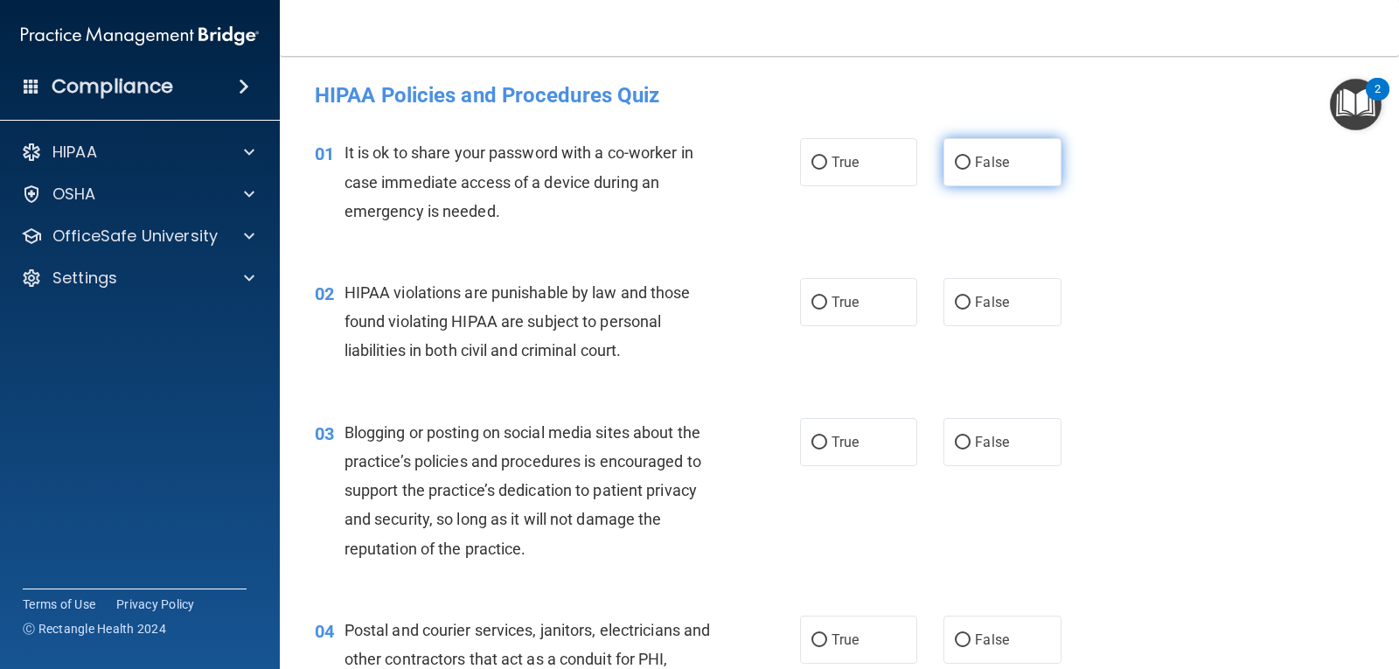
click at [959, 167] on input "False" at bounding box center [963, 162] width 16 height 13
radio input "true"
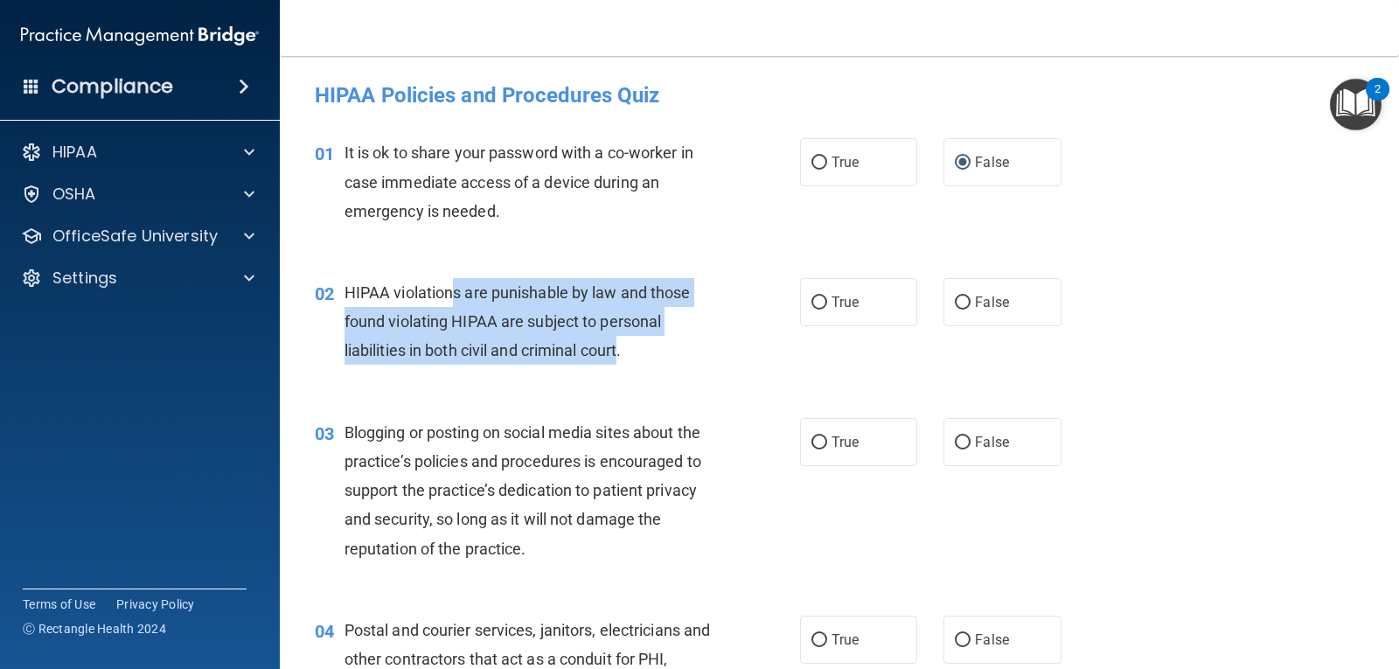
drag, startPoint x: 457, startPoint y: 291, endPoint x: 622, endPoint y: 344, distance: 172.5
click at [622, 344] on span "HIPAA violations are punishable by law and those found violating HIPAA are subj…" at bounding box center [517, 321] width 346 height 76
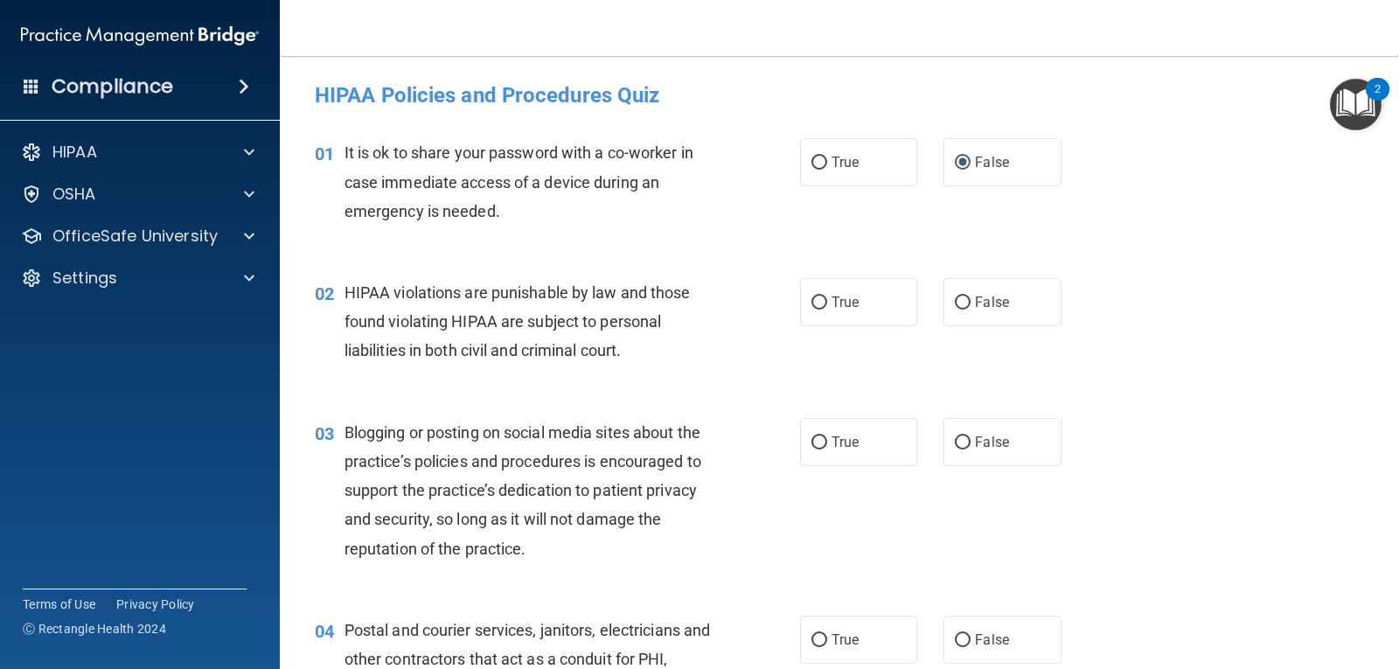
click at [659, 372] on div "02 HIPAA violations are punishable by law and those found violating HIPAA are s…" at bounding box center [557, 326] width 538 height 96
click at [838, 301] on span "True" at bounding box center [844, 302] width 27 height 17
click at [827, 301] on input "True" at bounding box center [819, 302] width 16 height 13
radio input "true"
click at [984, 431] on label "False" at bounding box center [1001, 442] width 117 height 48
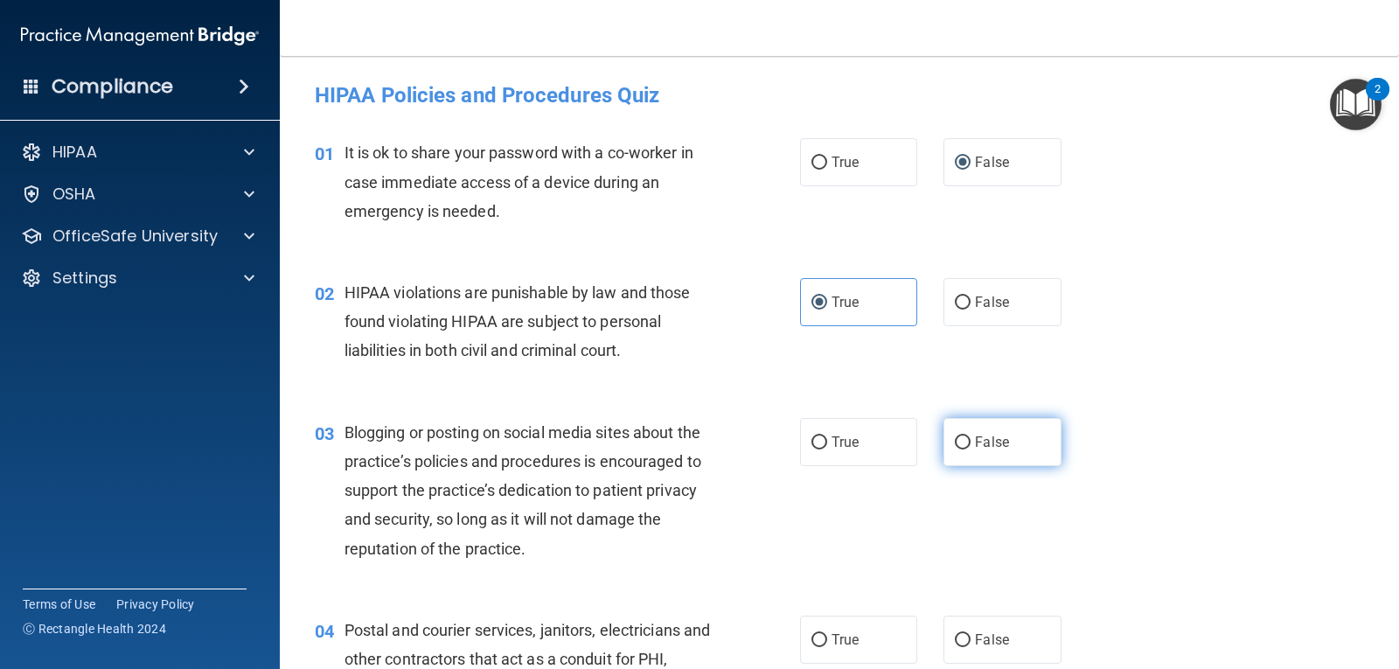
click at [970, 436] on input "False" at bounding box center [963, 442] width 16 height 13
radio input "true"
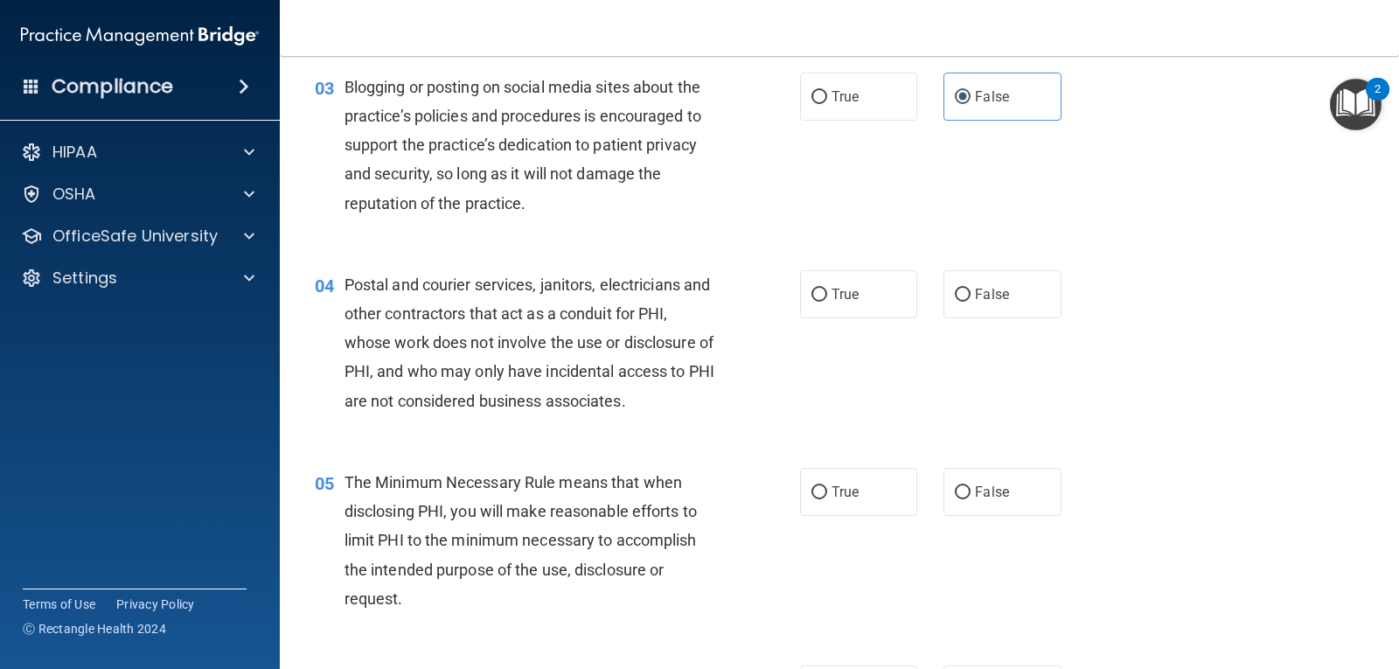
scroll to position [350, 0]
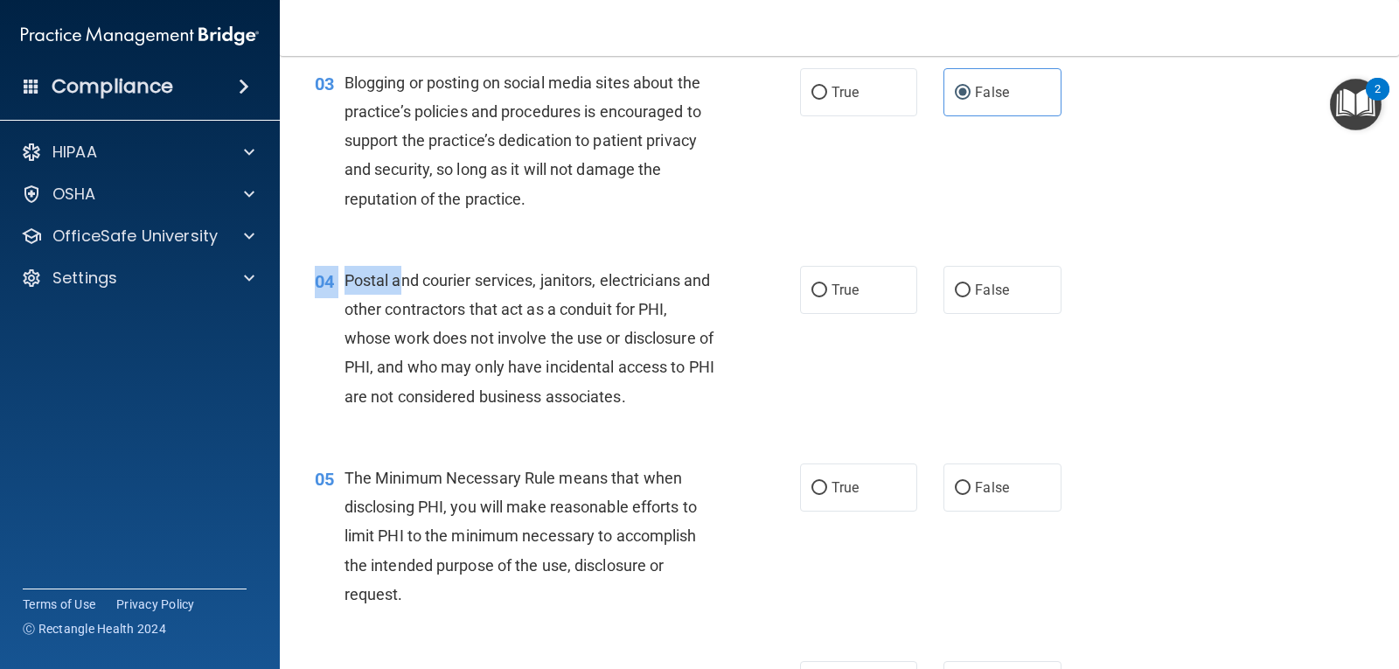
drag, startPoint x: 415, startPoint y: 299, endPoint x: 675, endPoint y: 436, distance: 293.7
click at [675, 436] on div "04 Postal and courier services, janitors, electricians and other contractors th…" at bounding box center [839, 343] width 1075 height 198
click at [657, 385] on div "Postal and courier services, janitors, electricians and other contractors that …" at bounding box center [536, 338] width 384 height 145
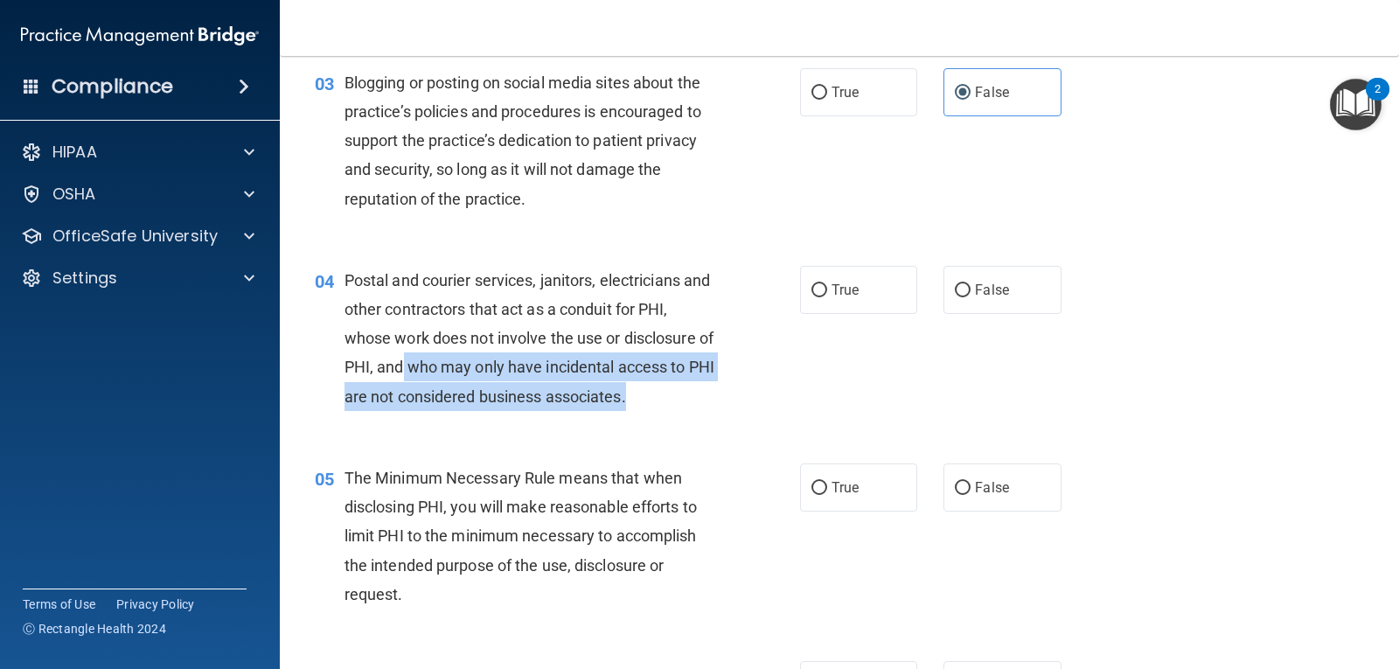
drag, startPoint x: 421, startPoint y: 368, endPoint x: 664, endPoint y: 392, distance: 243.3
click at [664, 392] on div "Postal and courier services, janitors, electricians and other contractors that …" at bounding box center [536, 338] width 384 height 145
click at [818, 288] on input "True" at bounding box center [819, 290] width 16 height 13
radio input "true"
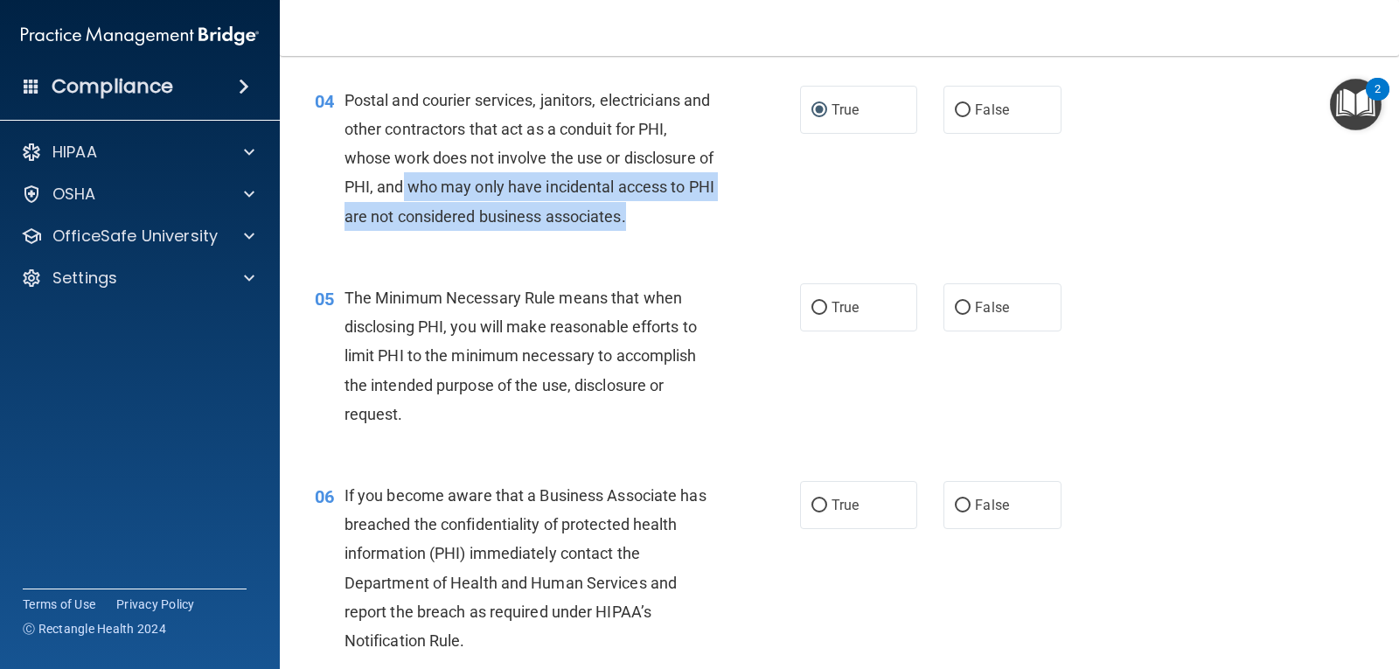
scroll to position [612, 0]
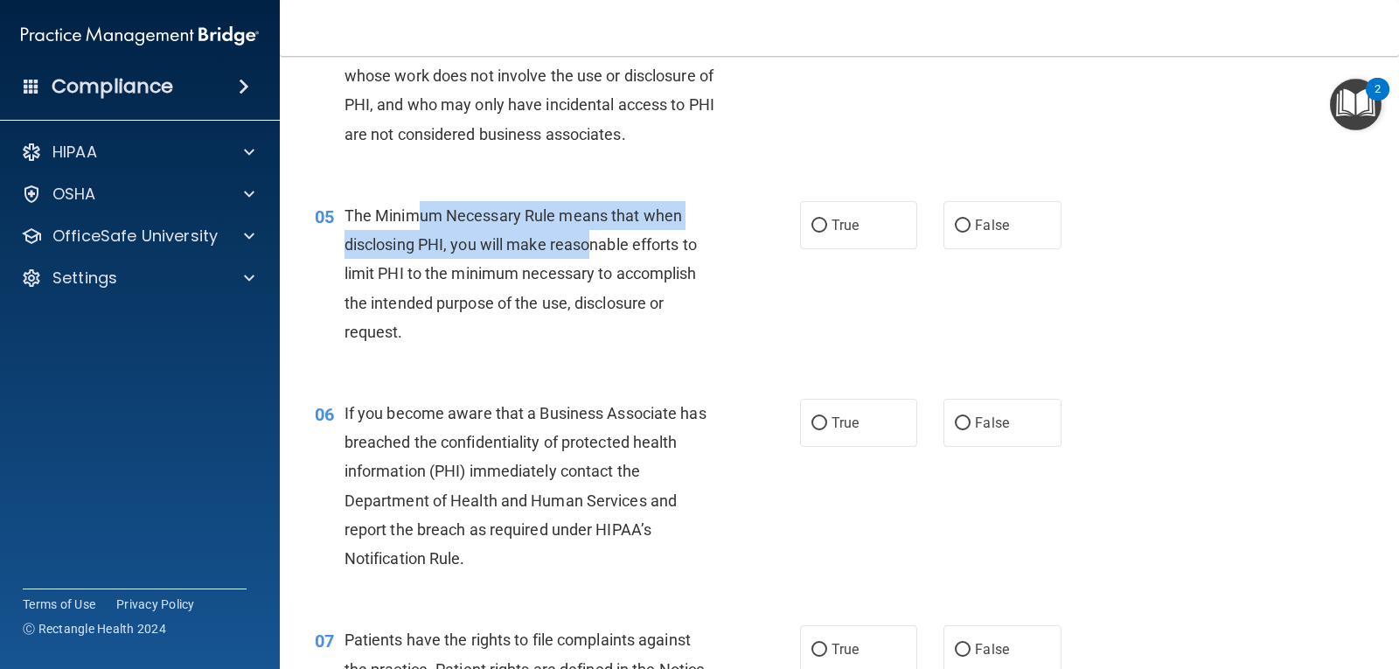
drag, startPoint x: 461, startPoint y: 232, endPoint x: 597, endPoint y: 258, distance: 138.9
click at [597, 258] on div "The Minimum Necessary Rule means that when disclosing PHI, you will make reason…" at bounding box center [536, 273] width 384 height 145
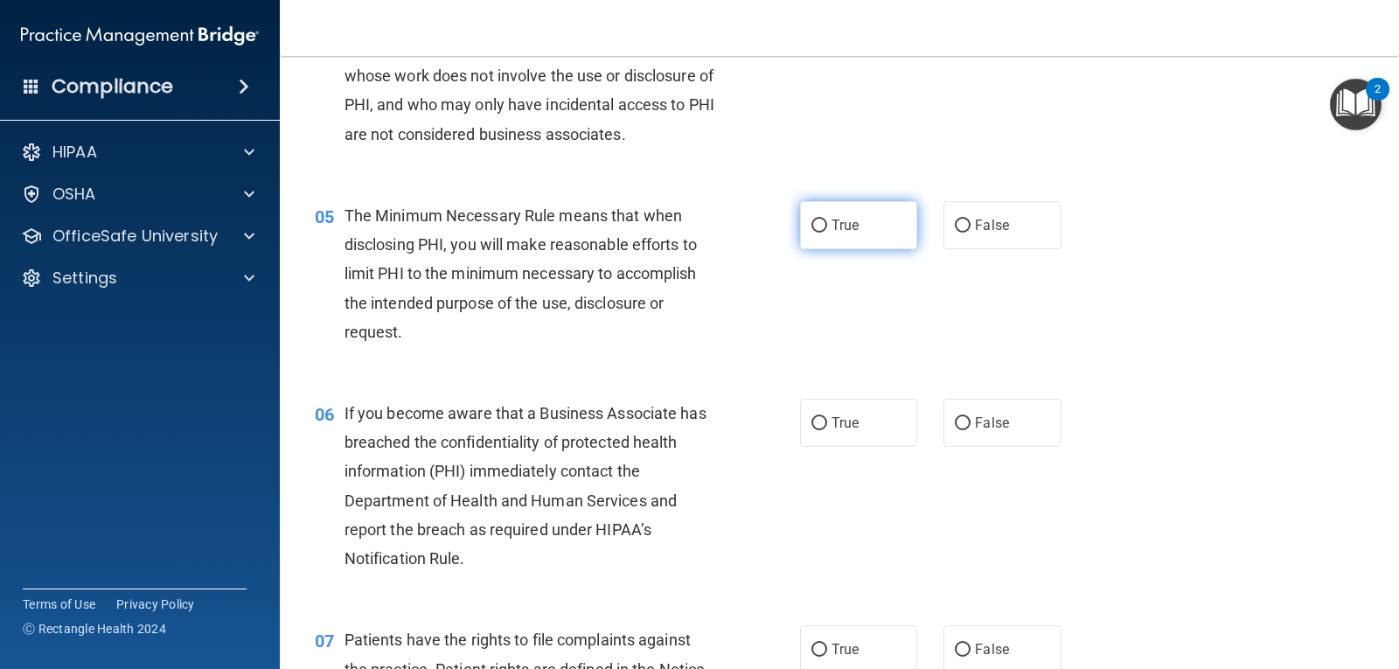
click at [817, 234] on label "True" at bounding box center [858, 225] width 117 height 48
click at [817, 233] on input "True" at bounding box center [819, 225] width 16 height 13
radio input "true"
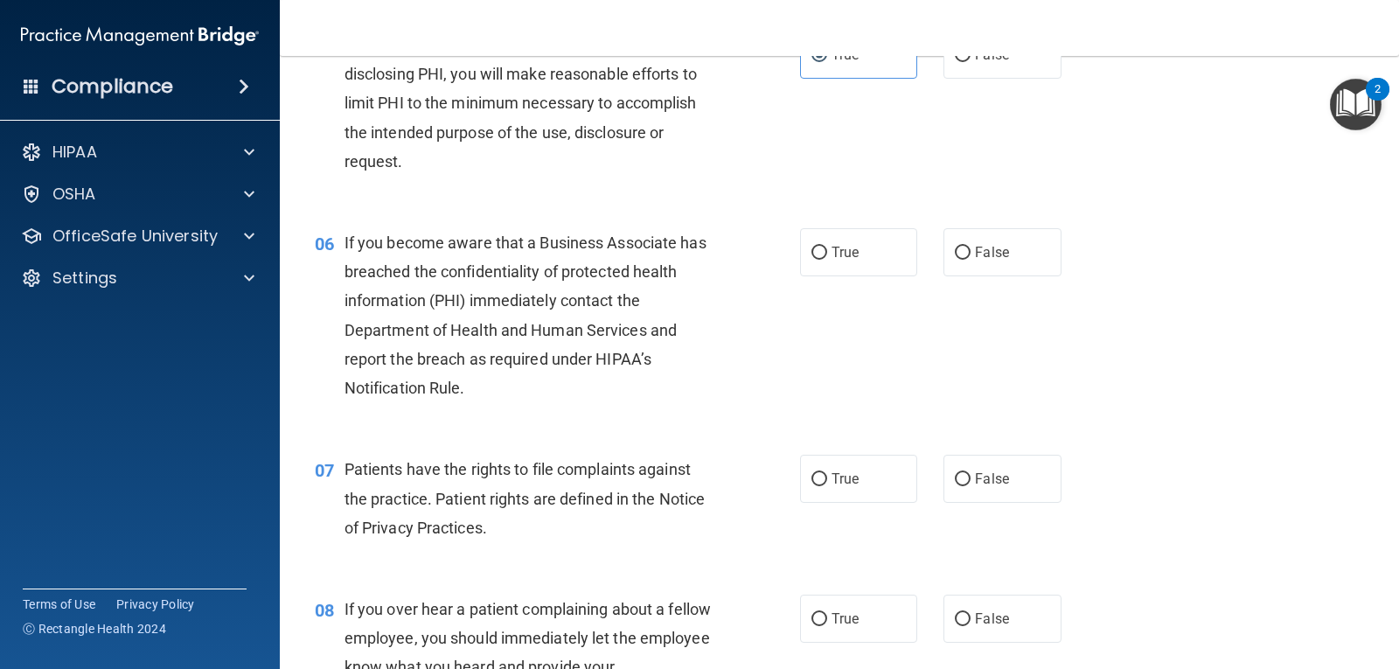
scroll to position [787, 0]
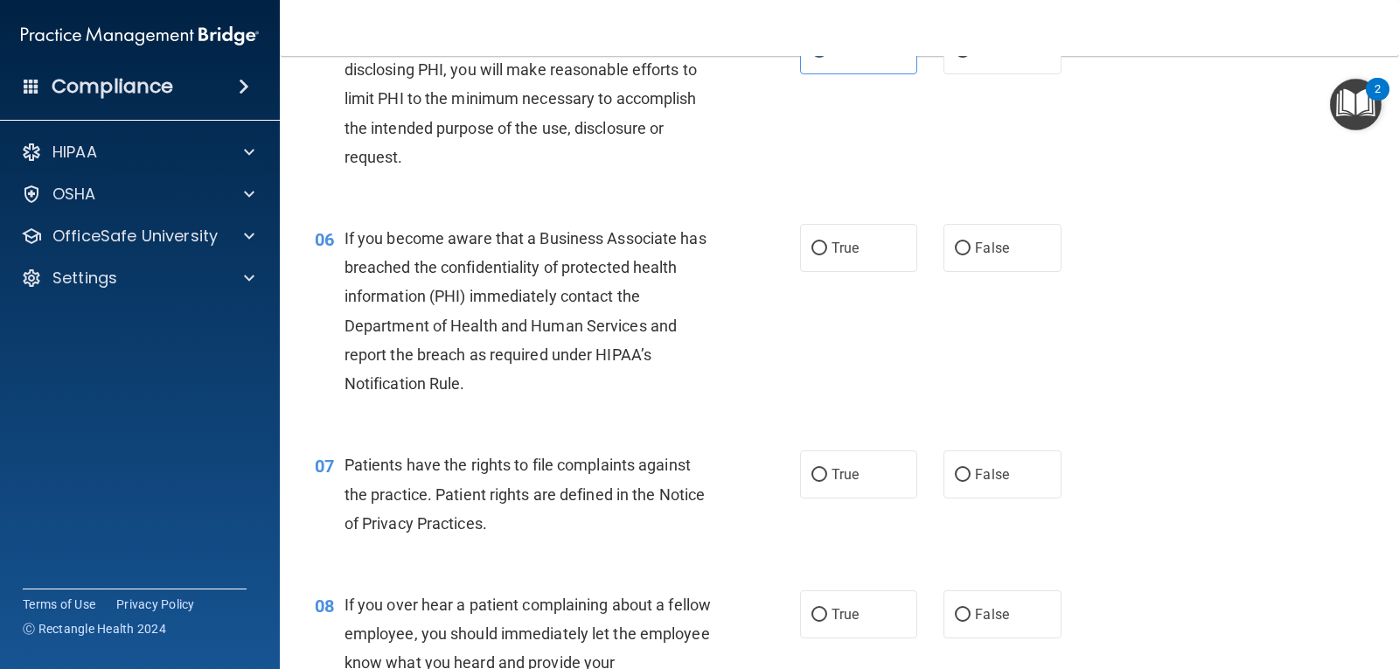
click at [1032, 276] on div "06 If you become aware that a Business Associate has breached the confidentiali…" at bounding box center [839, 315] width 1075 height 226
click at [1014, 257] on label "False" at bounding box center [1001, 248] width 117 height 48
click at [970, 255] on input "False" at bounding box center [963, 248] width 16 height 13
radio input "true"
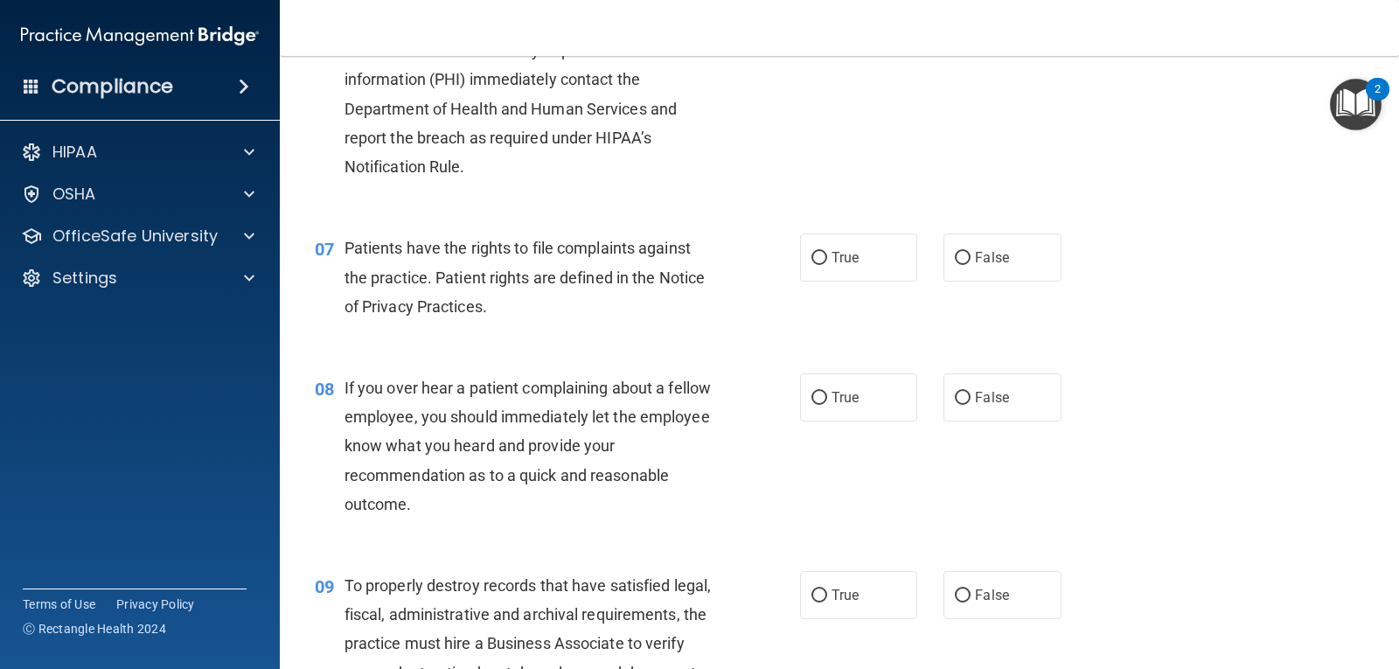
scroll to position [1049, 0]
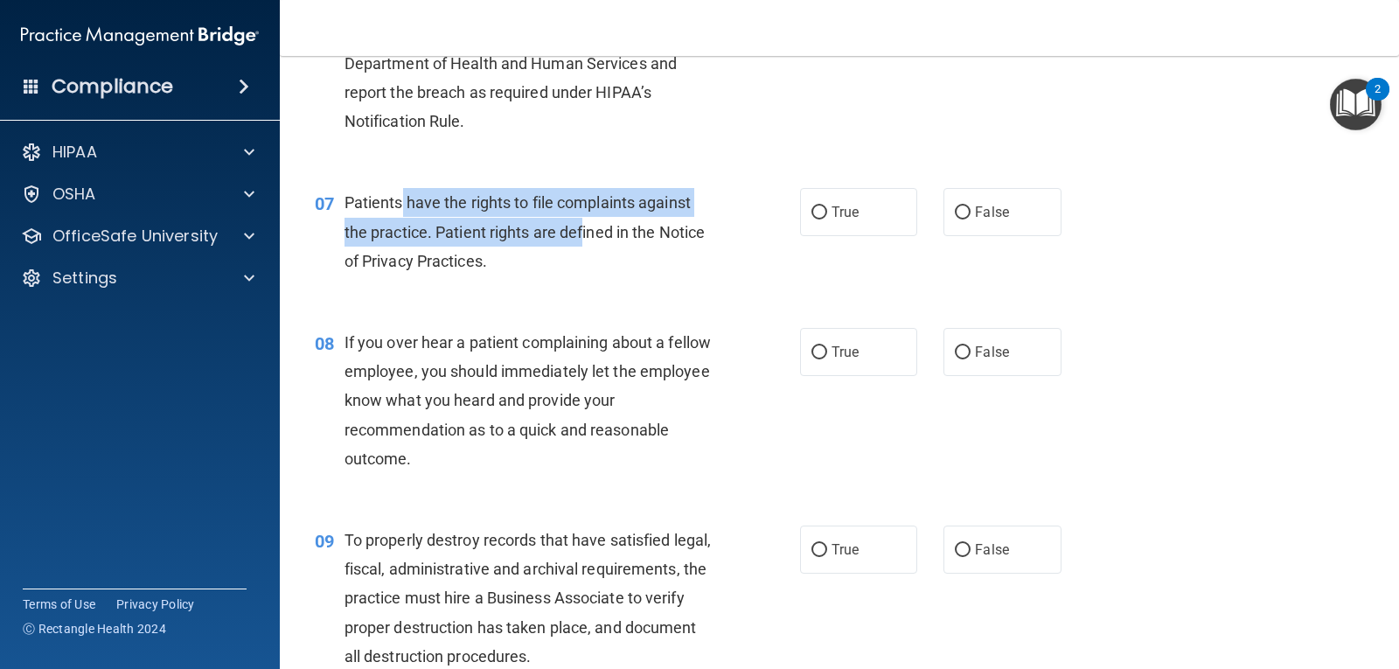
drag, startPoint x: 409, startPoint y: 213, endPoint x: 581, endPoint y: 233, distance: 173.4
click at [581, 233] on div "Patients have the rights to file complaints against the practice. Patient right…" at bounding box center [536, 231] width 384 height 87
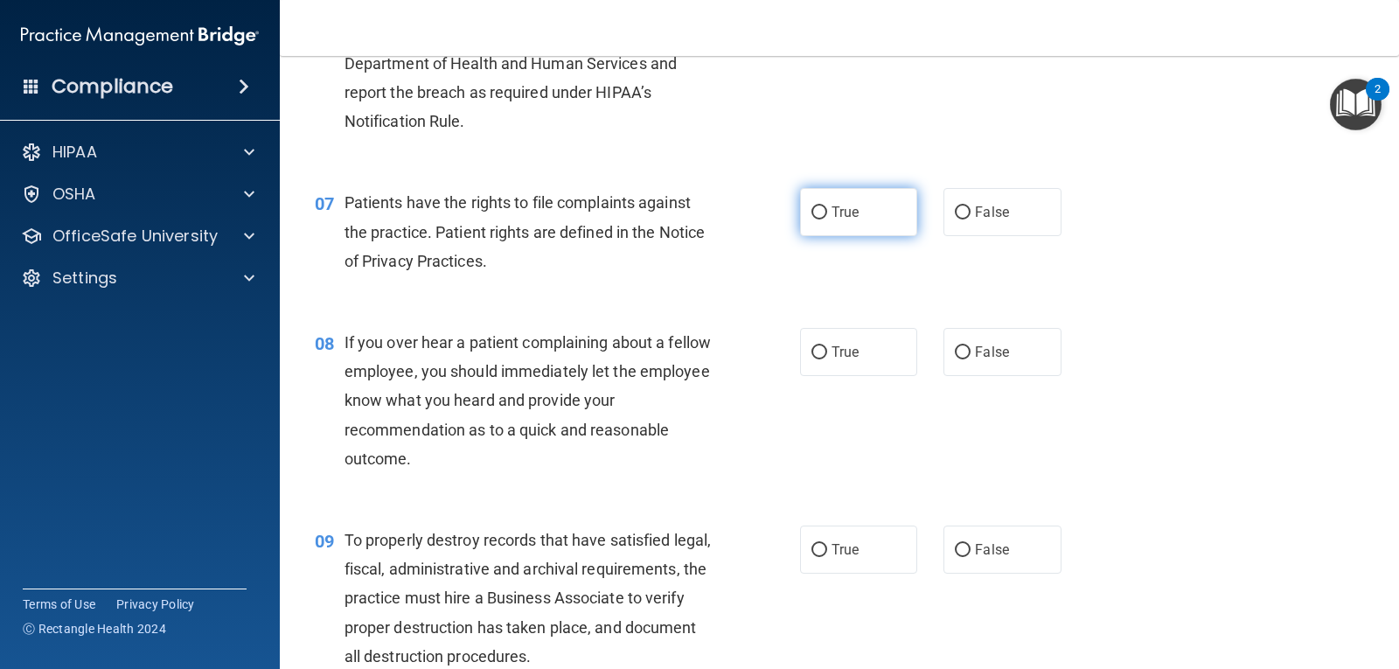
click at [838, 223] on label "True" at bounding box center [858, 212] width 117 height 48
click at [827, 219] on input "True" at bounding box center [819, 212] width 16 height 13
radio input "true"
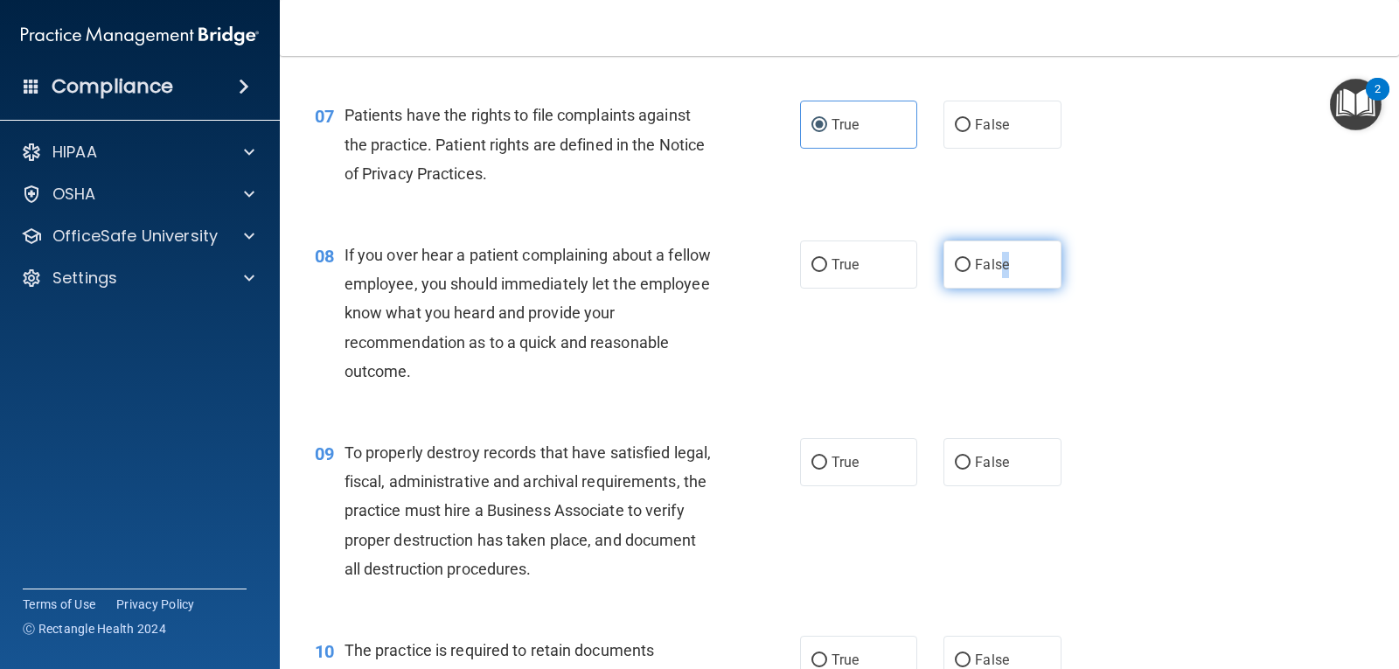
drag, startPoint x: 994, startPoint y: 263, endPoint x: 1004, endPoint y: 262, distance: 10.5
click at [1004, 262] on label "False" at bounding box center [1001, 264] width 117 height 48
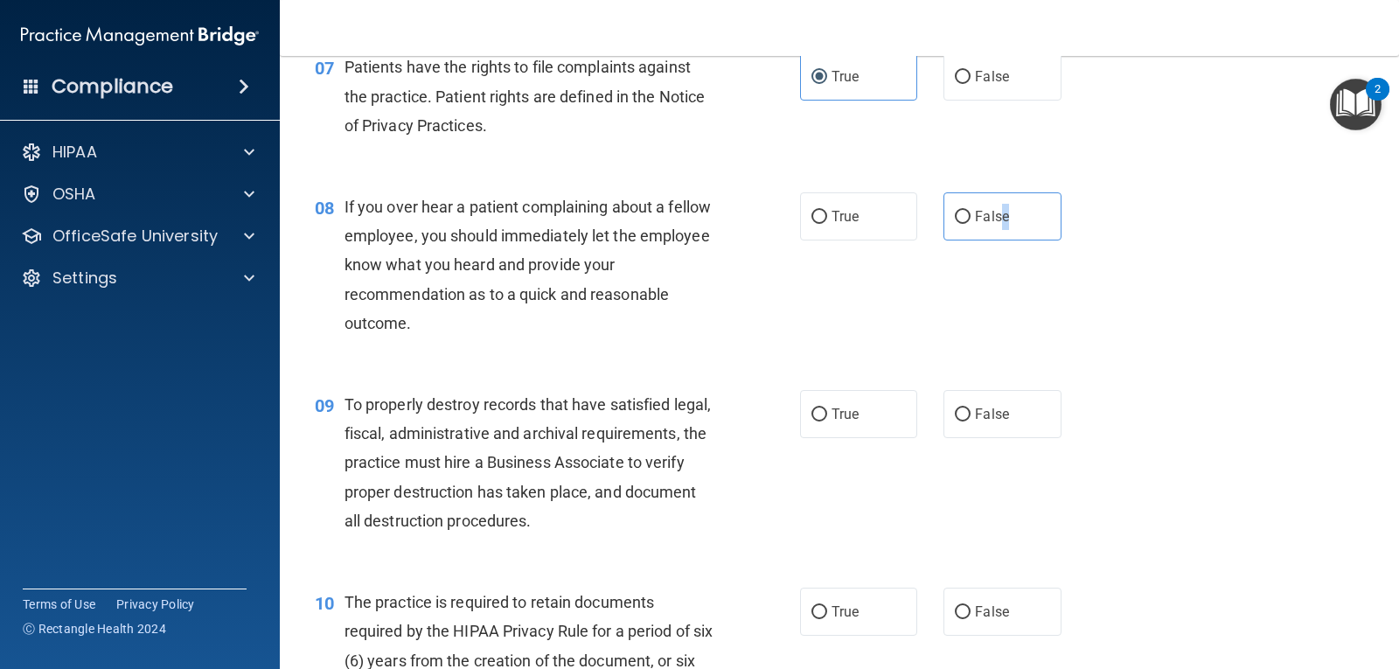
scroll to position [1224, 0]
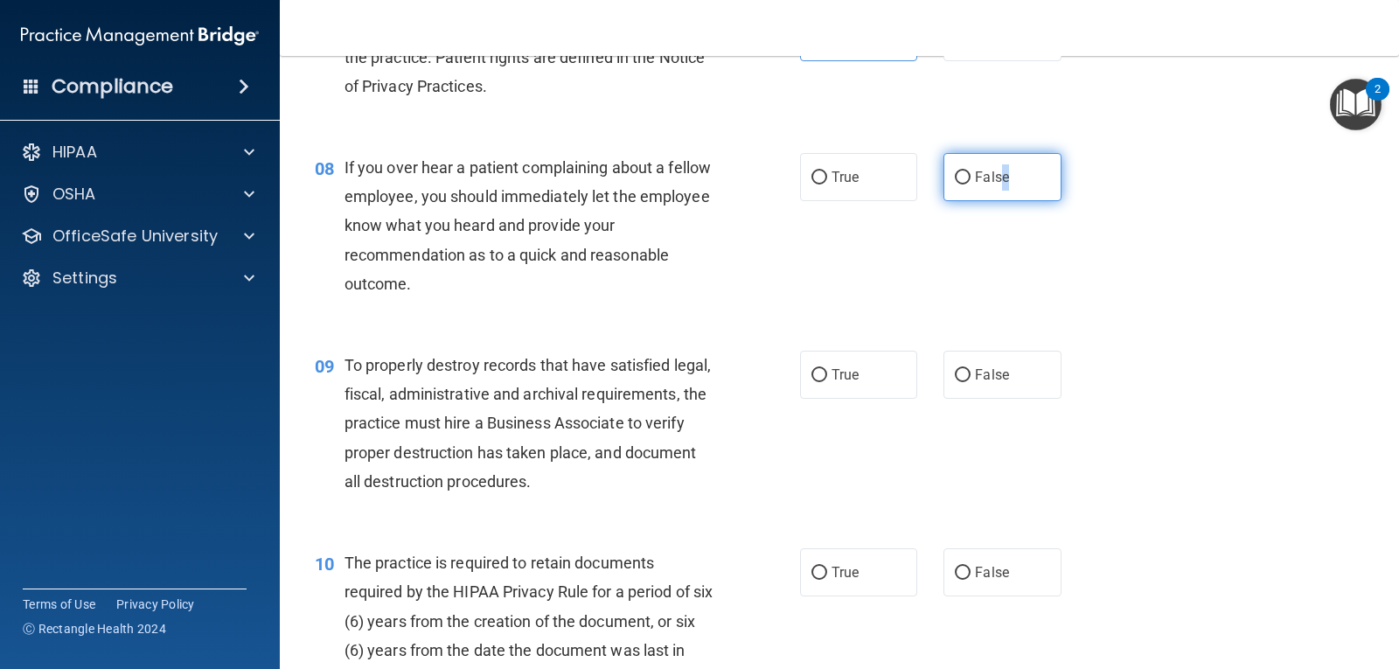
click at [957, 172] on input "False" at bounding box center [963, 177] width 16 height 13
radio input "true"
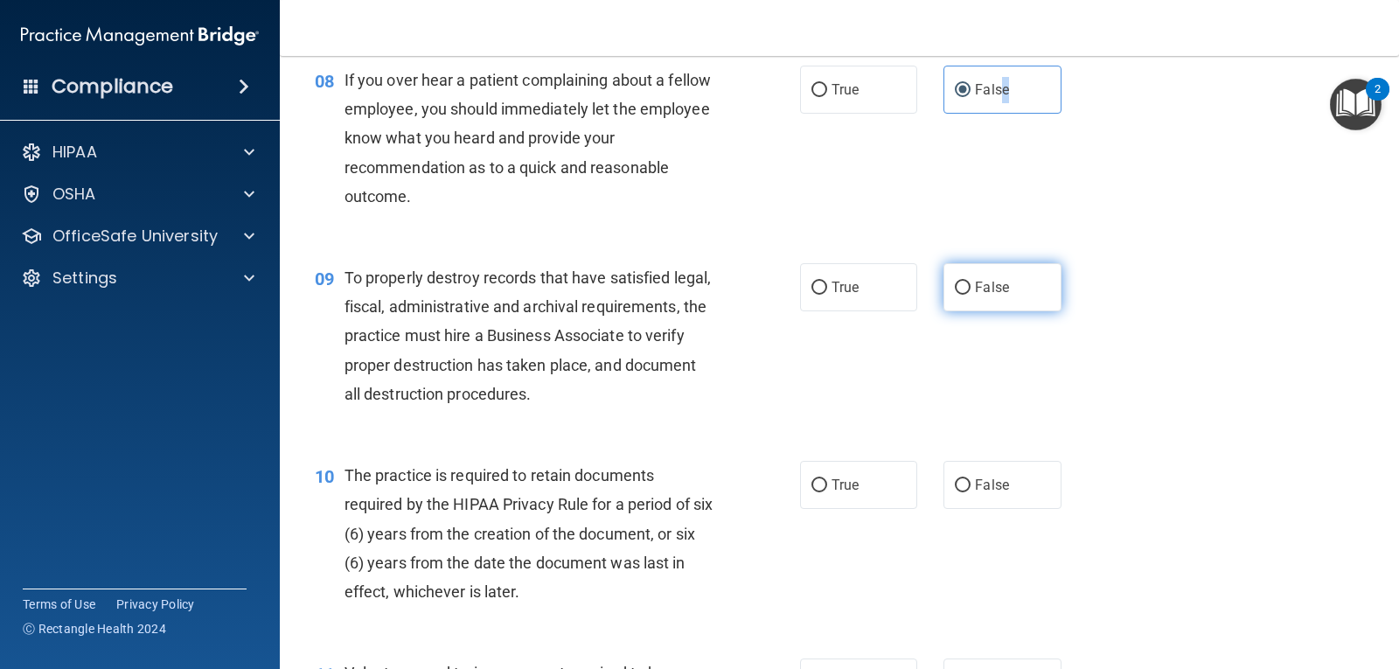
click at [955, 284] on input "False" at bounding box center [963, 288] width 16 height 13
radio input "true"
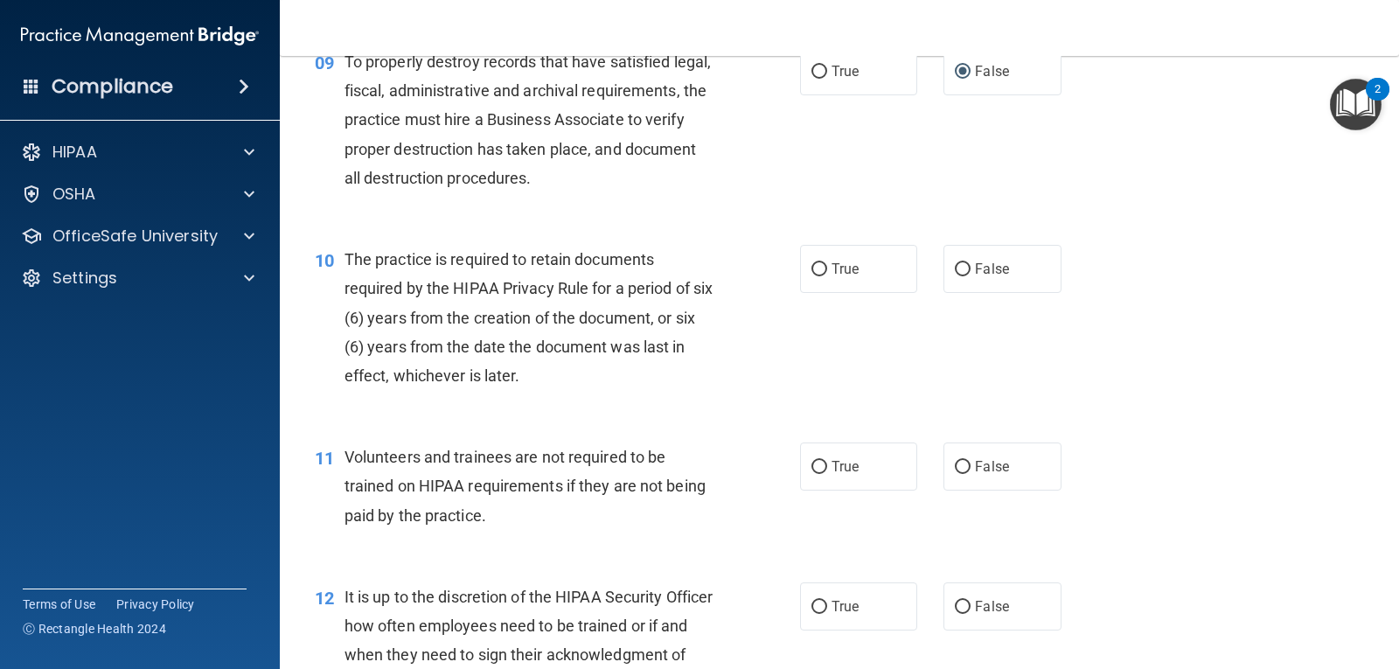
scroll to position [1574, 0]
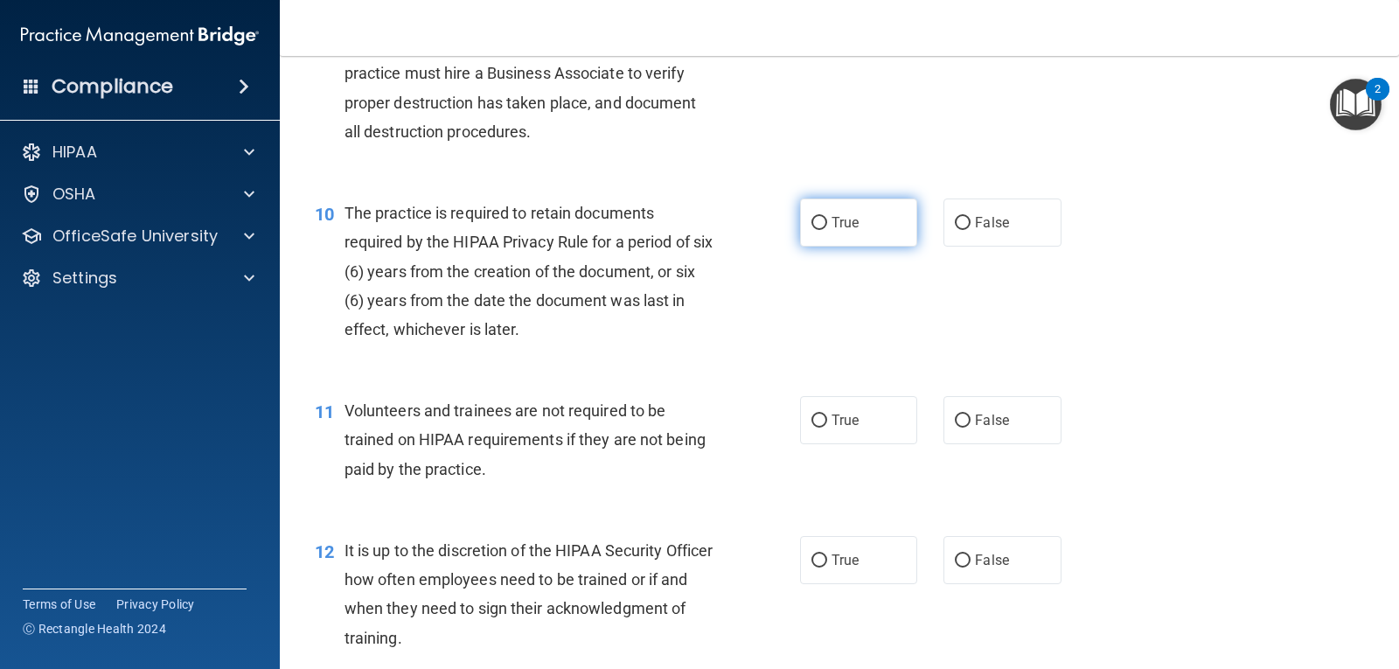
click at [825, 229] on label "True" at bounding box center [858, 222] width 117 height 48
click at [825, 229] on input "True" at bounding box center [819, 223] width 16 height 13
radio input "true"
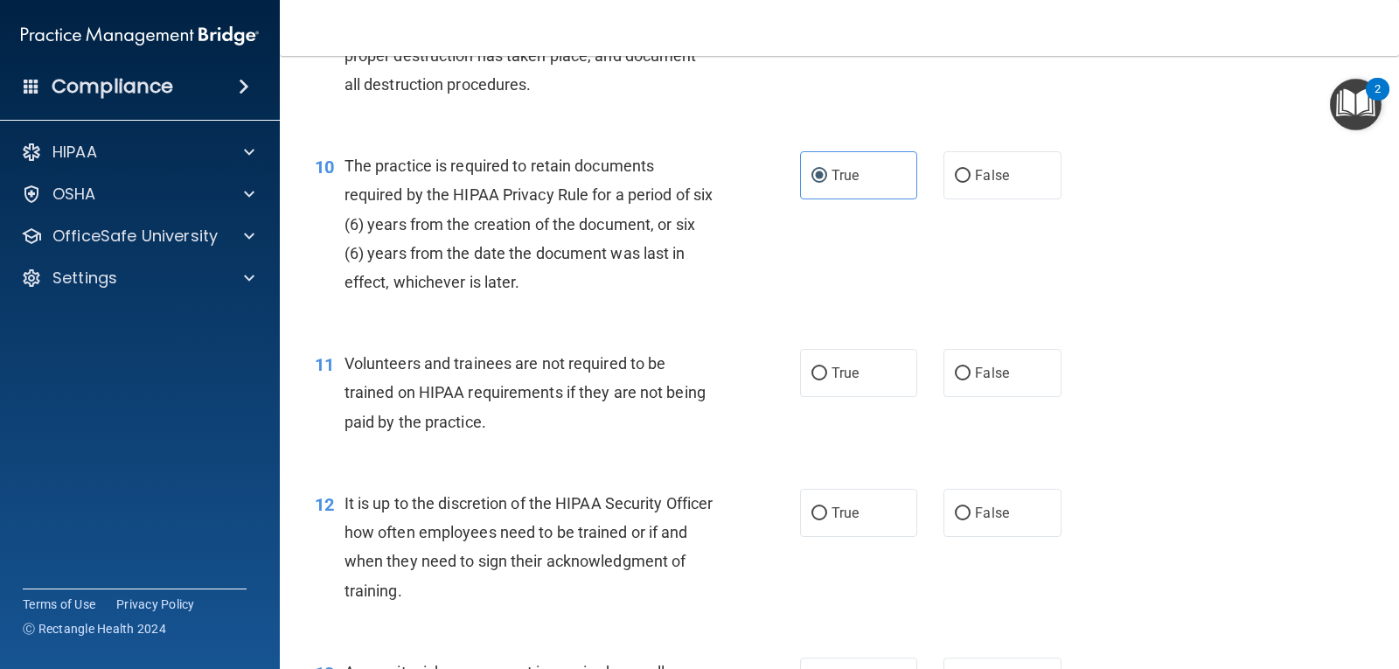
scroll to position [1748, 0]
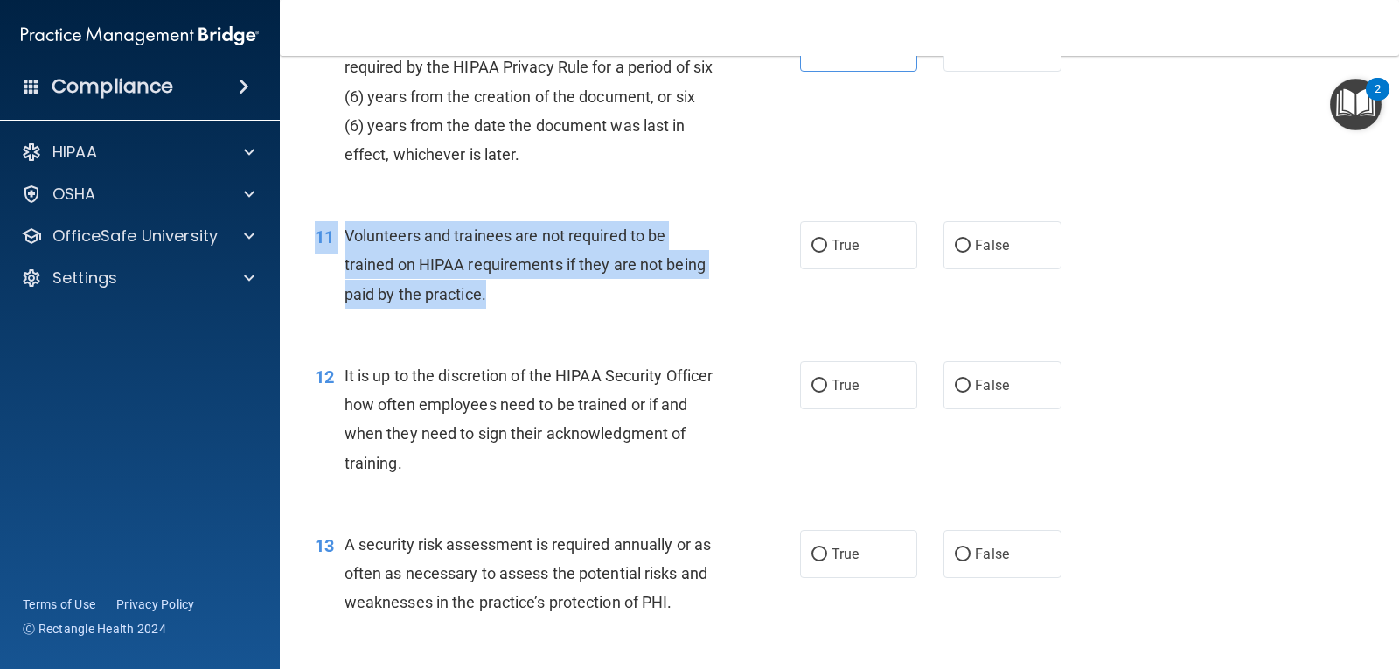
drag, startPoint x: 420, startPoint y: 213, endPoint x: 588, endPoint y: 309, distance: 194.2
click at [588, 309] on div "11 Volunteers and trainees are not required to be trained on HIPAA requirements…" at bounding box center [839, 269] width 1075 height 140
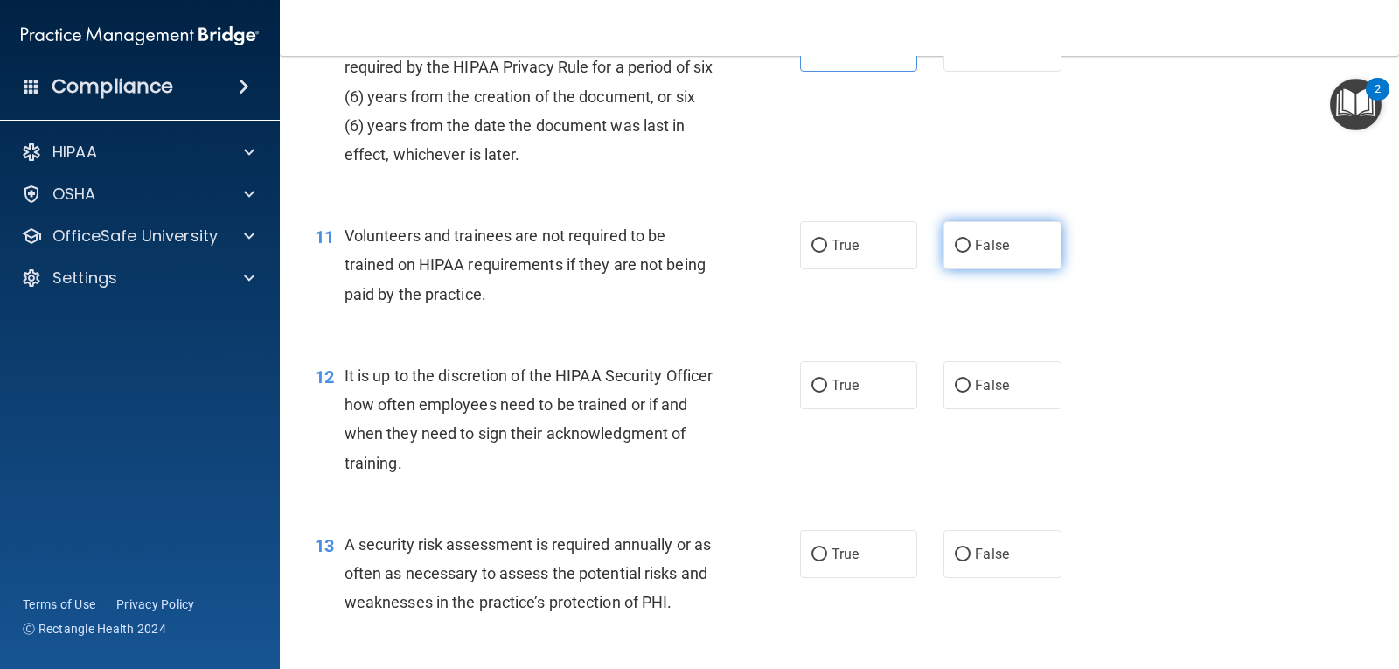
click at [943, 240] on label "False" at bounding box center [1001, 245] width 117 height 48
click at [955, 240] on input "False" at bounding box center [963, 246] width 16 height 13
radio input "true"
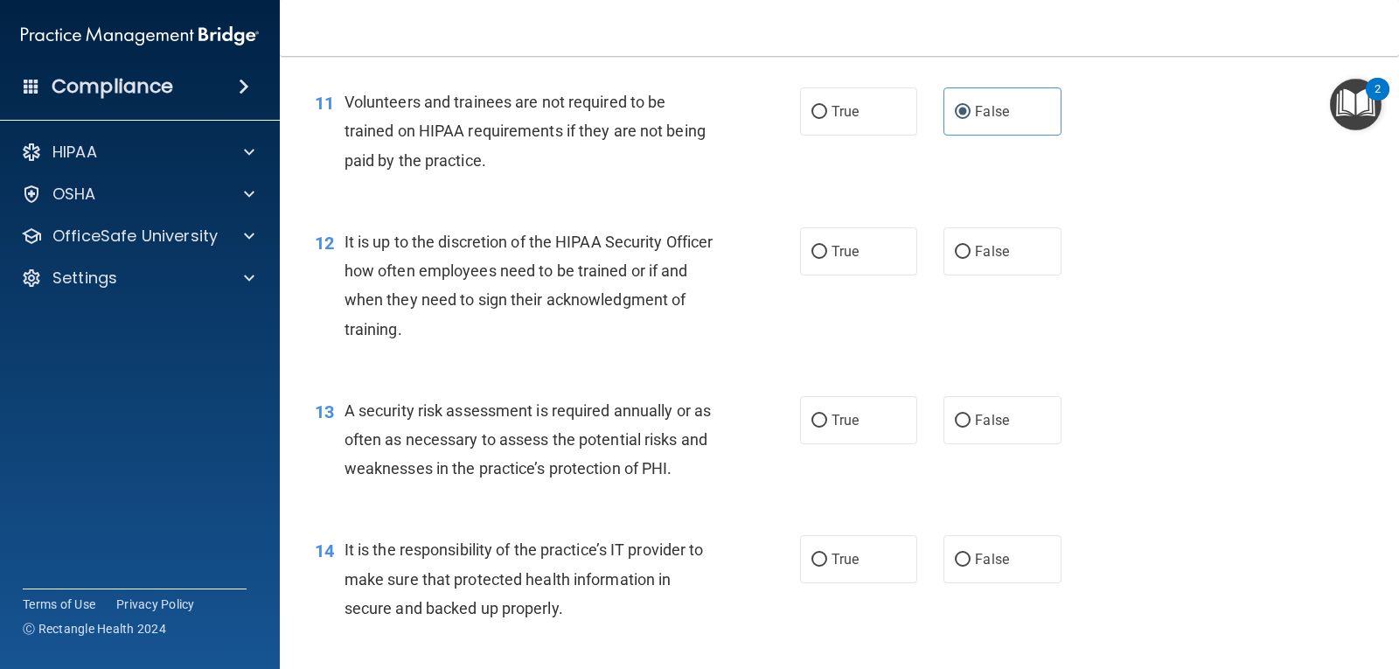
scroll to position [1923, 0]
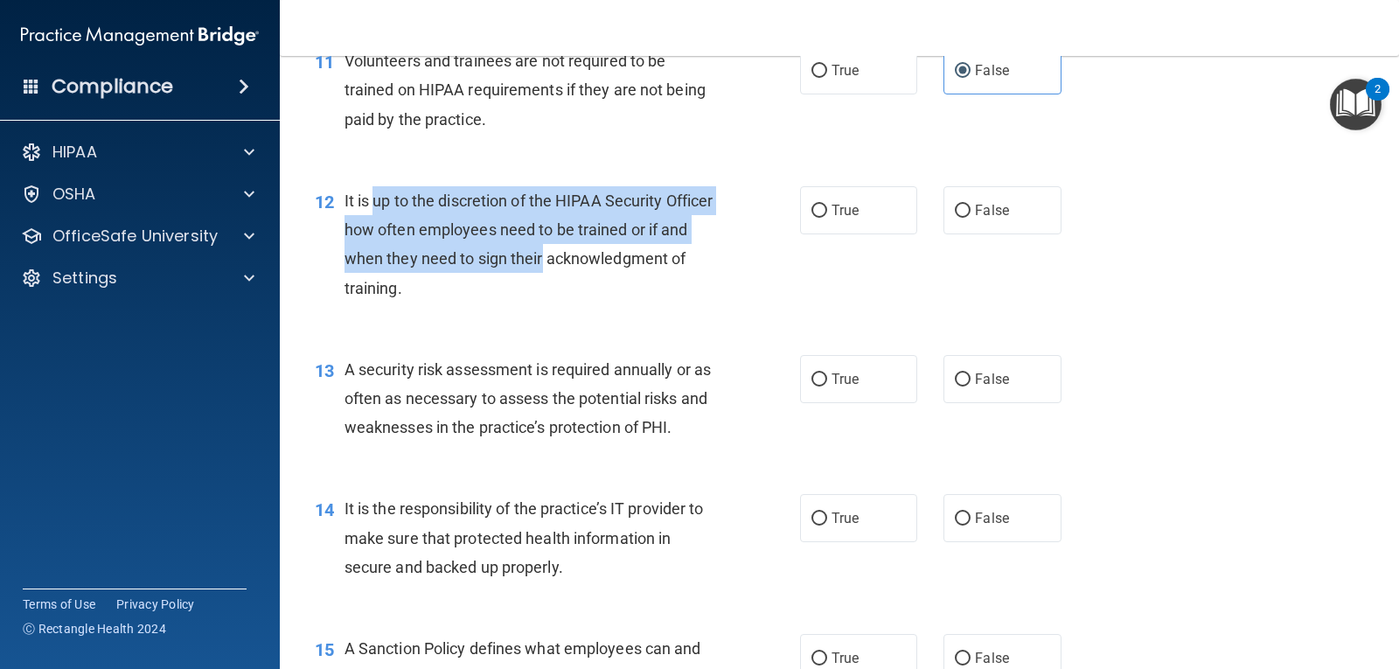
drag, startPoint x: 375, startPoint y: 199, endPoint x: 611, endPoint y: 274, distance: 247.5
click at [611, 274] on div "It is up to the discretion of the HIPAA Security Officer how often employees ne…" at bounding box center [536, 244] width 384 height 116
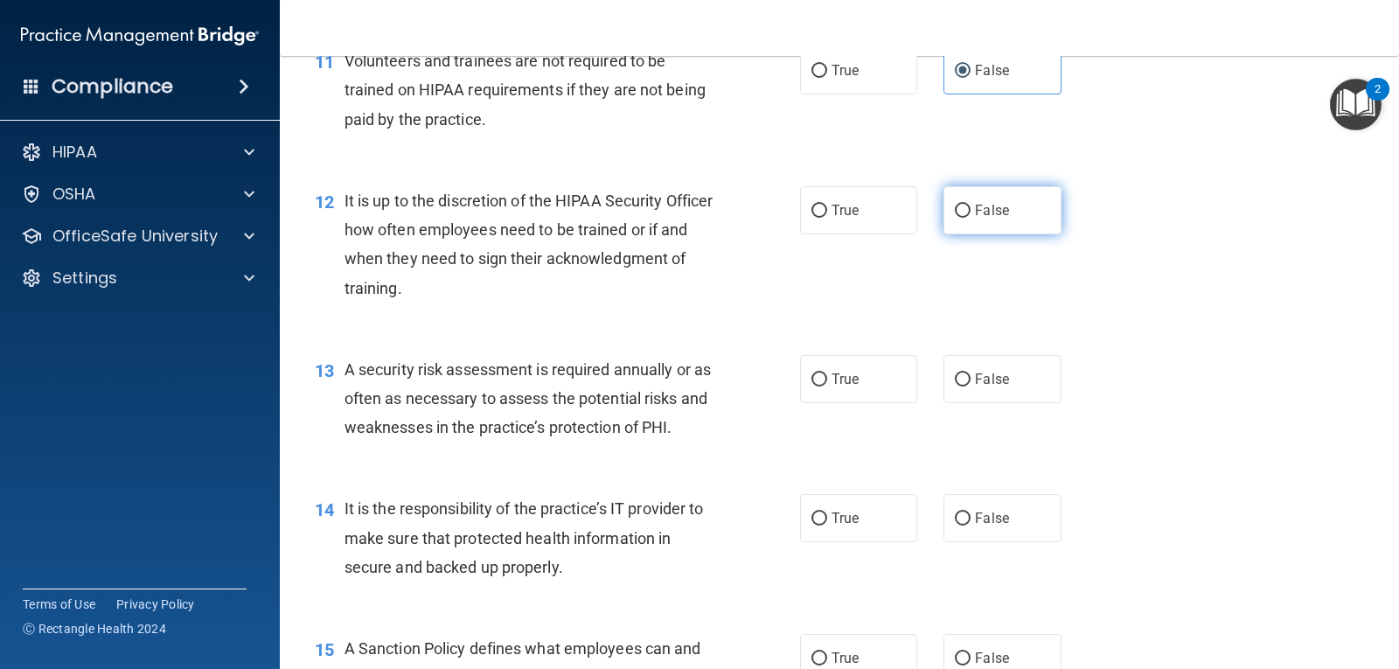
click at [947, 217] on label "False" at bounding box center [1001, 210] width 117 height 48
click at [986, 219] on label "False" at bounding box center [1001, 210] width 117 height 48
click at [970, 218] on input "False" at bounding box center [963, 211] width 16 height 13
radio input "true"
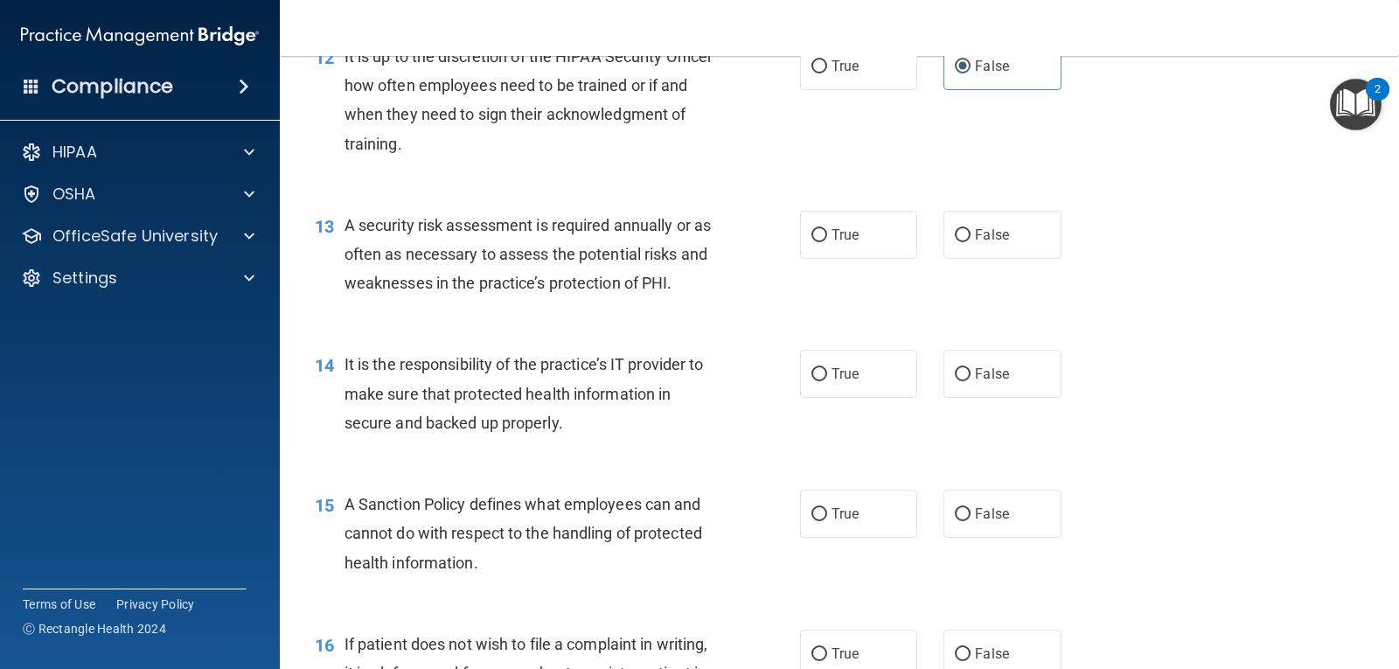
scroll to position [2098, 0]
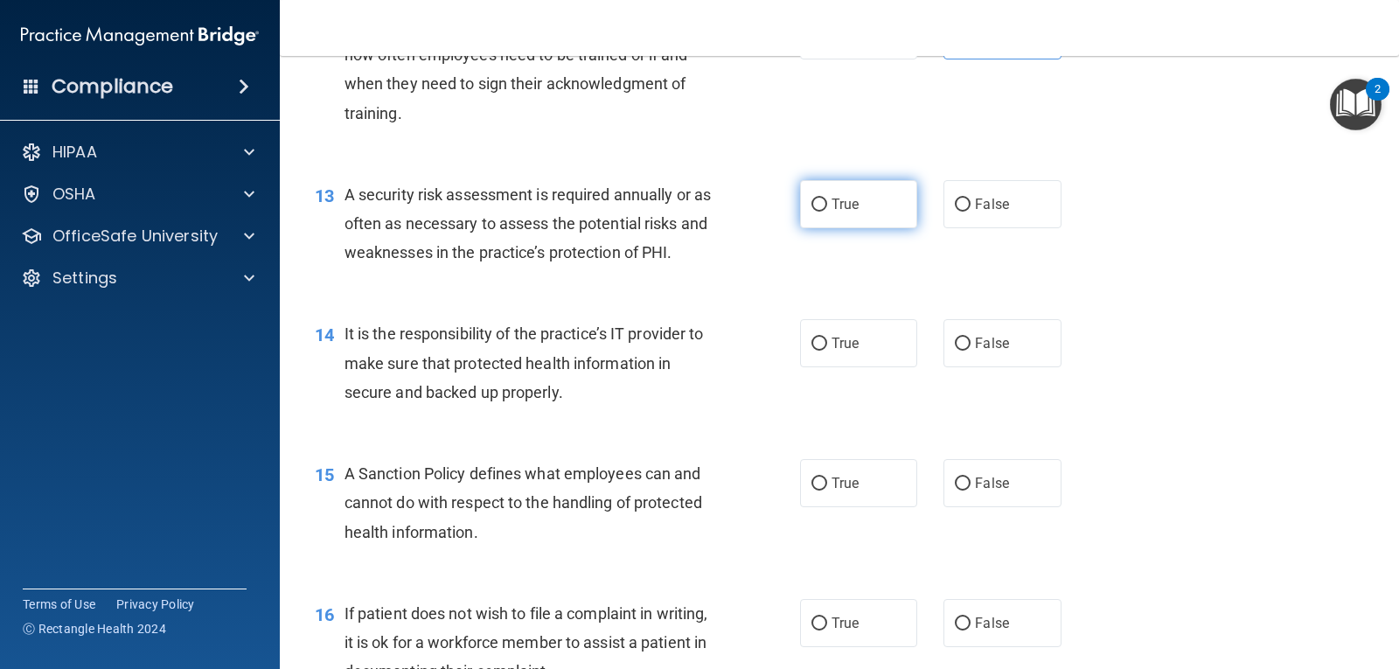
click at [854, 203] on label "True" at bounding box center [858, 204] width 117 height 48
click at [827, 203] on input "True" at bounding box center [819, 204] width 16 height 13
radio input "true"
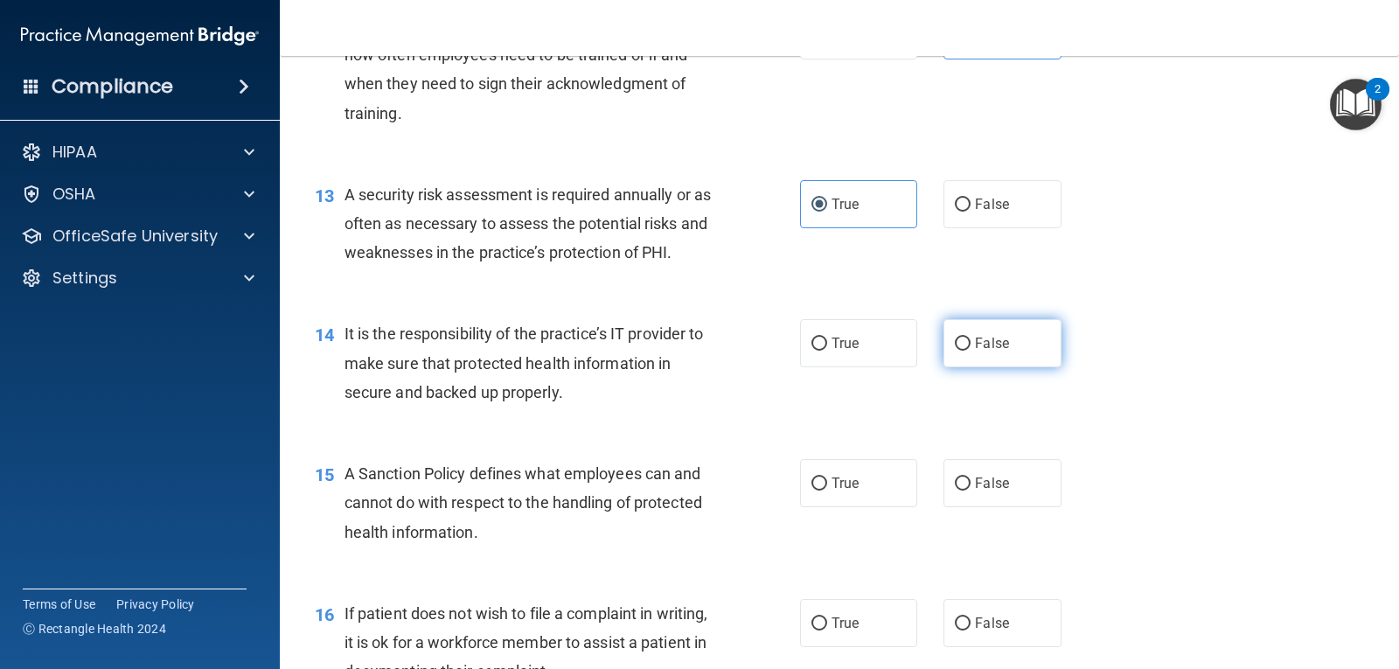
click at [1014, 337] on label "False" at bounding box center [1001, 343] width 117 height 48
click at [970, 337] on input "False" at bounding box center [963, 343] width 16 height 13
radio input "true"
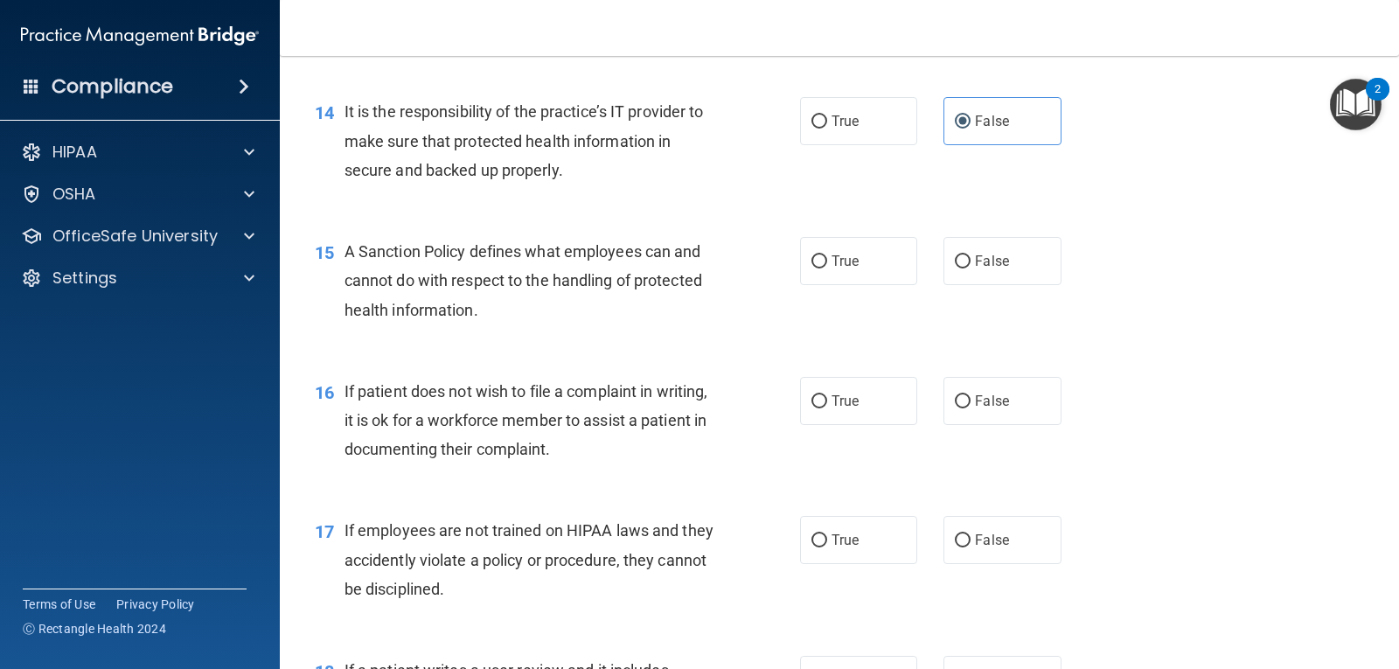
scroll to position [2360, 0]
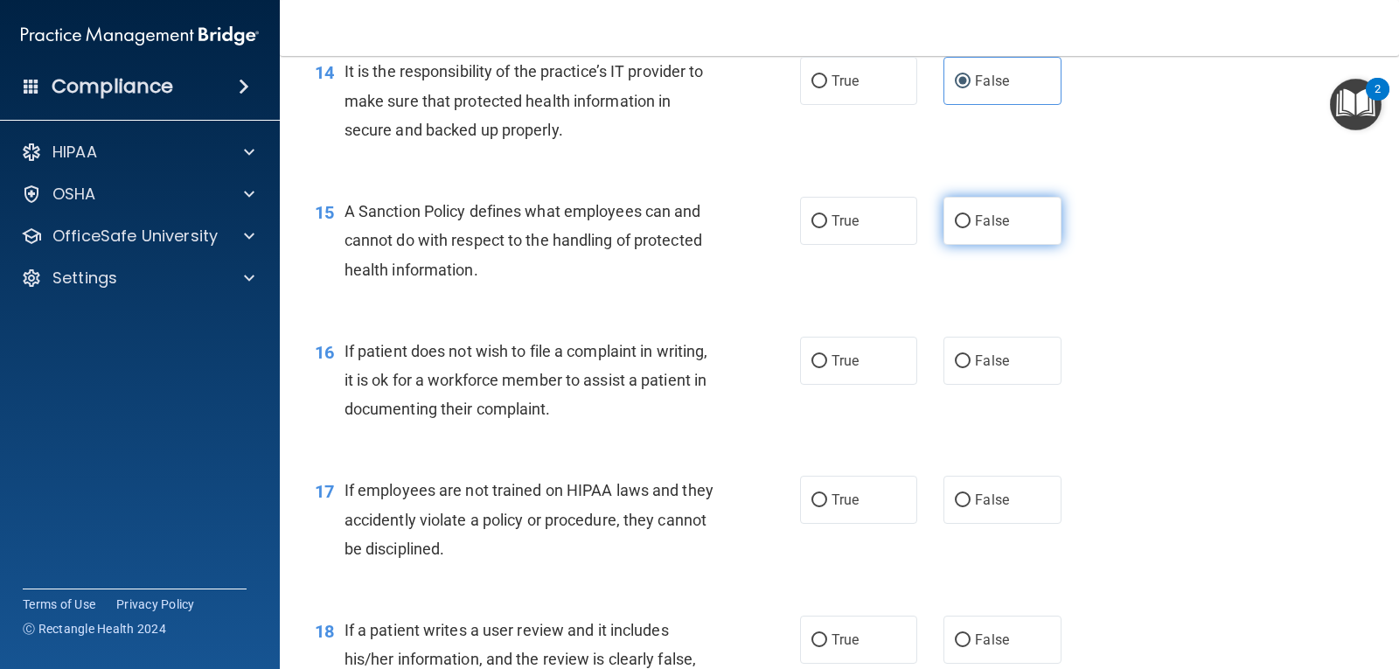
click at [994, 235] on label "False" at bounding box center [1001, 221] width 117 height 48
click at [970, 228] on input "False" at bounding box center [963, 221] width 16 height 13
radio input "true"
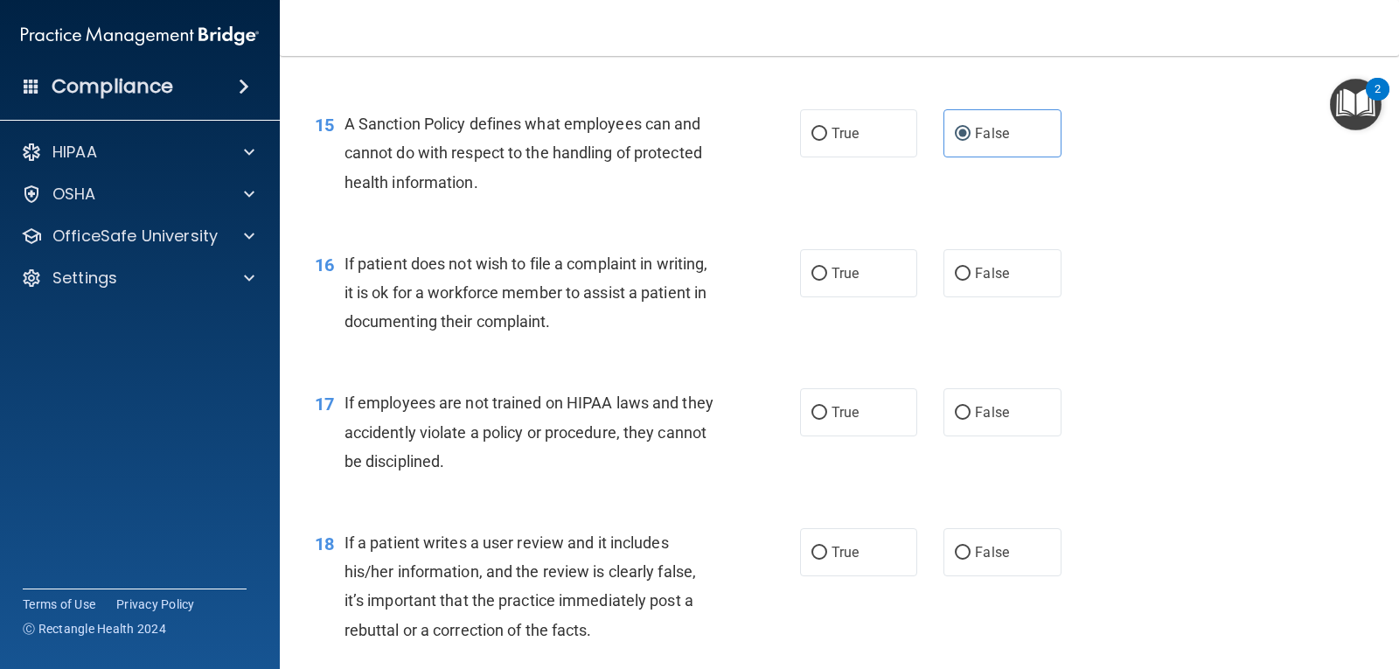
scroll to position [2535, 0]
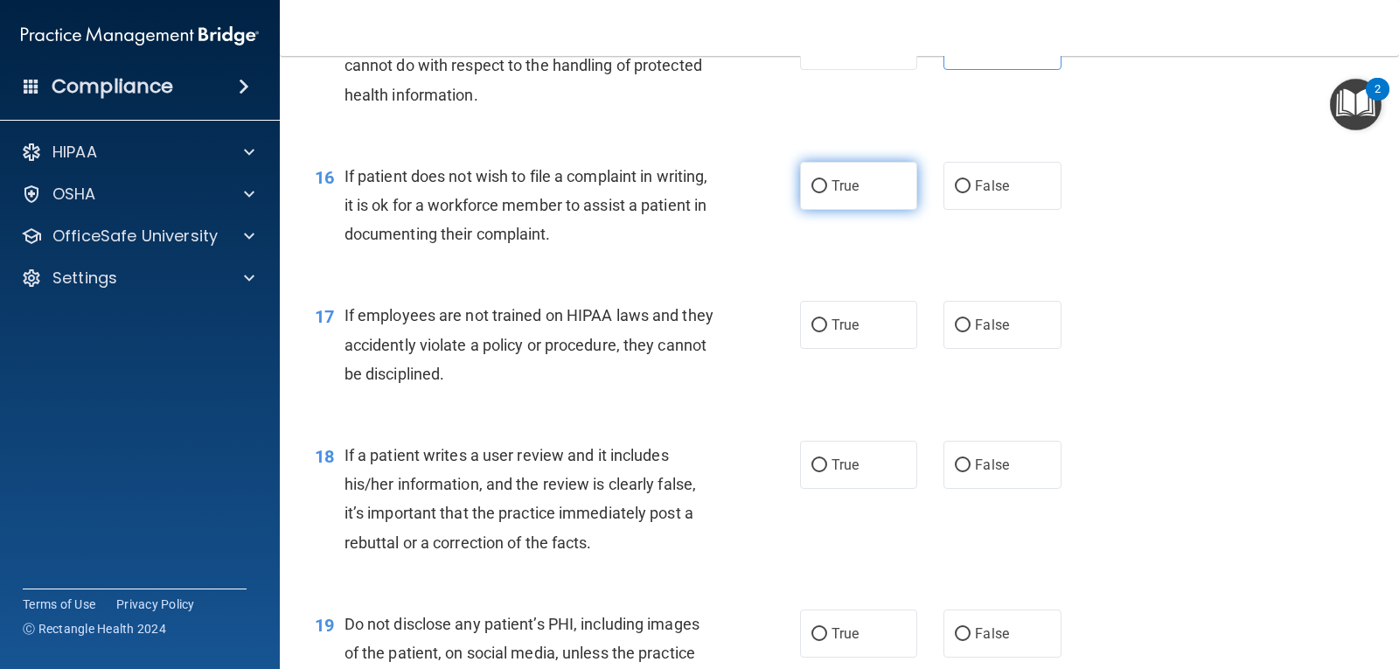
click at [854, 188] on label "True" at bounding box center [858, 186] width 117 height 48
click at [827, 188] on input "True" at bounding box center [819, 186] width 16 height 13
radio input "true"
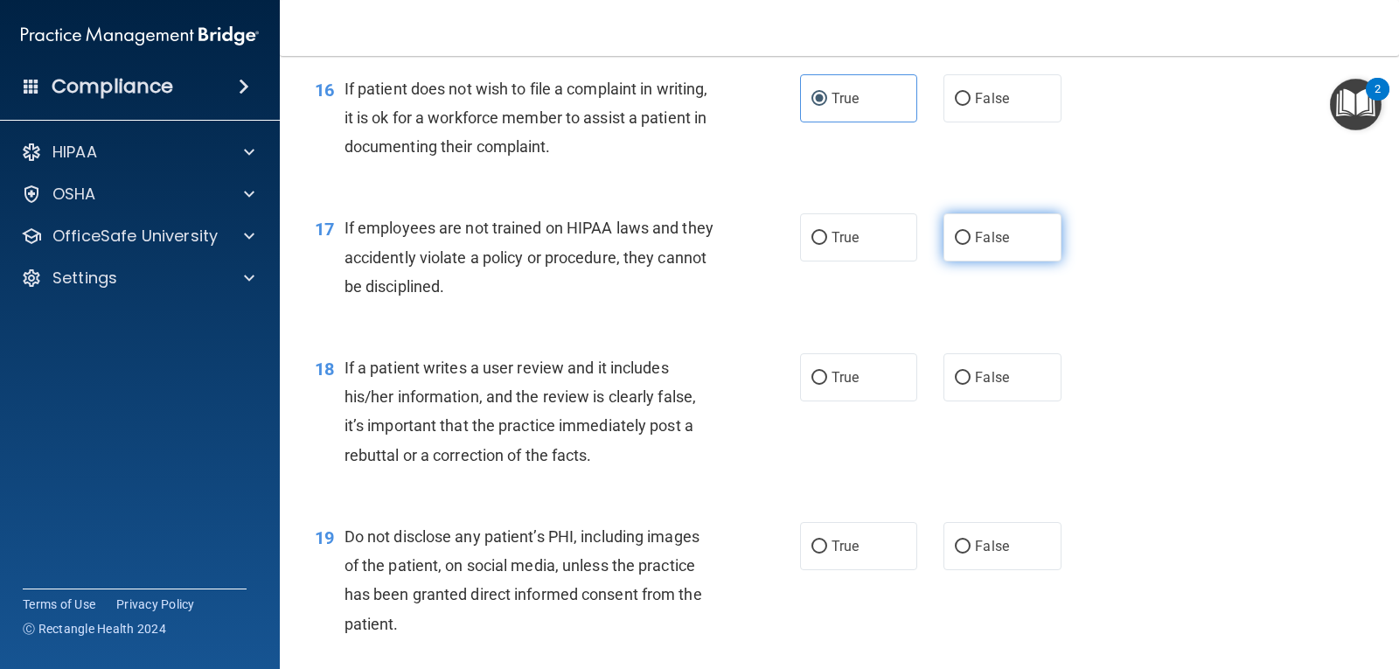
click at [975, 234] on span "False" at bounding box center [992, 237] width 34 height 17
click at [970, 234] on input "False" at bounding box center [963, 238] width 16 height 13
radio input "true"
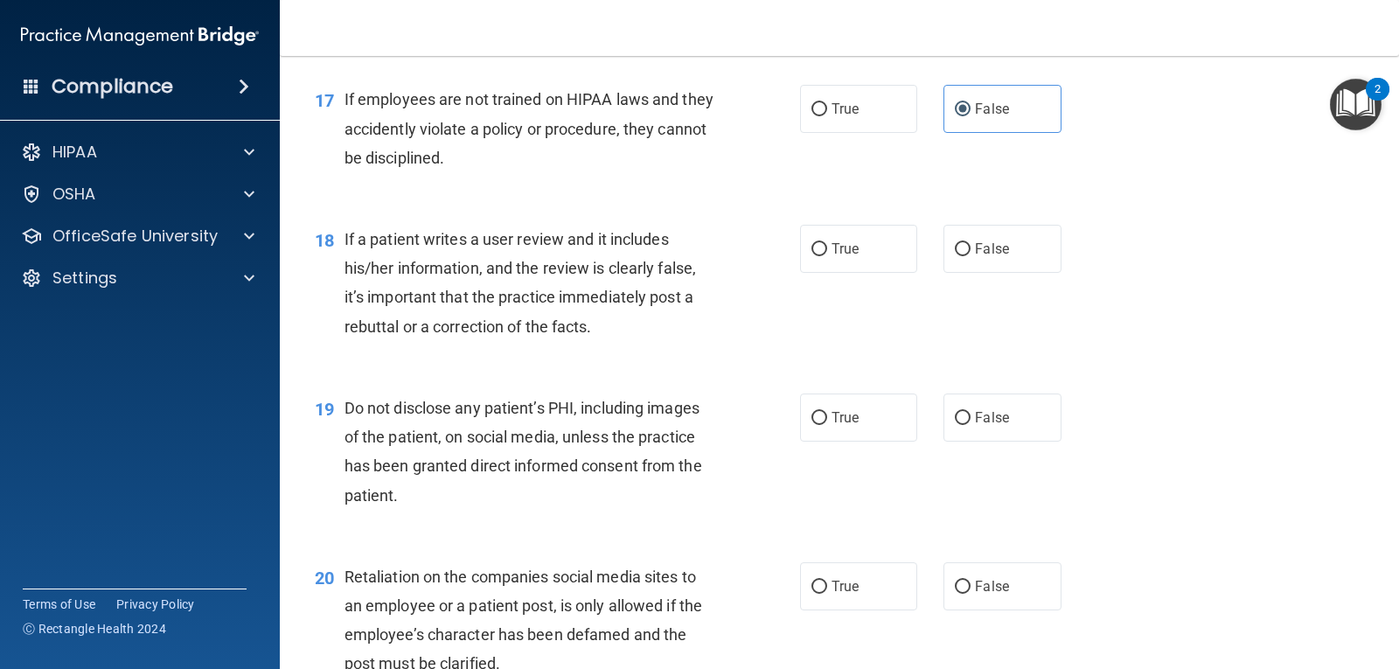
scroll to position [2798, 0]
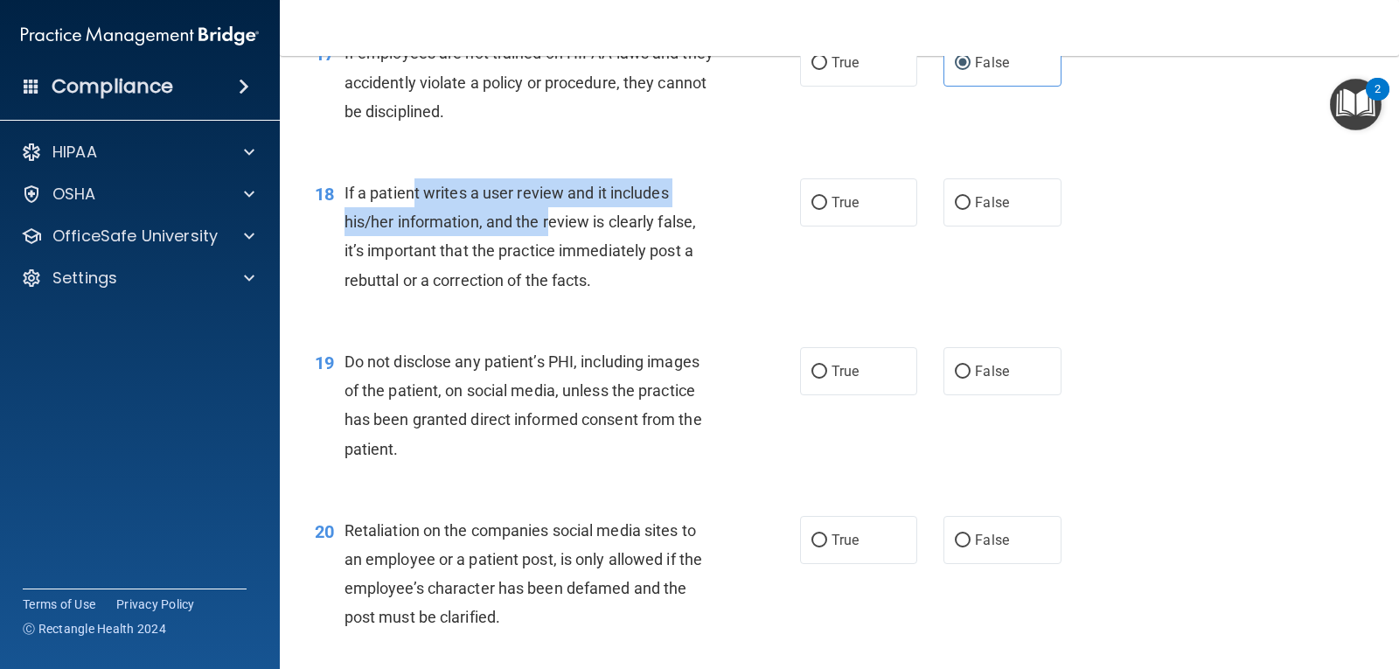
drag, startPoint x: 414, startPoint y: 186, endPoint x: 550, endPoint y: 226, distance: 141.9
click at [549, 226] on span "If a patient writes a user review and it includes his/her information, and the …" at bounding box center [519, 237] width 351 height 106
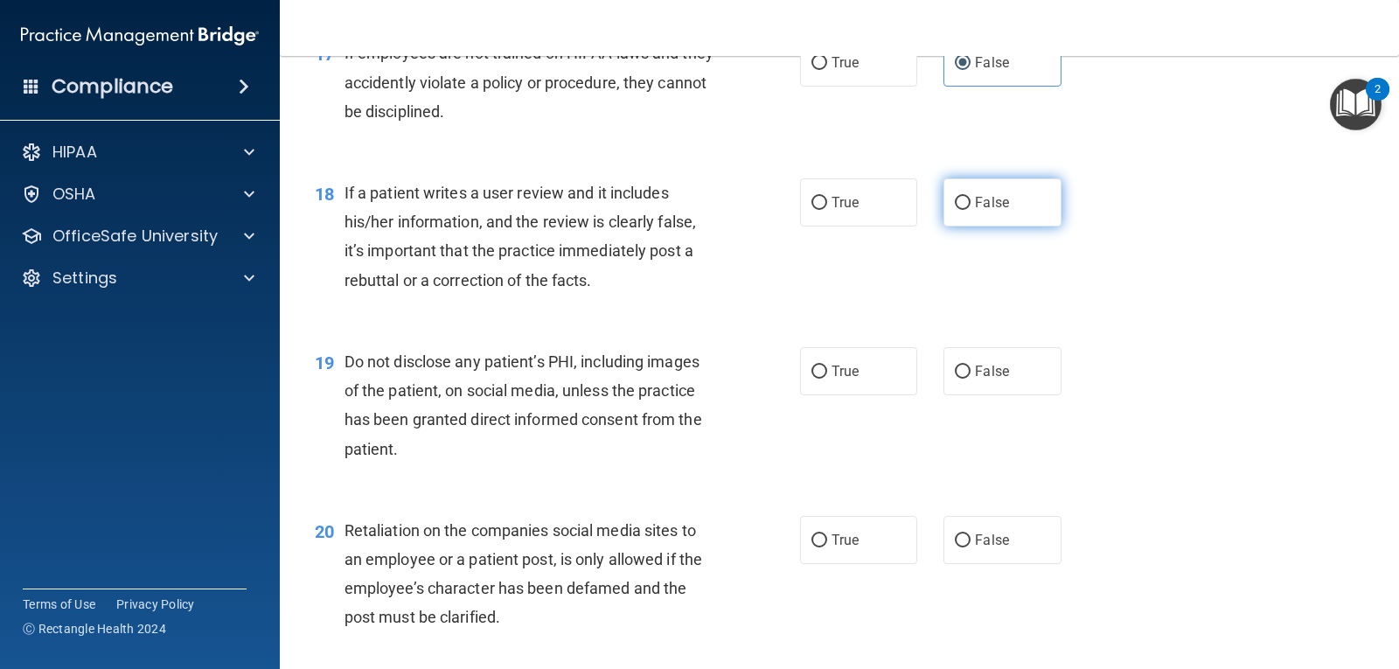
click at [975, 209] on span "False" at bounding box center [992, 202] width 34 height 17
click at [968, 209] on input "False" at bounding box center [963, 203] width 16 height 13
radio input "true"
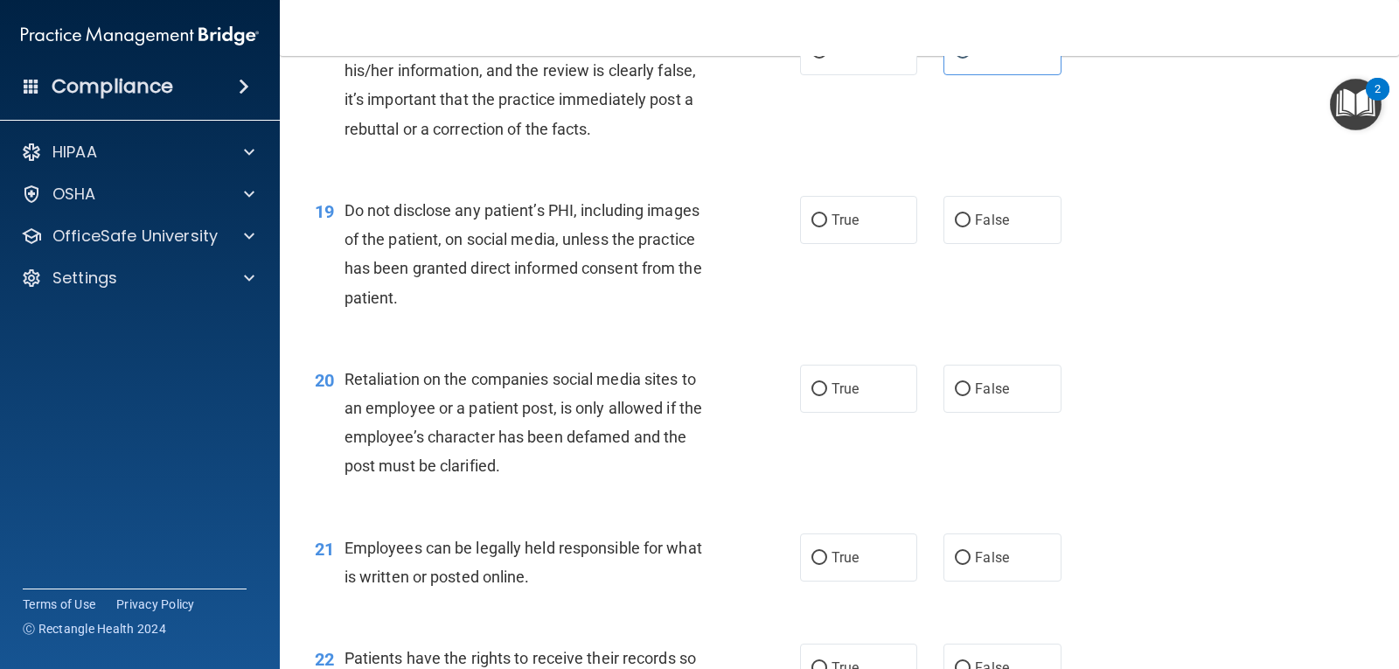
scroll to position [2972, 0]
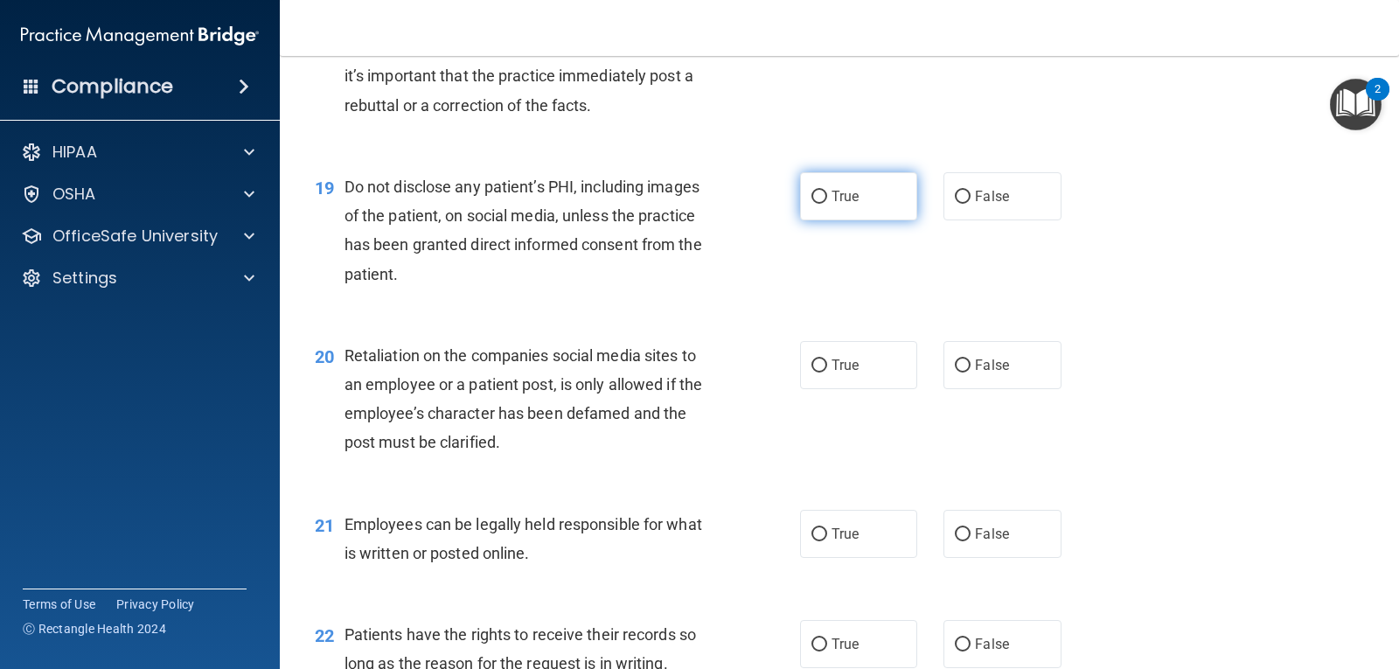
click at [832, 192] on span "True" at bounding box center [844, 196] width 27 height 17
click at [827, 192] on input "True" at bounding box center [819, 197] width 16 height 13
radio input "true"
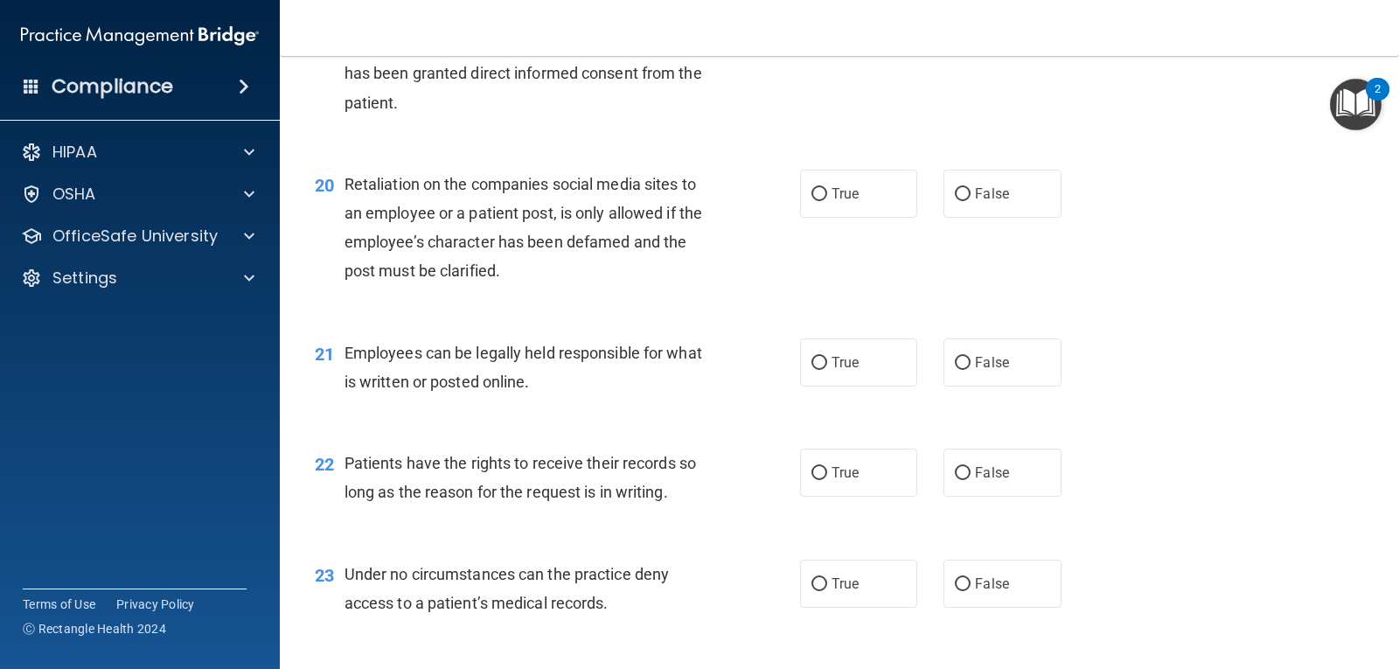
scroll to position [3147, 0]
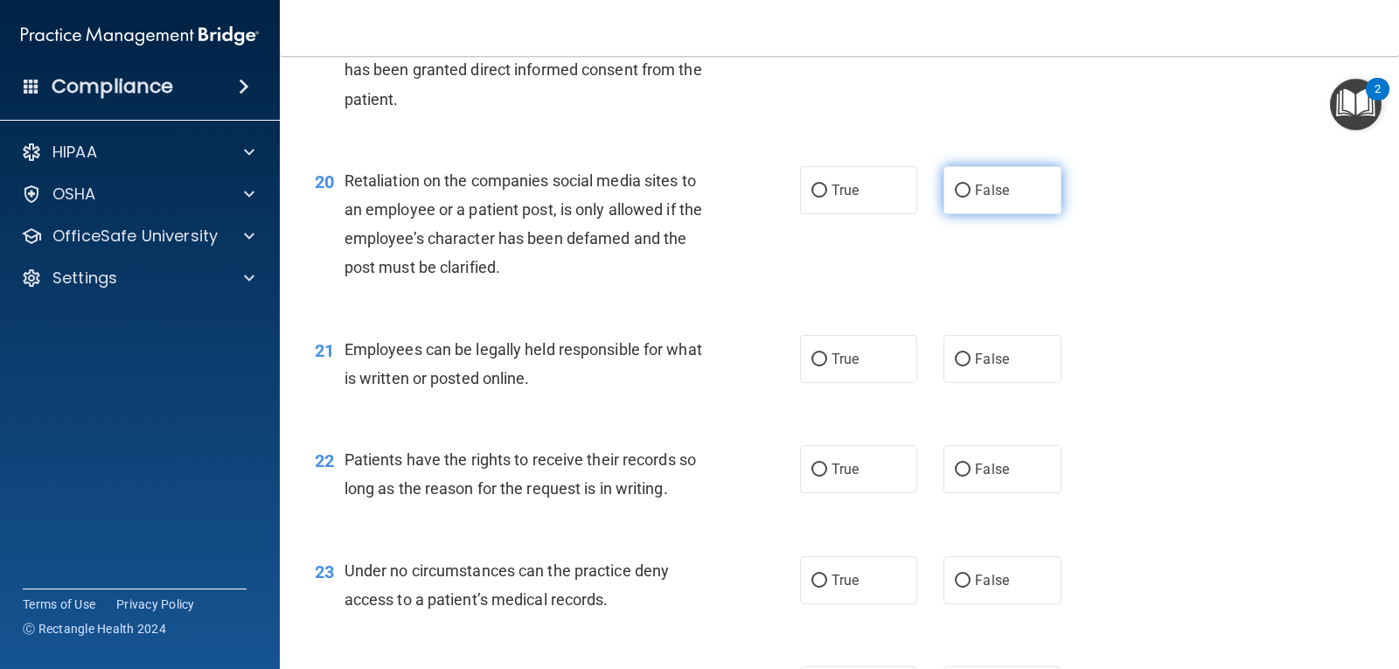
click at [1009, 208] on label "False" at bounding box center [1001, 190] width 117 height 48
click at [970, 198] on input "False" at bounding box center [963, 190] width 16 height 13
radio input "true"
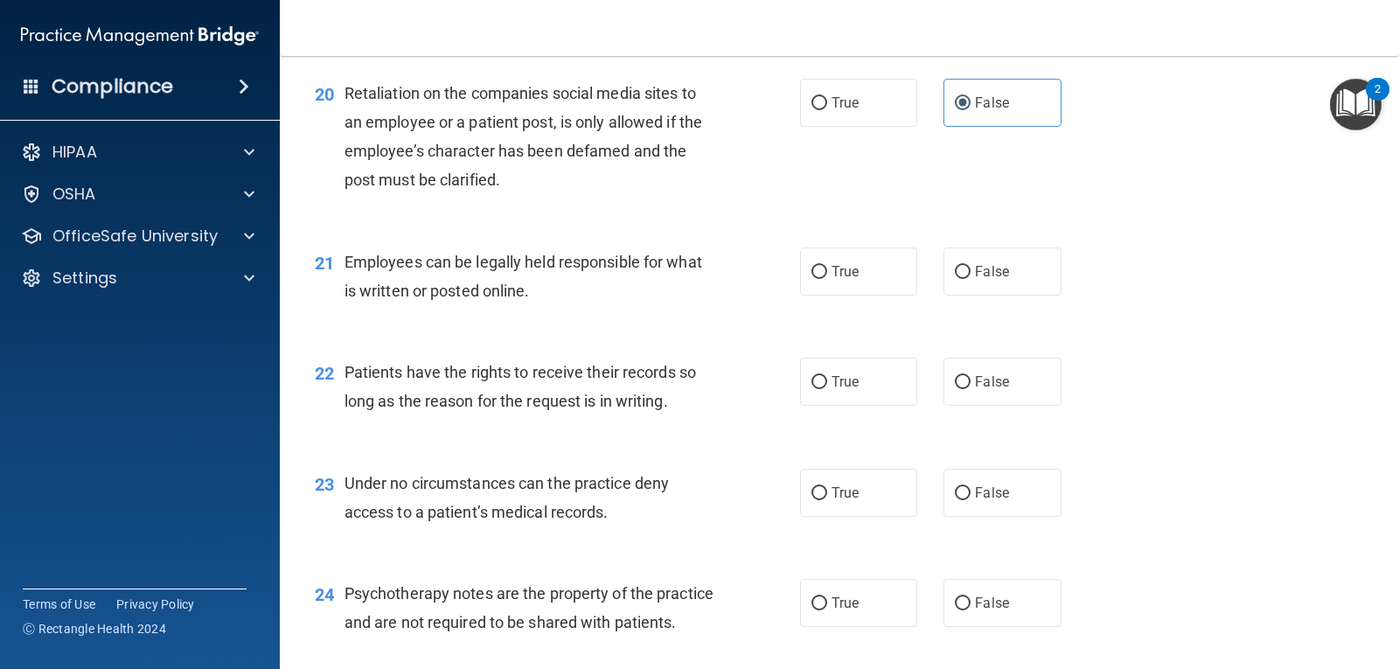
scroll to position [3322, 0]
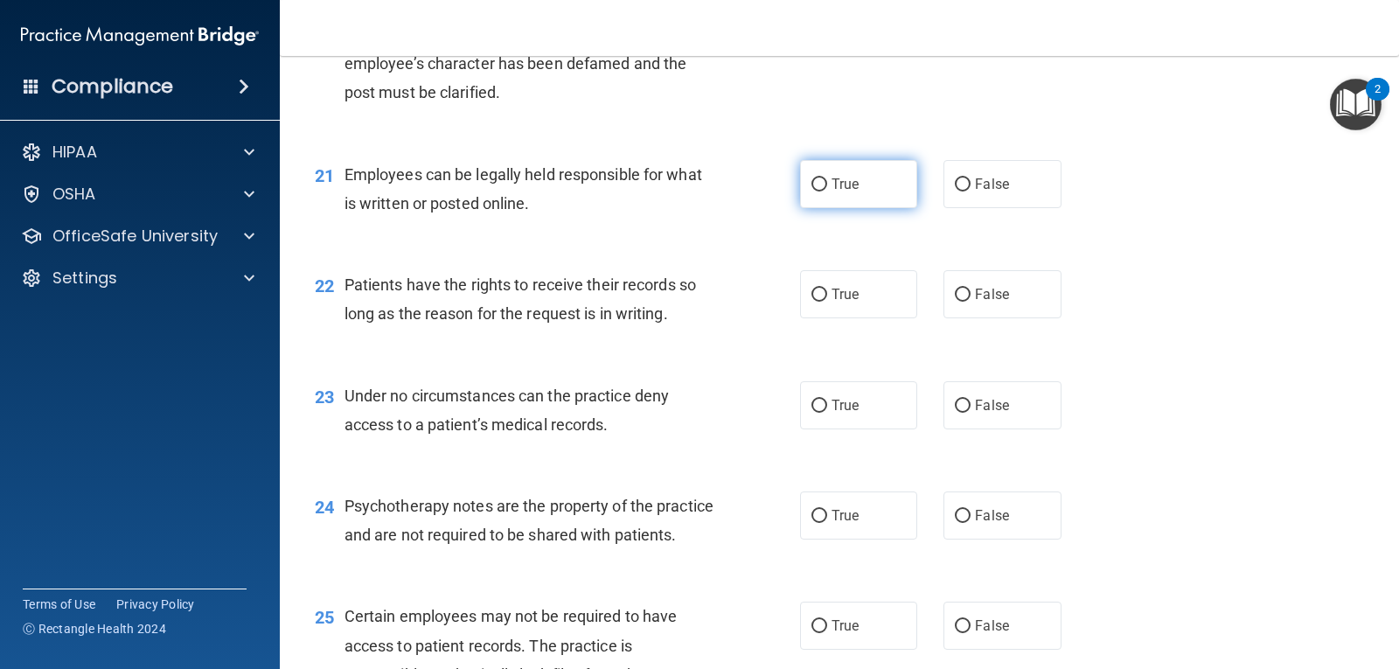
click at [858, 180] on label "True" at bounding box center [858, 184] width 117 height 48
click at [827, 180] on input "True" at bounding box center [819, 184] width 16 height 13
radio input "true"
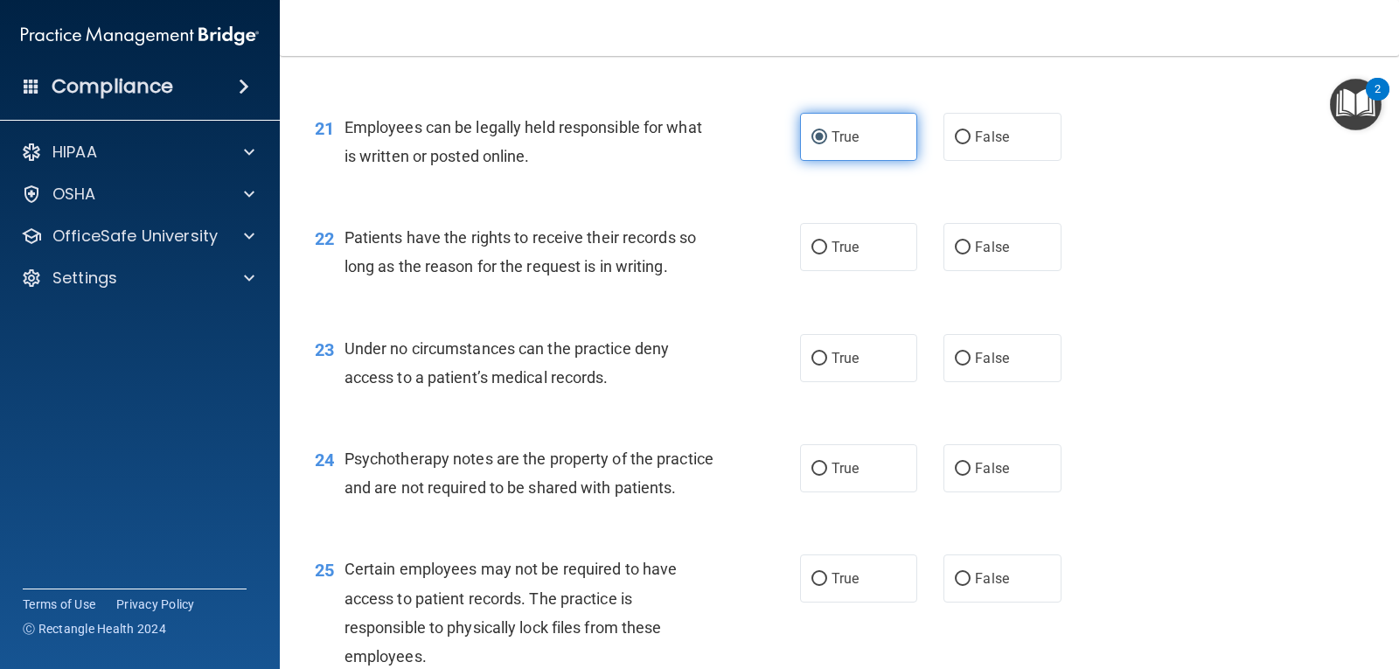
scroll to position [3409, 0]
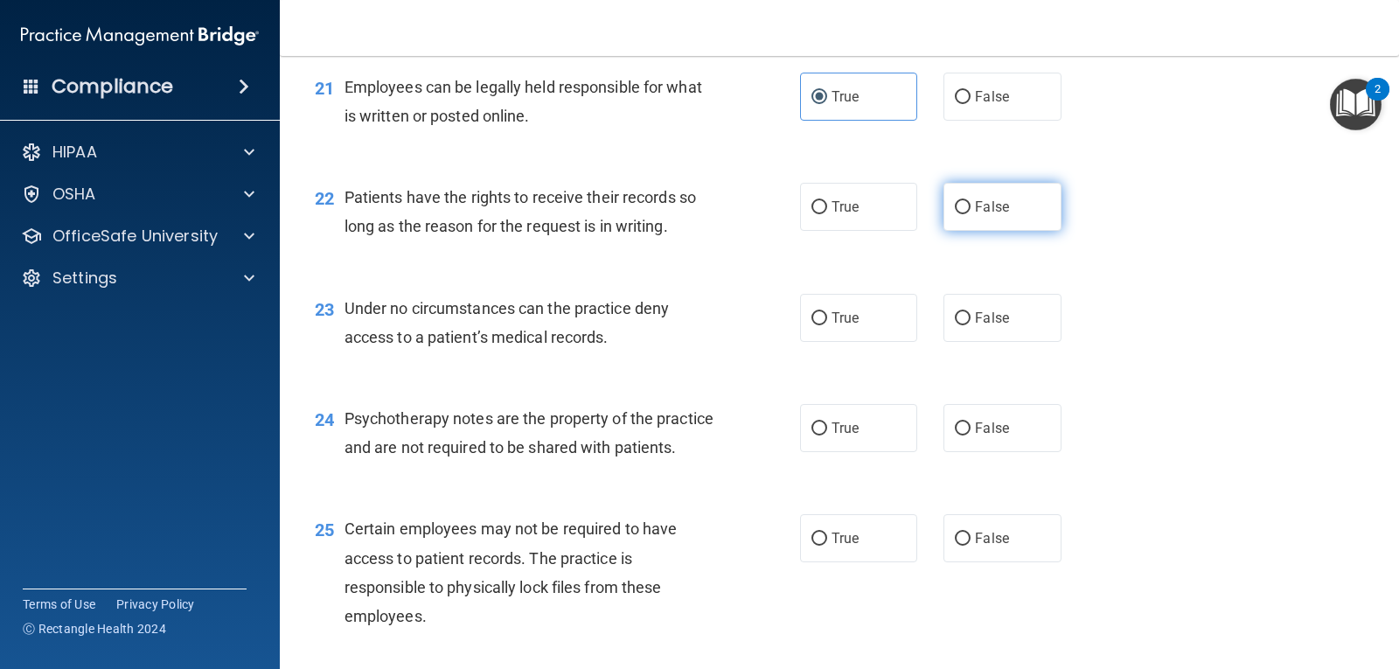
click at [991, 206] on span "False" at bounding box center [992, 206] width 34 height 17
click at [970, 206] on input "False" at bounding box center [963, 207] width 16 height 13
radio input "true"
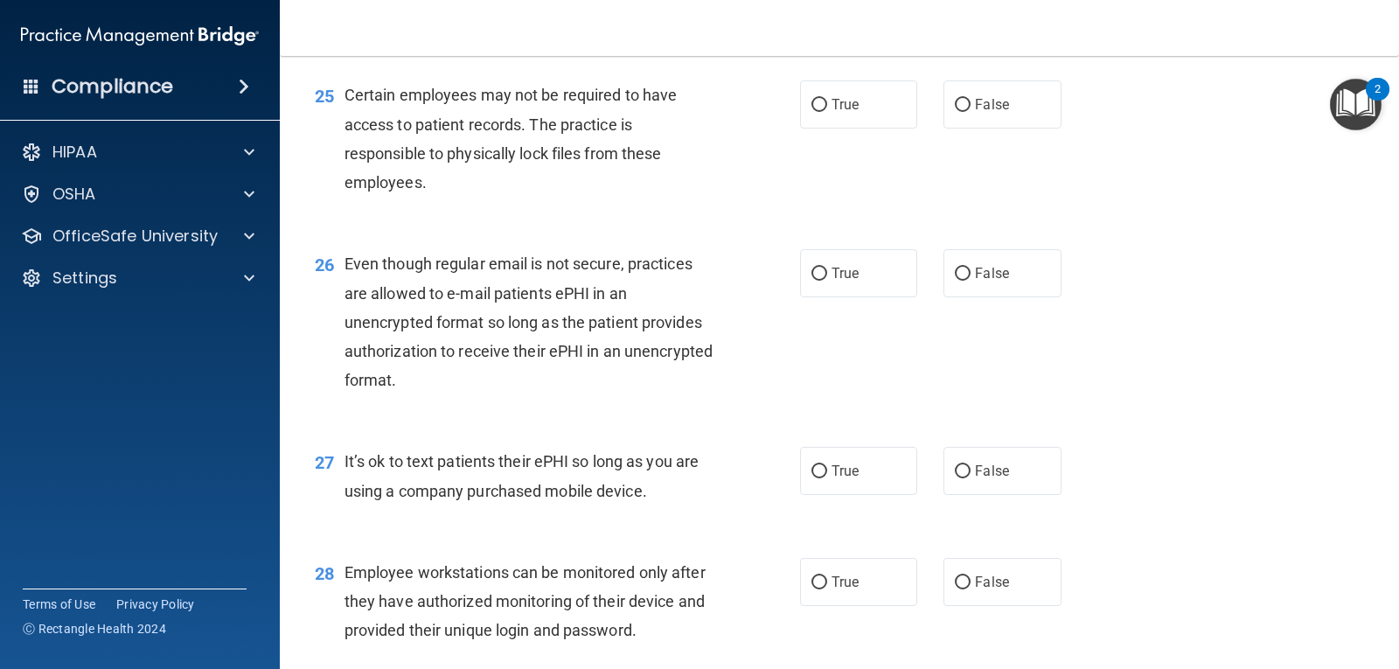
scroll to position [3847, 0]
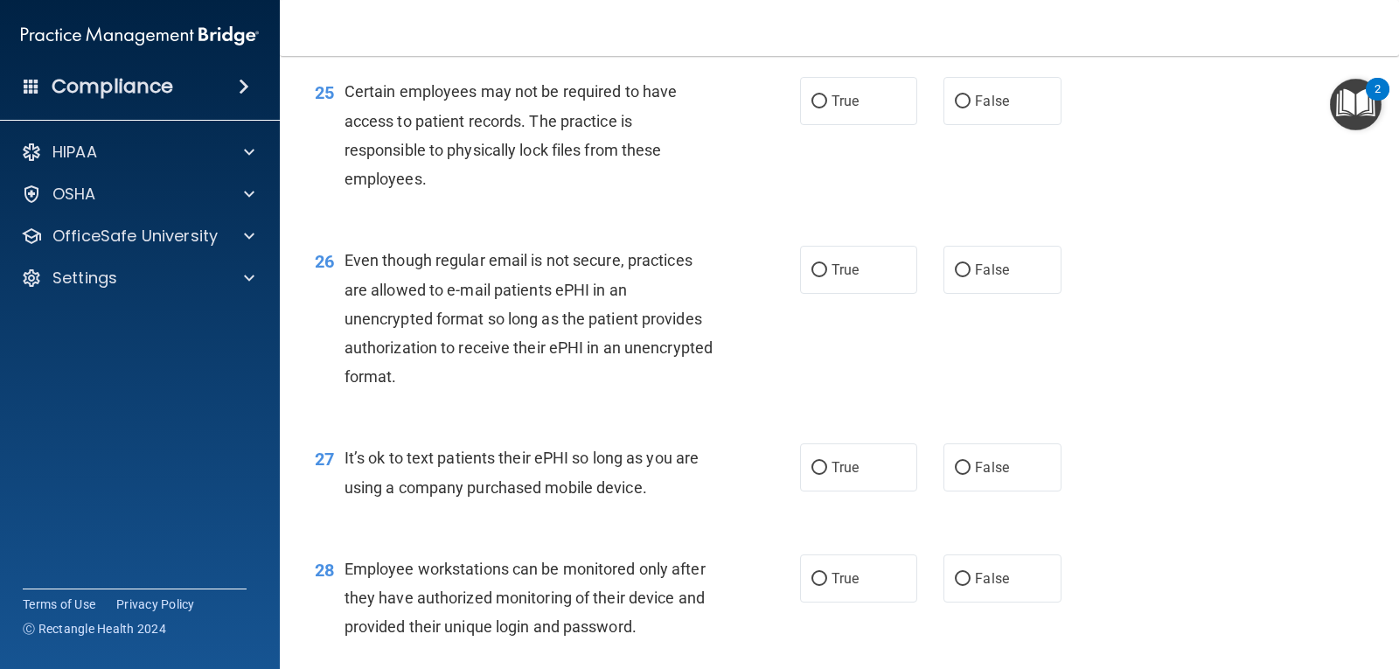
drag, startPoint x: 948, startPoint y: 502, endPoint x: 971, endPoint y: 547, distance: 51.2
click at [949, 491] on label "False" at bounding box center [1001, 467] width 117 height 48
click at [955, 475] on input "False" at bounding box center [963, 468] width 16 height 13
radio input "true"
click at [1007, 595] on label "False" at bounding box center [1001, 578] width 117 height 48
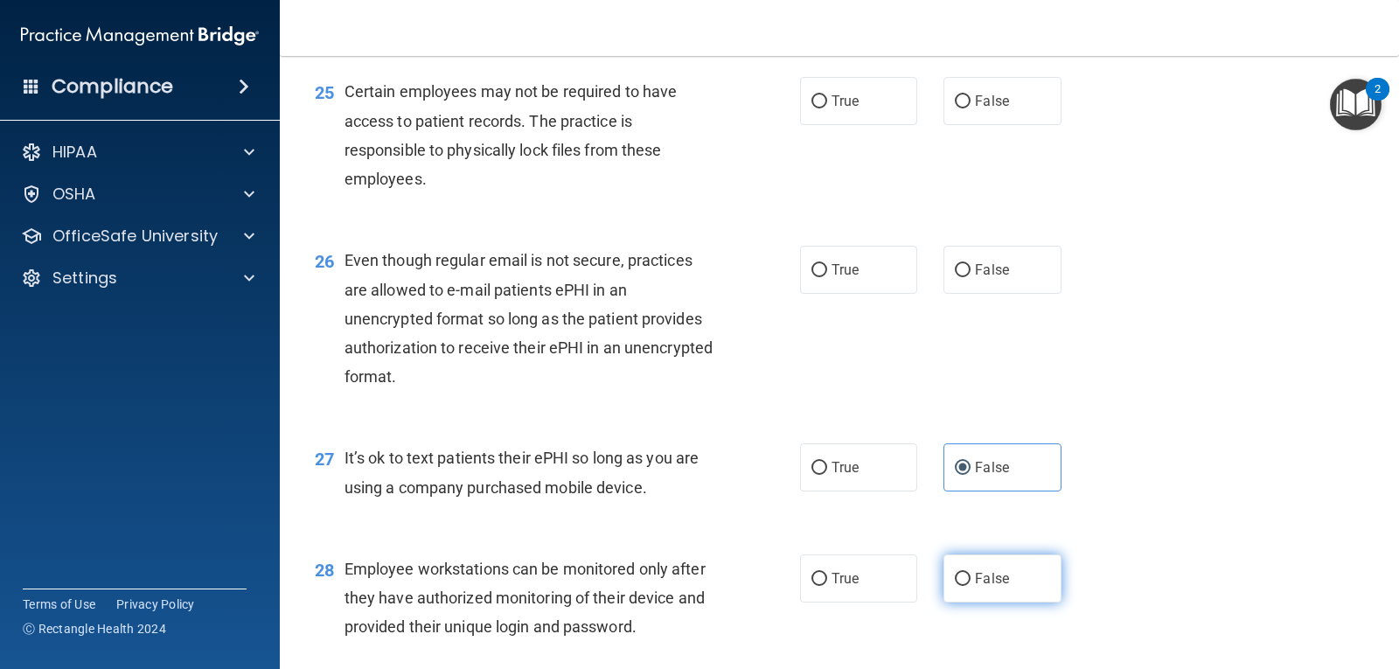
click at [970, 586] on input "False" at bounding box center [963, 579] width 16 height 13
radio input "true"
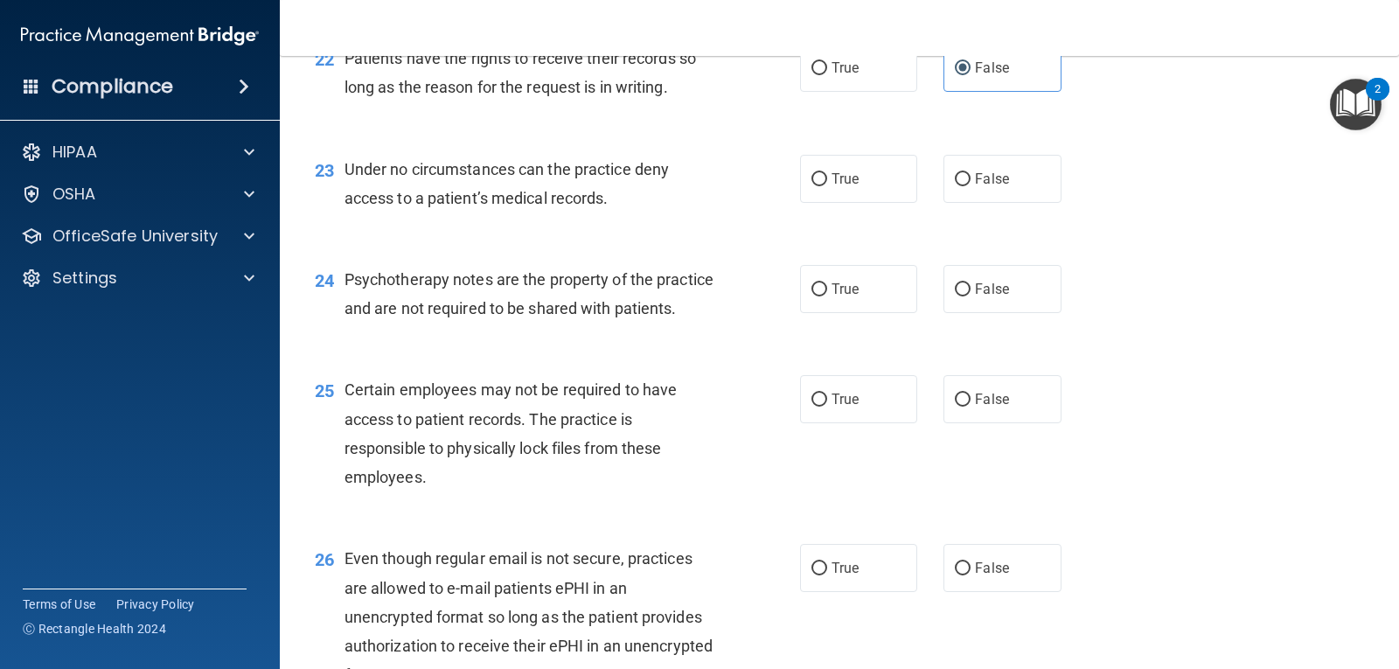
scroll to position [3409, 0]
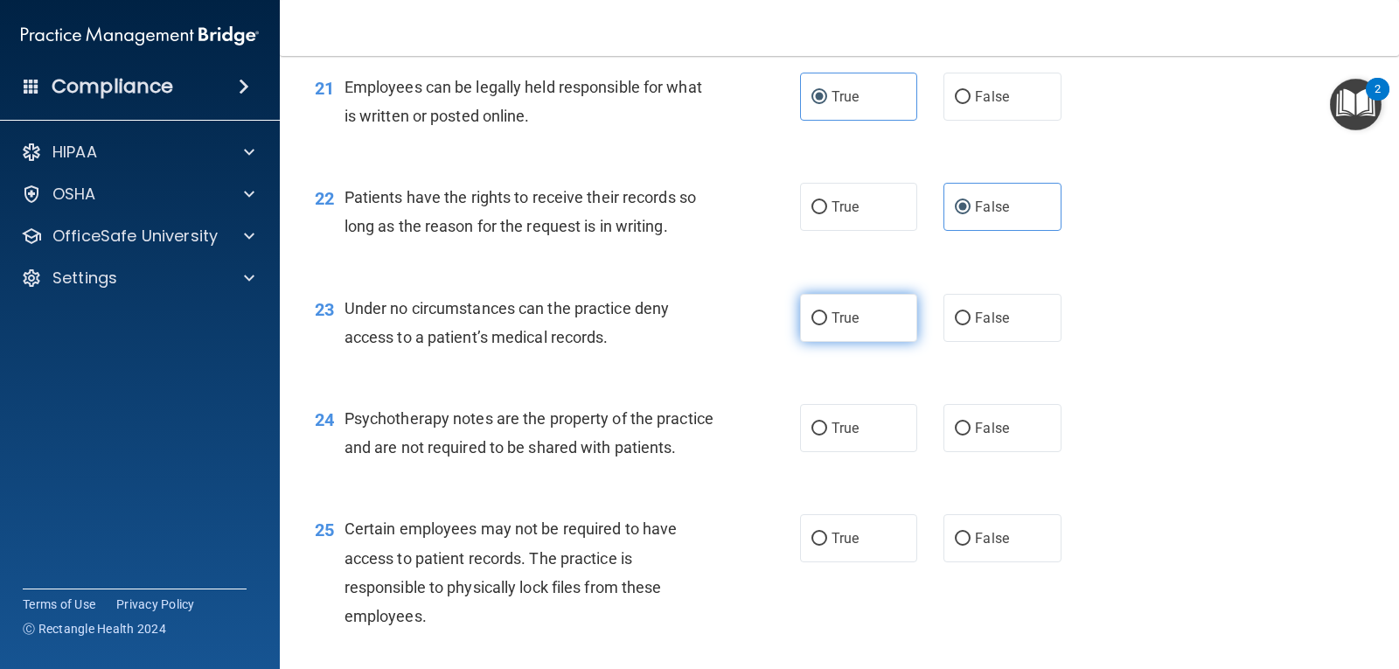
click at [858, 318] on label "True" at bounding box center [858, 318] width 117 height 48
click at [827, 318] on input "True" at bounding box center [819, 318] width 16 height 13
radio input "true"
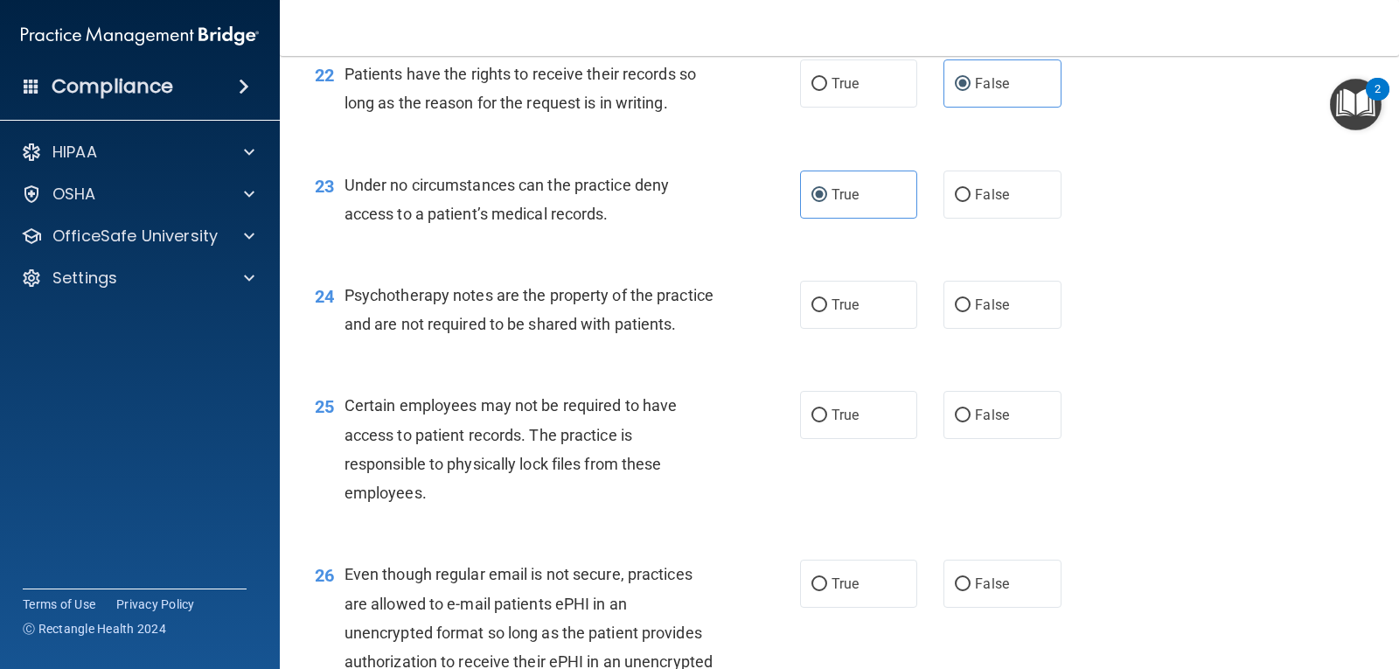
scroll to position [3584, 0]
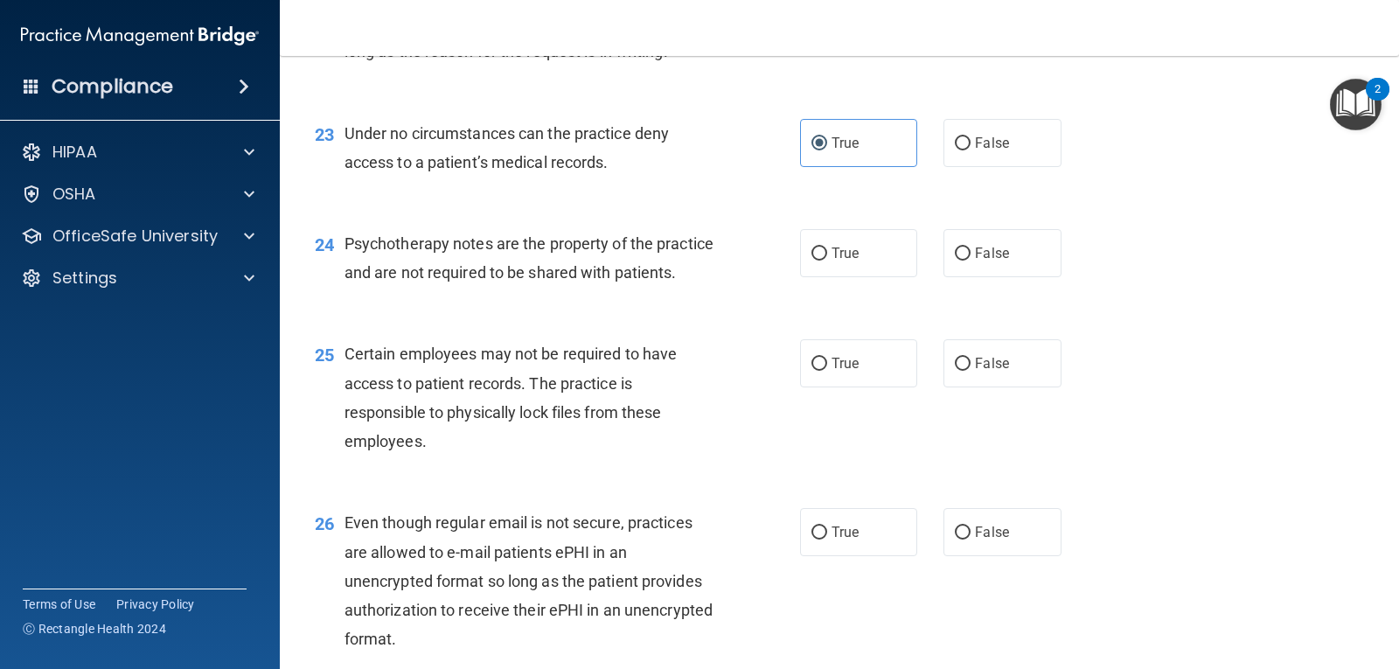
drag, startPoint x: 977, startPoint y: 149, endPoint x: 928, endPoint y: 170, distance: 52.9
click at [976, 151] on label "False" at bounding box center [1001, 143] width 117 height 48
click at [970, 150] on input "False" at bounding box center [963, 143] width 16 height 13
radio input "true"
radio input "false"
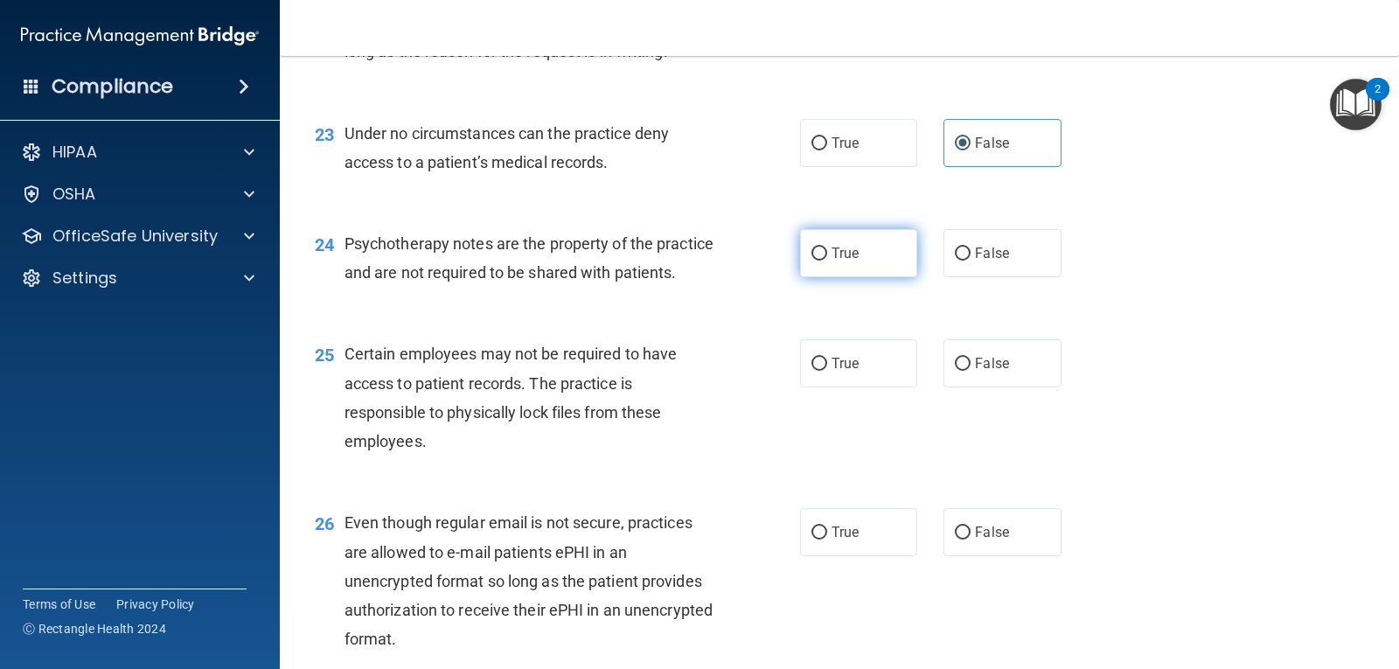
click at [838, 255] on span "True" at bounding box center [844, 253] width 27 height 17
click at [827, 255] on input "True" at bounding box center [819, 253] width 16 height 13
radio input "true"
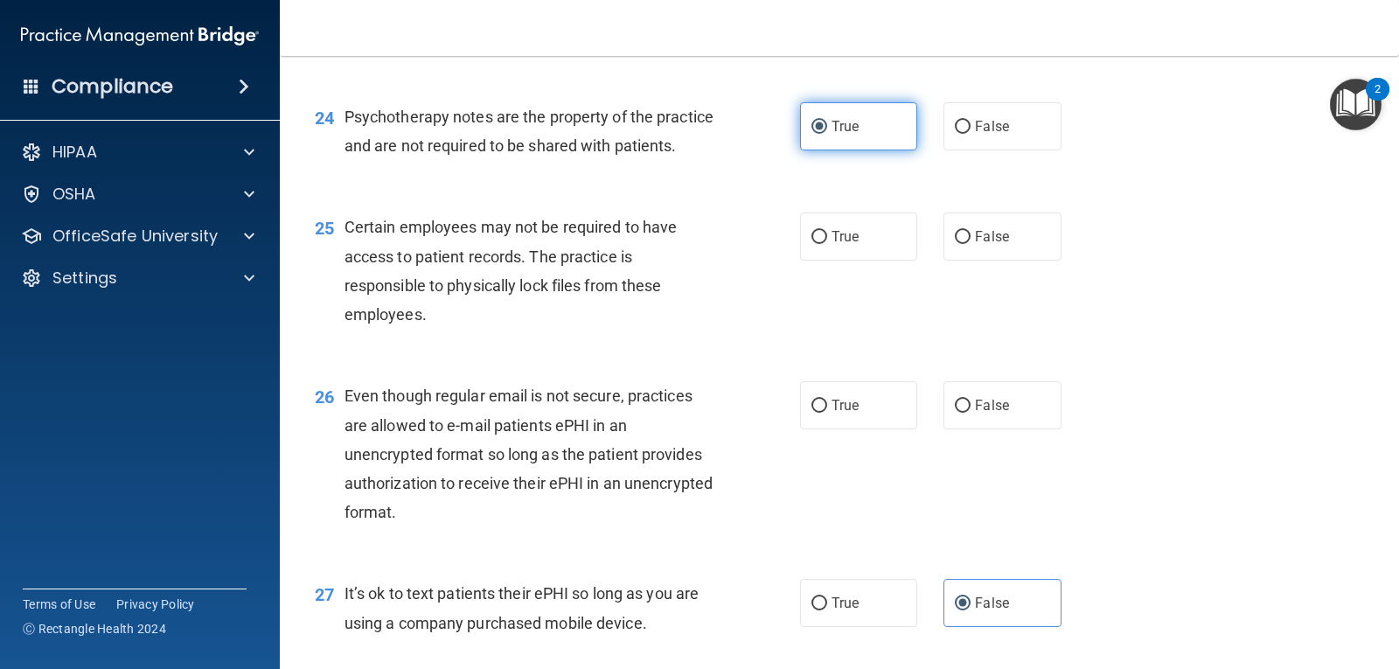
scroll to position [3759, 0]
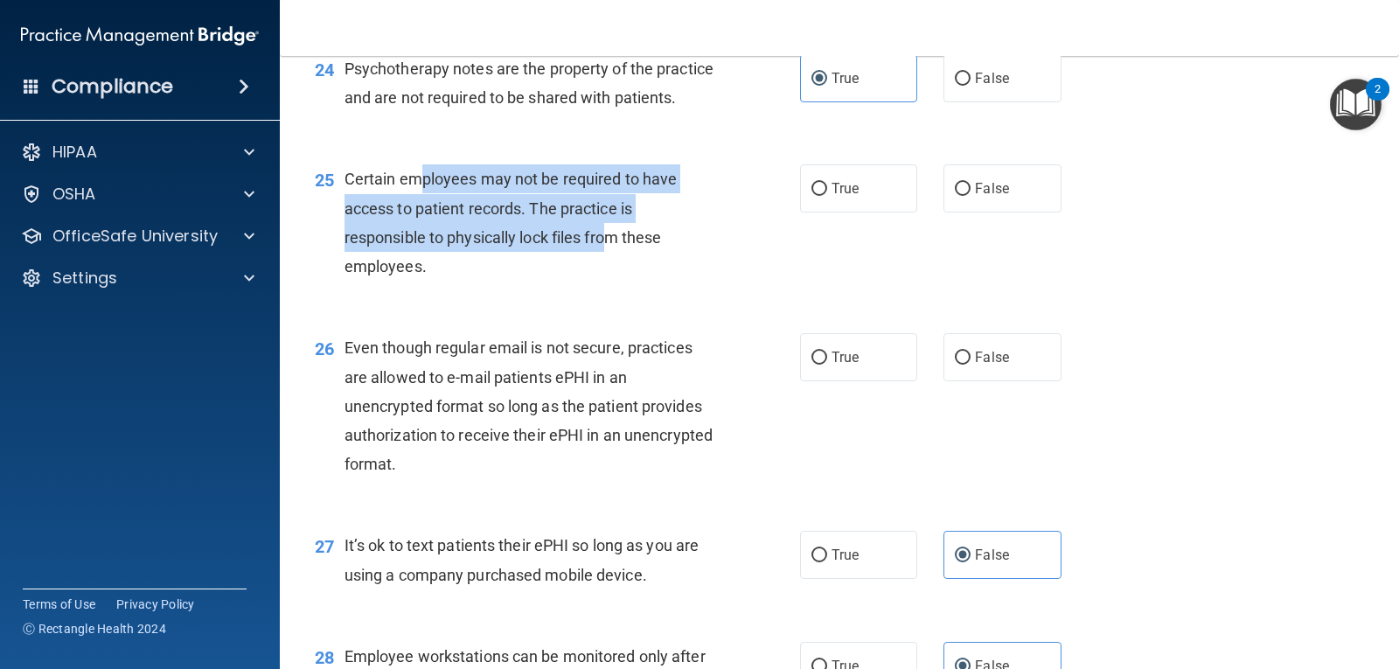
drag, startPoint x: 425, startPoint y: 218, endPoint x: 605, endPoint y: 269, distance: 187.3
click at [605, 269] on div "Certain employees may not be required to have access to patient records. The pr…" at bounding box center [536, 222] width 384 height 116
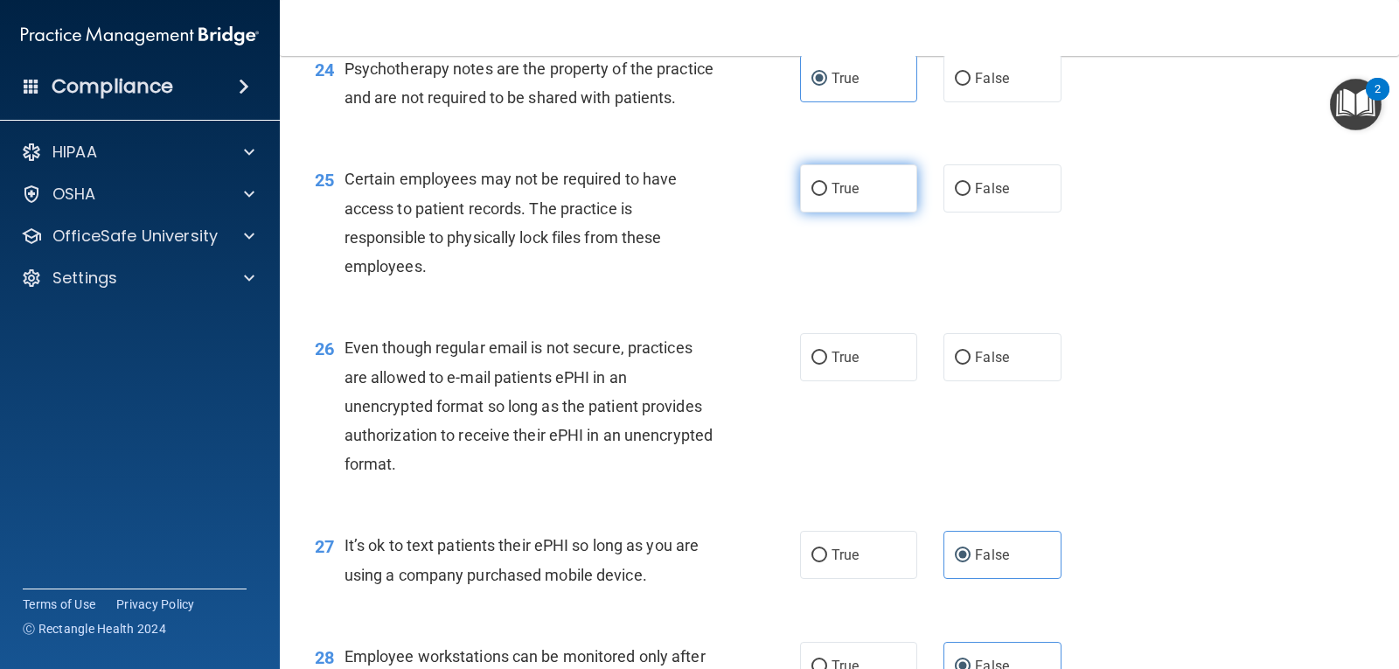
click at [886, 212] on label "True" at bounding box center [858, 188] width 117 height 48
click at [827, 196] on input "True" at bounding box center [819, 189] width 16 height 13
radio input "true"
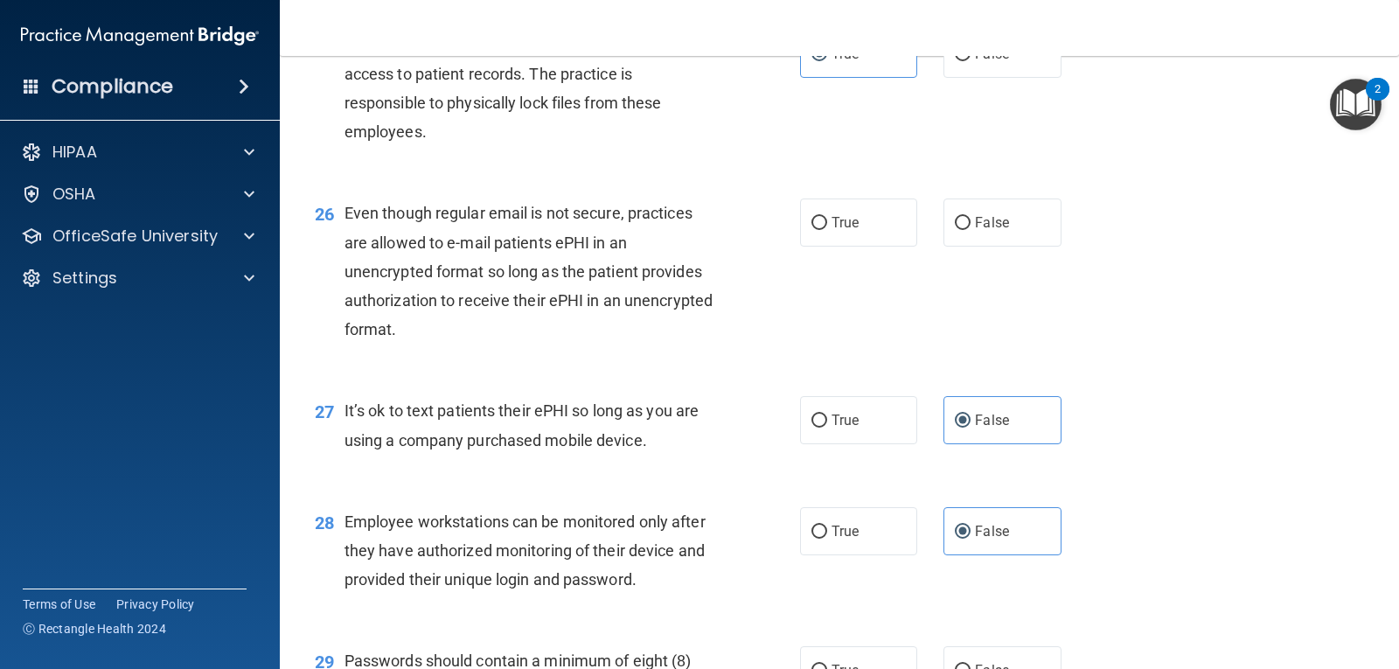
scroll to position [3934, 0]
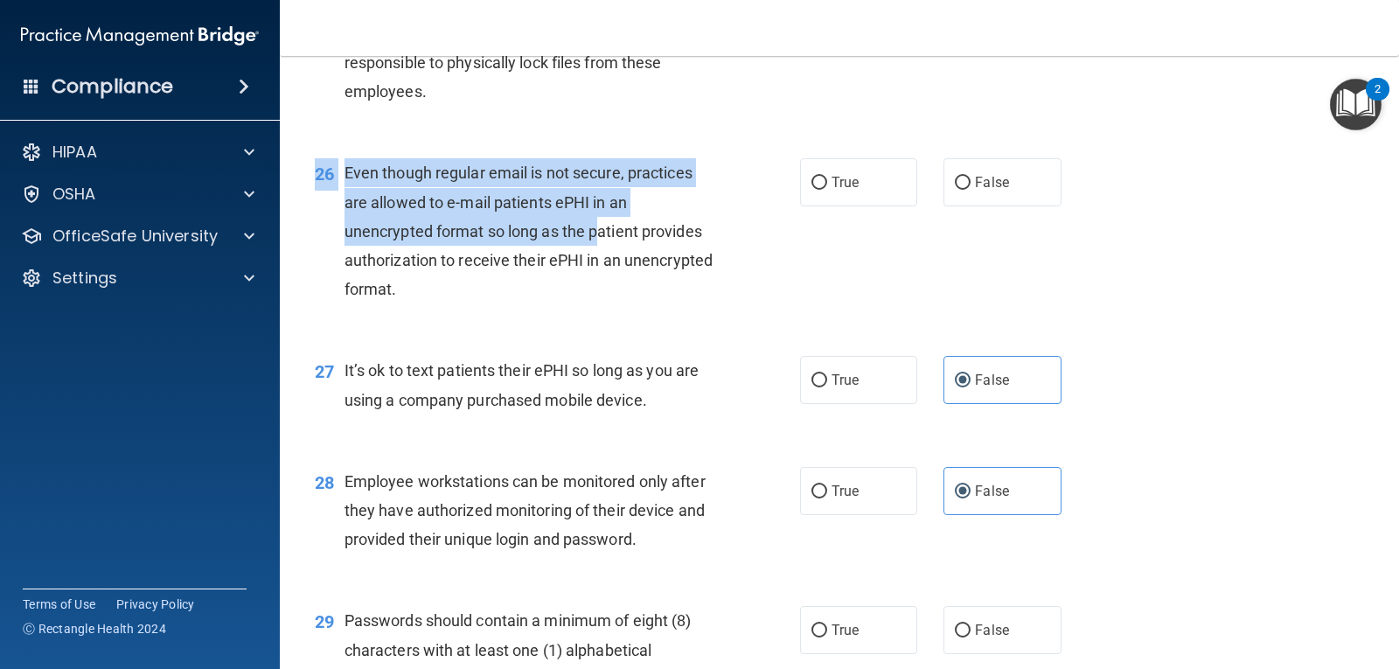
drag, startPoint x: 421, startPoint y: 185, endPoint x: 598, endPoint y: 275, distance: 197.8
click at [598, 275] on div "26 Even though regular email is not secure, practices are allowed to e-mail pat…" at bounding box center [839, 235] width 1075 height 198
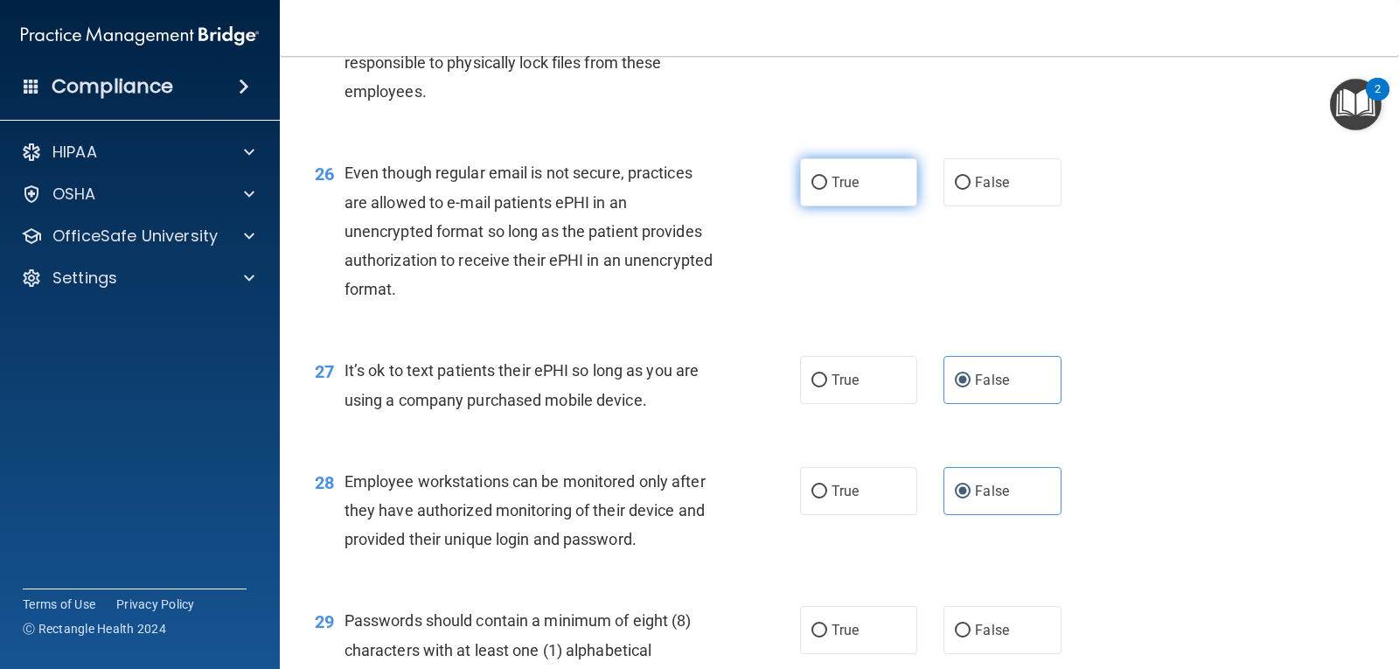
click at [839, 191] on span "True" at bounding box center [844, 182] width 27 height 17
click at [827, 190] on input "True" at bounding box center [819, 183] width 16 height 13
radio input "true"
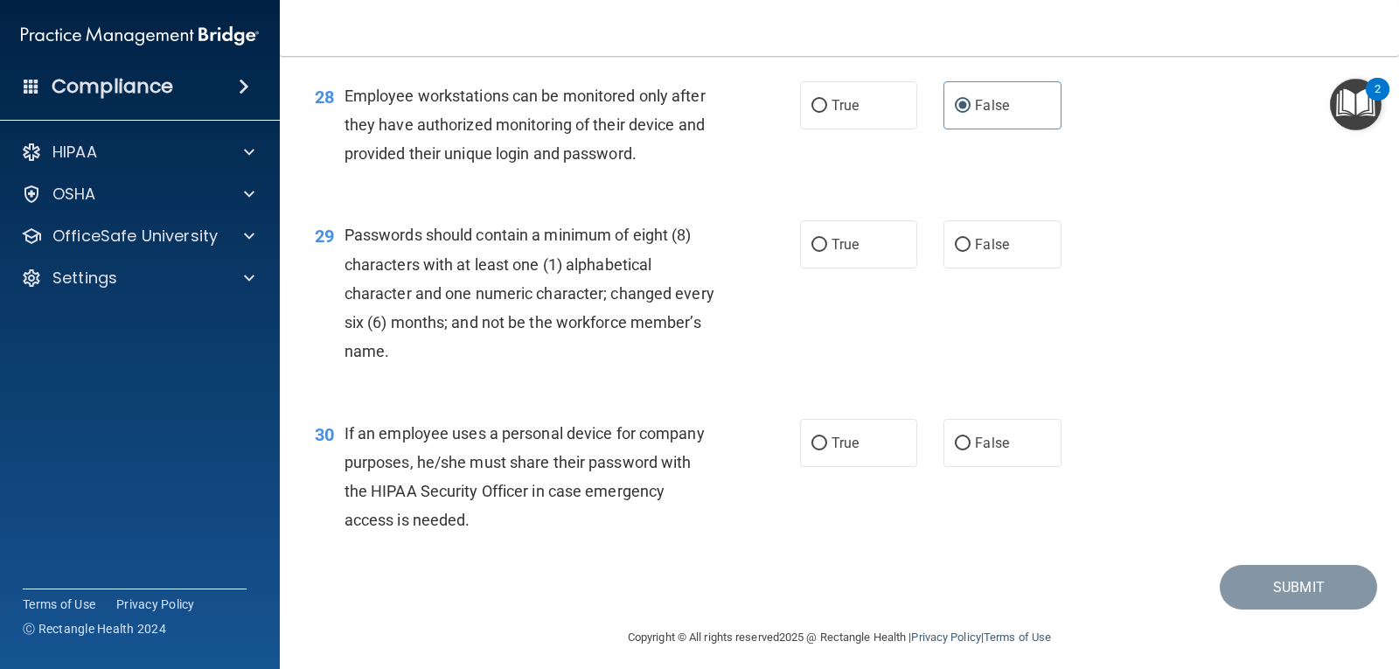
scroll to position [4359, 0]
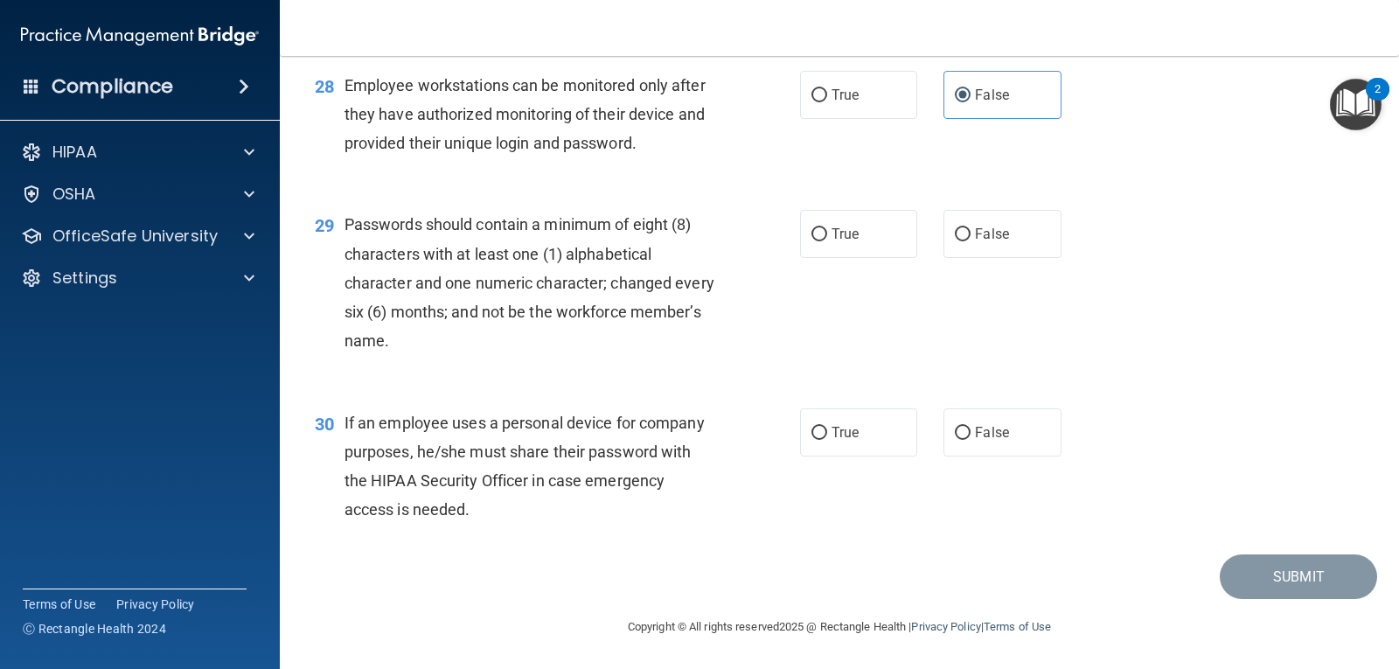
click at [421, 240] on div "Passwords should contain a minimum of eight (8) characters with at least one (1…" at bounding box center [536, 282] width 384 height 145
click at [831, 236] on span "True" at bounding box center [844, 234] width 27 height 17
click at [827, 236] on input "True" at bounding box center [819, 234] width 16 height 13
radio input "true"
click at [1030, 432] on label "False" at bounding box center [1001, 432] width 117 height 48
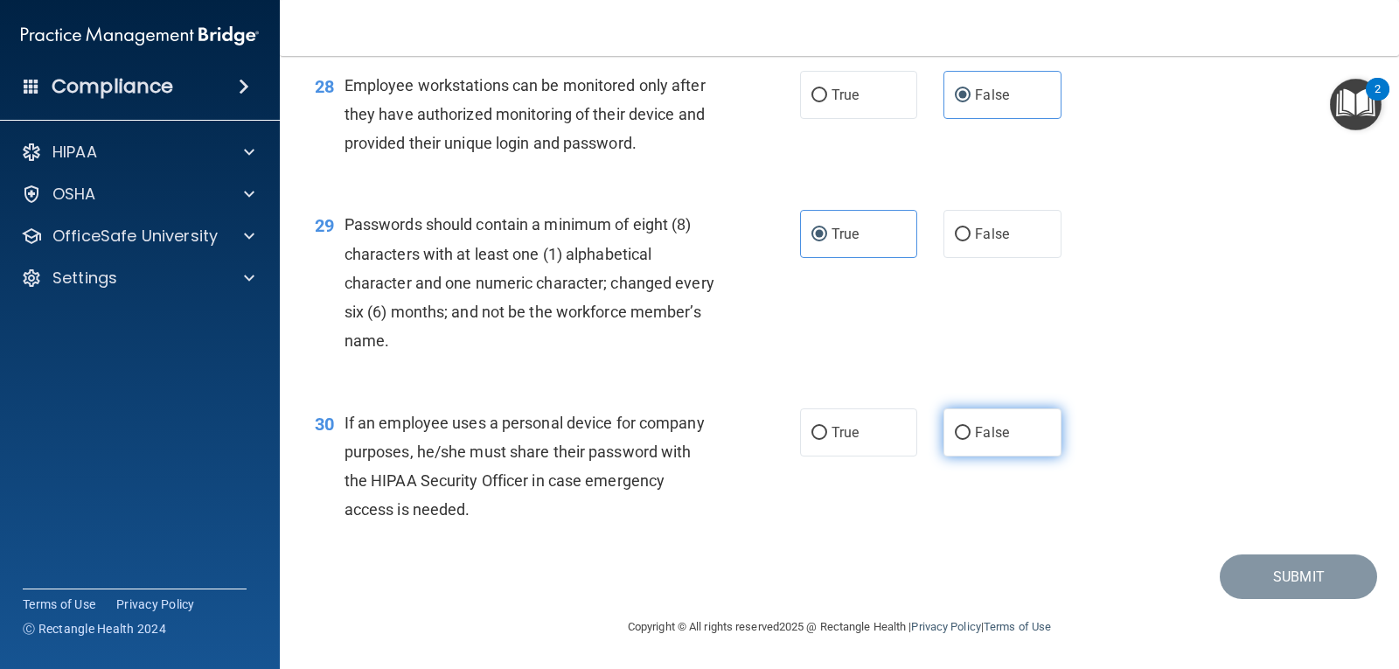
click at [970, 432] on input "False" at bounding box center [963, 433] width 16 height 13
radio input "true"
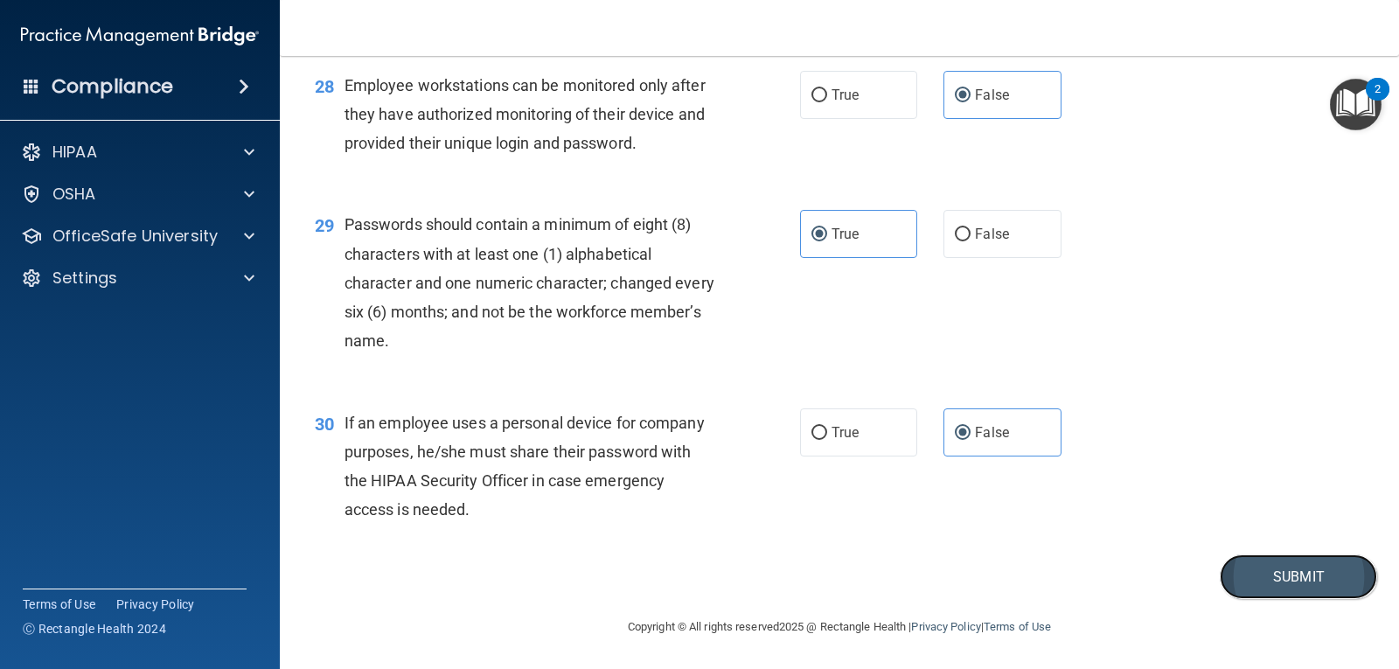
click at [1276, 585] on button "Submit" at bounding box center [1298, 576] width 157 height 45
click at [1325, 583] on button "Submit" at bounding box center [1298, 576] width 157 height 45
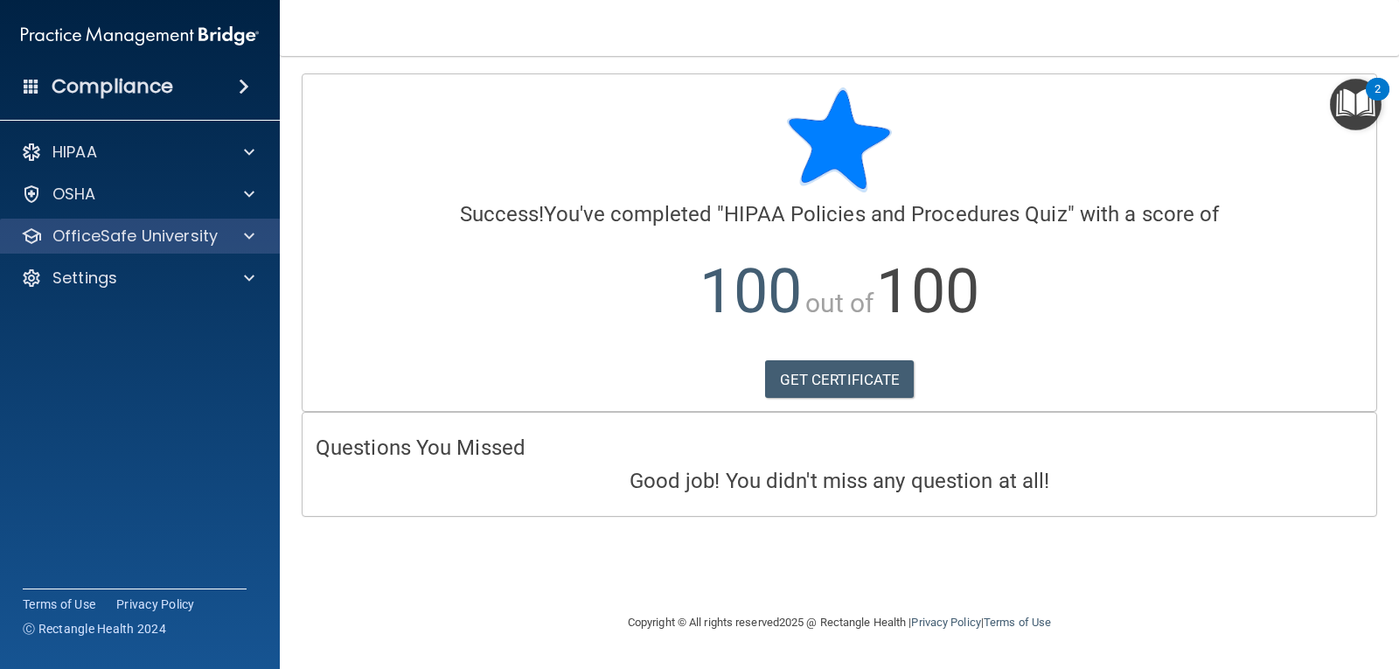
click at [219, 248] on div "OfficeSafe University" at bounding box center [140, 236] width 281 height 35
click at [255, 236] on div at bounding box center [247, 236] width 44 height 21
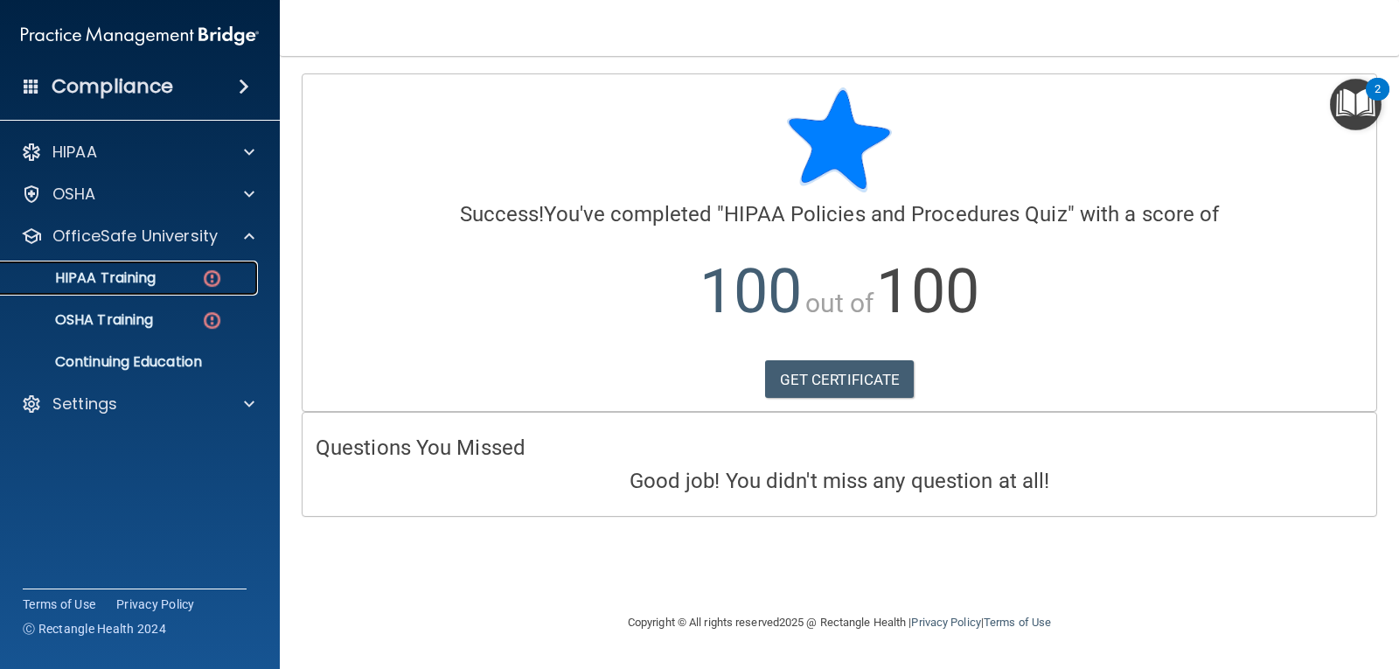
click at [100, 272] on p "HIPAA Training" at bounding box center [83, 277] width 144 height 17
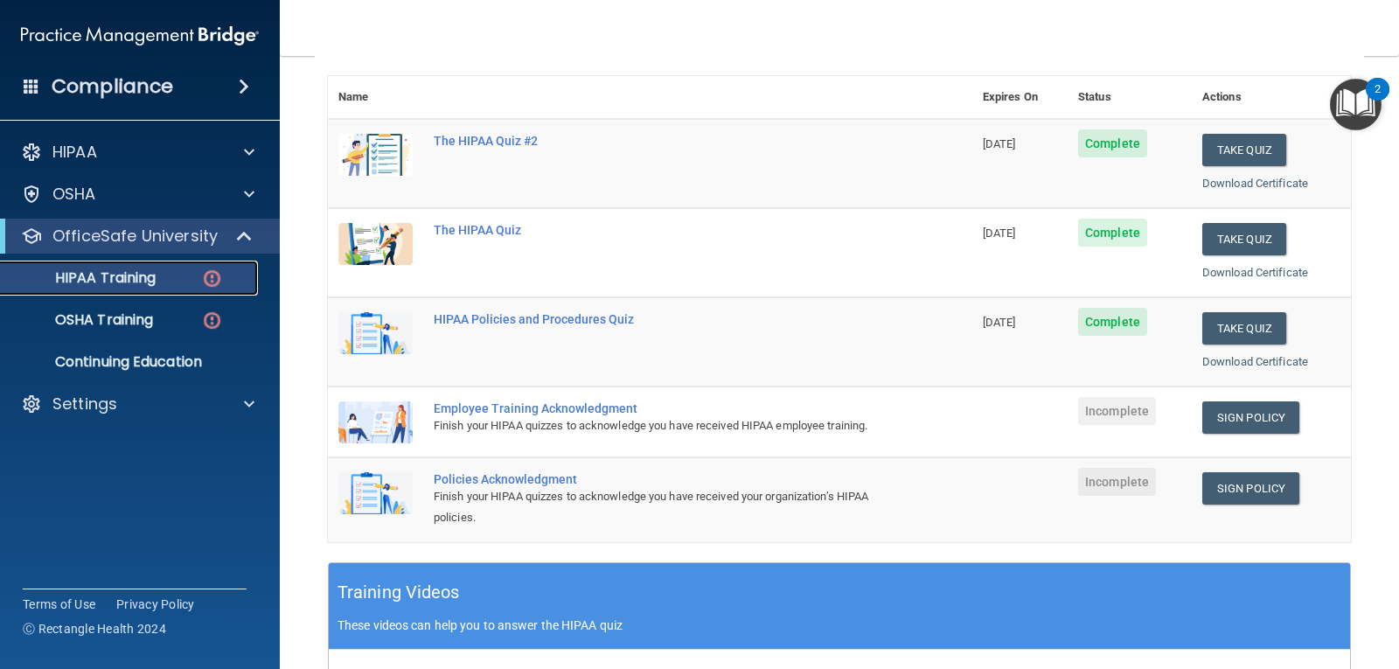
scroll to position [350, 0]
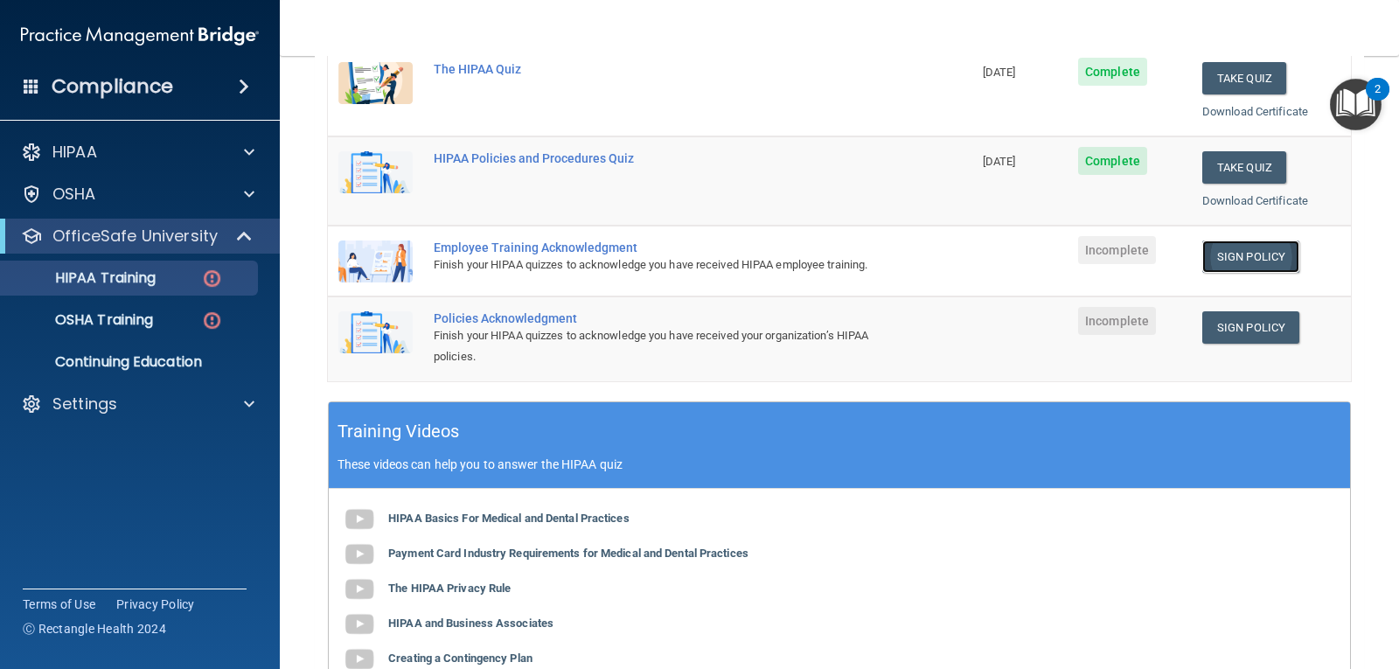
click at [1244, 265] on link "Sign Policy" at bounding box center [1250, 256] width 97 height 32
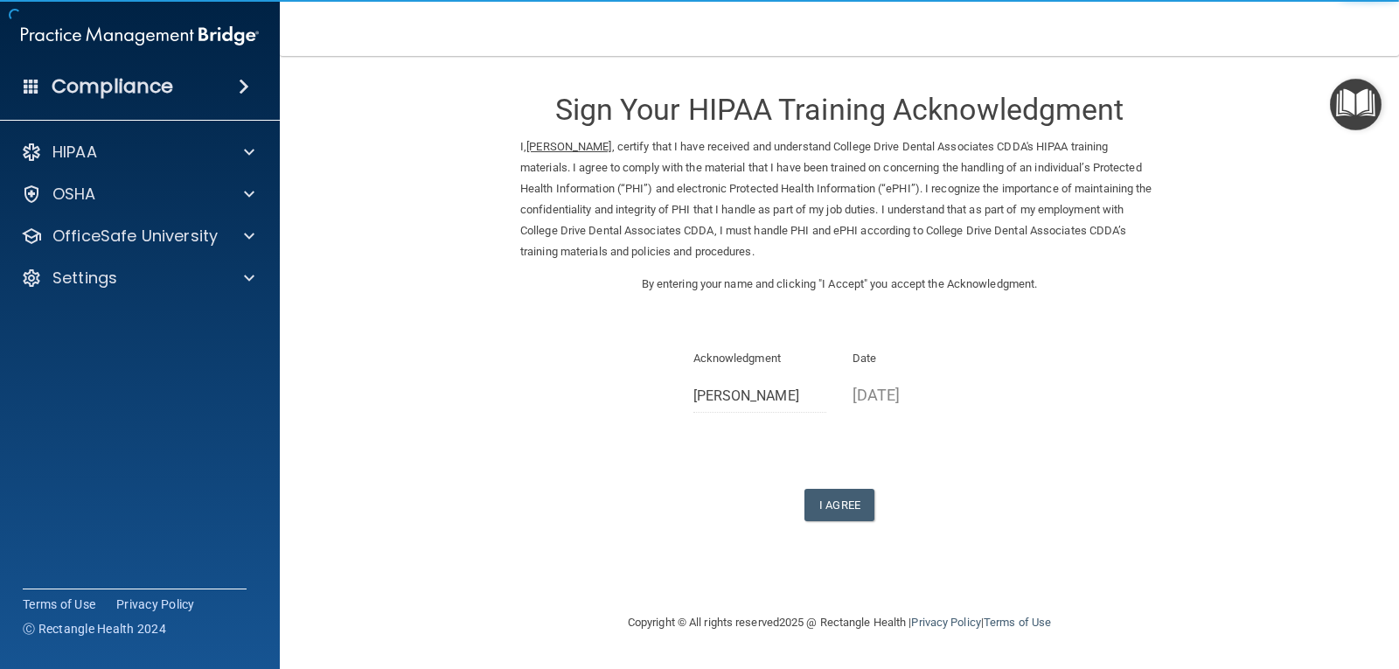
click at [1084, 440] on div "Sign Your HIPAA Training Acknowledgment I, Malak Alwan , certify that I have re…" at bounding box center [839, 297] width 638 height 448
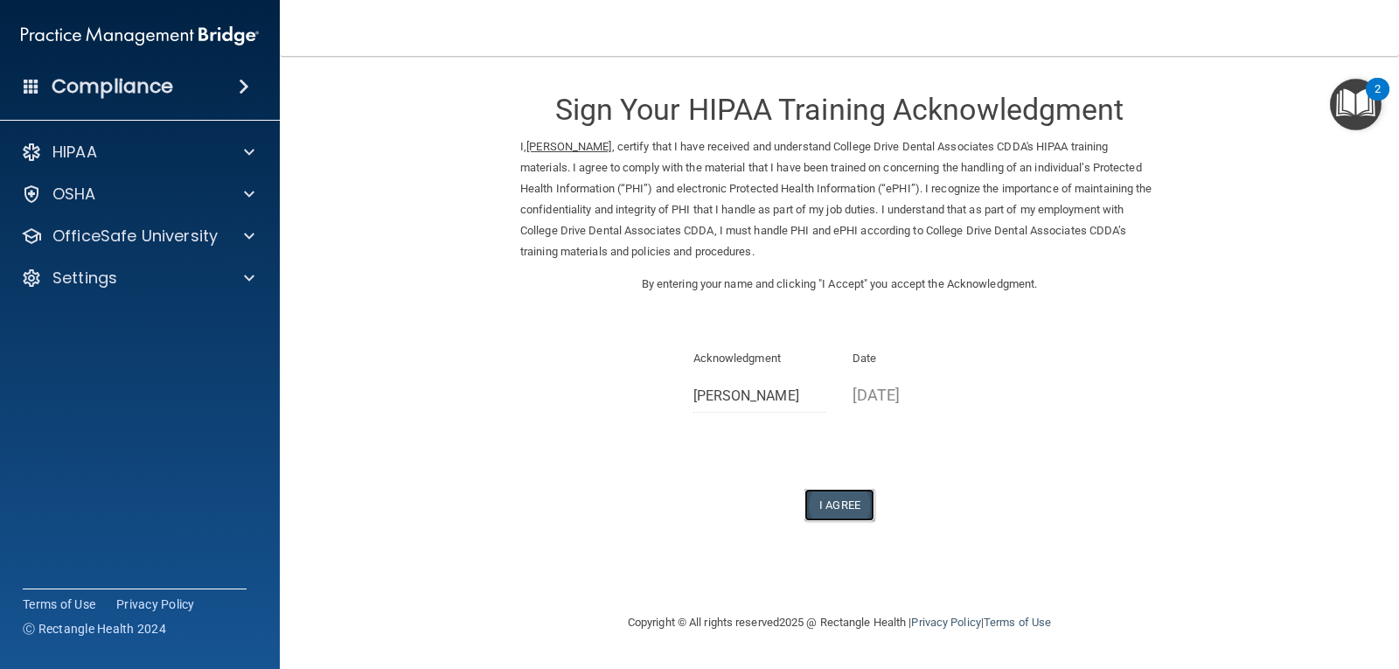
click at [850, 509] on button "I Agree" at bounding box center [839, 505] width 70 height 32
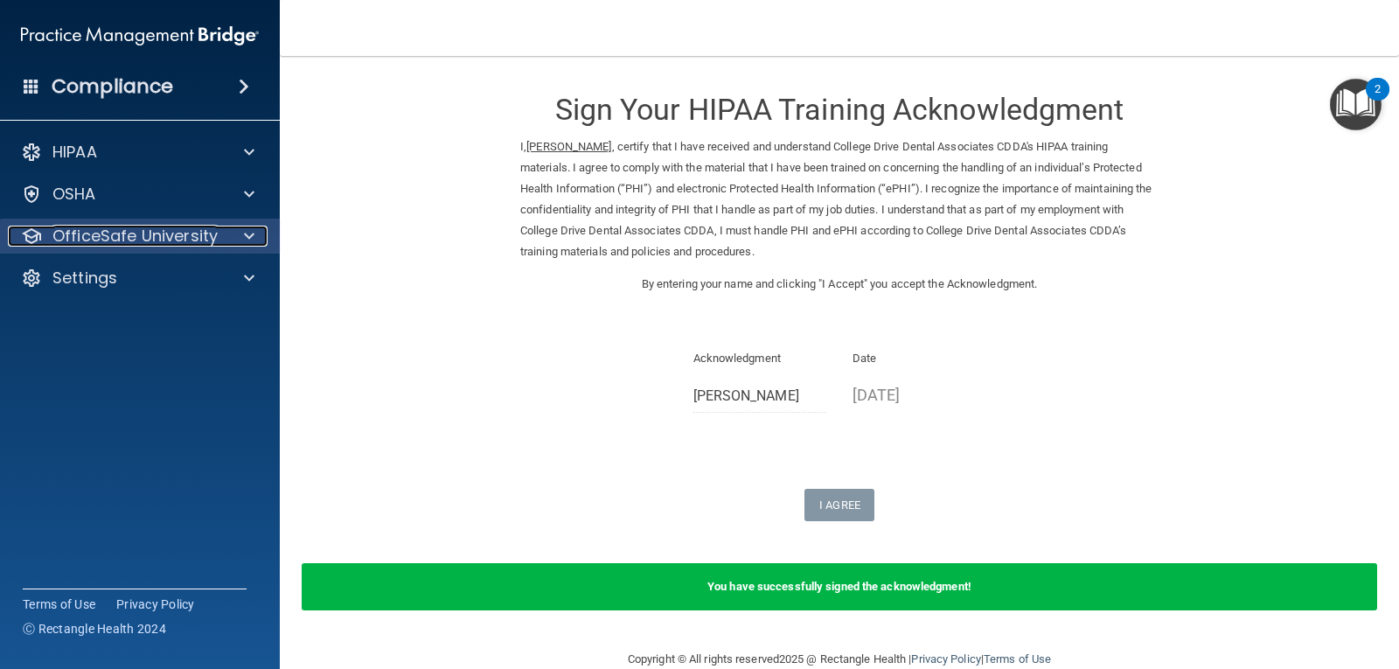
click at [142, 236] on p "OfficeSafe University" at bounding box center [134, 236] width 165 height 21
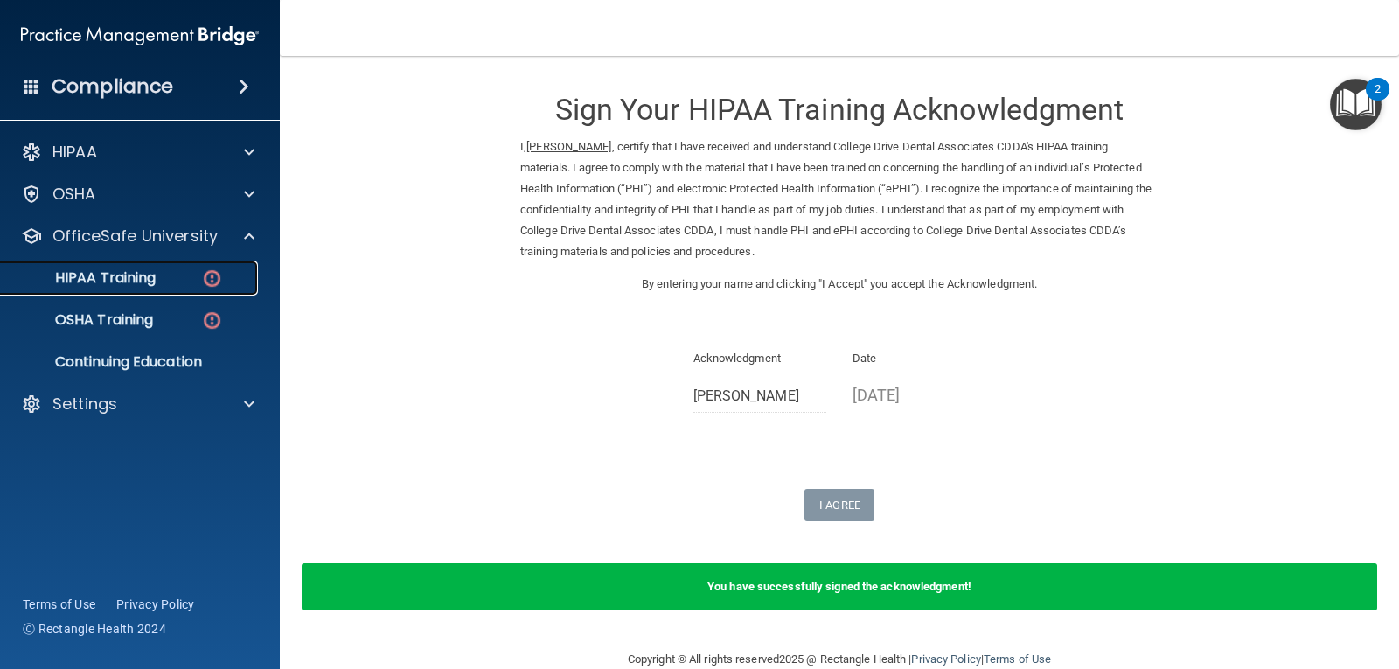
click at [118, 282] on p "HIPAA Training" at bounding box center [83, 277] width 144 height 17
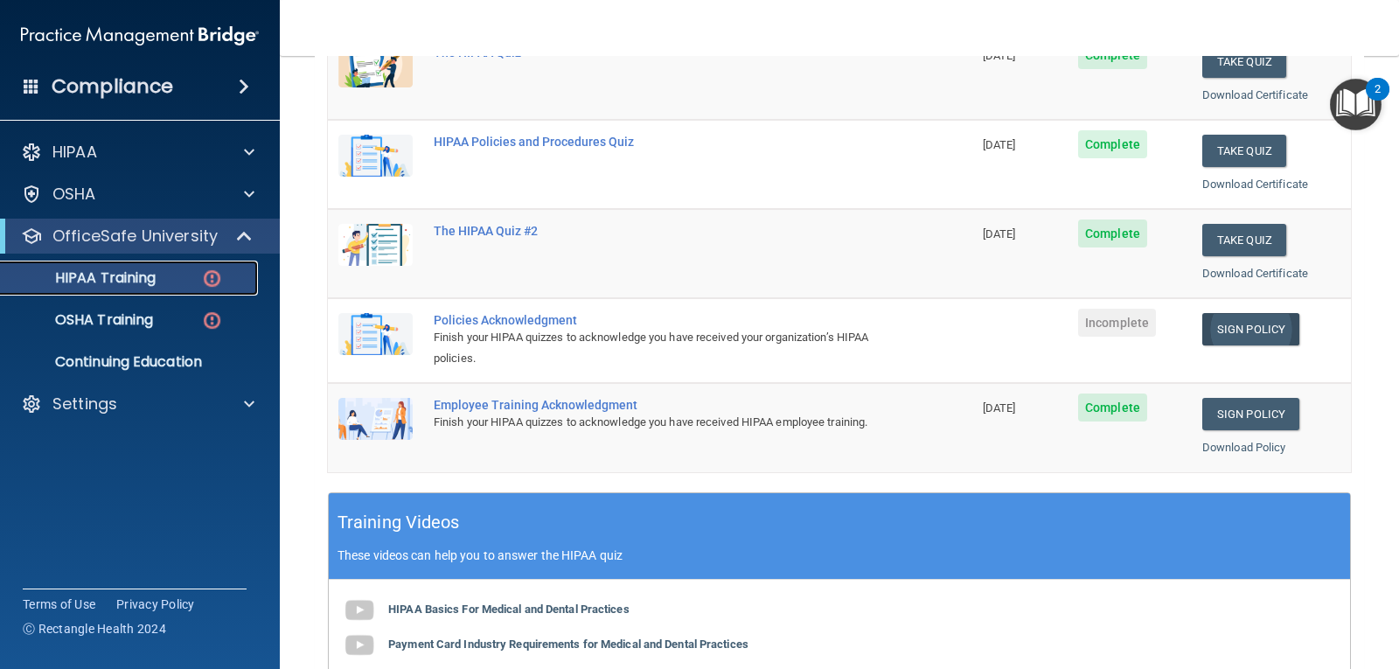
scroll to position [262, 0]
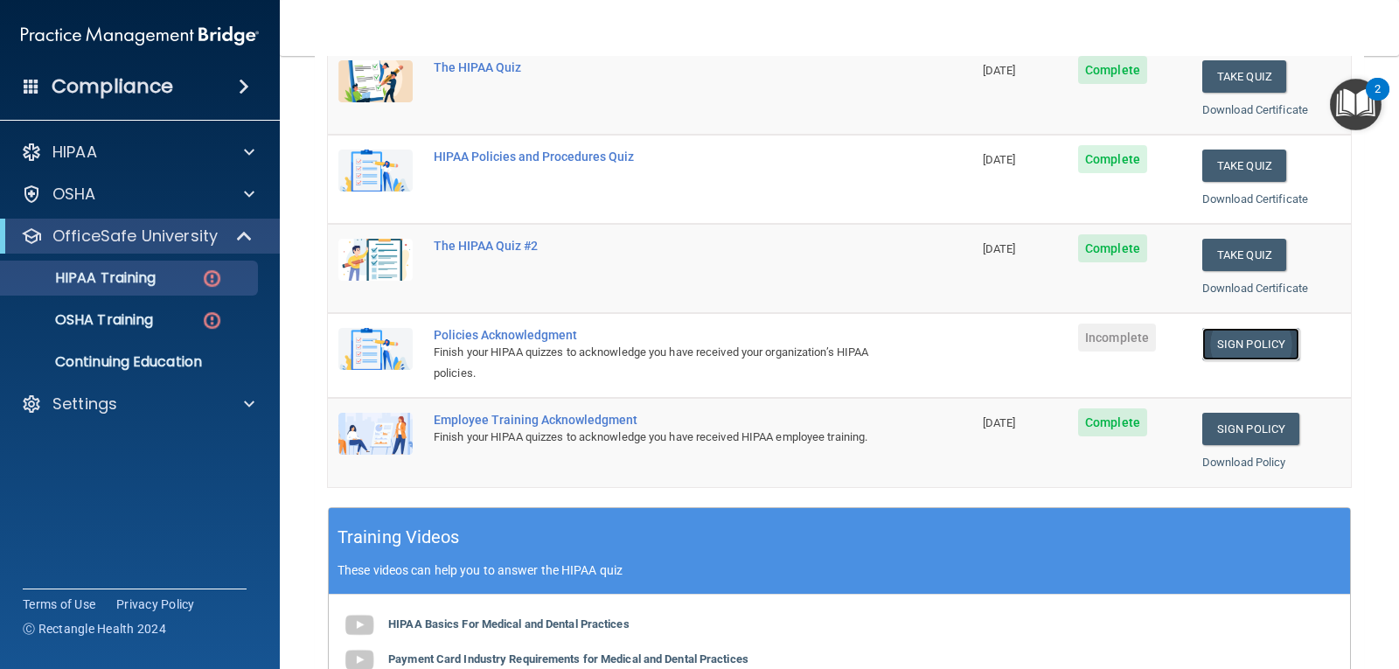
click at [1217, 346] on link "Sign Policy" at bounding box center [1250, 344] width 97 height 32
click at [1224, 345] on link "Sign Policy" at bounding box center [1250, 344] width 97 height 32
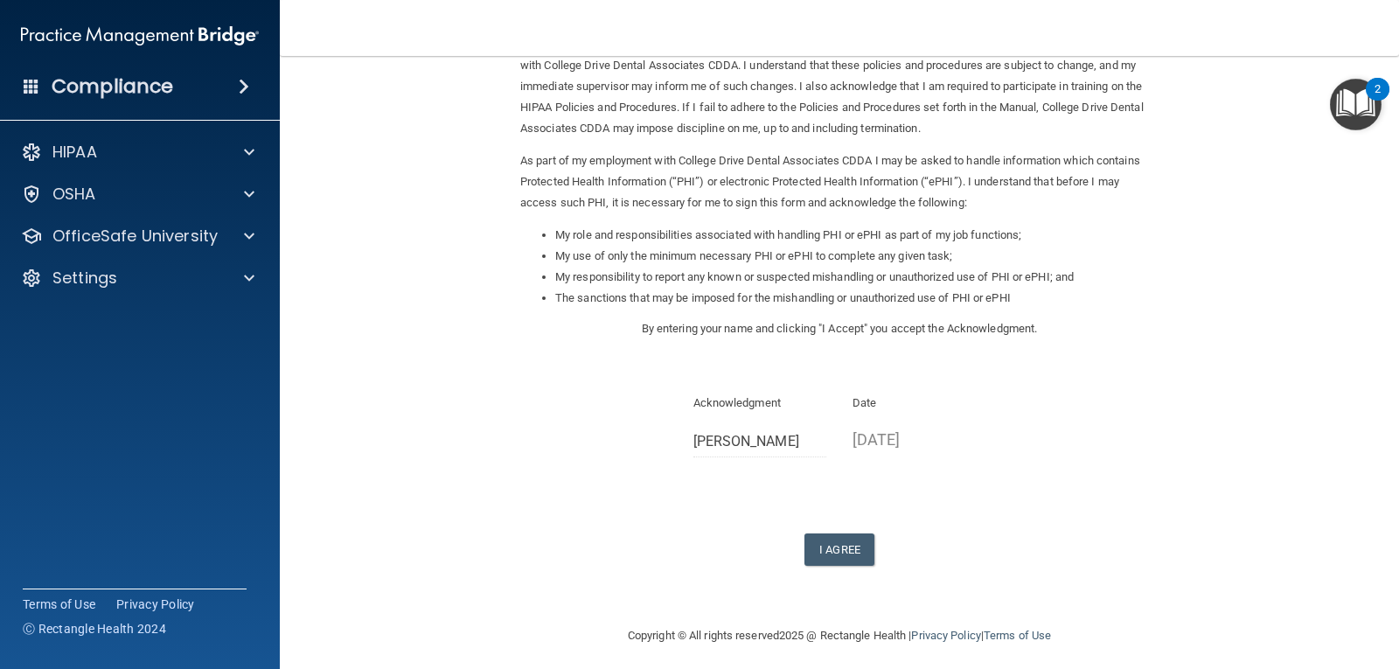
scroll to position [132, 0]
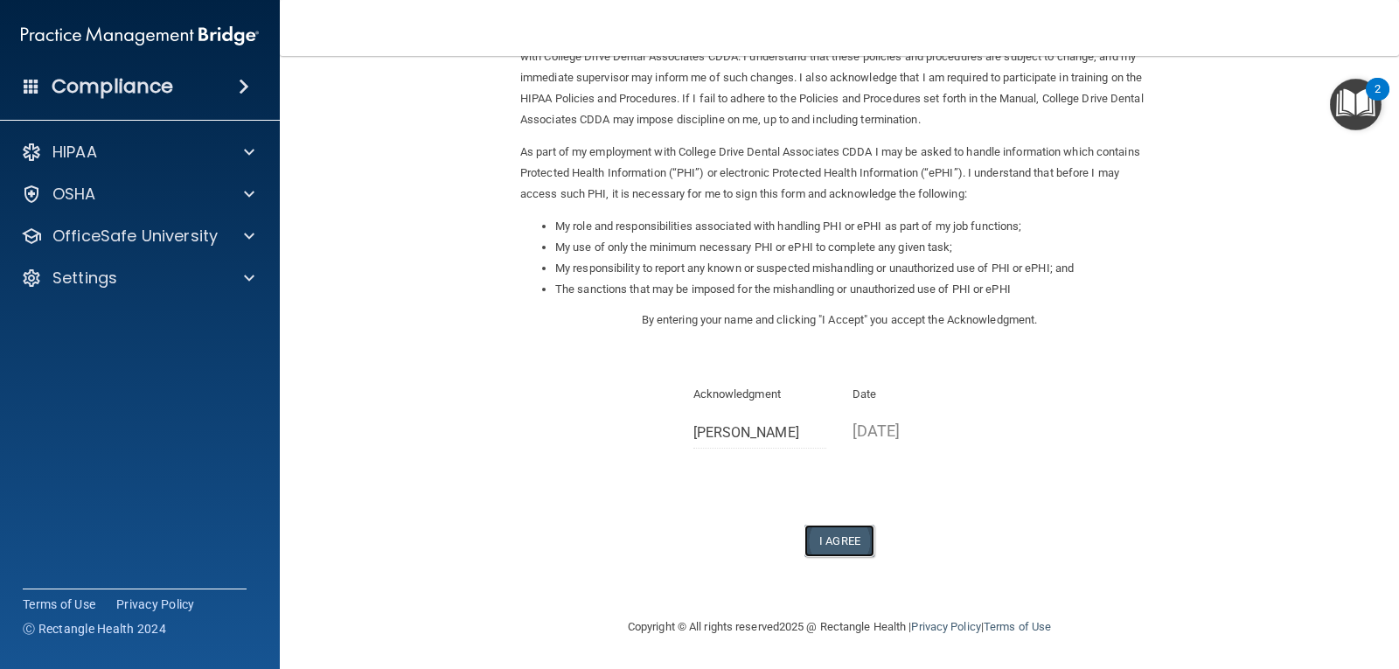
click at [839, 550] on button "I Agree" at bounding box center [839, 541] width 70 height 32
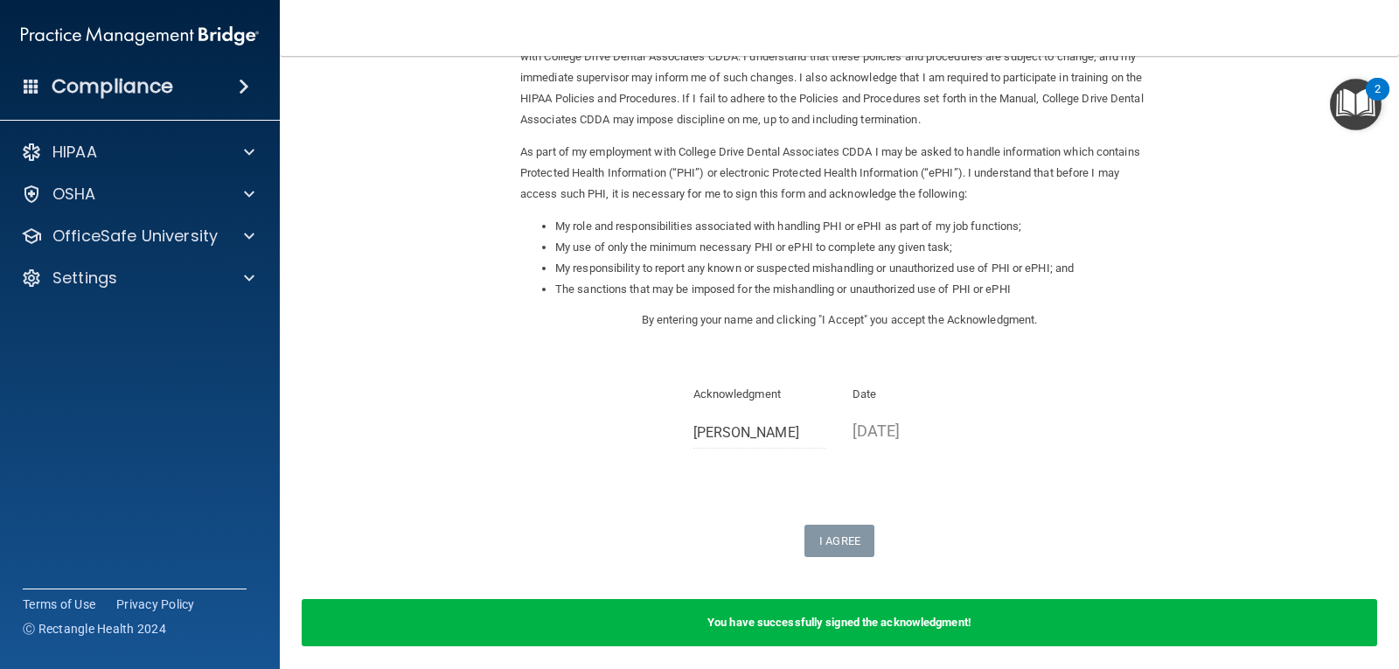
scroll to position [200, 0]
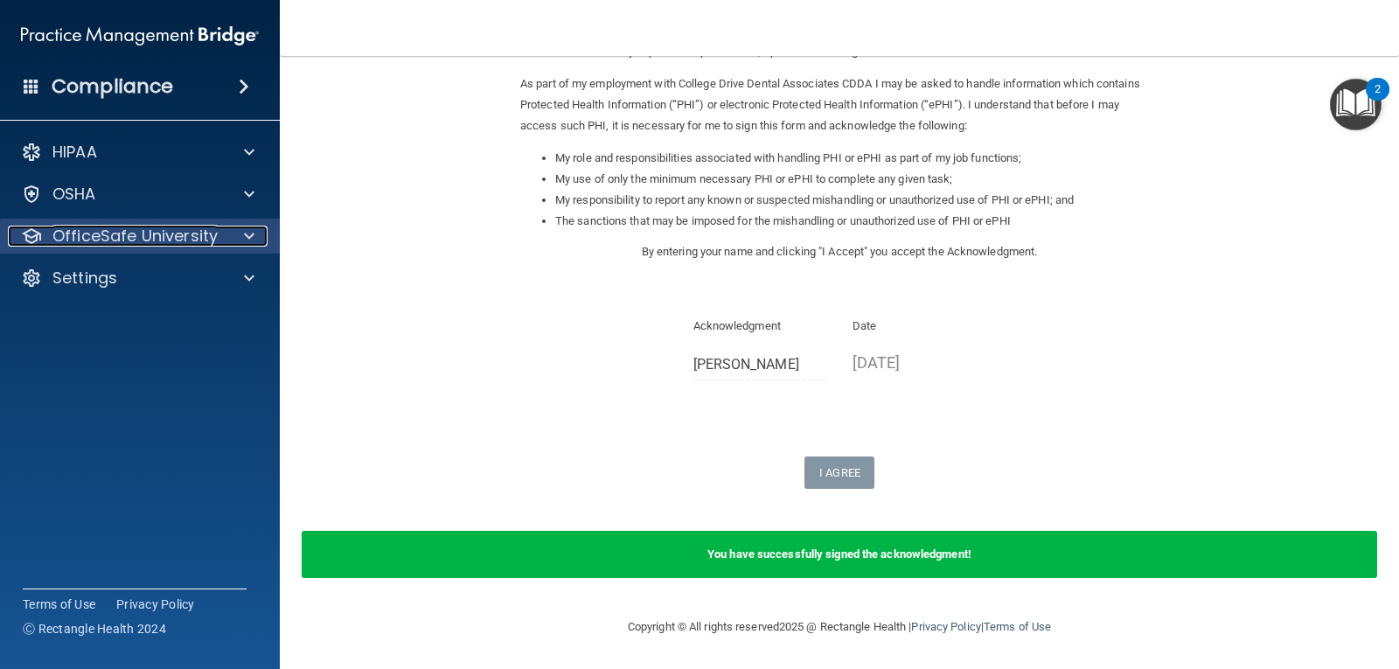
click at [125, 229] on p "OfficeSafe University" at bounding box center [134, 236] width 165 height 21
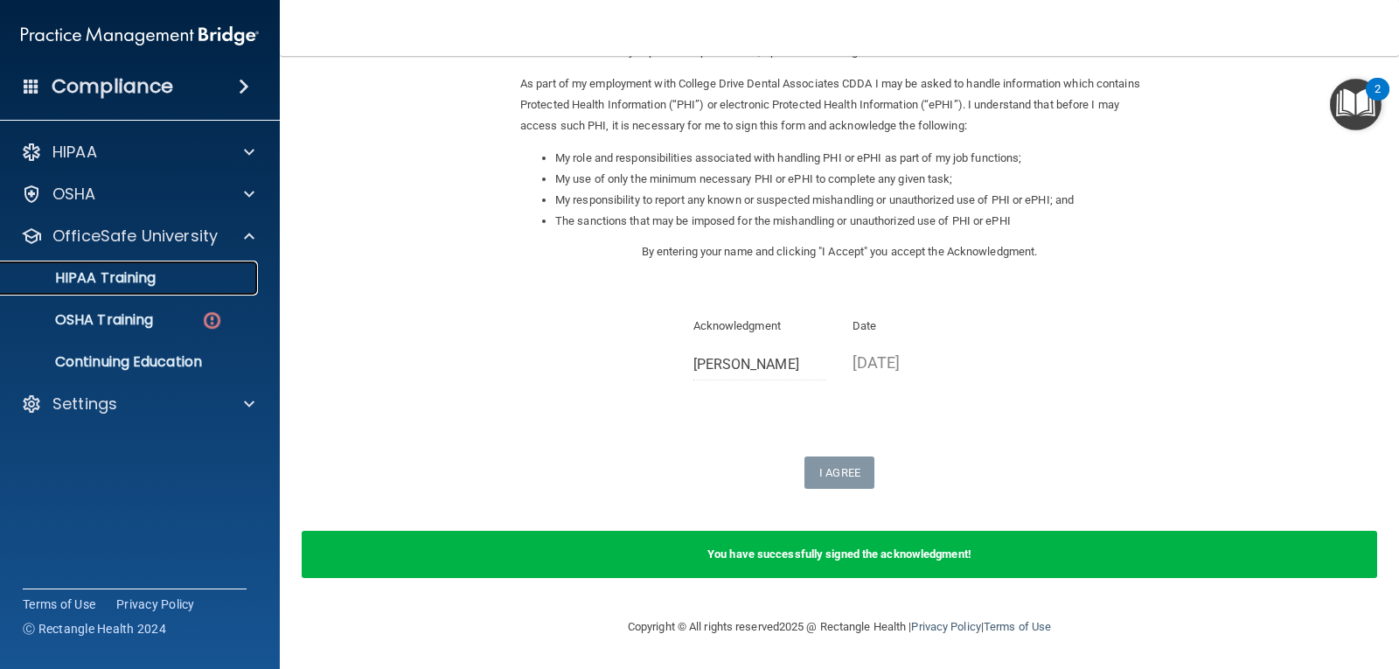
click at [136, 281] on p "HIPAA Training" at bounding box center [83, 277] width 144 height 17
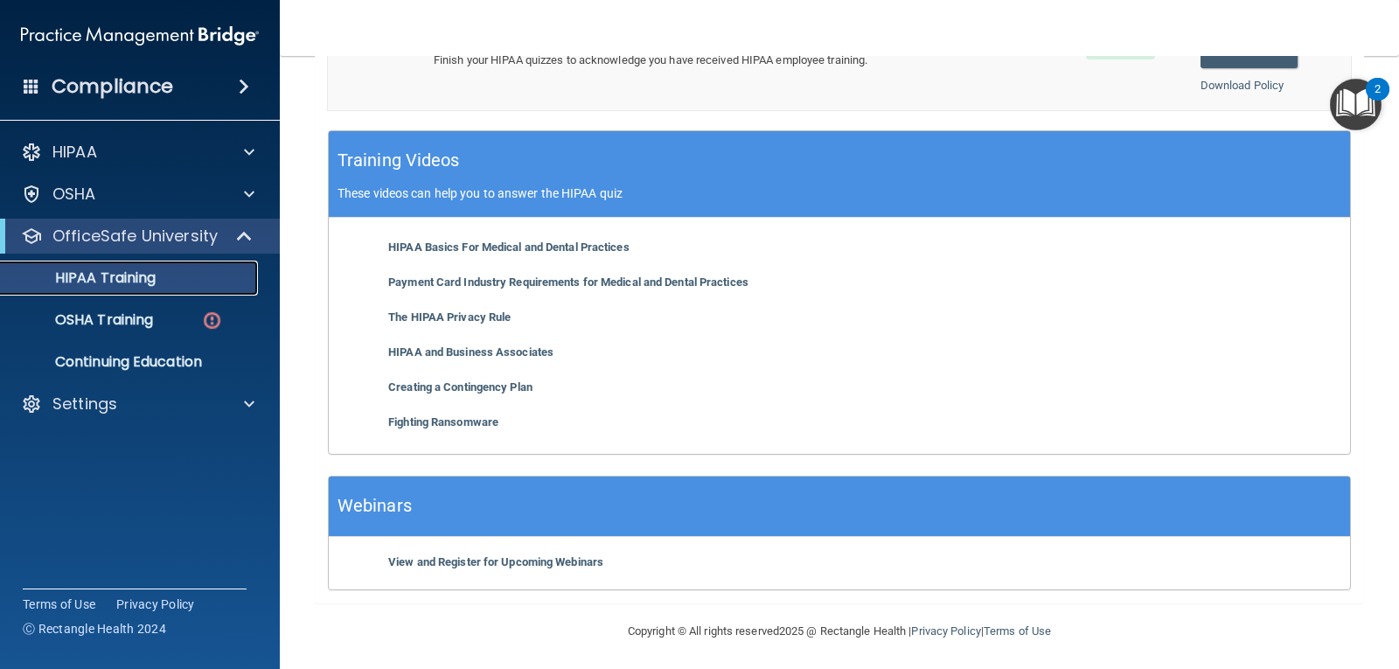
scroll to position [648, 0]
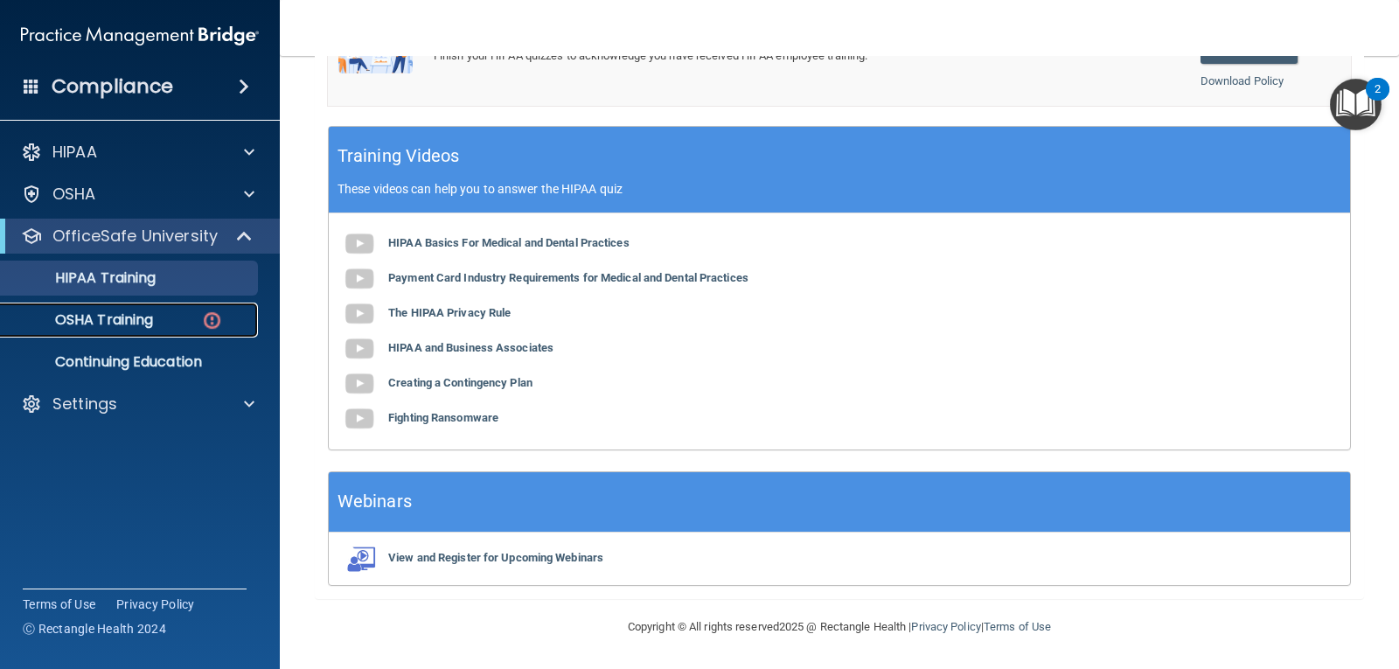
click at [130, 317] on p "OSHA Training" at bounding box center [82, 319] width 142 height 17
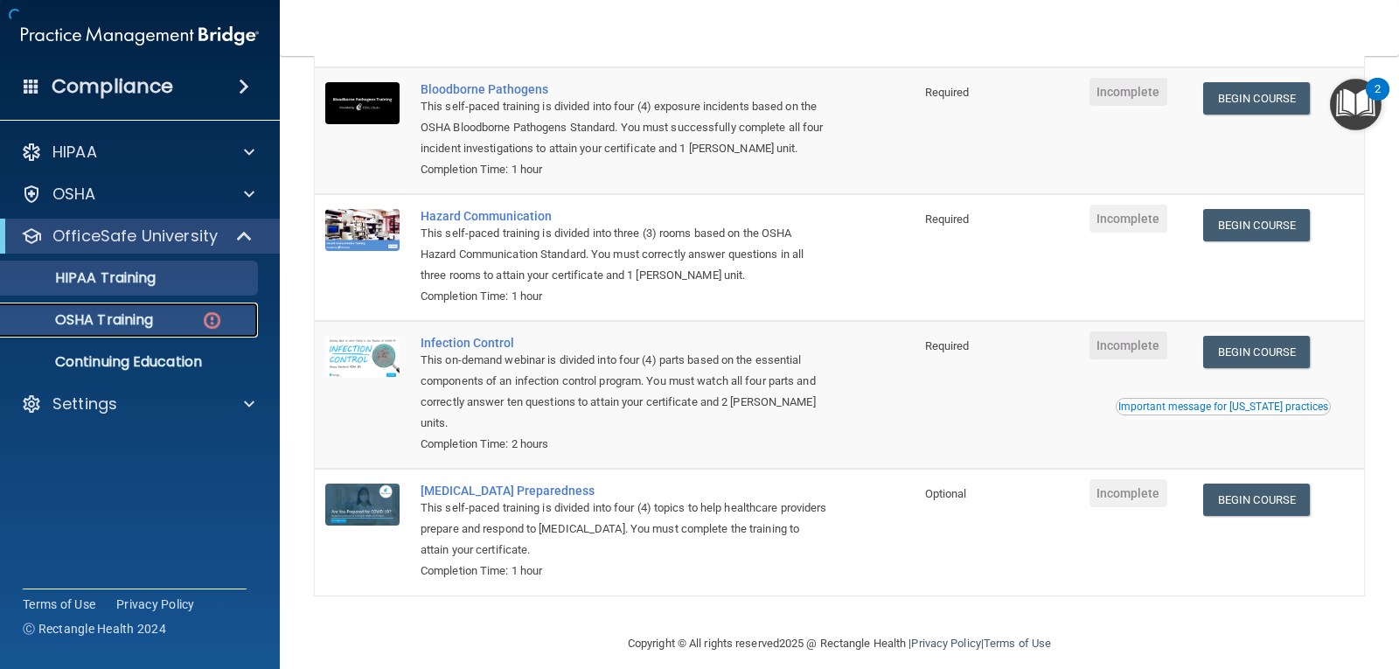
scroll to position [198, 0]
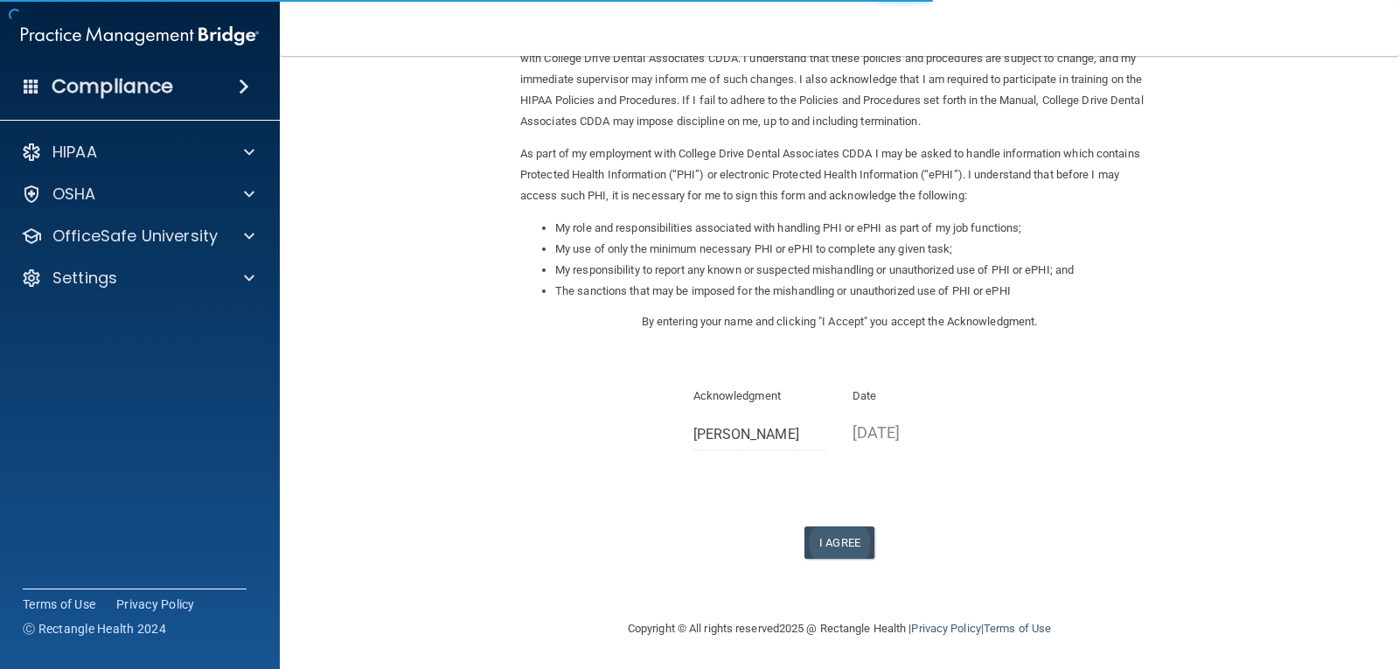
scroll to position [132, 0]
click at [829, 533] on button "I Agree" at bounding box center [839, 541] width 70 height 32
click at [848, 537] on button "I Agree" at bounding box center [839, 541] width 70 height 32
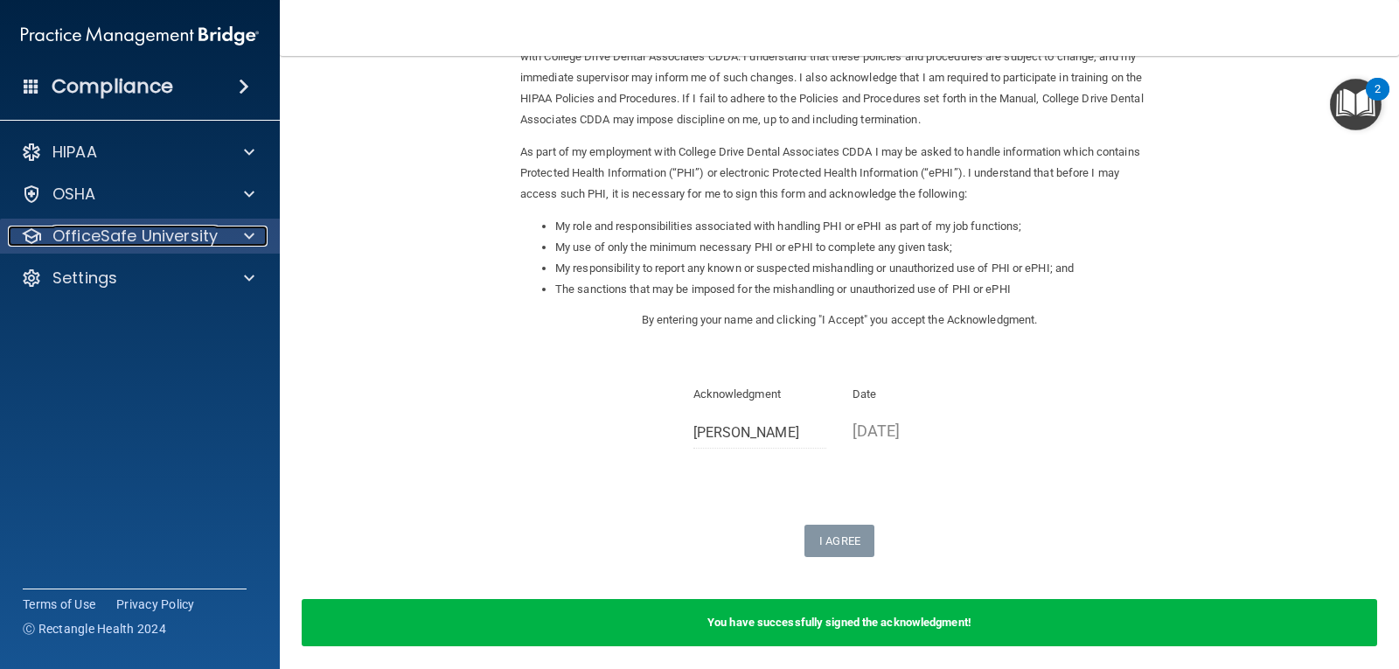
click at [125, 238] on p "OfficeSafe University" at bounding box center [134, 236] width 165 height 21
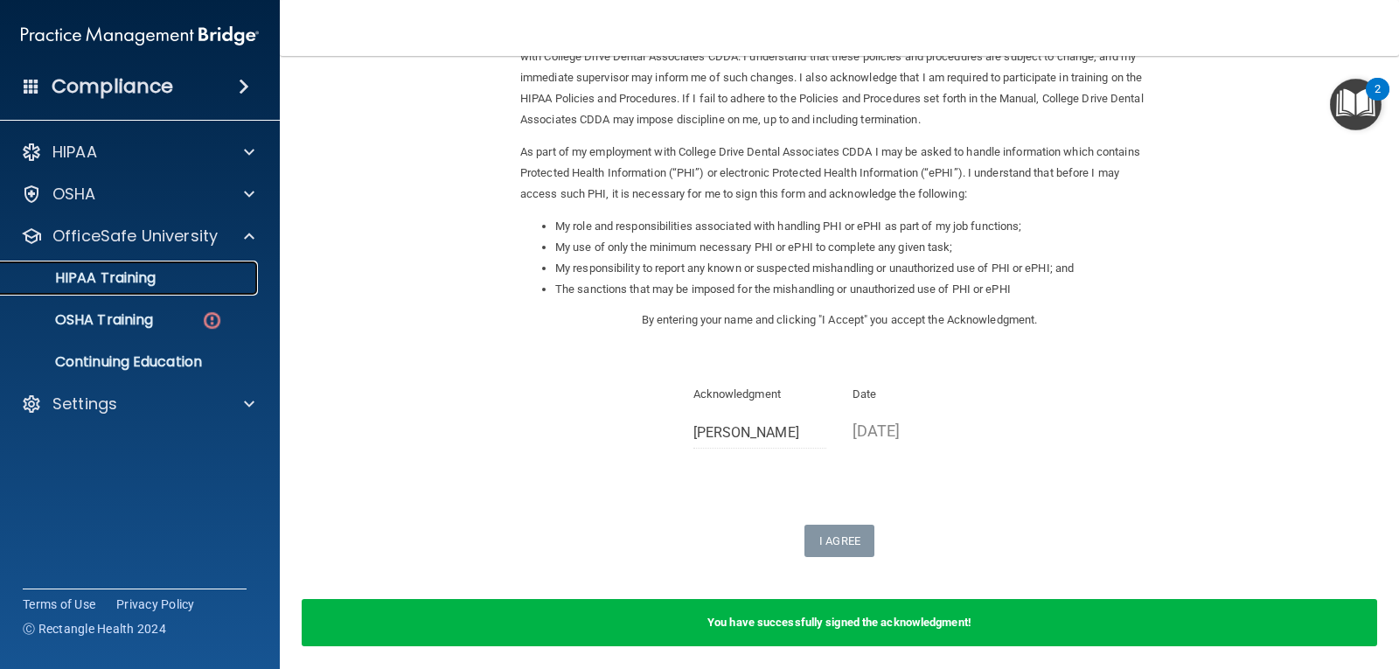
click at [123, 275] on p "HIPAA Training" at bounding box center [83, 277] width 144 height 17
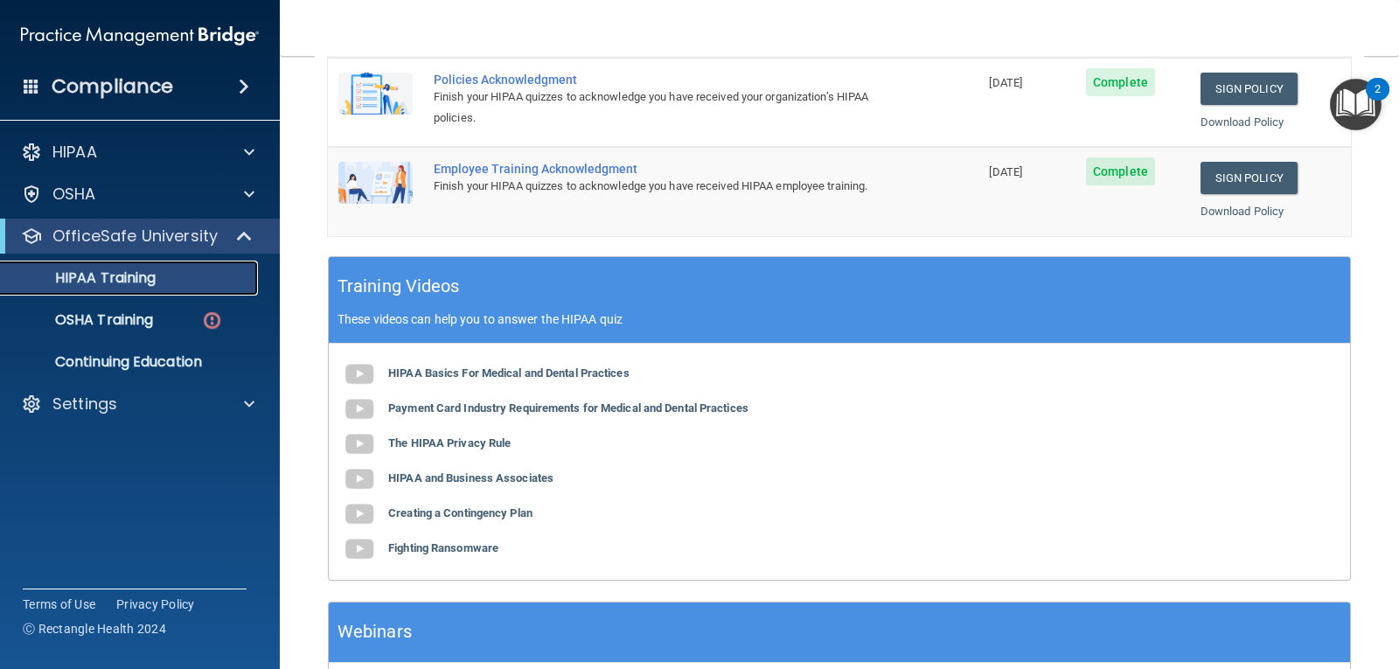
scroll to position [525, 0]
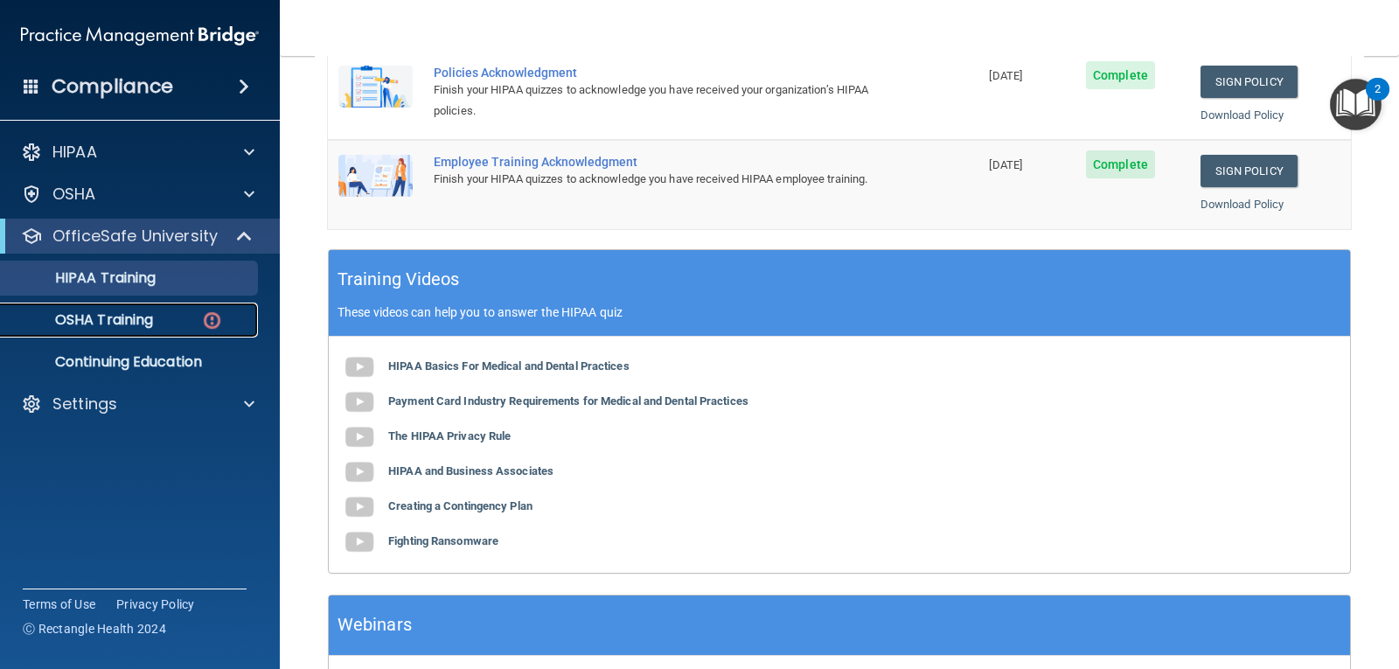
click at [121, 319] on p "OSHA Training" at bounding box center [82, 319] width 142 height 17
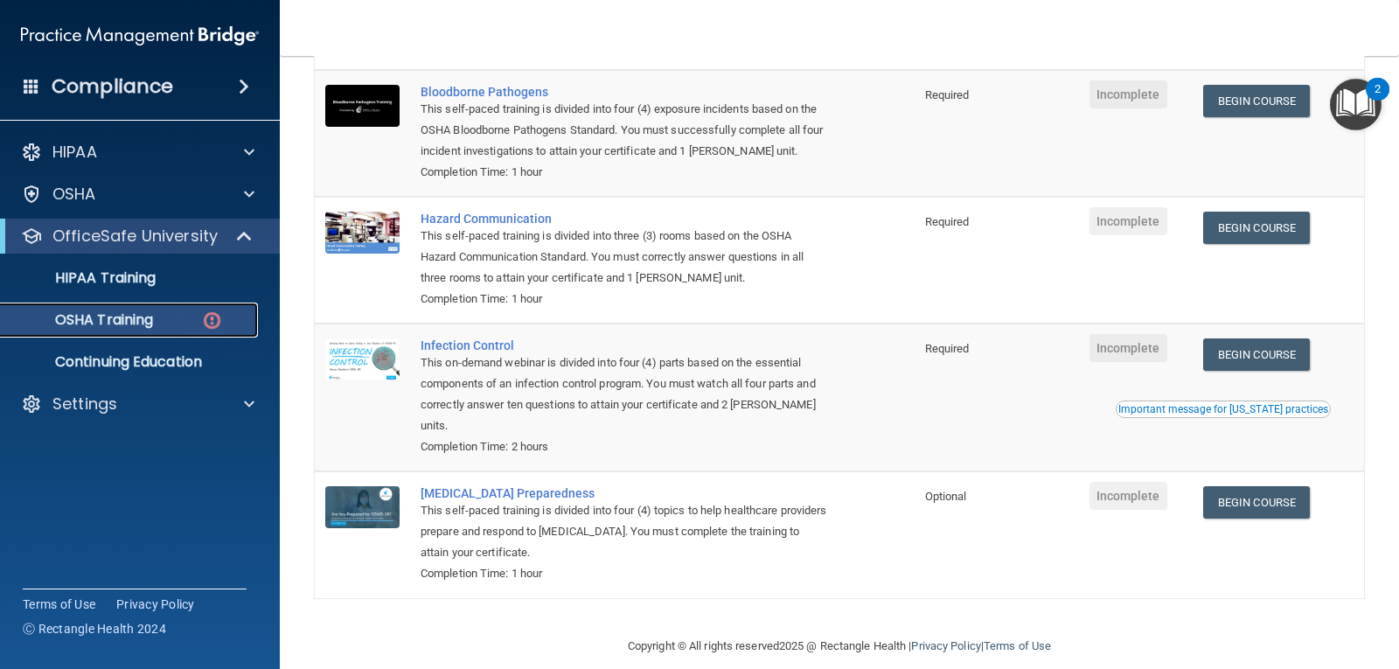
scroll to position [198, 0]
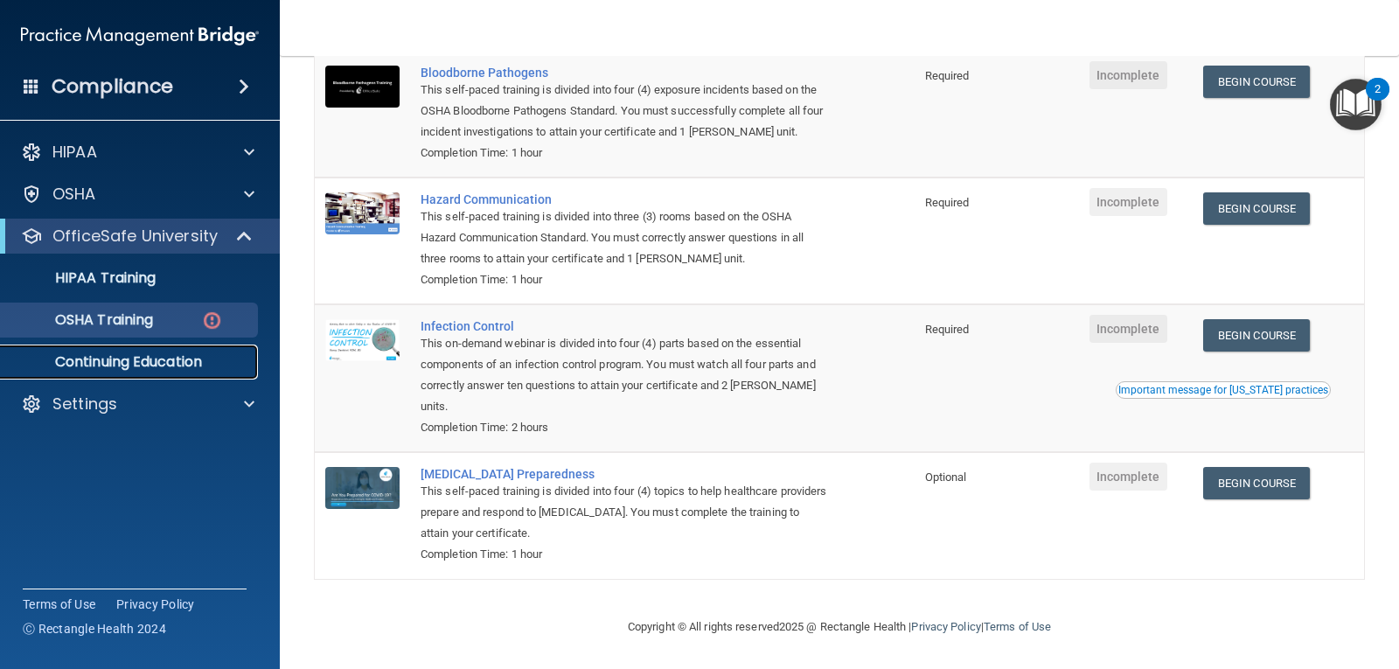
click at [114, 376] on link "Continuing Education" at bounding box center [120, 361] width 275 height 35
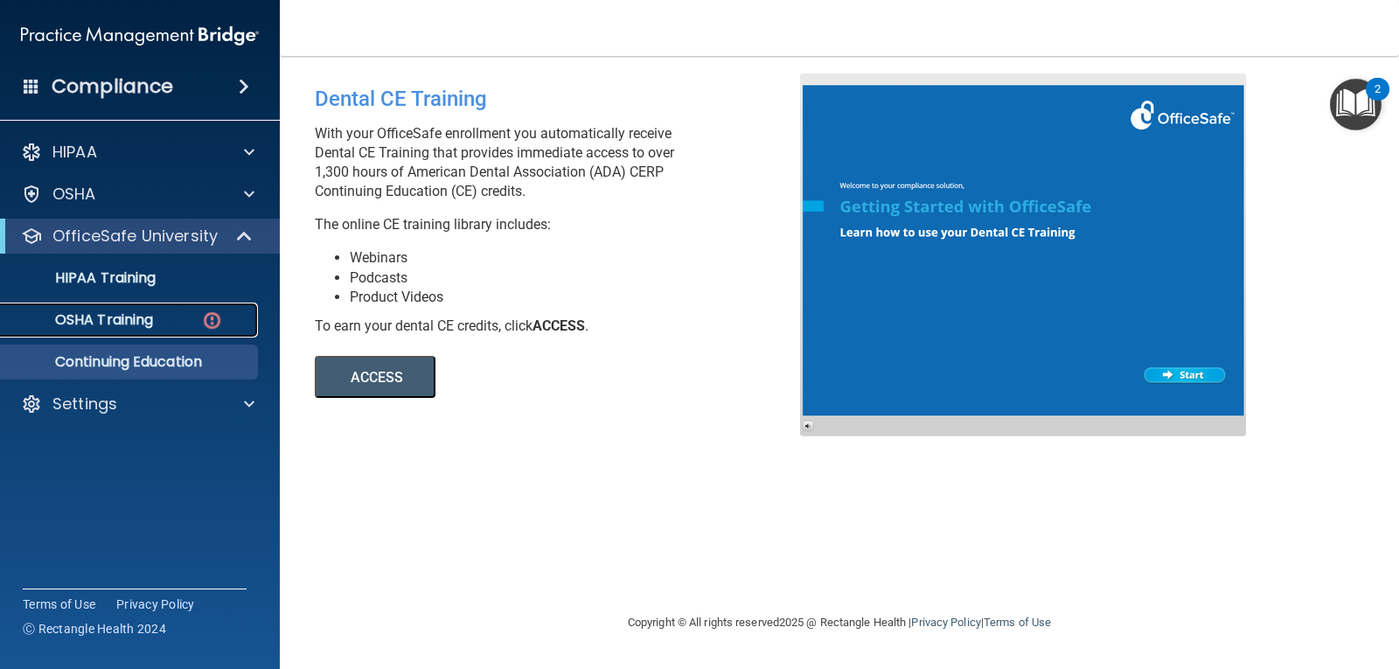
click at [116, 319] on p "OSHA Training" at bounding box center [82, 319] width 142 height 17
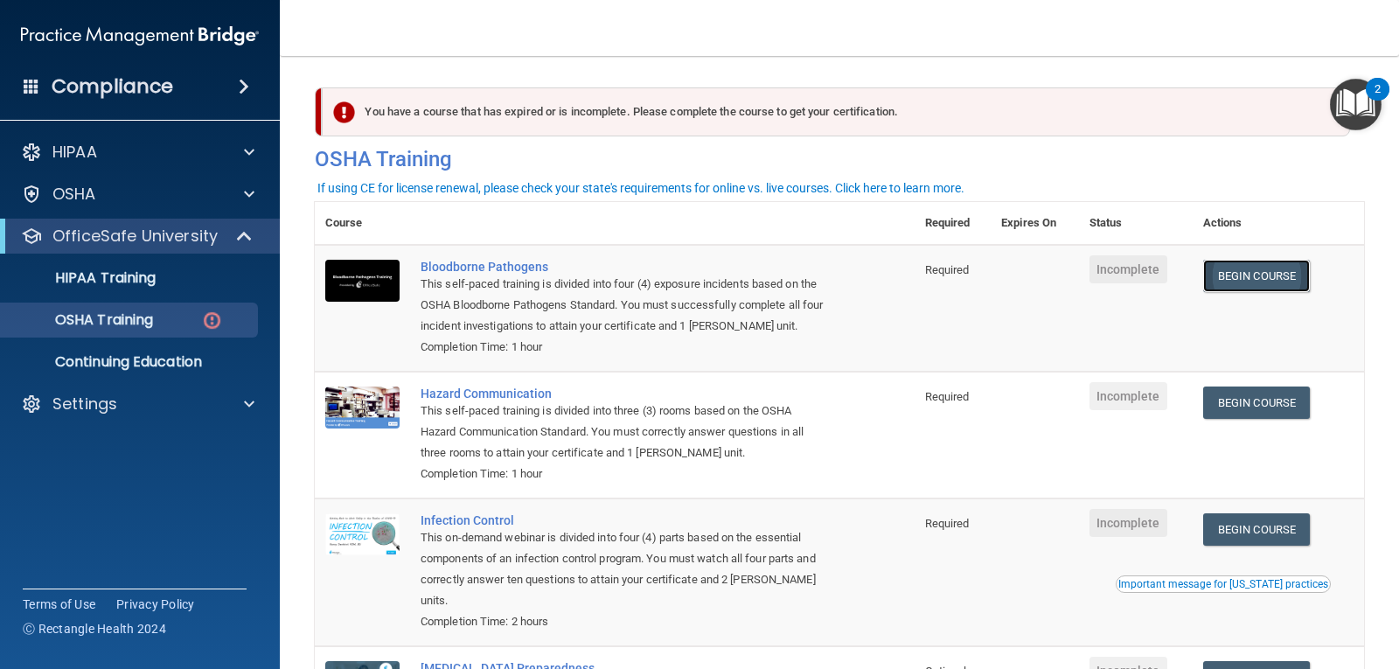
click at [1249, 270] on link "Begin Course" at bounding box center [1256, 276] width 107 height 32
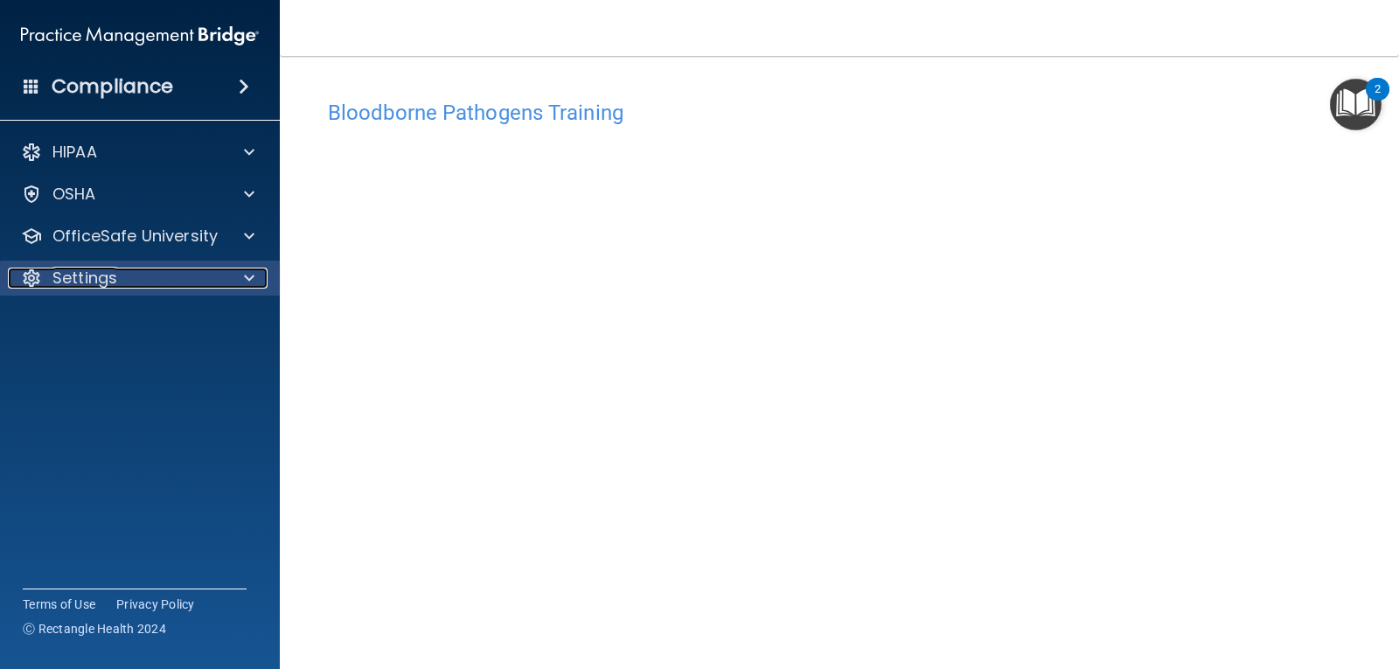
click at [105, 280] on p "Settings" at bounding box center [84, 278] width 65 height 21
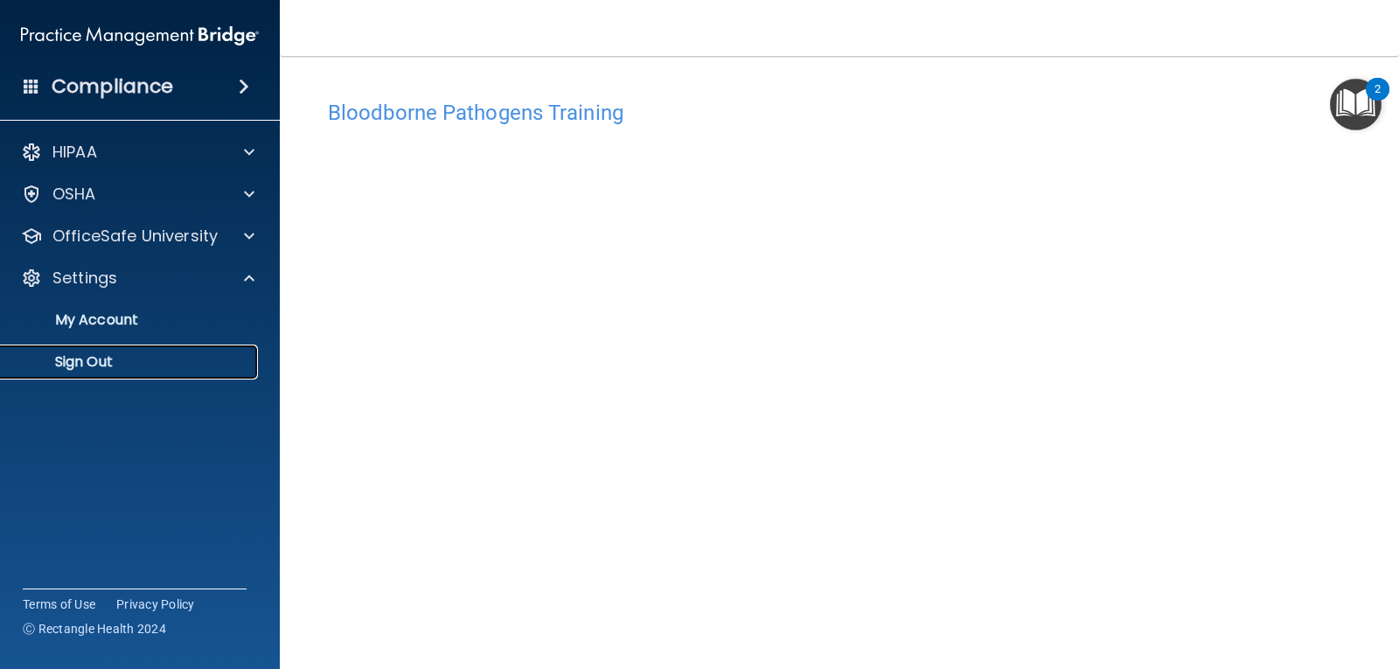
click at [114, 358] on p "Sign Out" at bounding box center [130, 361] width 239 height 17
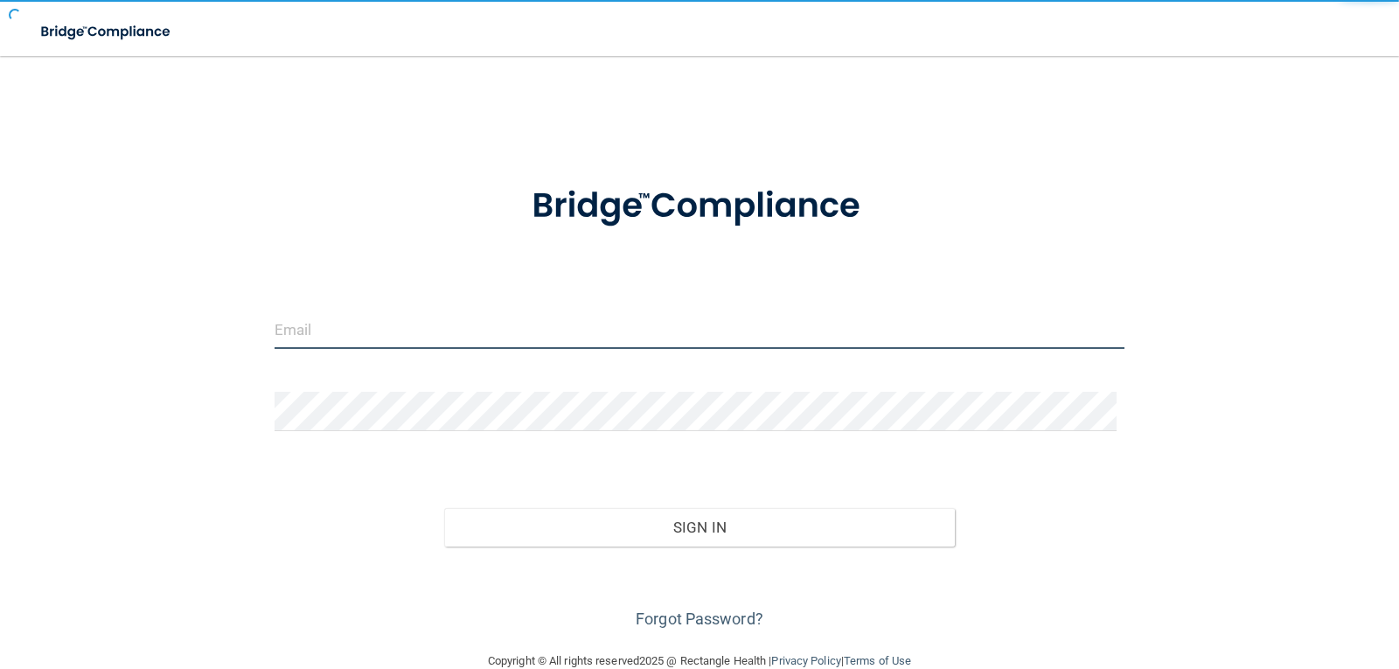
type input "[EMAIL_ADDRESS][DOMAIN_NAME]"
